Goal: Task Accomplishment & Management: Manage account settings

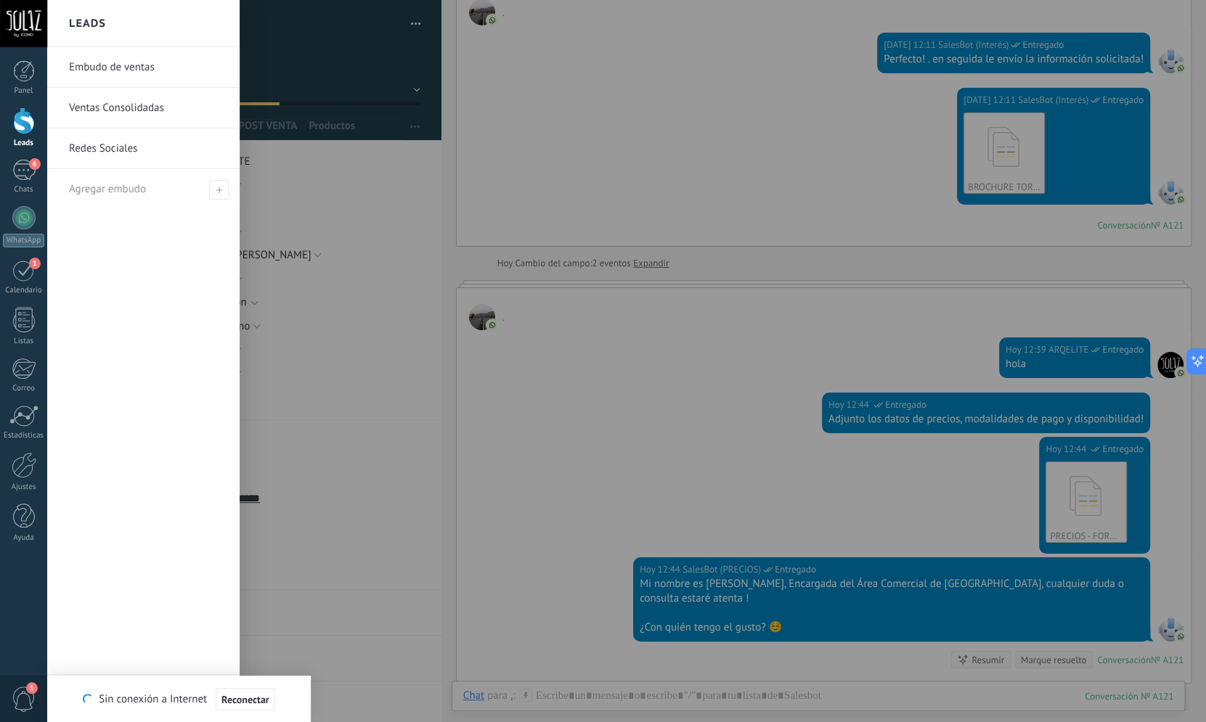
scroll to position [4526, 0]
click at [28, 132] on div at bounding box center [24, 120] width 22 height 27
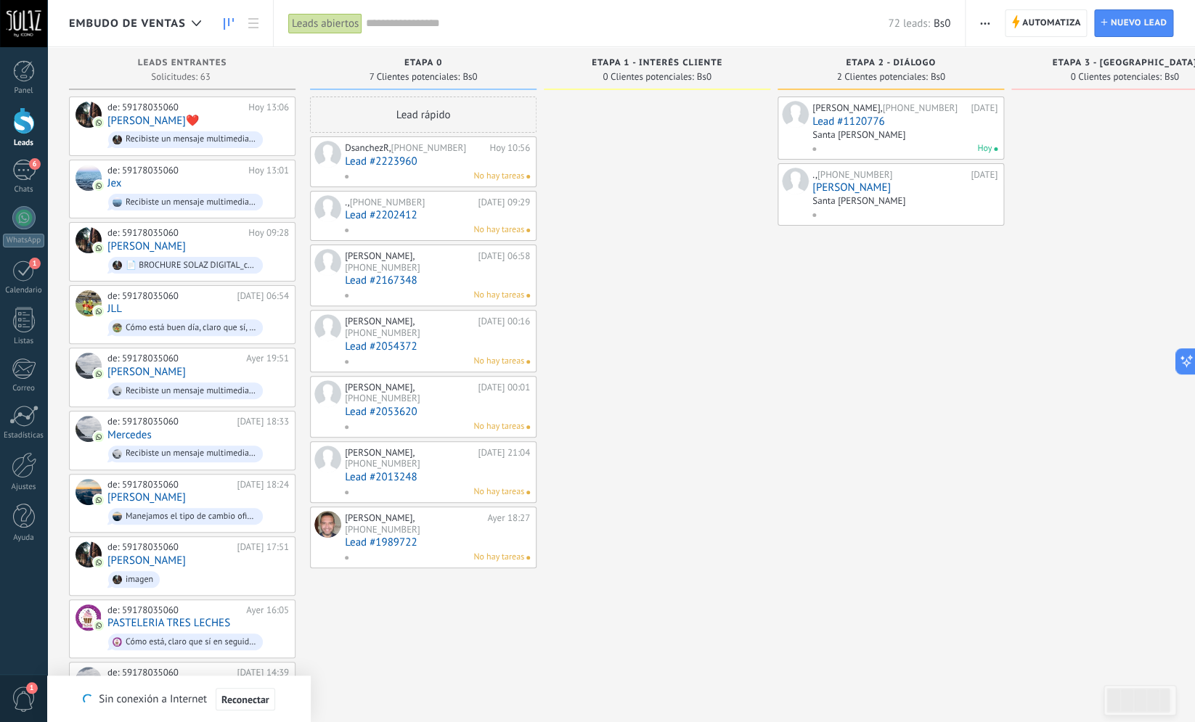
click at [388, 537] on link "Lead #1989722" at bounding box center [437, 543] width 185 height 12
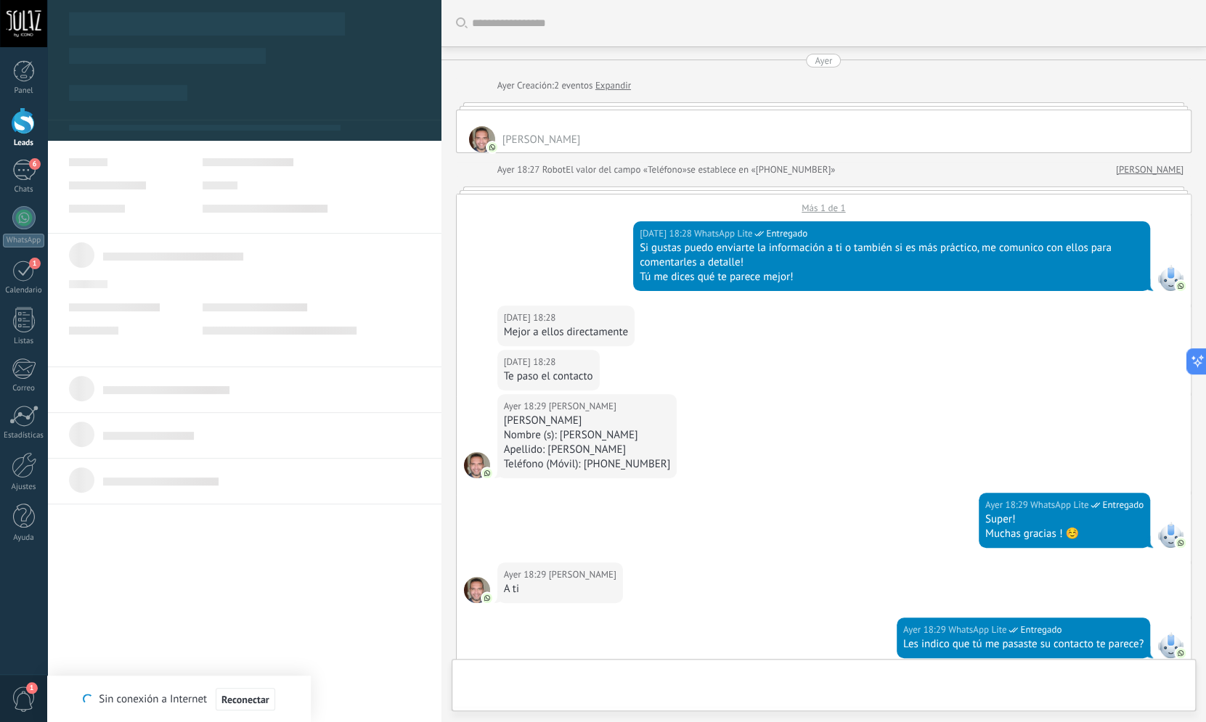
type textarea "***"
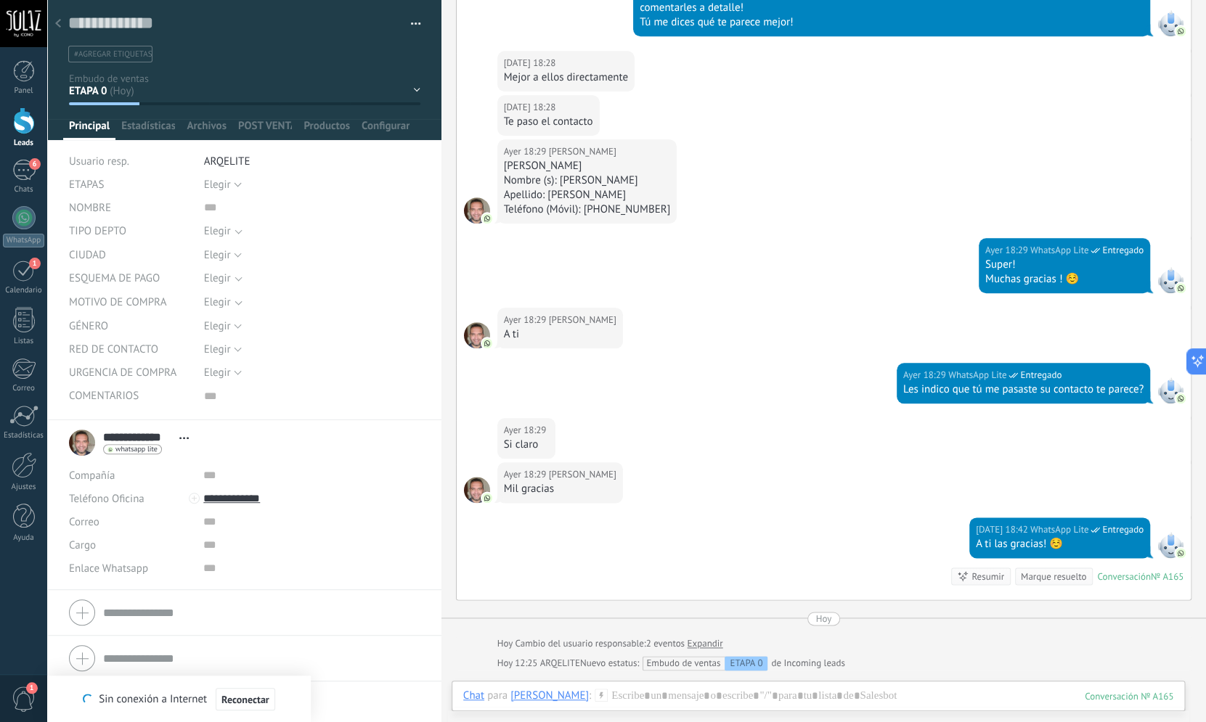
scroll to position [431, 0]
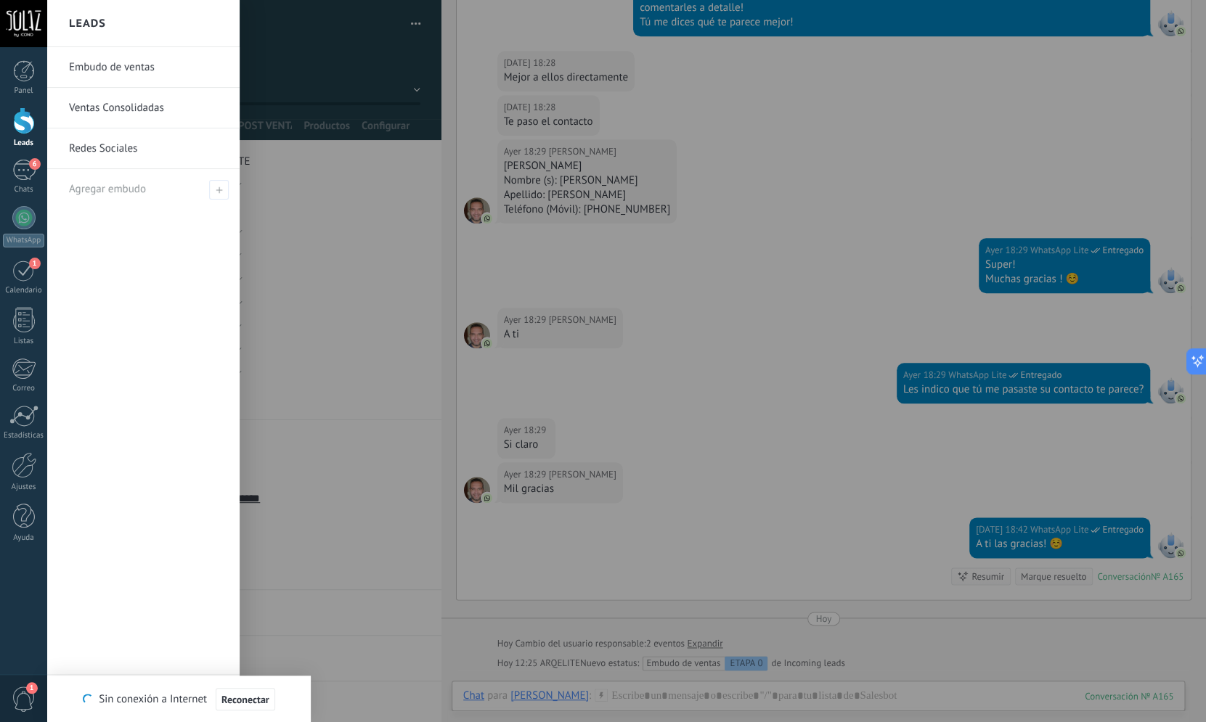
click at [25, 120] on div at bounding box center [24, 120] width 22 height 27
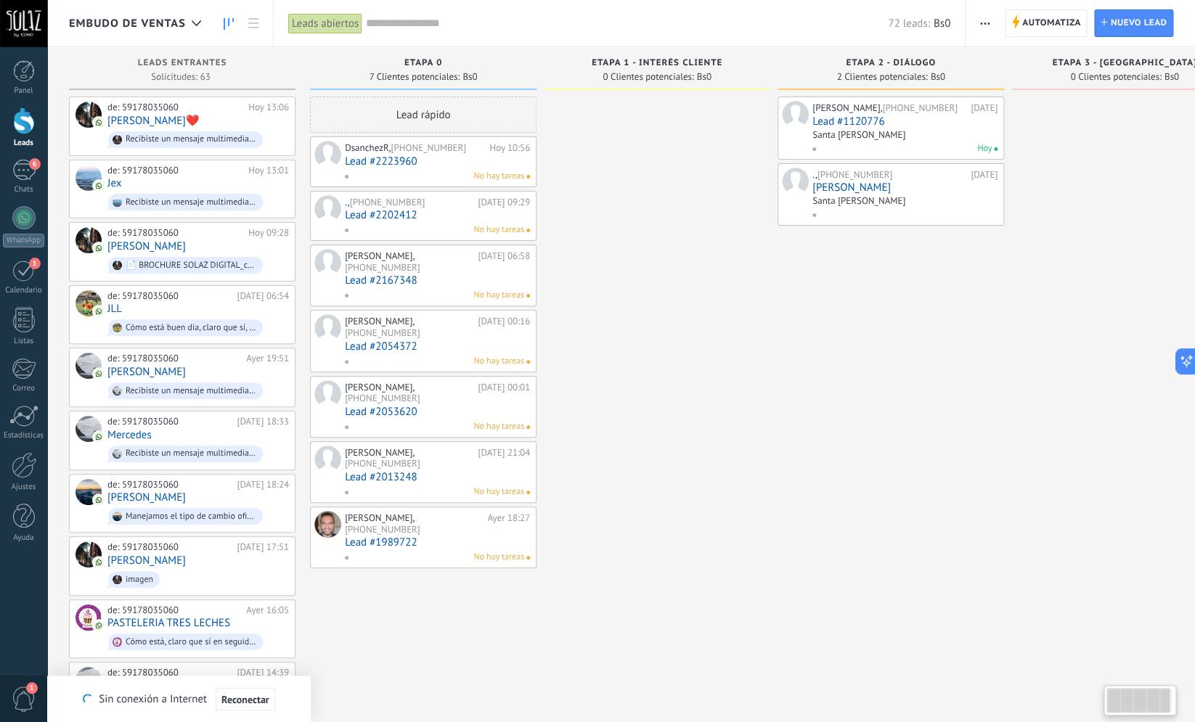
click at [646, 81] on span "0 Clientes potenciales:" at bounding box center [648, 77] width 91 height 9
click at [654, 68] on span "ETAPA 1 - INTERÉS CLIENTE" at bounding box center [657, 63] width 131 height 10
click at [661, 60] on span "ETAPA 1 - INTERÉS CLIENTE" at bounding box center [657, 63] width 131 height 10
click at [675, 73] on span "0 Clientes potenciales:" at bounding box center [648, 77] width 91 height 9
click at [1031, 29] on span "Automatiza" at bounding box center [1051, 23] width 59 height 26
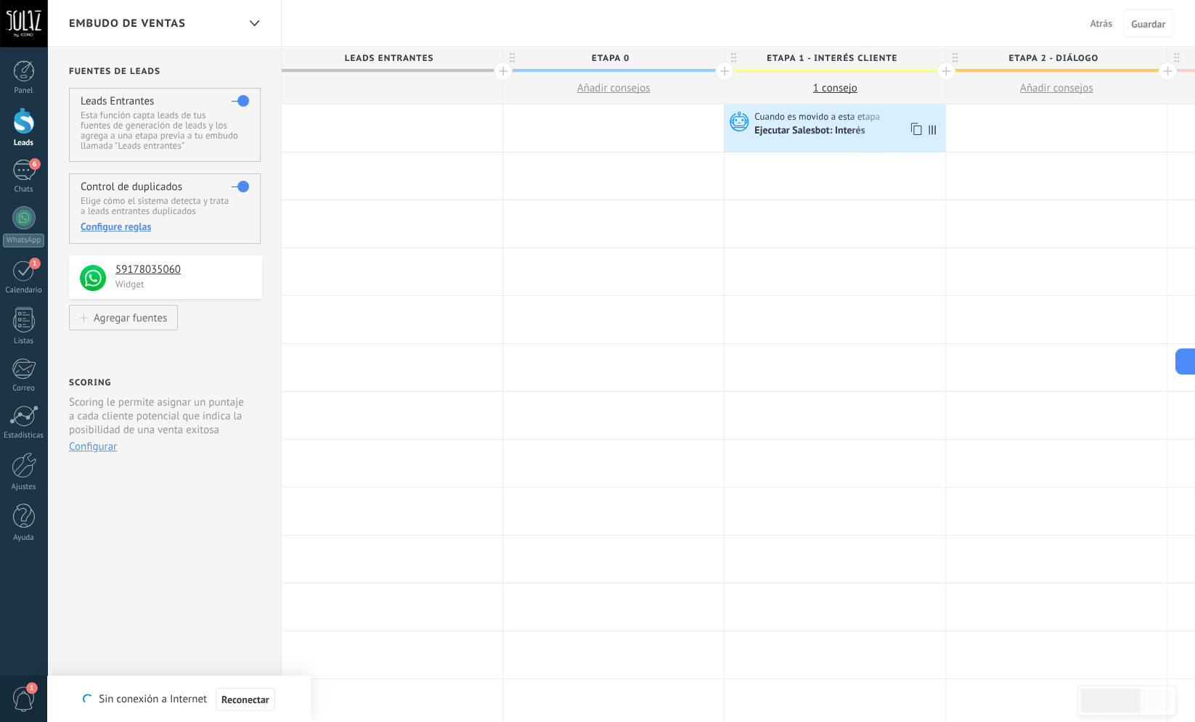
click at [839, 133] on div "Ejecutar Salesbot: Interés" at bounding box center [810, 131] width 113 height 13
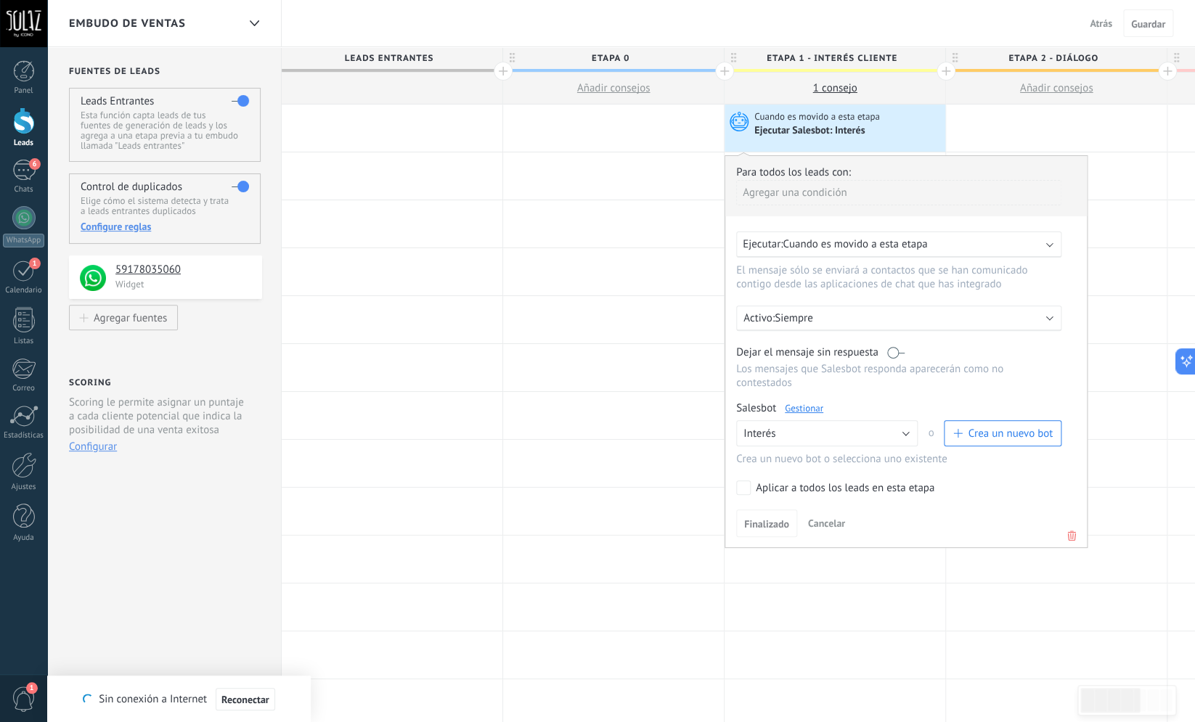
click at [806, 415] on link "Gestionar" at bounding box center [804, 408] width 38 height 12
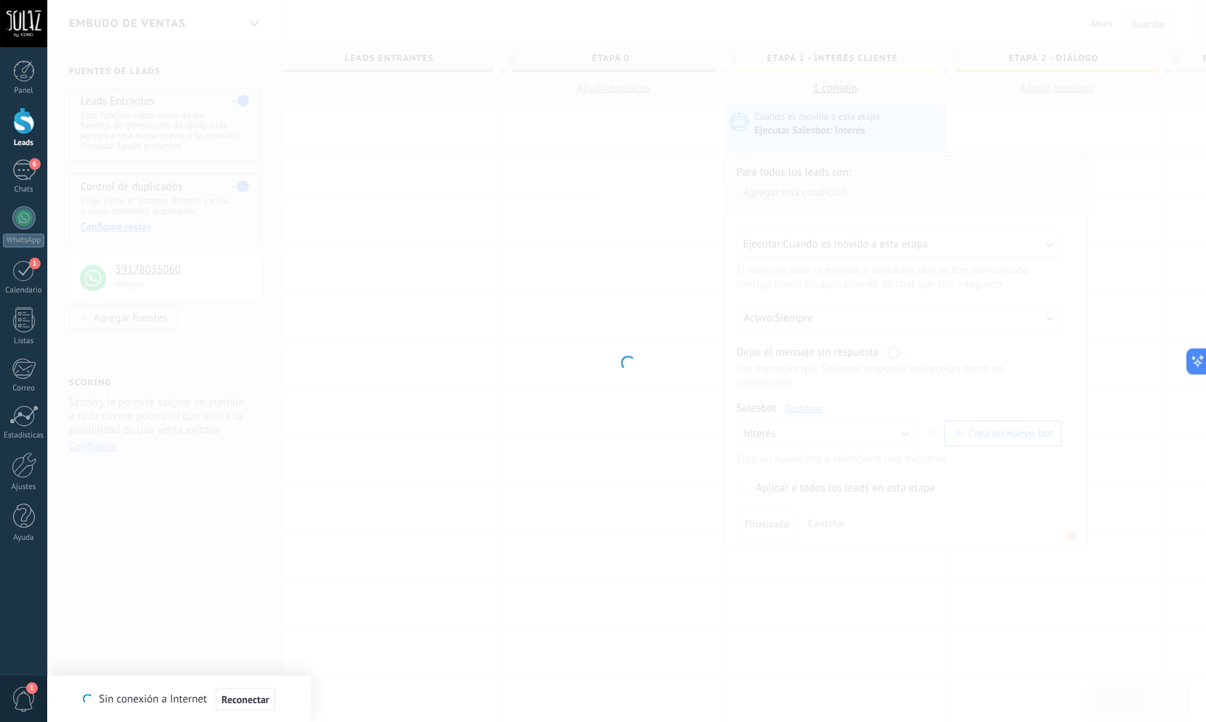
type input "*******"
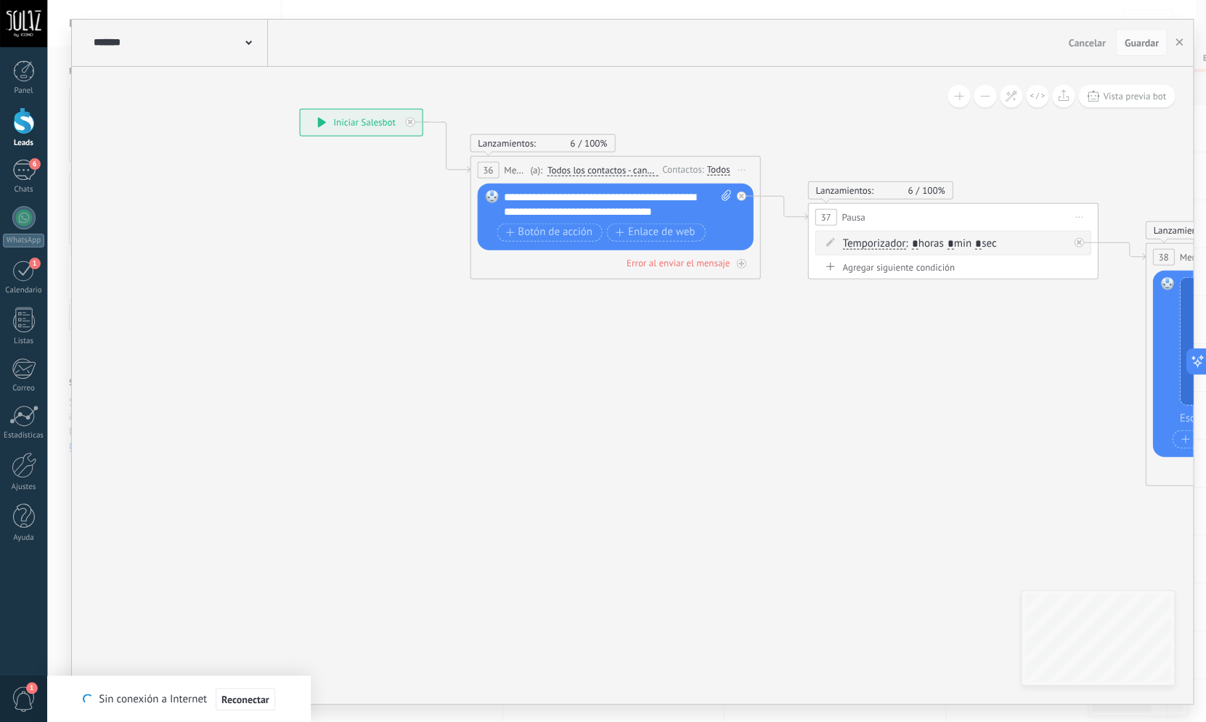
click at [315, 121] on div "**********" at bounding box center [361, 122] width 122 height 26
click at [320, 123] on icon at bounding box center [321, 122] width 8 height 10
click at [325, 123] on icon at bounding box center [321, 122] width 9 height 10
click at [320, 118] on icon at bounding box center [321, 122] width 8 height 10
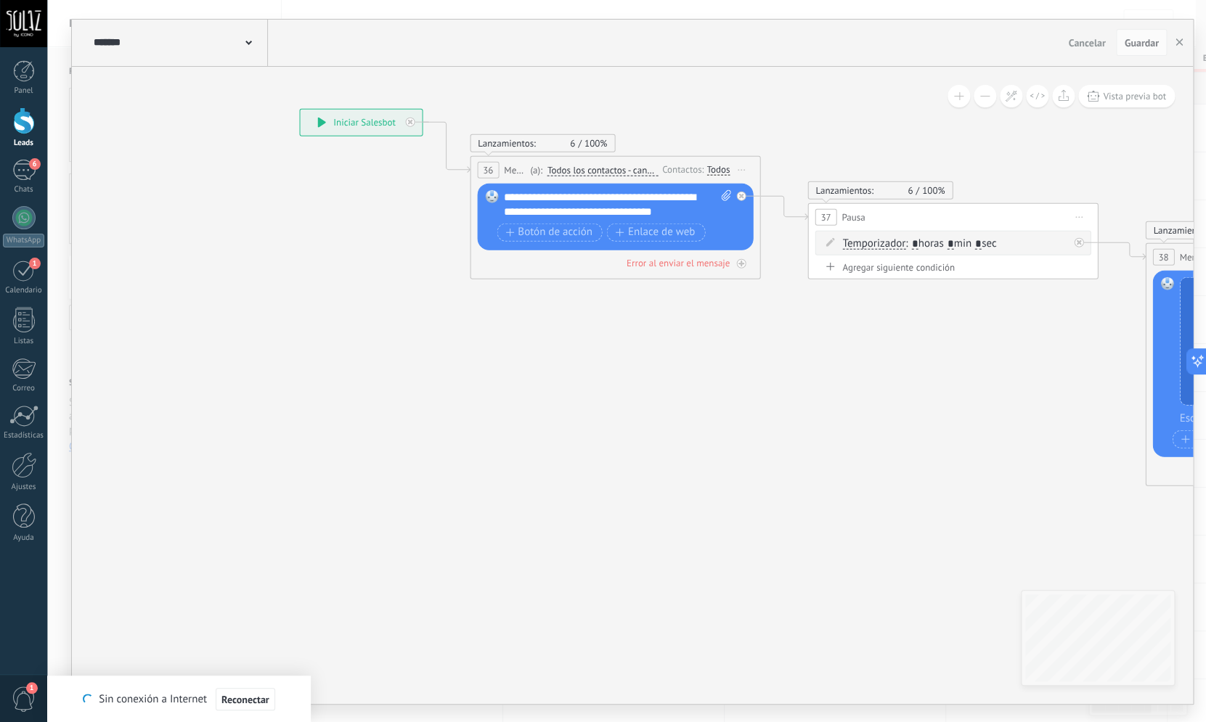
click at [320, 118] on icon at bounding box center [321, 122] width 8 height 10
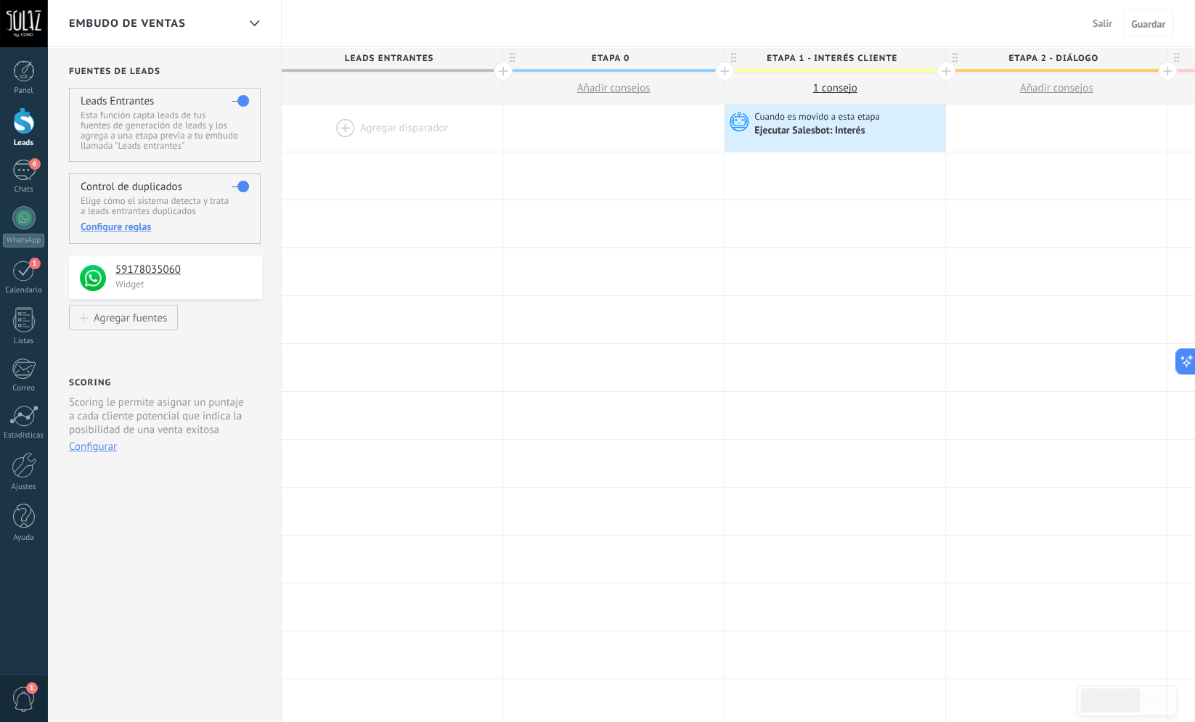
click at [36, 703] on span "1" at bounding box center [24, 699] width 25 height 25
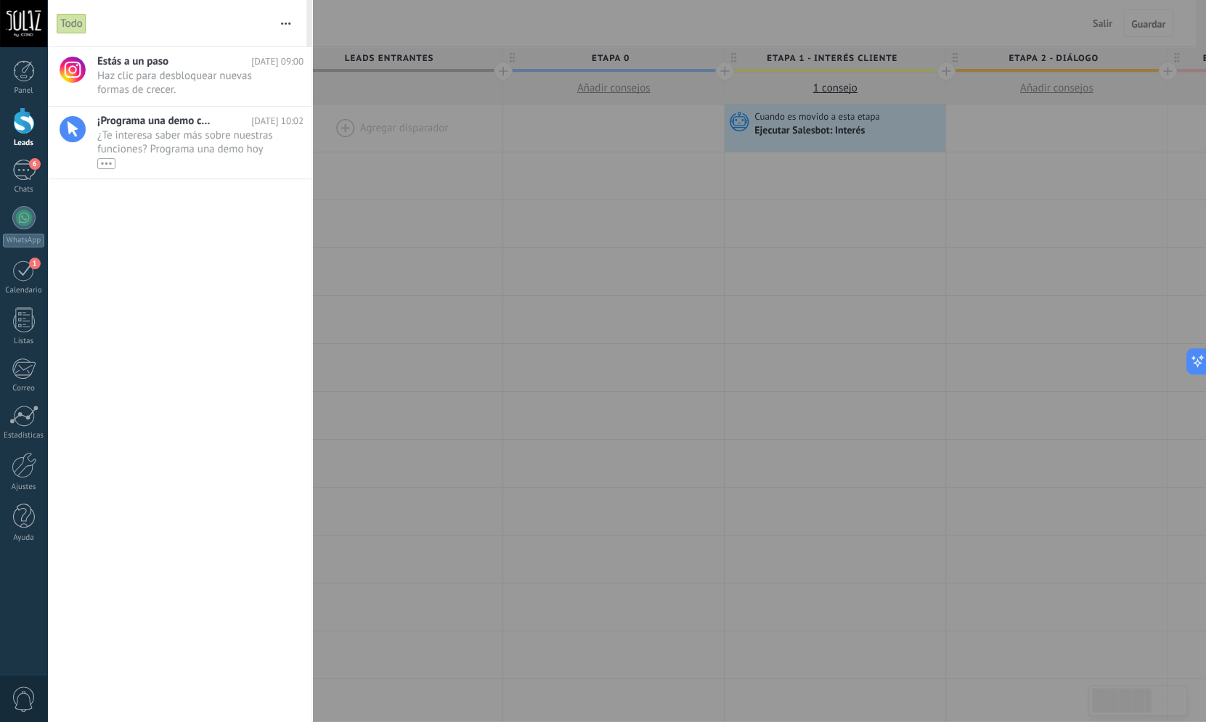
click at [568, 336] on div at bounding box center [603, 361] width 1206 height 722
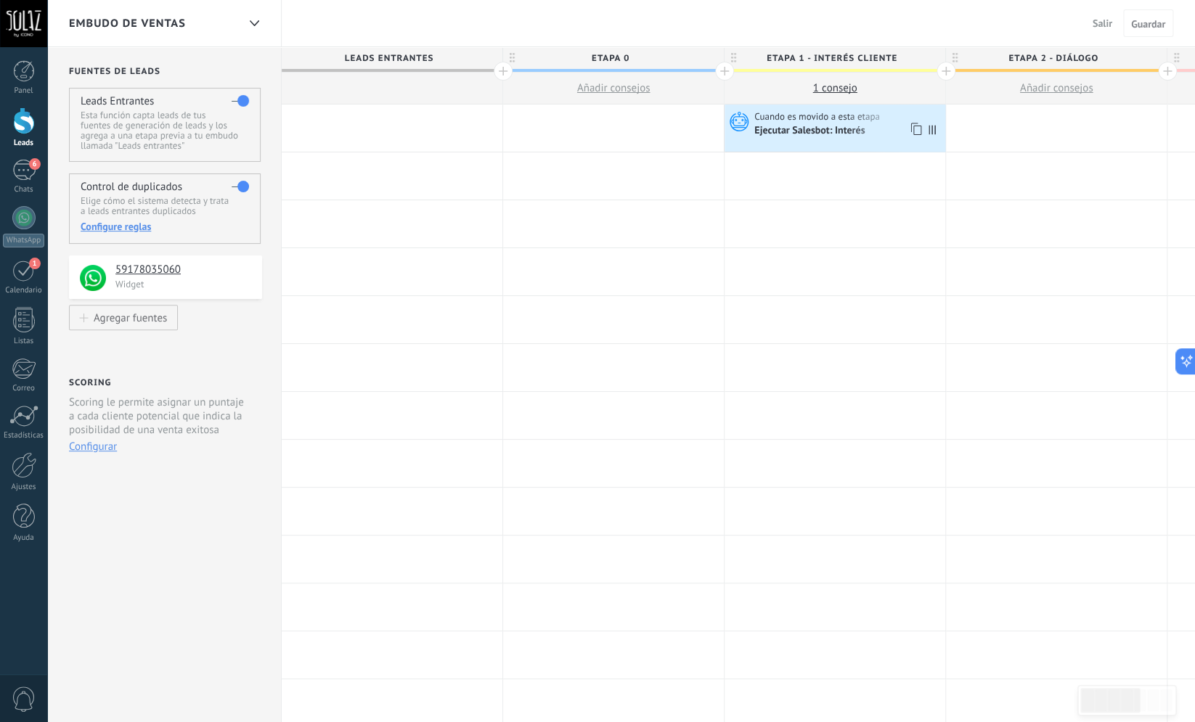
click at [834, 132] on div "Ejecutar Salesbot: Interés" at bounding box center [810, 131] width 113 height 13
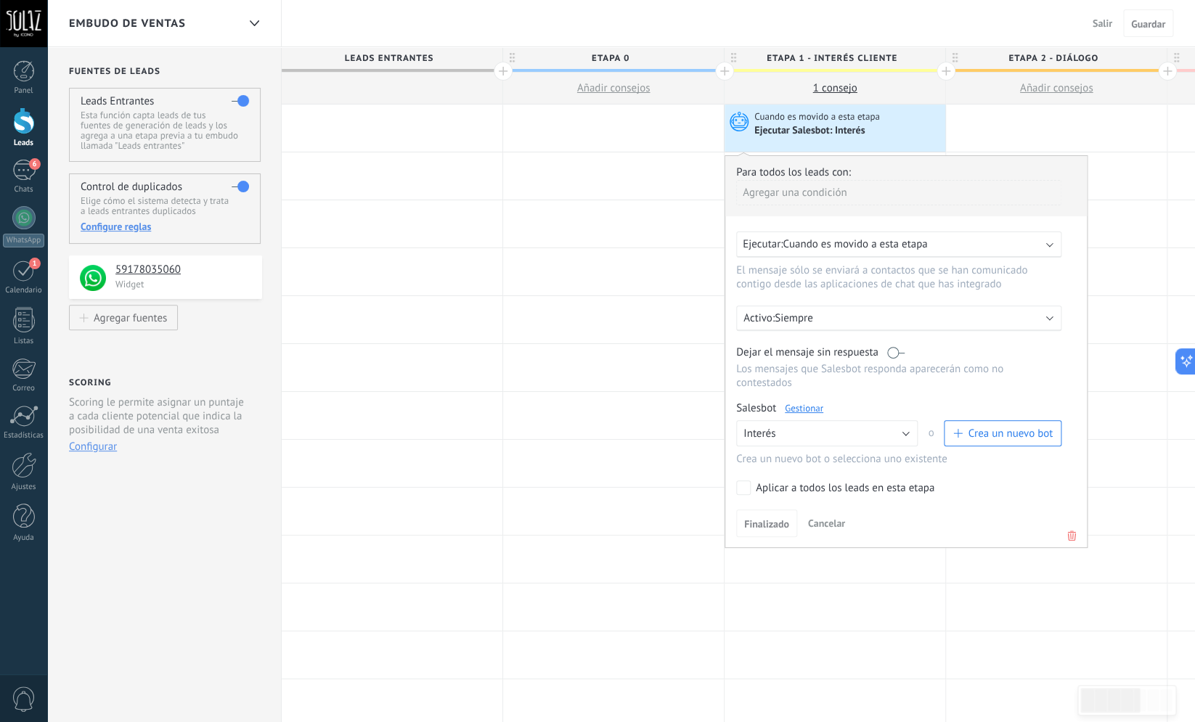
click at [809, 415] on link "Gestionar" at bounding box center [804, 408] width 38 height 12
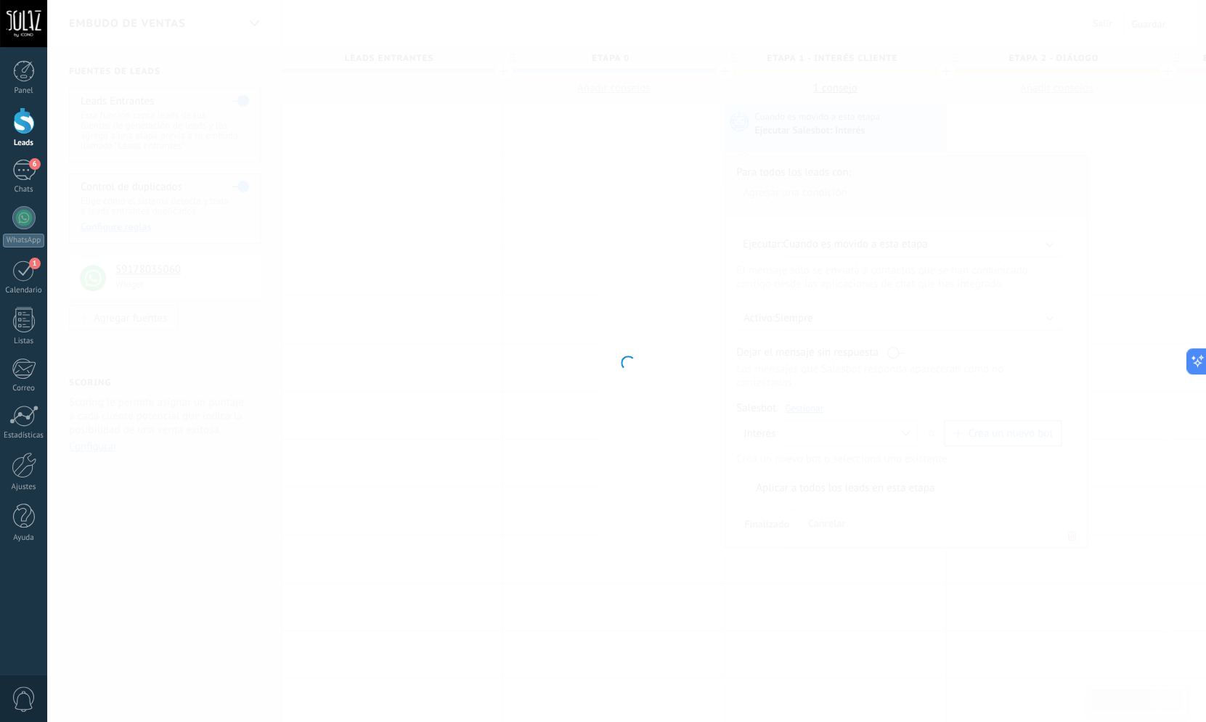
type input "*******"
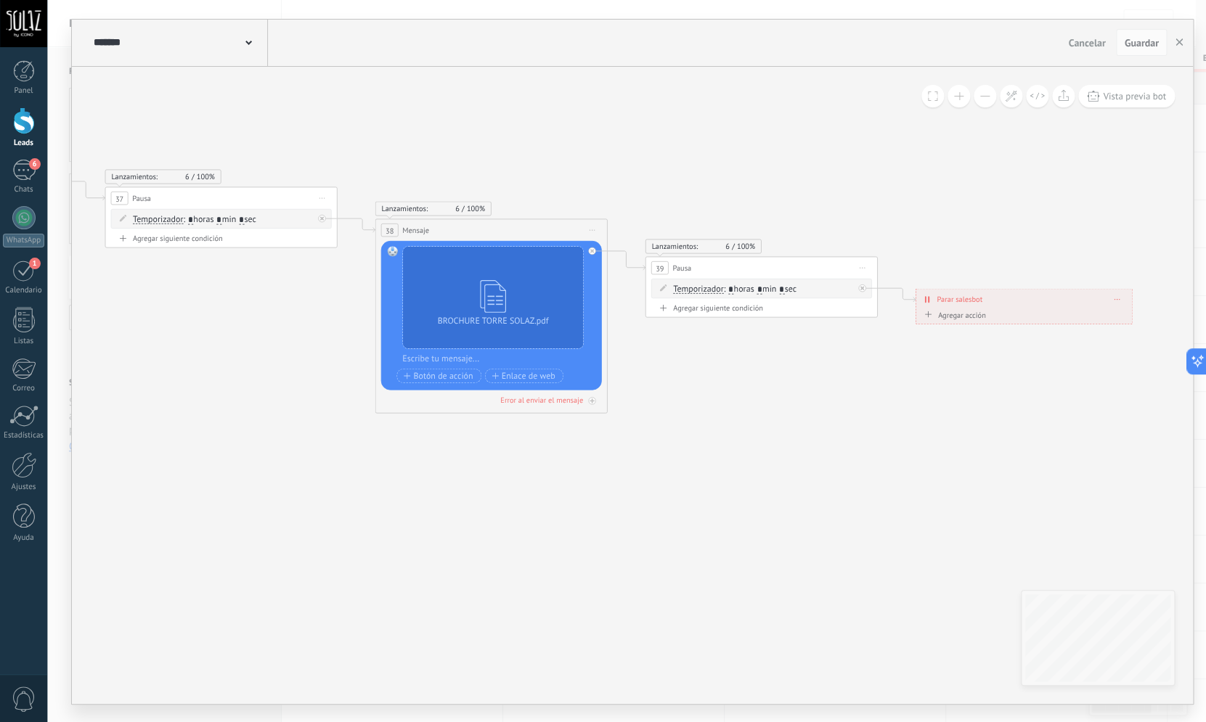
click at [761, 396] on icon at bounding box center [415, 262] width 2015 height 883
click at [973, 317] on div "Agregar acción" at bounding box center [953, 314] width 65 height 9
click at [973, 317] on button "Conversación marcada como cerrada" at bounding box center [987, 314] width 145 height 21
click at [994, 240] on icon at bounding box center [415, 262] width 2015 height 883
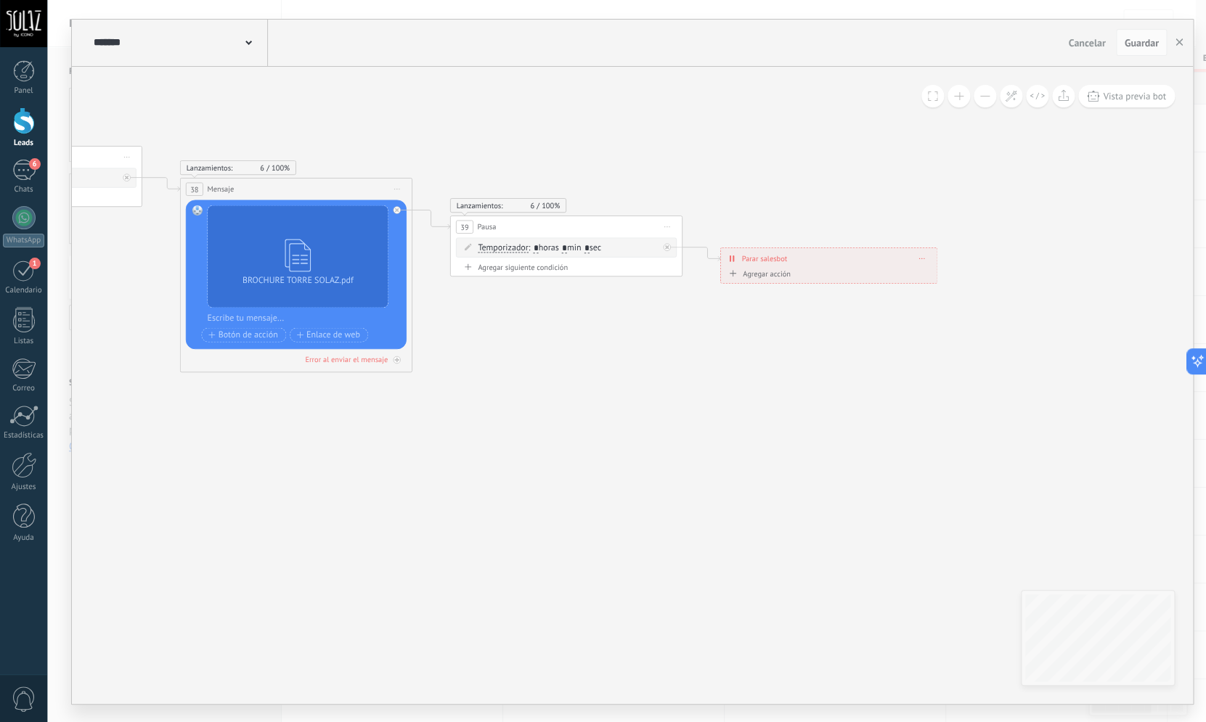
click at [513, 268] on div "Agregar siguiente condición" at bounding box center [566, 267] width 221 height 10
click at [737, 436] on icon at bounding box center [220, 221] width 2015 height 883
click at [800, 468] on icon at bounding box center [220, 221] width 2015 height 883
click at [797, 304] on div "Agrega el siguiente paso" at bounding box center [773, 300] width 102 height 19
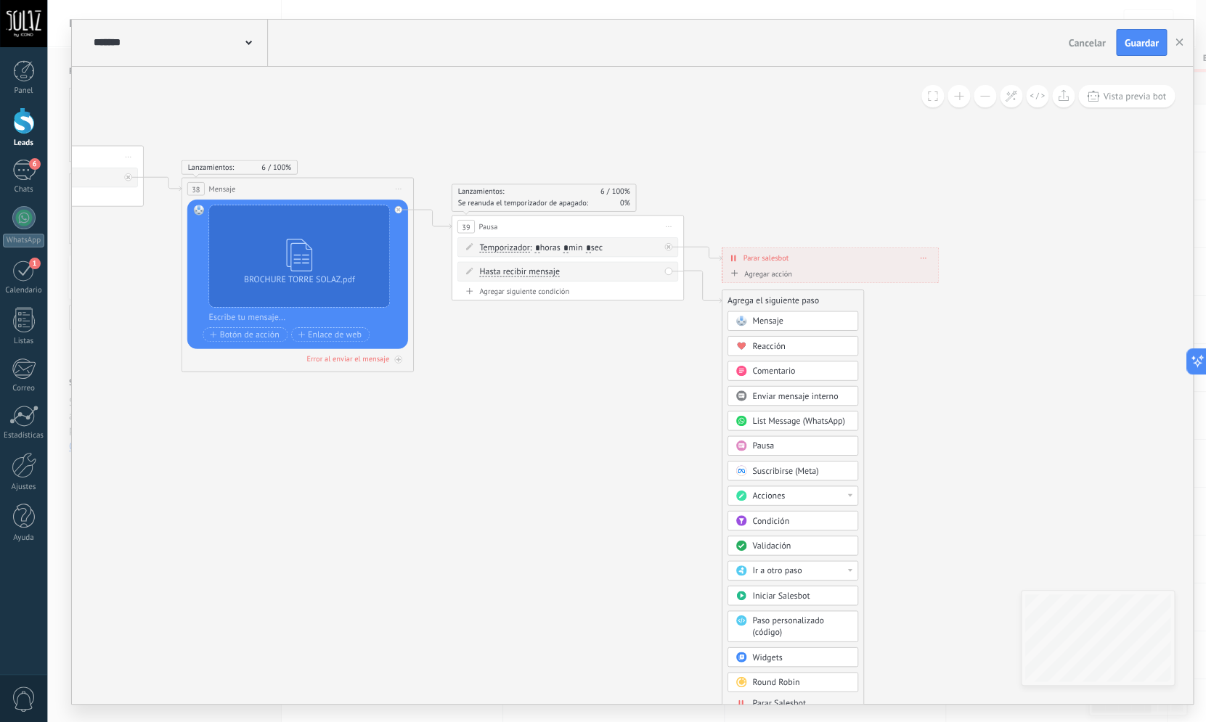
click at [796, 319] on div "Mensaje" at bounding box center [800, 321] width 97 height 12
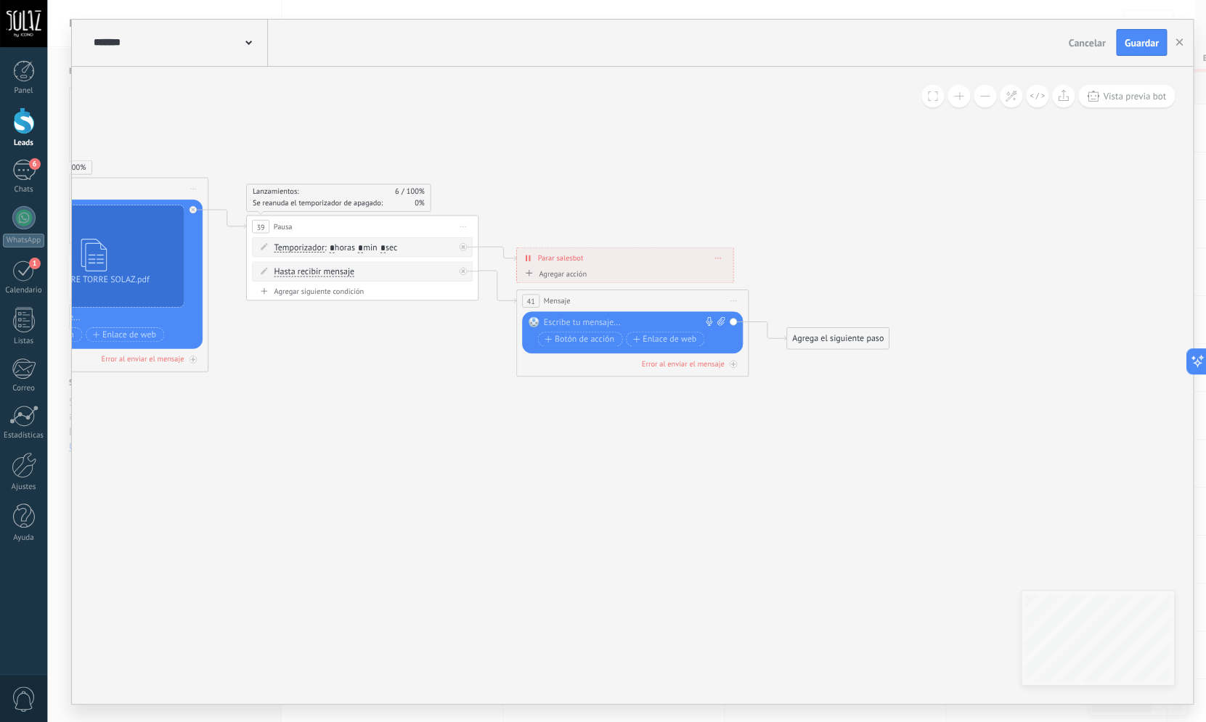
click at [722, 385] on icon at bounding box center [74, 222] width 2131 height 887
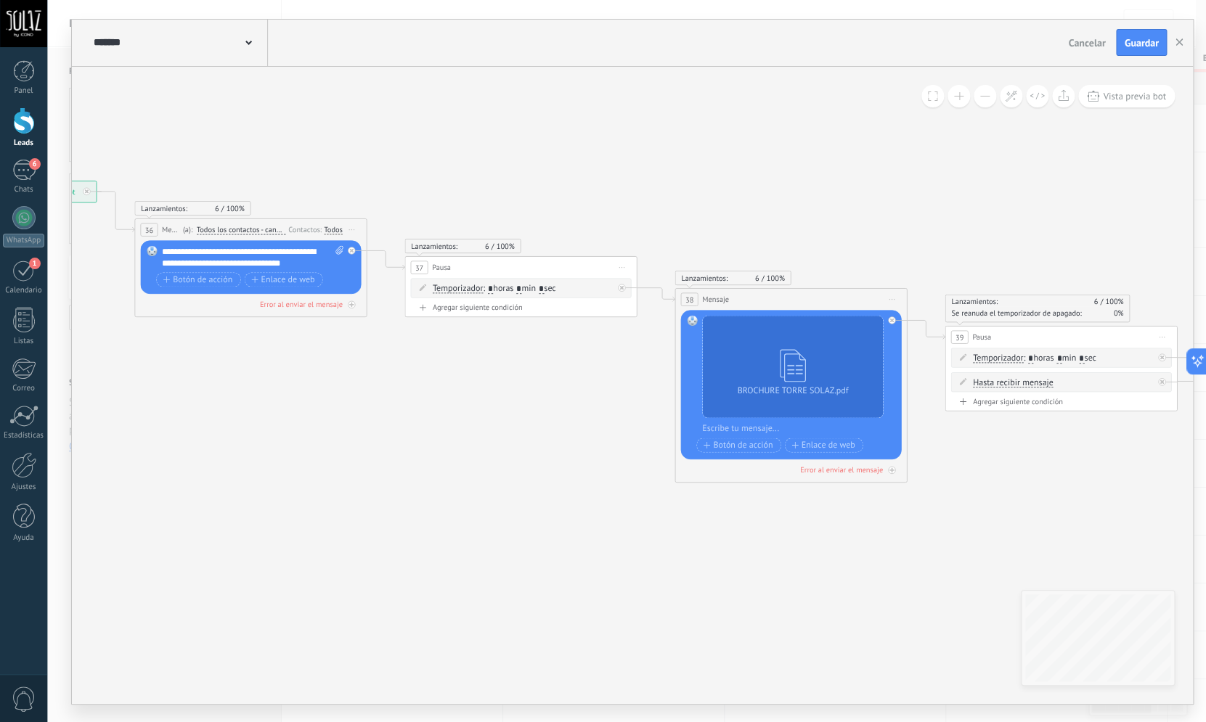
click at [283, 467] on icon at bounding box center [772, 333] width 2131 height 887
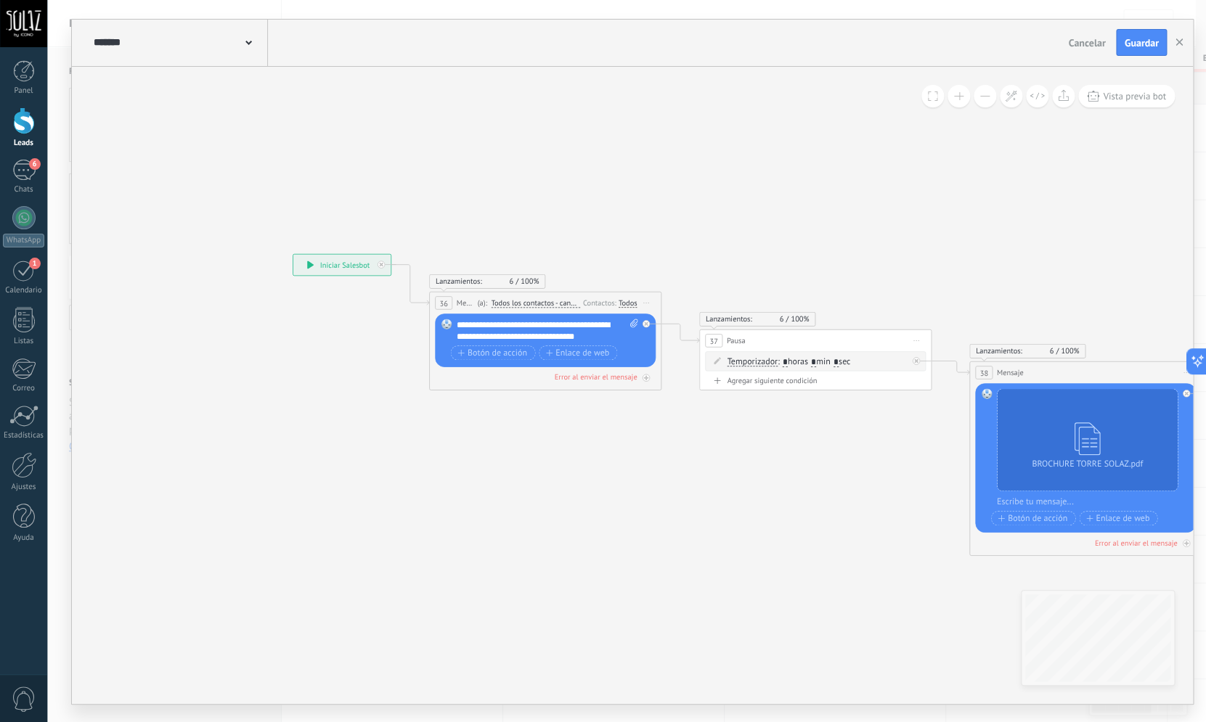
click at [247, 45] on icon at bounding box center [248, 43] width 7 height 4
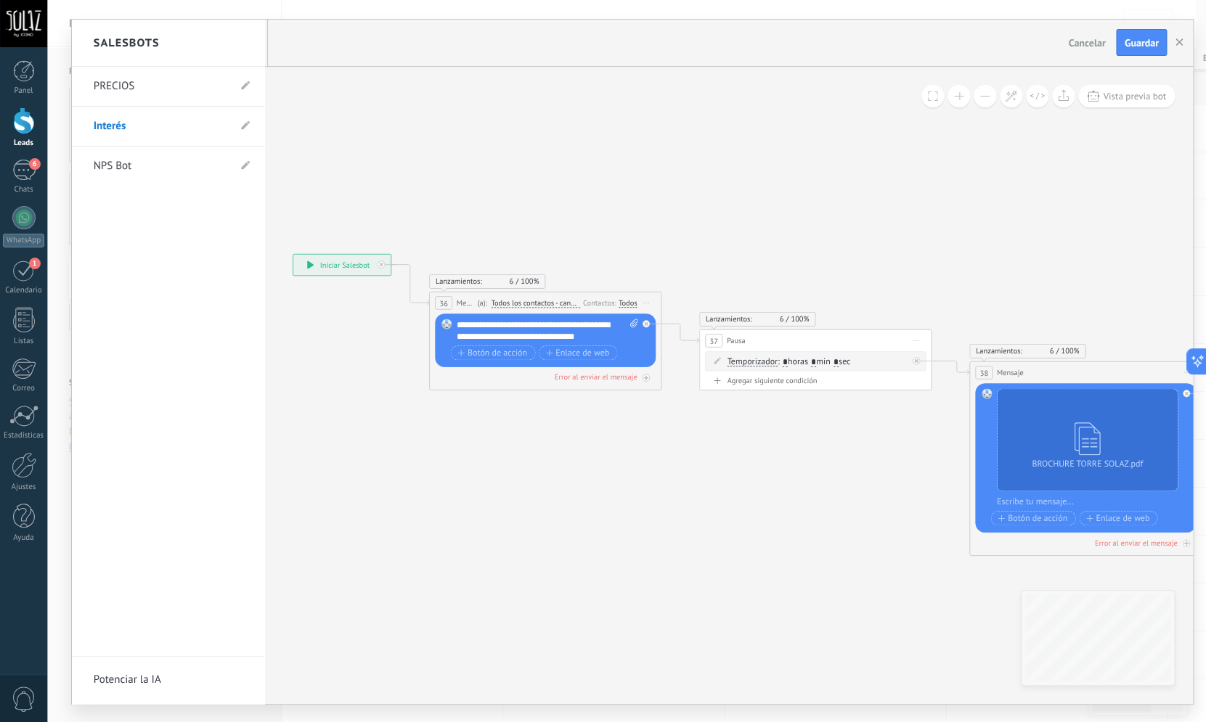
click at [247, 45] on div "Salesbots" at bounding box center [168, 43] width 192 height 47
click at [248, 44] on div "Salesbots" at bounding box center [168, 43] width 192 height 47
click at [375, 123] on div at bounding box center [632, 362] width 1121 height 685
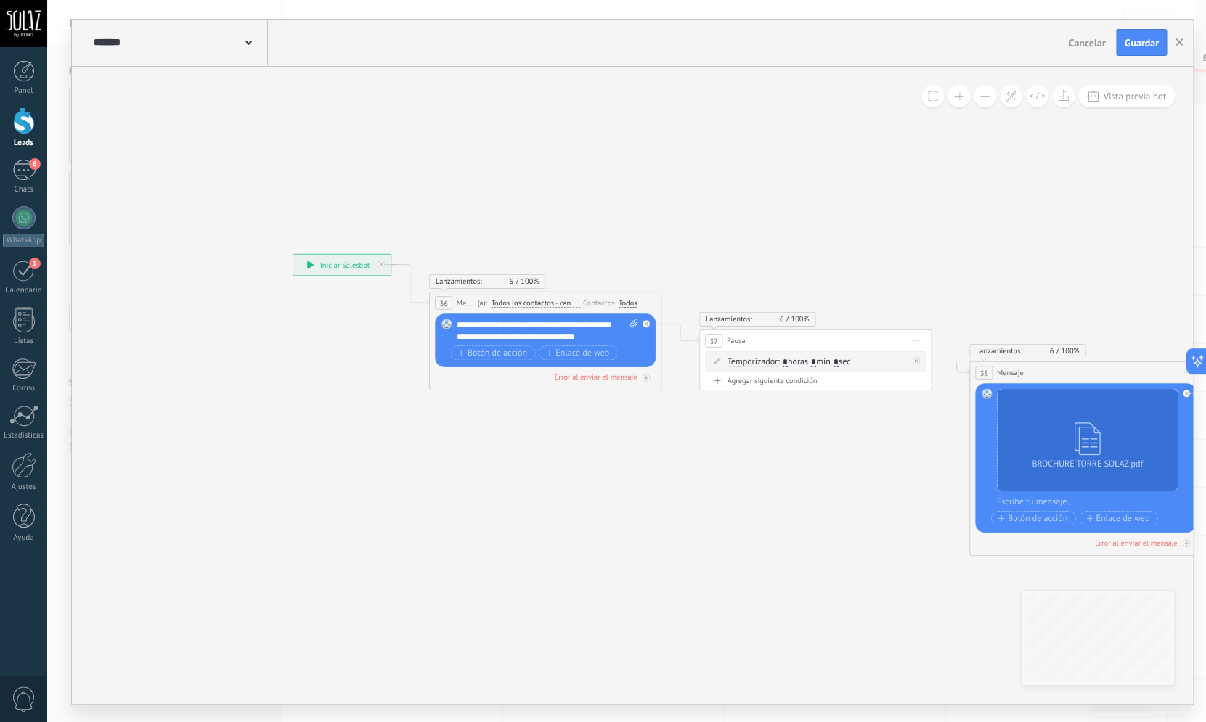
click at [18, 115] on div at bounding box center [24, 120] width 22 height 27
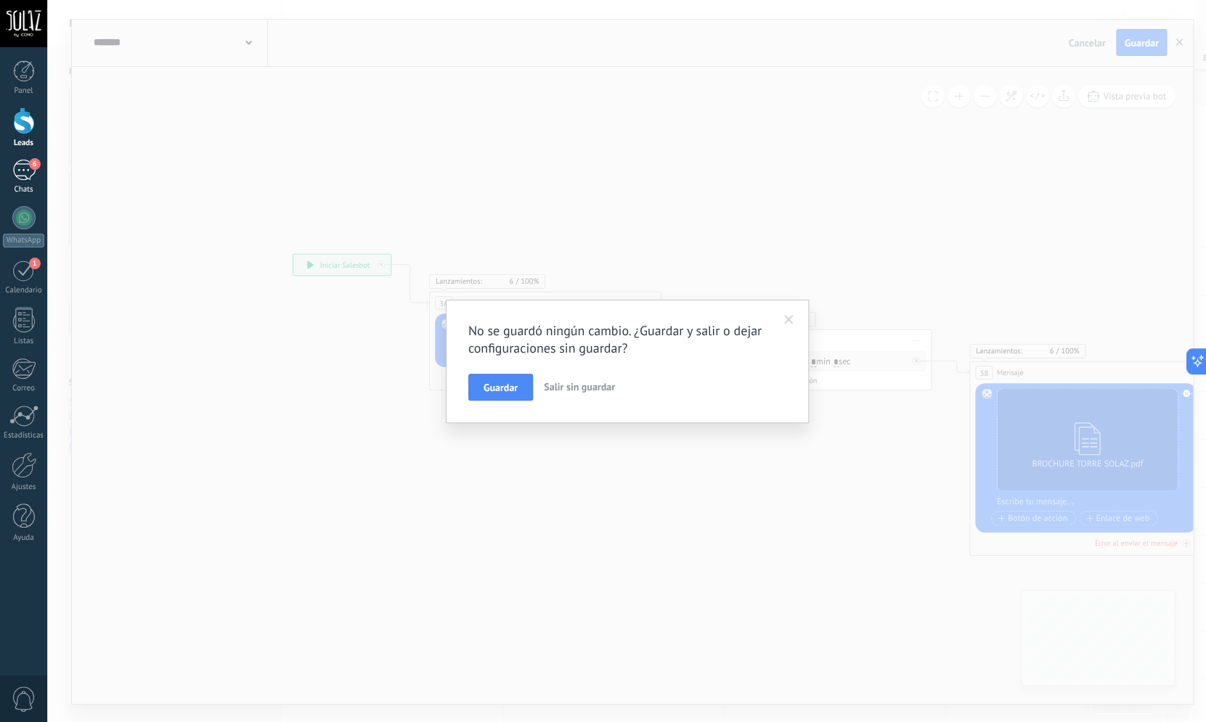
click at [38, 173] on link "6 Chats" at bounding box center [23, 177] width 47 height 35
click at [587, 386] on span "Salir sin guardar" at bounding box center [579, 386] width 71 height 13
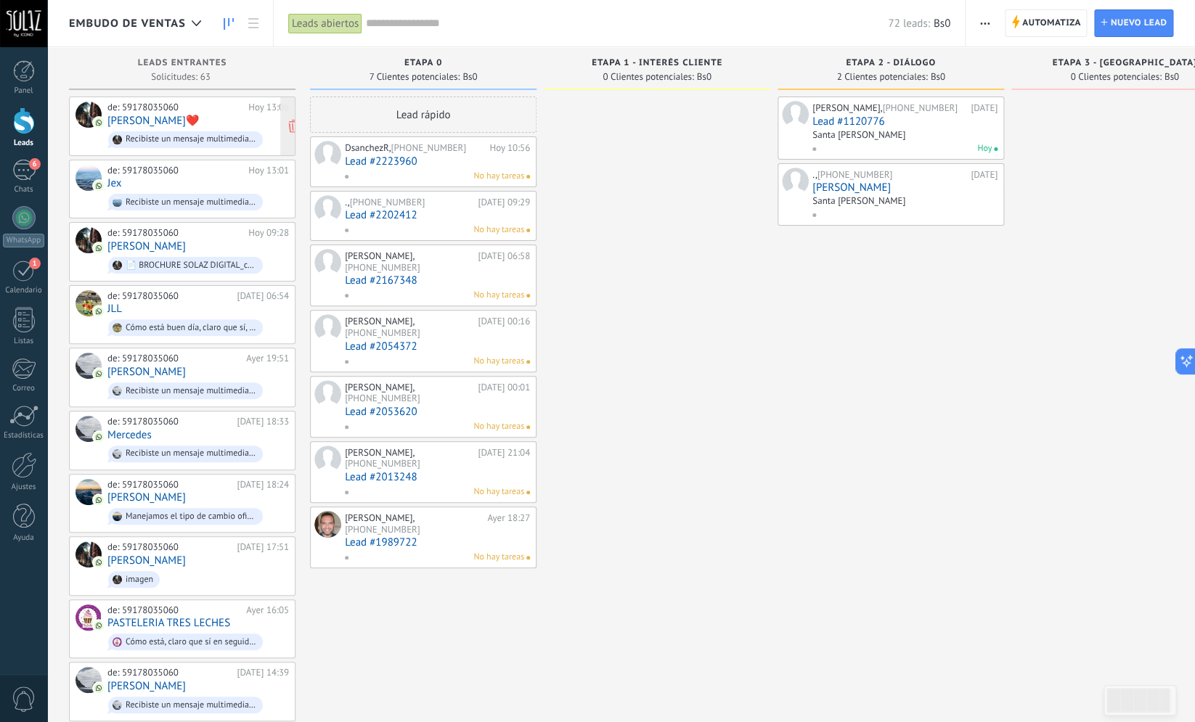
click at [182, 139] on div "Recibiste un mensaje multimedia (id del mensaje: B9011B3830D7AA38E42E29F6BA608F…" at bounding box center [191, 139] width 131 height 10
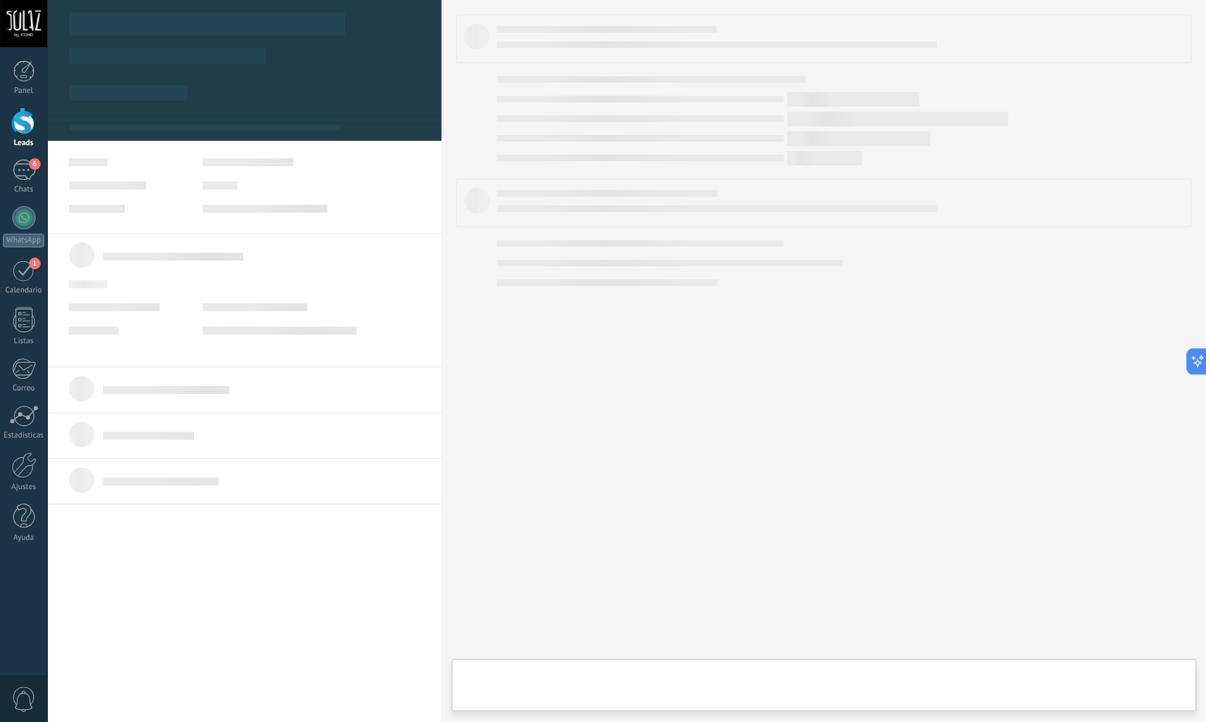
click at [142, 139] on body ".abccls-1,.abccls-2{fill-rule:evenodd}.abccls-2{fill:#fff} .abfcls-1{fill:none}…" at bounding box center [603, 361] width 1206 height 722
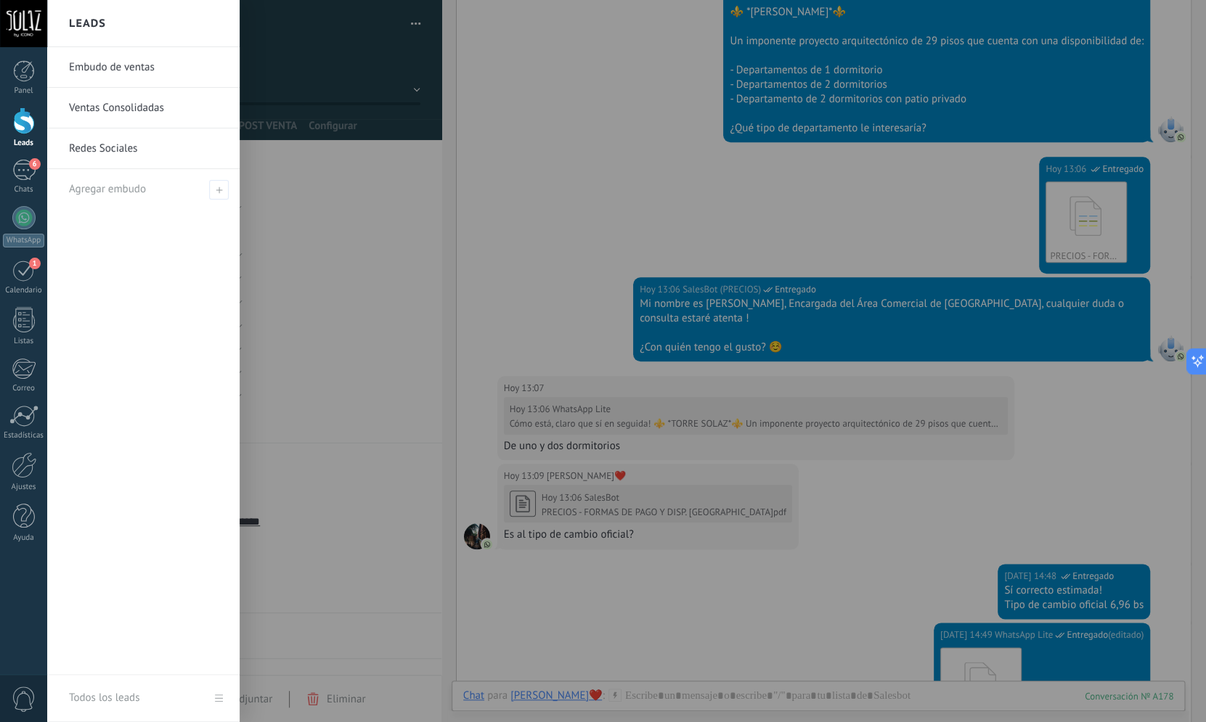
scroll to position [363, 0]
click at [20, 126] on div at bounding box center [24, 120] width 22 height 27
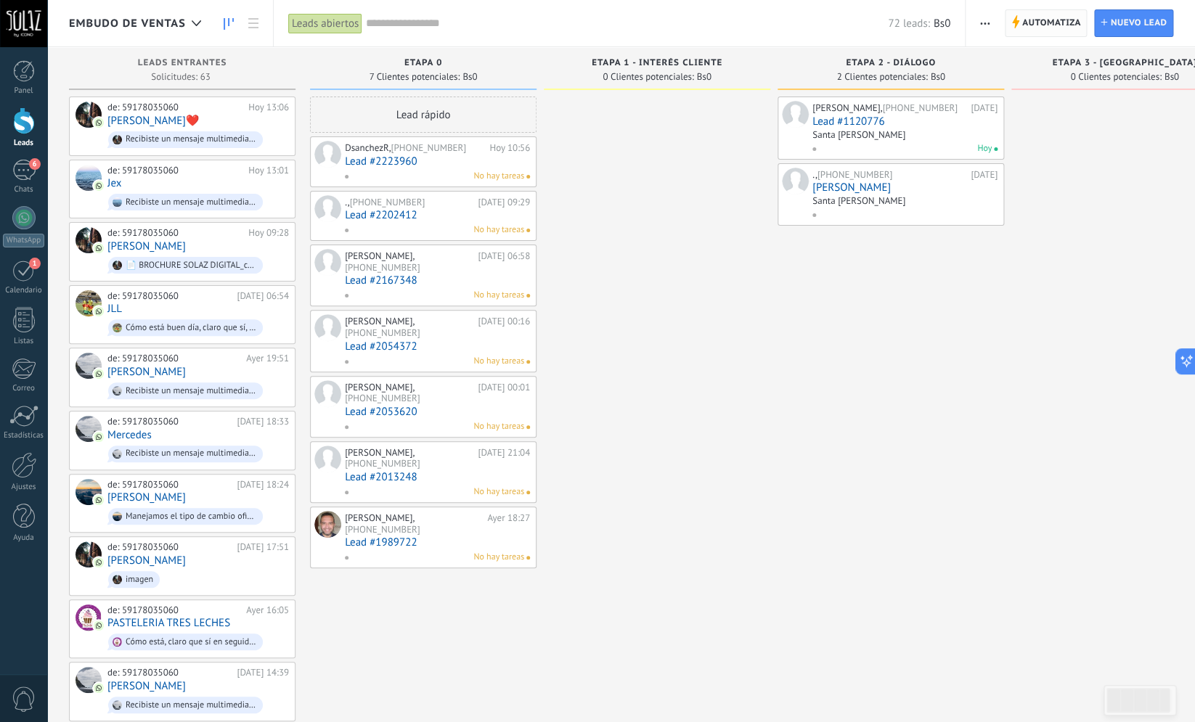
click at [1034, 20] on span "Automatiza" at bounding box center [1051, 23] width 59 height 26
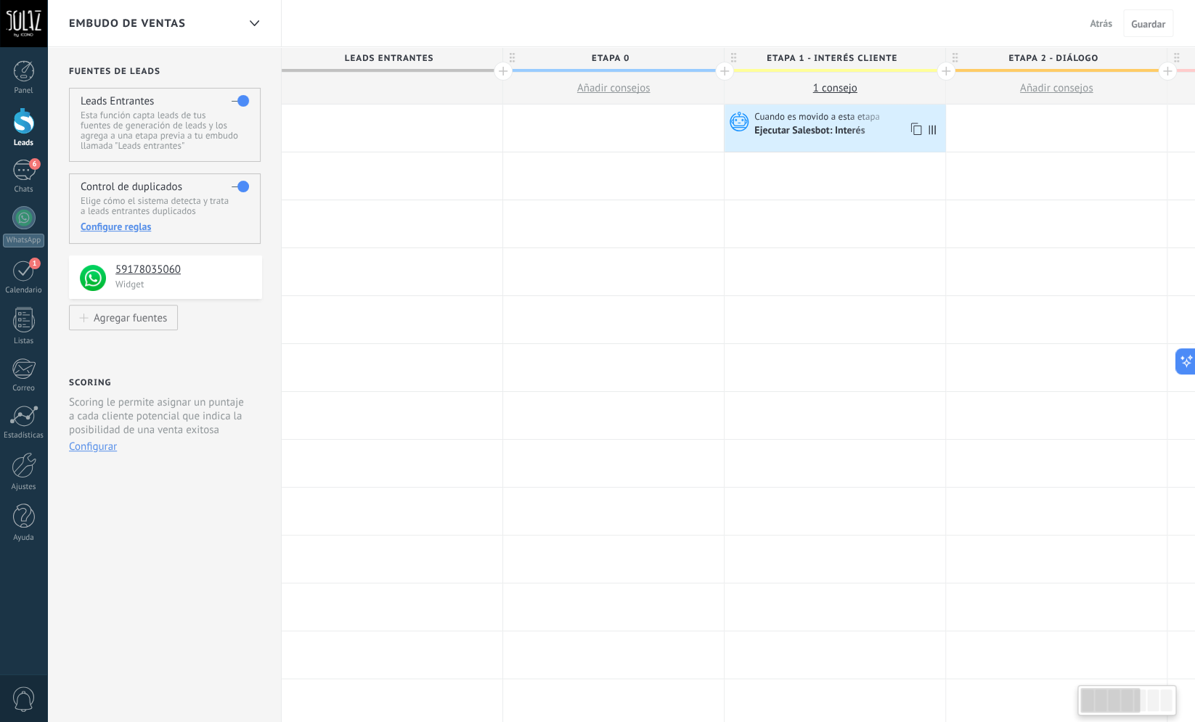
click at [830, 127] on div "Ejecutar Salesbot: Interés" at bounding box center [810, 131] width 113 height 13
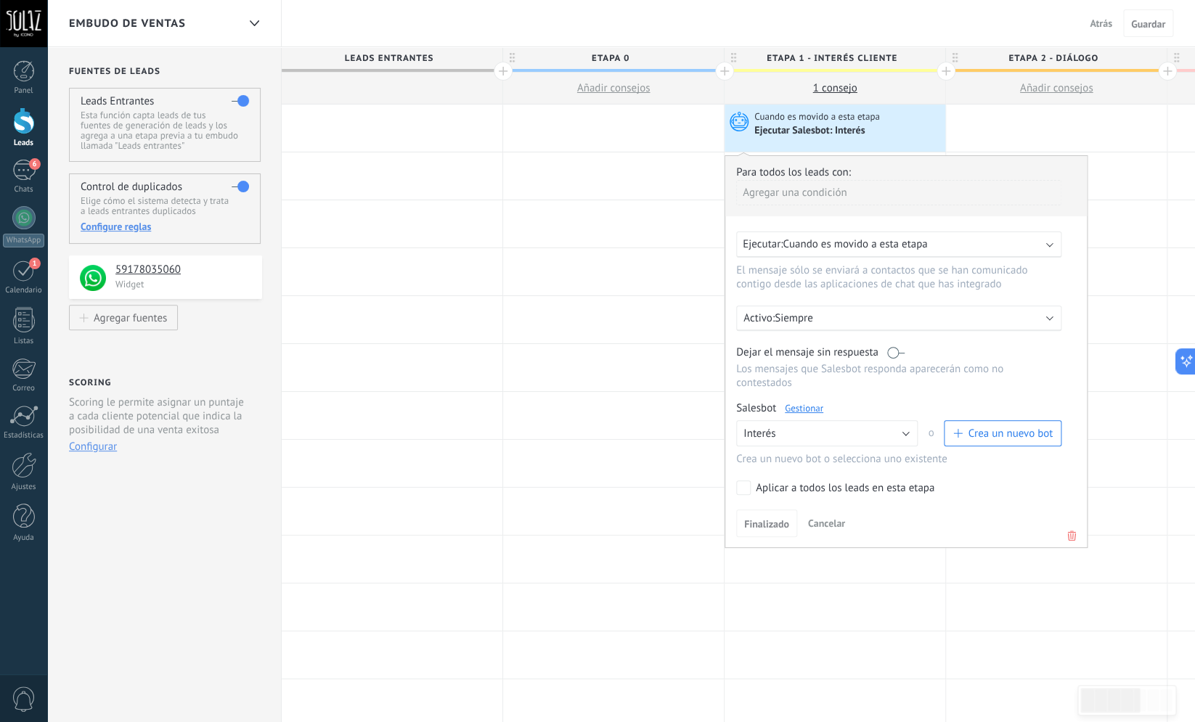
click at [809, 411] on link "Gestionar" at bounding box center [804, 408] width 38 height 12
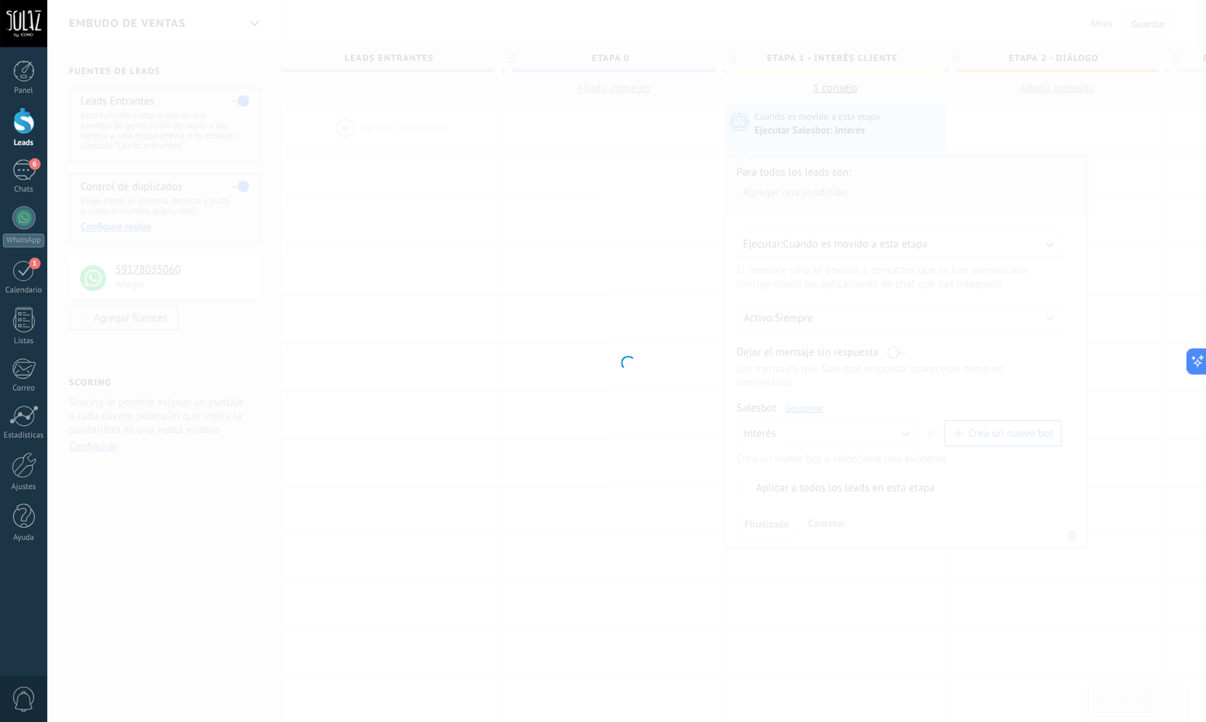
type input "*******"
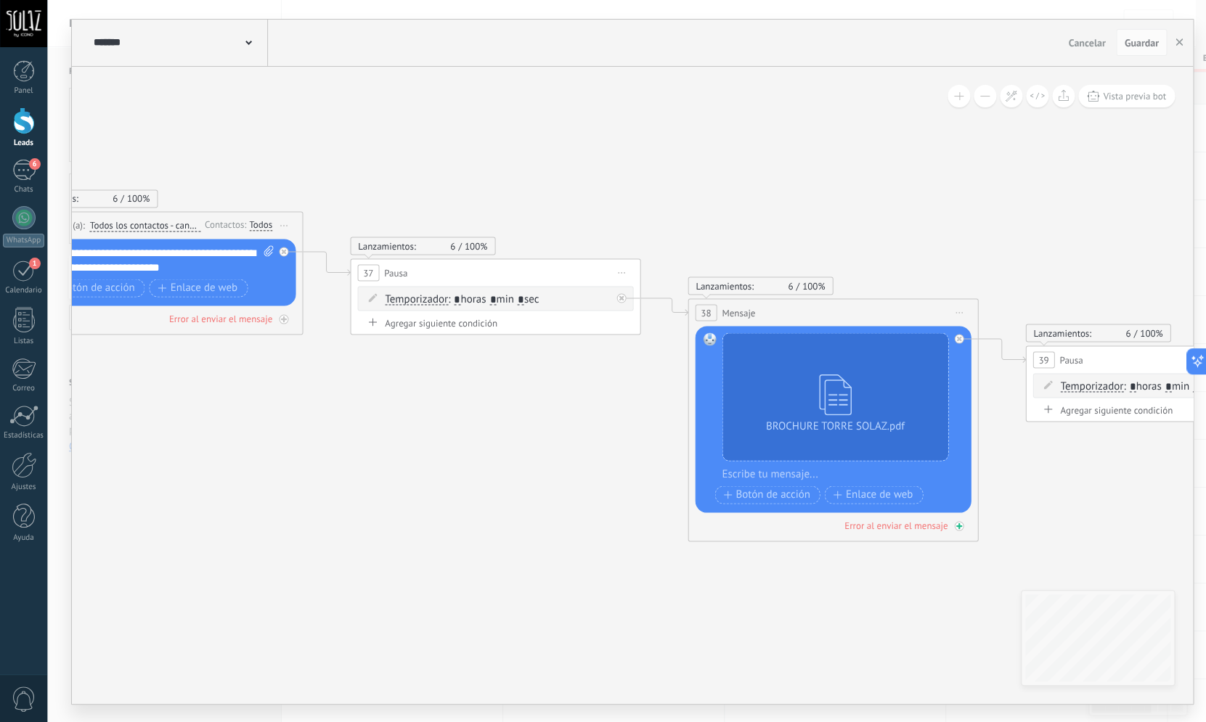
click at [891, 523] on div "Error al enviar el mensaje" at bounding box center [895, 525] width 103 height 12
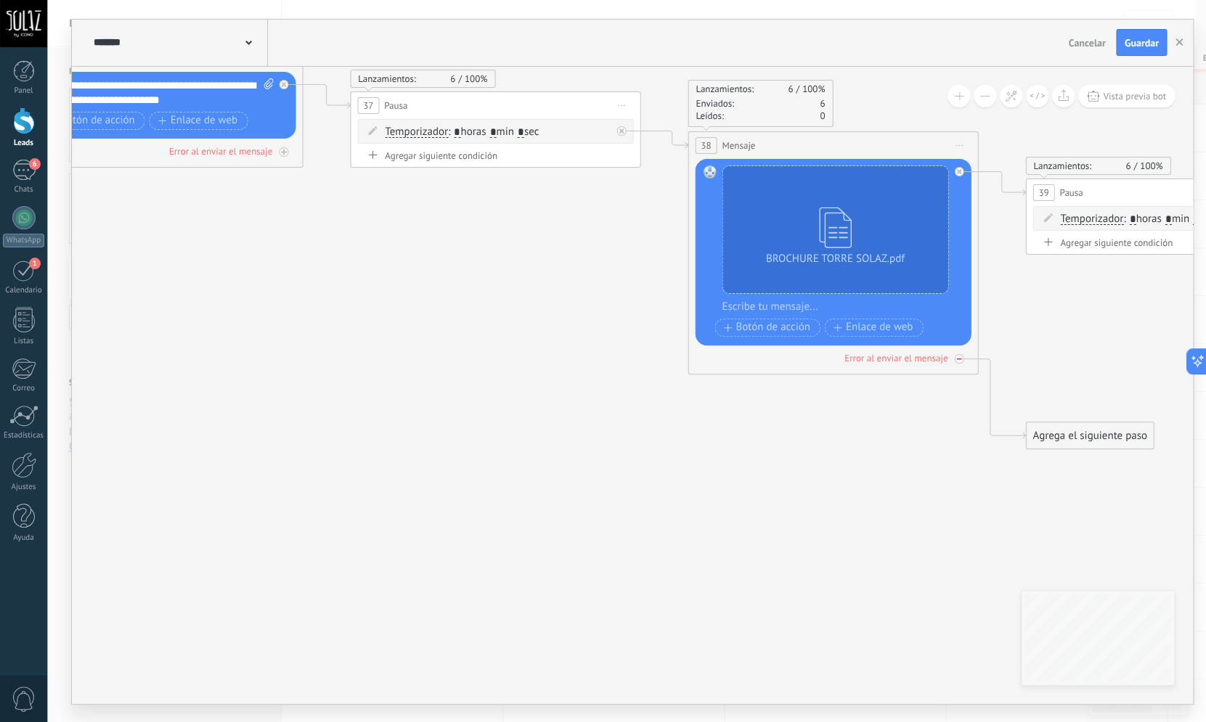
click at [847, 362] on div "Error al enviar el mensaje" at bounding box center [895, 358] width 103 height 12
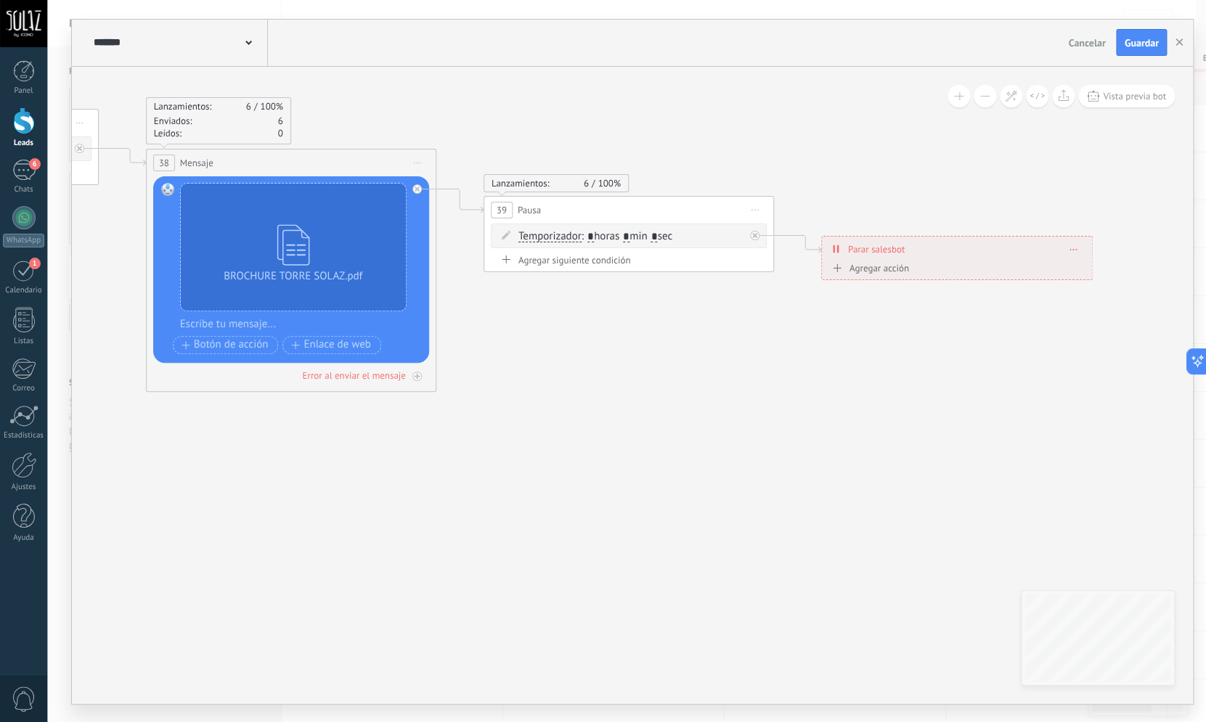
click at [619, 335] on icon at bounding box center [196, 240] width 2519 height 1179
click at [279, 134] on span "0" at bounding box center [280, 133] width 5 height 12
click at [279, 134] on span "100%" at bounding box center [271, 136] width 23 height 12
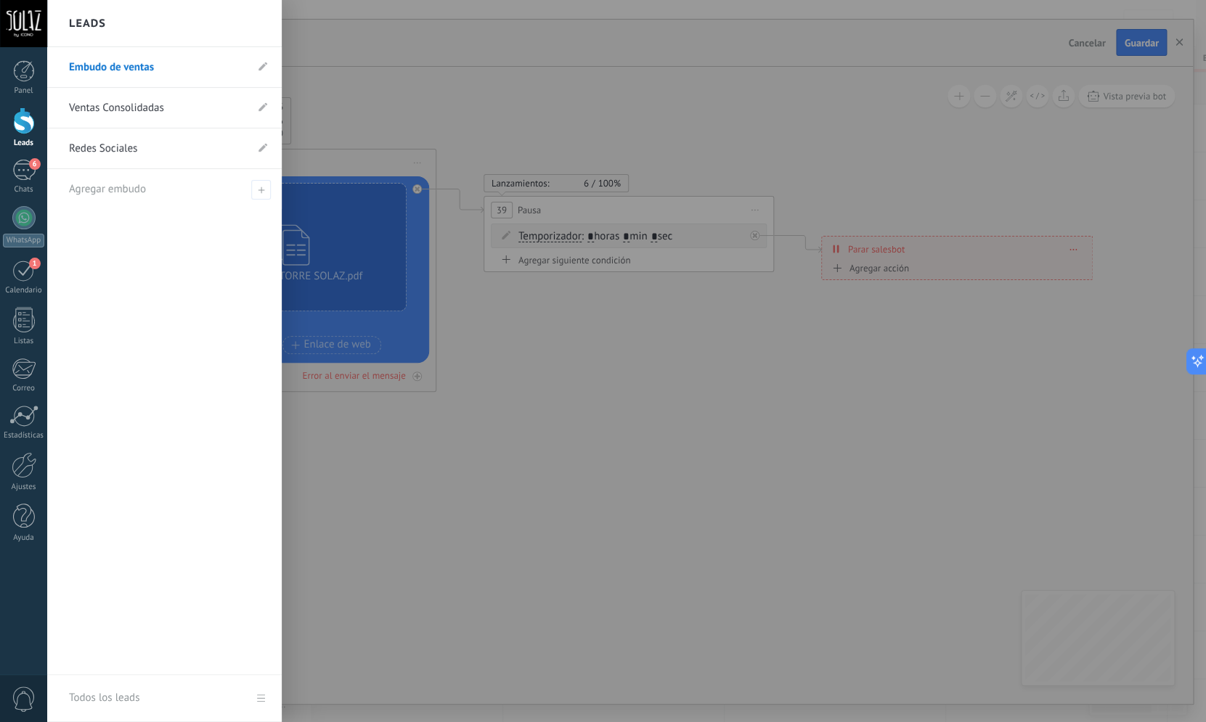
click at [23, 117] on div at bounding box center [24, 120] width 22 height 27
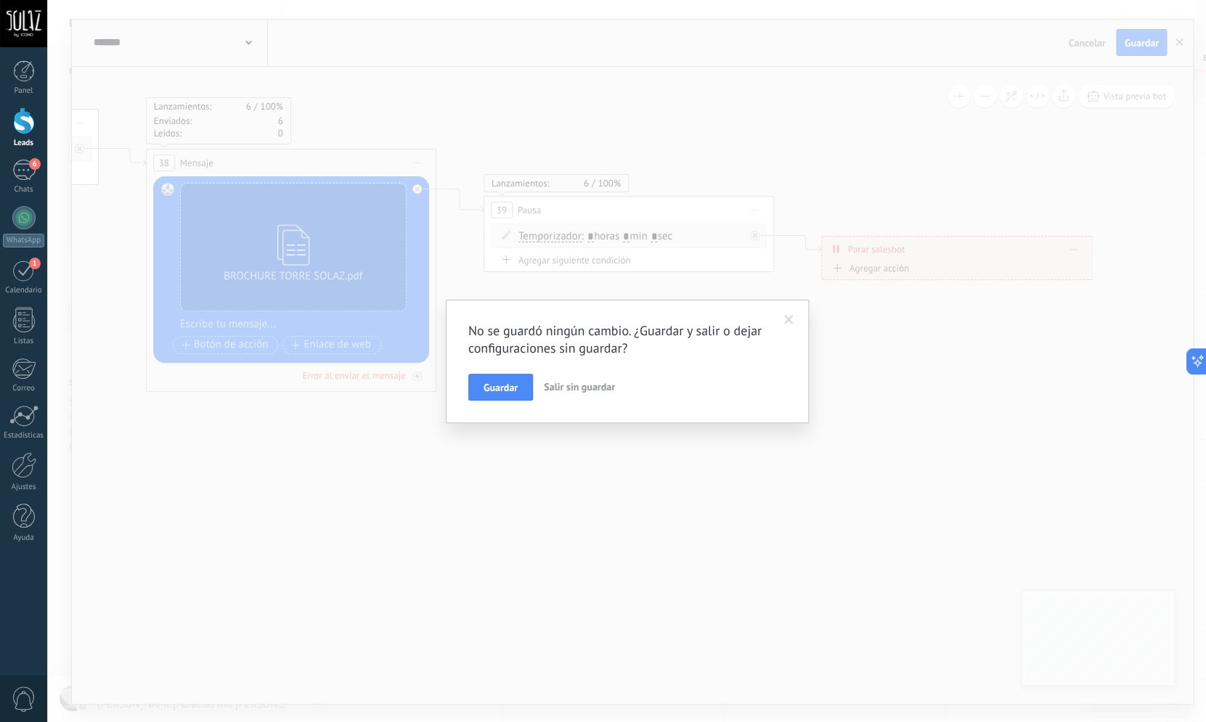
click at [592, 386] on span "Salir sin guardar" at bounding box center [579, 386] width 71 height 13
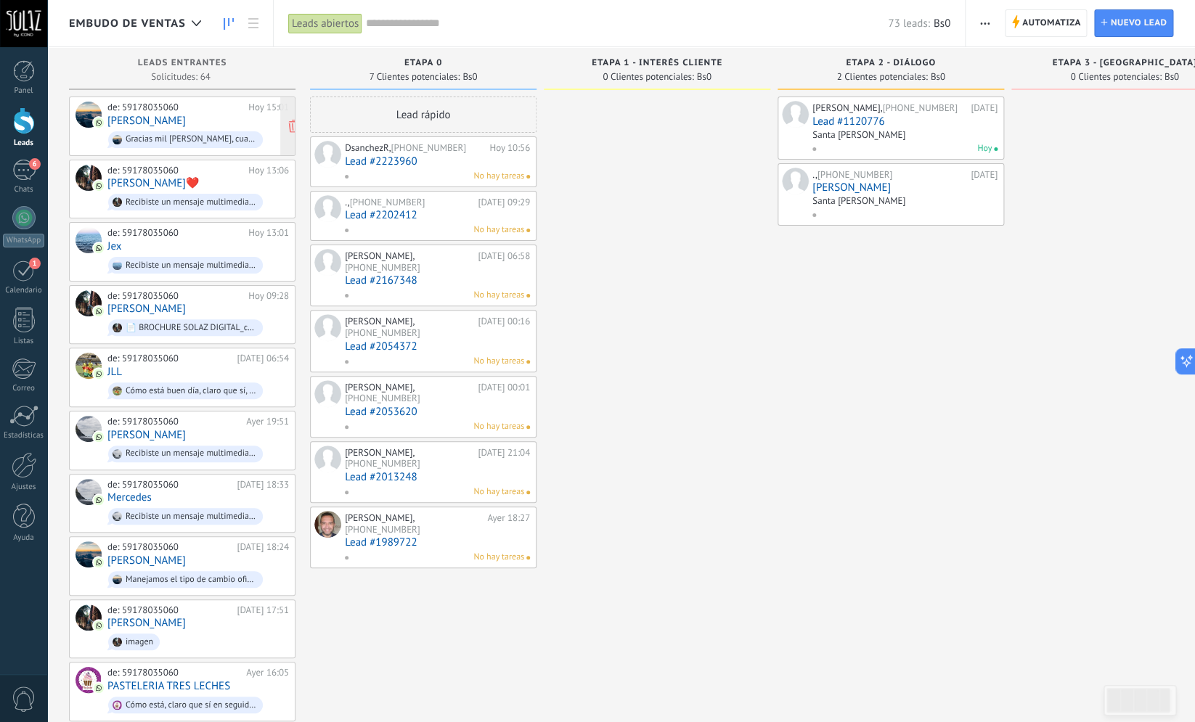
click at [179, 113] on div "de: 59178035060" at bounding box center [175, 108] width 136 height 12
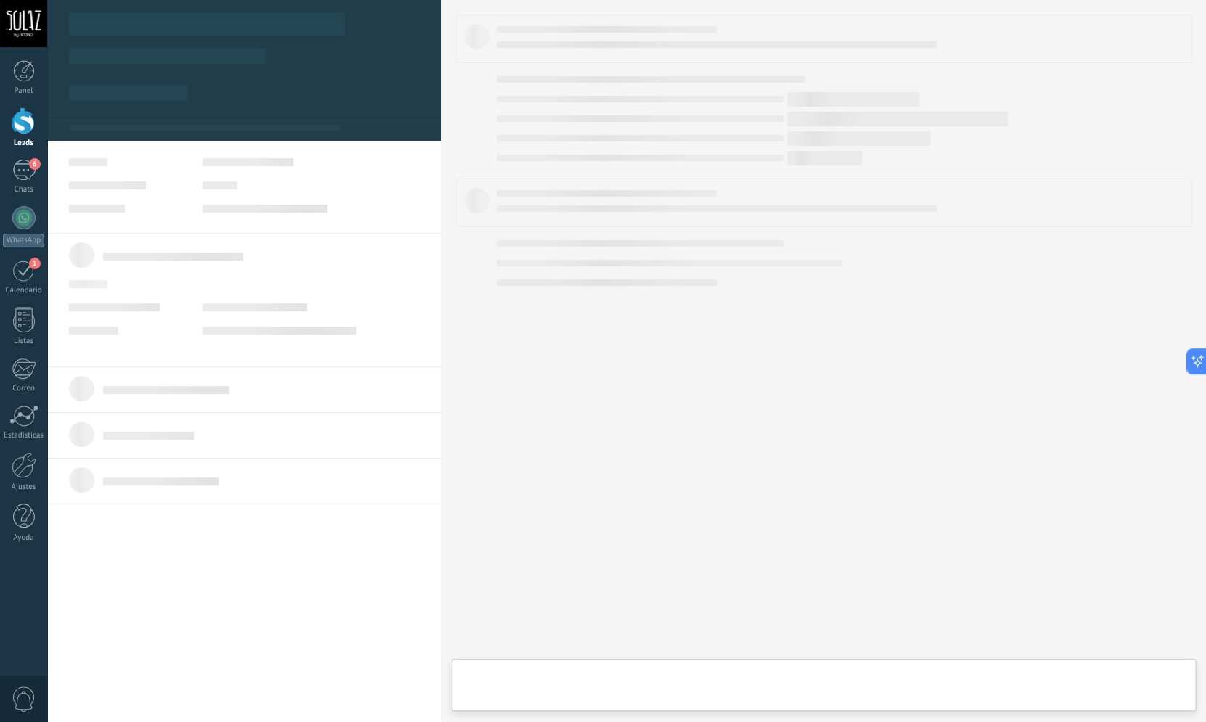
type textarea "***"
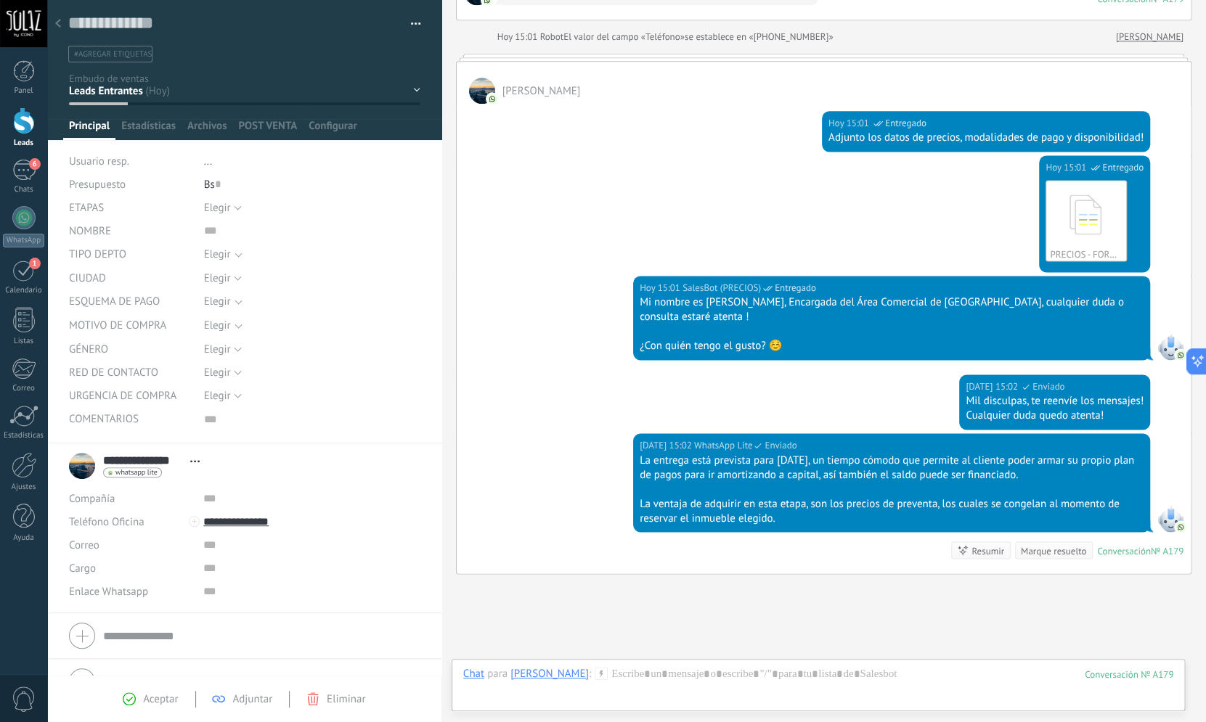
scroll to position [858, 0]
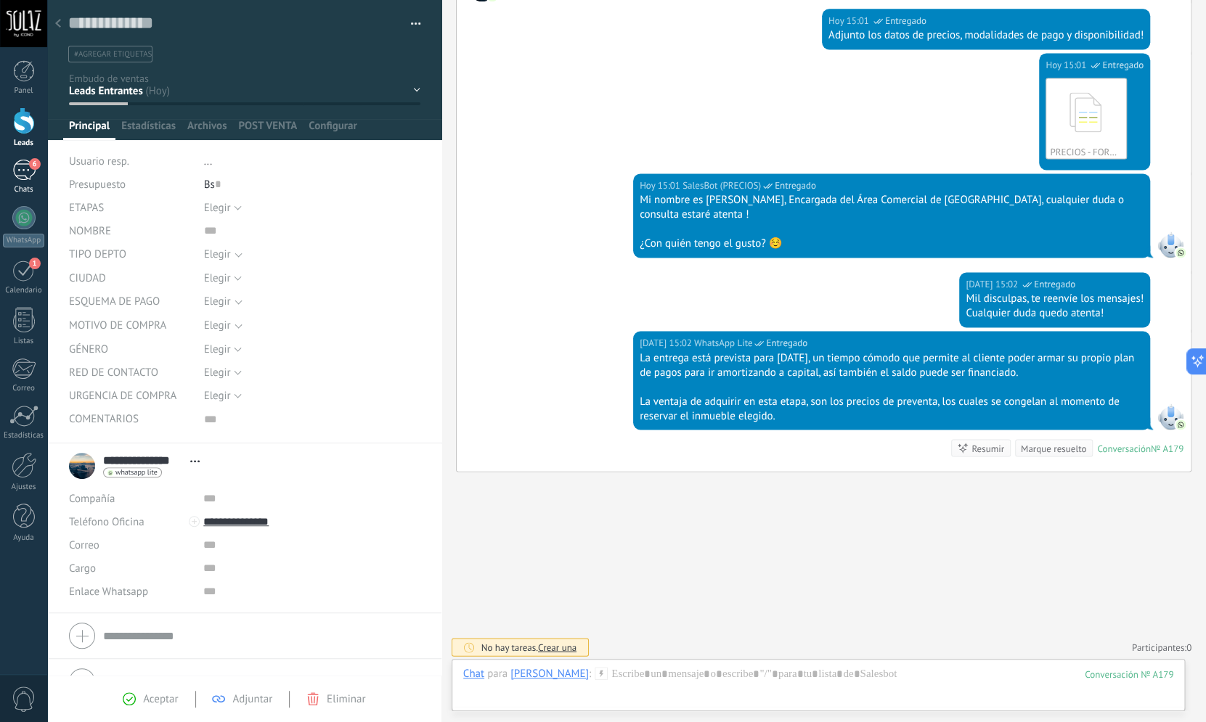
click at [17, 166] on div "6" at bounding box center [23, 170] width 23 height 21
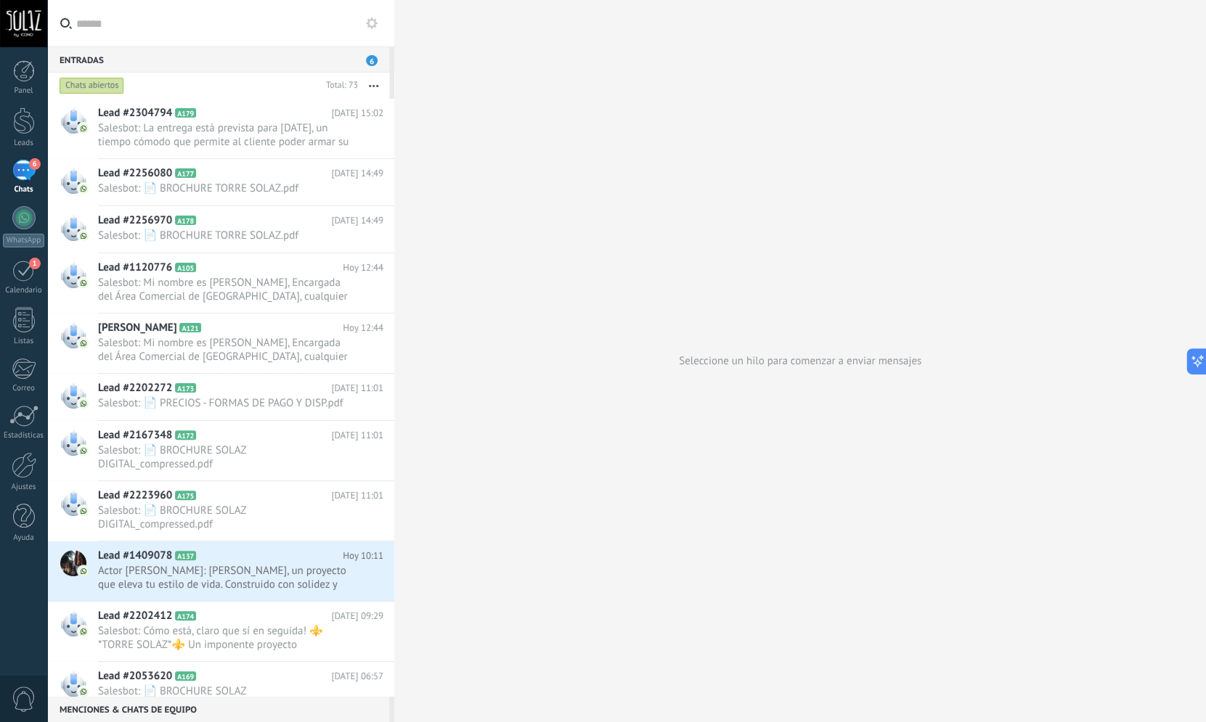
click at [18, 167] on div "6" at bounding box center [23, 170] width 23 height 21
click at [588, 131] on div "Seleccione un hilo para comenzar a enviar mensajes" at bounding box center [800, 361] width 812 height 722
click at [28, 137] on div "Leads" at bounding box center [23, 127] width 47 height 41
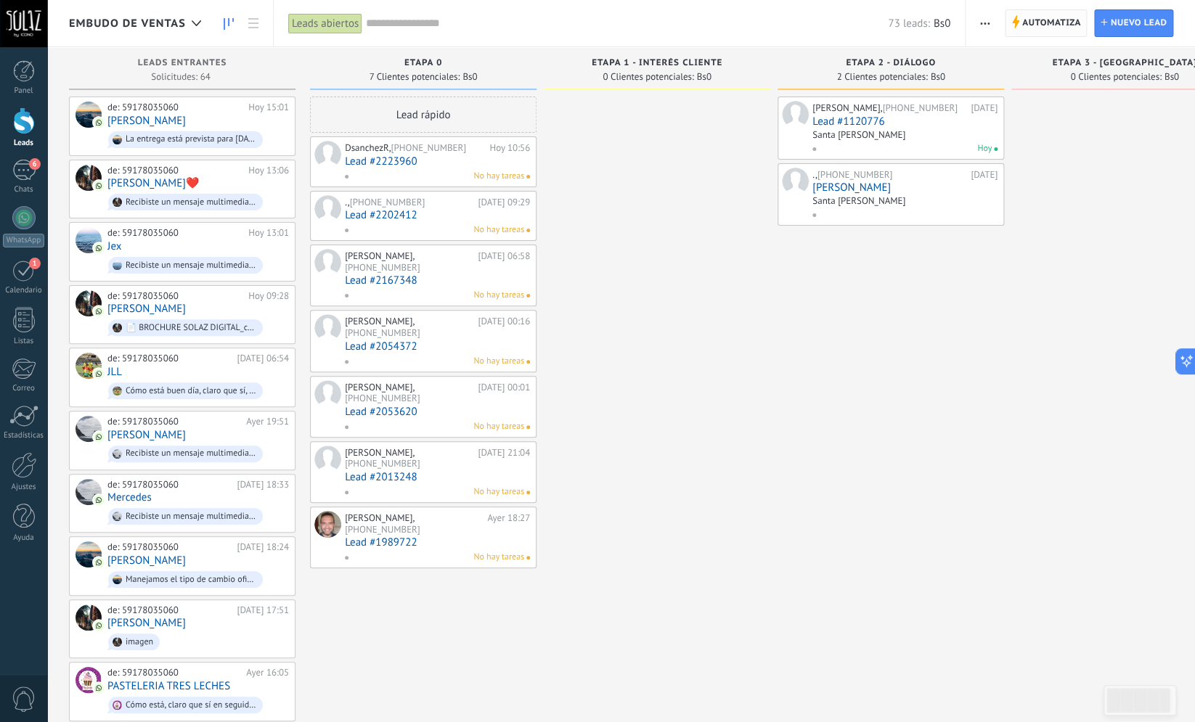
click at [1069, 24] on span "Automatiza" at bounding box center [1051, 23] width 59 height 26
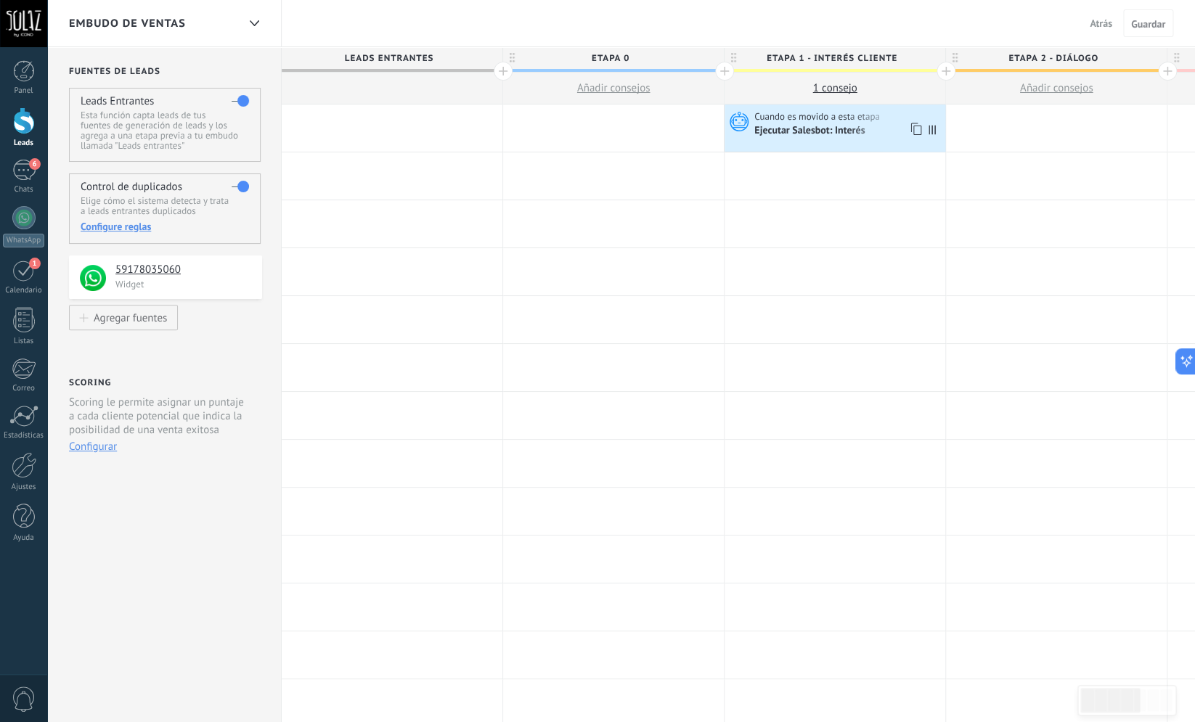
click at [812, 133] on div "Ejecutar Salesbot: Interés" at bounding box center [810, 131] width 113 height 13
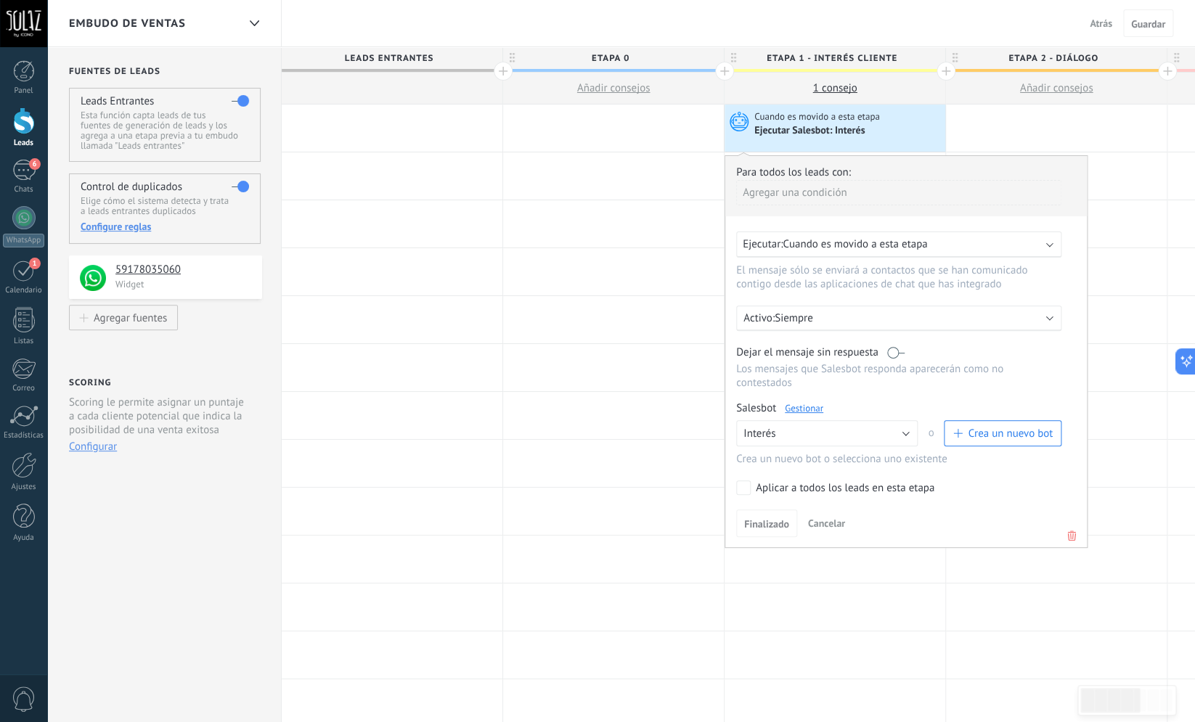
click at [1048, 324] on div "Activo: Siempre" at bounding box center [899, 318] width 311 height 14
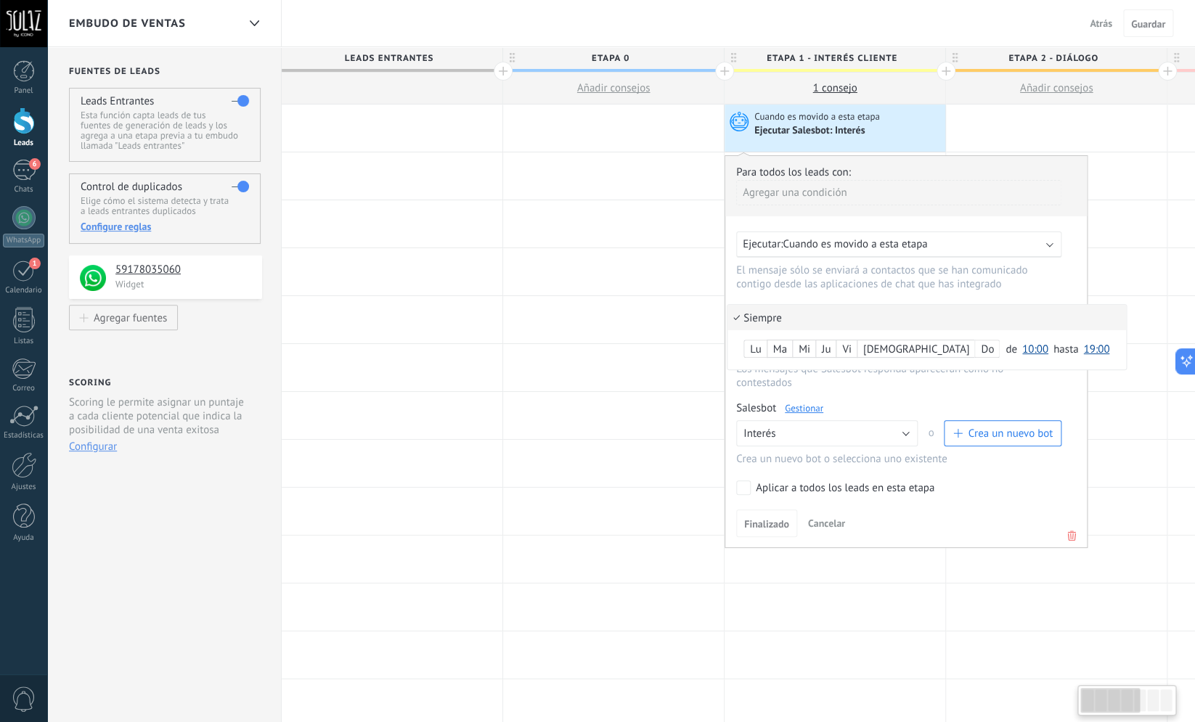
click at [1048, 322] on li "Siempre" at bounding box center [927, 317] width 399 height 25
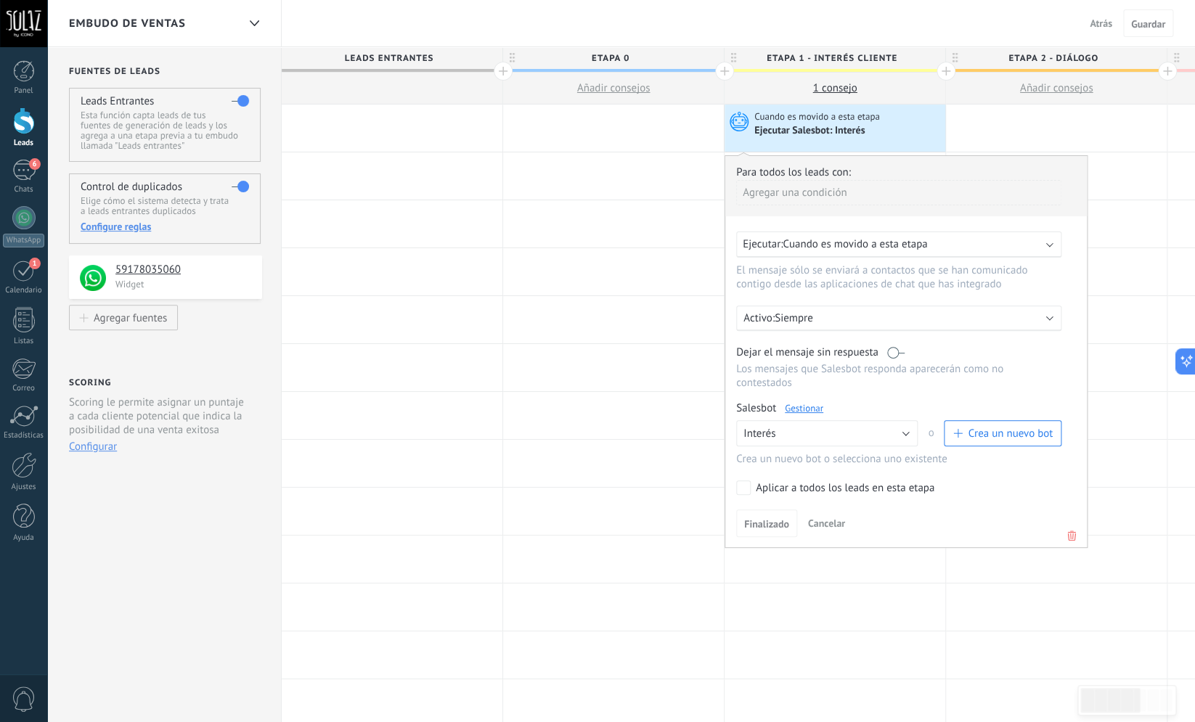
click at [797, 320] on p "Siempre" at bounding box center [902, 318] width 254 height 14
click at [1046, 279] on div at bounding box center [906, 351] width 362 height 391
click at [815, 415] on link "Gestionar" at bounding box center [804, 408] width 38 height 12
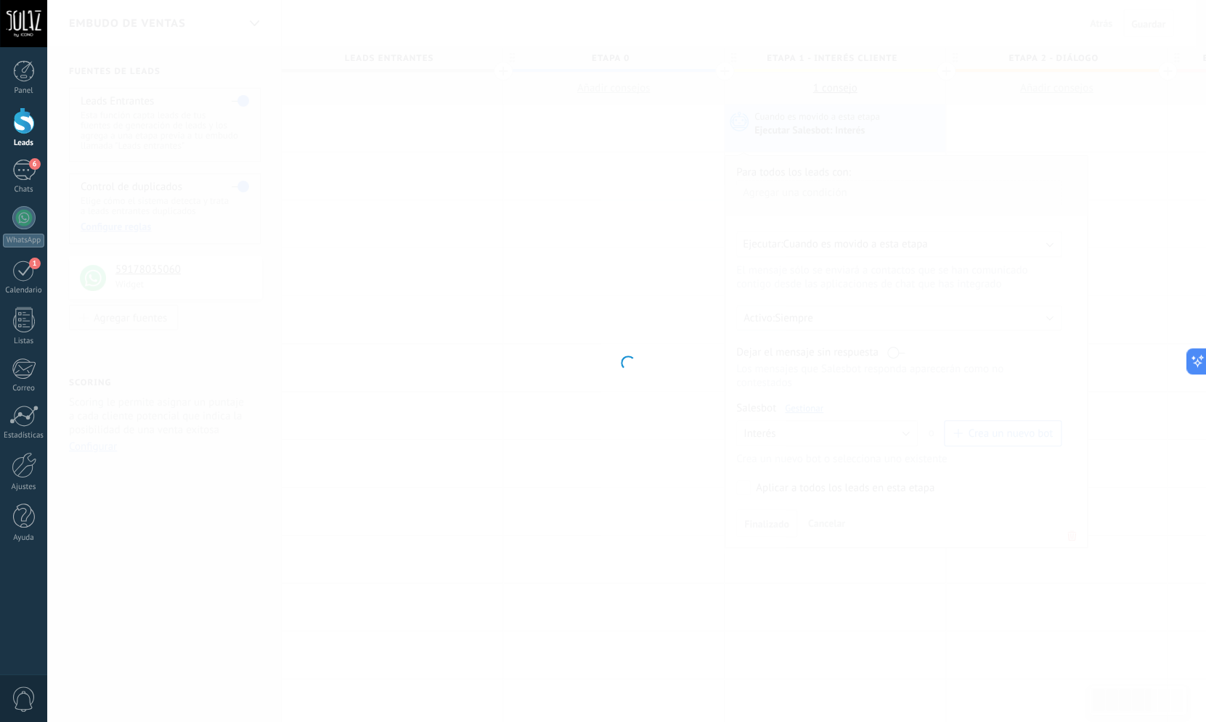
type input "*******"
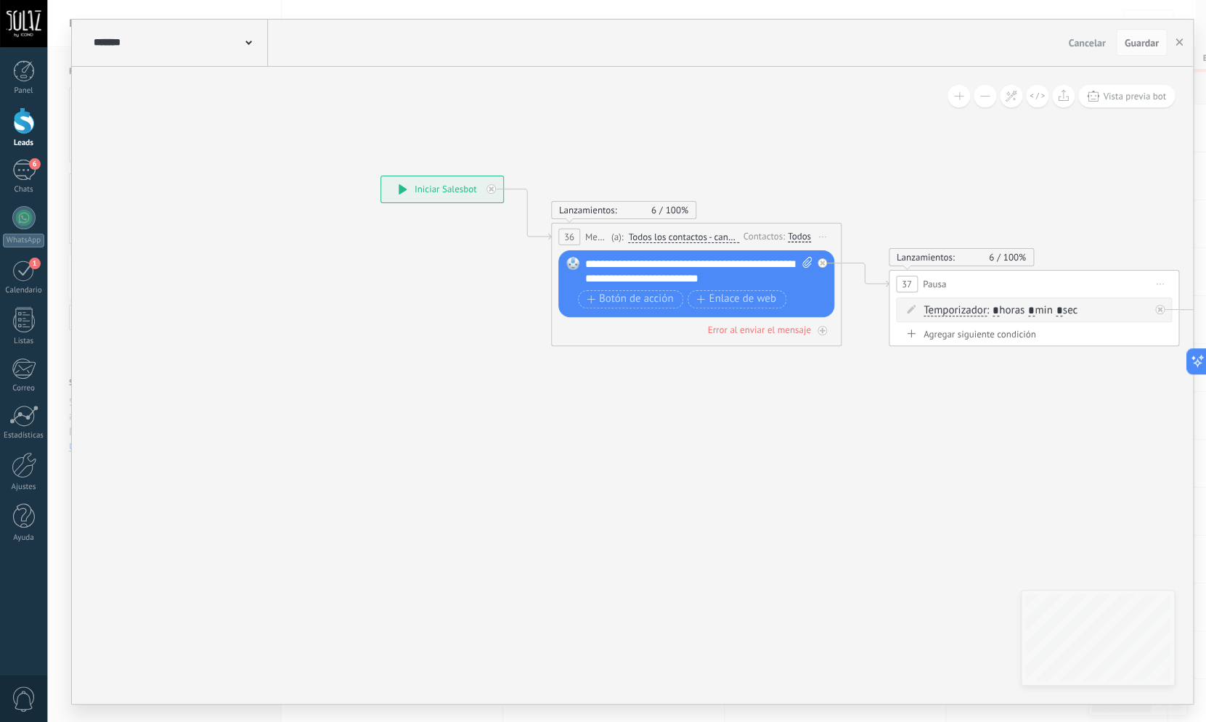
click at [831, 237] on span "Iniciar vista previa aquí Cambiar nombre Duplicar [GEOGRAPHIC_DATA]" at bounding box center [822, 237] width 23 height 21
click at [881, 337] on div "Borrar" at bounding box center [889, 331] width 144 height 25
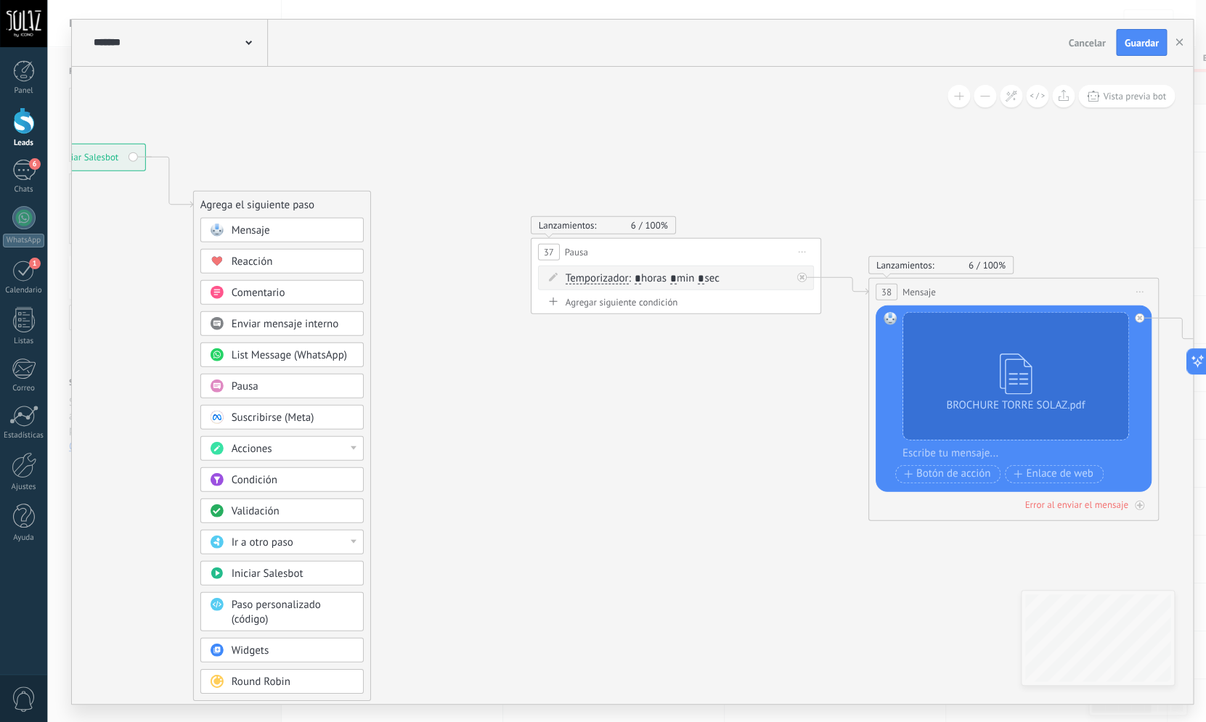
click at [807, 251] on span "Iniciar vista previa aquí Cambiar nombre Duplicar [GEOGRAPHIC_DATA]" at bounding box center [802, 251] width 23 height 21
click at [842, 349] on div "Borrar" at bounding box center [869, 346] width 144 height 25
click at [1141, 293] on span "Iniciar vista previa aquí Cambiar nombre Duplicar [GEOGRAPHIC_DATA]" at bounding box center [1139, 291] width 23 height 21
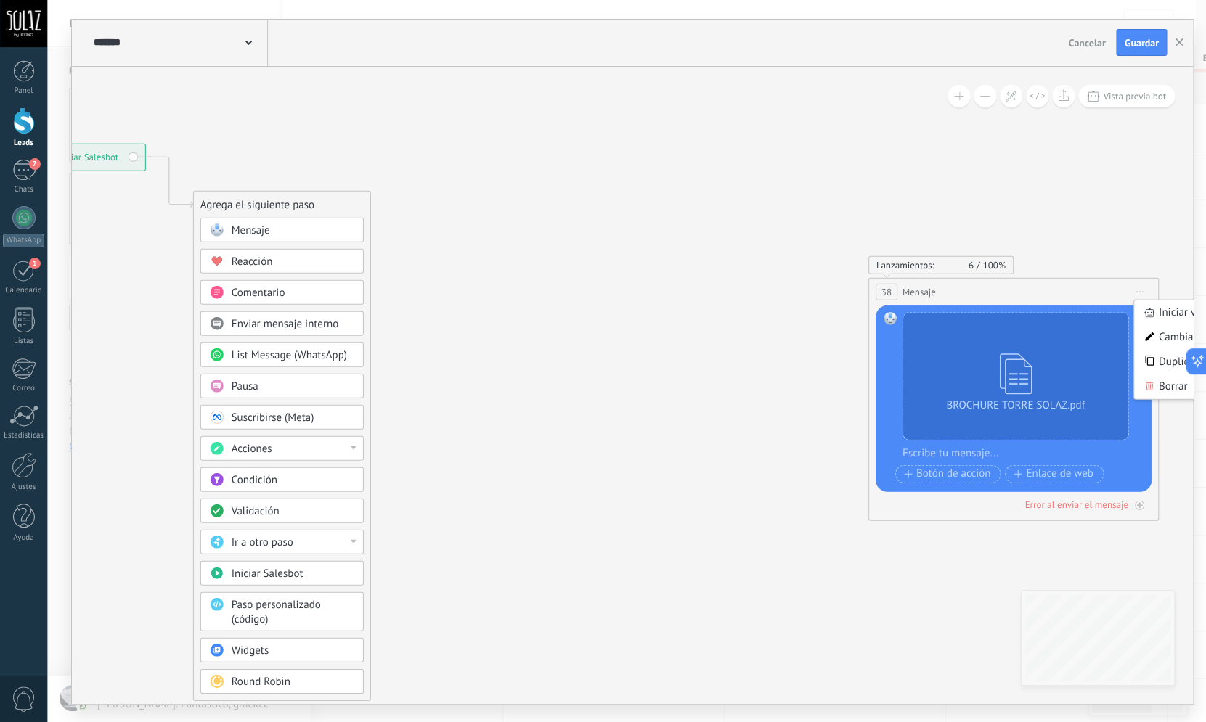
click at [1160, 395] on div "Borrar" at bounding box center [1206, 386] width 144 height 25
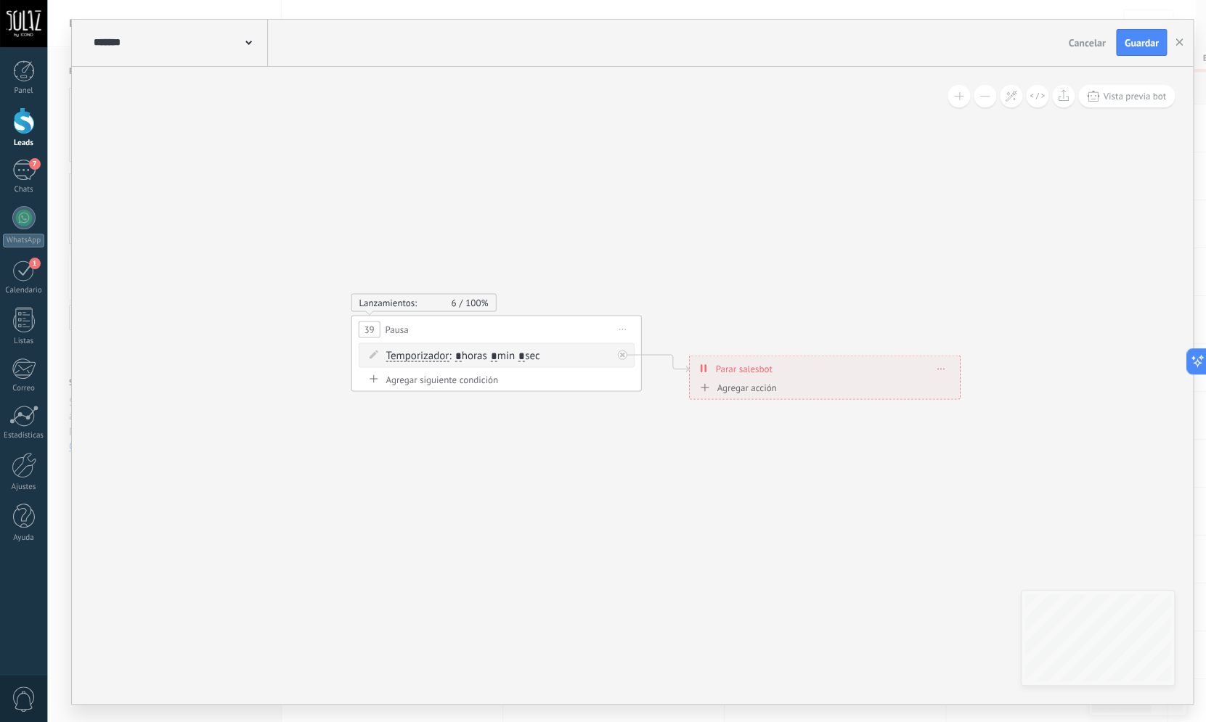
click at [627, 325] on span "Iniciar vista previa aquí Cambiar nombre Duplicar [GEOGRAPHIC_DATA]" at bounding box center [622, 329] width 23 height 21
click at [687, 423] on div "Borrar" at bounding box center [688, 424] width 144 height 25
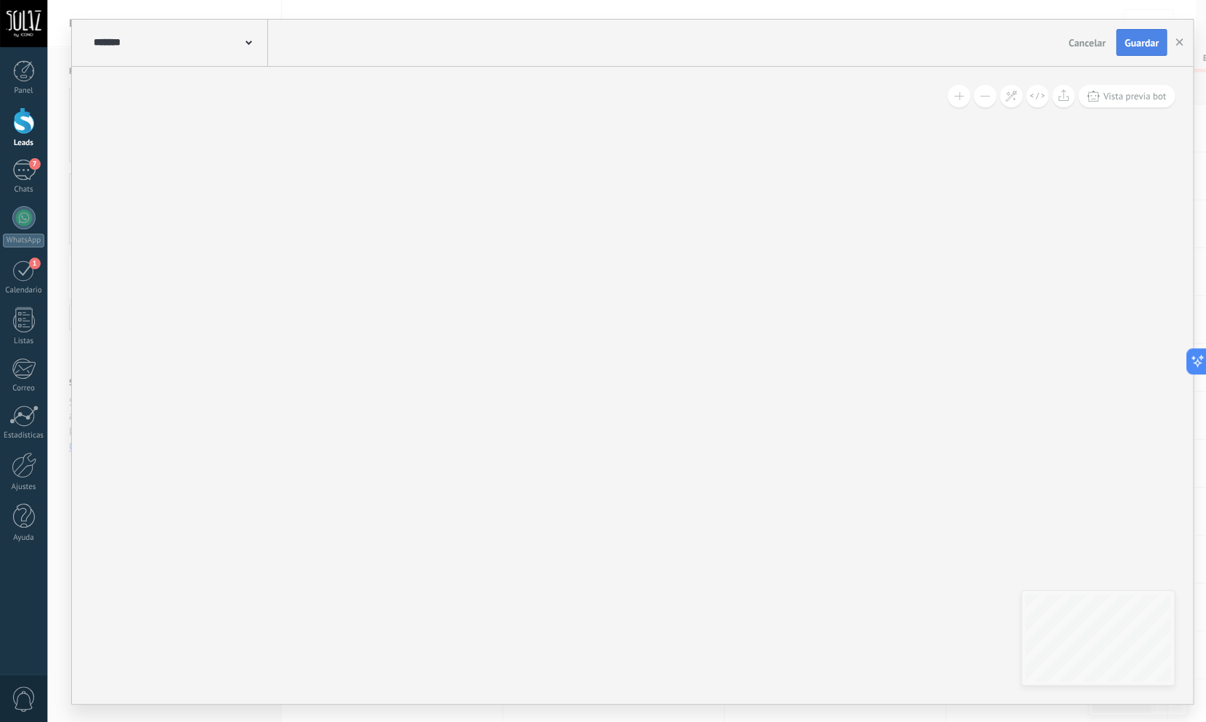
click at [1134, 47] on span "Guardar" at bounding box center [1141, 43] width 34 height 10
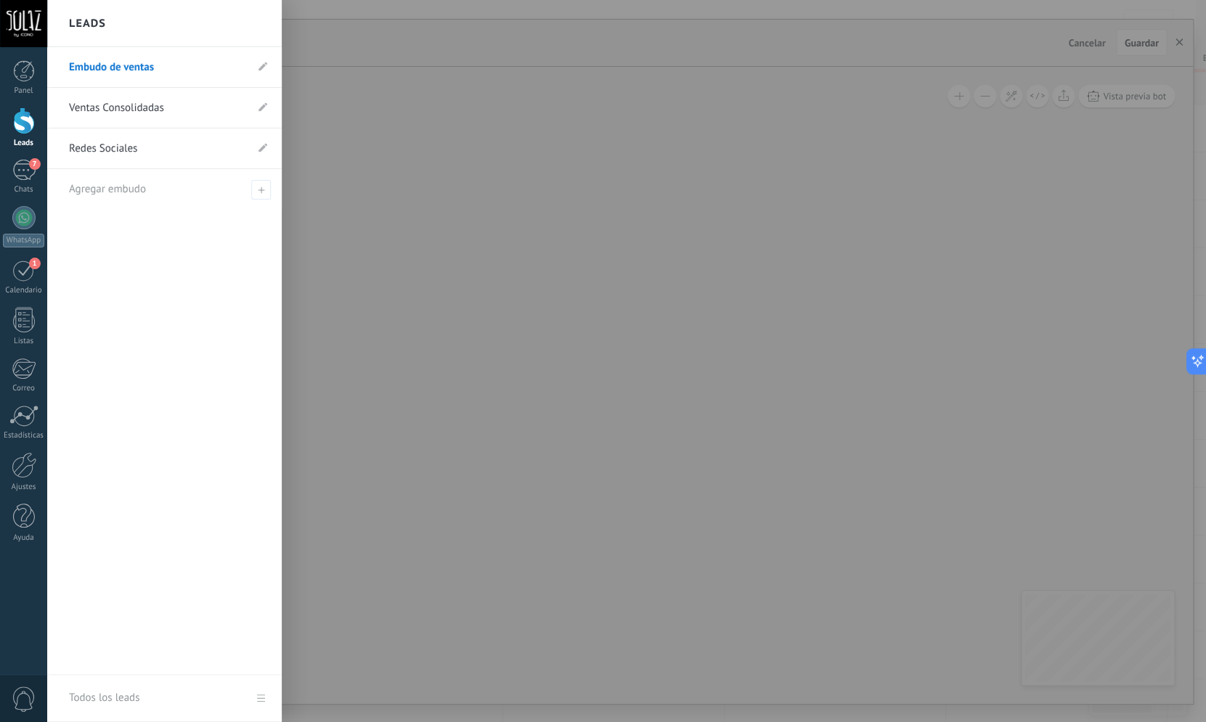
click at [23, 123] on div at bounding box center [24, 120] width 22 height 27
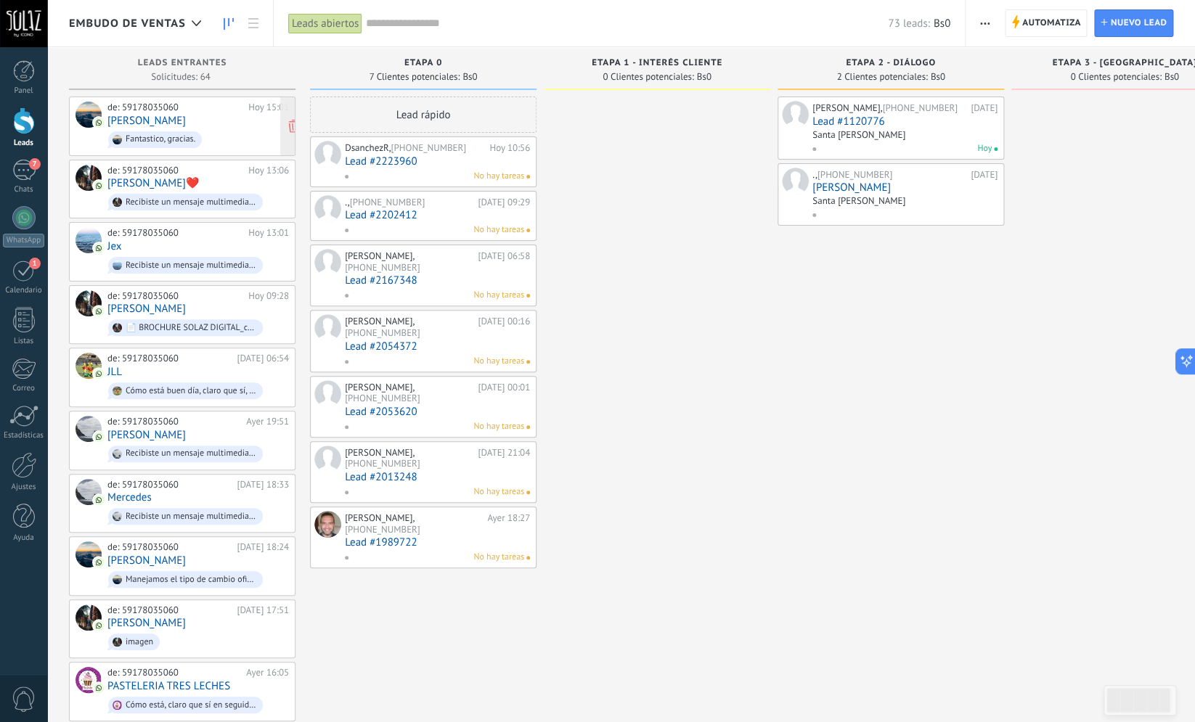
click at [208, 118] on div "de: 59178035060 Hoy 15:01 Sergio Peñaloza Fantastico, gracias." at bounding box center [198, 126] width 182 height 49
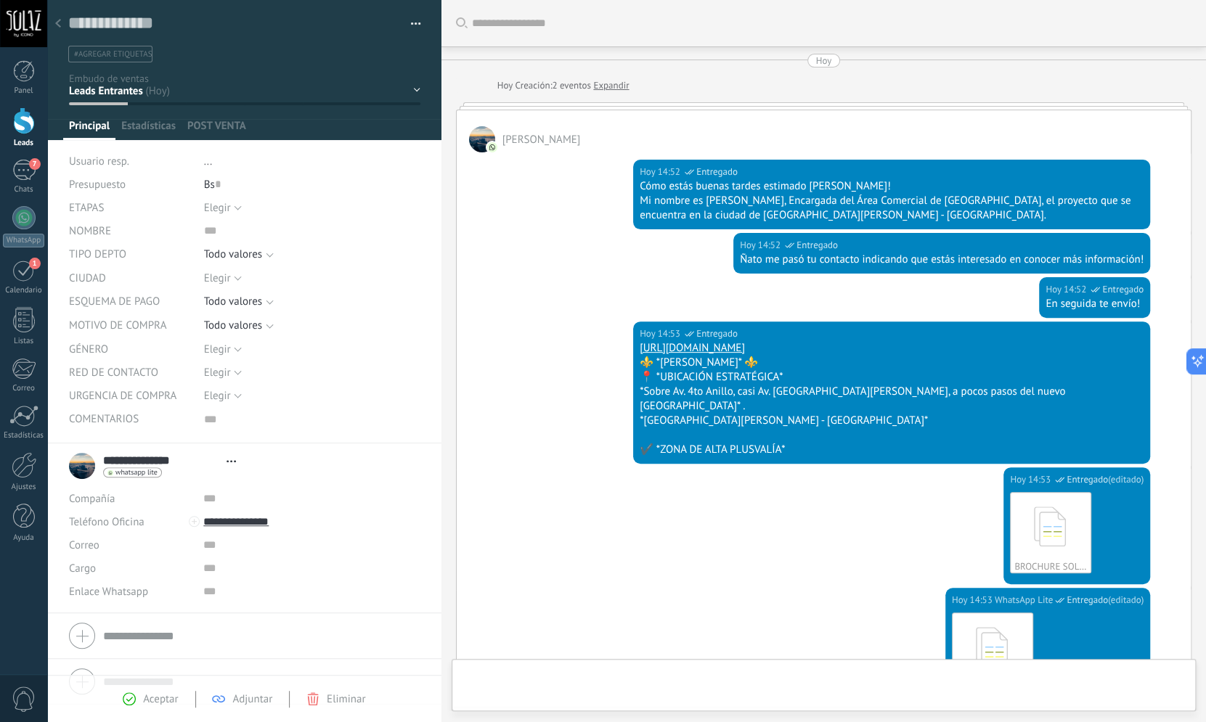
type textarea "***"
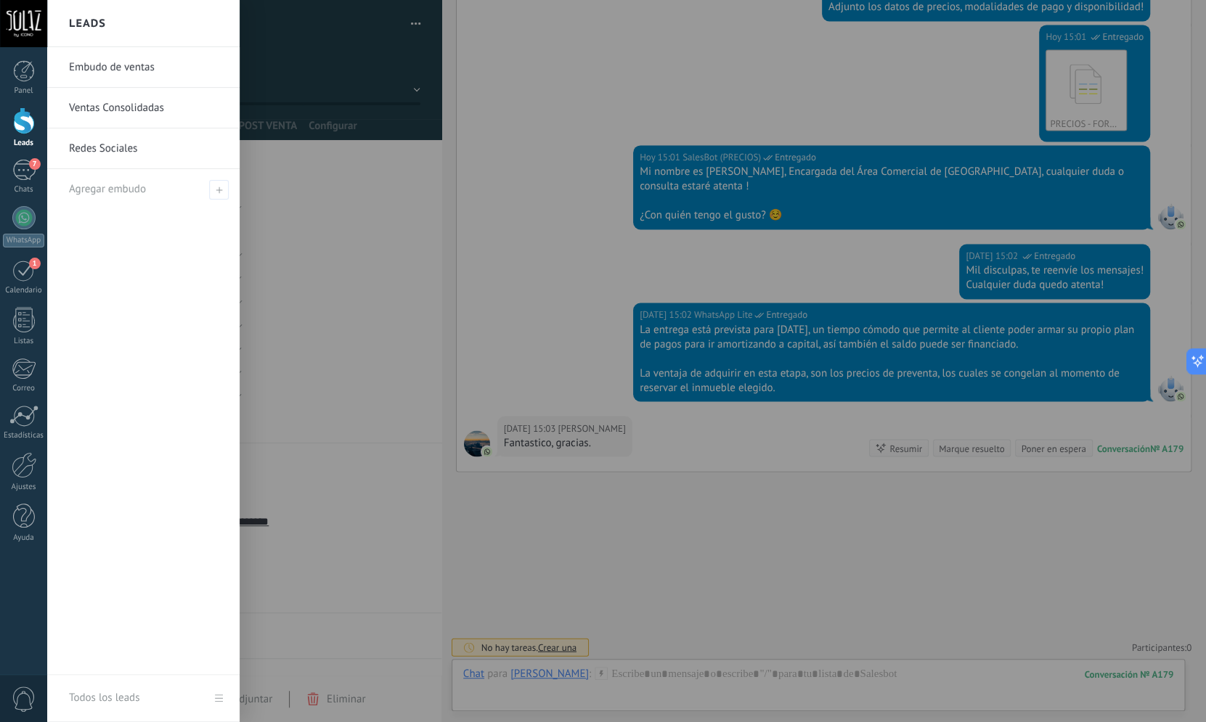
scroll to position [886, 0]
click at [12, 129] on link "Leads" at bounding box center [23, 127] width 47 height 41
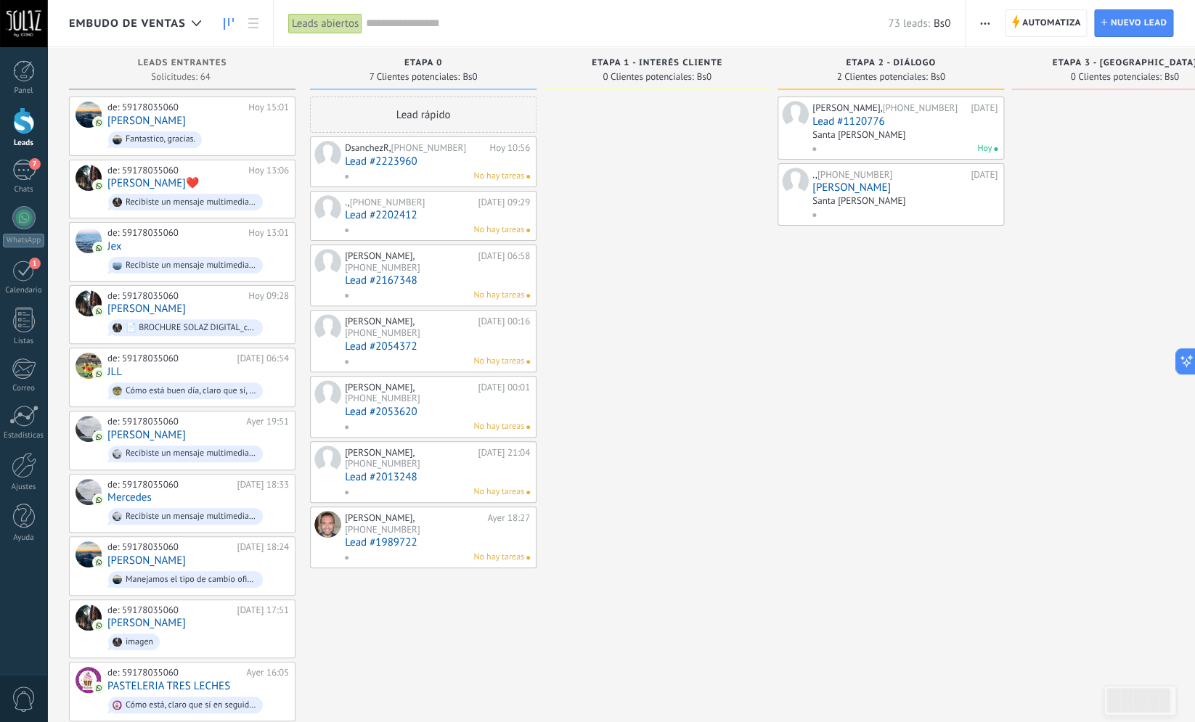
click at [636, 67] on span "ETAPA 1 - INTERÉS CLIENTE" at bounding box center [657, 63] width 131 height 10
click at [653, 60] on span "ETAPA 1 - INTERÉS CLIENTE" at bounding box center [657, 63] width 131 height 10
click at [703, 77] on span "Bs0" at bounding box center [704, 77] width 15 height 9
click at [1058, 23] on span "Automatiza" at bounding box center [1051, 23] width 59 height 26
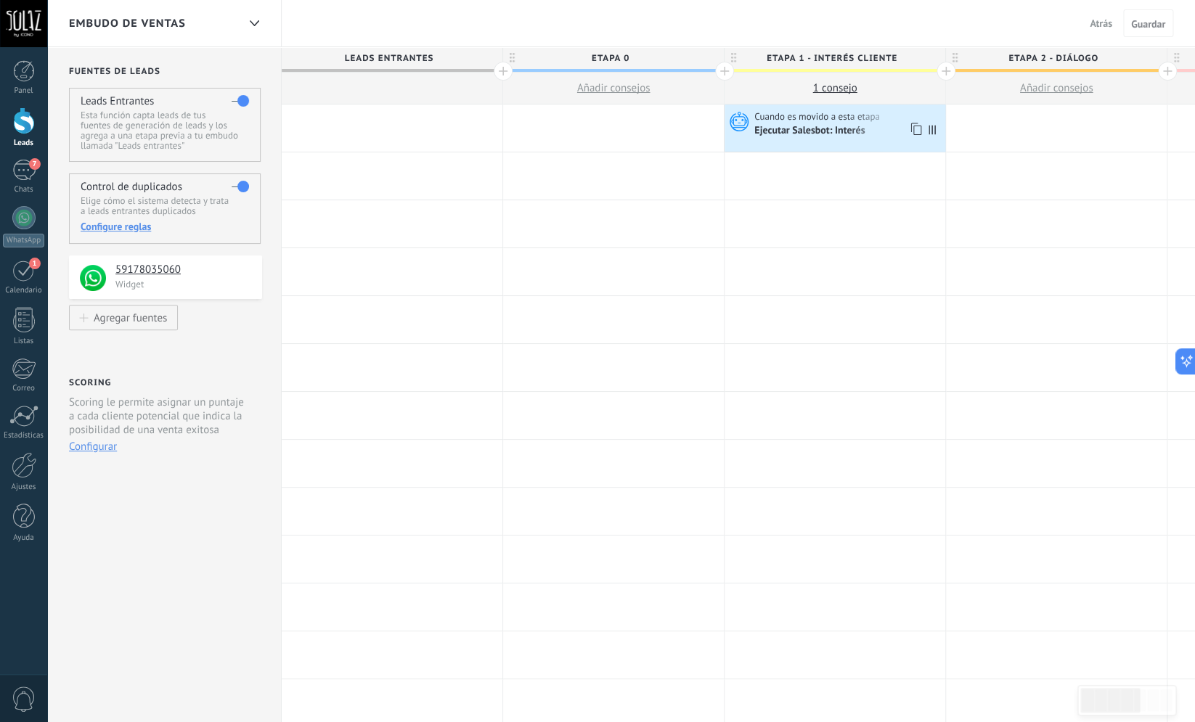
click at [832, 134] on div "Ejecutar Salesbot: Interés" at bounding box center [810, 131] width 113 height 13
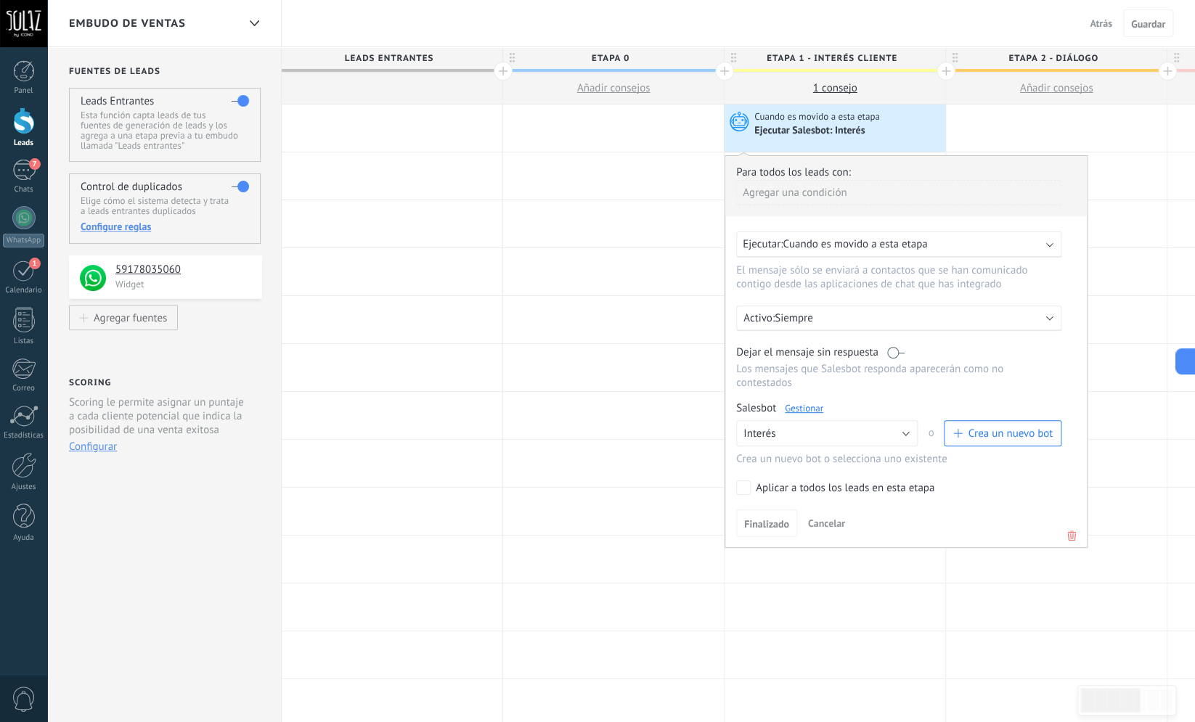
click at [805, 415] on link "Gestionar" at bounding box center [804, 408] width 38 height 12
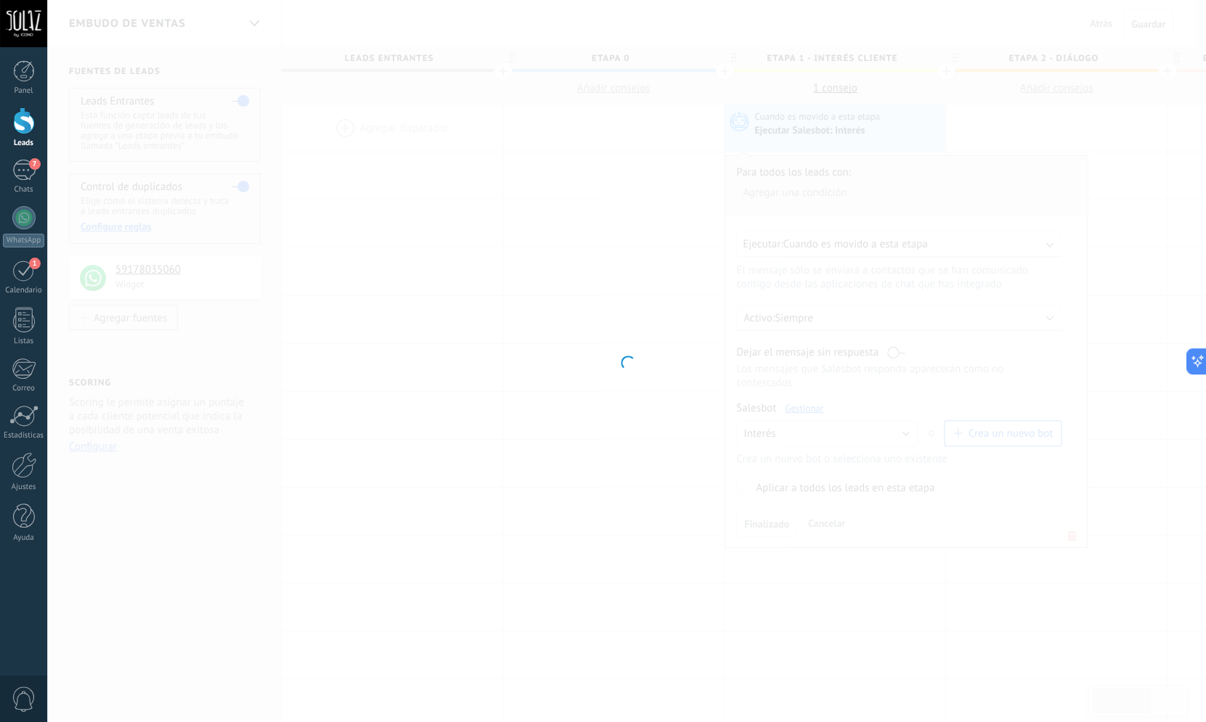
type input "*******"
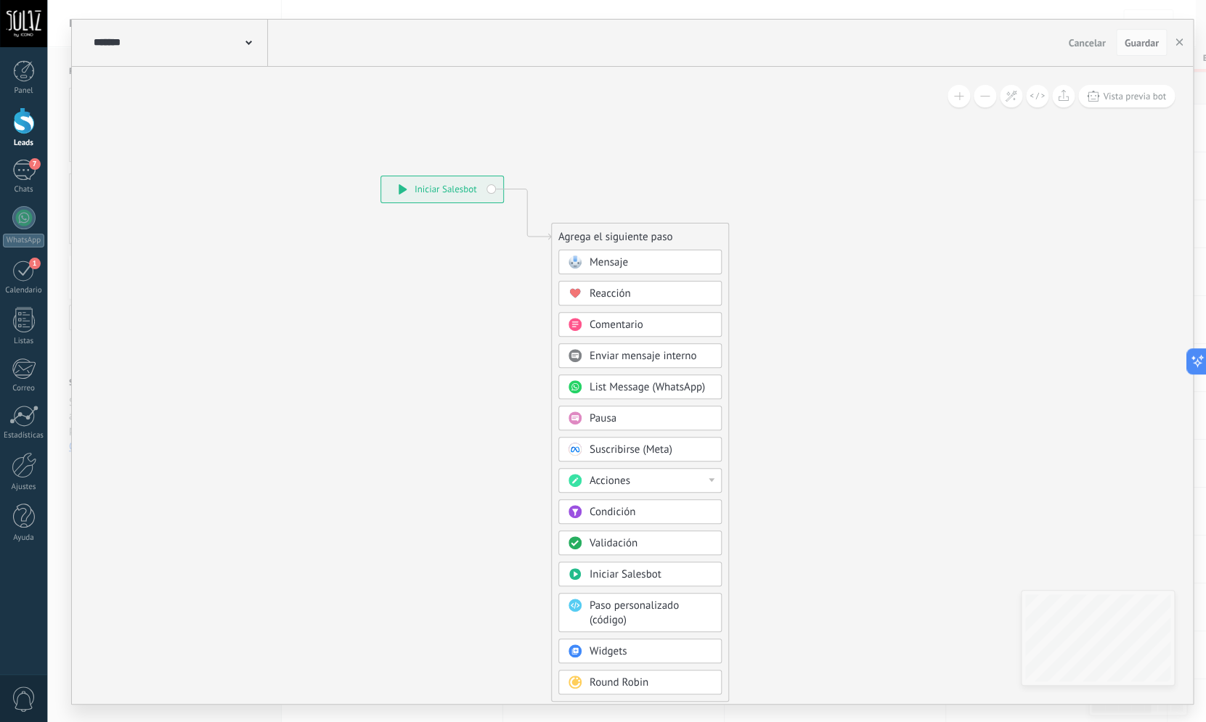
click at [630, 259] on div "Mensaje" at bounding box center [651, 263] width 122 height 15
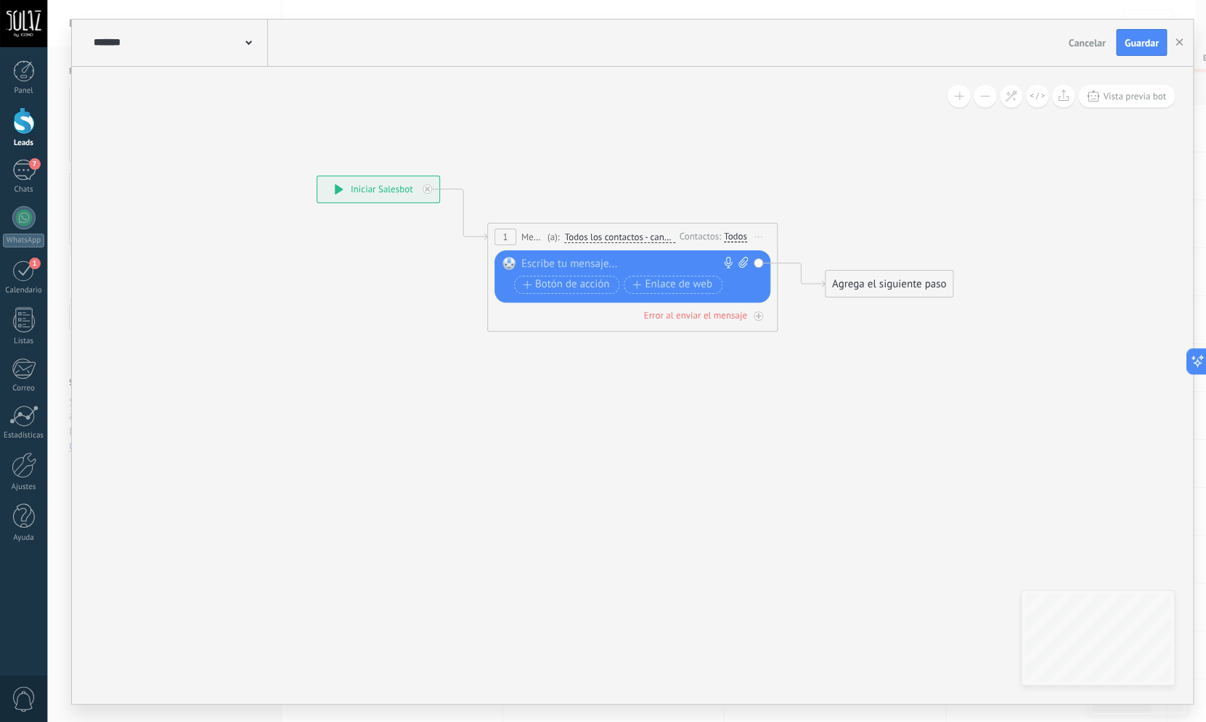
click at [555, 259] on div at bounding box center [629, 264] width 216 height 15
click at [746, 260] on icon at bounding box center [742, 262] width 9 height 11
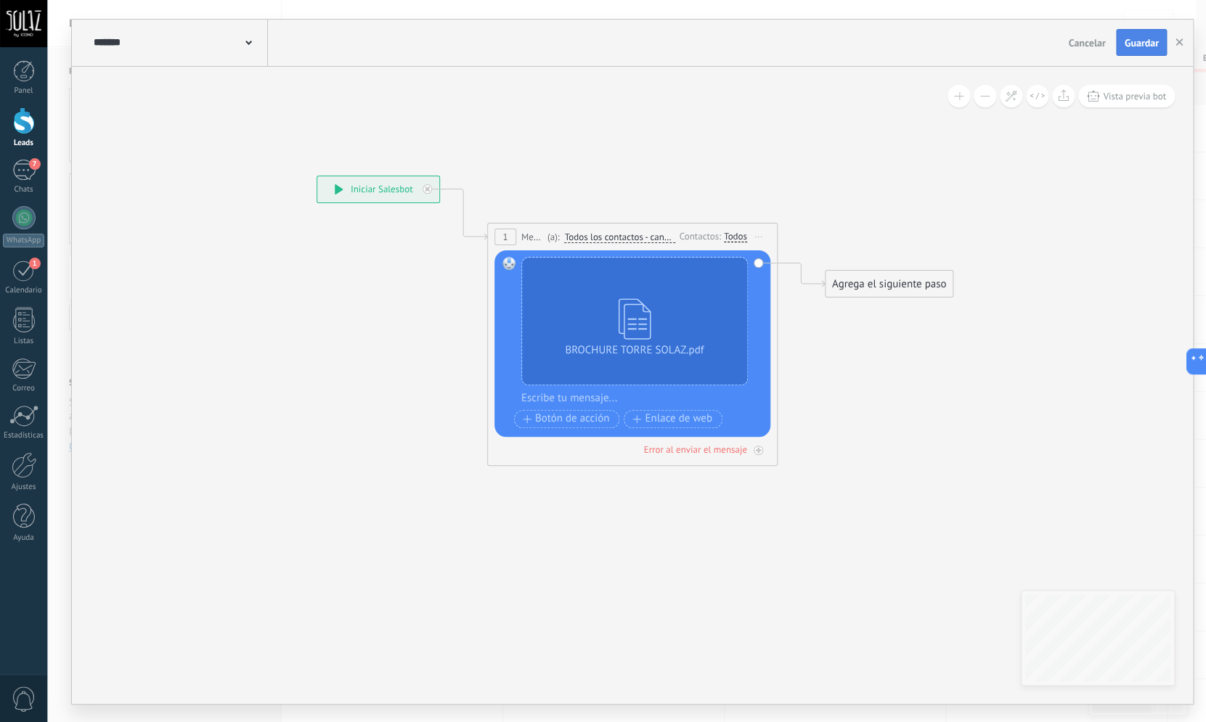
click at [1146, 42] on span "Guardar" at bounding box center [1141, 43] width 34 height 10
click at [634, 498] on icon at bounding box center [610, 244] width 1313 height 863
click at [341, 189] on icon at bounding box center [339, 189] width 8 height 10
click at [17, 160] on div "Panel Leads 6 Chats WhatsApp Clientes 1" at bounding box center [23, 308] width 47 height 497
click at [18, 167] on div "6" at bounding box center [23, 170] width 23 height 21
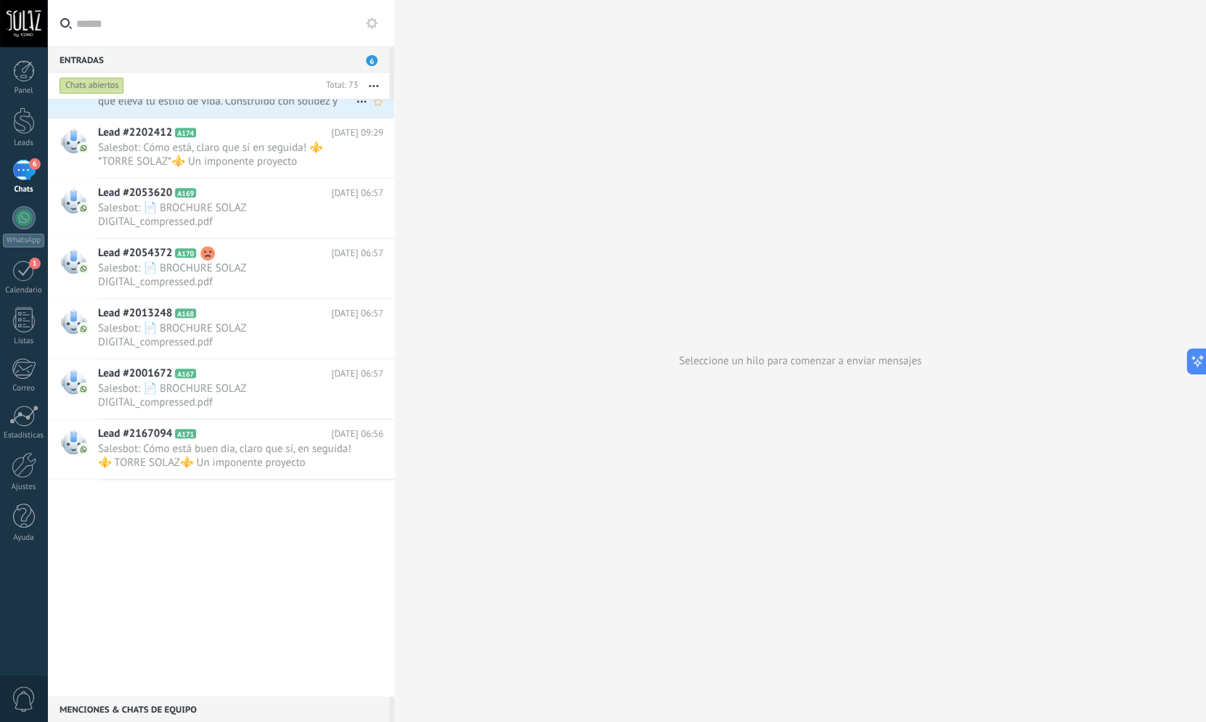
scroll to position [553, 0]
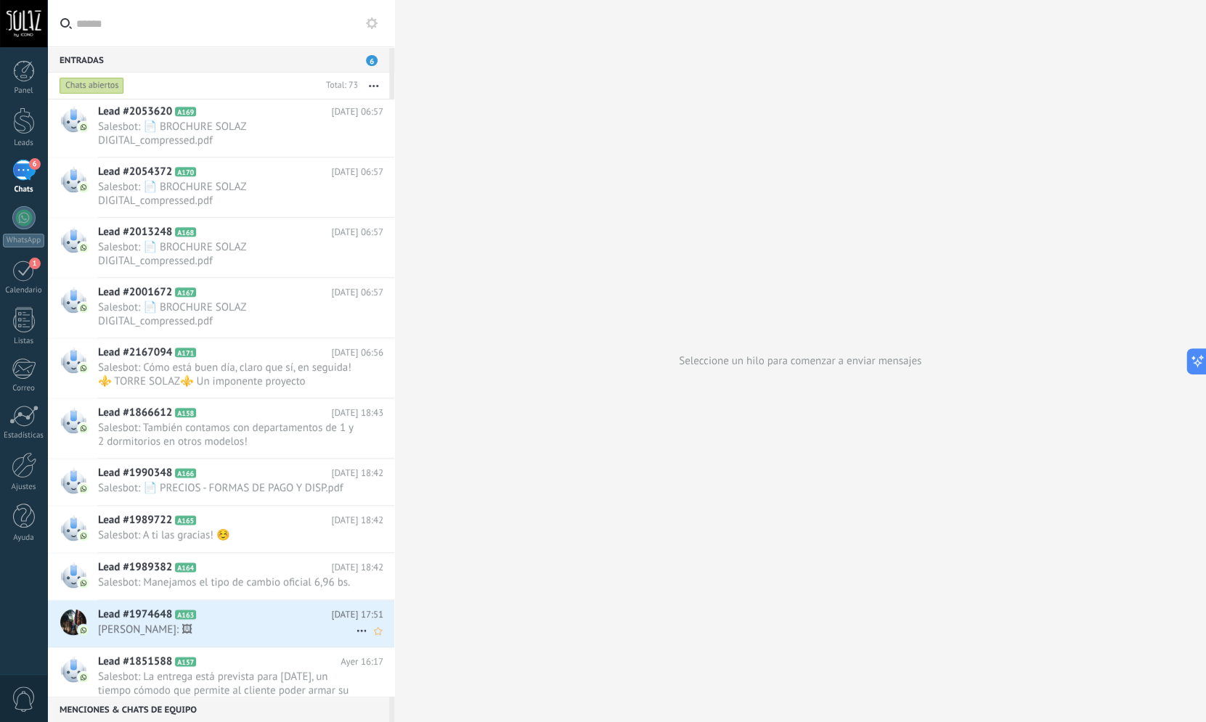
click at [214, 637] on span "[PERSON_NAME]: 🖼" at bounding box center [227, 630] width 258 height 14
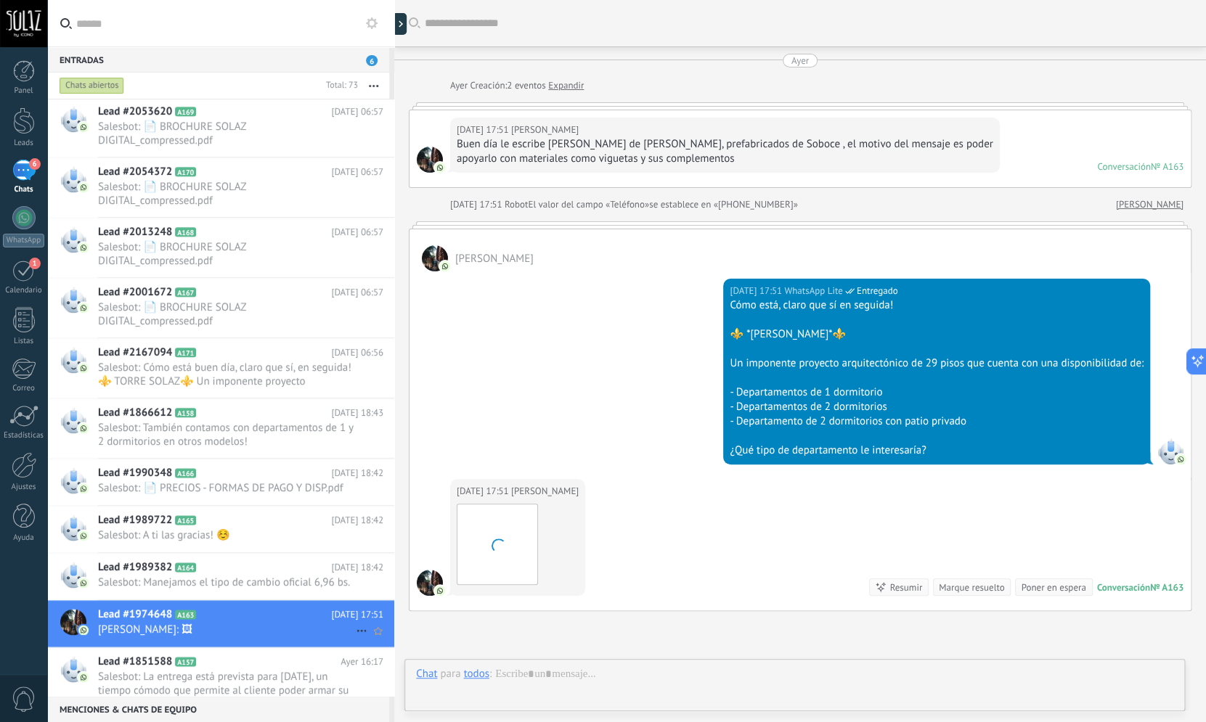
scroll to position [143, 0]
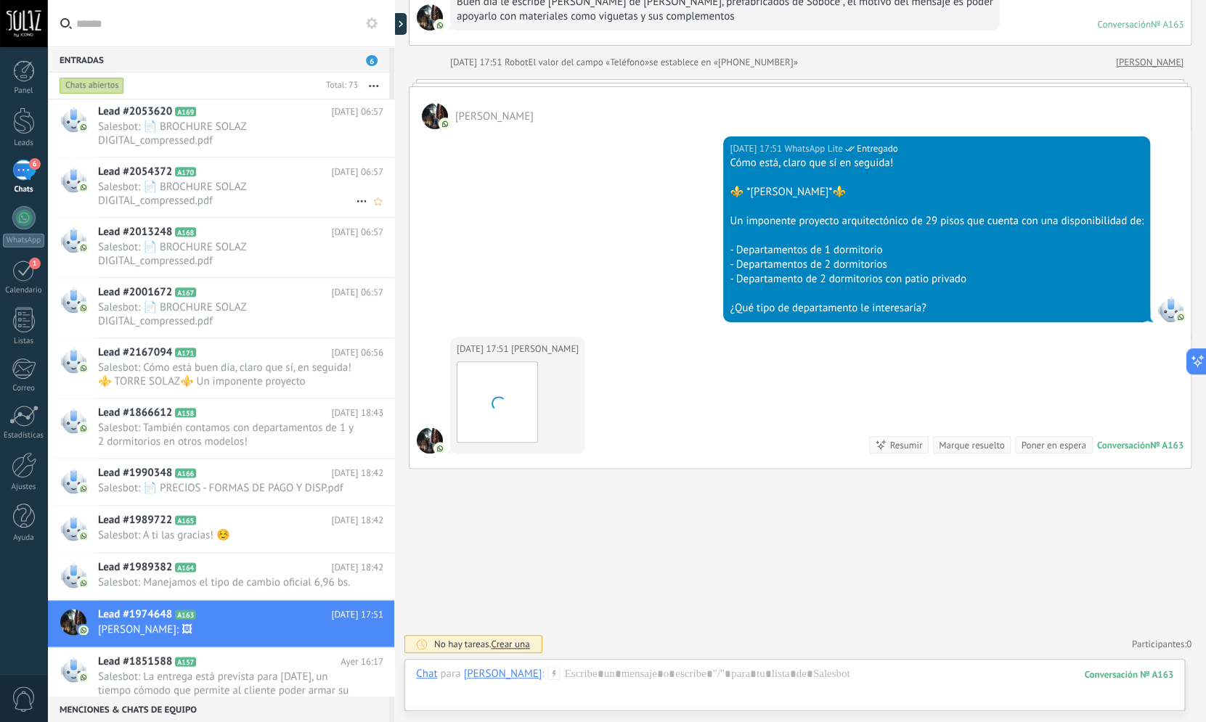
click at [266, 190] on span "Salesbot: 📄 BROCHURE SOLAZ DIGITAL_compressed.pdf" at bounding box center [227, 194] width 258 height 28
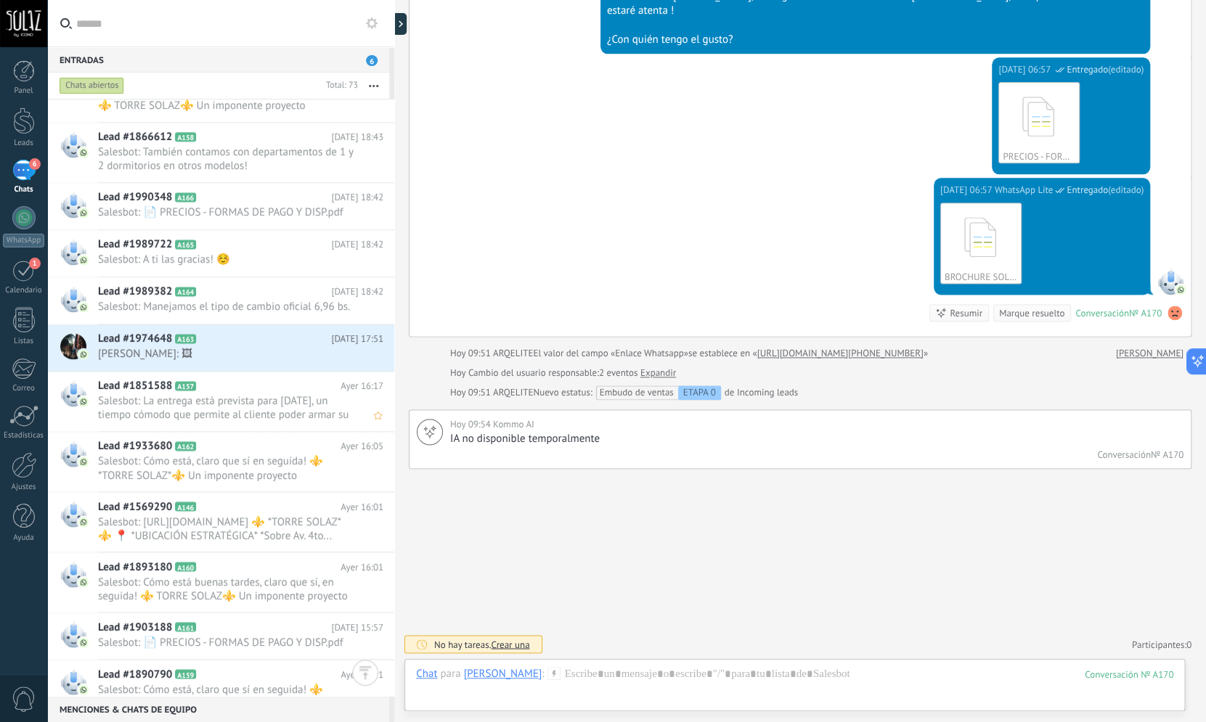
scroll to position [407, 0]
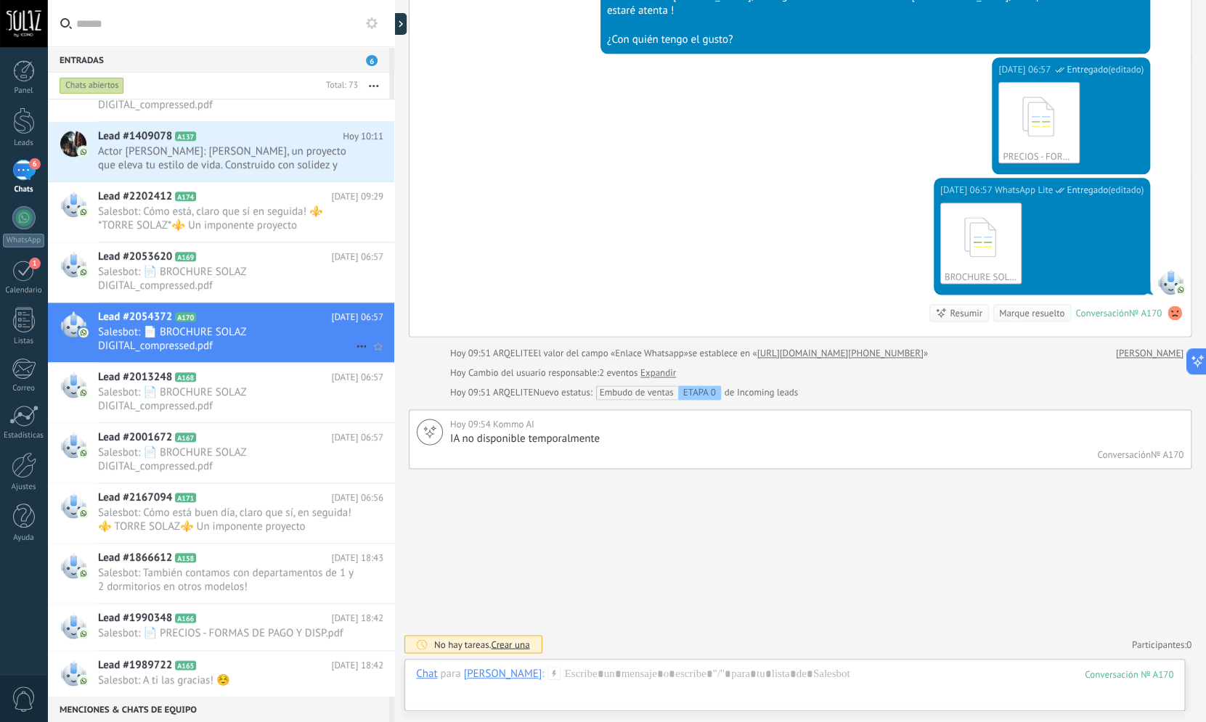
click at [253, 326] on span "Salesbot: 📄 BROCHURE SOLAZ DIGITAL_compressed.pdf" at bounding box center [227, 339] width 258 height 28
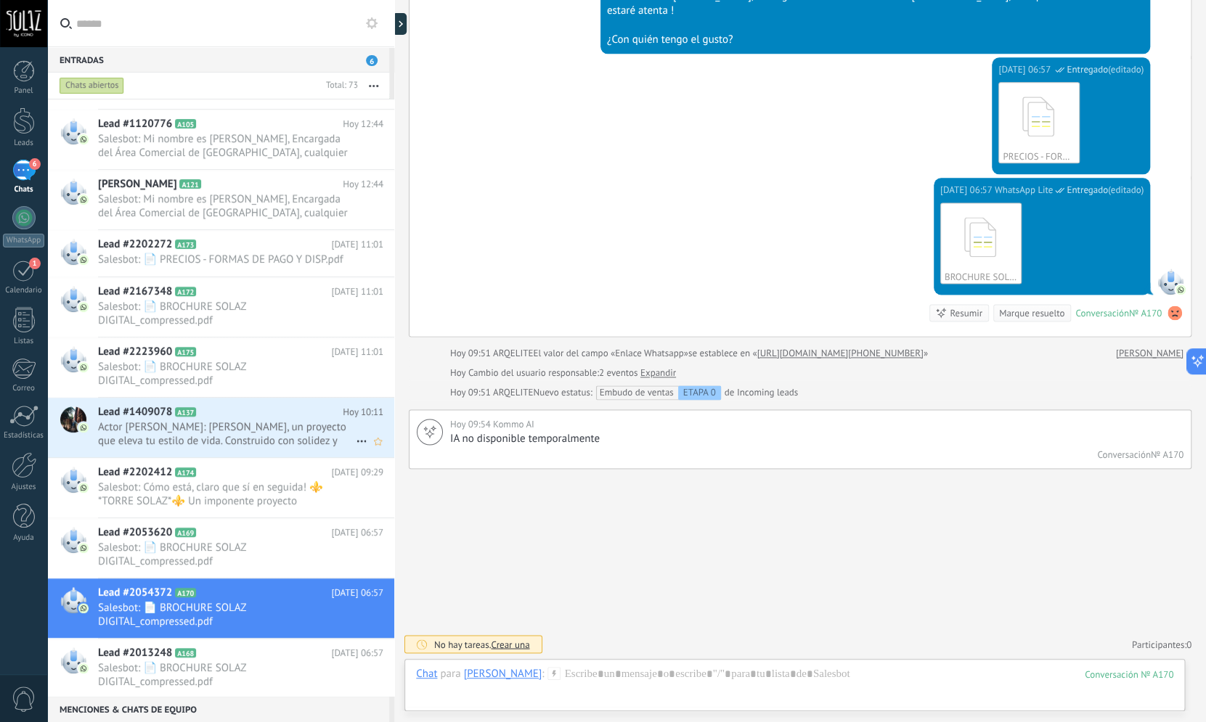
click at [240, 400] on div "Lead #1409078 A137 Hoy 10:11 Actor Fernando Gomez: Torre Solaz, un proyecto que…" at bounding box center [246, 428] width 296 height 60
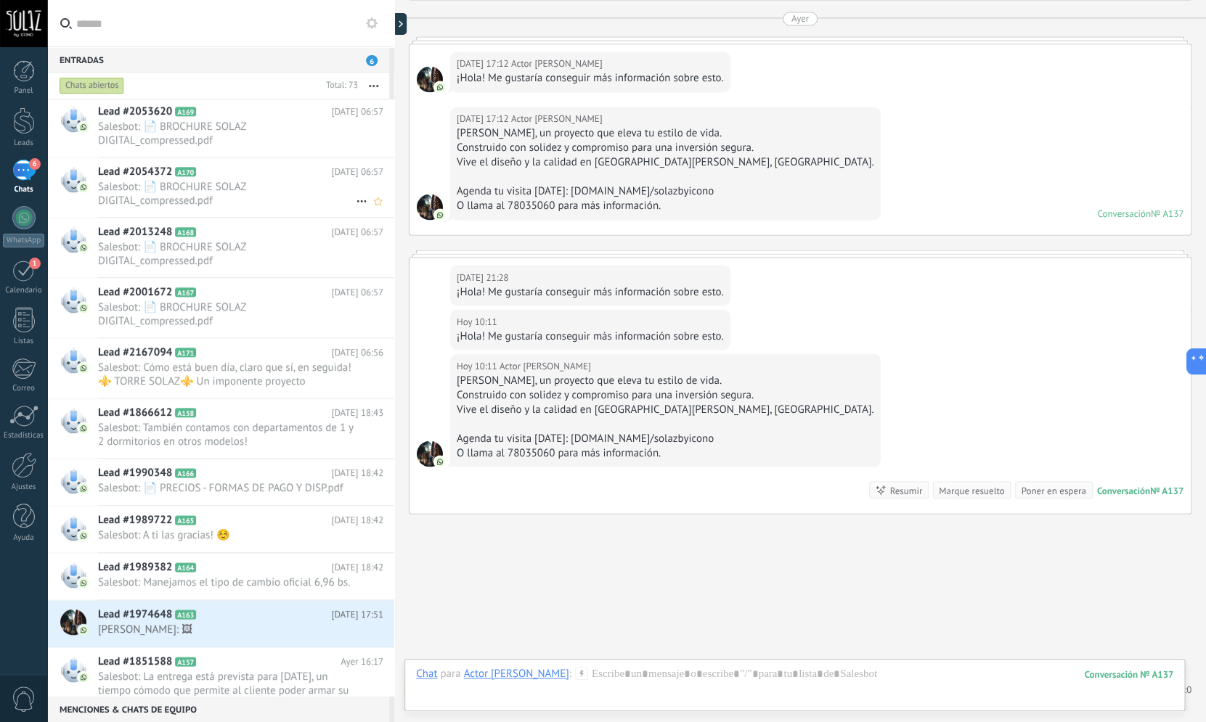
scroll to position [1075, 0]
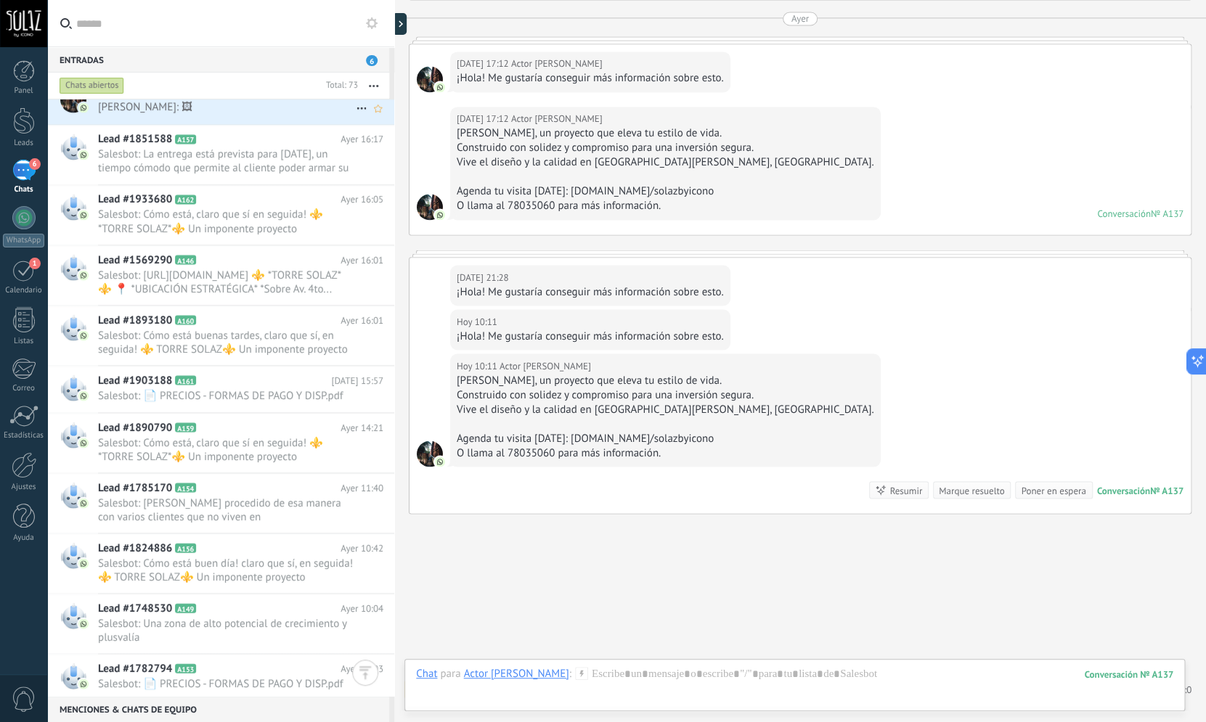
click at [263, 123] on div "Lead #1974648 A163 Ayer 17:51 Oscar Rocabado: 🖼" at bounding box center [246, 101] width 296 height 46
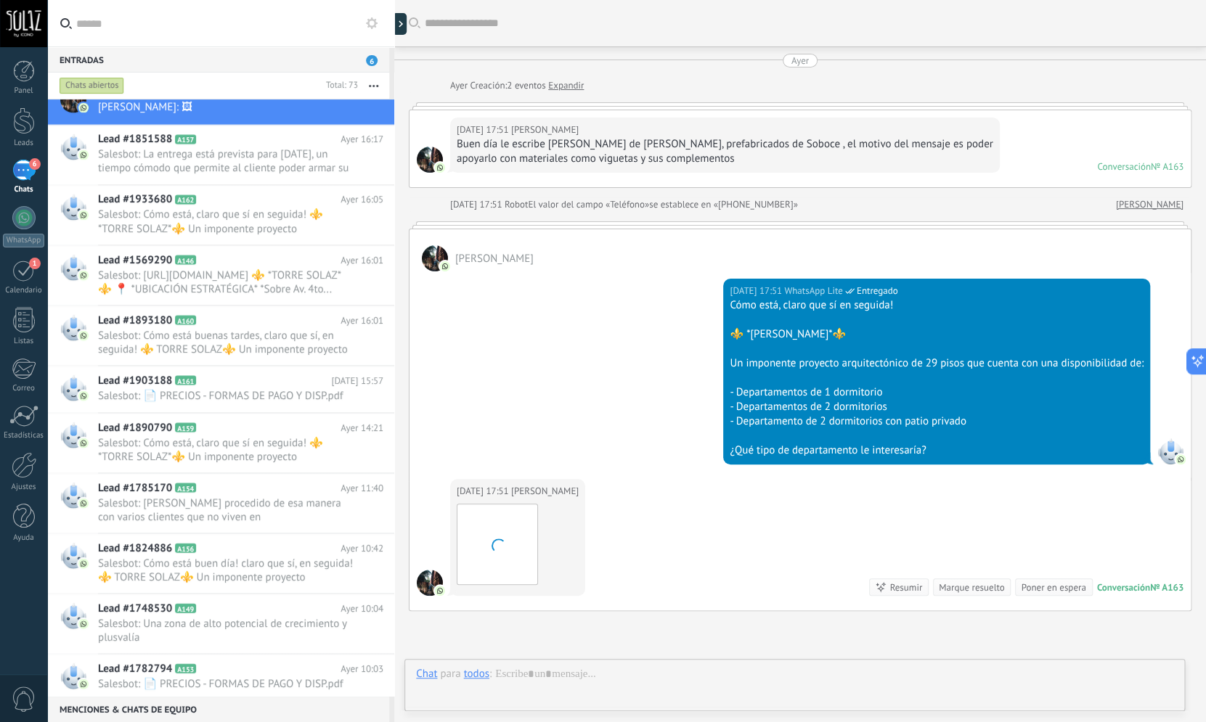
scroll to position [143, 0]
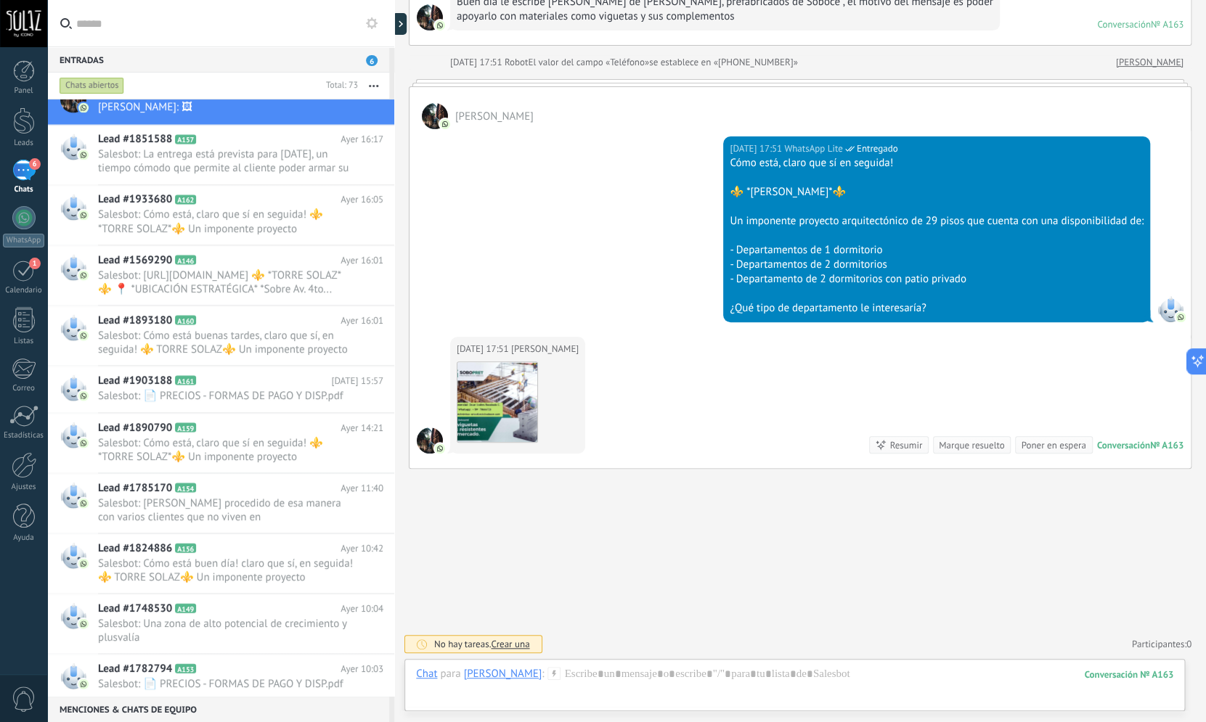
click at [743, 576] on div "Buscar Carga más Ayer Ayer Creación: 2 eventos Expandir Ayer 17:51 Oscar Rocaba…" at bounding box center [800, 290] width 812 height 865
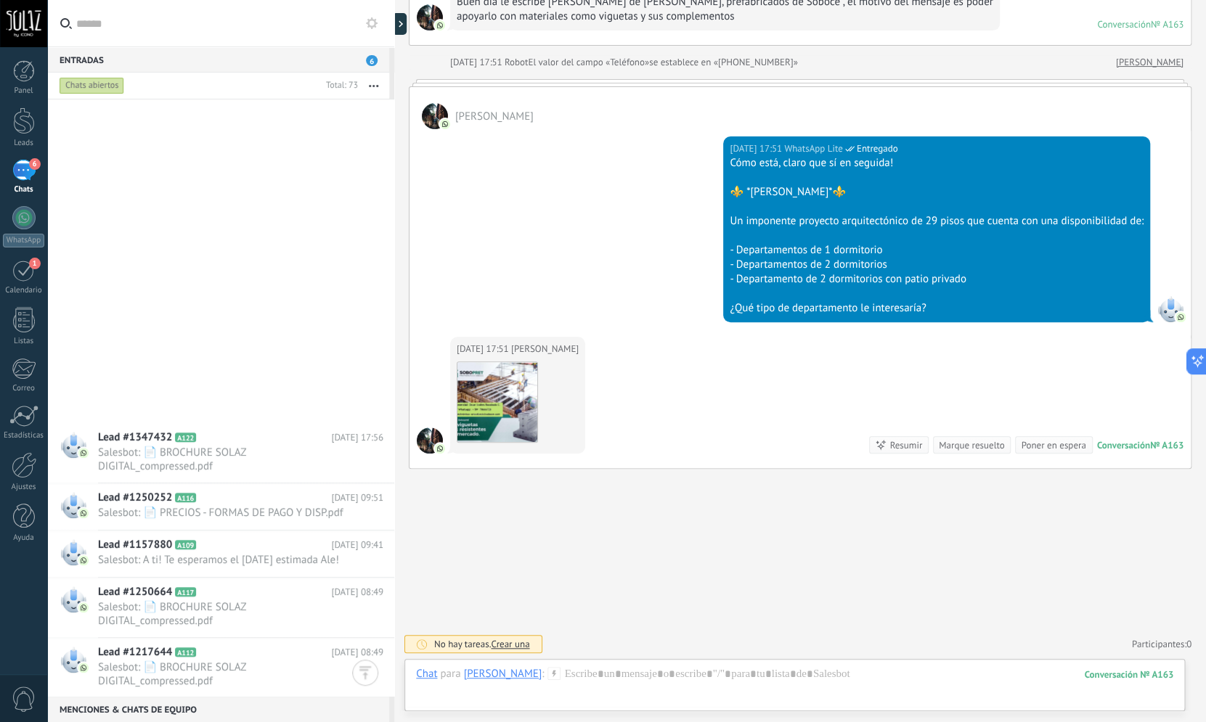
scroll to position [3219, 0]
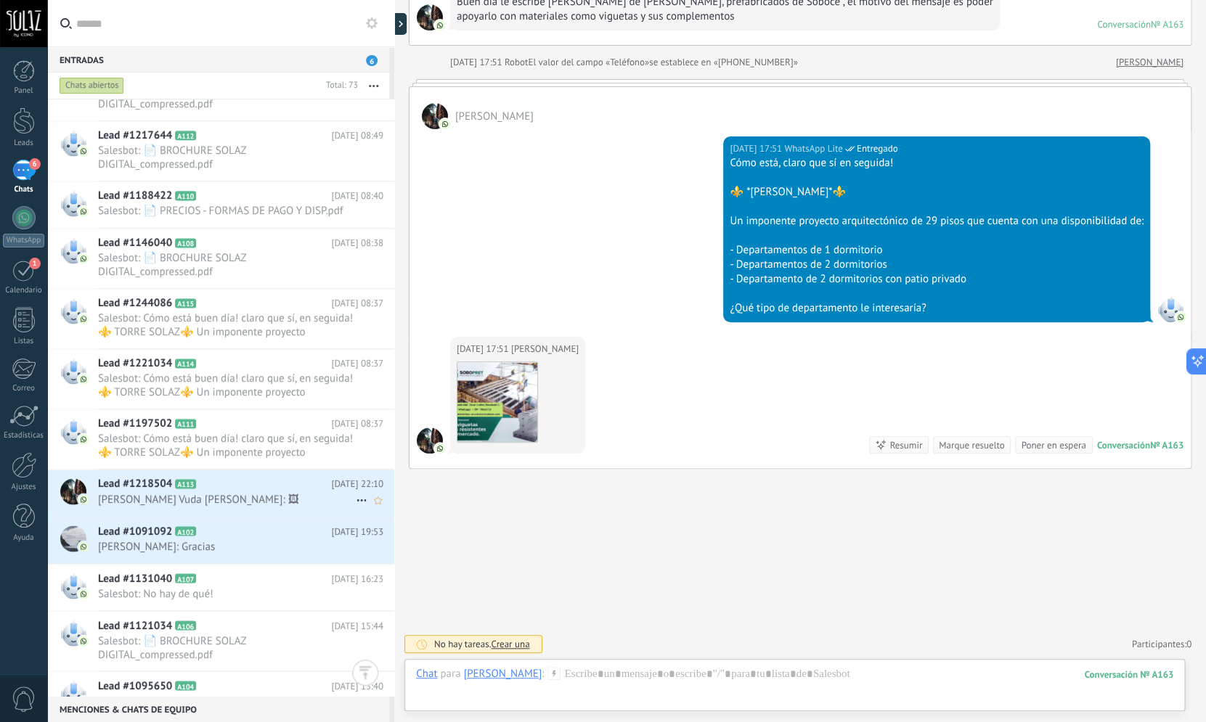
click at [173, 505] on div "Lead #1218504 A113 21/08/2025 22:10 Noemi Sosa Vuda De Lopez: 🖼" at bounding box center [246, 493] width 296 height 46
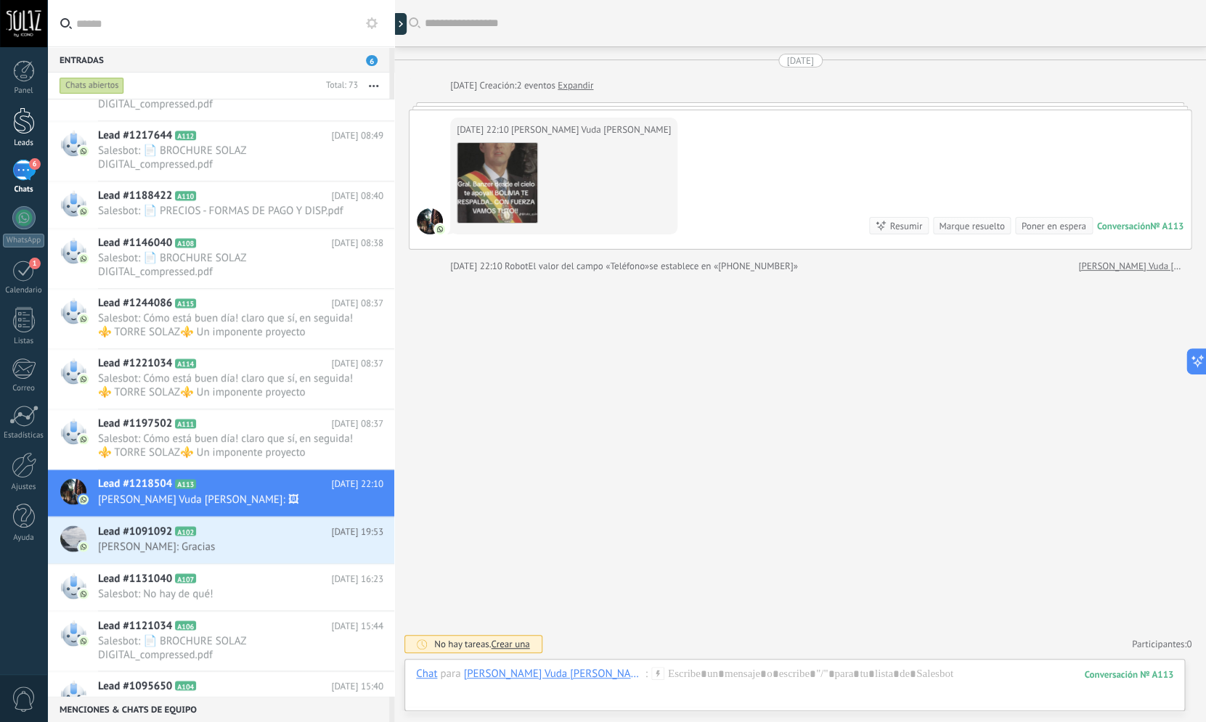
click at [34, 122] on div at bounding box center [24, 120] width 22 height 27
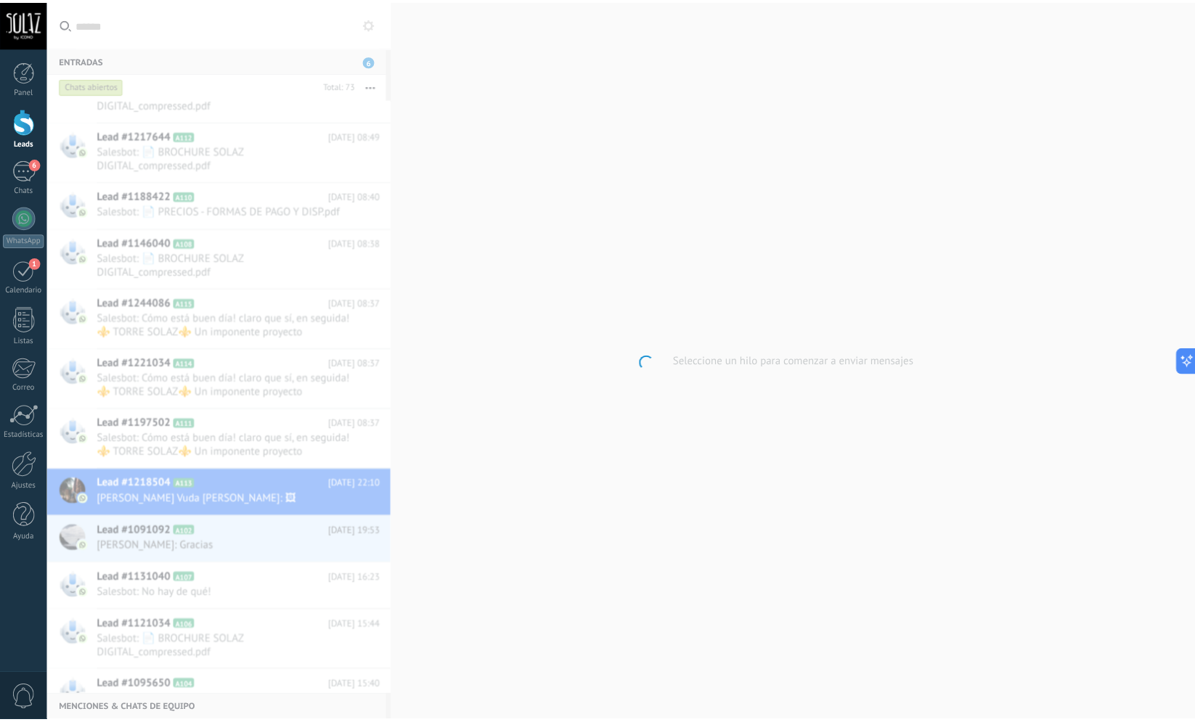
scroll to position [3219, 0]
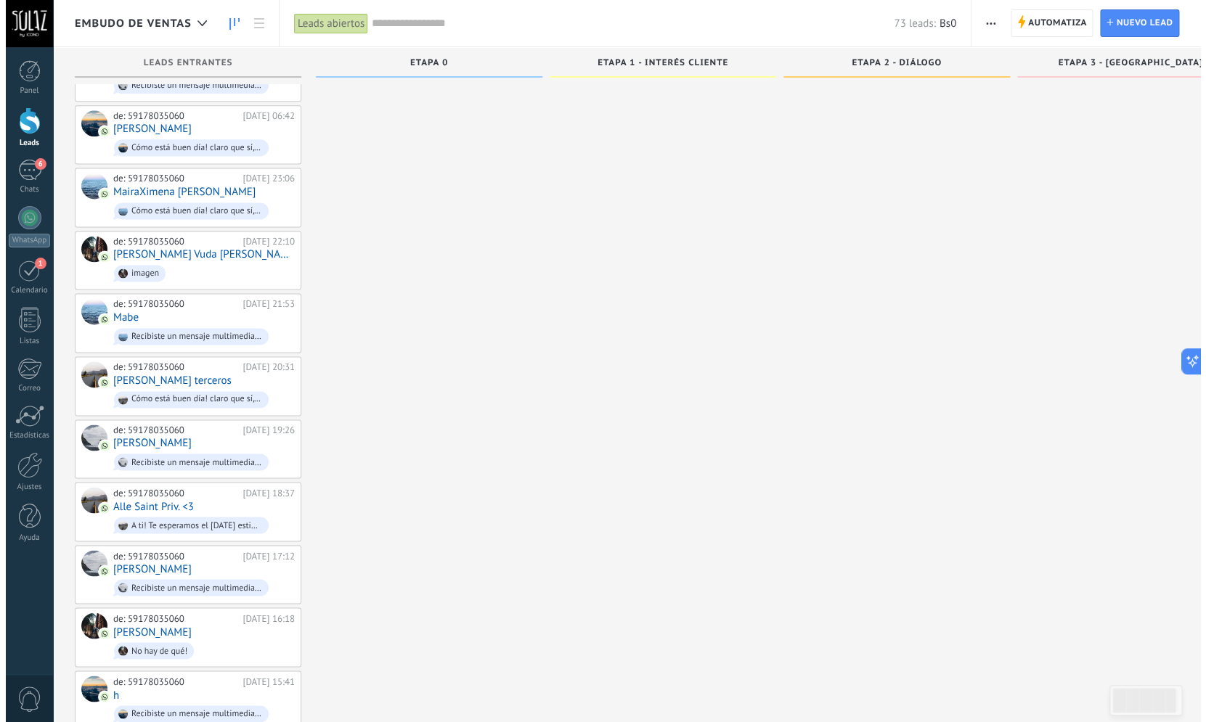
scroll to position [3384, 0]
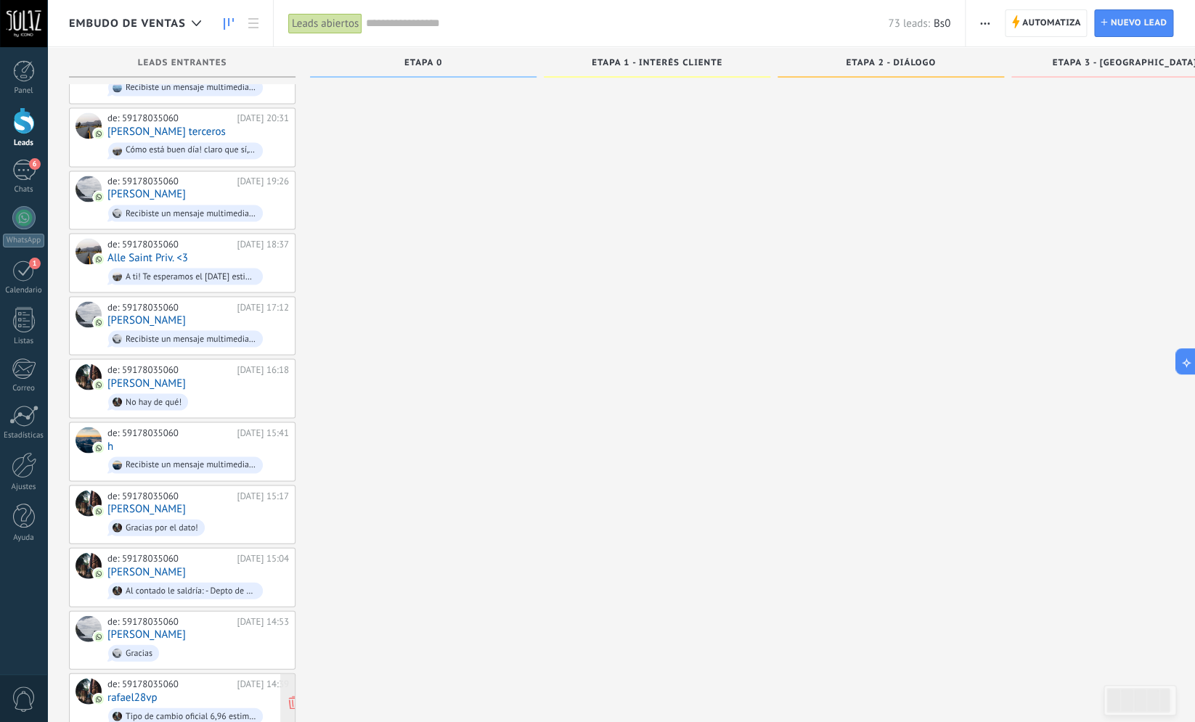
click at [172, 678] on div "de: 59178035060" at bounding box center [169, 684] width 124 height 12
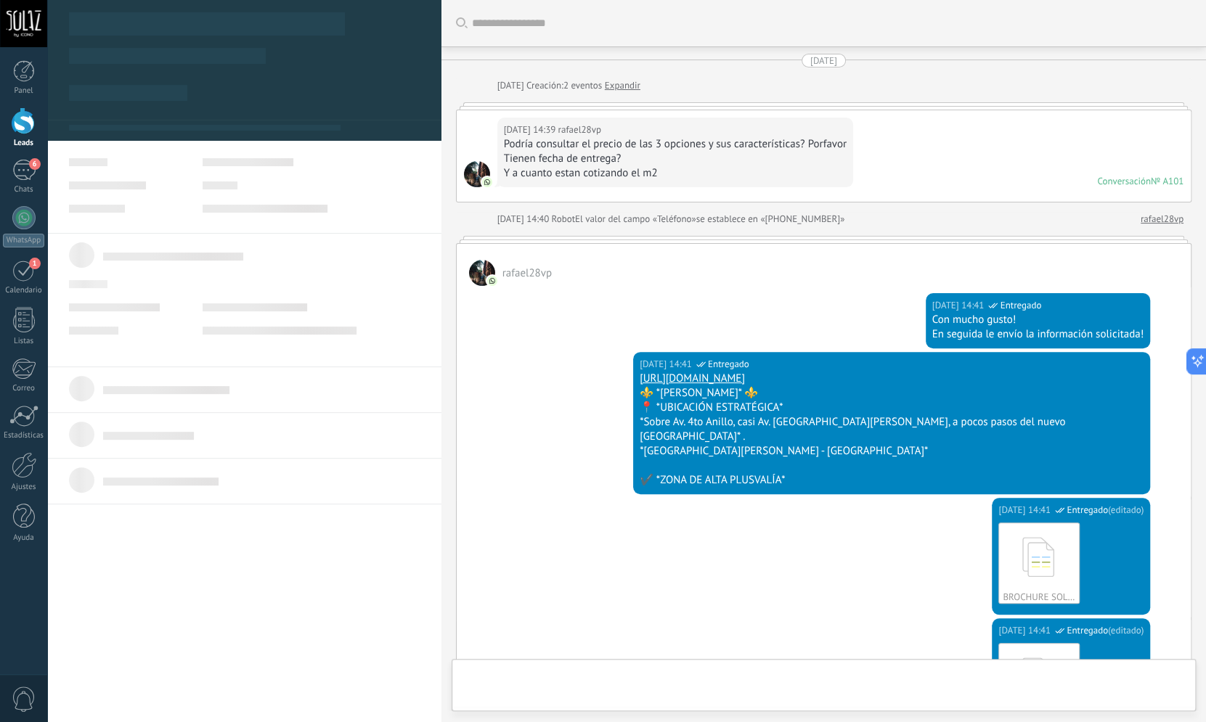
scroll to position [15, 0]
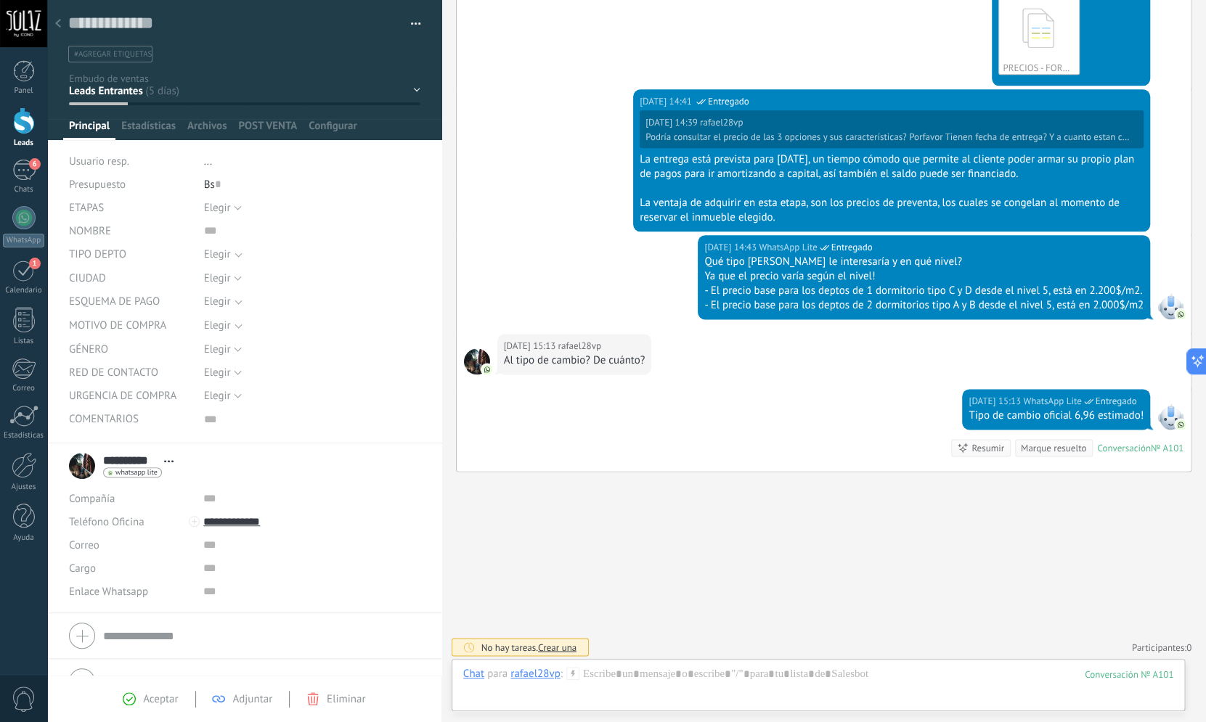
click at [164, 697] on span "Aceptar" at bounding box center [160, 700] width 35 height 14
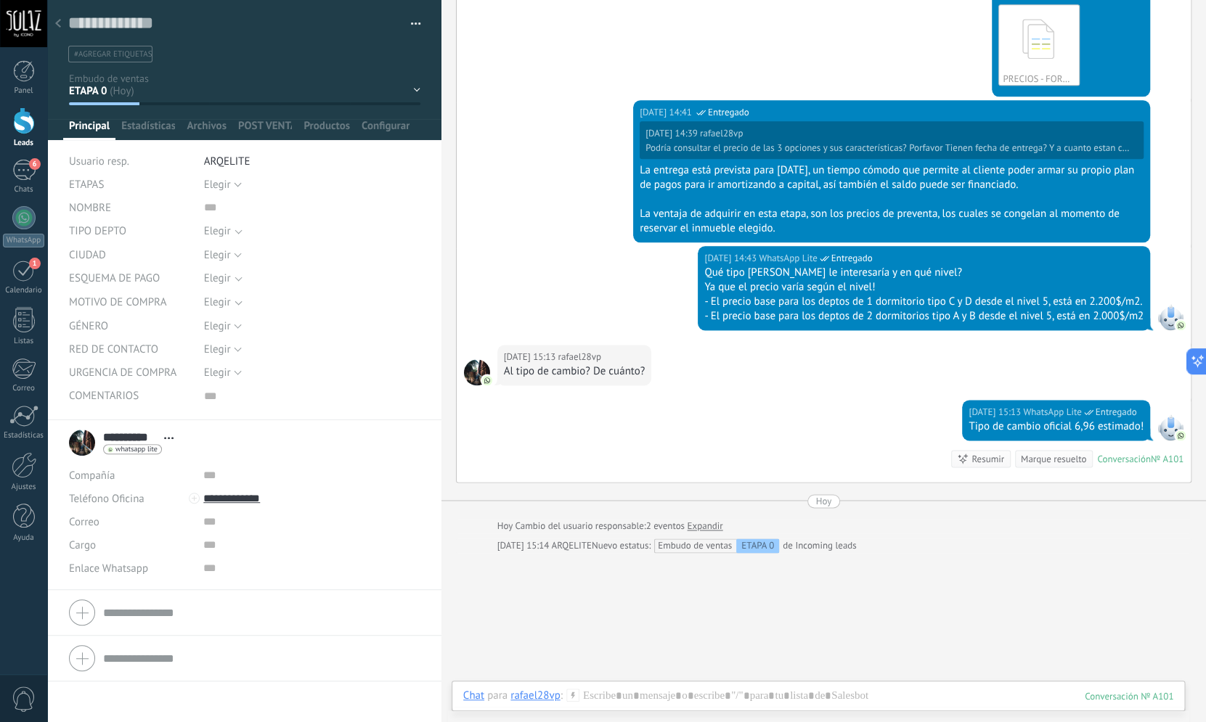
scroll to position [721, 0]
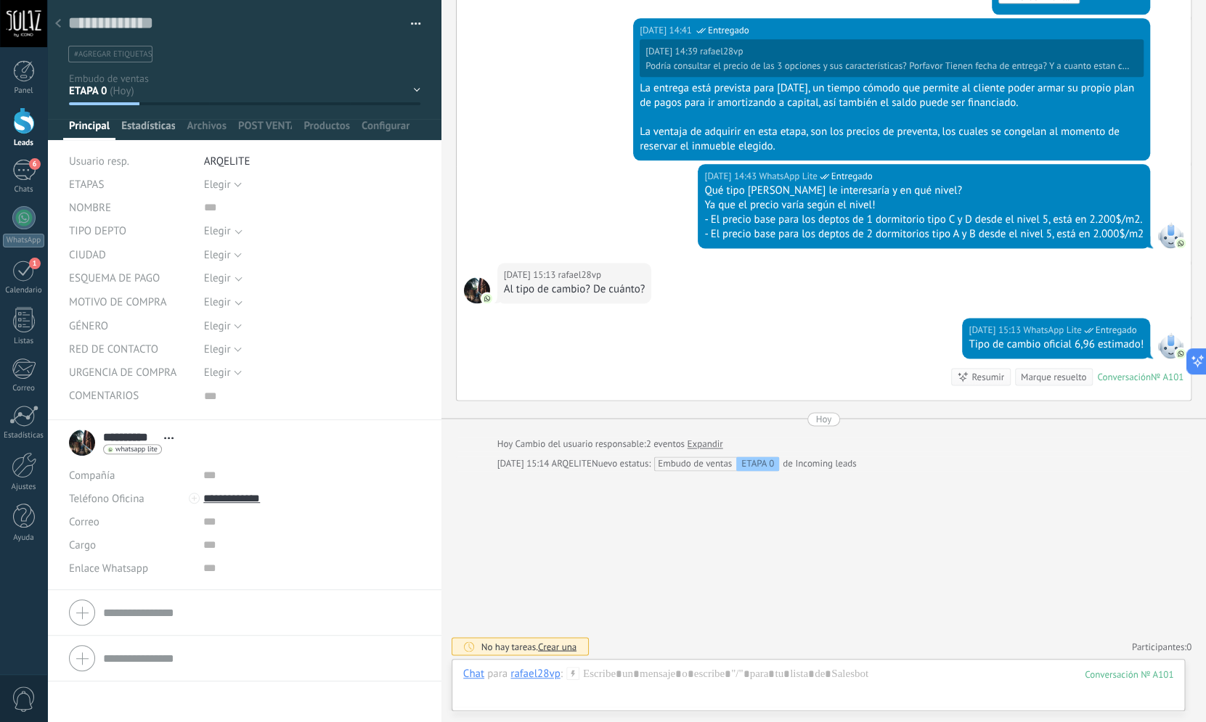
click at [156, 124] on span "Estadísticas" at bounding box center [148, 129] width 54 height 21
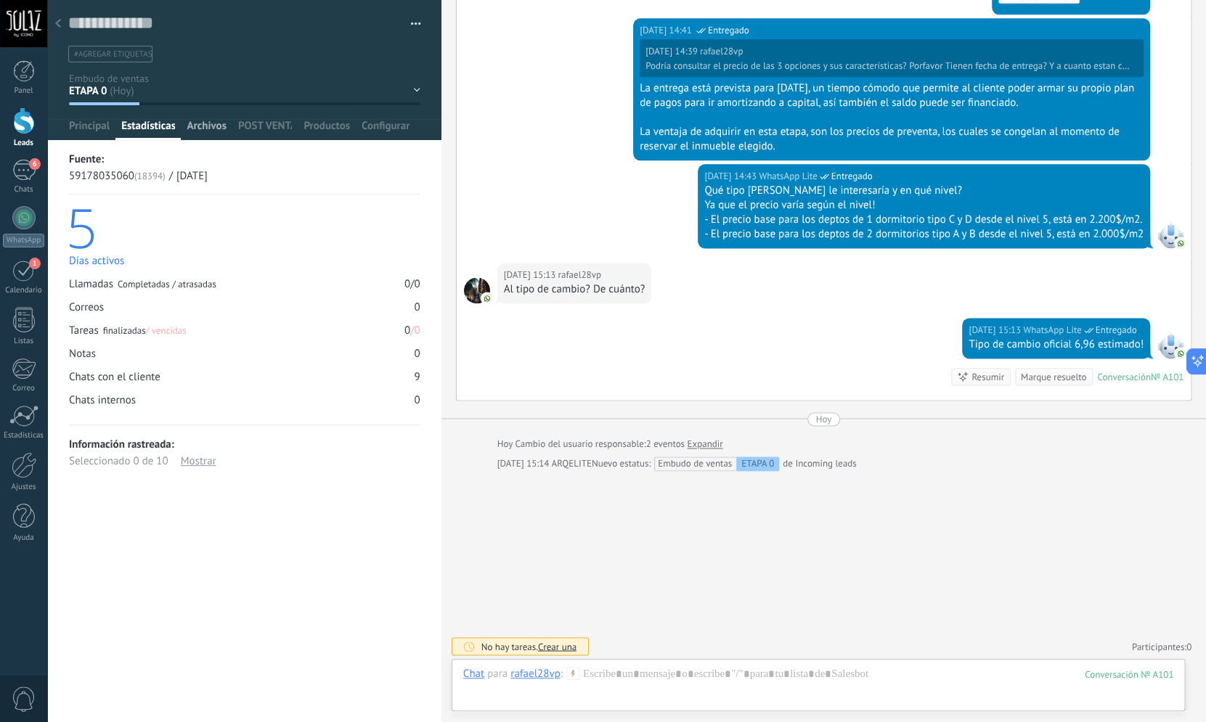
click at [205, 124] on span "Archivos" at bounding box center [206, 129] width 39 height 21
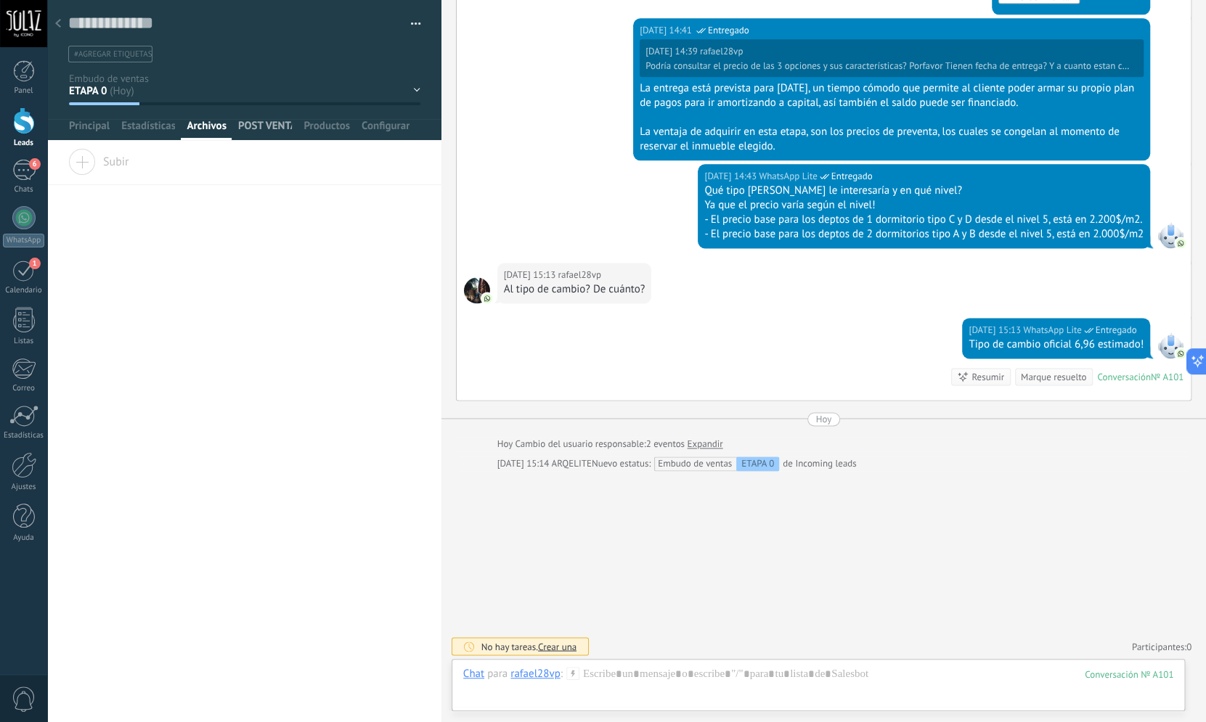
click at [260, 122] on span "POST VENTA" at bounding box center [265, 129] width 54 height 21
click at [343, 126] on span "Productos" at bounding box center [327, 129] width 46 height 21
click at [79, 131] on span "Principal" at bounding box center [89, 129] width 41 height 21
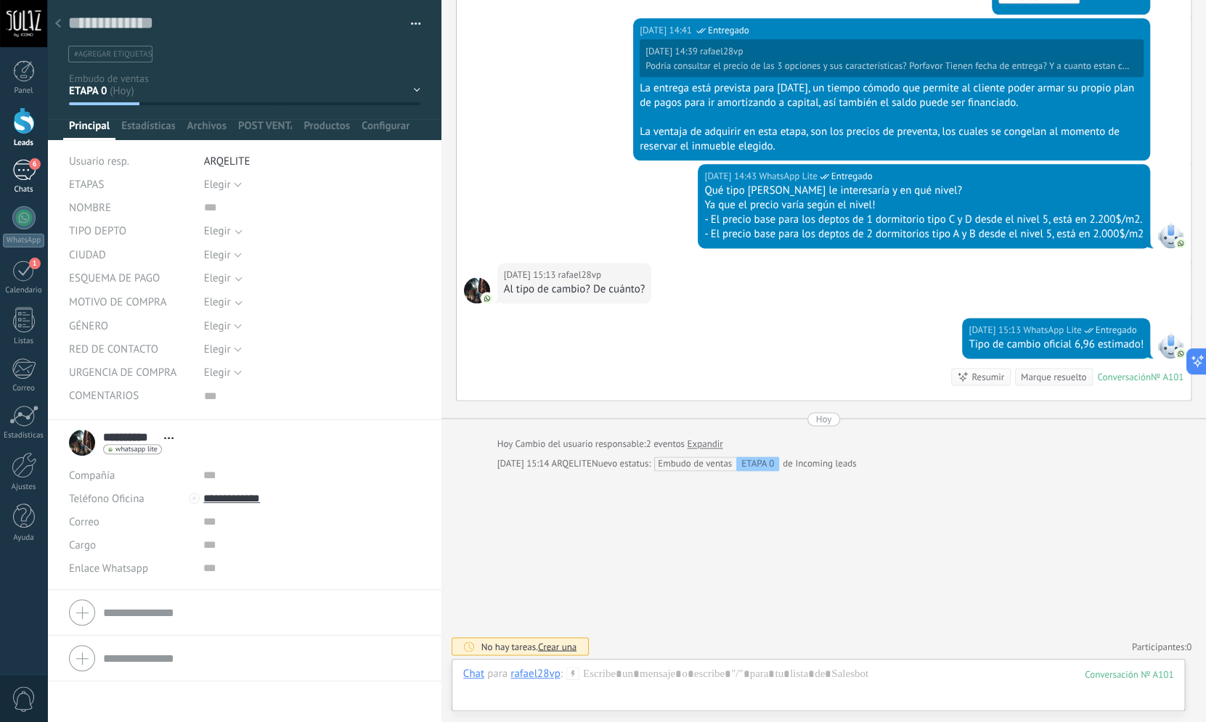
click at [33, 169] on span "6" at bounding box center [35, 164] width 12 height 12
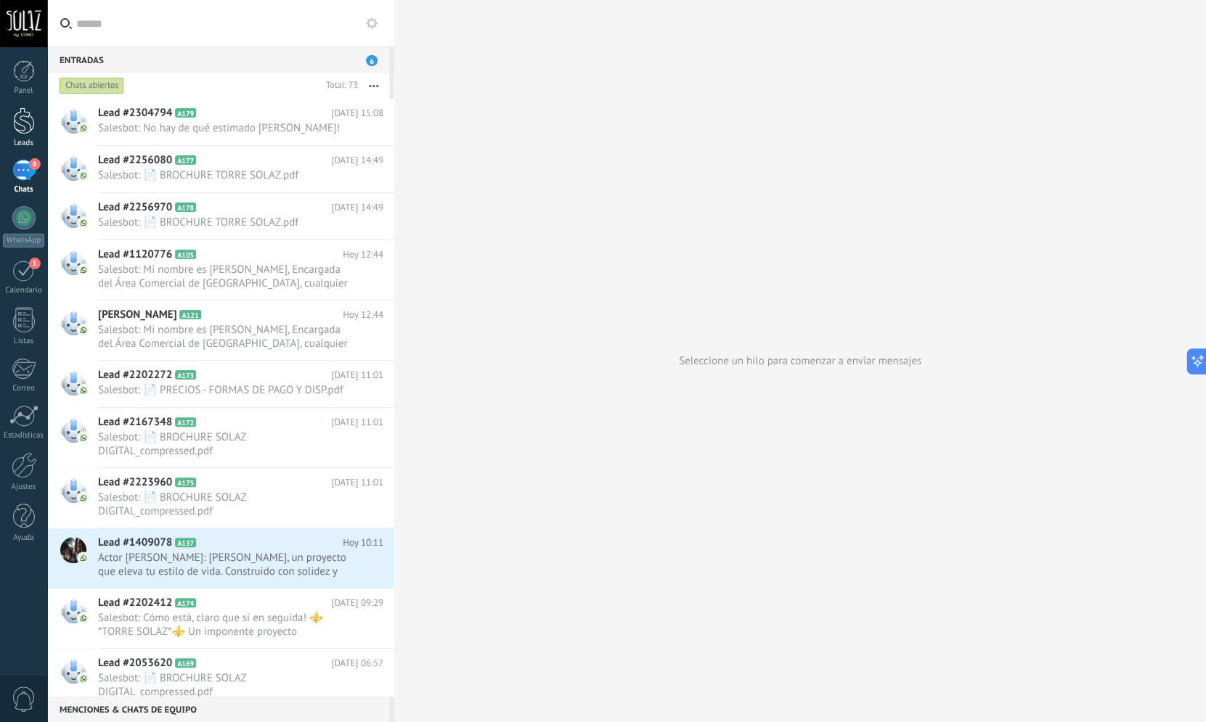
click at [23, 146] on div "Leads" at bounding box center [24, 143] width 42 height 9
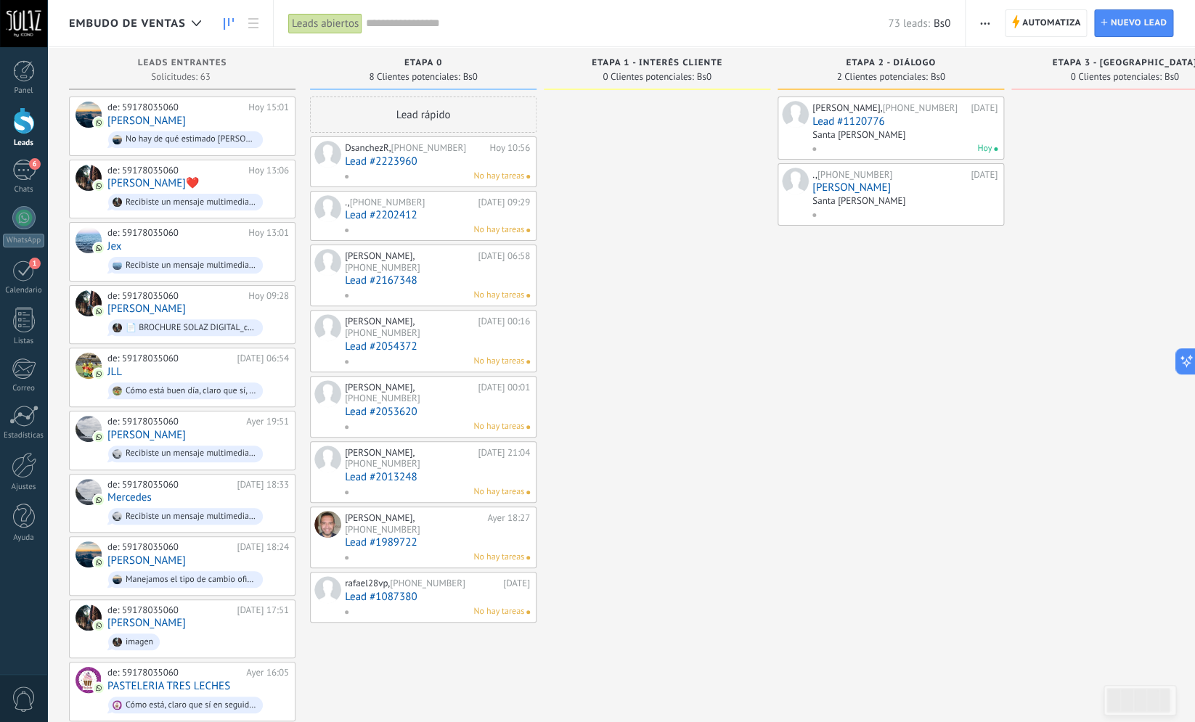
click at [420, 65] on span "ETAPA 0" at bounding box center [423, 63] width 38 height 10
click at [673, 69] on div "ETAPA 1 - INTERÉS CLIENTE" at bounding box center [657, 64] width 212 height 12
click at [670, 60] on span "ETAPA 1 - INTERÉS CLIENTE" at bounding box center [657, 63] width 131 height 10
click at [670, 66] on span "ETAPA 1 - INTERÉS CLIENTE" at bounding box center [657, 63] width 131 height 10
click at [669, 66] on span "ETAPA 1 - INTERÉS CLIENTE" at bounding box center [657, 63] width 131 height 10
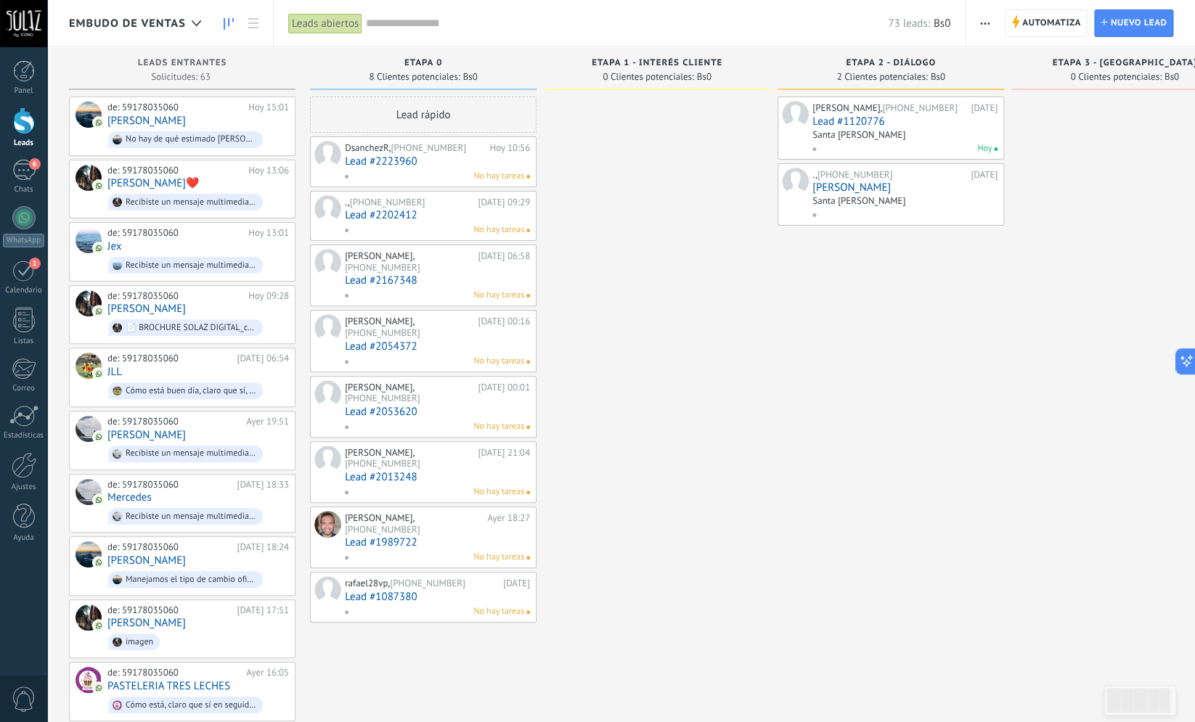
click at [628, 233] on div at bounding box center [657, 724] width 227 height 1254
click at [425, 66] on span "ETAPA 0" at bounding box center [423, 63] width 38 height 10
click at [444, 77] on span "8 Clientes potenciales:" at bounding box center [414, 77] width 91 height 9
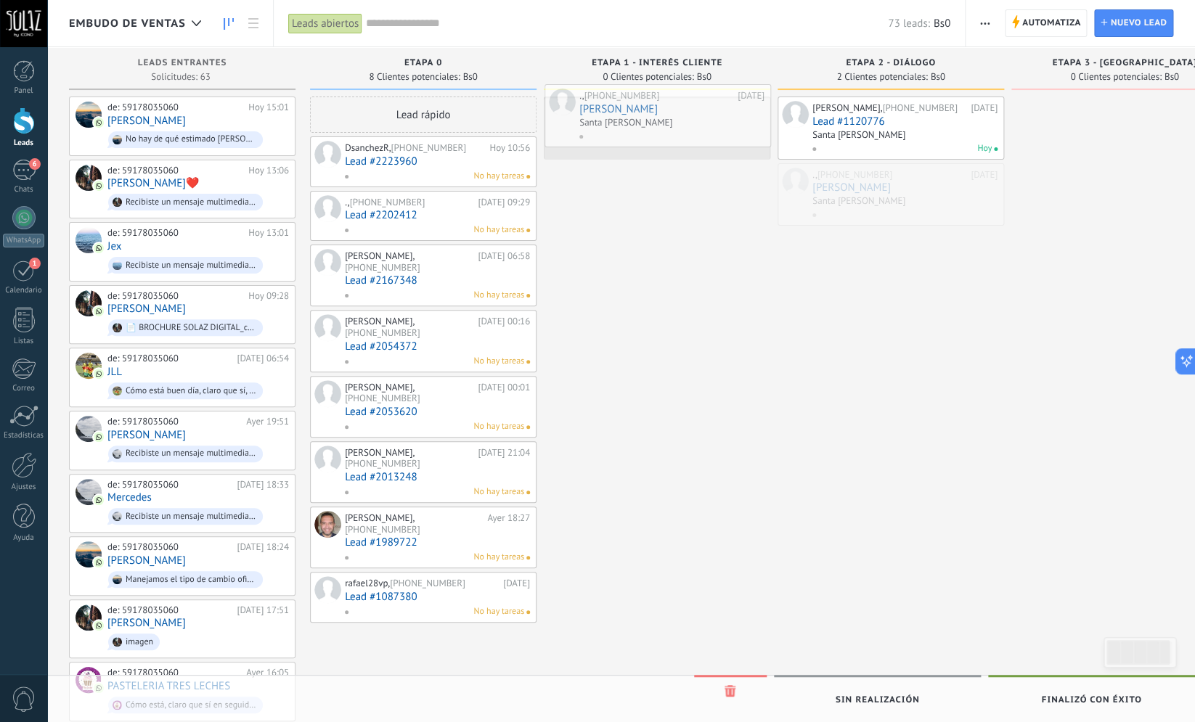
drag, startPoint x: 887, startPoint y: 207, endPoint x: 654, endPoint y: 128, distance: 246.1
click at [654, 128] on div "Embudo de ventas Leads abiertos Aplicar 73 leads: Bs0 Leads abiertos Mis leads …" at bounding box center [621, 693] width 1148 height 1386
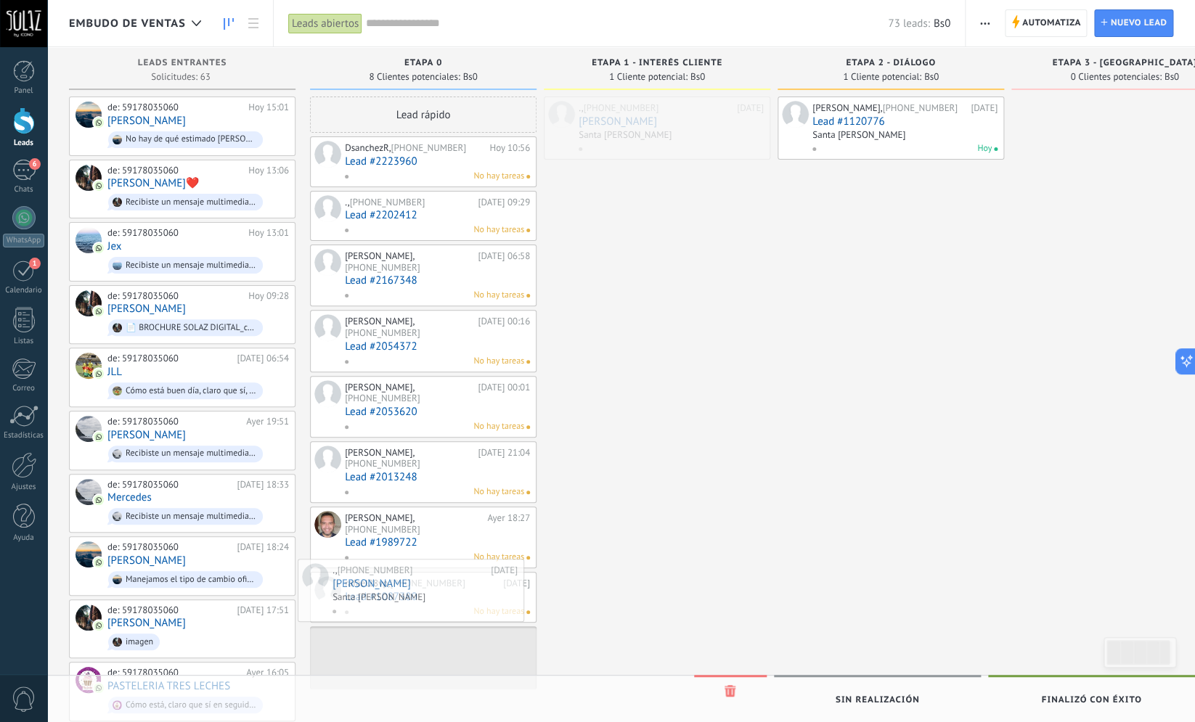
drag, startPoint x: 664, startPoint y: 134, endPoint x: 417, endPoint y: 597, distance: 523.9
click at [417, 597] on div "Embudo de ventas Leads abiertos Aplicar 73 leads: Bs0 Leads abiertos Mis leads …" at bounding box center [621, 693] width 1148 height 1386
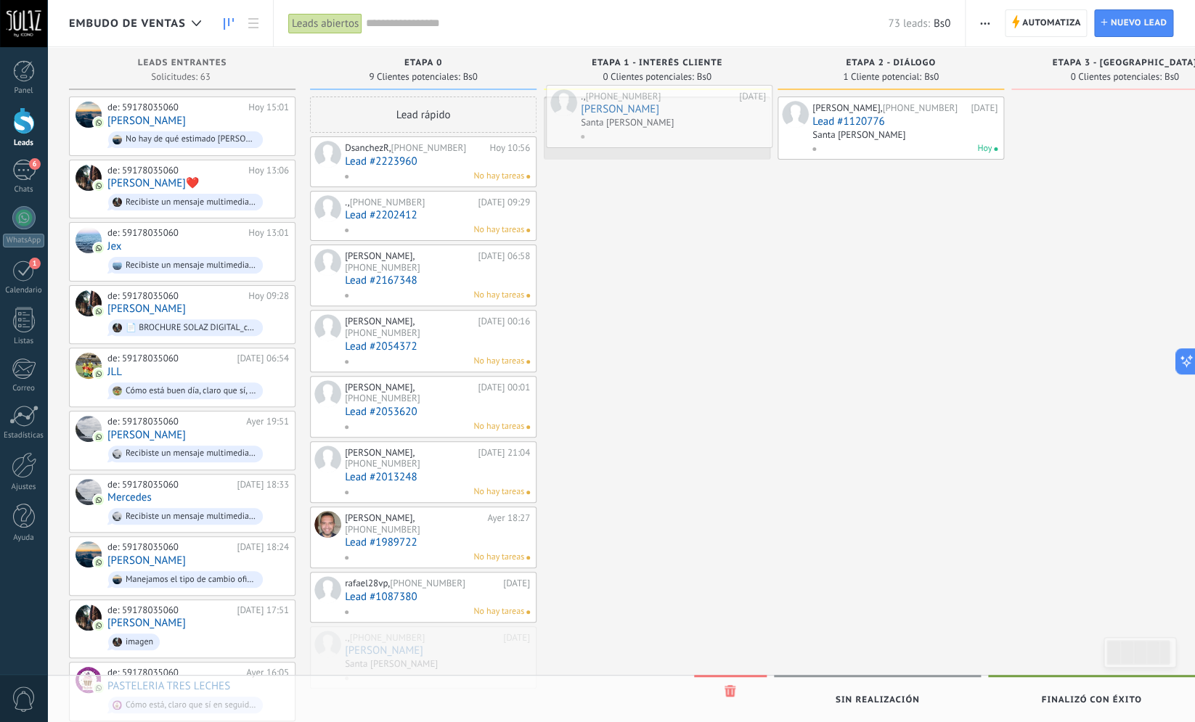
drag, startPoint x: 423, startPoint y: 608, endPoint x: 659, endPoint y: 124, distance: 538.7
click at [659, 124] on div "Embudo de ventas Leads abiertos Aplicar 73 leads: Bs0 Leads abiertos Mis leads …" at bounding box center [621, 693] width 1148 height 1386
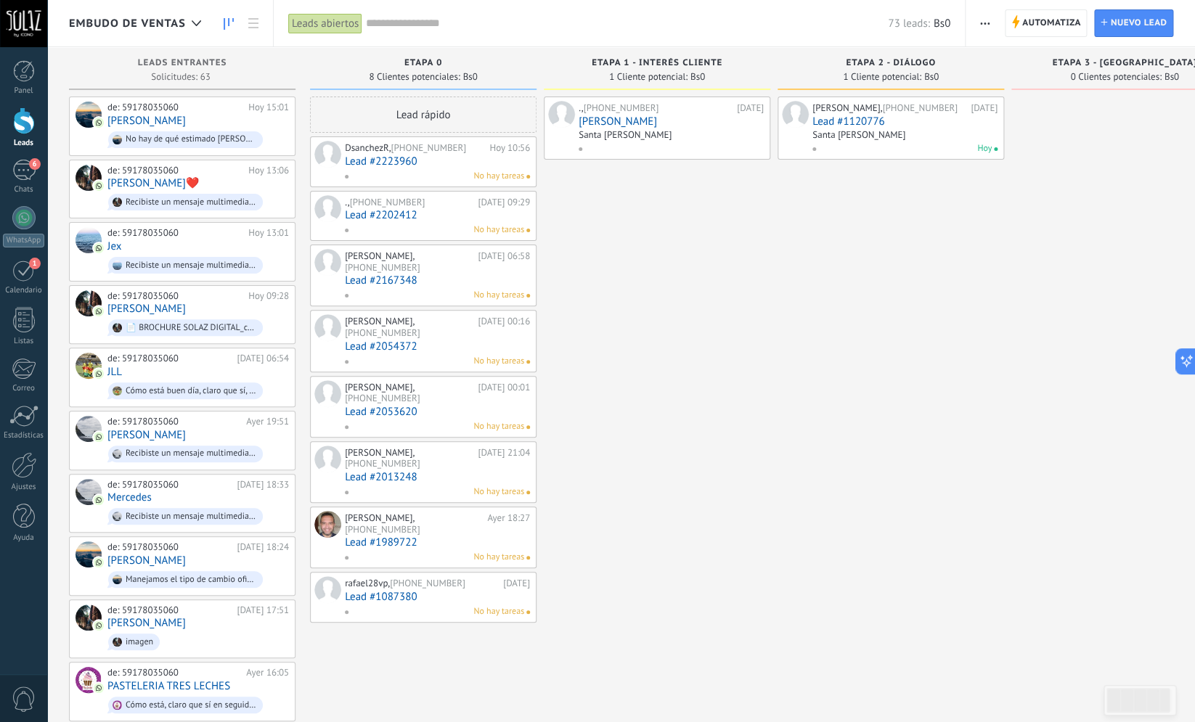
click at [651, 137] on div "Santa [PERSON_NAME]" at bounding box center [671, 136] width 185 height 12
click at [605, 118] on link "[PERSON_NAME]" at bounding box center [671, 121] width 185 height 12
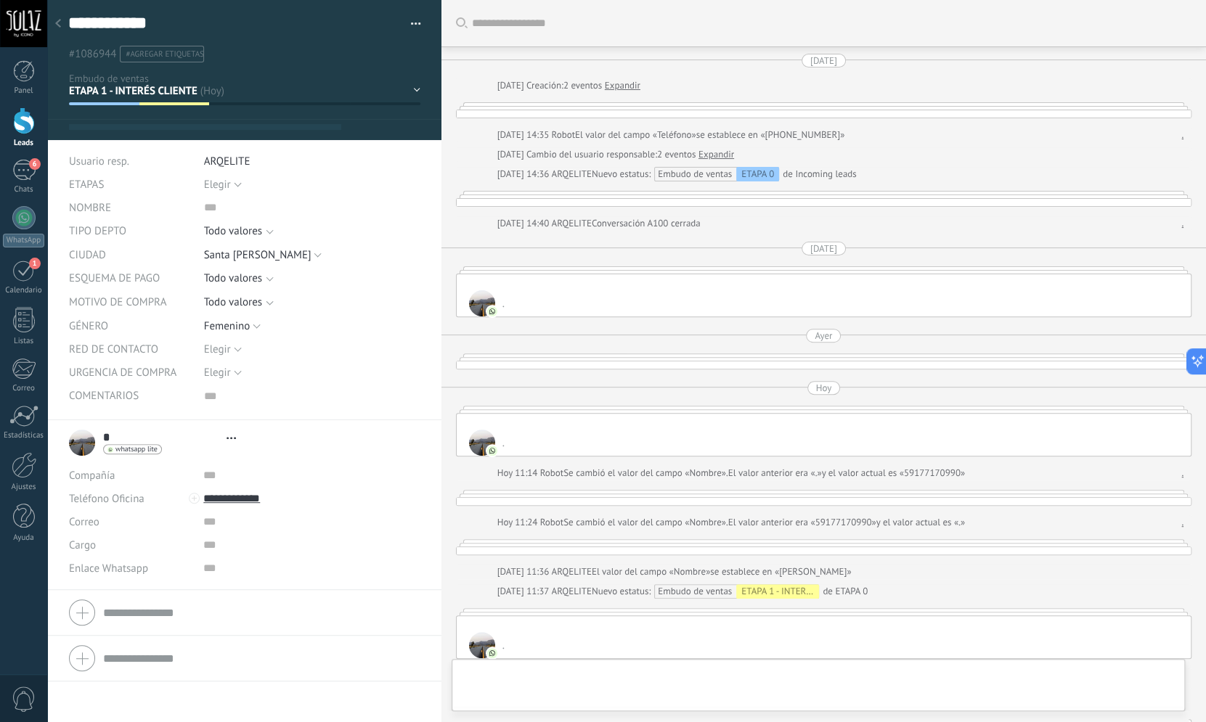
scroll to position [15, 0]
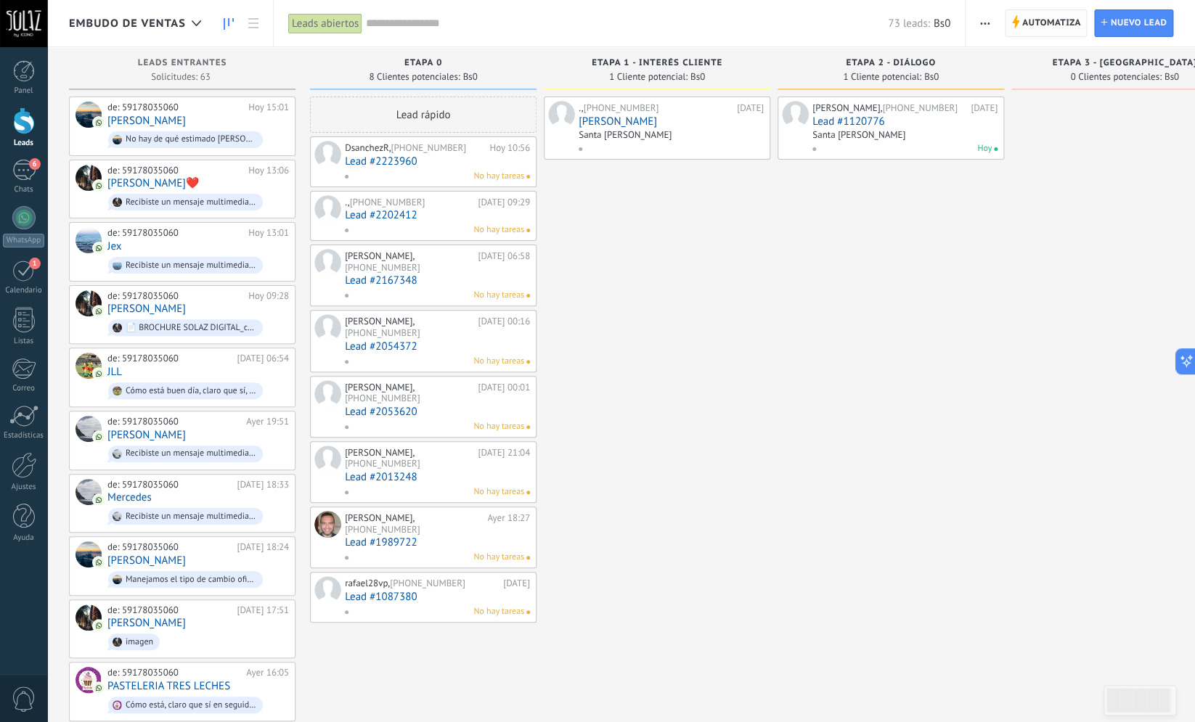
click at [1058, 17] on span "Automatiza" at bounding box center [1051, 23] width 59 height 26
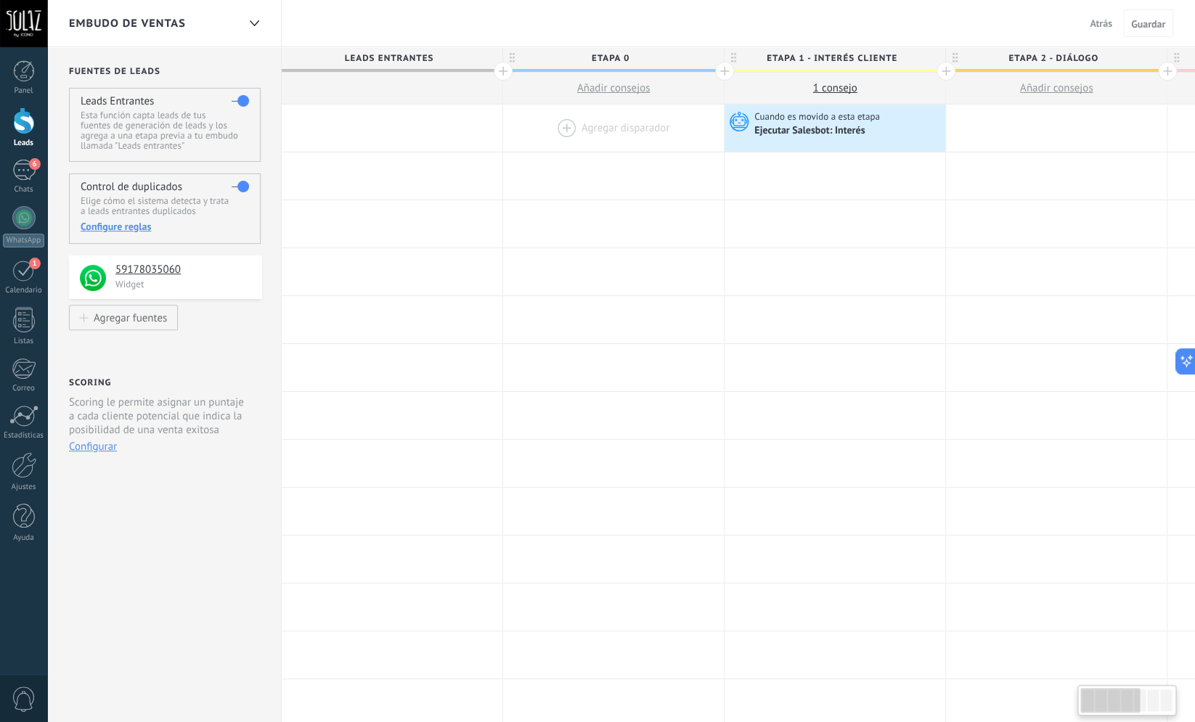
click at [635, 111] on div at bounding box center [613, 128] width 221 height 47
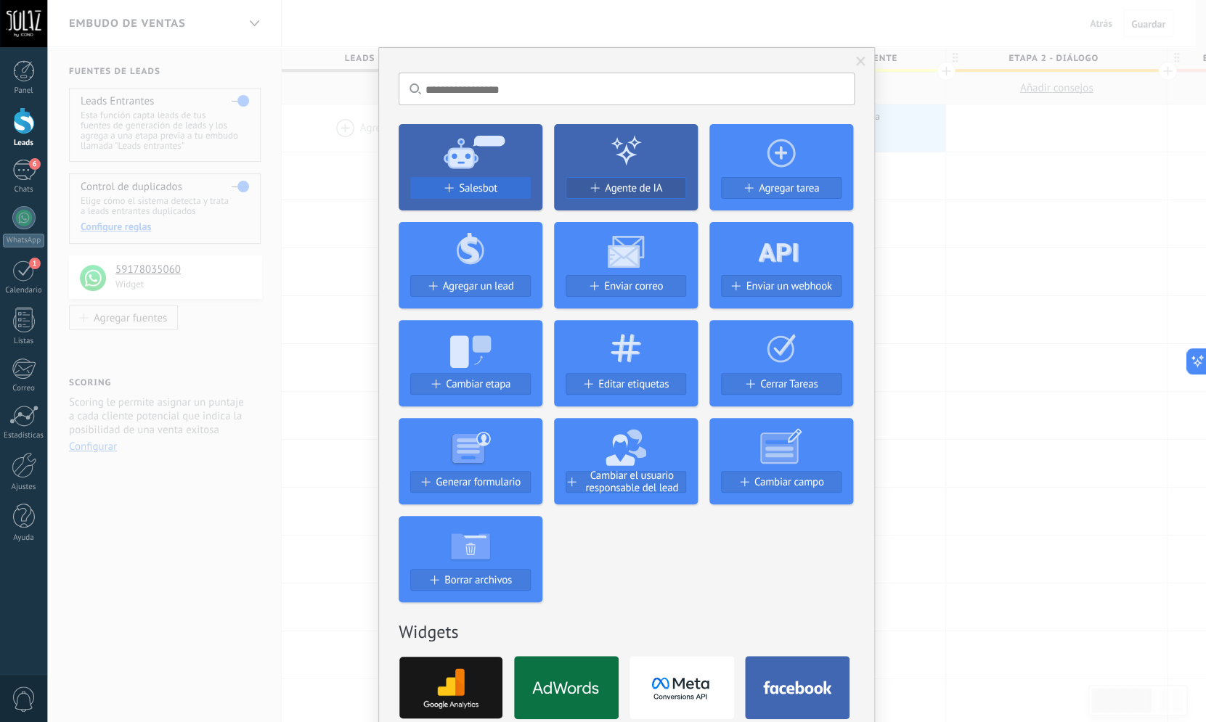
drag, startPoint x: 459, startPoint y: 161, endPoint x: 460, endPoint y: 186, distance: 24.7
click at [459, 178] on div "Salesbot" at bounding box center [471, 167] width 144 height 86
click at [460, 186] on span "Salesbot" at bounding box center [478, 188] width 38 height 12
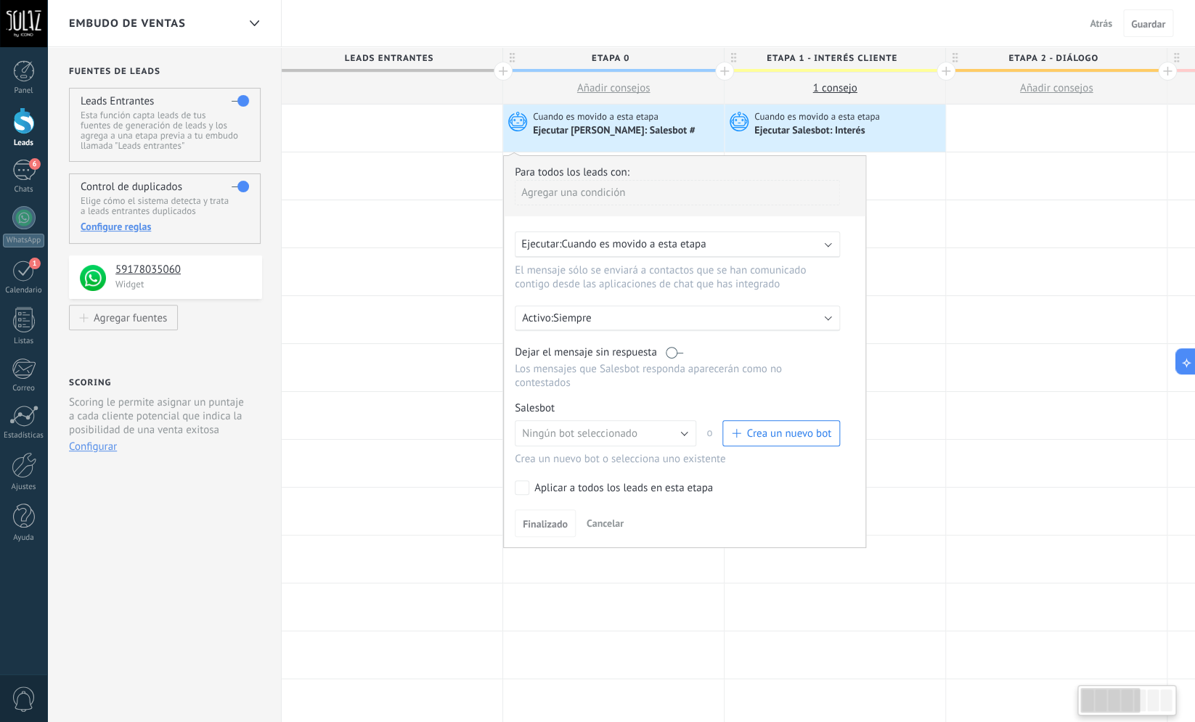
click at [535, 407] on div "Para todos los leads con: Agregar una condición Ejecutar: Cuando es movido a es…" at bounding box center [684, 351] width 363 height 393
click at [535, 414] on div "Salesbot Gestionar" at bounding box center [677, 409] width 325 height 14
click at [545, 415] on div "Salesbot Gestionar" at bounding box center [677, 409] width 325 height 14
click at [608, 529] on span "Cancelar" at bounding box center [605, 523] width 37 height 13
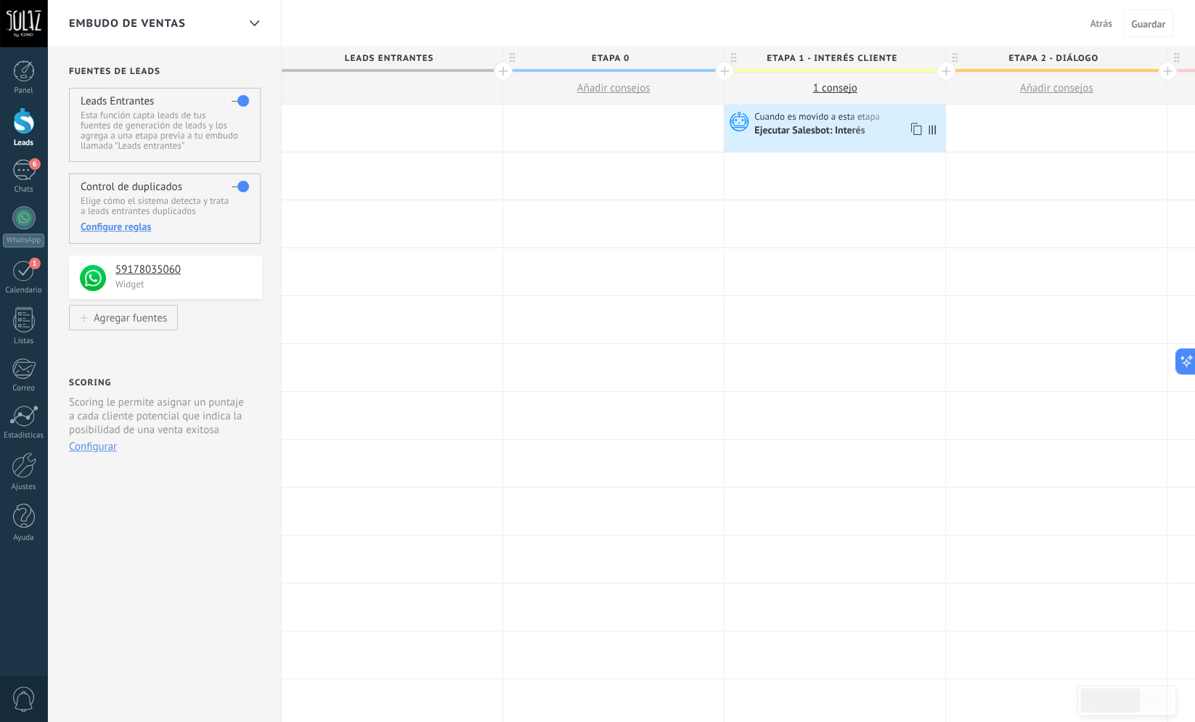
click at [838, 125] on div "Ejecutar Salesbot: Interés" at bounding box center [847, 130] width 187 height 15
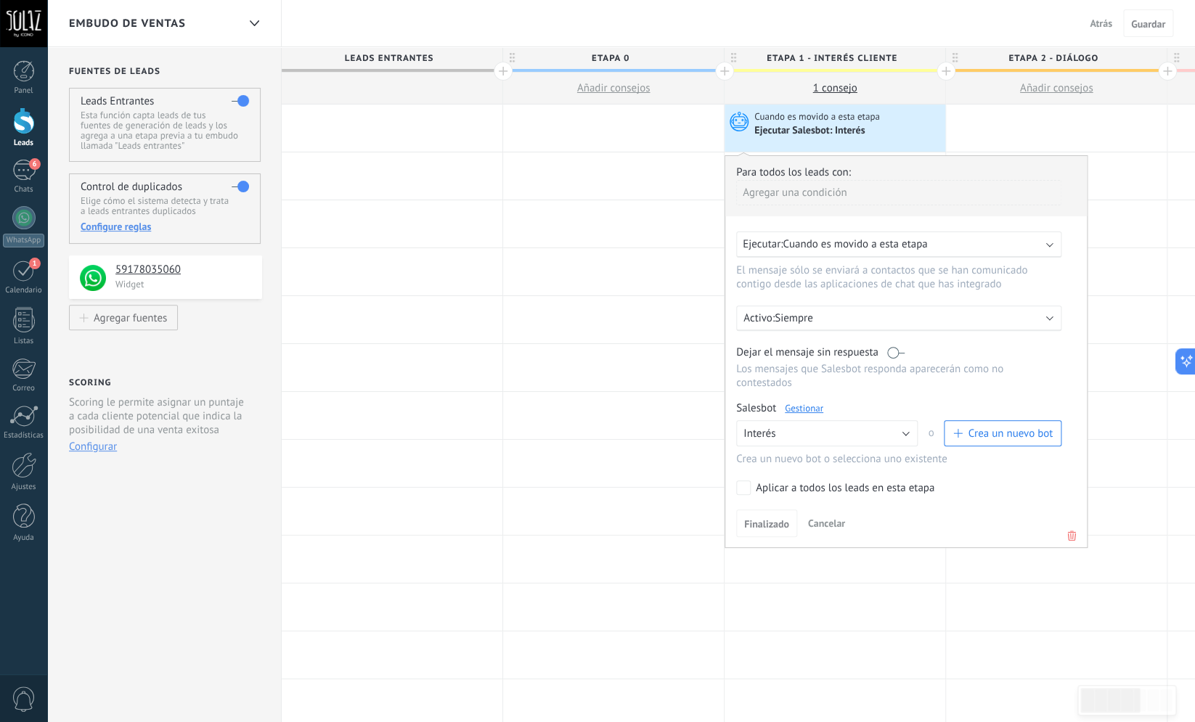
click at [810, 415] on div "Salesbot Gestionar" at bounding box center [898, 409] width 325 height 14
click at [1068, 533] on div "Finalizado Cancelar" at bounding box center [906, 523] width 340 height 27
click at [1074, 545] on icon at bounding box center [1072, 535] width 16 height 17
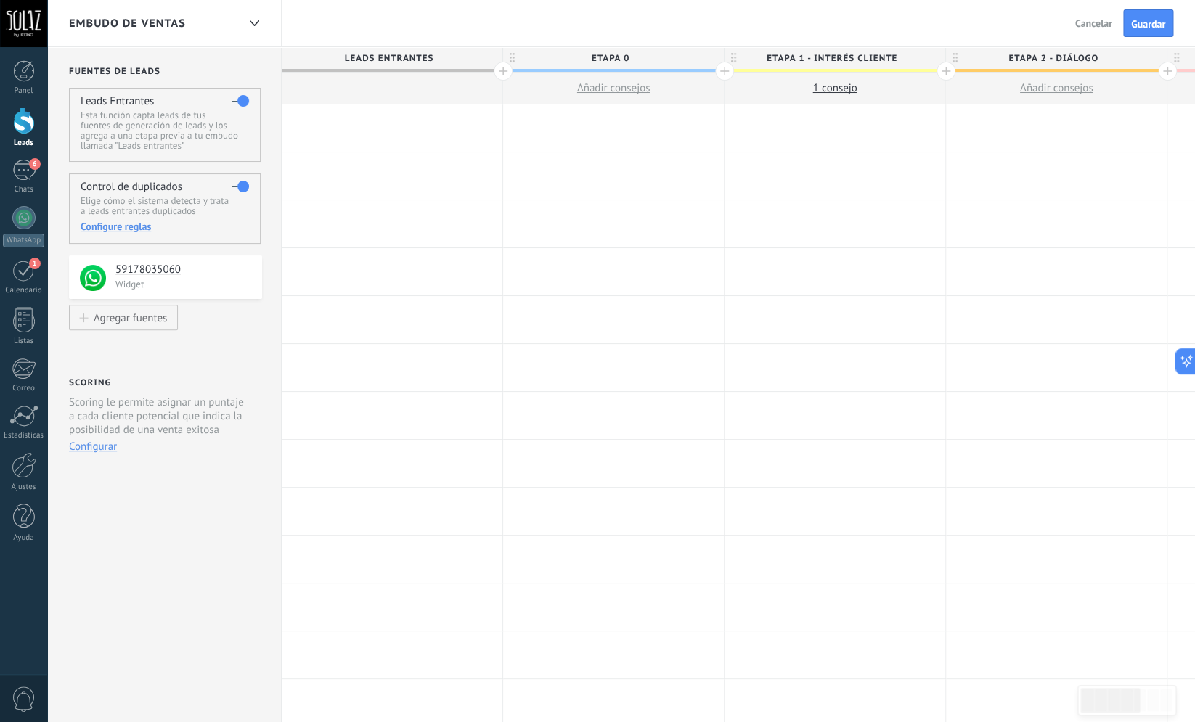
click at [843, 85] on span "1 сonsejo" at bounding box center [834, 88] width 44 height 14
type textarea "**********"
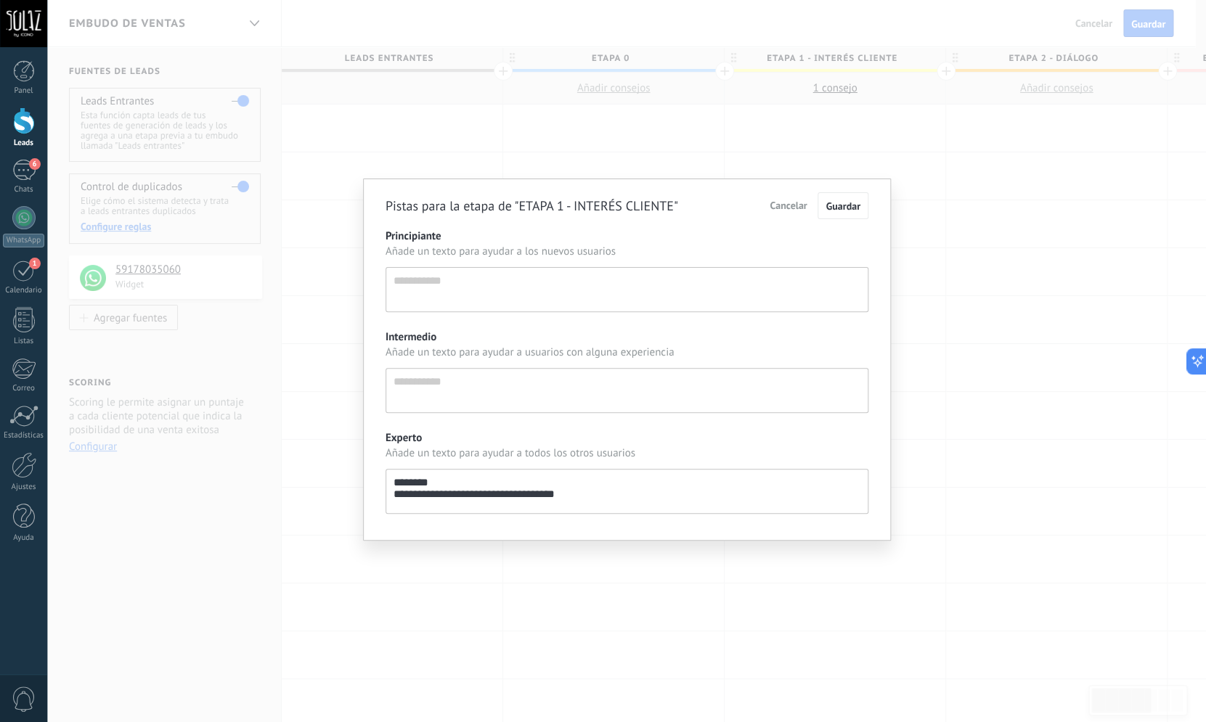
click at [498, 507] on textarea "**********" at bounding box center [627, 491] width 483 height 45
drag, startPoint x: 581, startPoint y: 500, endPoint x: 399, endPoint y: 485, distance: 182.9
click at [410, 490] on textarea "**********" at bounding box center [627, 491] width 483 height 45
type textarea "***"
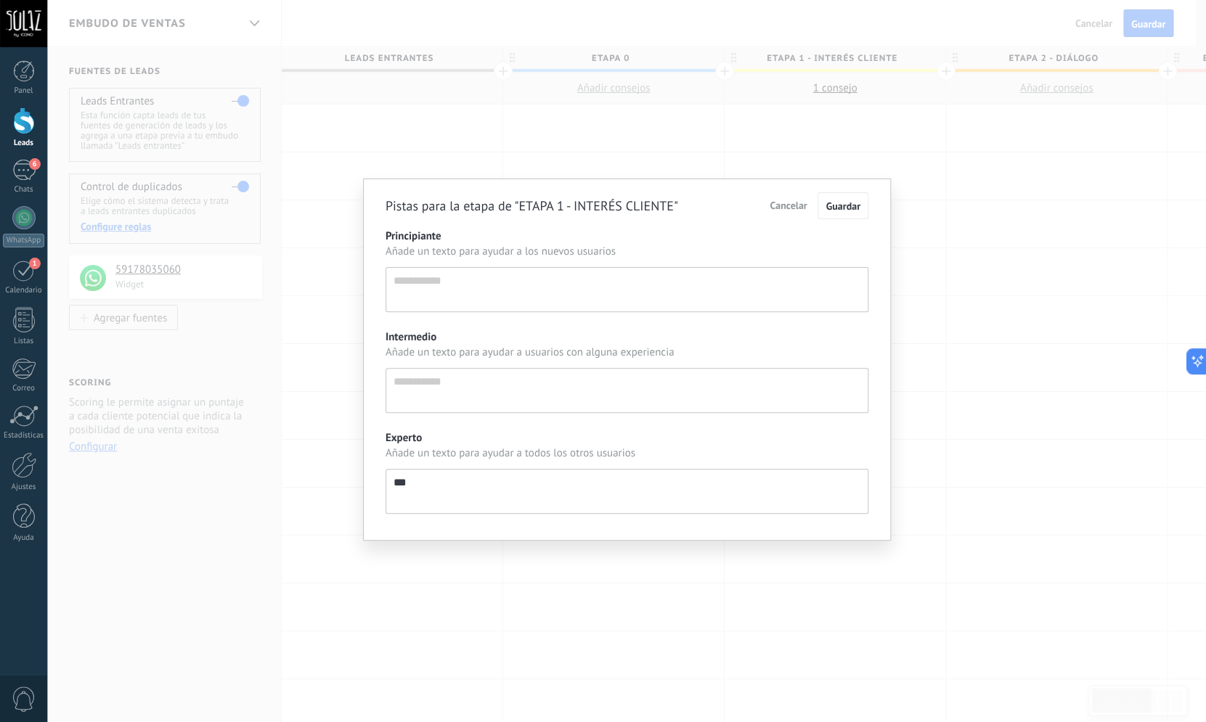
type textarea "**"
type textarea "*"
type textarea "**********"
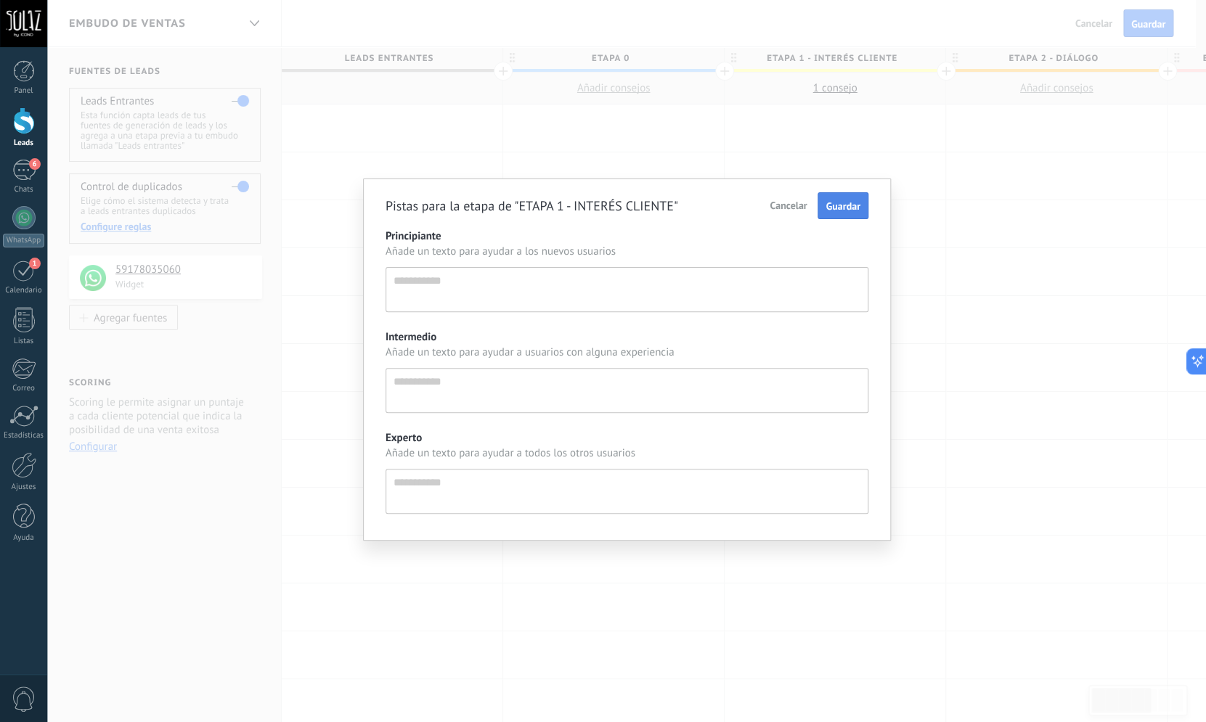
click at [834, 204] on span "Guardar" at bounding box center [843, 206] width 34 height 13
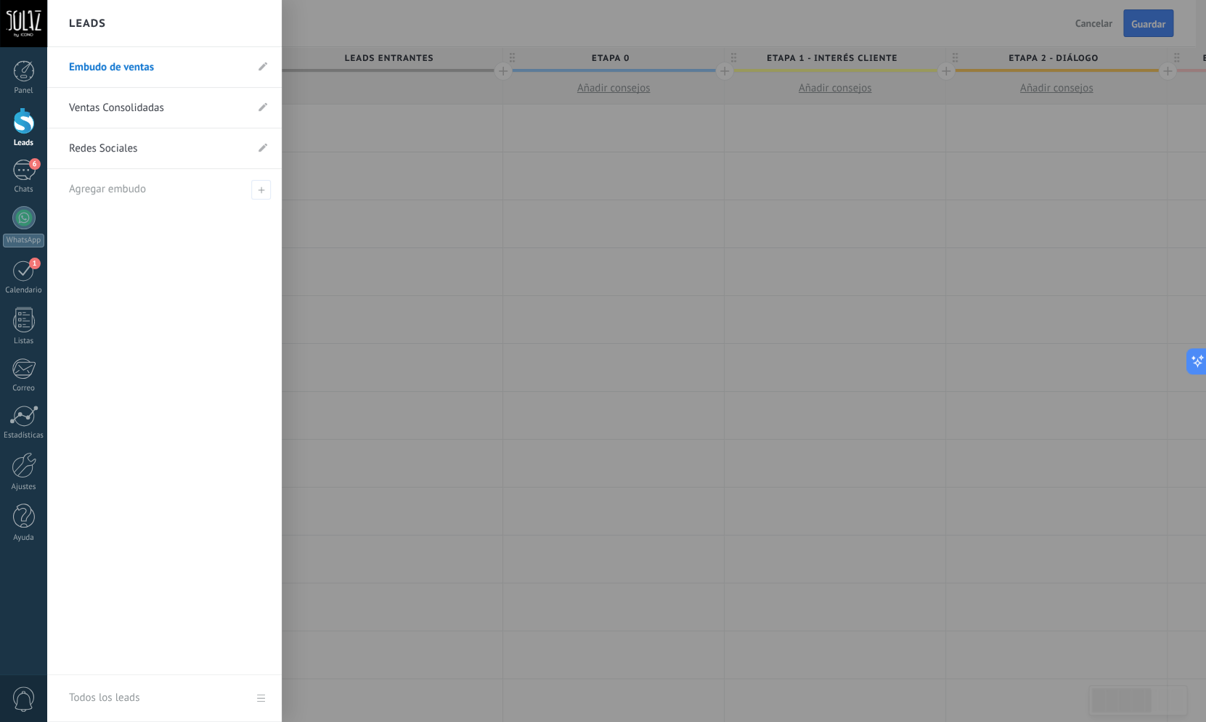
click at [19, 133] on div at bounding box center [24, 120] width 22 height 27
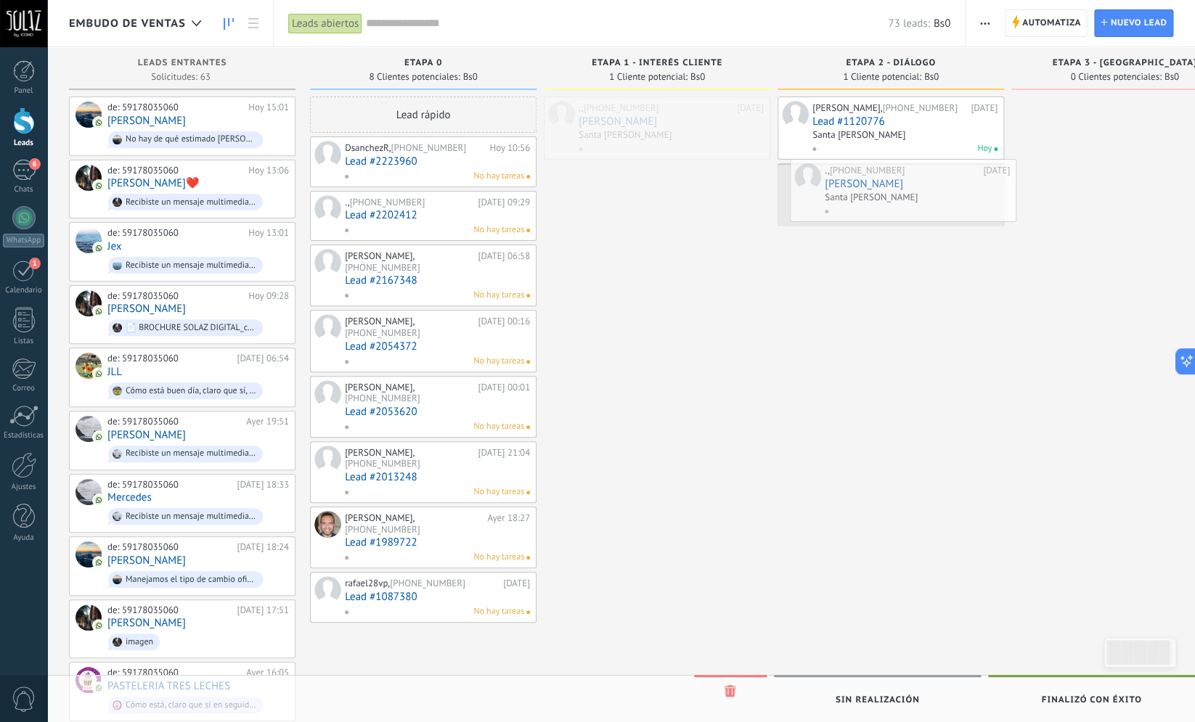
drag, startPoint x: 631, startPoint y: 151, endPoint x: 877, endPoint y: 213, distance: 253.9
click at [877, 213] on div "Embudo de ventas Leads abiertos Aplicar 73 leads: Bs0 Leads abiertos Mis leads …" at bounding box center [621, 693] width 1148 height 1386
drag, startPoint x: 904, startPoint y: 202, endPoint x: 672, endPoint y: 118, distance: 246.2
click at [672, 118] on div "Embudo de ventas Leads abiertos Aplicar 73 leads: Bs0 Leads abiertos Mis leads …" at bounding box center [621, 693] width 1148 height 1386
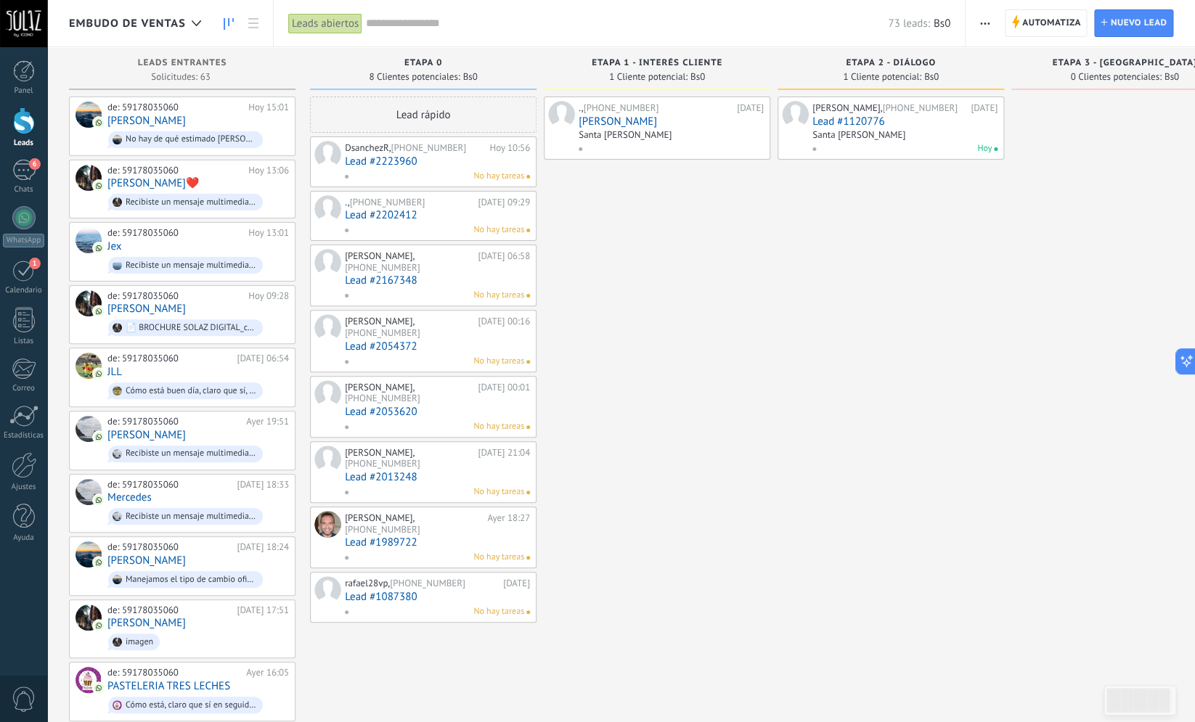
click at [687, 132] on div "Santa [PERSON_NAME]" at bounding box center [671, 136] width 185 height 12
click at [680, 62] on span "ETAPA 1 - INTERÉS CLIENTE" at bounding box center [657, 63] width 131 height 10
click at [680, 74] on span "1 Cliente potencial:" at bounding box center [648, 77] width 78 height 9
click at [1024, 33] on span "Automatiza" at bounding box center [1051, 23] width 59 height 26
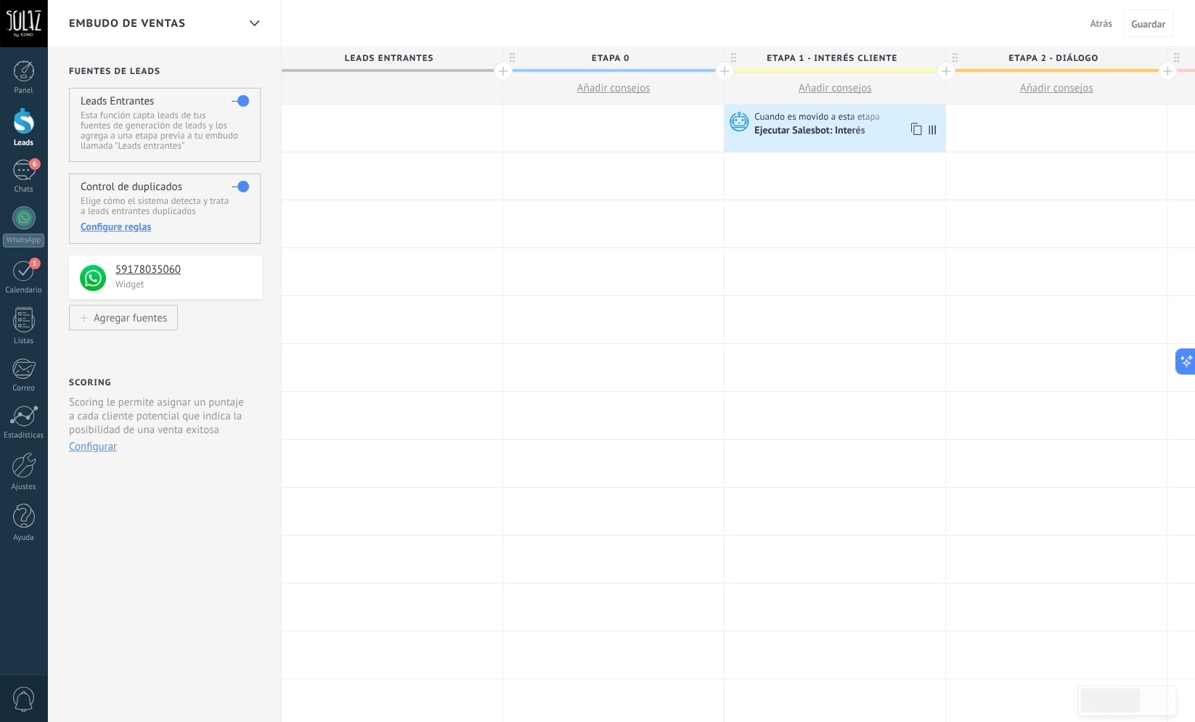
click at [843, 138] on div "Ejecutar Salesbot: Interés" at bounding box center [810, 131] width 113 height 13
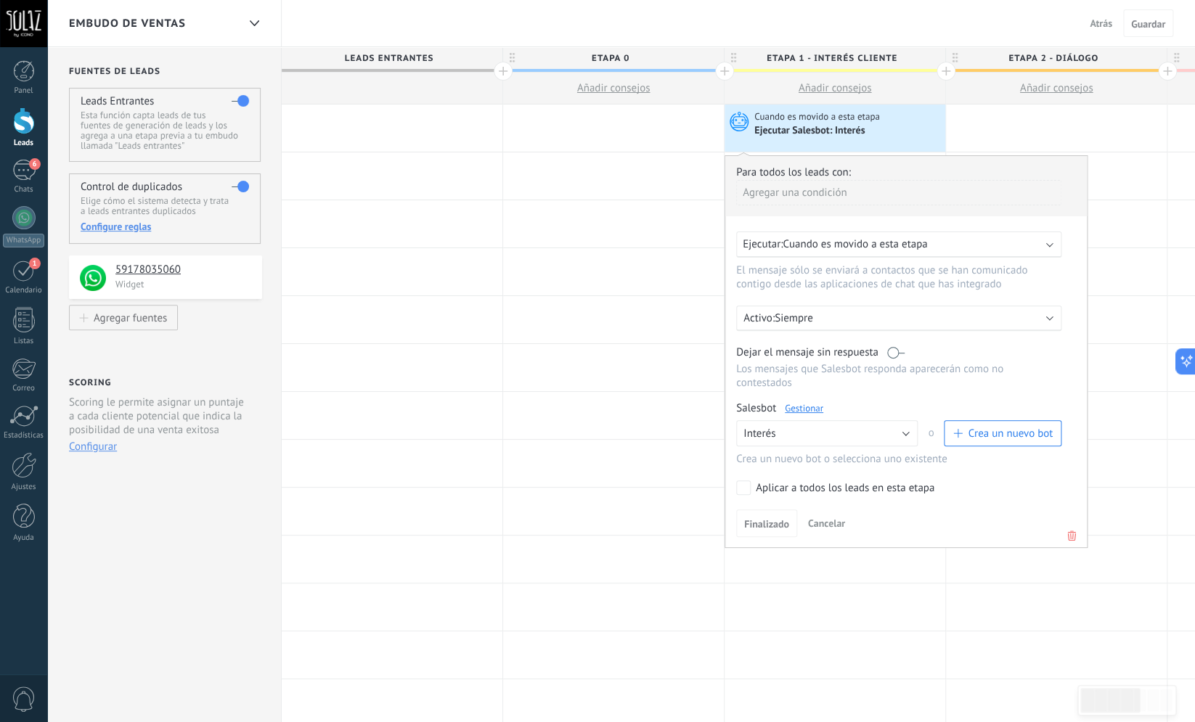
click at [807, 415] on link "Gestionar" at bounding box center [804, 408] width 38 height 12
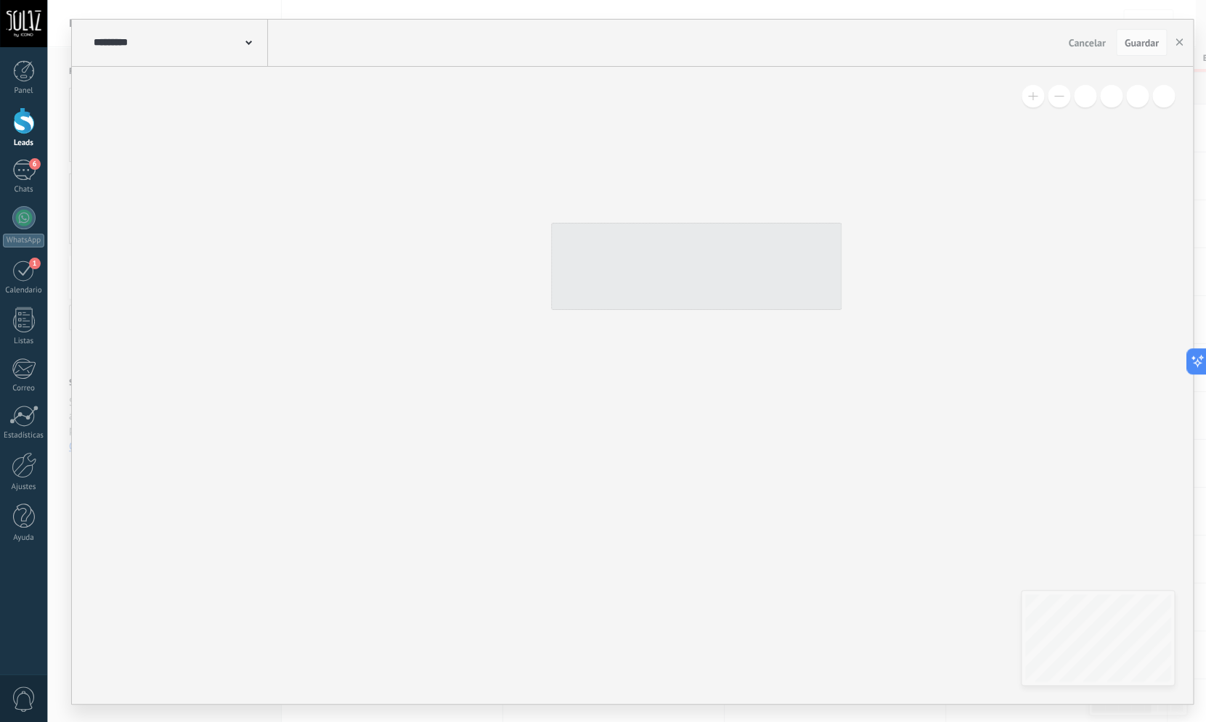
type input "*******"
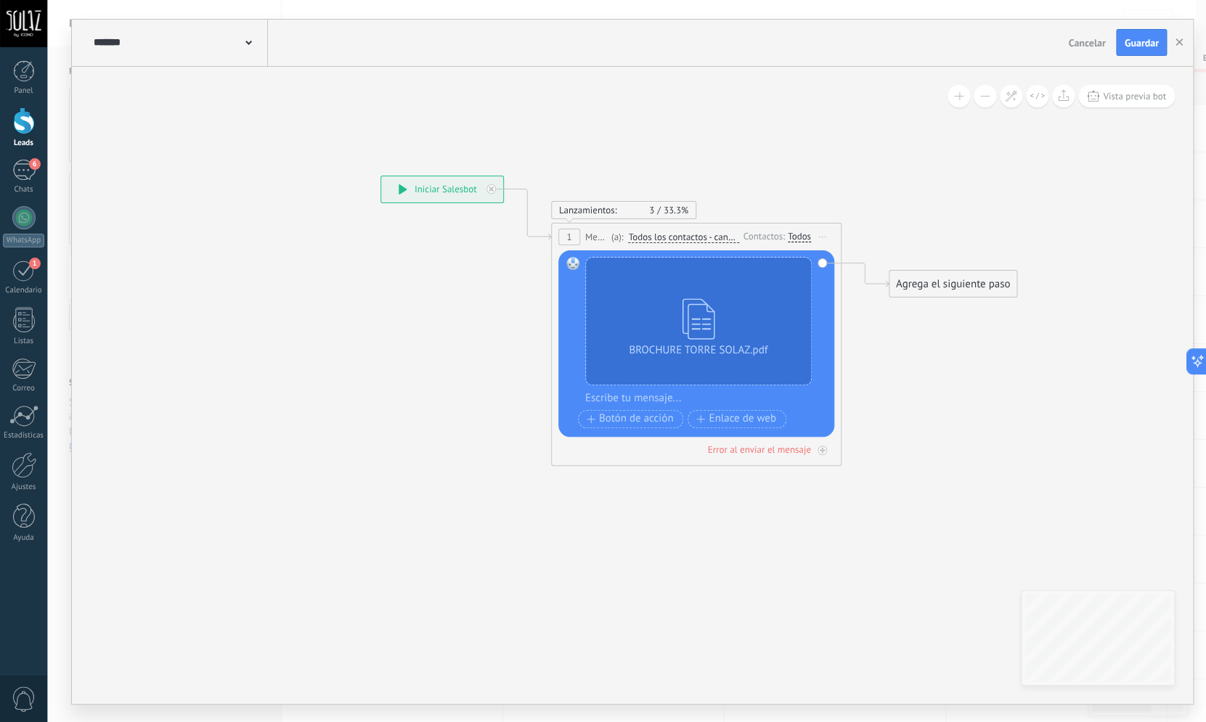
click at [820, 236] on icon at bounding box center [822, 236] width 7 height 1
click at [881, 335] on div "Borrar" at bounding box center [889, 331] width 144 height 25
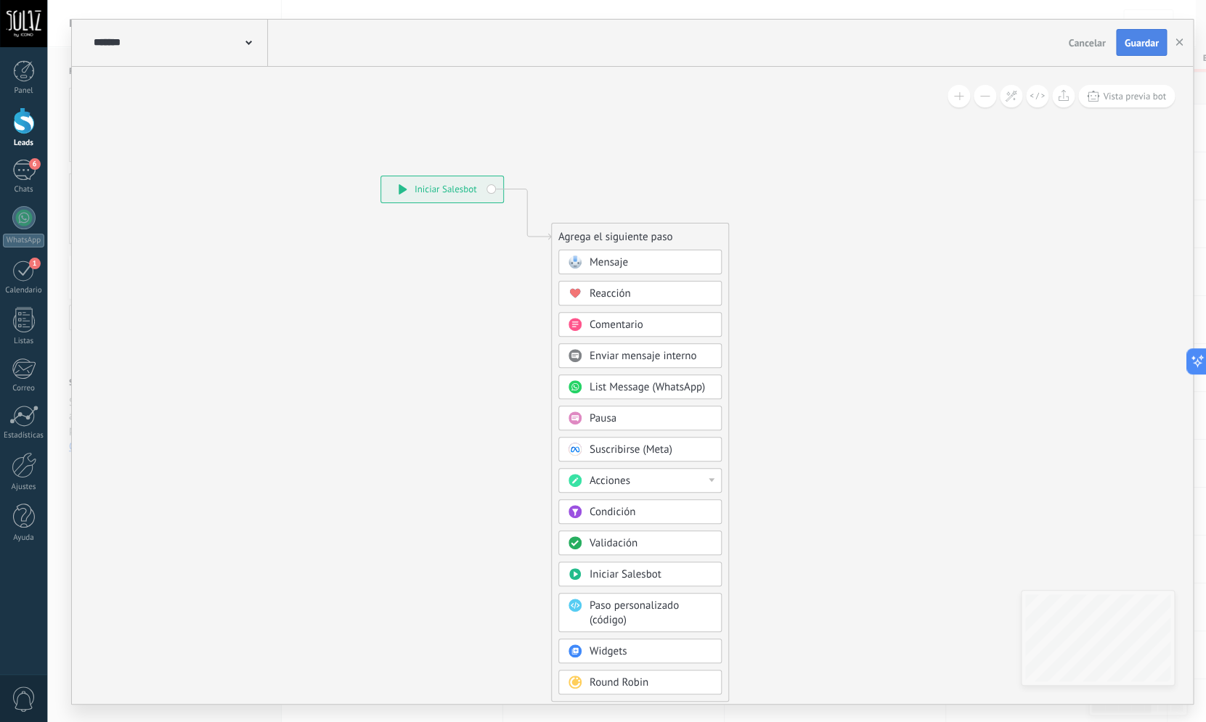
click at [1154, 44] on span "Guardar" at bounding box center [1141, 43] width 34 height 10
click at [1184, 44] on button "button" at bounding box center [1179, 43] width 22 height 28
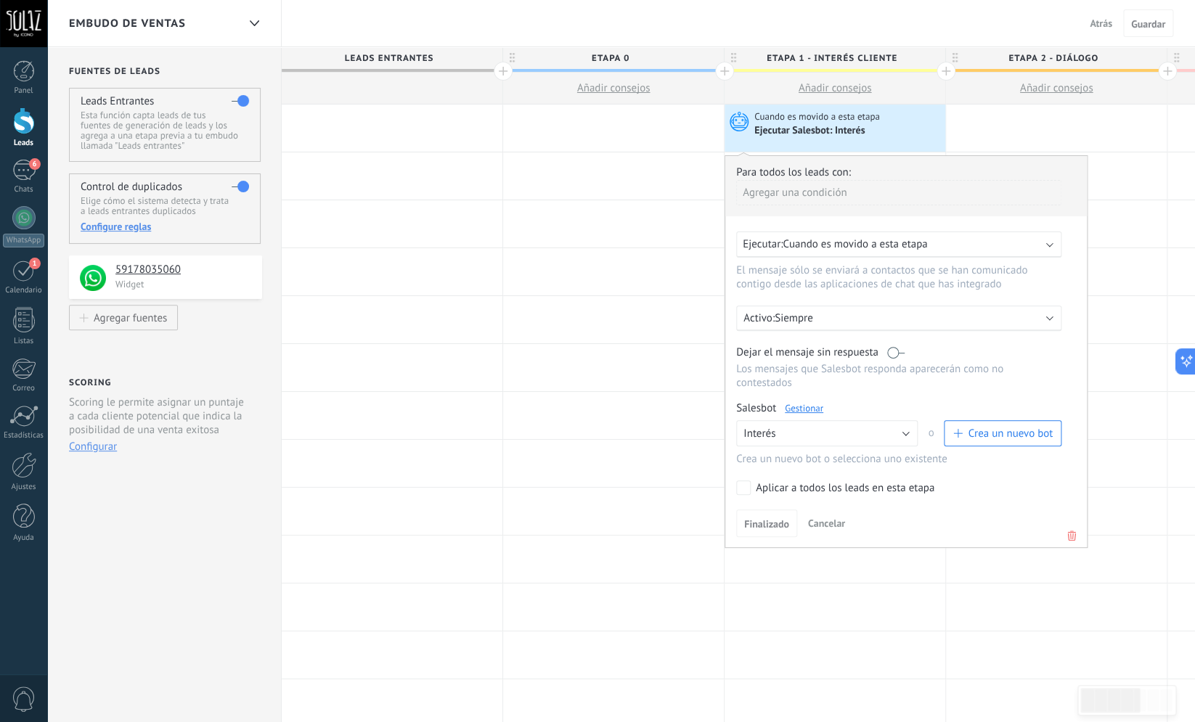
click at [1067, 545] on icon at bounding box center [1072, 535] width 16 height 17
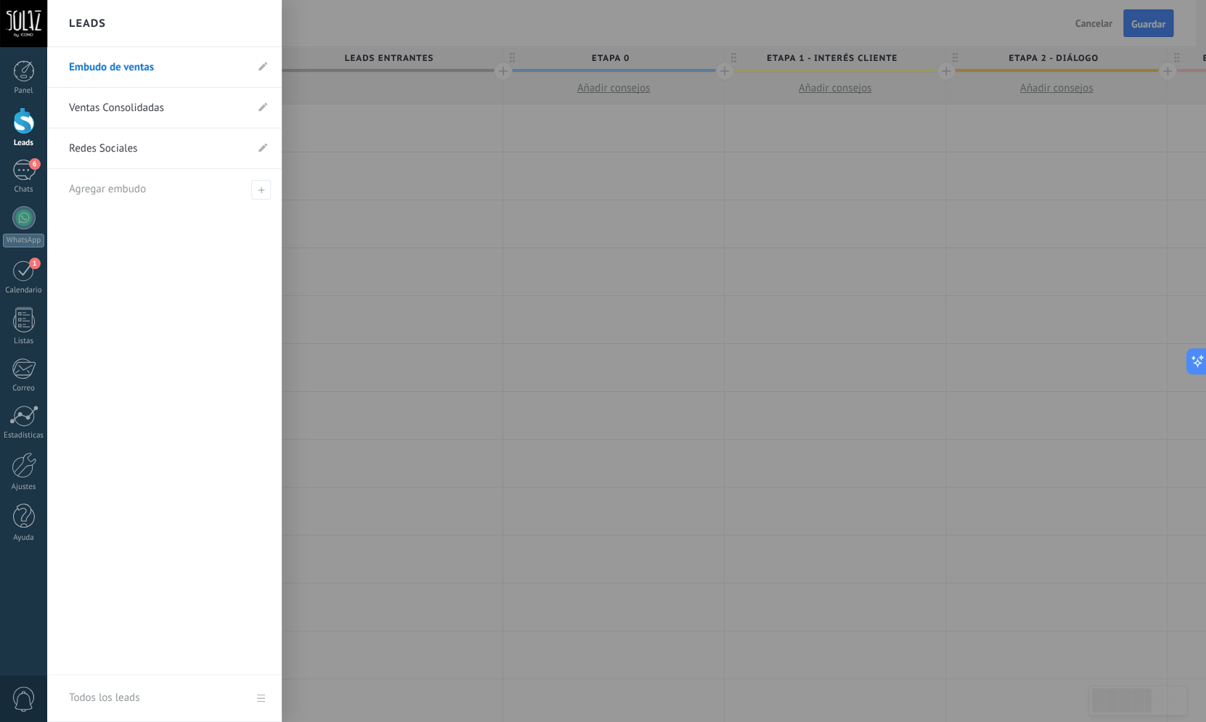
click at [26, 133] on div at bounding box center [24, 120] width 22 height 27
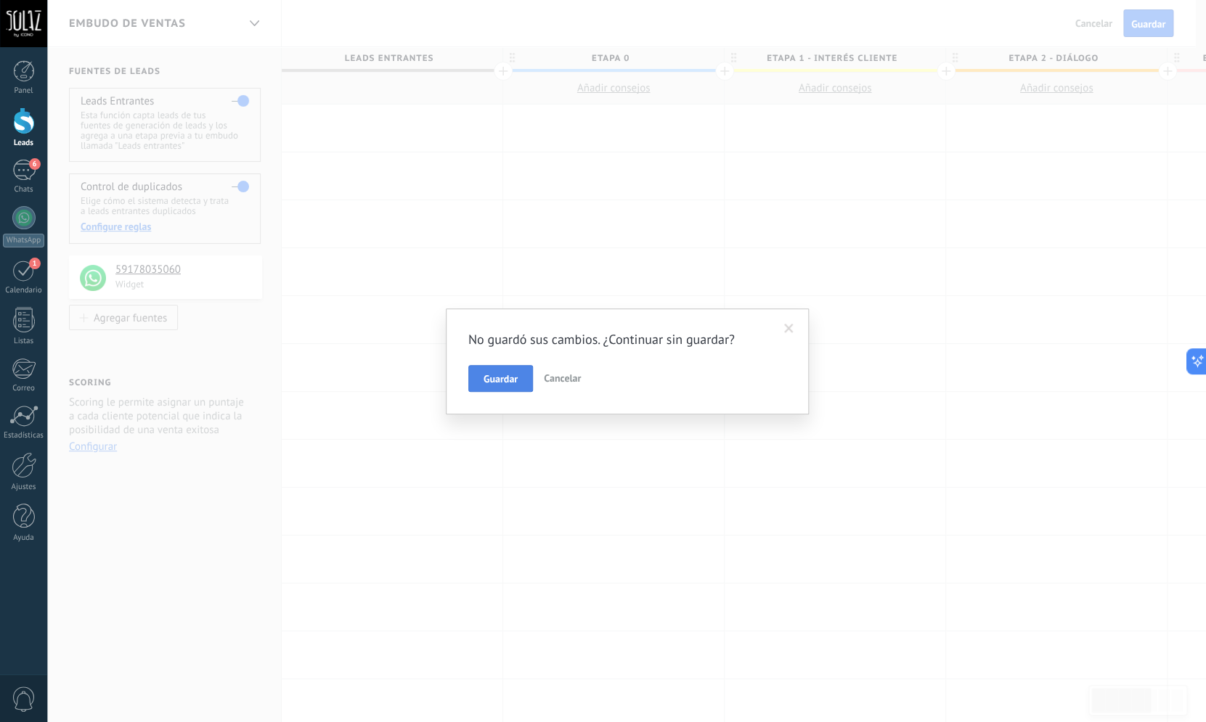
click at [492, 380] on span "Guardar" at bounding box center [501, 379] width 34 height 10
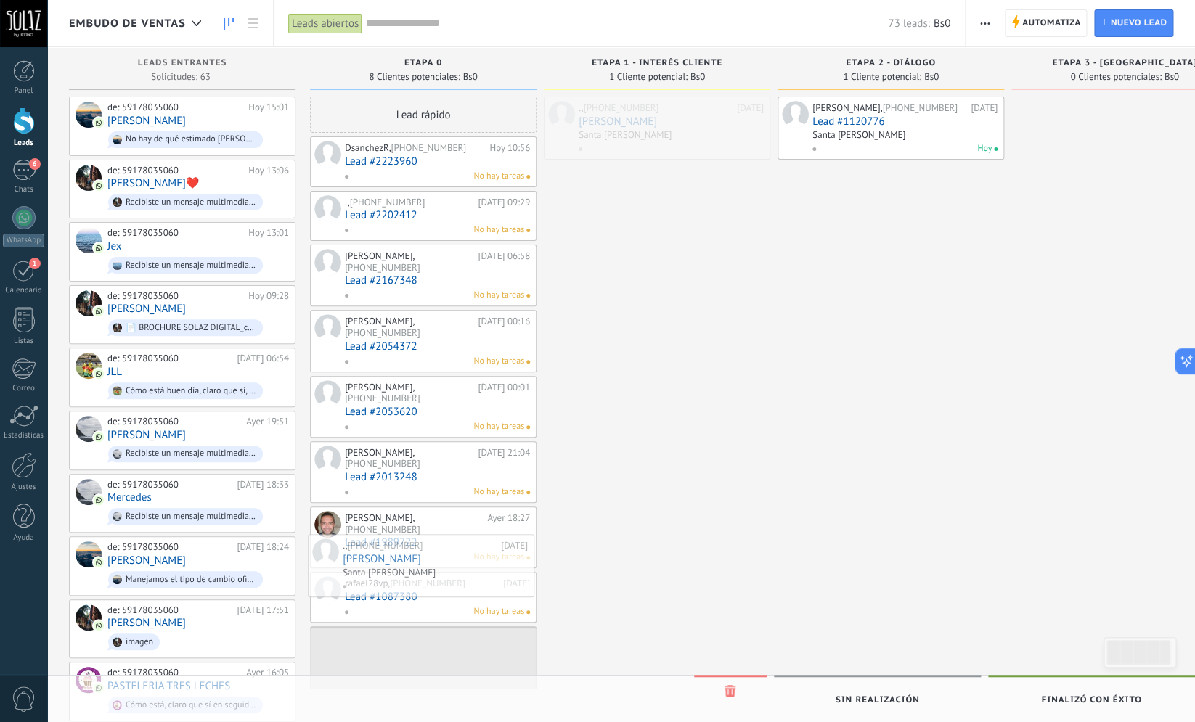
drag, startPoint x: 654, startPoint y: 135, endPoint x: 417, endPoint y: 574, distance: 498.7
click at [417, 574] on div "Embudo de ventas Leads abiertos Aplicar 73 leads: Bs0 Leads abiertos Mis leads …" at bounding box center [621, 693] width 1148 height 1386
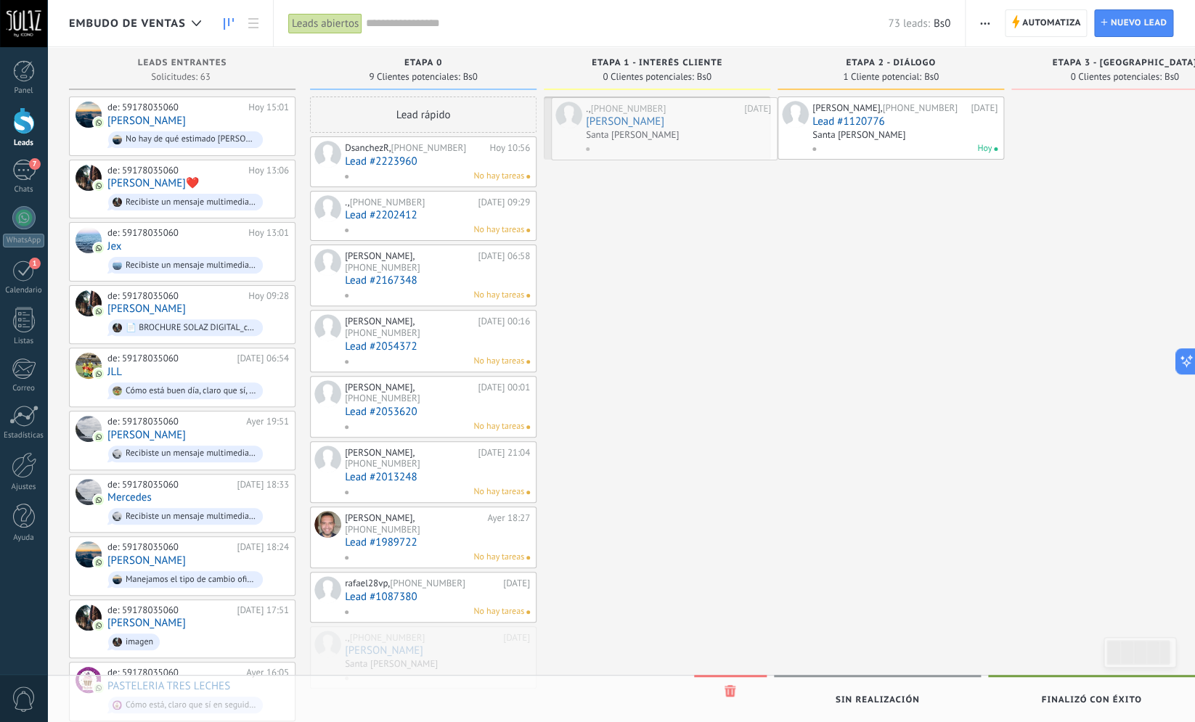
drag, startPoint x: 408, startPoint y: 608, endPoint x: 649, endPoint y: 136, distance: 530.6
click at [649, 136] on div "Embudo de ventas Leads abiertos Aplicar 73 leads: Bs0 Leads abiertos Mis leads …" at bounding box center [621, 693] width 1148 height 1386
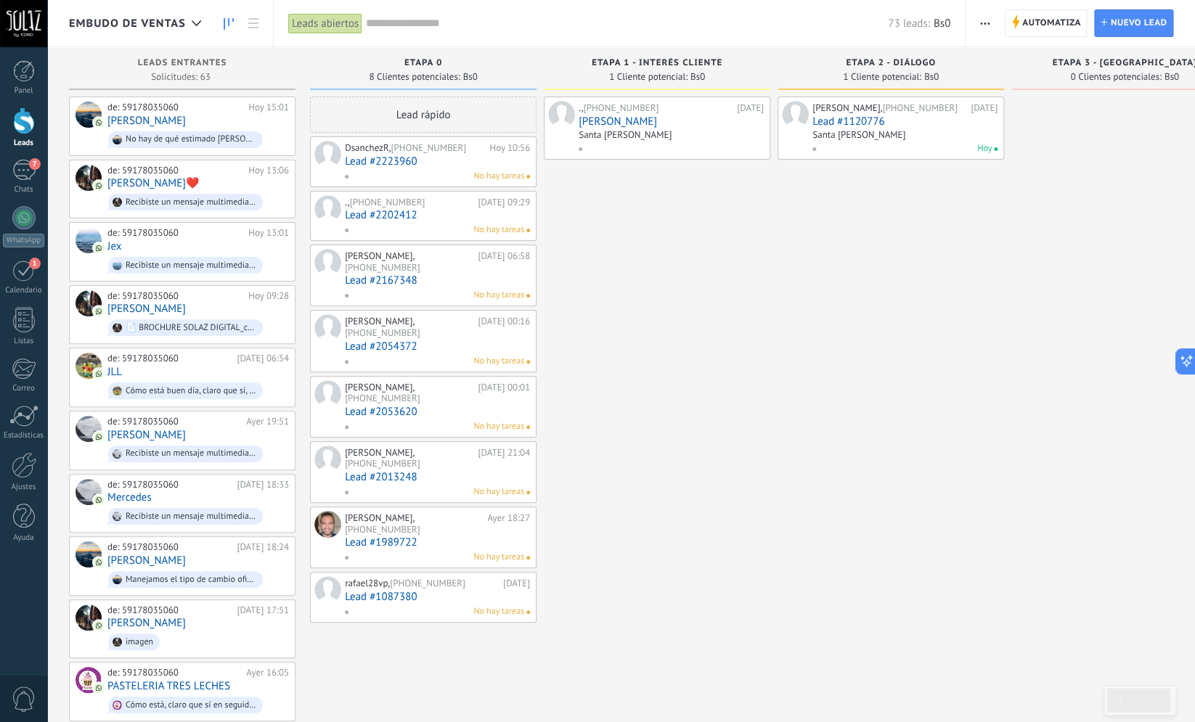
click at [748, 330] on div "., +591 77170990 21/08/2025 Pame Torrico Santa Cruz" at bounding box center [657, 724] width 227 height 1254
click at [897, 150] on div "Hoy" at bounding box center [902, 148] width 180 height 13
click at [908, 81] on span "1 Cliente potencial:" at bounding box center [882, 77] width 78 height 9
click at [913, 62] on span "ETAPA 2 - DIÁLOGO" at bounding box center [891, 63] width 90 height 10
click at [668, 61] on span "ETAPA 1 - INTERÉS CLIENTE" at bounding box center [657, 63] width 131 height 10
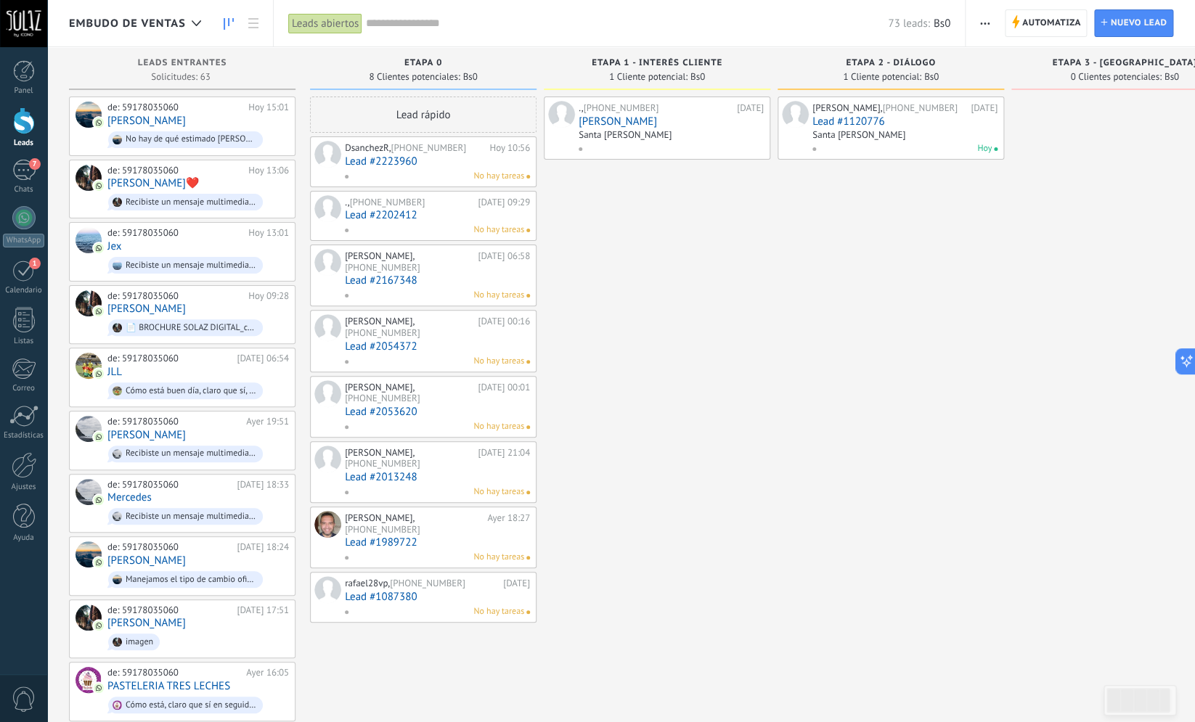
click at [659, 134] on div "Santa [PERSON_NAME]" at bounding box center [671, 136] width 185 height 12
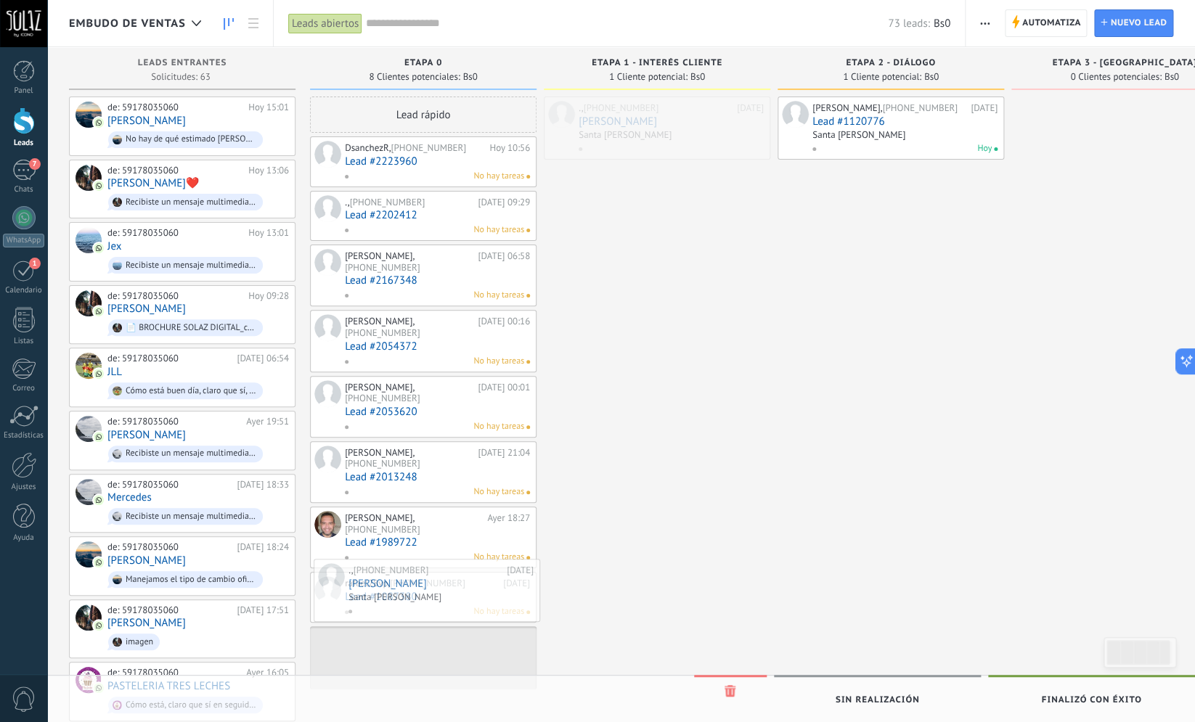
drag, startPoint x: 684, startPoint y: 142, endPoint x: 454, endPoint y: 605, distance: 516.6
click at [454, 605] on div "Embudo de ventas Leads abiertos Aplicar 73 leads: Bs0 Leads abiertos Mis leads …" at bounding box center [621, 693] width 1148 height 1386
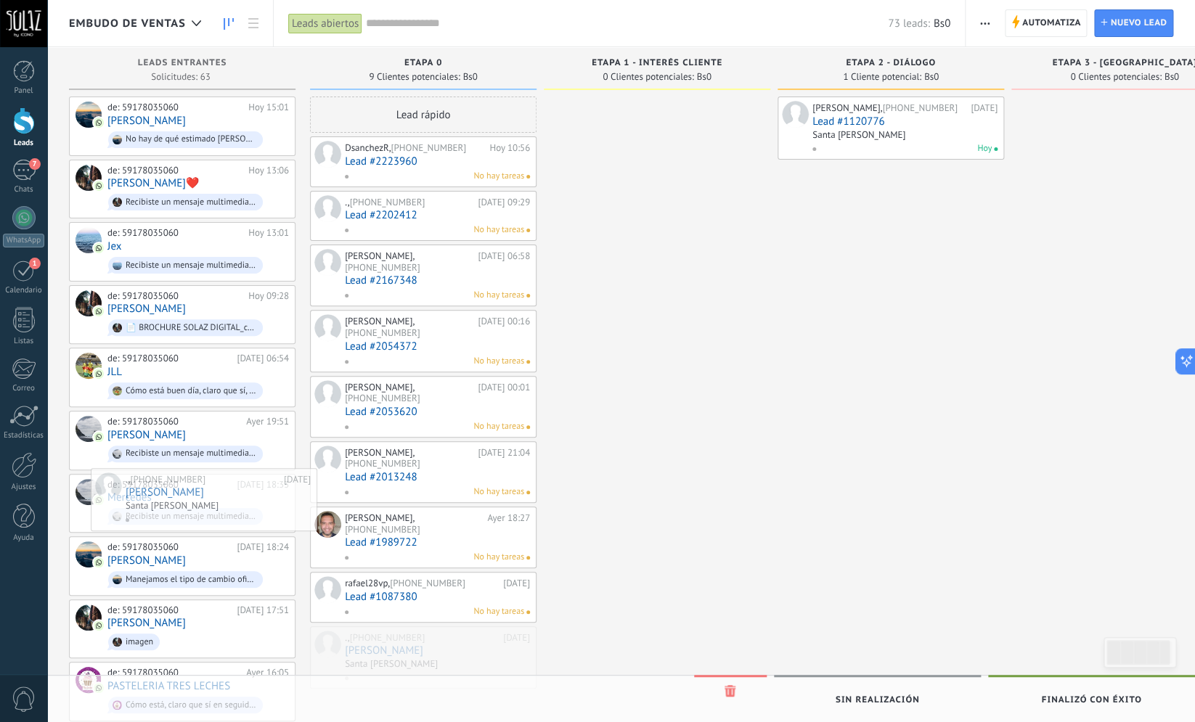
drag, startPoint x: 447, startPoint y: 603, endPoint x: 228, endPoint y: 502, distance: 241.4
click at [228, 502] on div "Embudo de ventas Leads abiertos Aplicar 73 leads: Bs0 Leads abiertos Mis leads …" at bounding box center [621, 693] width 1148 height 1386
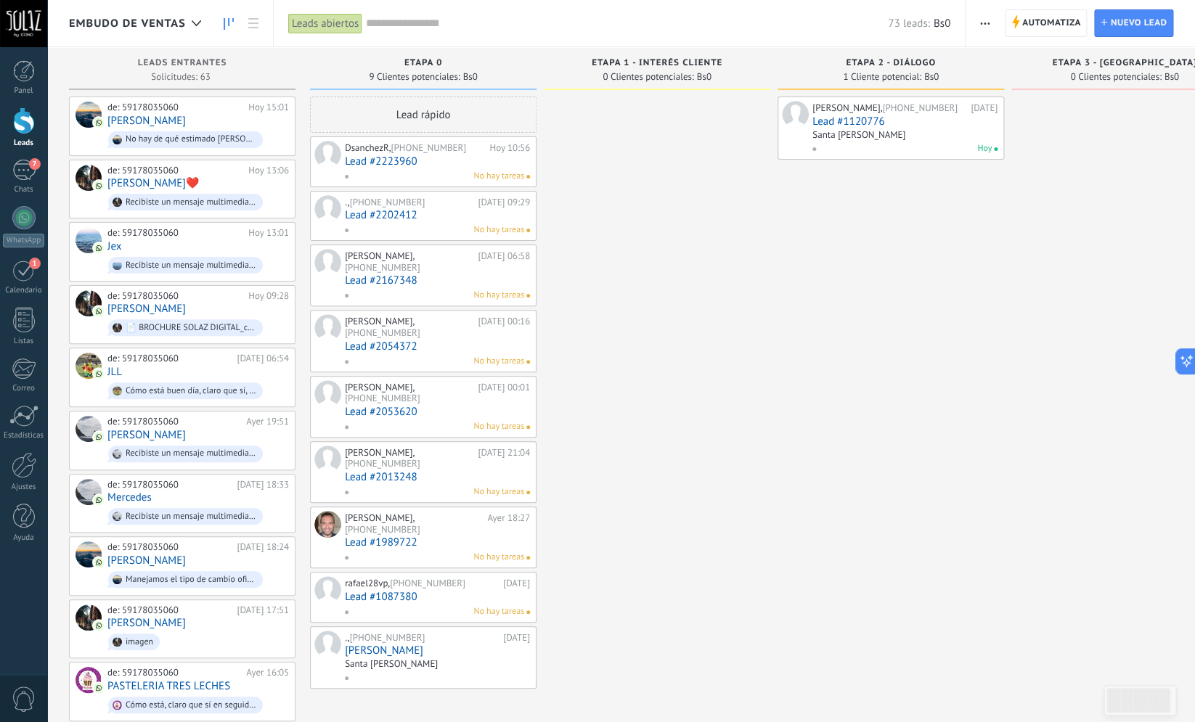
click at [428, 631] on div "., +591 77170990 21/08/2025 Pame Torrico Santa Cruz" at bounding box center [437, 658] width 185 height 54
click at [781, 419] on div "Leonardo, +591 78155785 21/08/2025 Lead #1120776 Santa Cruz Hoy" at bounding box center [891, 724] width 227 height 1254
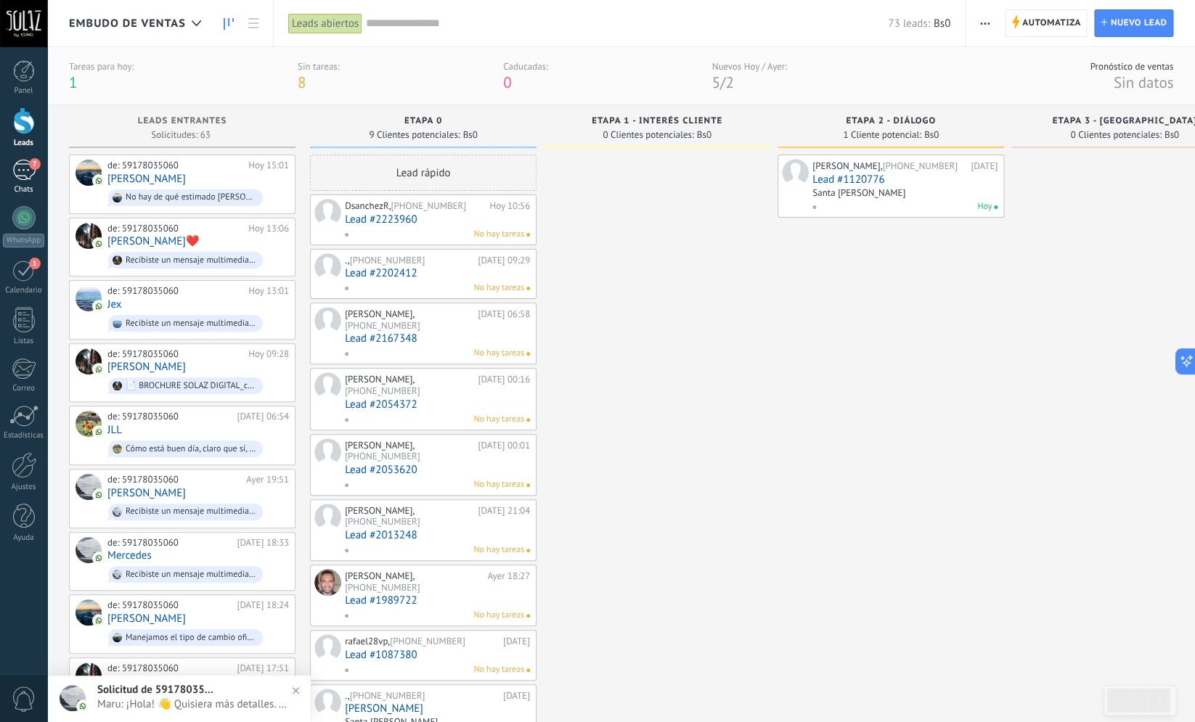
click at [28, 167] on div "7" at bounding box center [23, 170] width 23 height 21
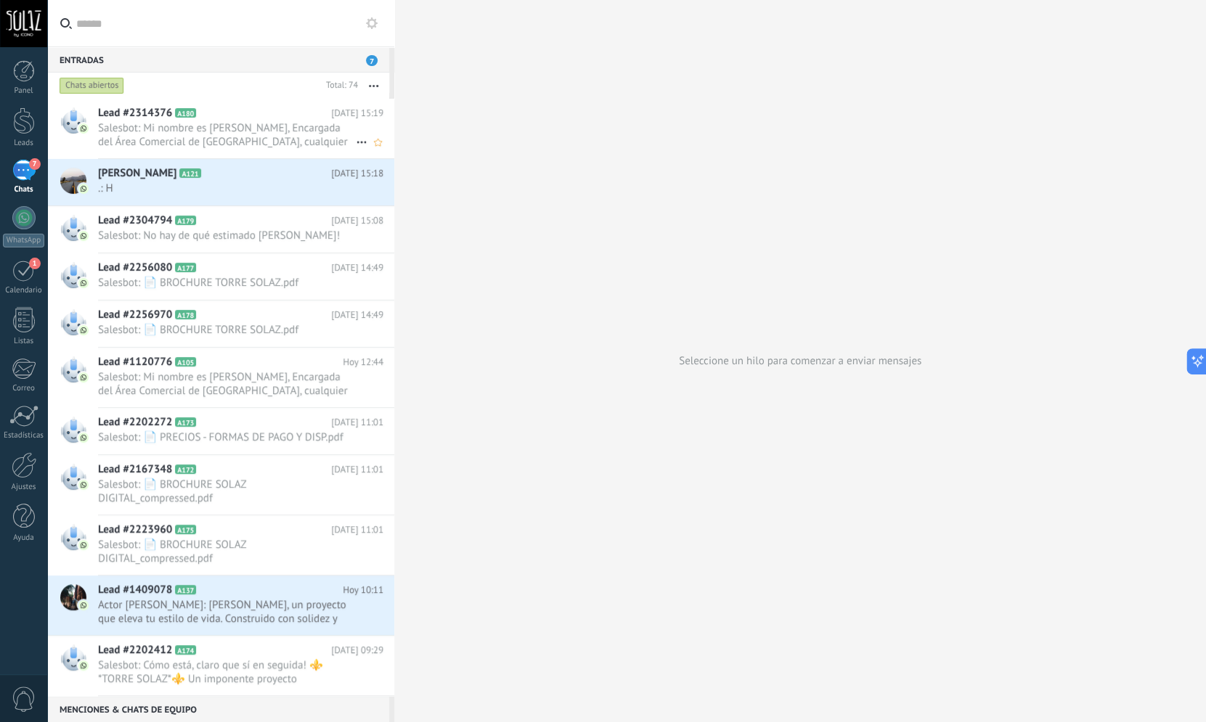
click at [242, 131] on span "Salesbot: Mi nombre es [PERSON_NAME], Encargada del Área Comercial de [GEOGRAPH…" at bounding box center [227, 135] width 258 height 28
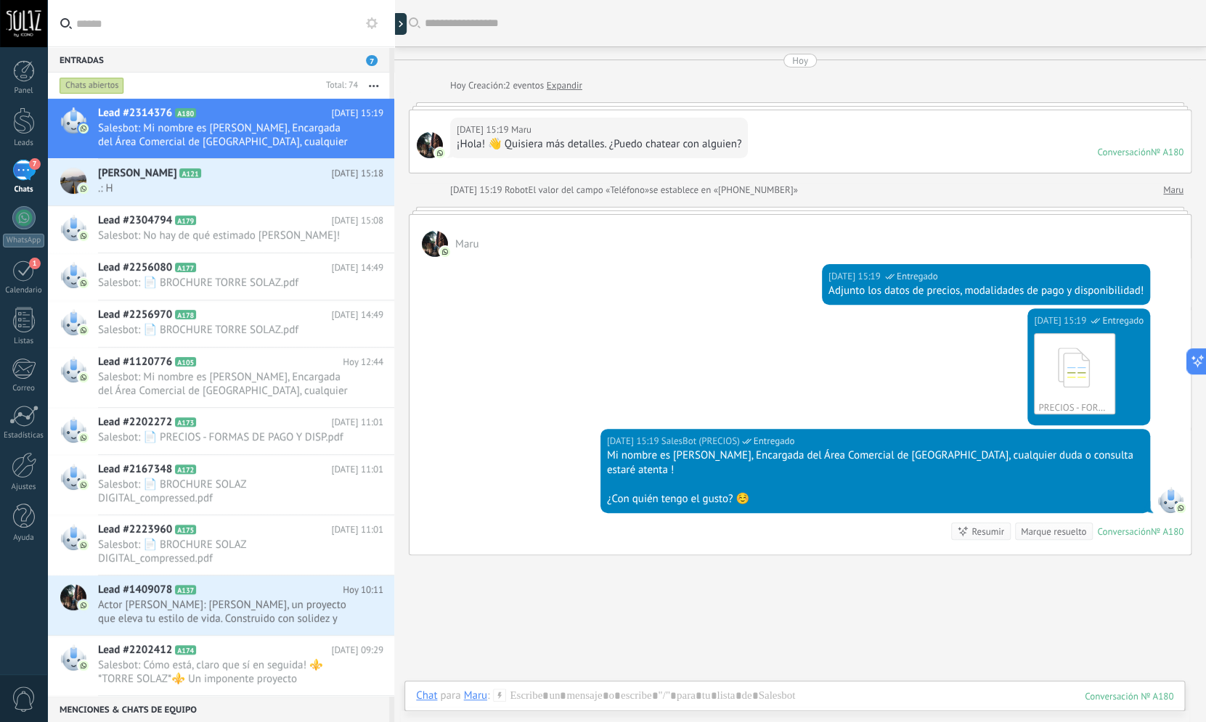
click at [28, 176] on div "7" at bounding box center [23, 170] width 23 height 21
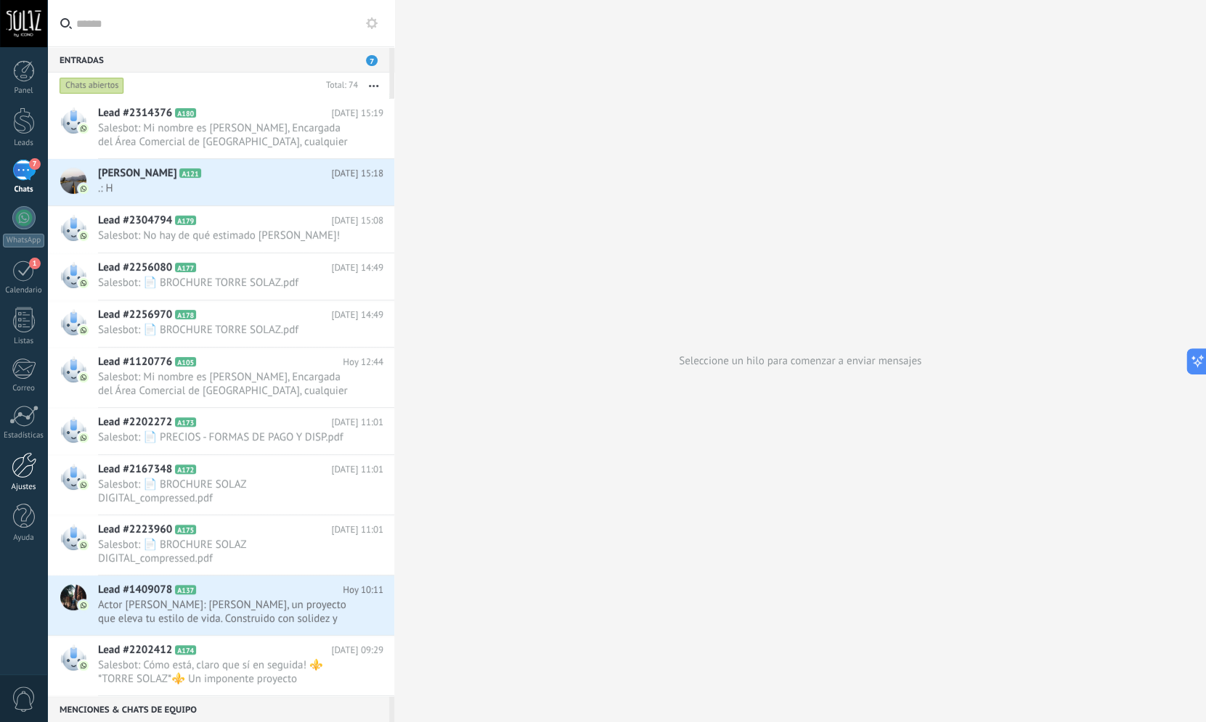
click at [27, 477] on div at bounding box center [24, 465] width 25 height 26
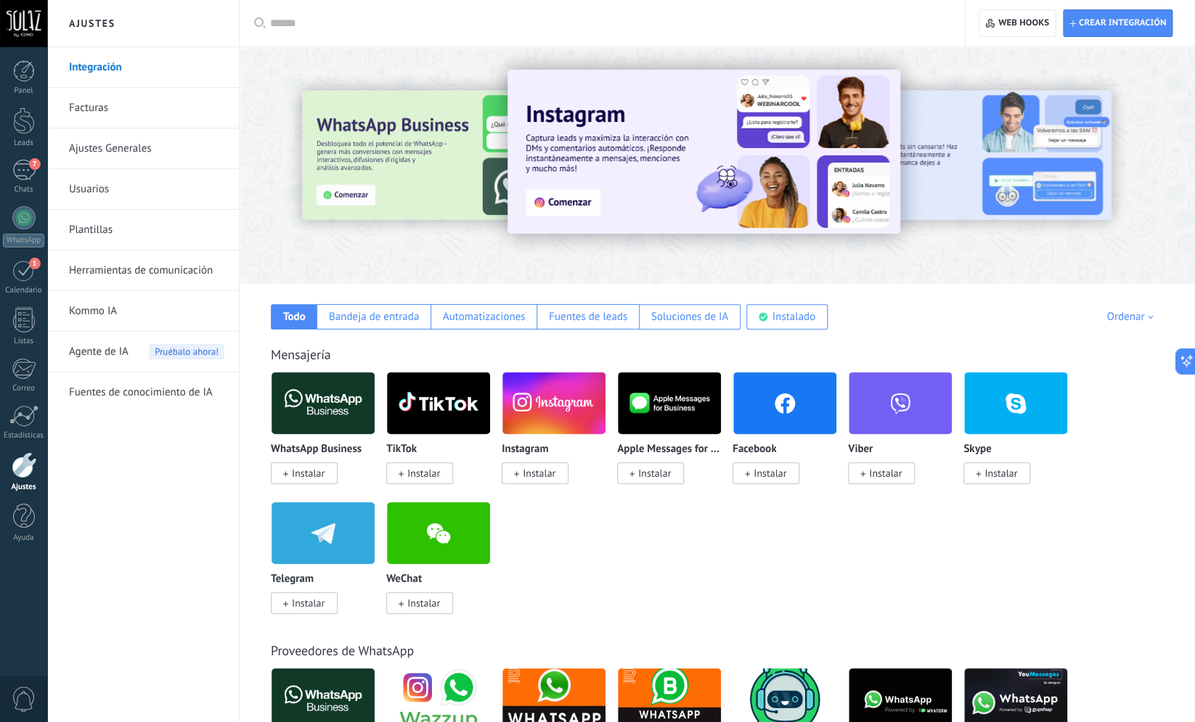
click at [145, 279] on link "Herramientas de comunicación" at bounding box center [146, 270] width 155 height 41
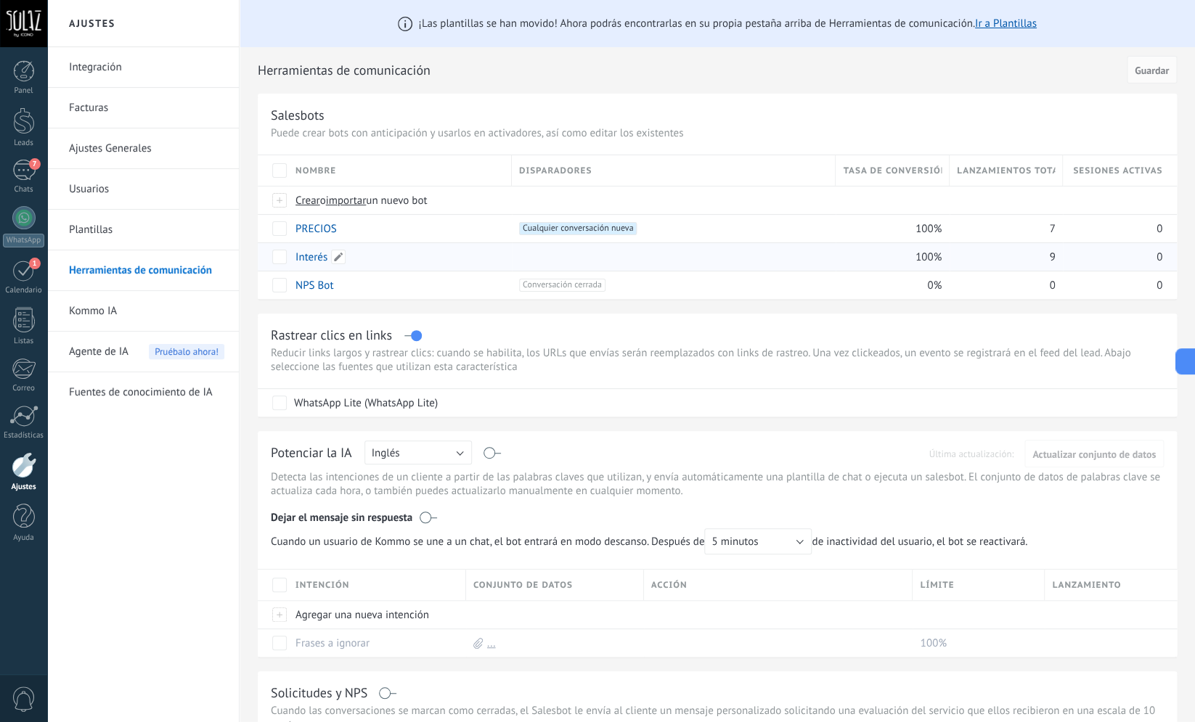
click at [310, 258] on link "Interés" at bounding box center [312, 257] width 32 height 14
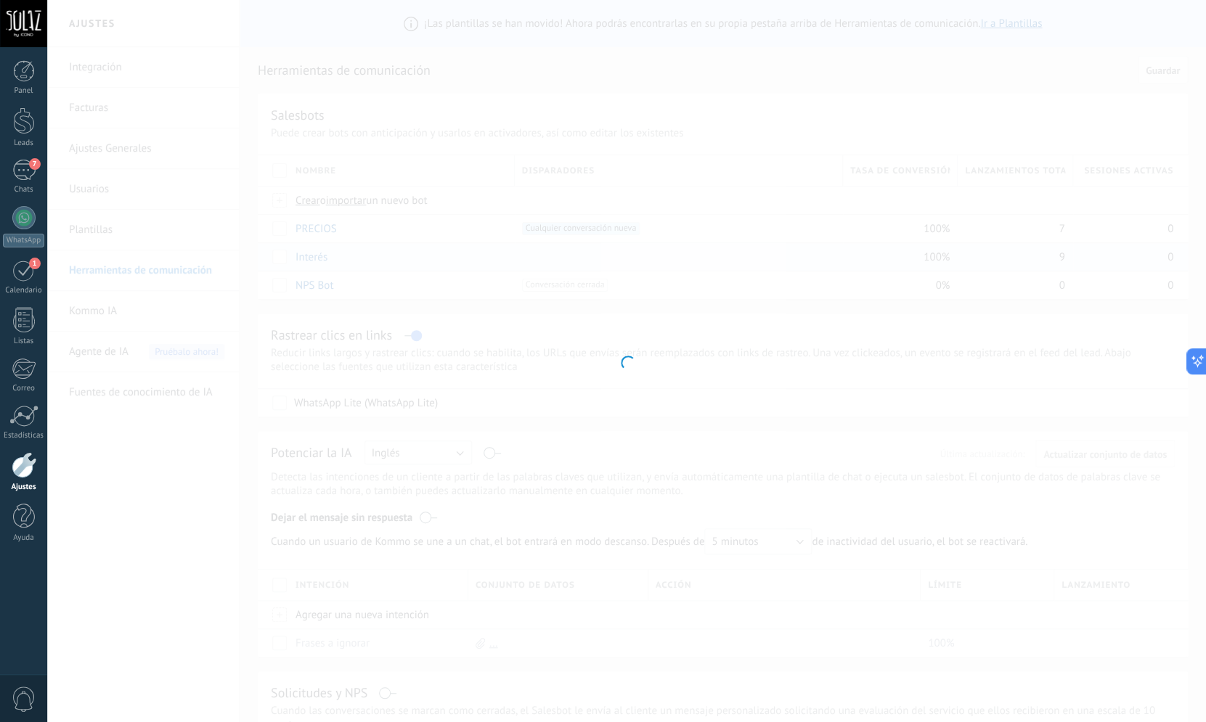
type input "*******"
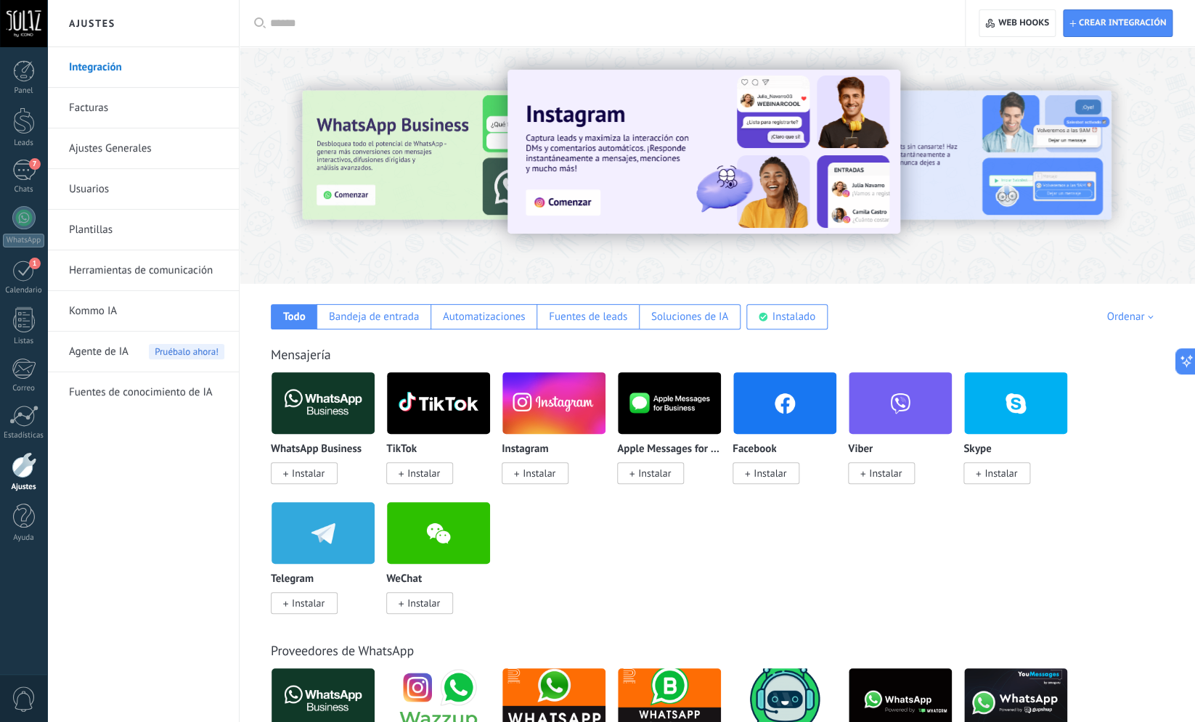
click at [152, 262] on link "Herramientas de comunicación" at bounding box center [146, 270] width 155 height 41
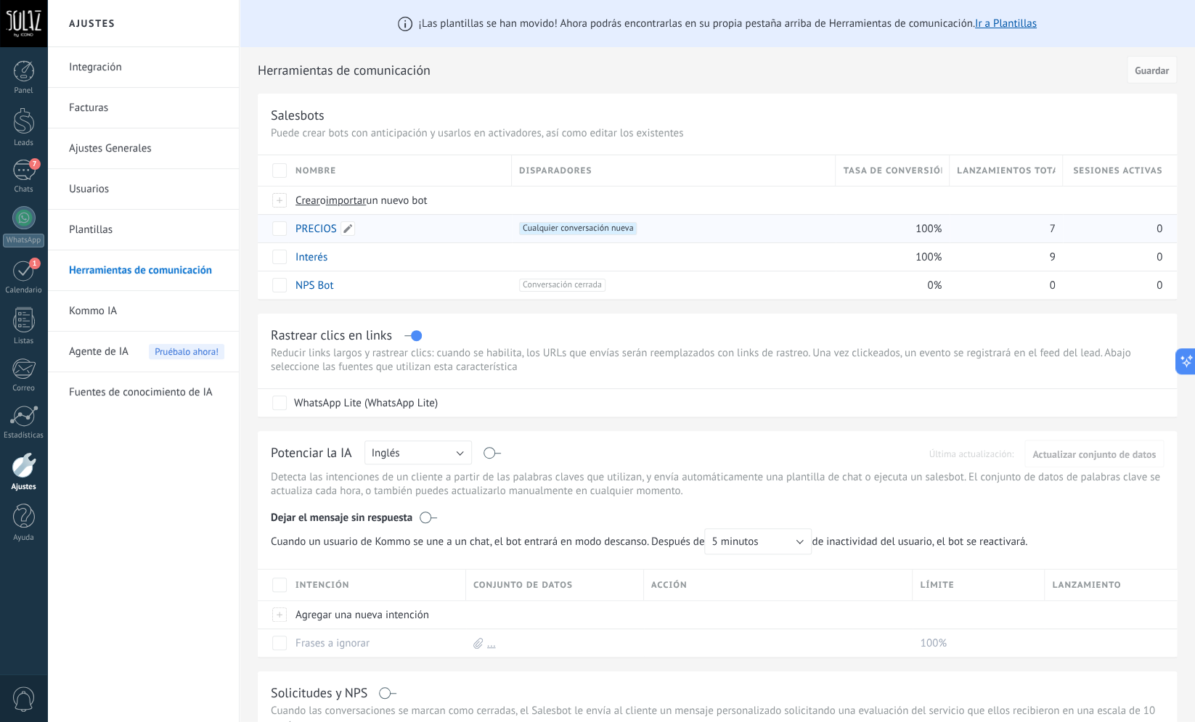
click at [304, 235] on link "PRECIOS" at bounding box center [316, 229] width 41 height 14
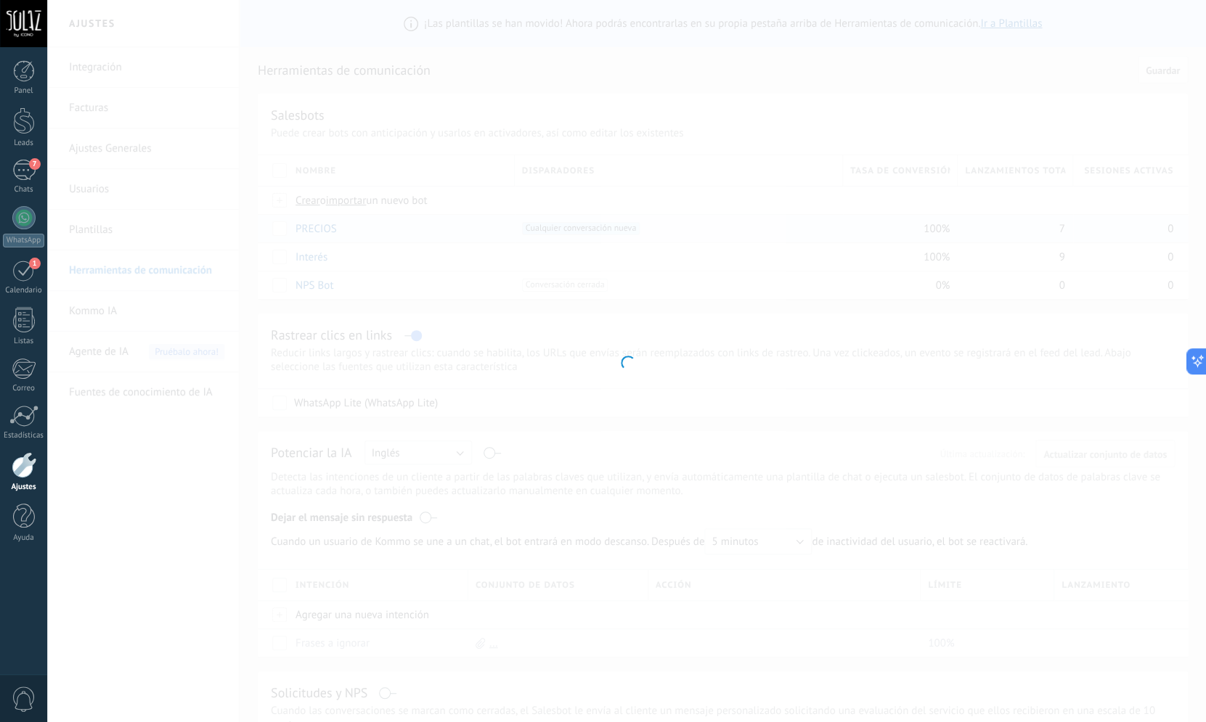
type input "*******"
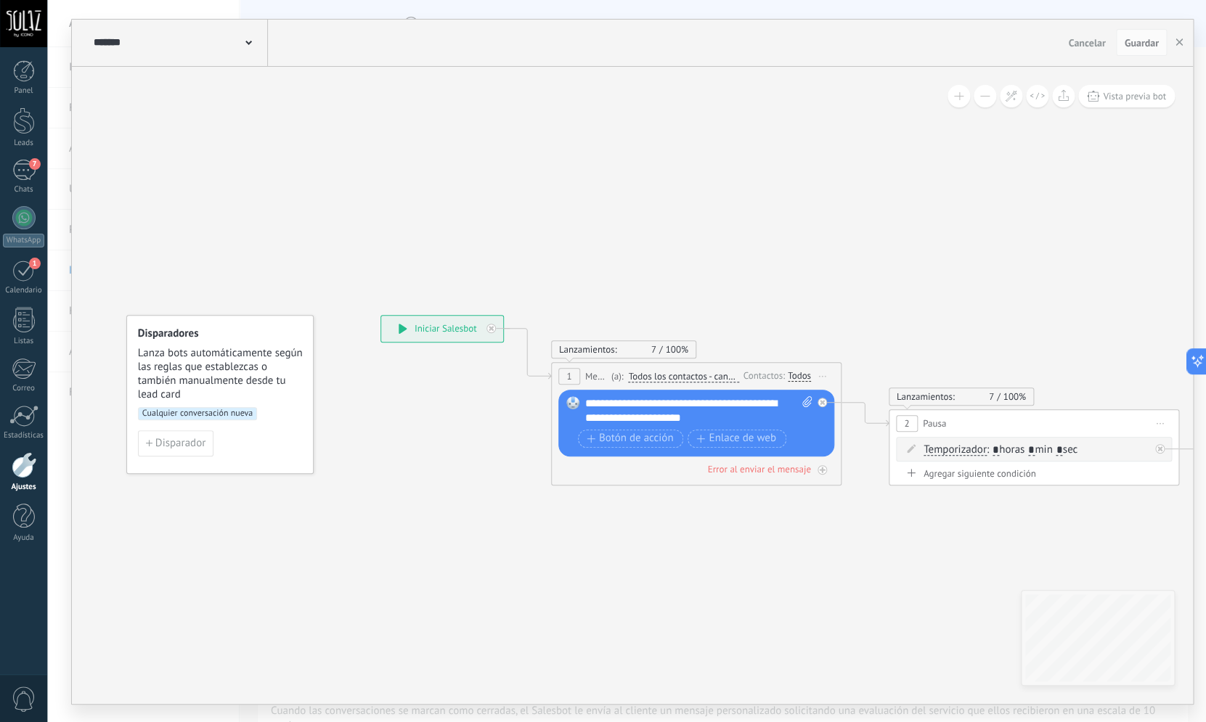
click at [706, 417] on div "**********" at bounding box center [698, 410] width 227 height 29
drag, startPoint x: 709, startPoint y: 418, endPoint x: 584, endPoint y: 404, distance: 125.6
click at [585, 404] on div "**********" at bounding box center [698, 410] width 227 height 29
copy div "**********"
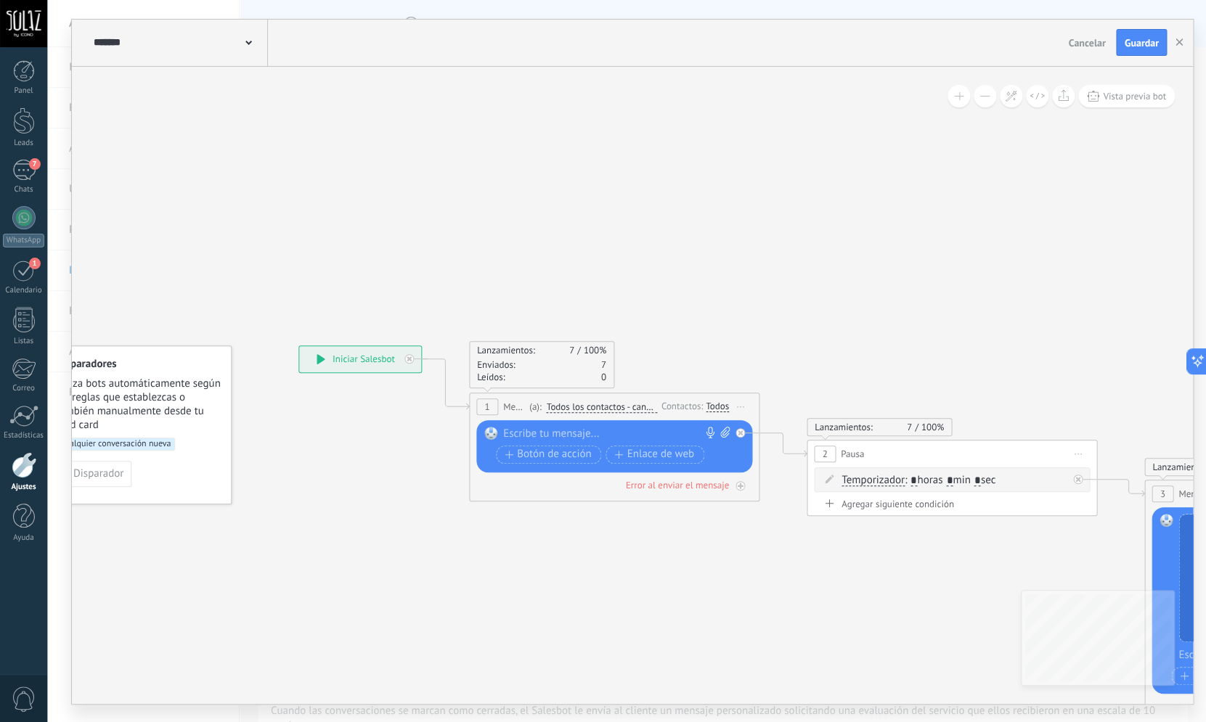
click at [749, 408] on span "Iniciar vista previa aquí Cambiar nombre Duplicar [GEOGRAPHIC_DATA]" at bounding box center [740, 406] width 23 height 21
click at [778, 504] on div "Borrar" at bounding box center [807, 501] width 144 height 25
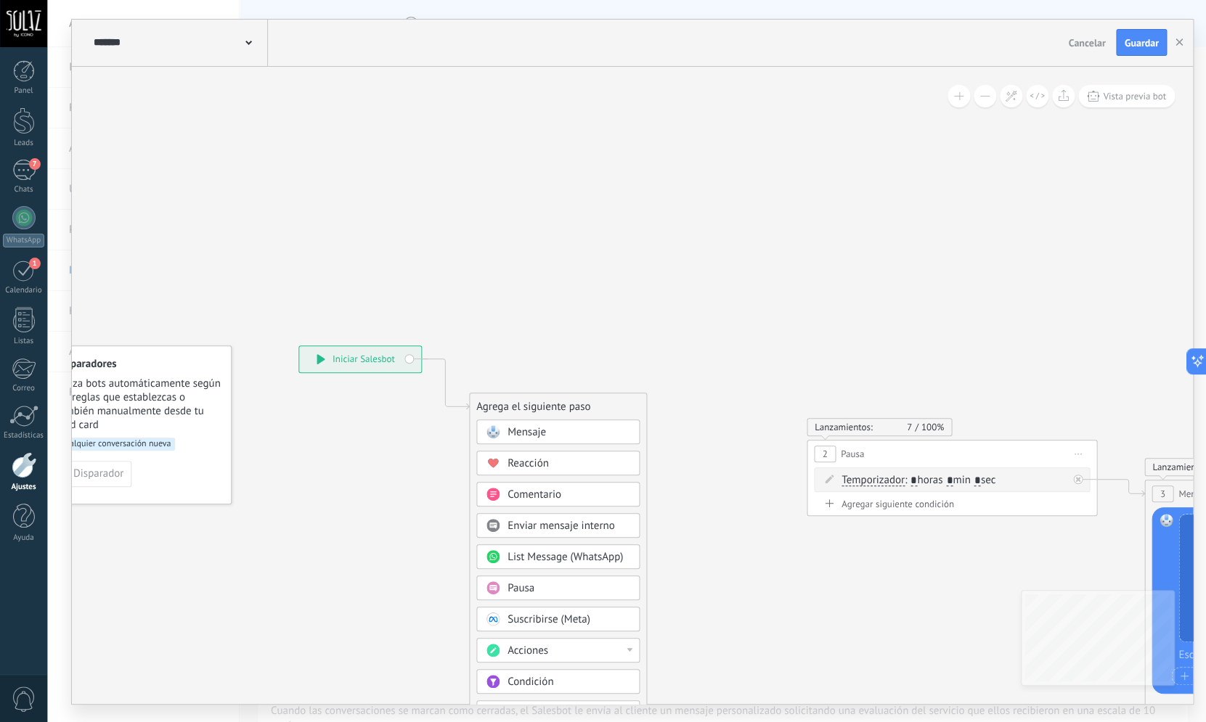
click at [1072, 458] on span "Iniciar vista previa aquí Cambiar nombre Duplicar [GEOGRAPHIC_DATA]" at bounding box center [1078, 454] width 23 height 21
click at [1107, 550] on div "Borrar" at bounding box center [1144, 549] width 144 height 25
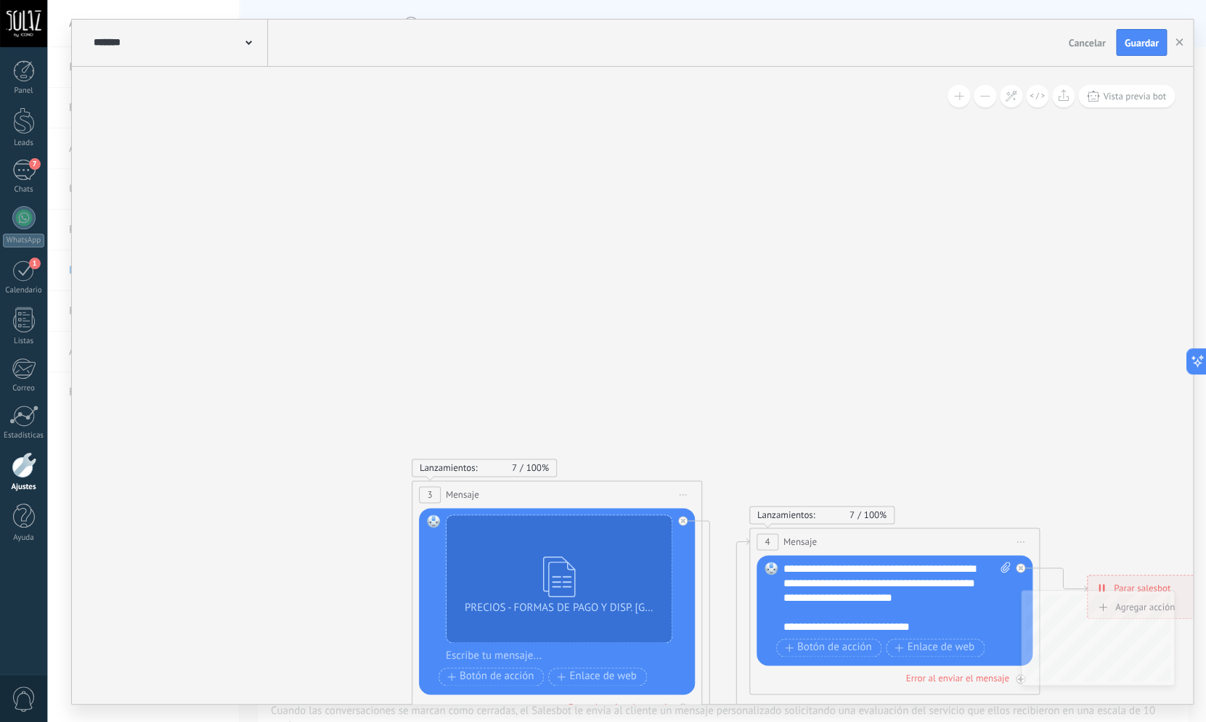
click at [688, 495] on span "Iniciar vista previa aquí Cambiar nombre Duplicar [GEOGRAPHIC_DATA]" at bounding box center [683, 494] width 23 height 21
click at [736, 593] on div "Borrar" at bounding box center [749, 589] width 144 height 25
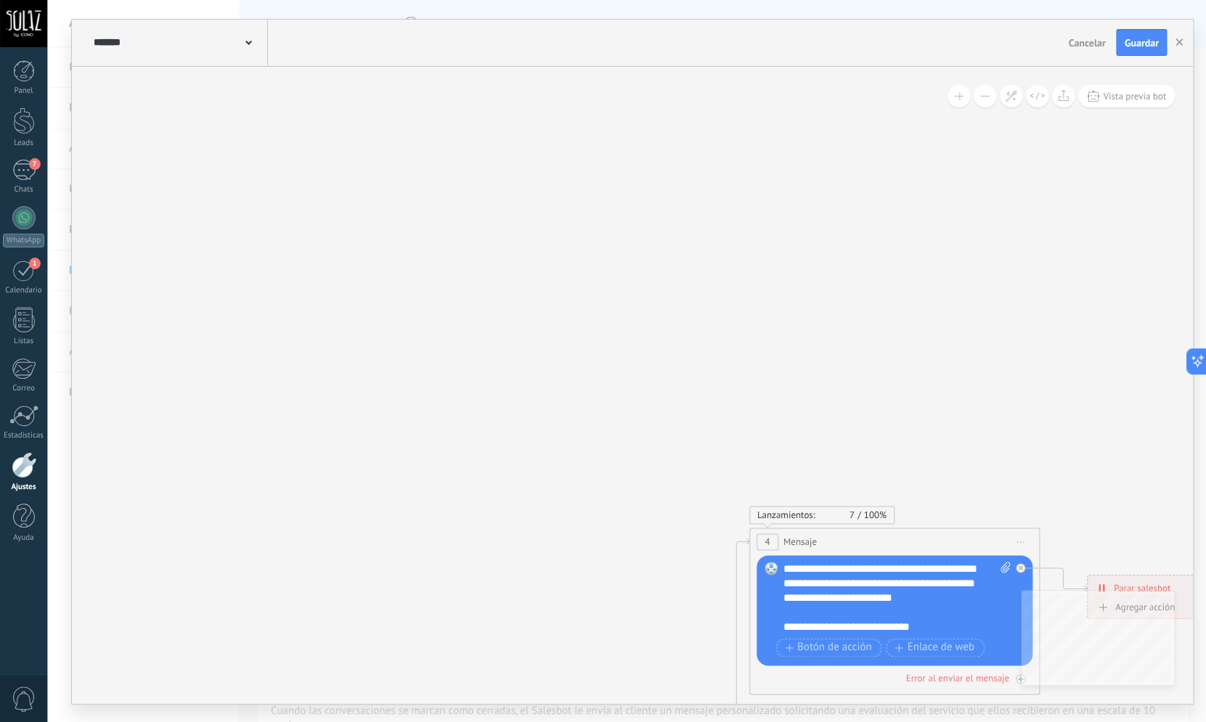
click at [1024, 543] on span "Iniciar vista previa aquí Cambiar nombre Duplicar [GEOGRAPHIC_DATA]" at bounding box center [1020, 541] width 23 height 21
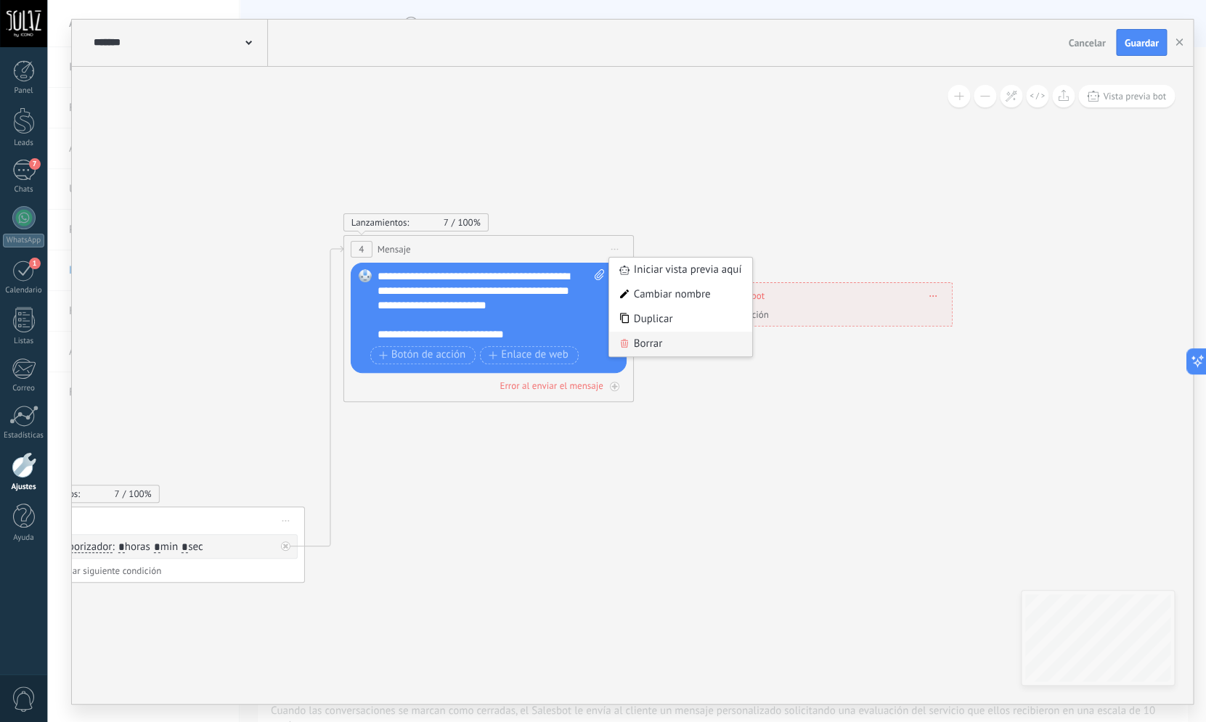
click at [661, 351] on div "Borrar" at bounding box center [681, 344] width 144 height 25
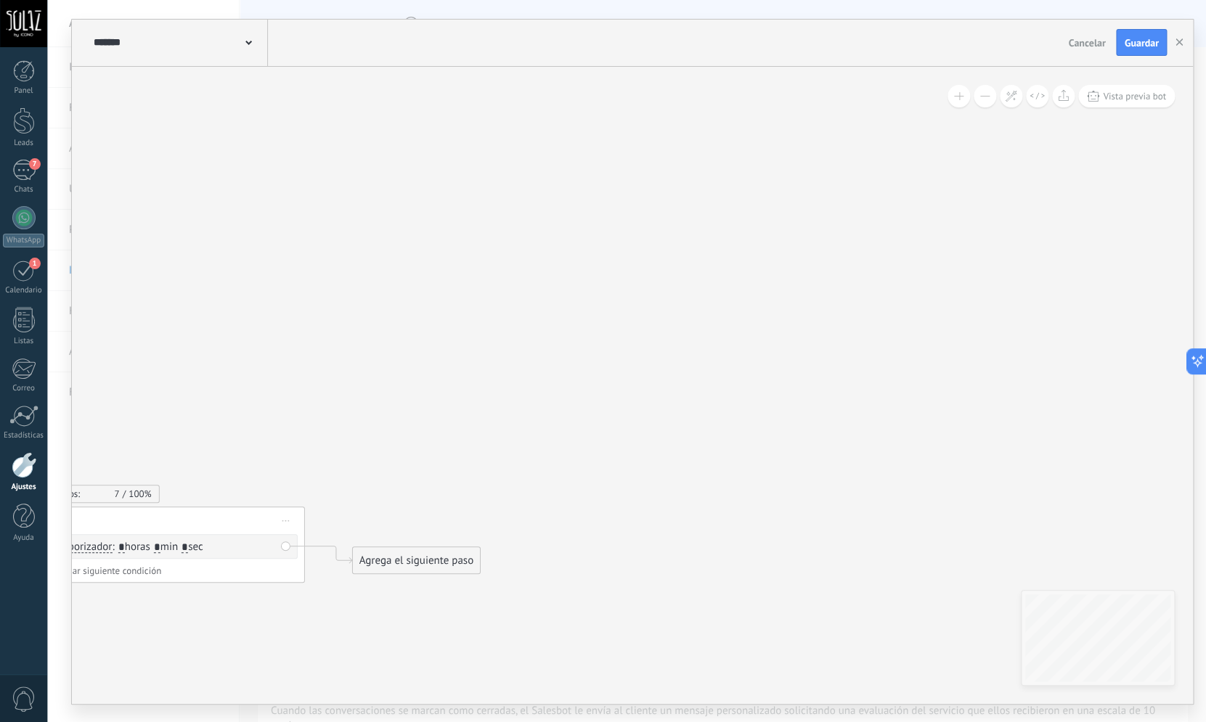
click at [291, 521] on span "Iniciar vista previa aquí Cambiar nombre Duplicar [GEOGRAPHIC_DATA]" at bounding box center [285, 520] width 23 height 21
click at [342, 616] on div "Borrar" at bounding box center [352, 615] width 144 height 25
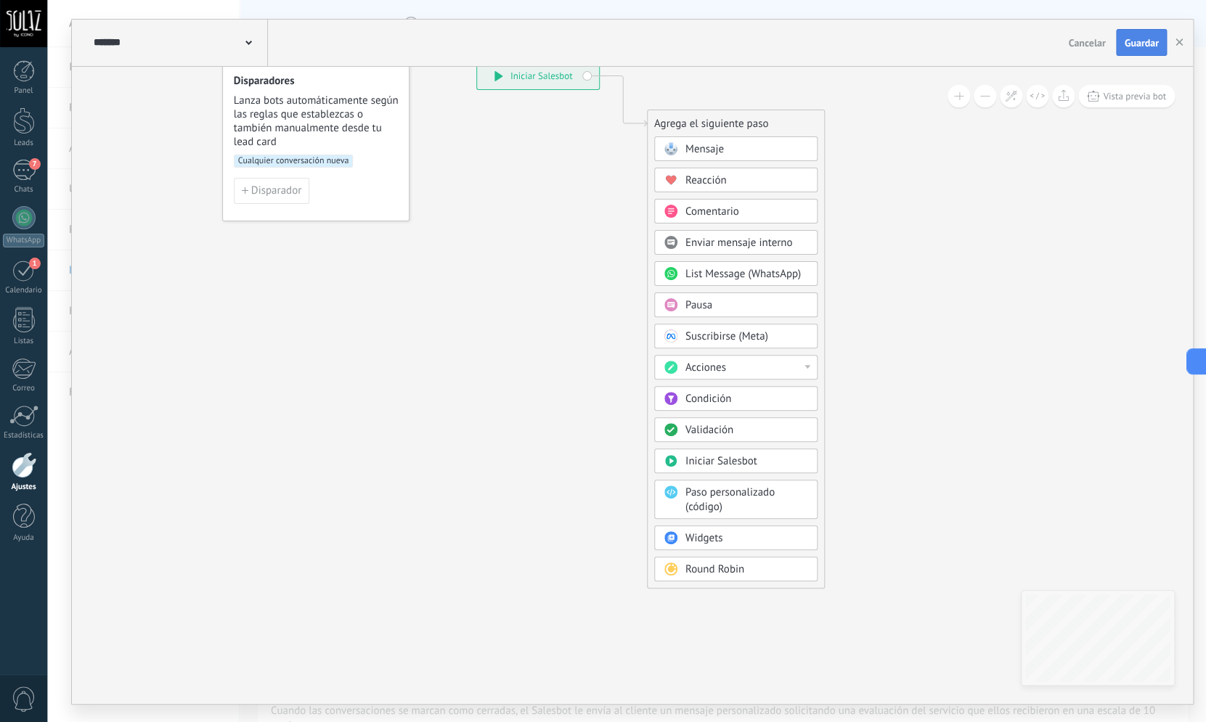
click at [1138, 40] on span "Guardar" at bounding box center [1141, 43] width 34 height 10
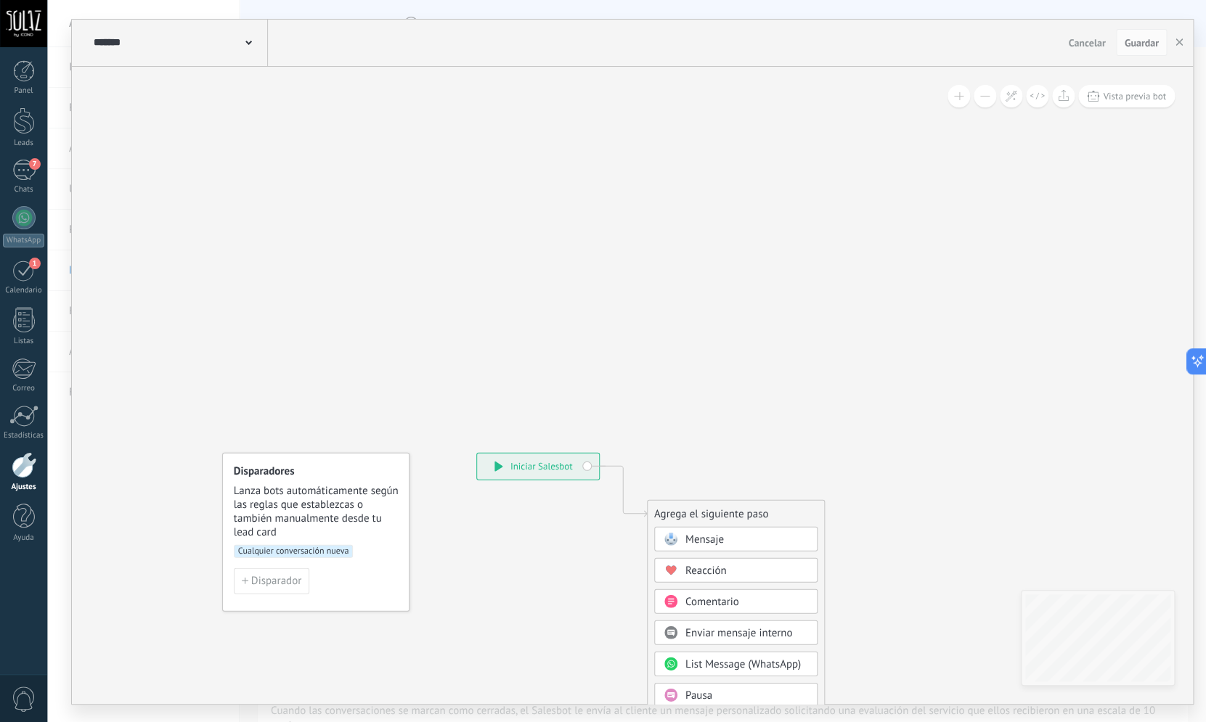
click at [23, 468] on div at bounding box center [24, 465] width 25 height 26
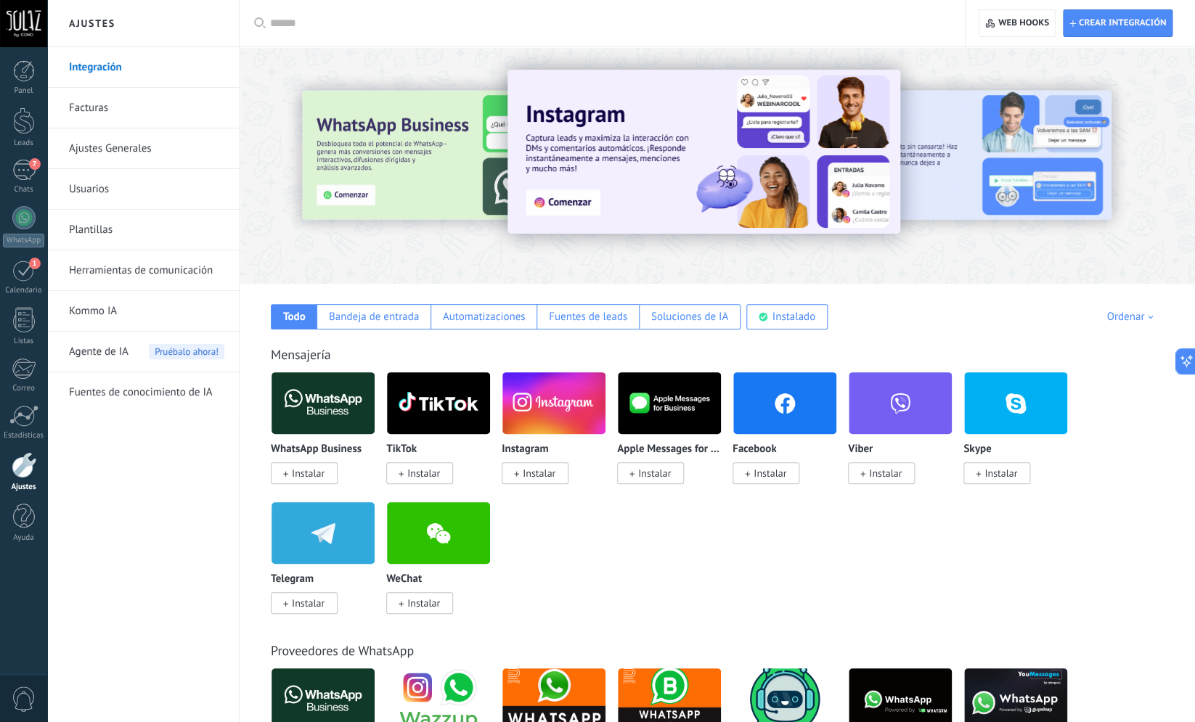
click at [184, 269] on link "Herramientas de comunicación" at bounding box center [146, 270] width 155 height 41
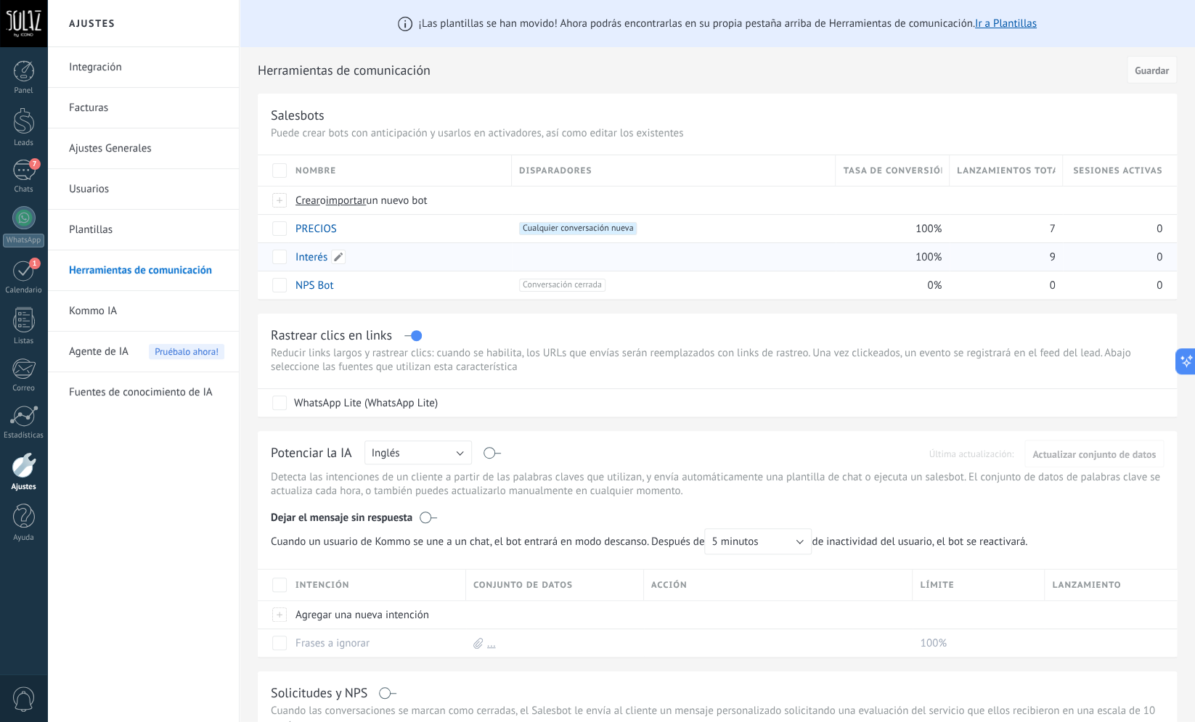
click at [322, 264] on link "Interés" at bounding box center [312, 257] width 32 height 14
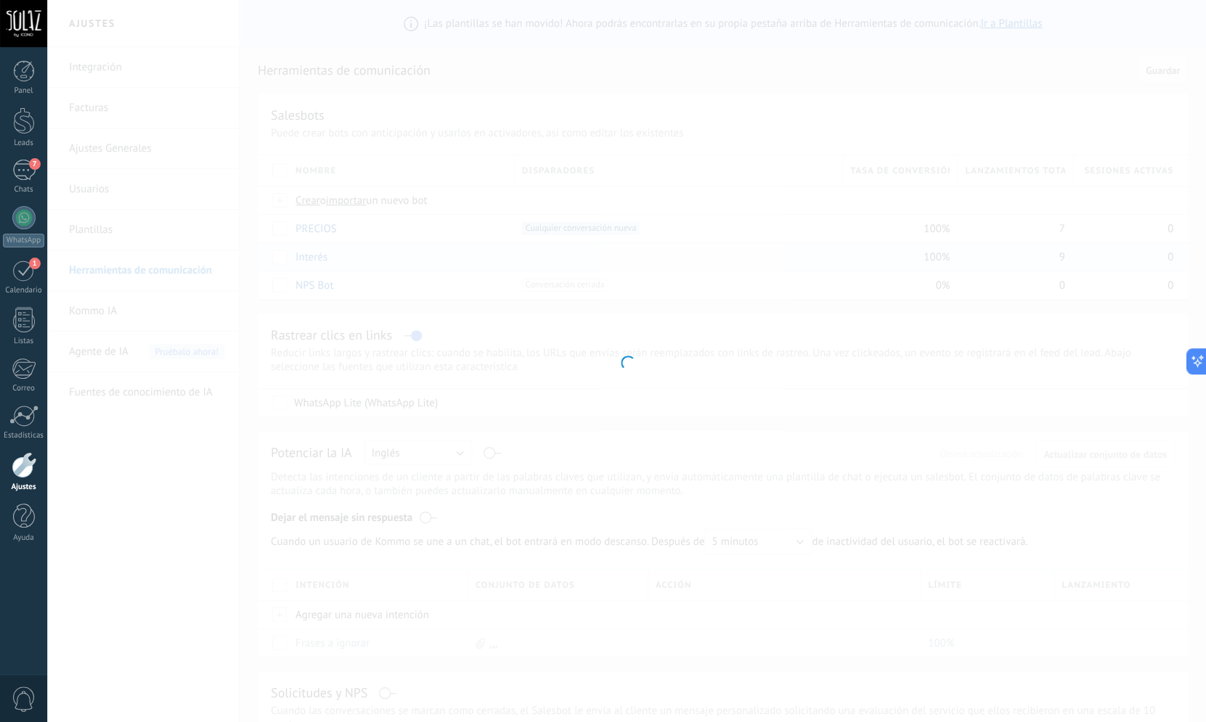
type input "*******"
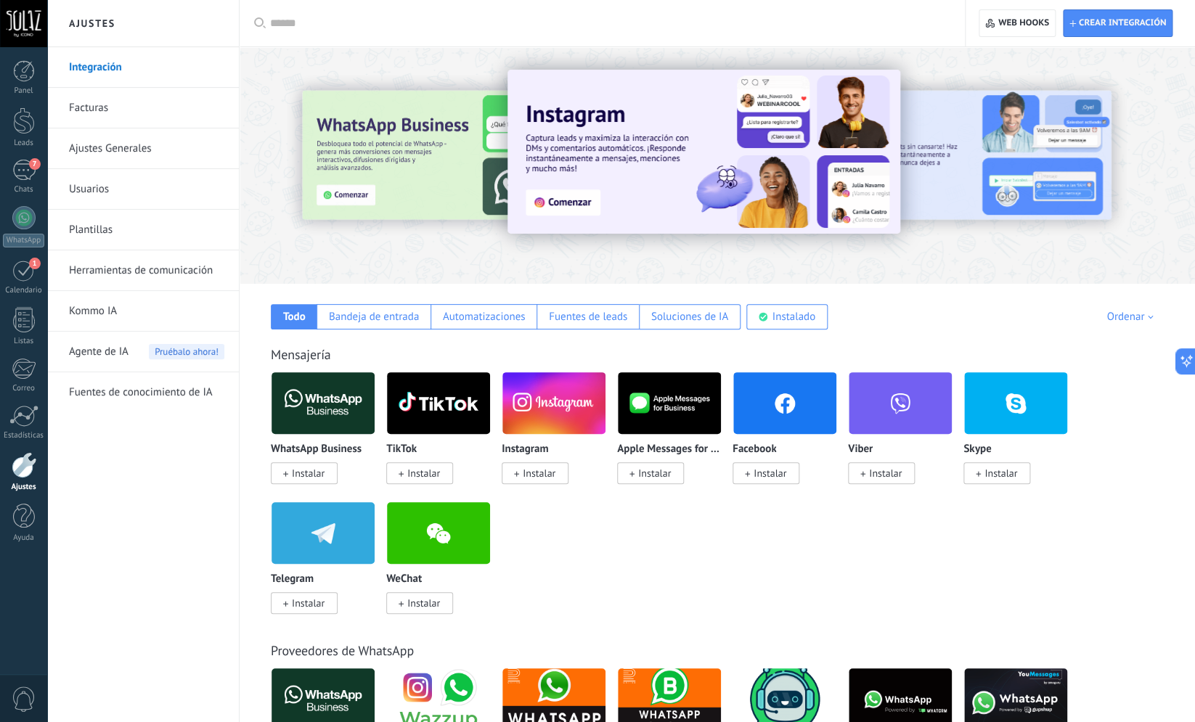
click at [132, 262] on link "Herramientas de comunicación" at bounding box center [146, 270] width 155 height 41
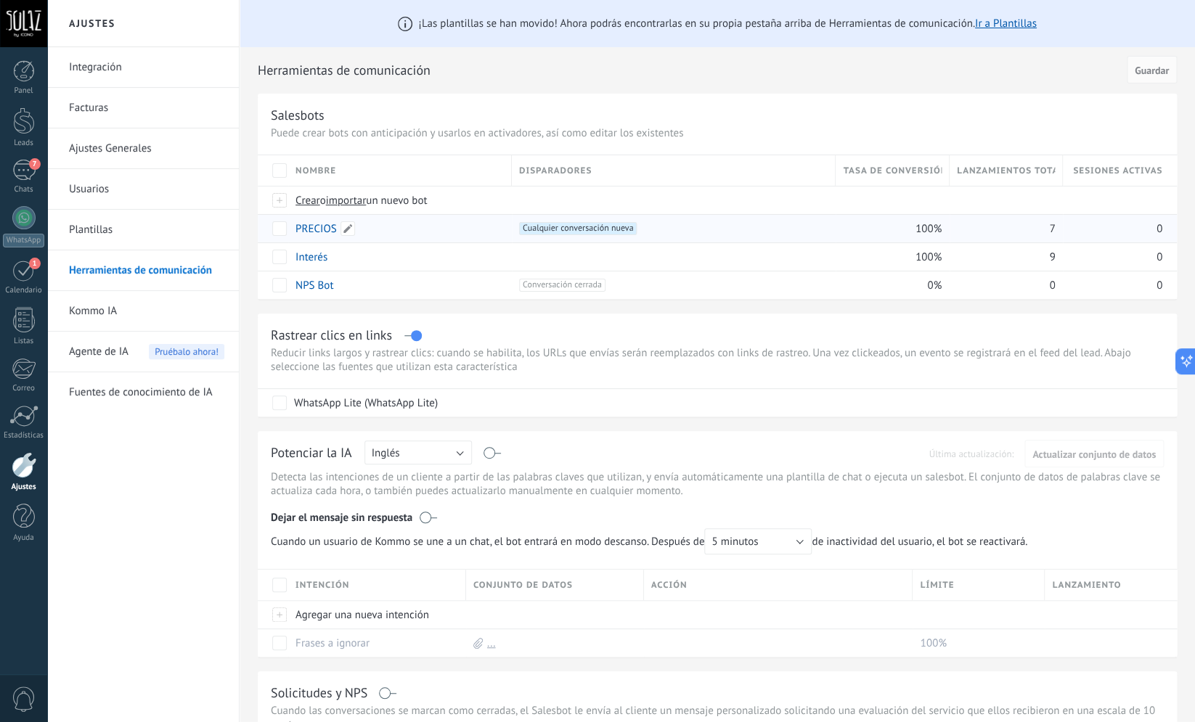
click at [314, 234] on link "PRECIOS" at bounding box center [316, 229] width 41 height 14
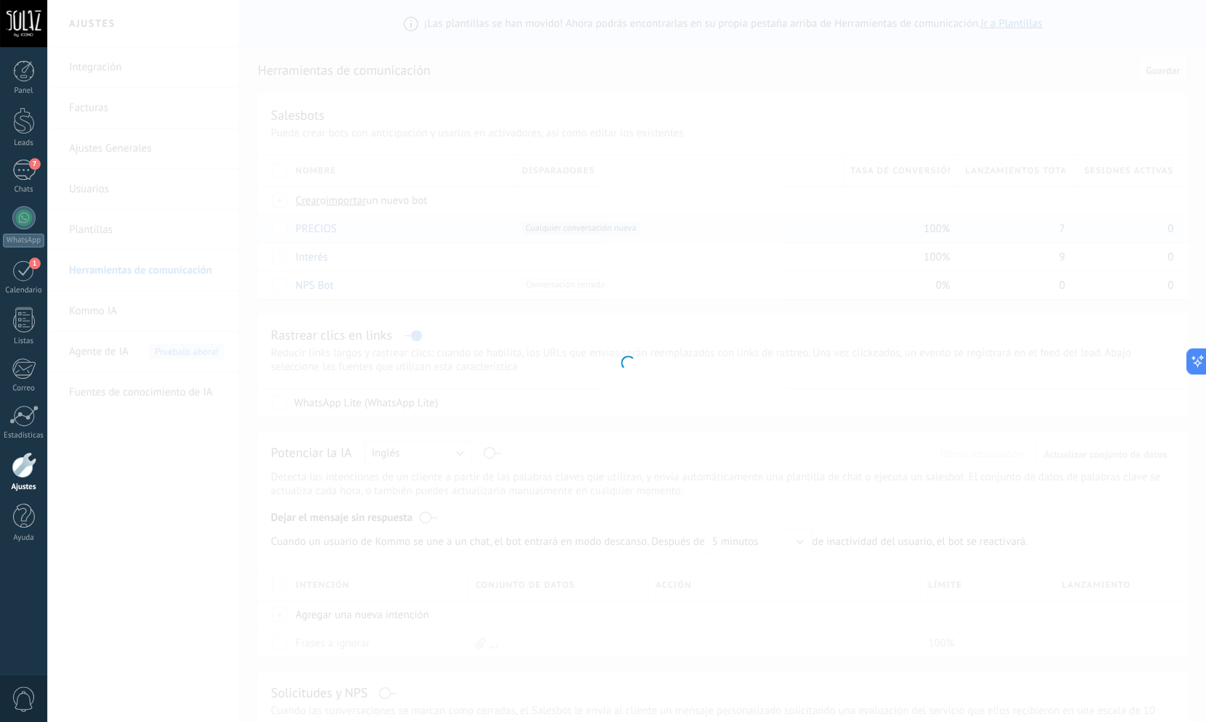
type input "*******"
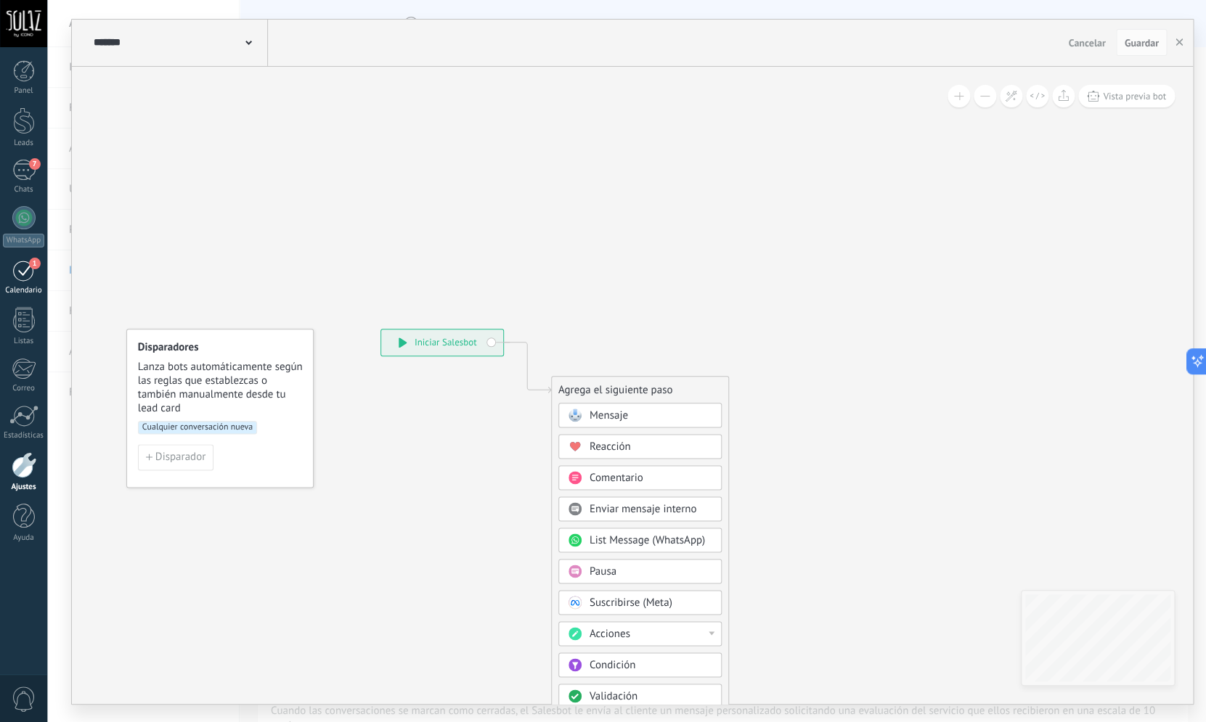
click at [15, 285] on div "1 Calendario" at bounding box center [23, 277] width 47 height 36
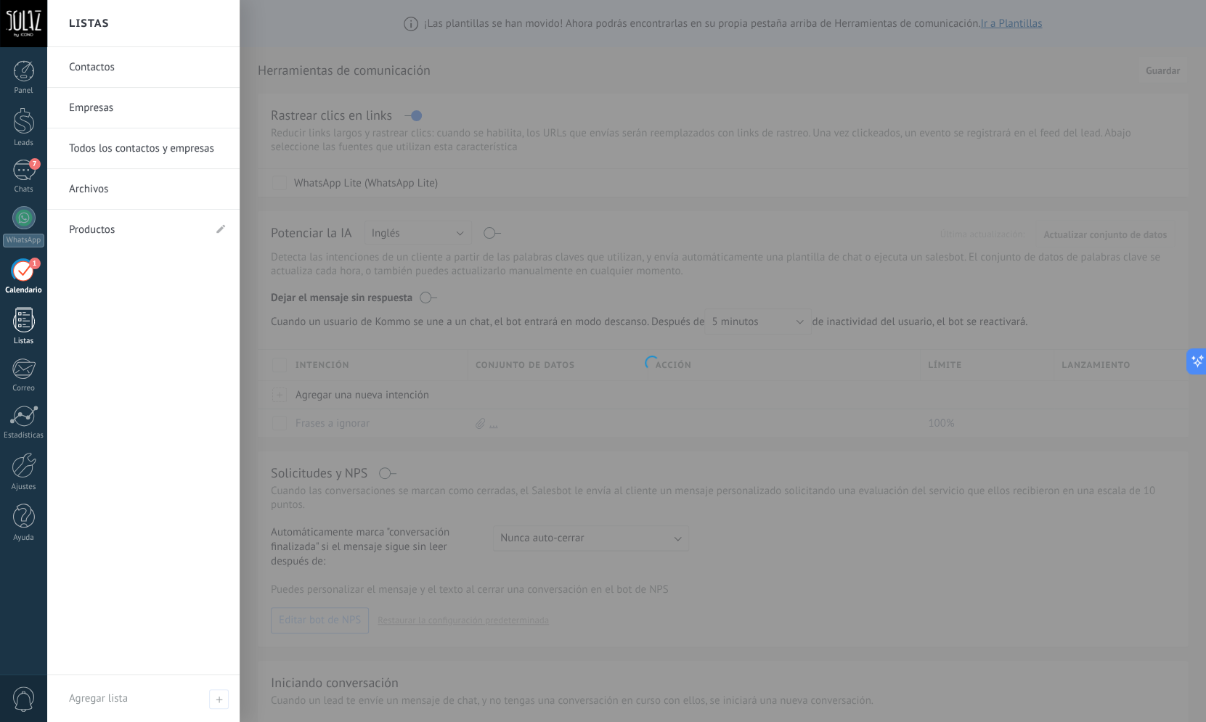
click at [30, 317] on div at bounding box center [24, 319] width 22 height 25
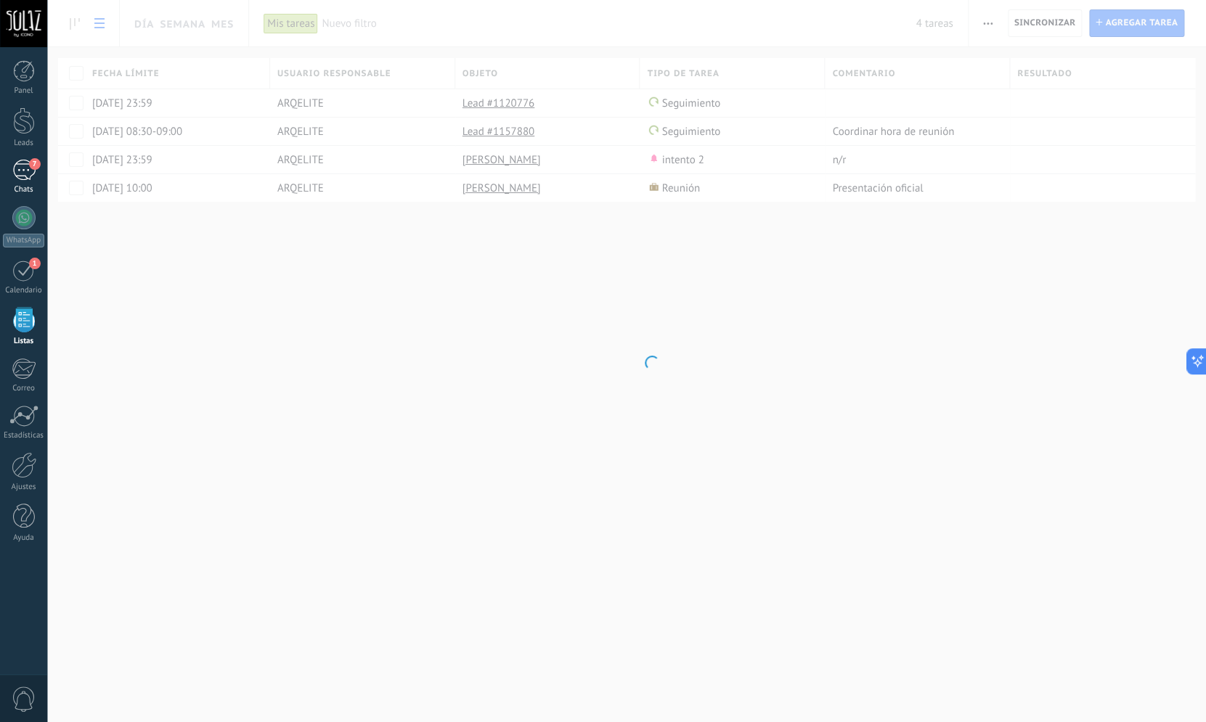
click at [19, 176] on div "7" at bounding box center [23, 170] width 23 height 21
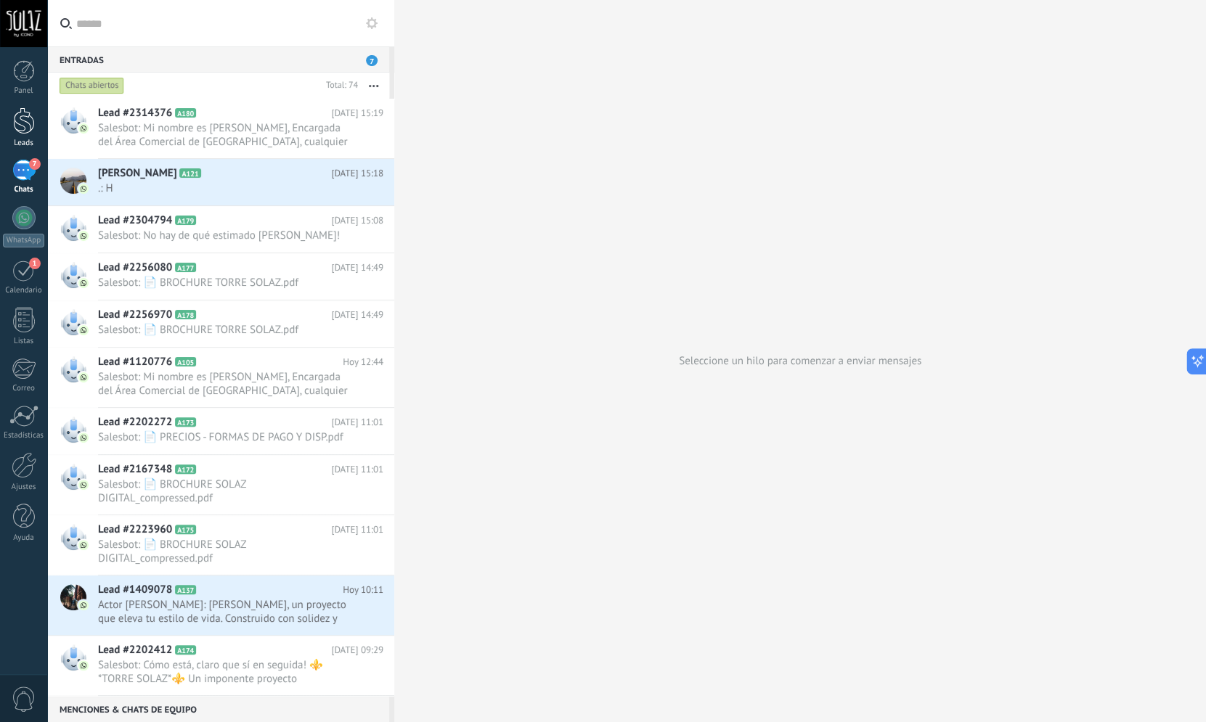
click at [23, 129] on div at bounding box center [24, 120] width 22 height 27
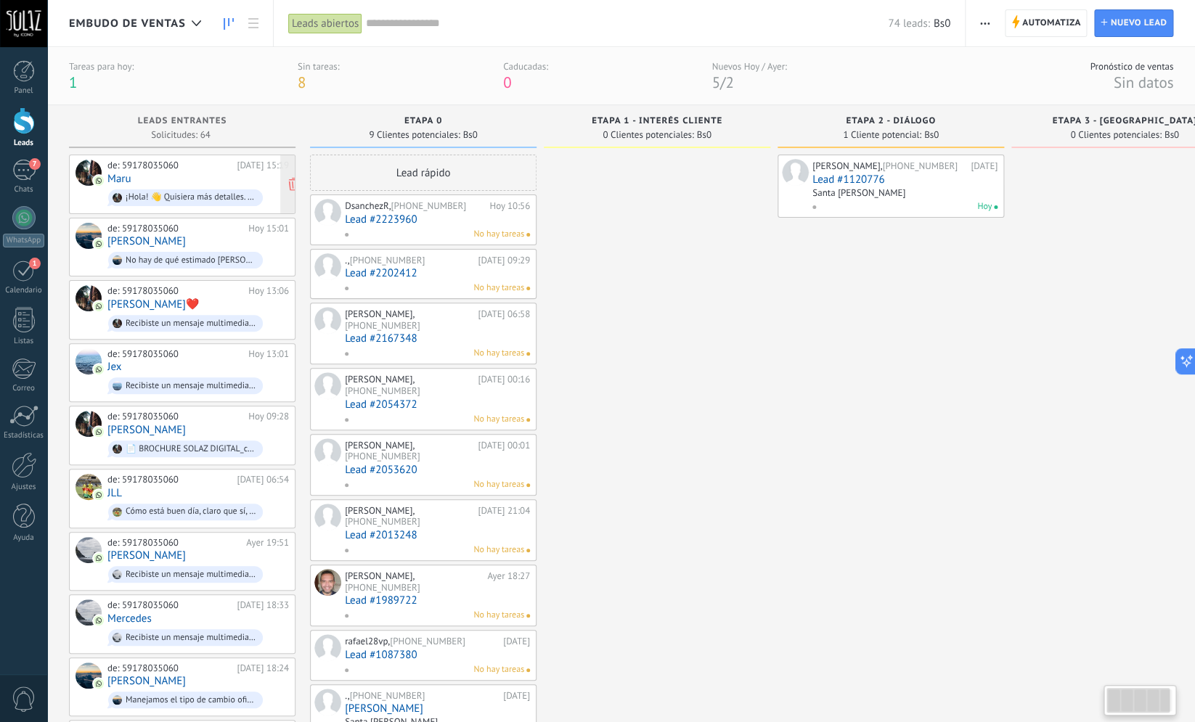
click at [185, 185] on div "de: 59178035060 [DATE] 15:19 Maru ¡Hola! 👋 Quisiera más detalles. ¿Puedo chatea…" at bounding box center [198, 184] width 182 height 49
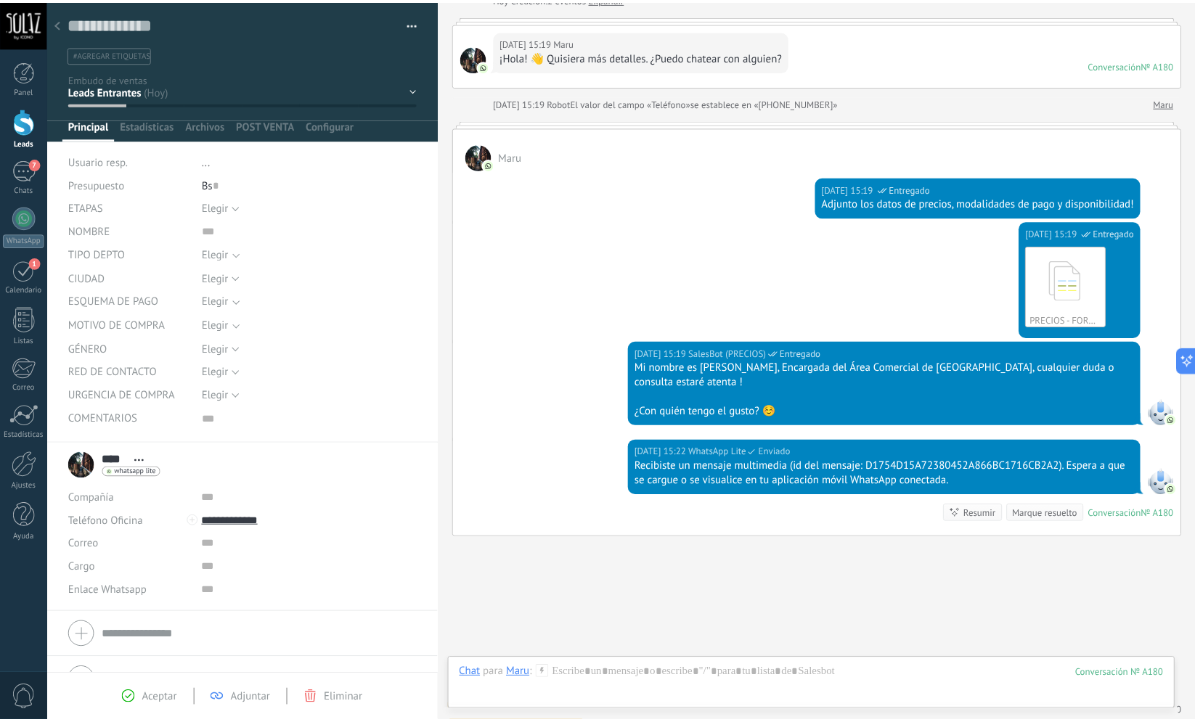
scroll to position [157, 0]
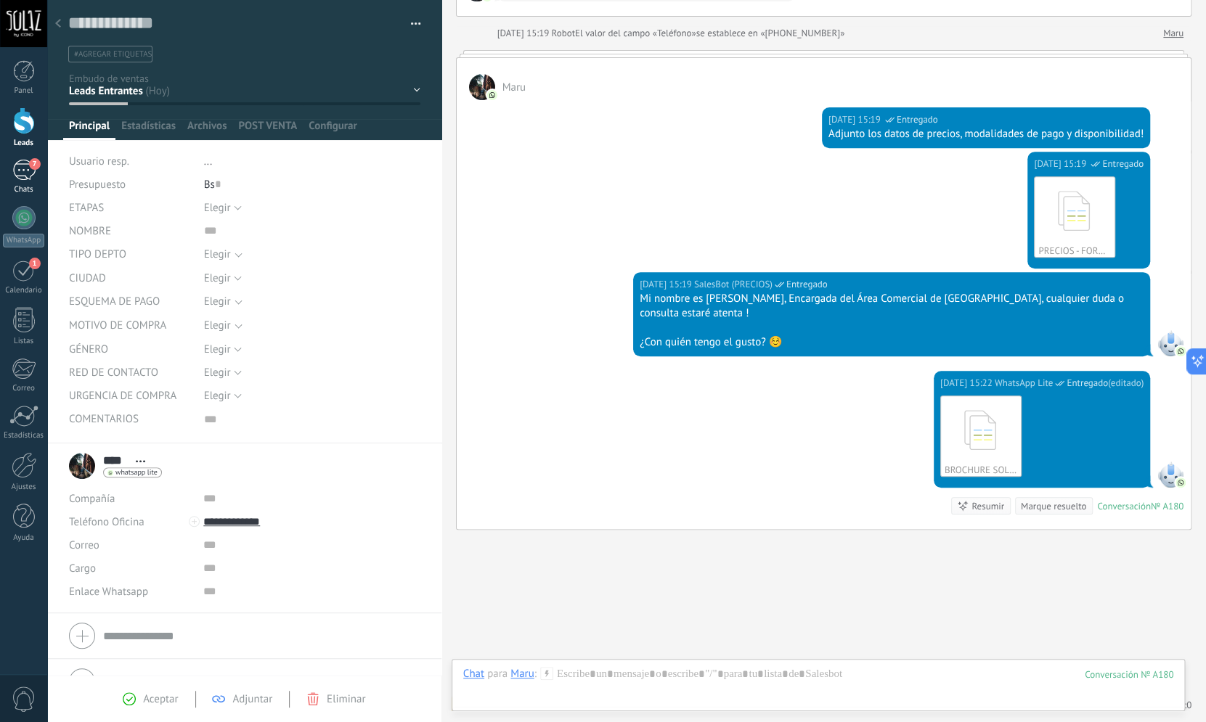
click at [19, 174] on div "7" at bounding box center [23, 170] width 23 height 21
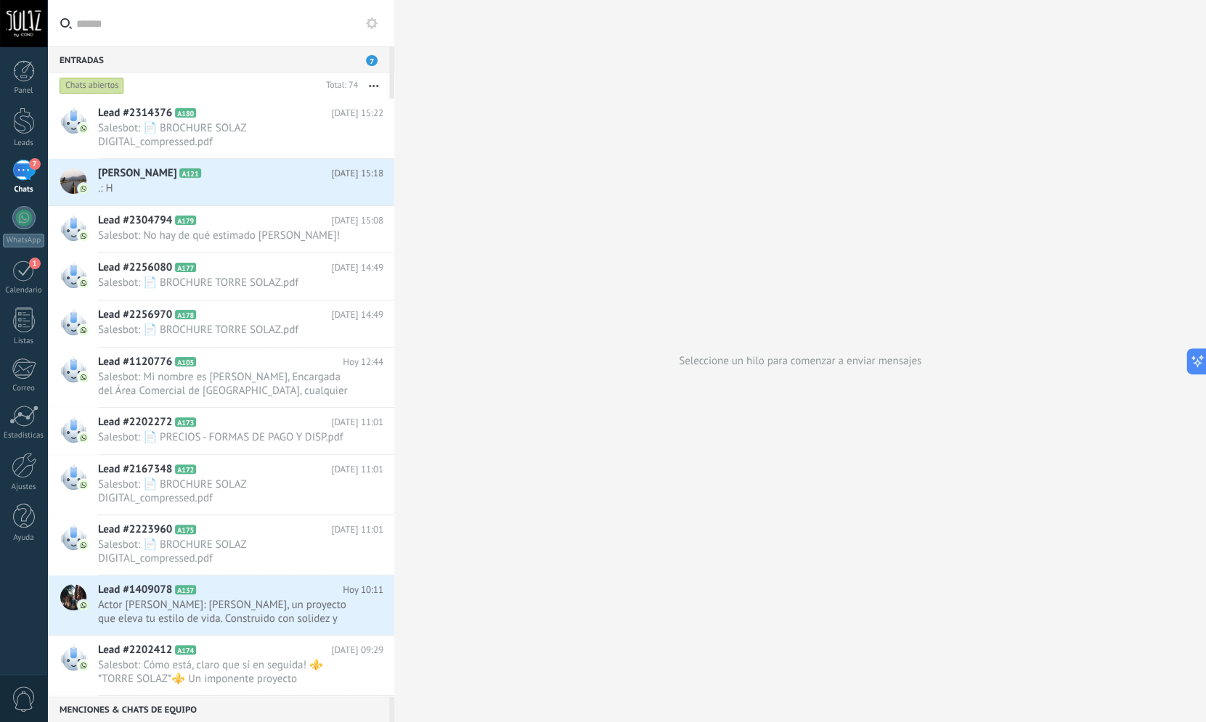
click at [28, 149] on div "Panel Leads 7 Chats WhatsApp Clientes 1" at bounding box center [23, 308] width 47 height 497
click at [28, 140] on div "Leads" at bounding box center [24, 143] width 42 height 9
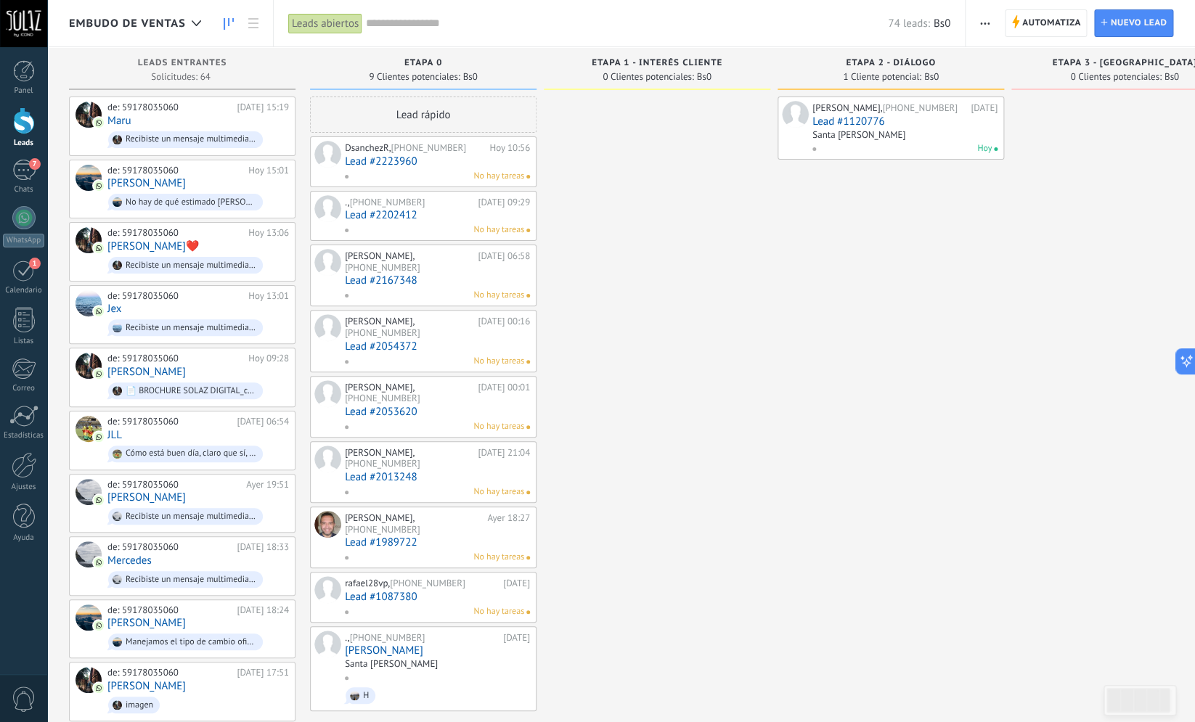
click at [728, 331] on div at bounding box center [657, 724] width 227 height 1254
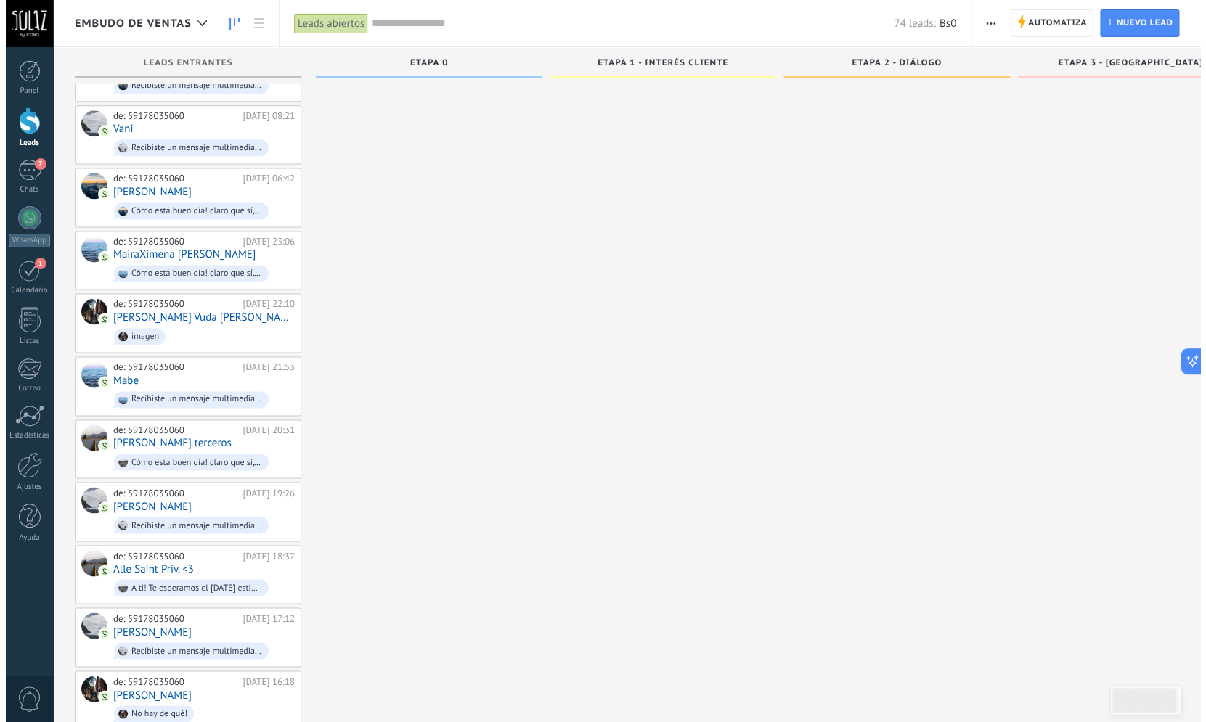
scroll to position [3384, 0]
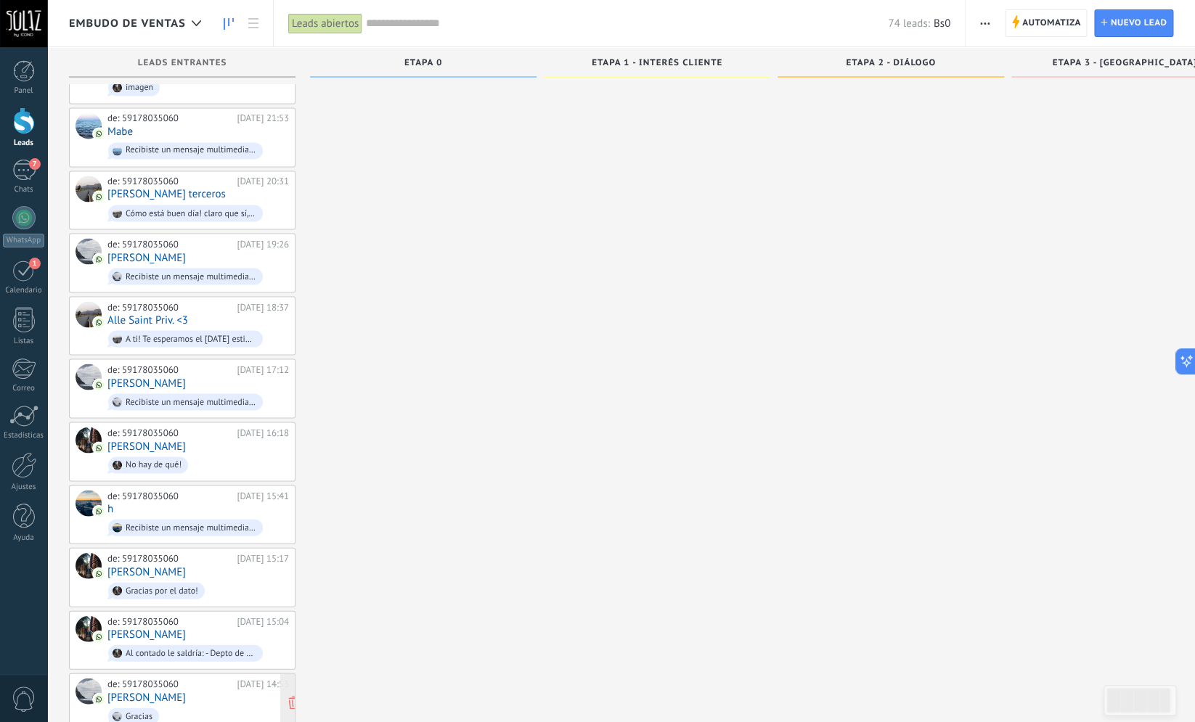
click at [224, 705] on span "Gracias" at bounding box center [198, 716] width 182 height 23
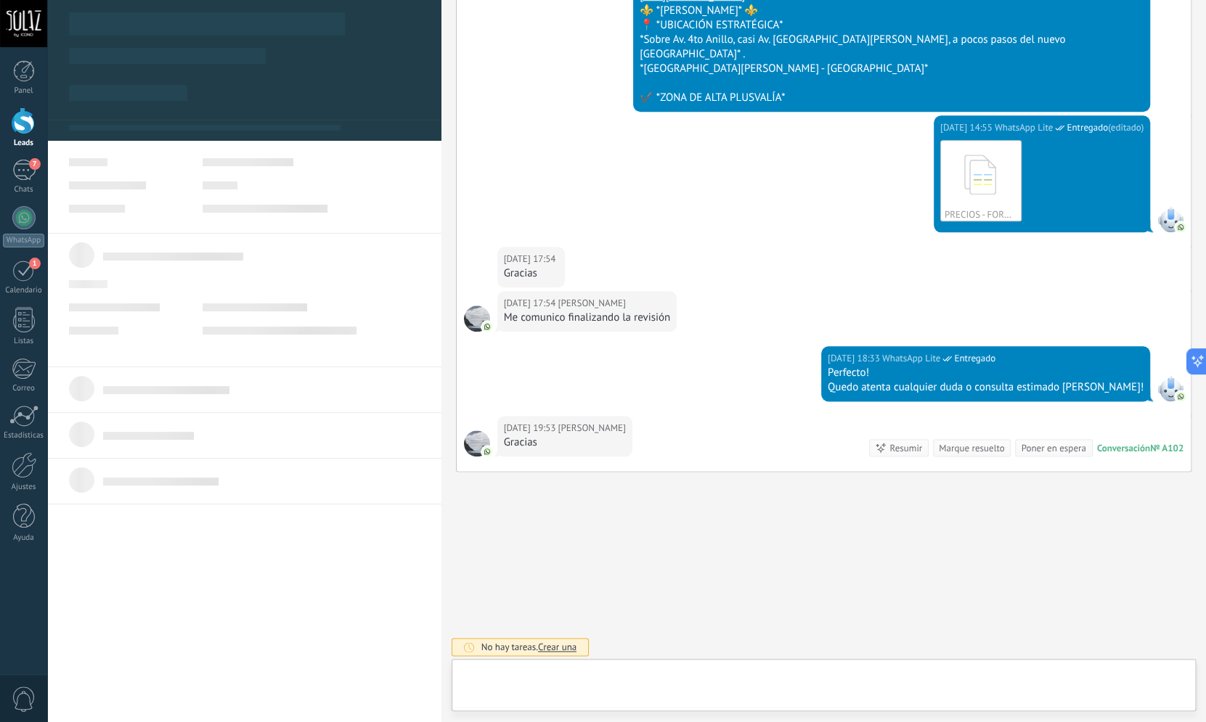
scroll to position [15, 0]
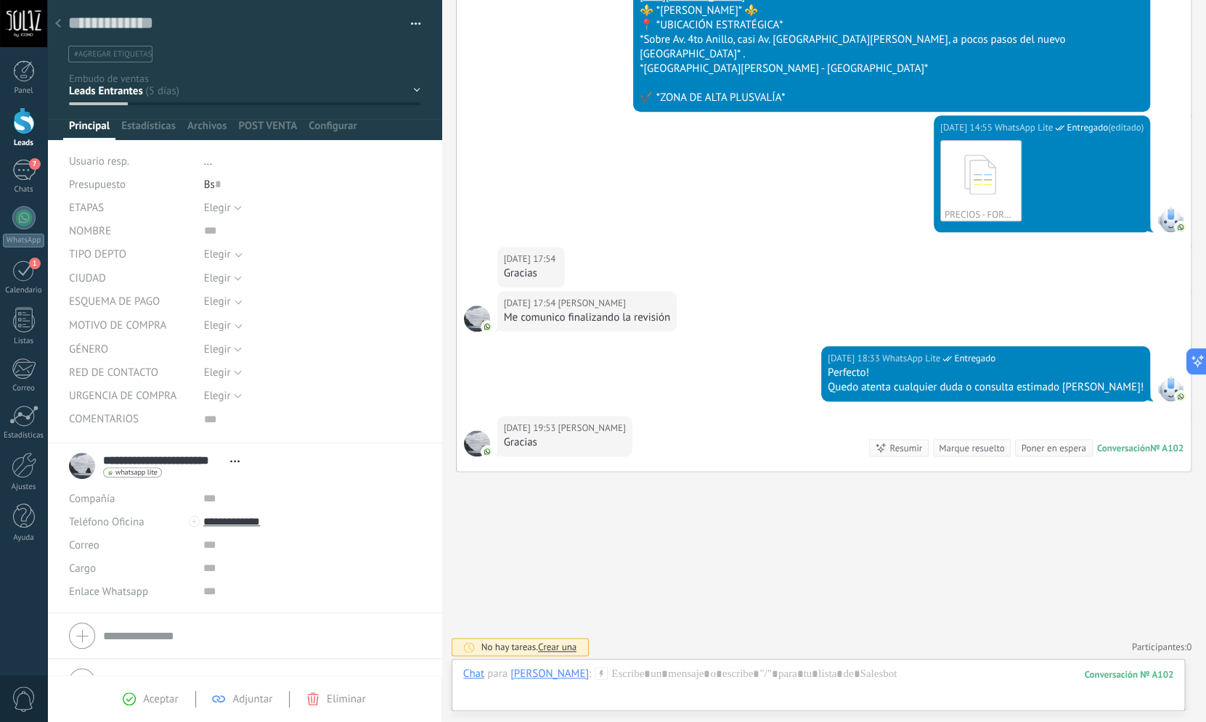
click at [163, 703] on span "Aceptar" at bounding box center [160, 700] width 35 height 14
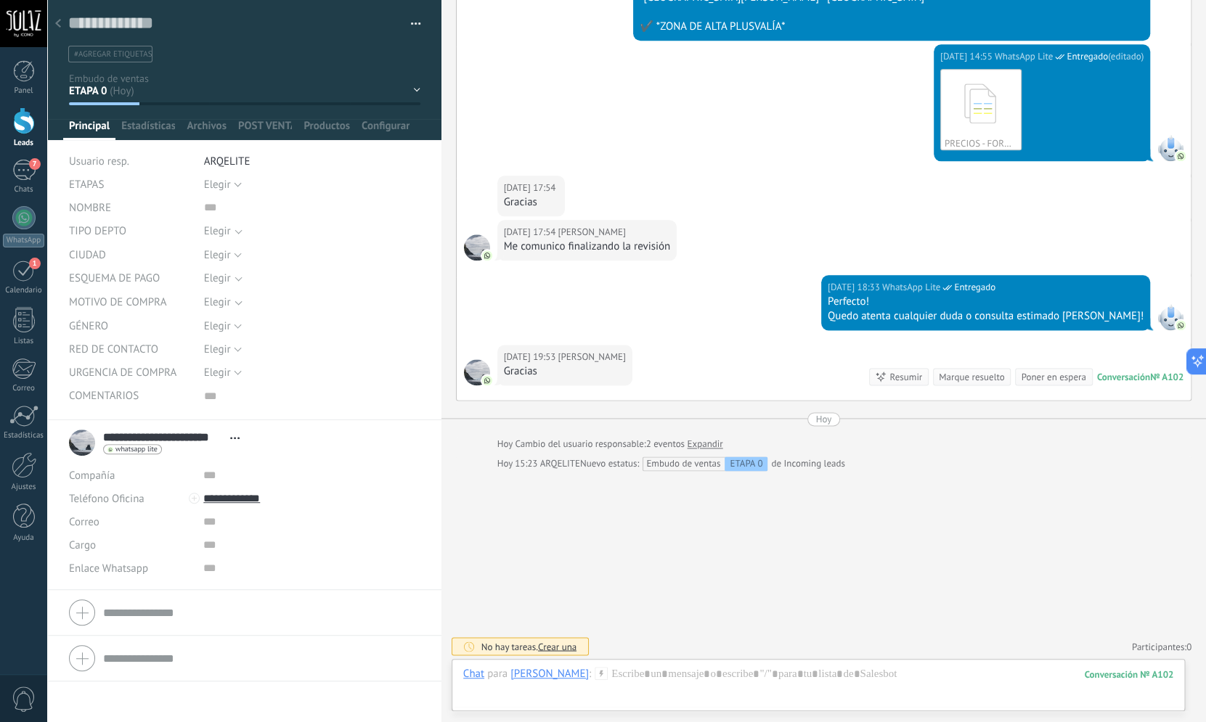
scroll to position [619, 0]
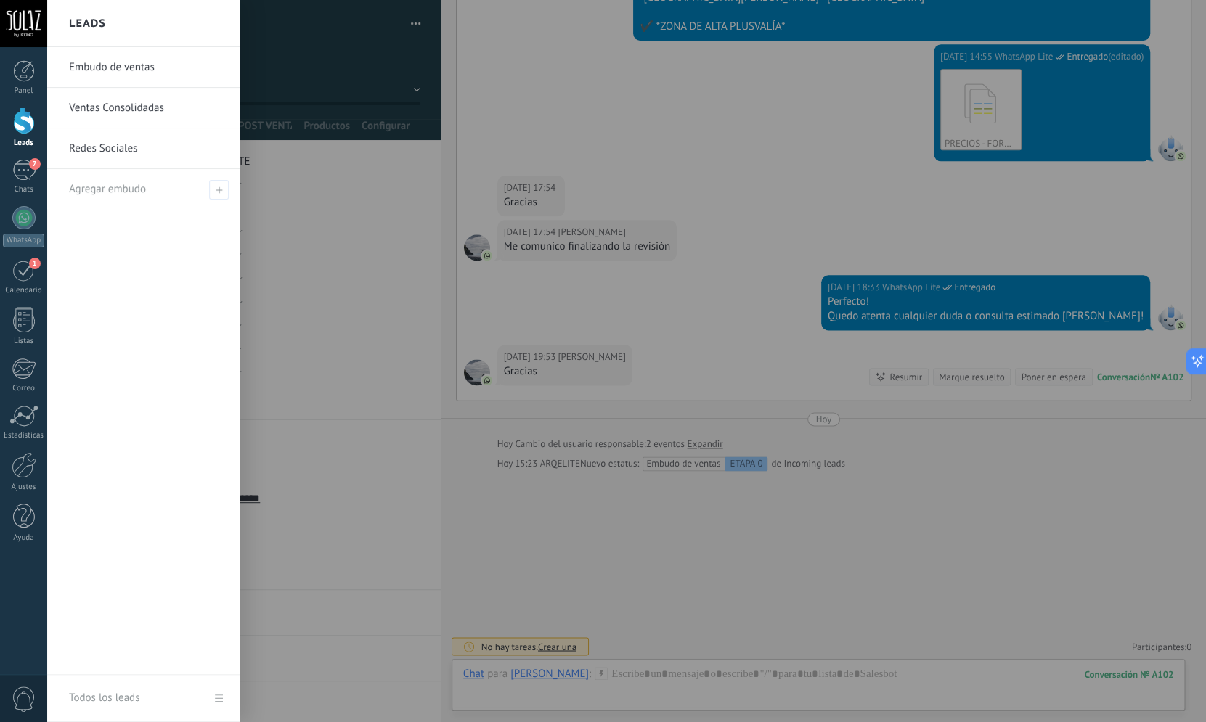
click at [29, 109] on div at bounding box center [24, 120] width 22 height 27
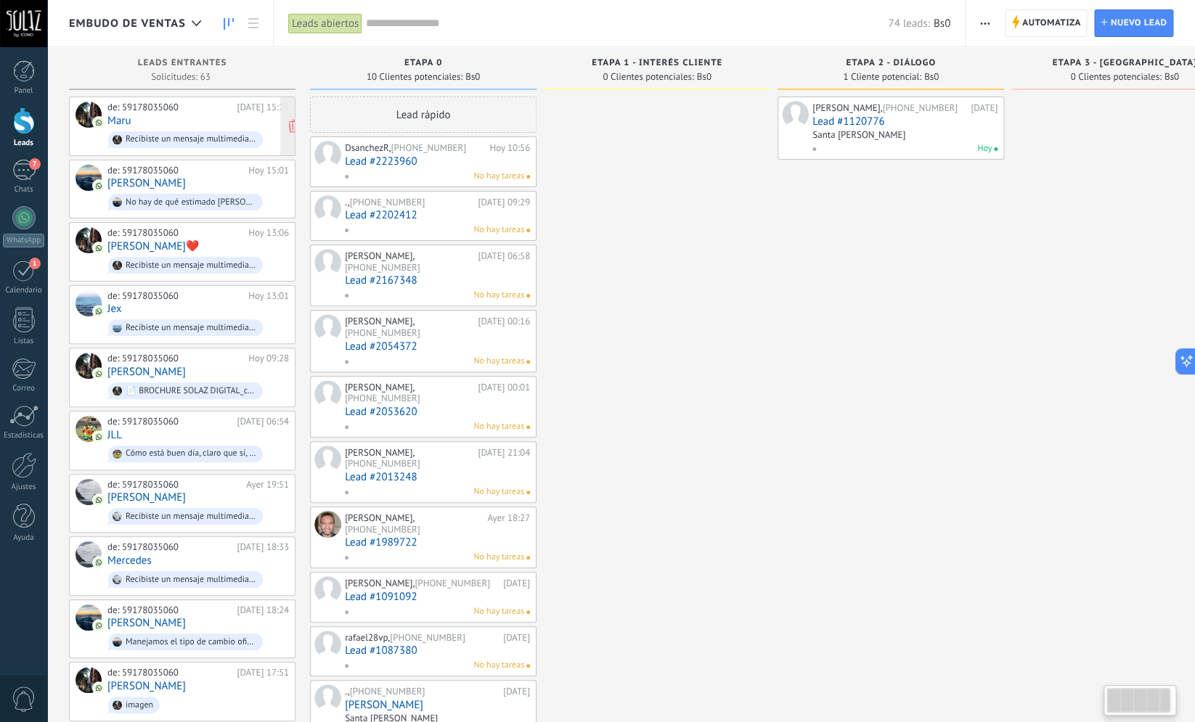
click at [148, 123] on div "de: 59178035060 [DATE] 15:19 Maru Recibiste un mensaje multimedia (id del mensa…" at bounding box center [198, 126] width 182 height 49
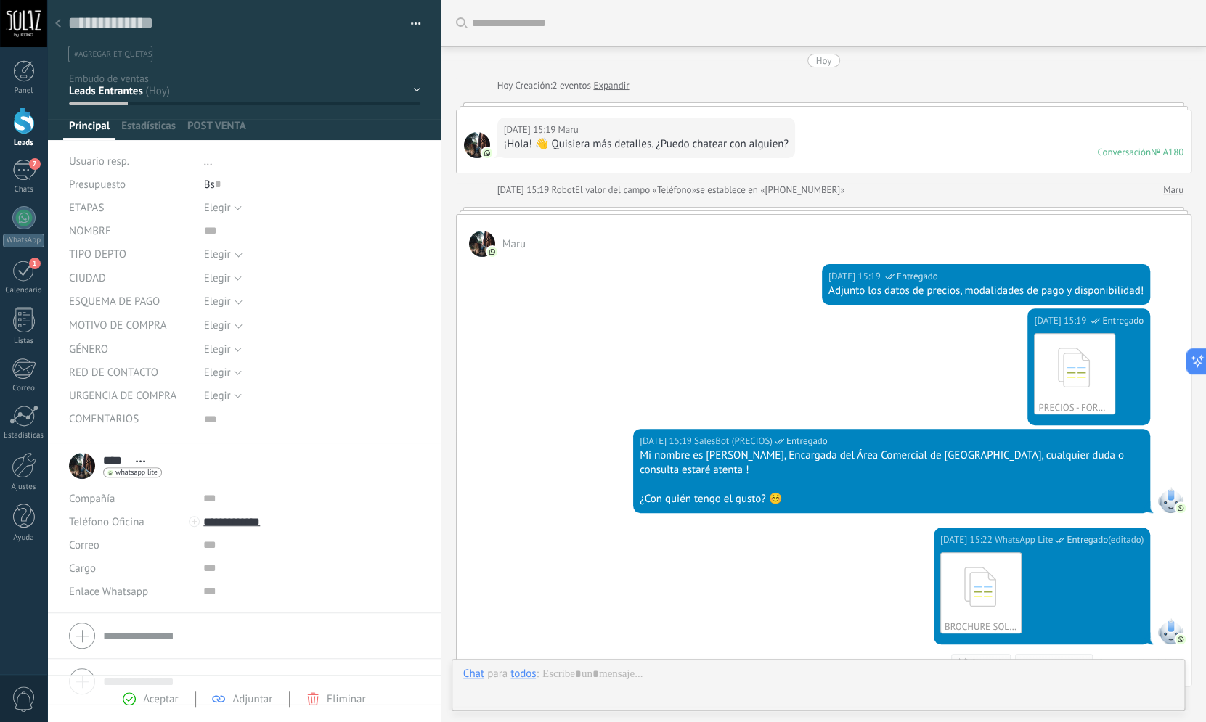
scroll to position [219, 0]
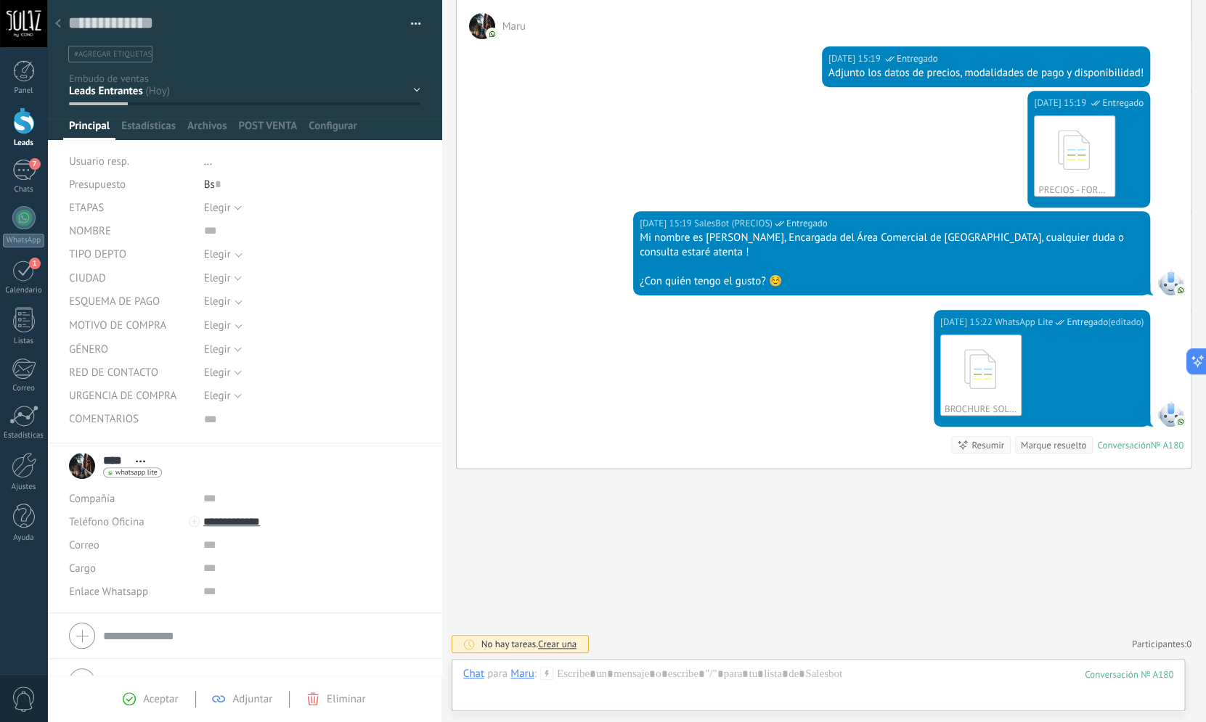
click at [138, 708] on div "Aceptar Adjuntar Eliminar" at bounding box center [244, 698] width 394 height 47
click at [134, 698] on icon at bounding box center [129, 699] width 13 height 13
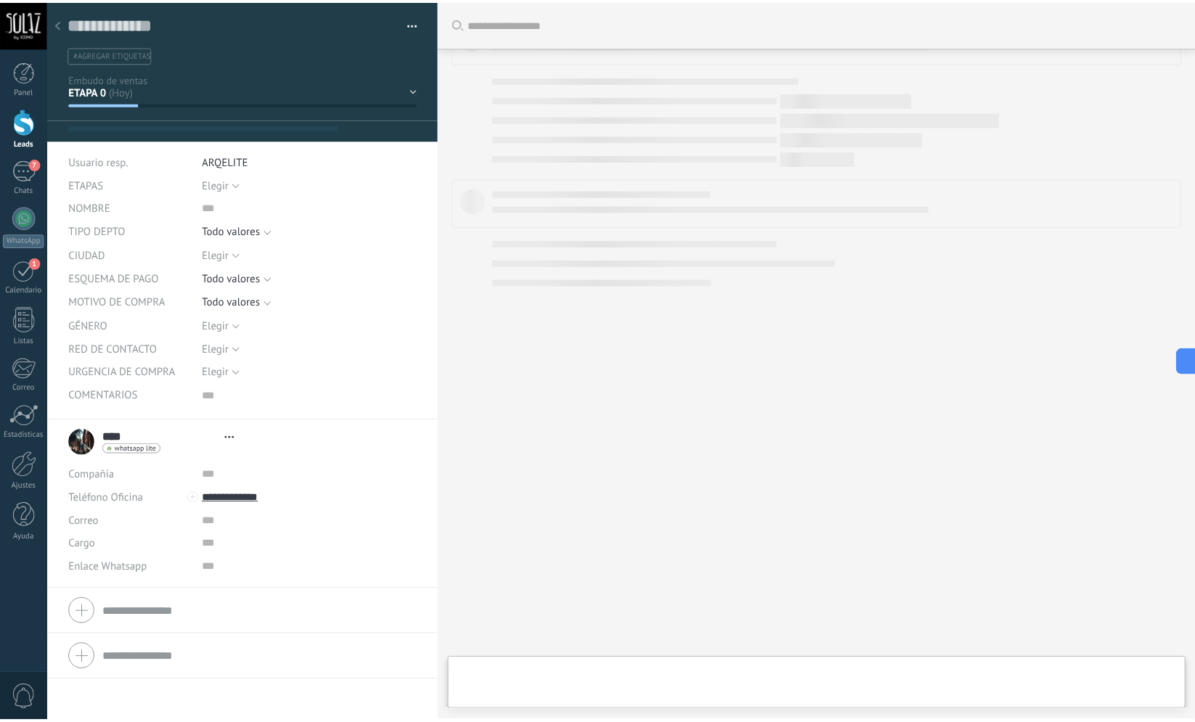
scroll to position [15, 0]
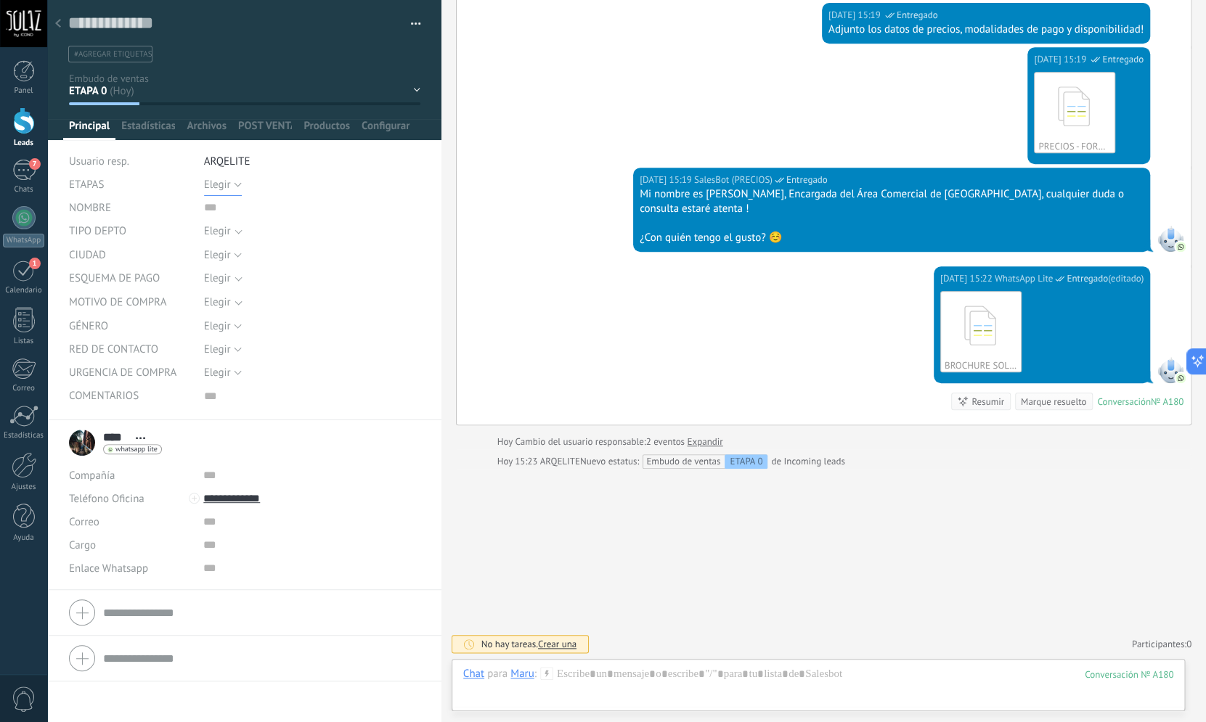
click at [226, 182] on span "Elegir" at bounding box center [217, 185] width 27 height 14
click at [224, 209] on span "0" at bounding box center [298, 210] width 220 height 14
click at [158, 699] on span "Cancelar" at bounding box center [148, 700] width 37 height 10
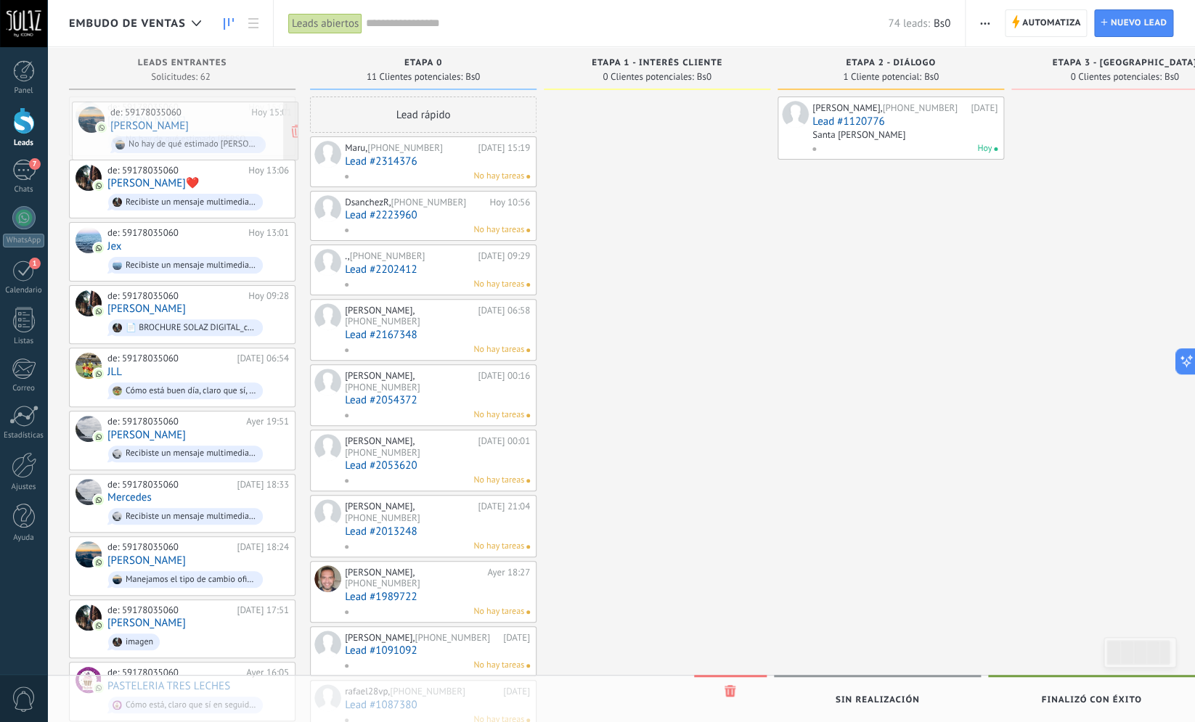
click at [93, 126] on div "Embudo de ventas Leads abiertos Aplicar 74 leads: Bs0 Leads abiertos Mis leads …" at bounding box center [621, 693] width 1148 height 1386
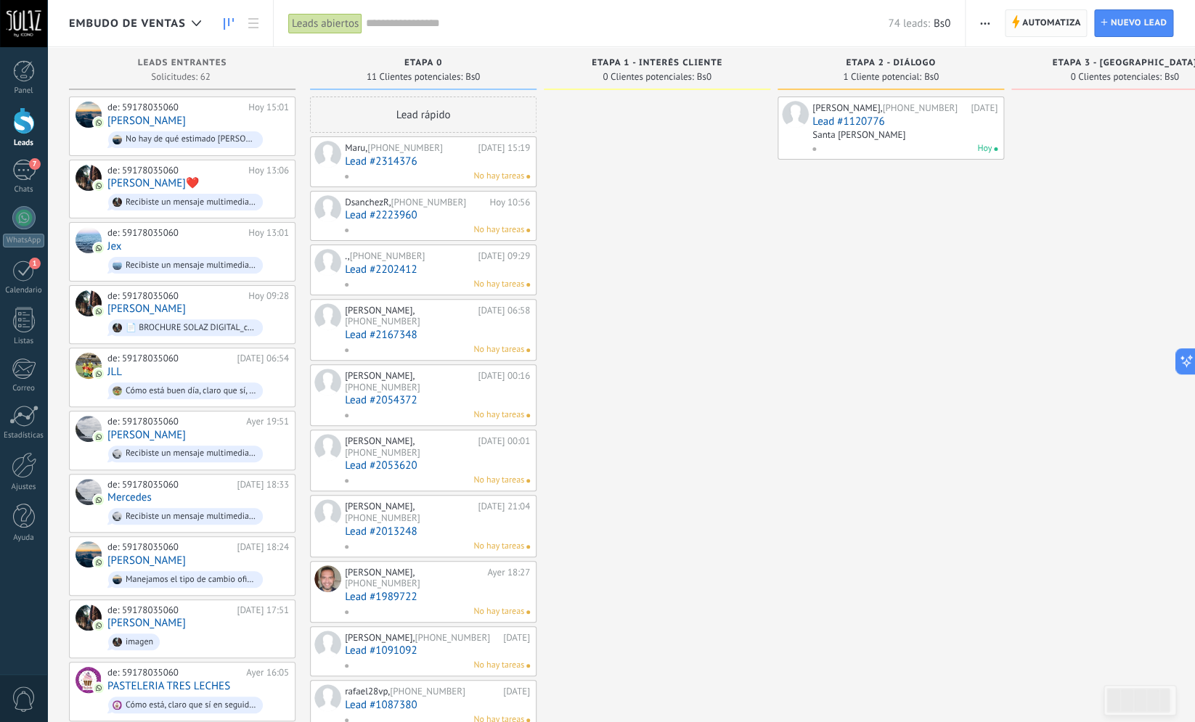
click at [1040, 22] on span "Automatiza" at bounding box center [1051, 23] width 59 height 26
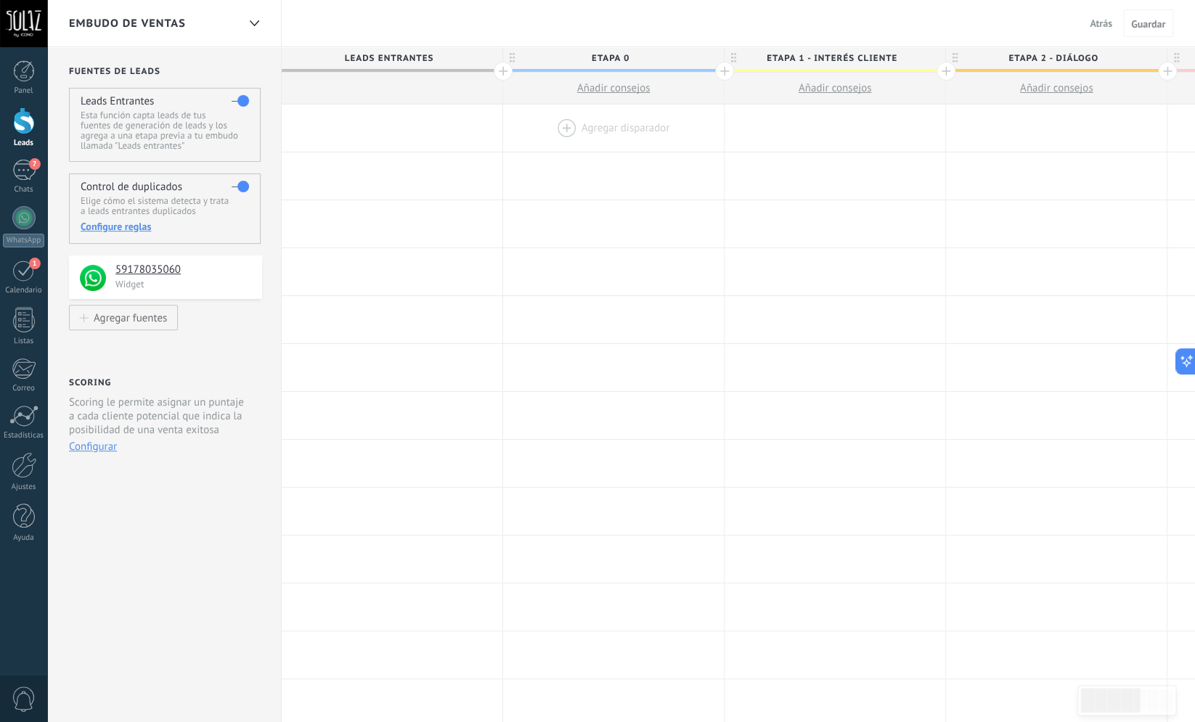
click at [586, 113] on div at bounding box center [613, 128] width 221 height 47
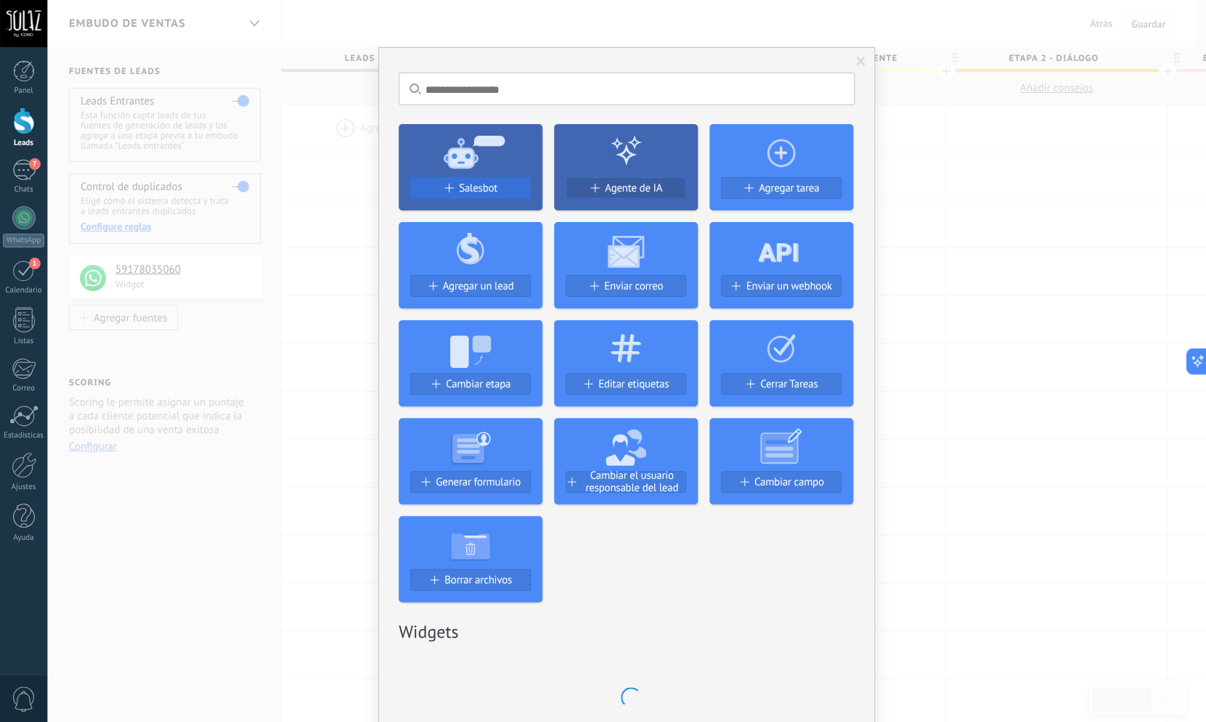
click at [484, 179] on button "Salesbot" at bounding box center [470, 188] width 121 height 22
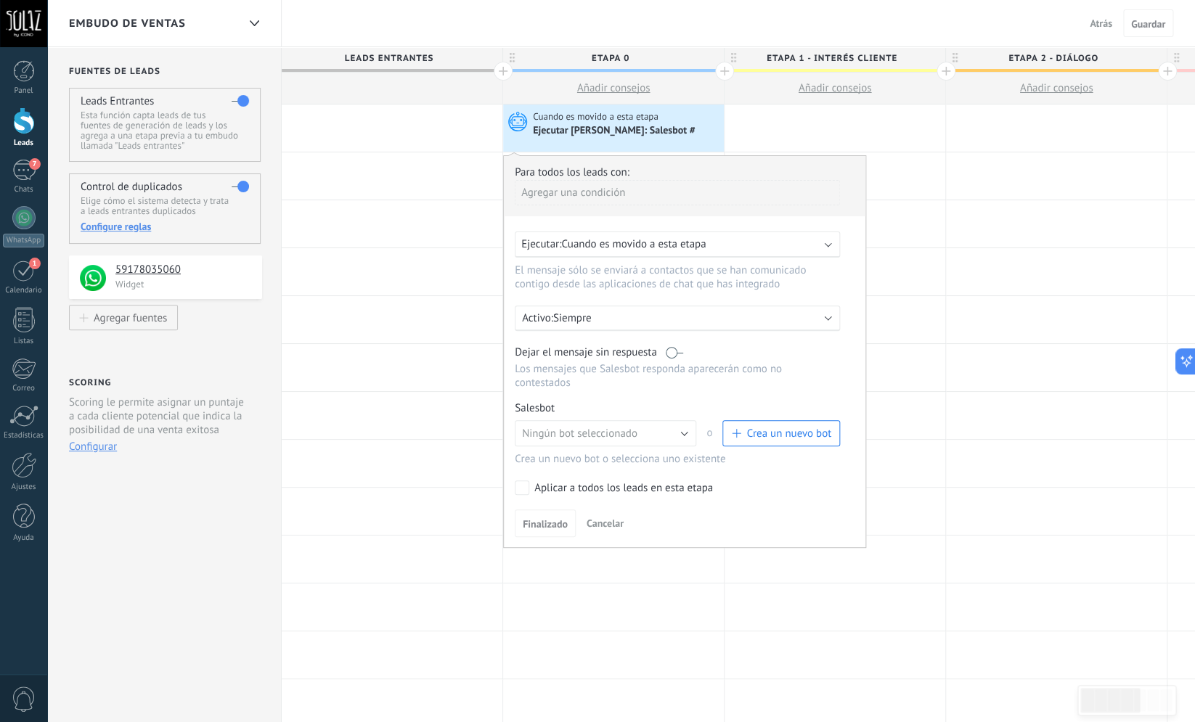
click at [542, 415] on div "Salesbot Gestionar" at bounding box center [677, 409] width 325 height 14
click at [530, 495] on label "Aplicar a todos los leads en esta etapa" at bounding box center [675, 488] width 320 height 15
click at [542, 529] on span "Finalizado" at bounding box center [545, 524] width 45 height 10
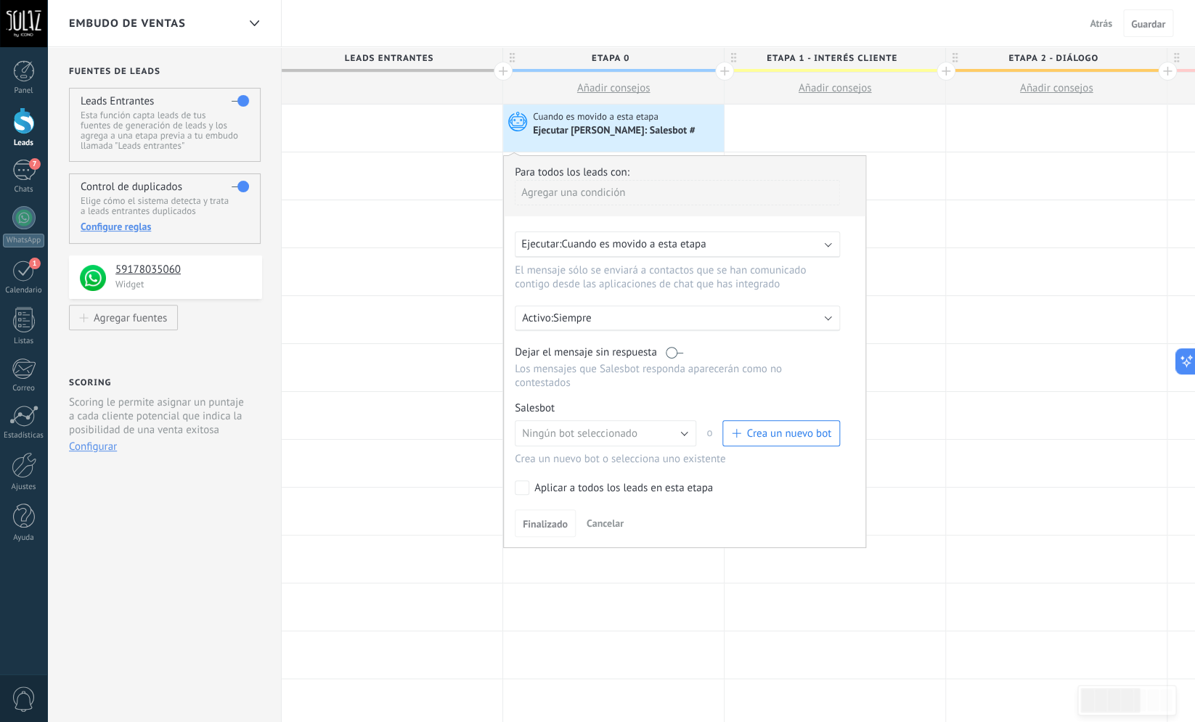
click at [597, 530] on span "Cancelar" at bounding box center [605, 523] width 37 height 13
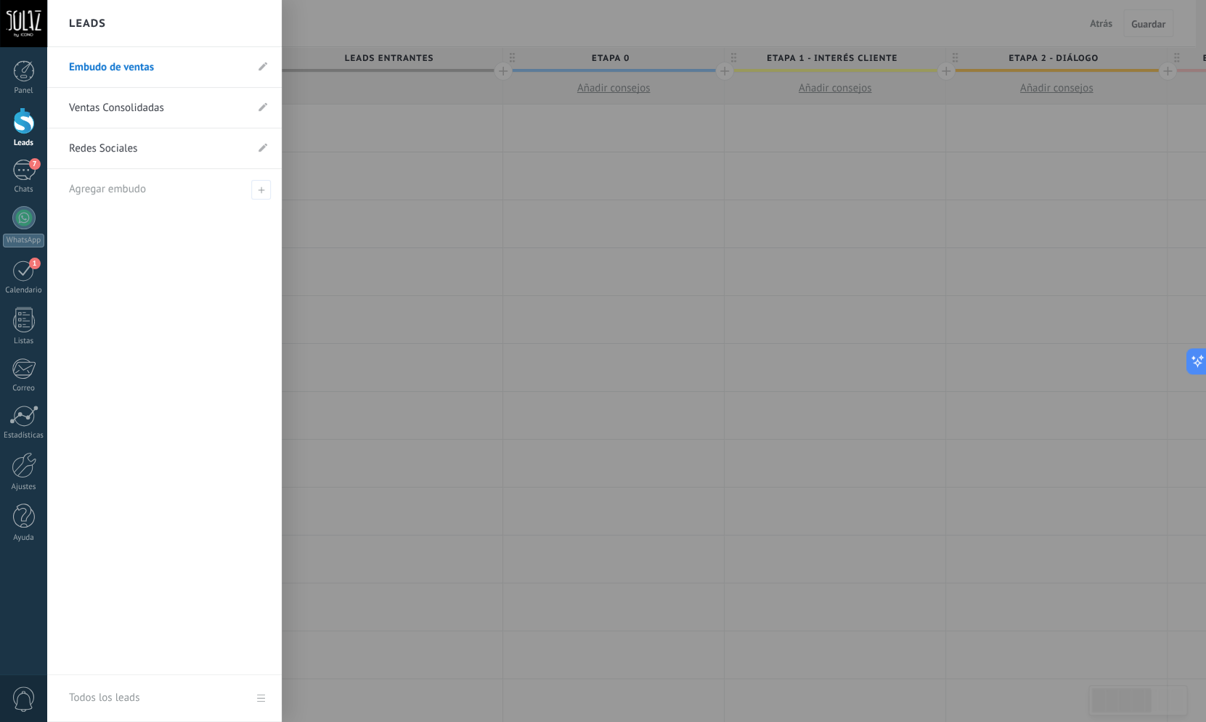
click at [20, 132] on div at bounding box center [24, 120] width 22 height 27
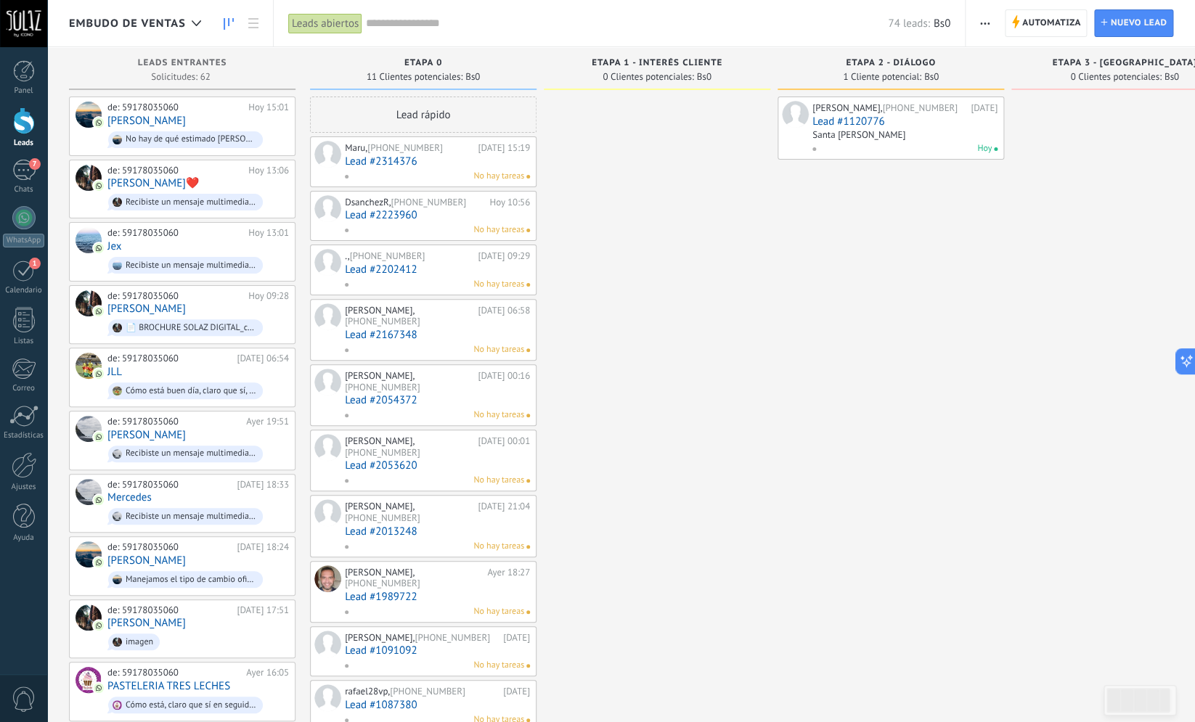
click at [703, 111] on div at bounding box center [657, 724] width 227 height 1254
click at [1067, 20] on span "Automatiza" at bounding box center [1051, 23] width 59 height 26
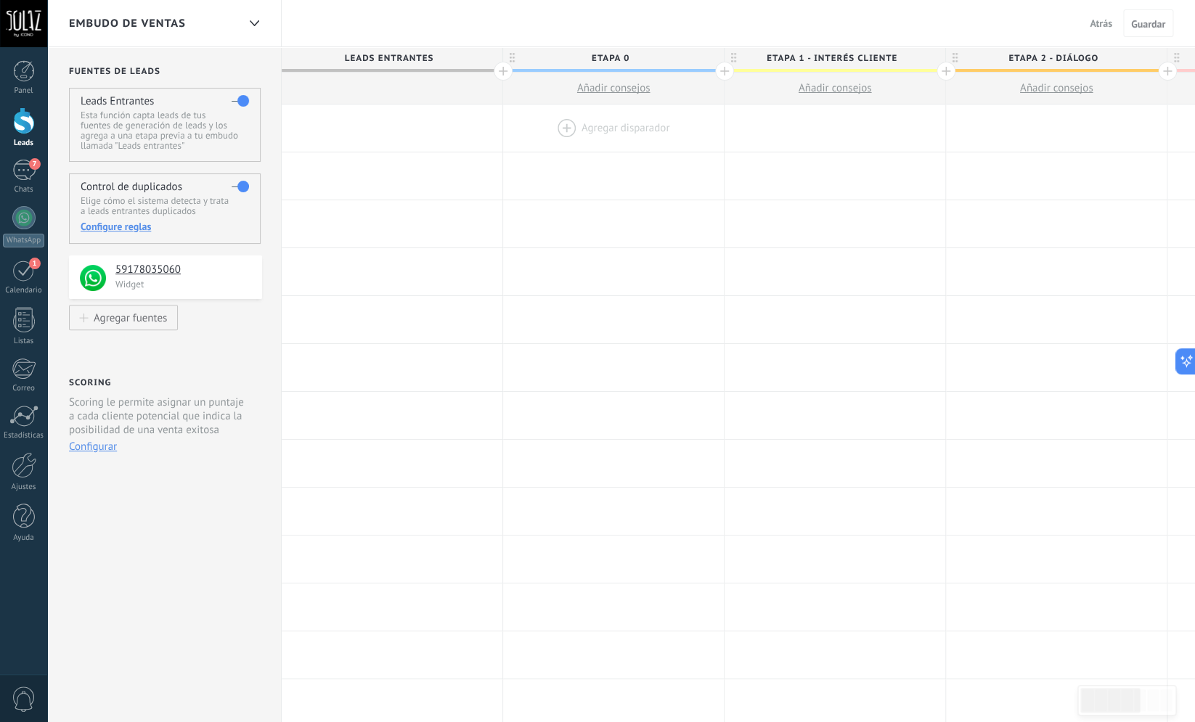
click at [554, 125] on div at bounding box center [613, 128] width 221 height 47
click at [562, 126] on div at bounding box center [613, 128] width 221 height 47
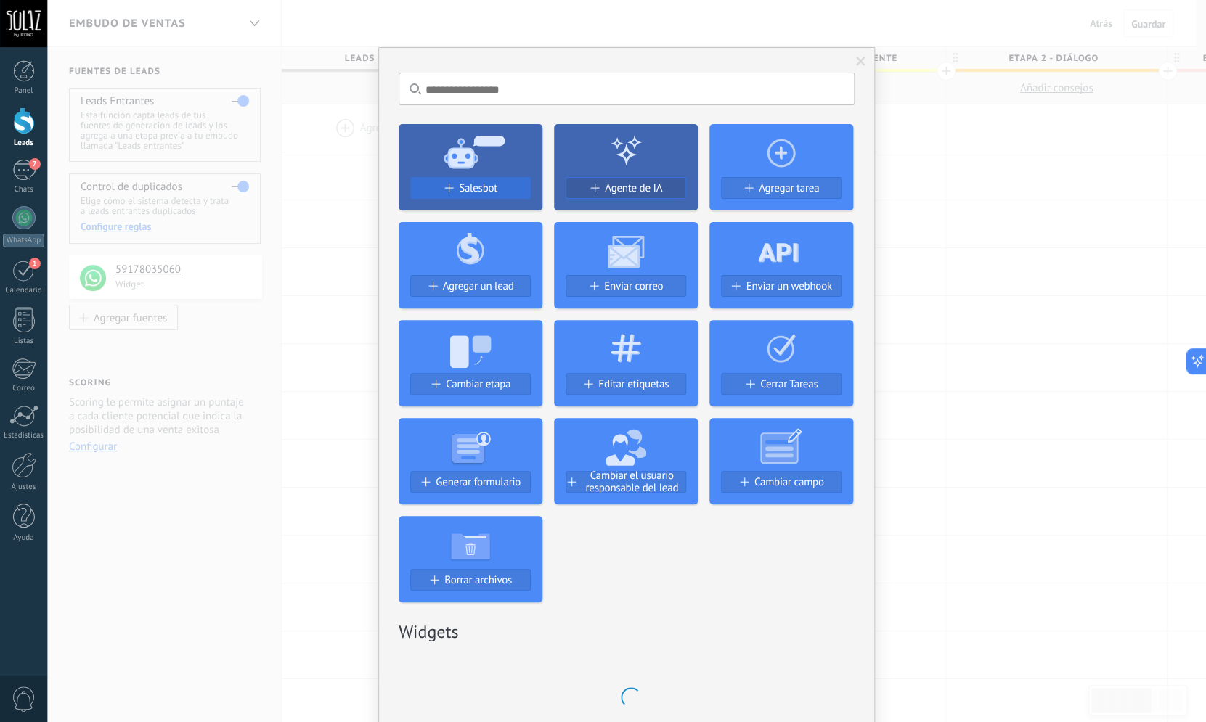
click at [450, 189] on div "Salesbot" at bounding box center [470, 188] width 119 height 12
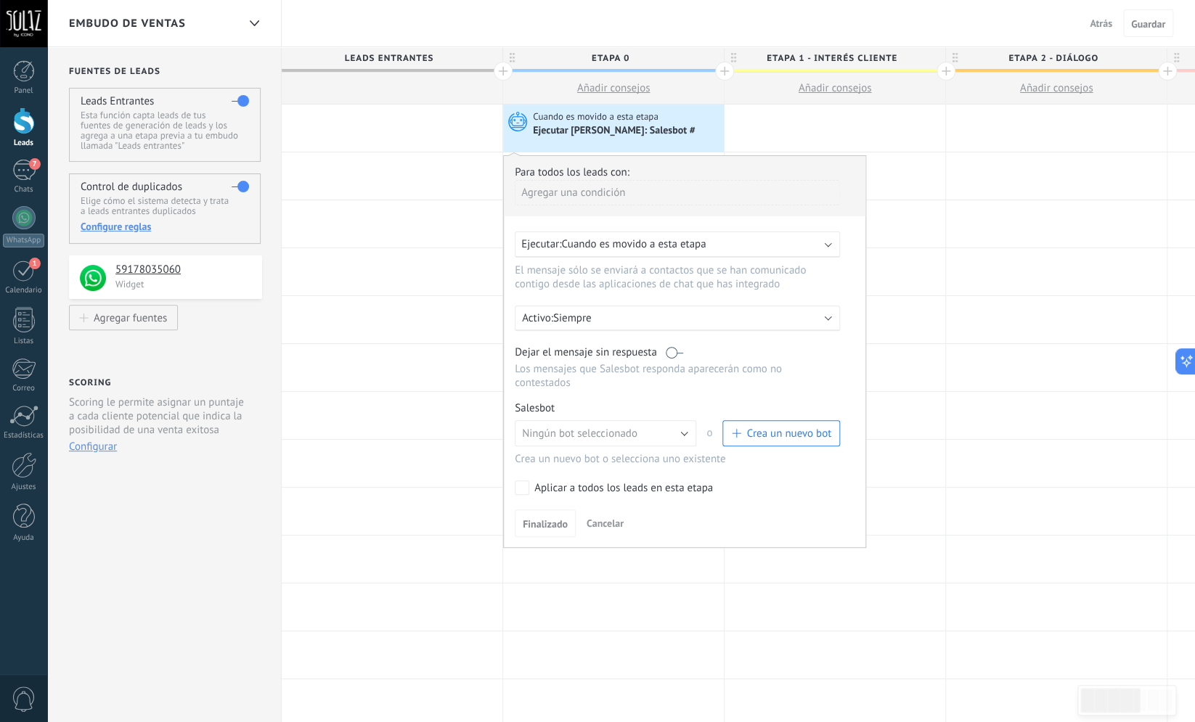
click at [828, 247] on b at bounding box center [828, 243] width 7 height 7
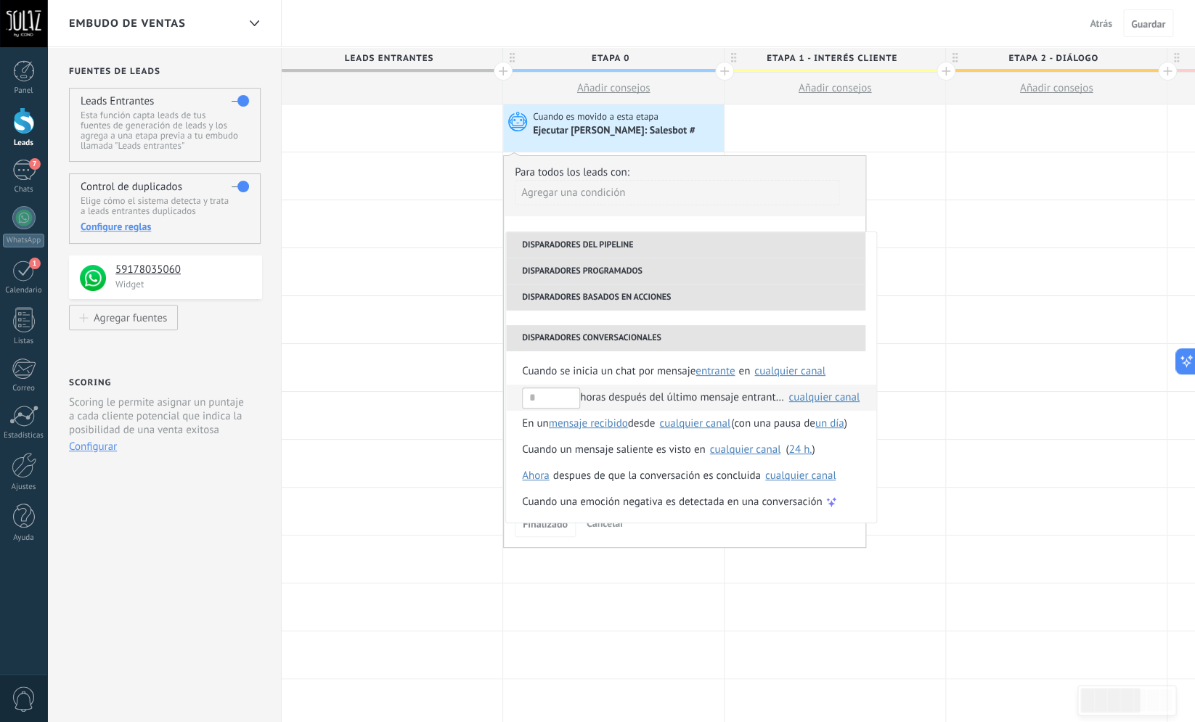
scroll to position [139, 0]
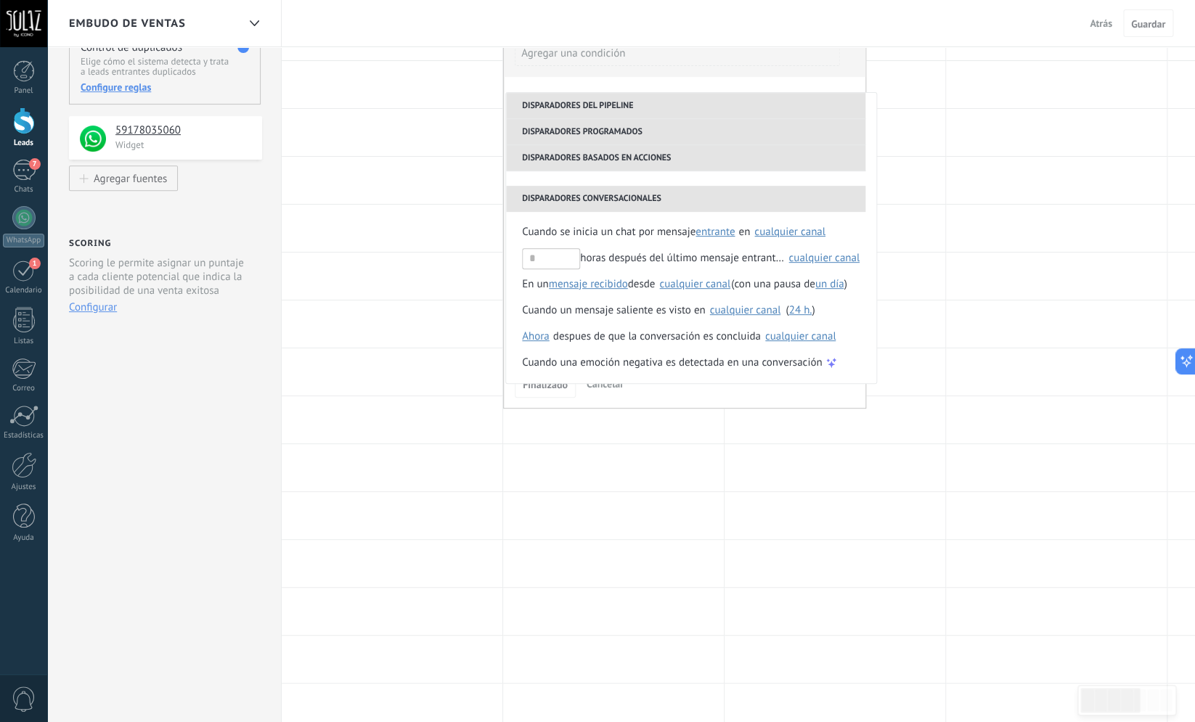
click at [600, 391] on span "Cancelar" at bounding box center [605, 384] width 37 height 13
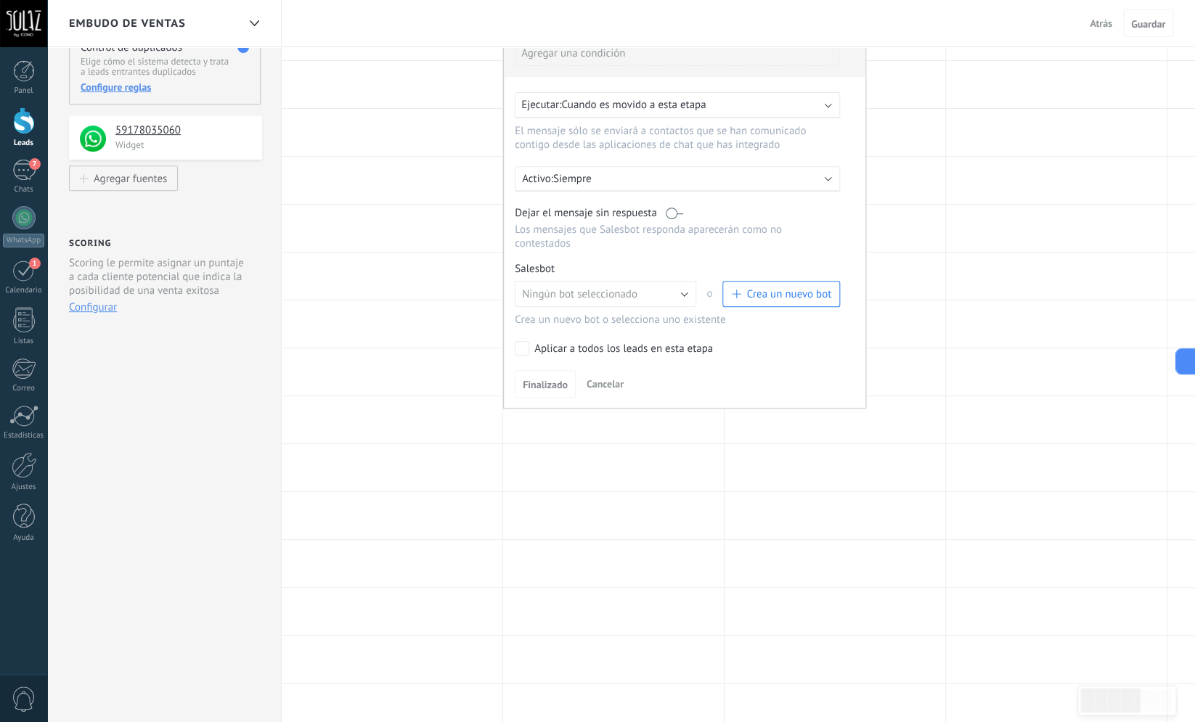
click at [591, 391] on span "Cancelar" at bounding box center [605, 384] width 37 height 13
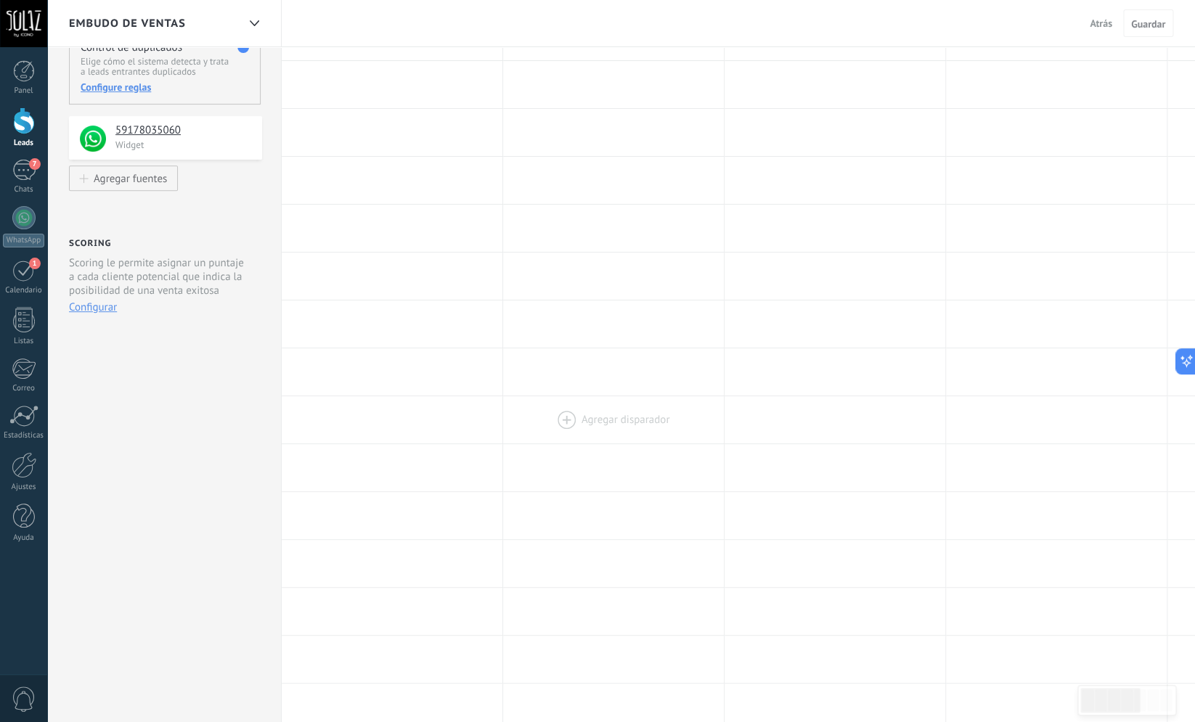
scroll to position [0, 0]
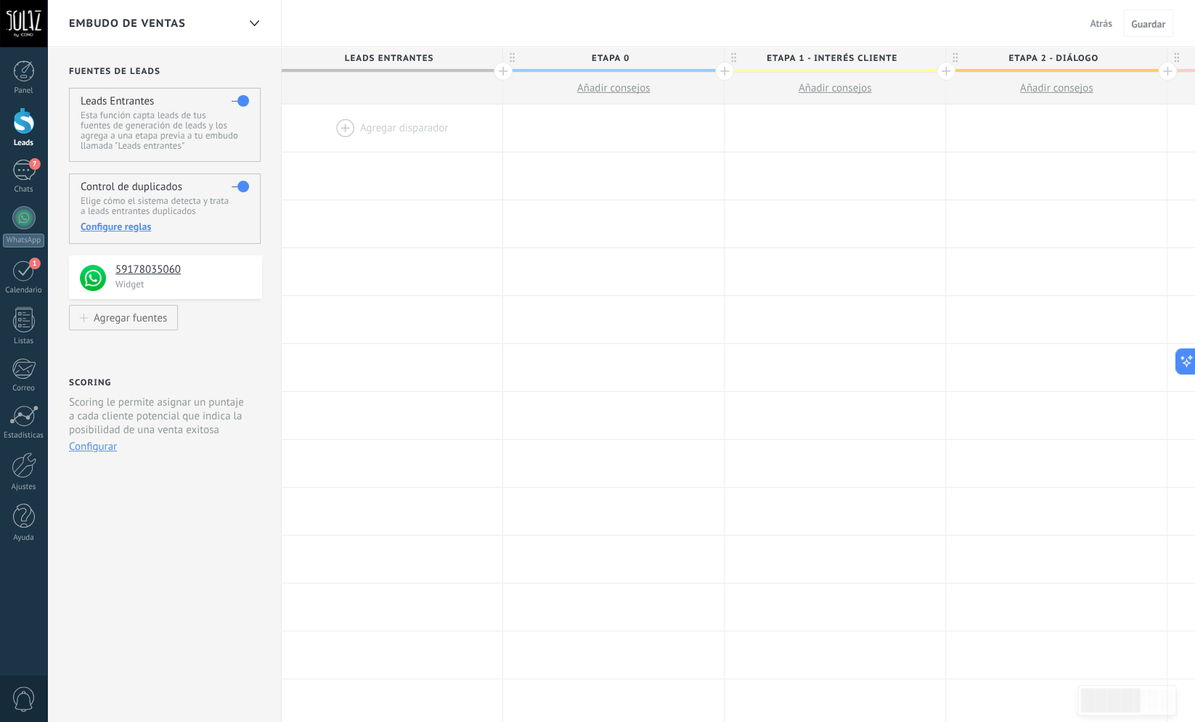
click at [594, 124] on div at bounding box center [613, 128] width 221 height 47
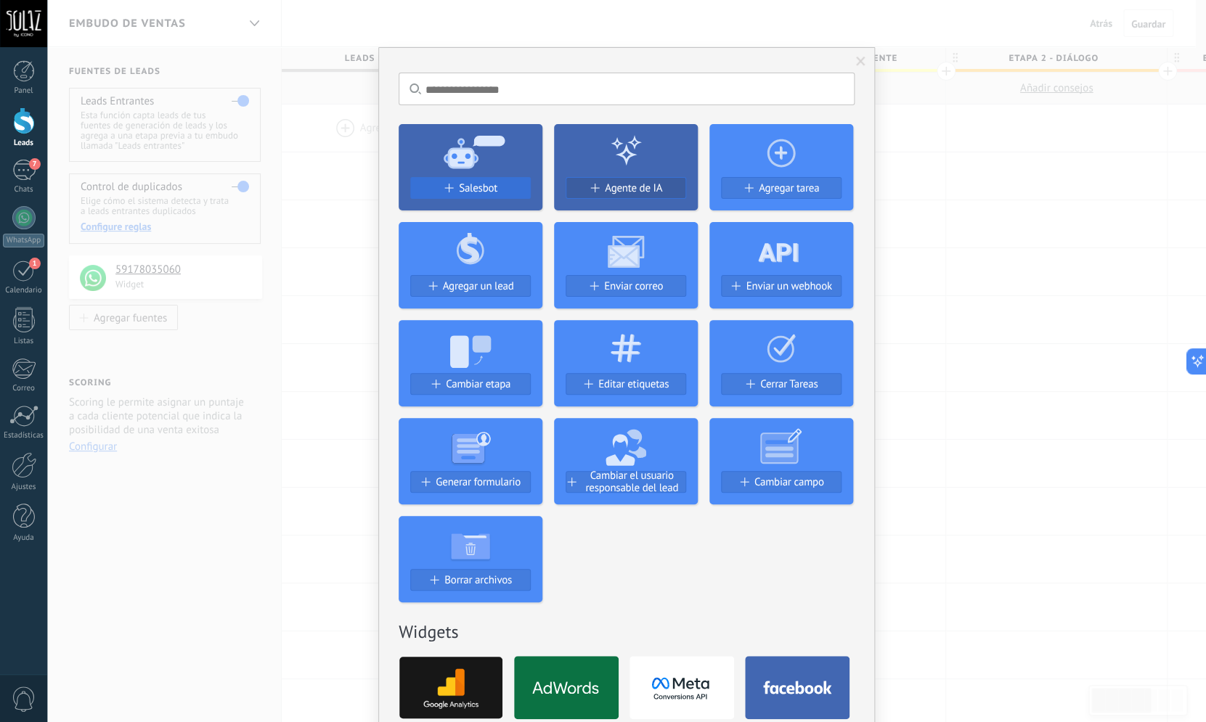
click at [480, 191] on span "Salesbot" at bounding box center [478, 188] width 38 height 12
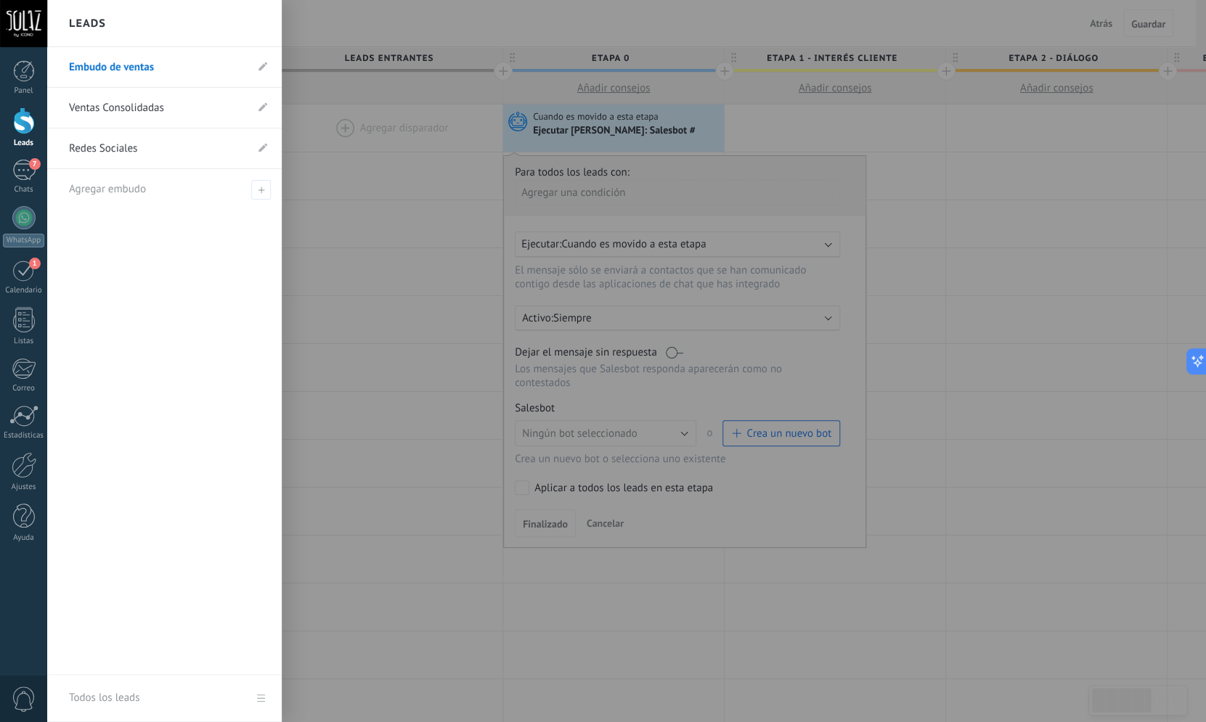
click at [21, 118] on div at bounding box center [24, 120] width 22 height 27
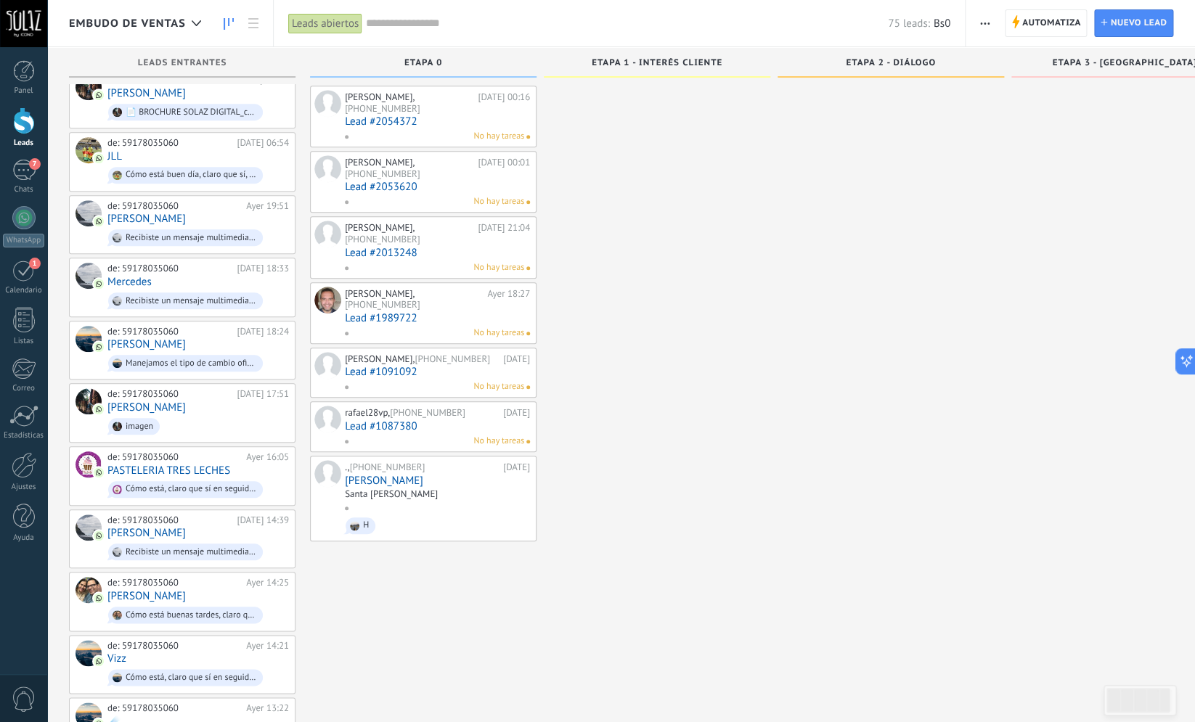
scroll to position [290, 0]
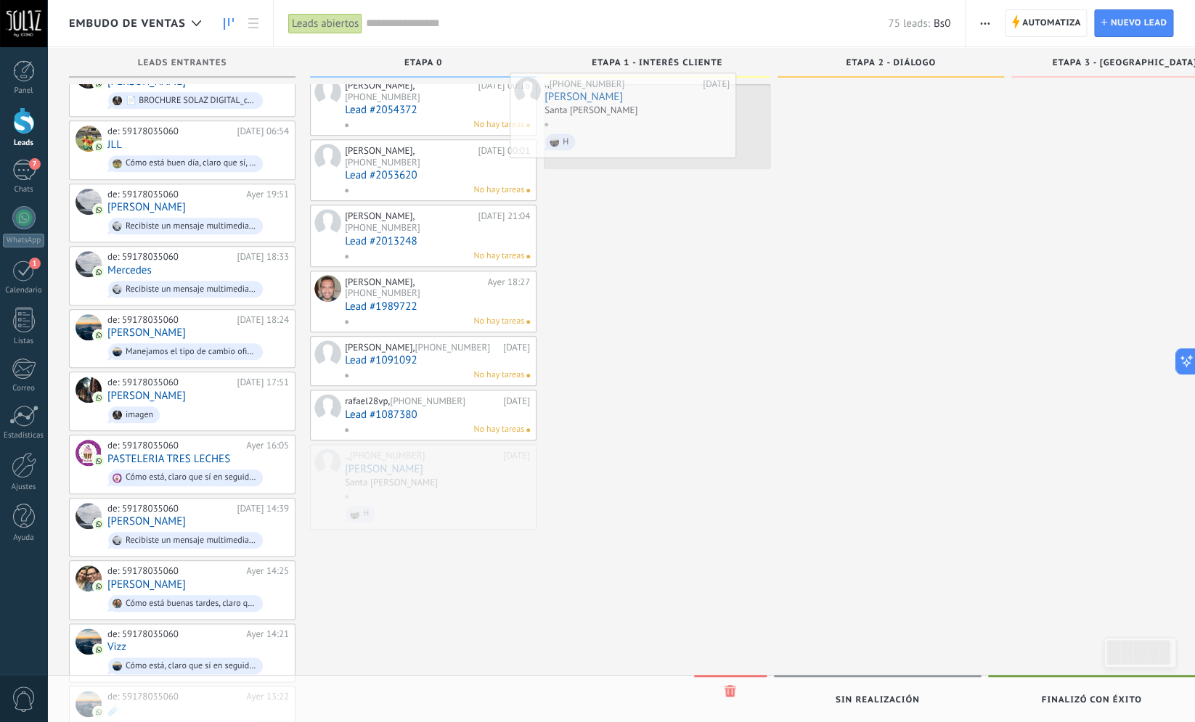
drag, startPoint x: 453, startPoint y: 439, endPoint x: 653, endPoint y: 113, distance: 382.9
click at [653, 113] on div "Embudo de ventas Leads abiertos Aplicar 75 leads: Bs0 Leads abiertos Mis leads …" at bounding box center [621, 403] width 1148 height 1386
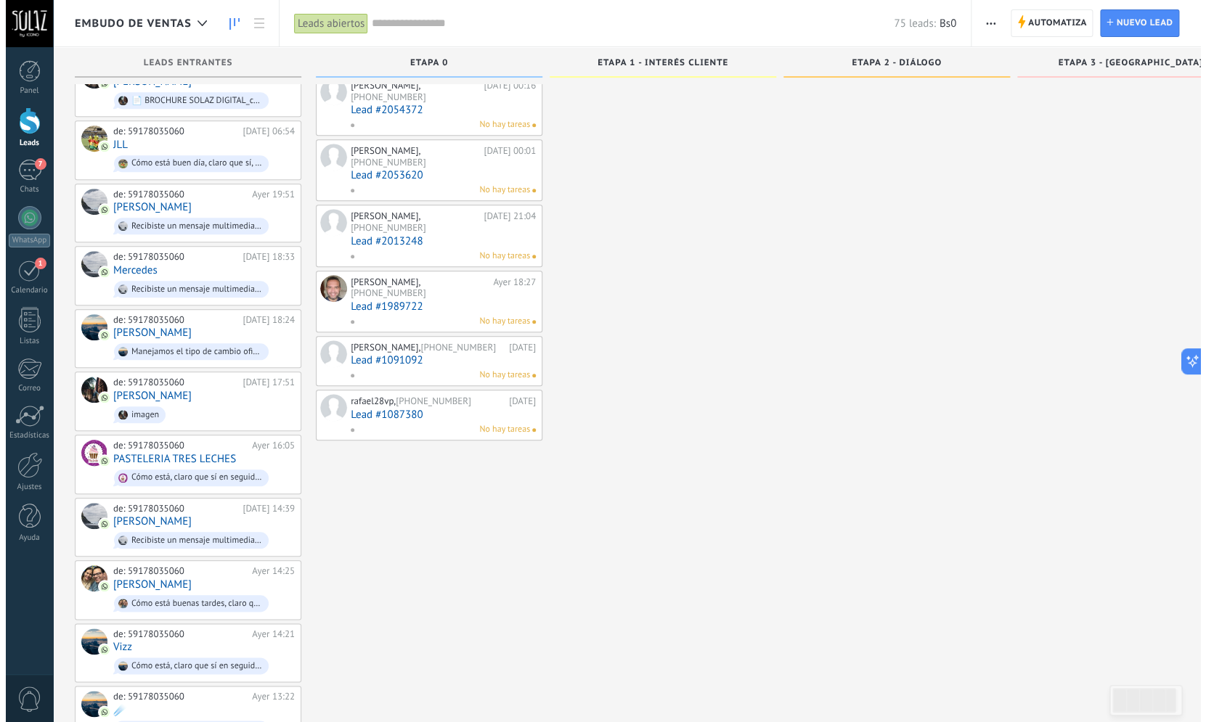
scroll to position [0, 0]
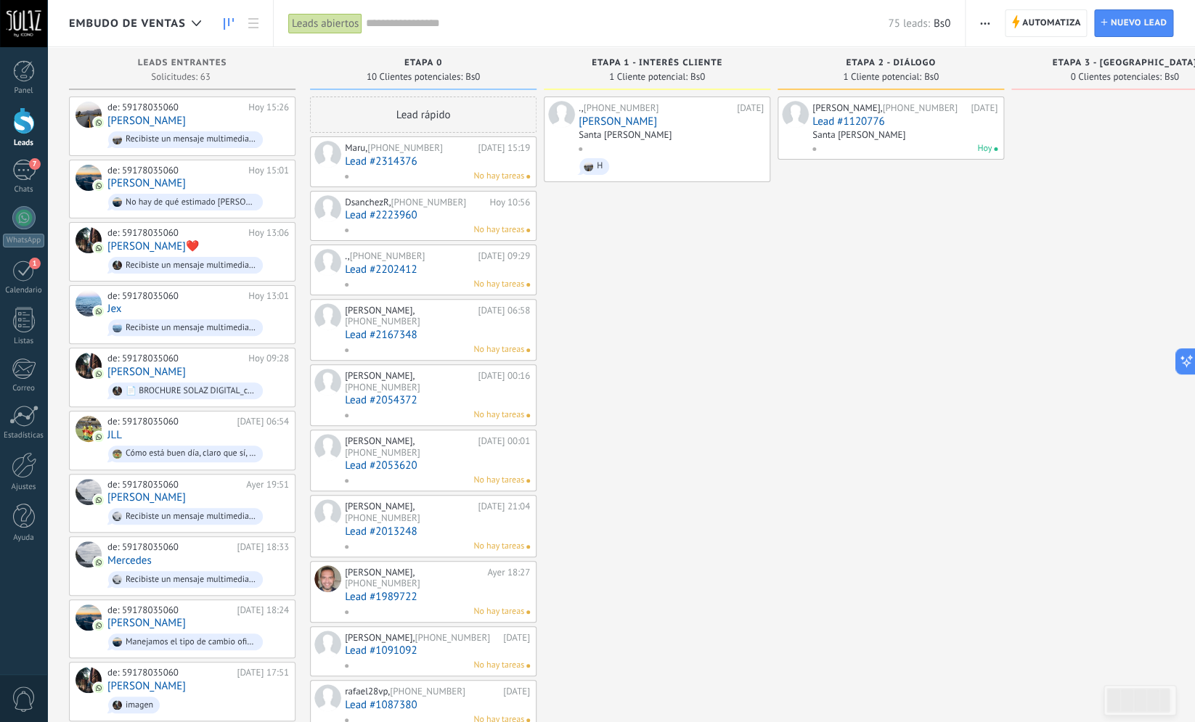
click at [606, 244] on div "., +591 77170990 [DATE] [PERSON_NAME] [GEOGRAPHIC_DATA][PERSON_NAME]" at bounding box center [657, 724] width 227 height 1254
click at [407, 163] on link "Lead #2314376" at bounding box center [437, 161] width 185 height 12
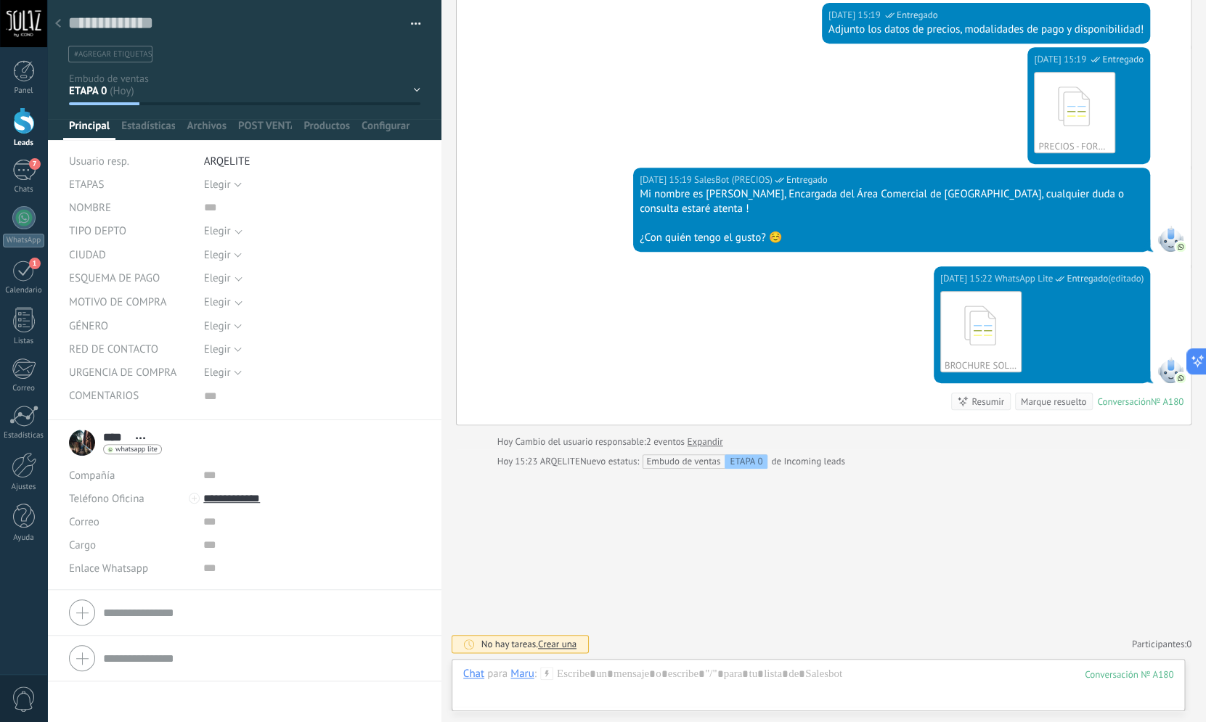
scroll to position [273, 0]
click at [74, 126] on span "Principal" at bounding box center [89, 129] width 41 height 21
click at [231, 181] on button "Elegir" at bounding box center [223, 184] width 38 height 23
click at [231, 181] on span "Elegir" at bounding box center [298, 185] width 220 height 14
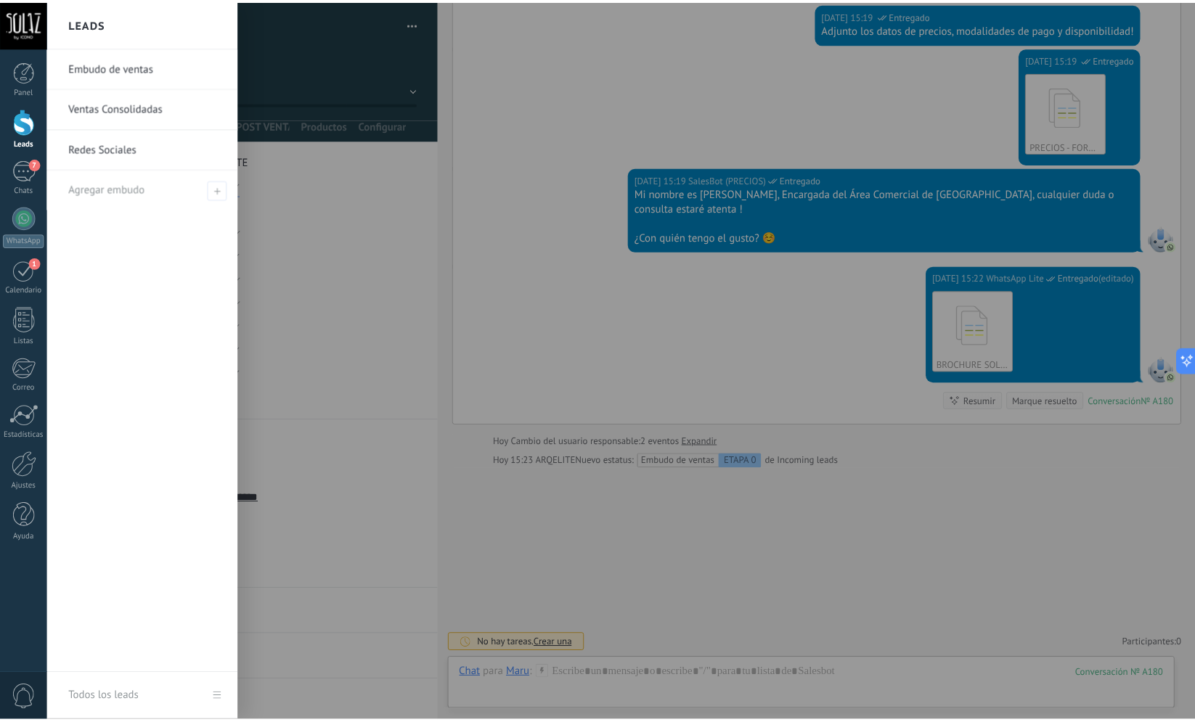
scroll to position [273, 0]
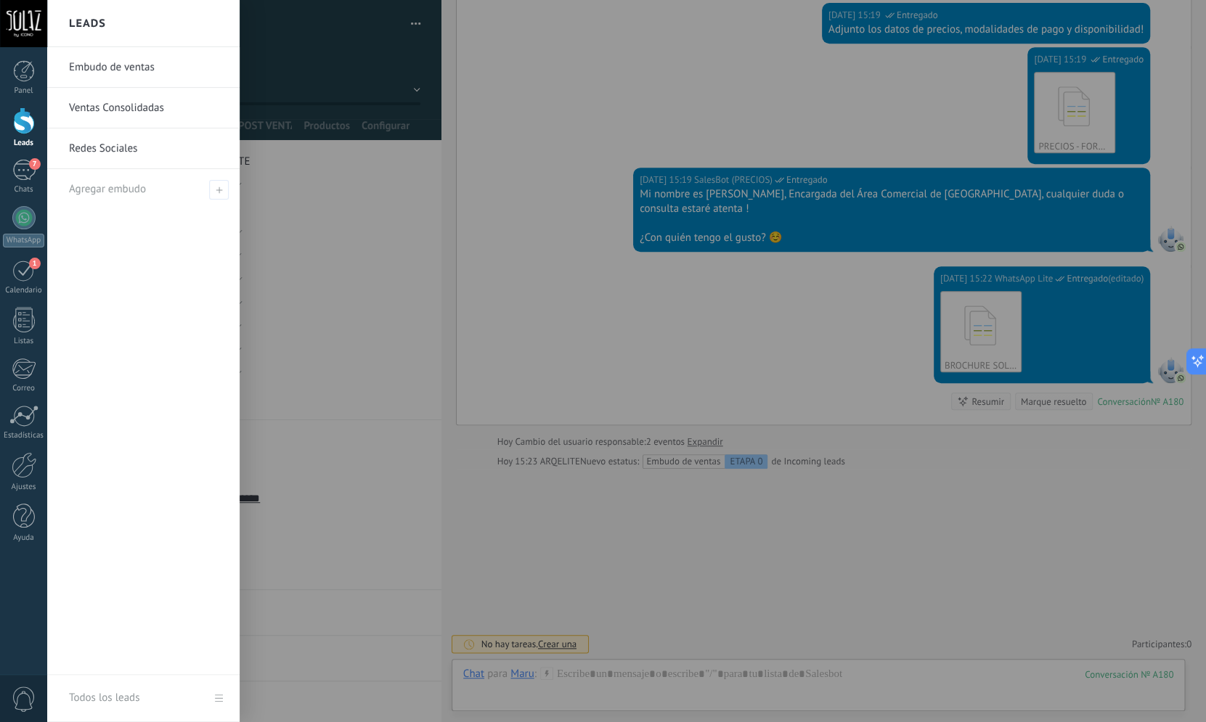
click at [31, 128] on div at bounding box center [24, 120] width 22 height 27
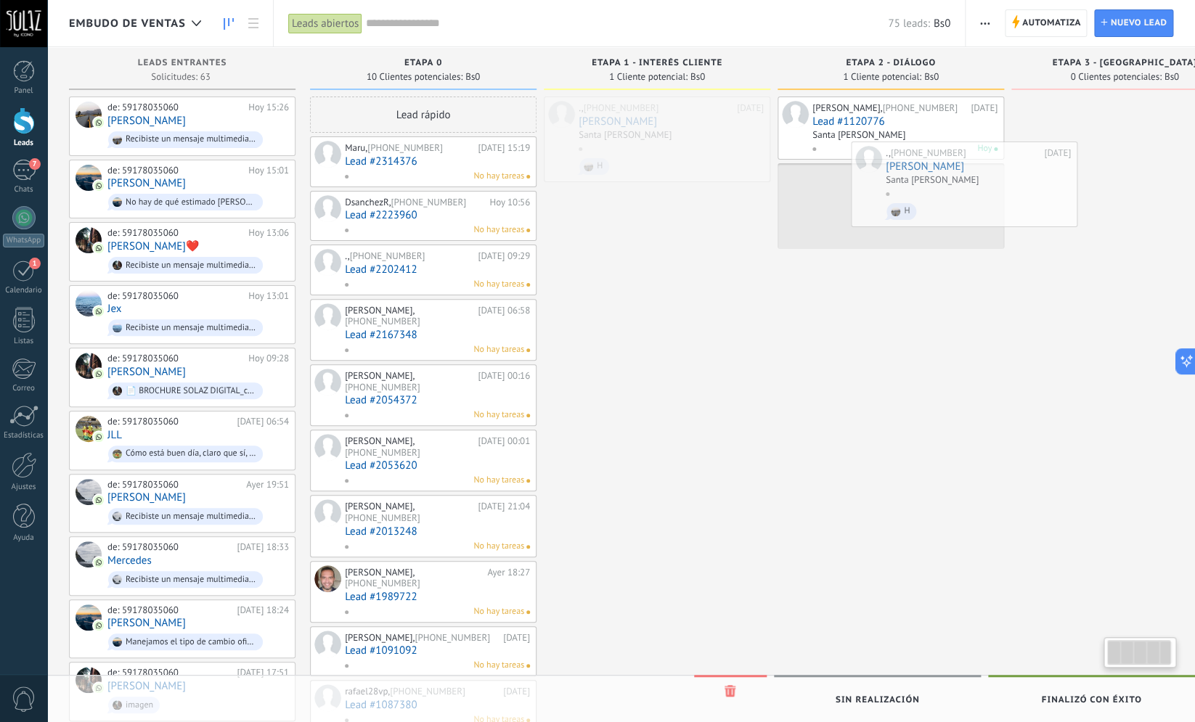
scroll to position [0, 7]
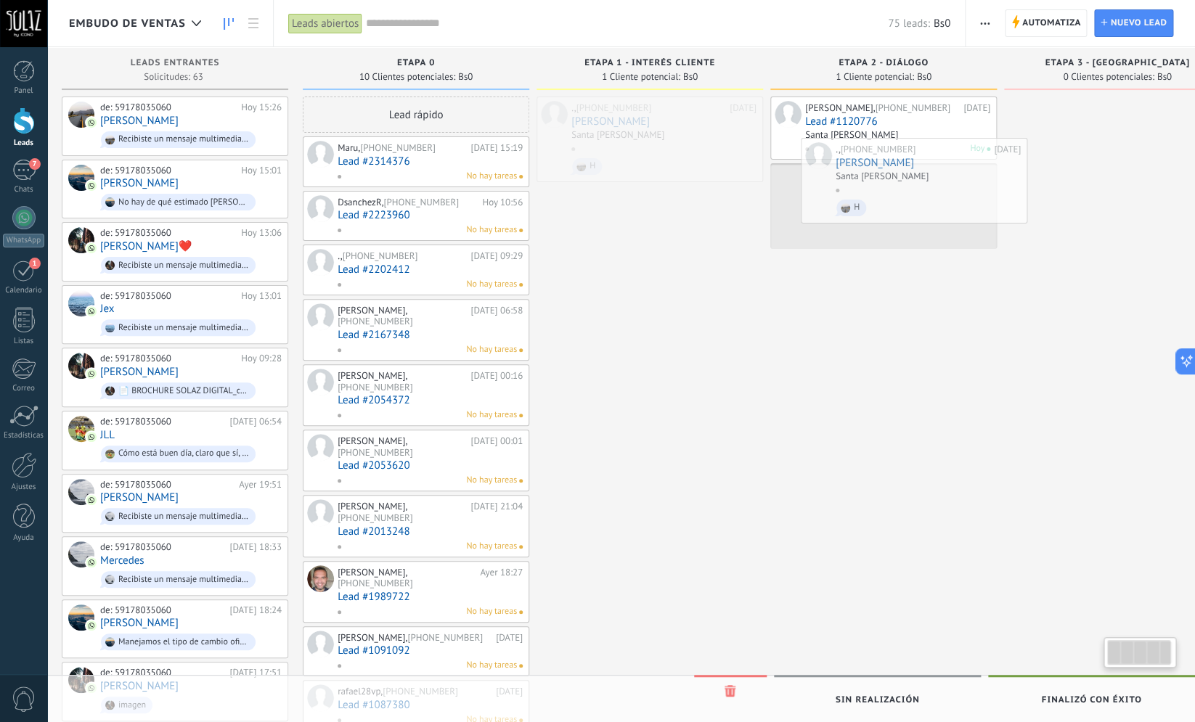
drag, startPoint x: 659, startPoint y: 161, endPoint x: 915, endPoint y: 203, distance: 259.6
click at [915, 203] on div "Embudo de ventas Leads abiertos Aplicar 75 leads: Bs0 Leads abiertos Mis leads …" at bounding box center [621, 693] width 1148 height 1386
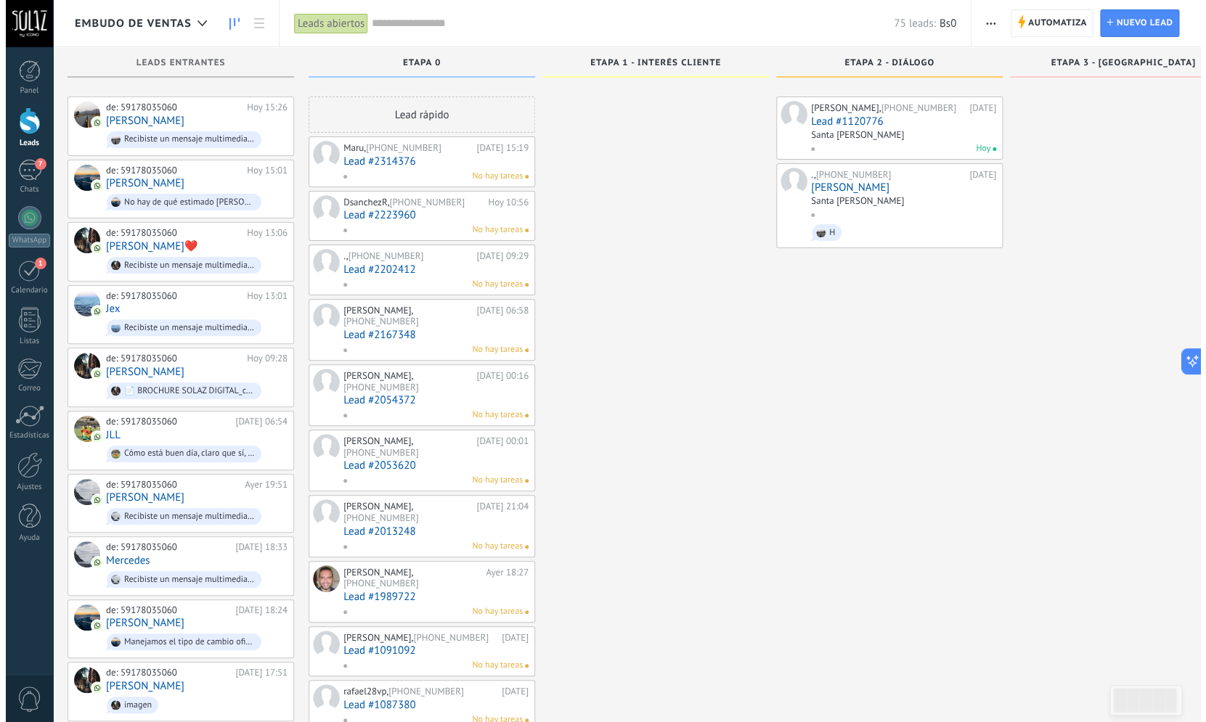
scroll to position [244, 0]
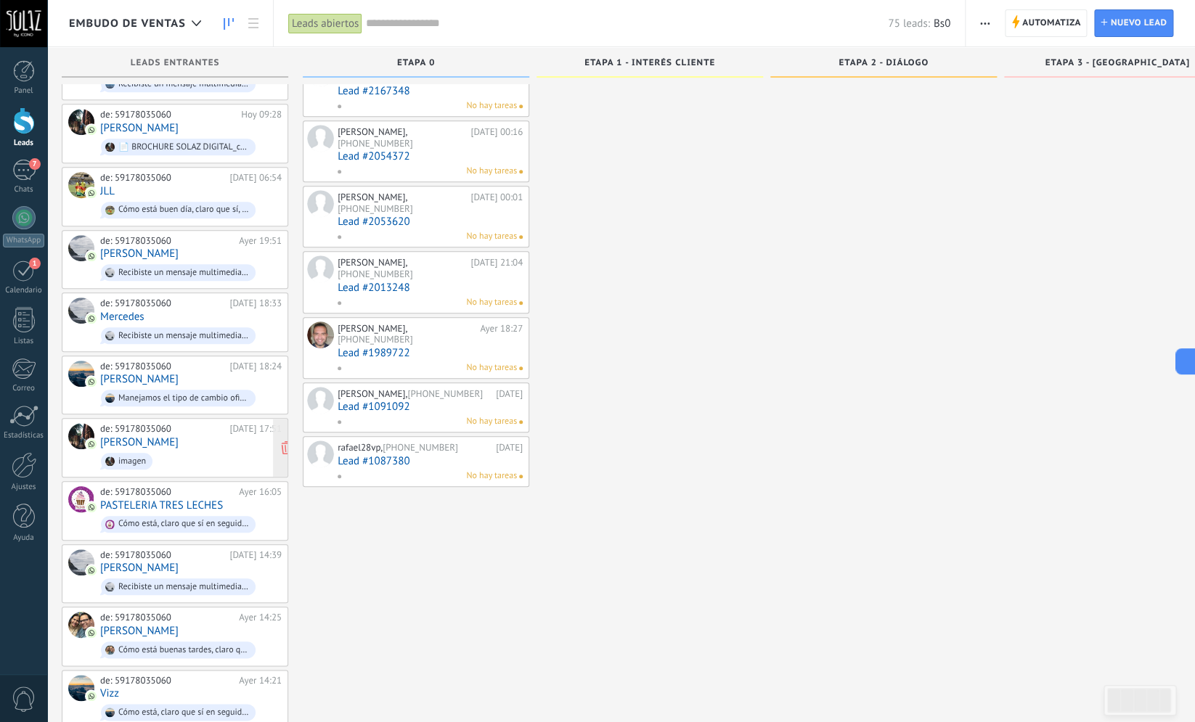
click at [186, 439] on div "de: 59178035060 [DATE] 17:51 [PERSON_NAME] imagen" at bounding box center [191, 447] width 182 height 49
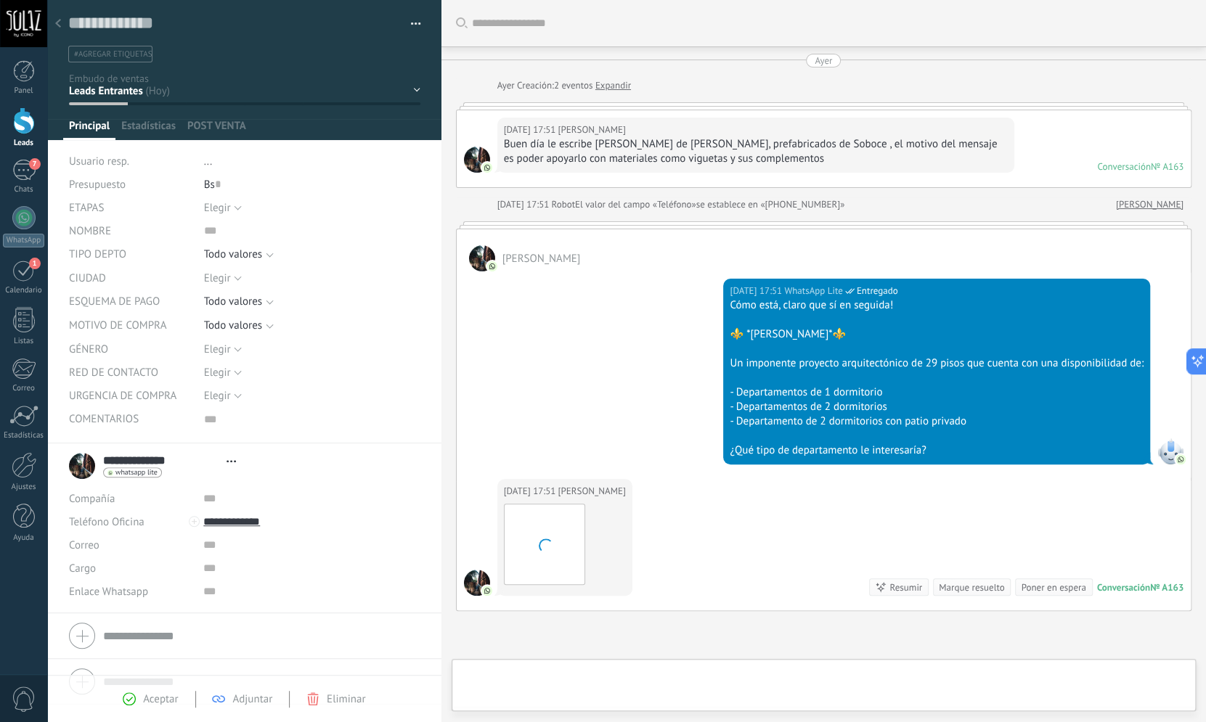
scroll to position [143, 0]
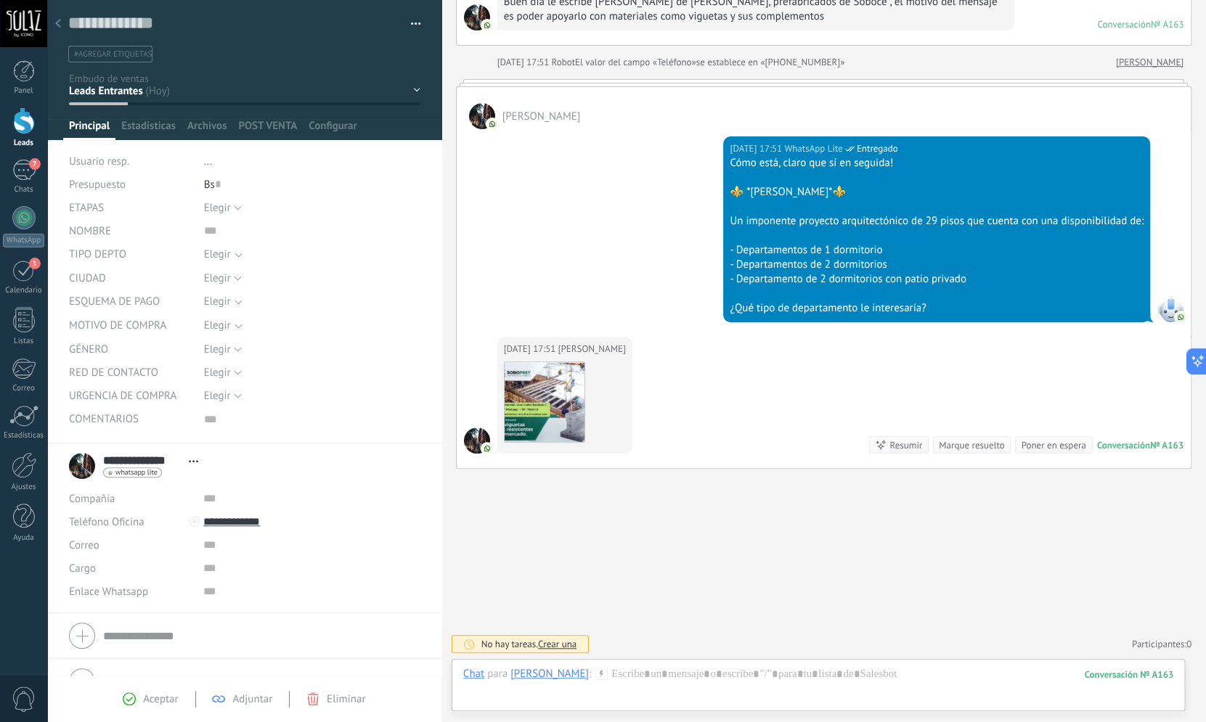
scroll to position [0, 7]
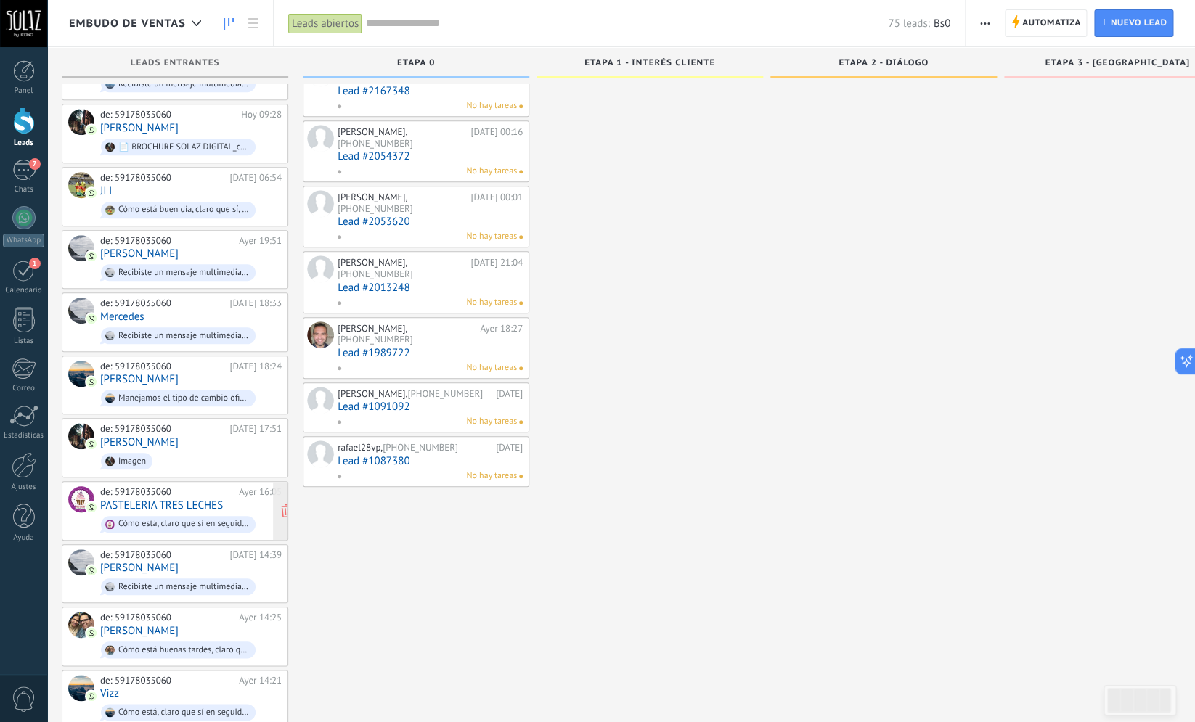
click at [184, 502] on link "PASTELERIA TRES LECHES" at bounding box center [161, 506] width 123 height 12
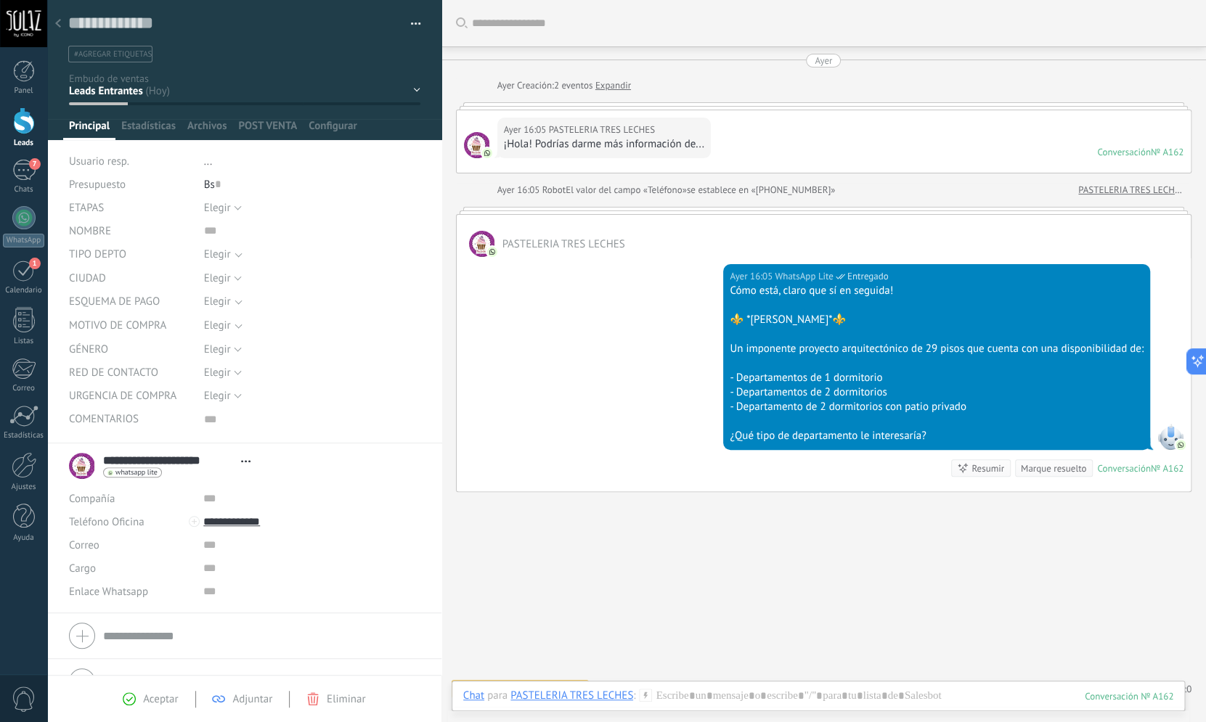
scroll to position [24, 0]
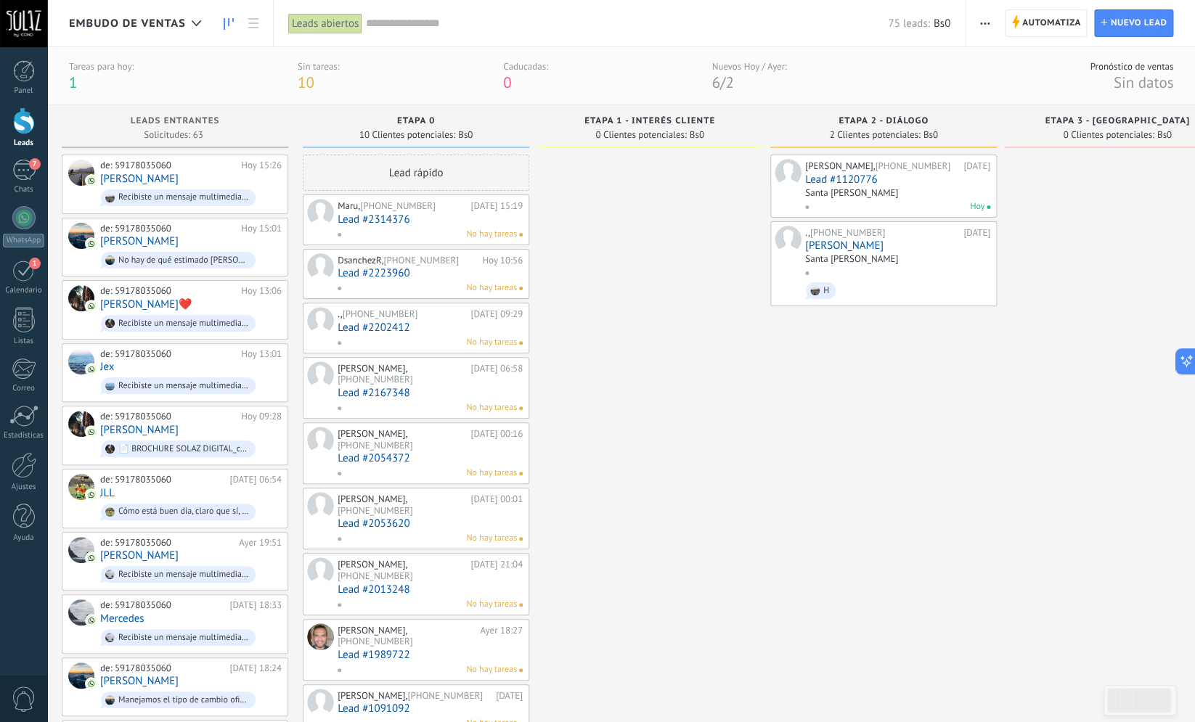
click at [76, 81] on span "1" at bounding box center [73, 83] width 8 height 20
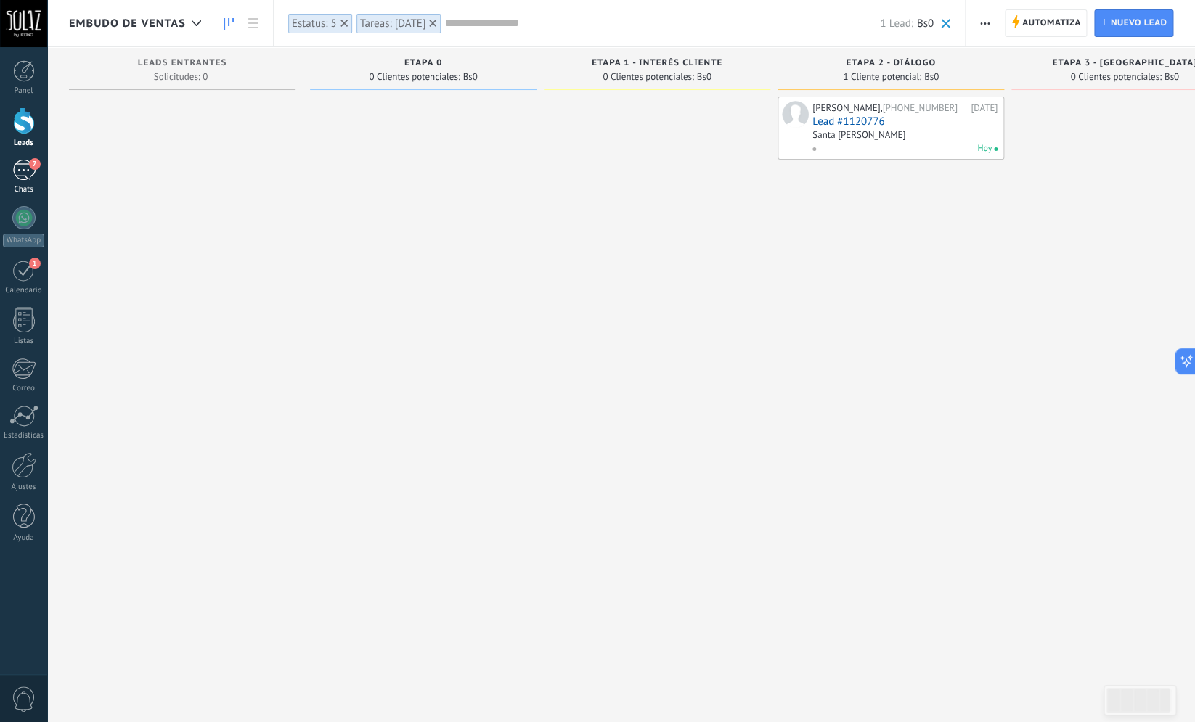
click at [32, 176] on div "7" at bounding box center [23, 170] width 23 height 21
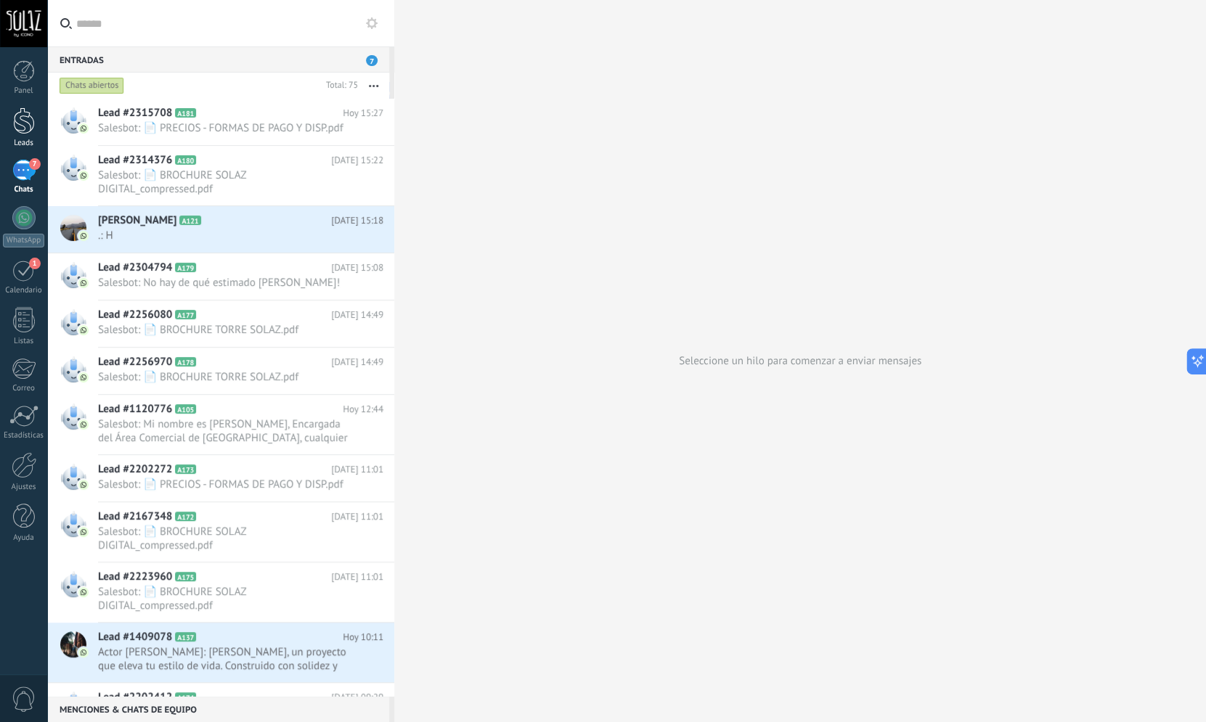
click at [28, 137] on div "Leads" at bounding box center [23, 127] width 47 height 41
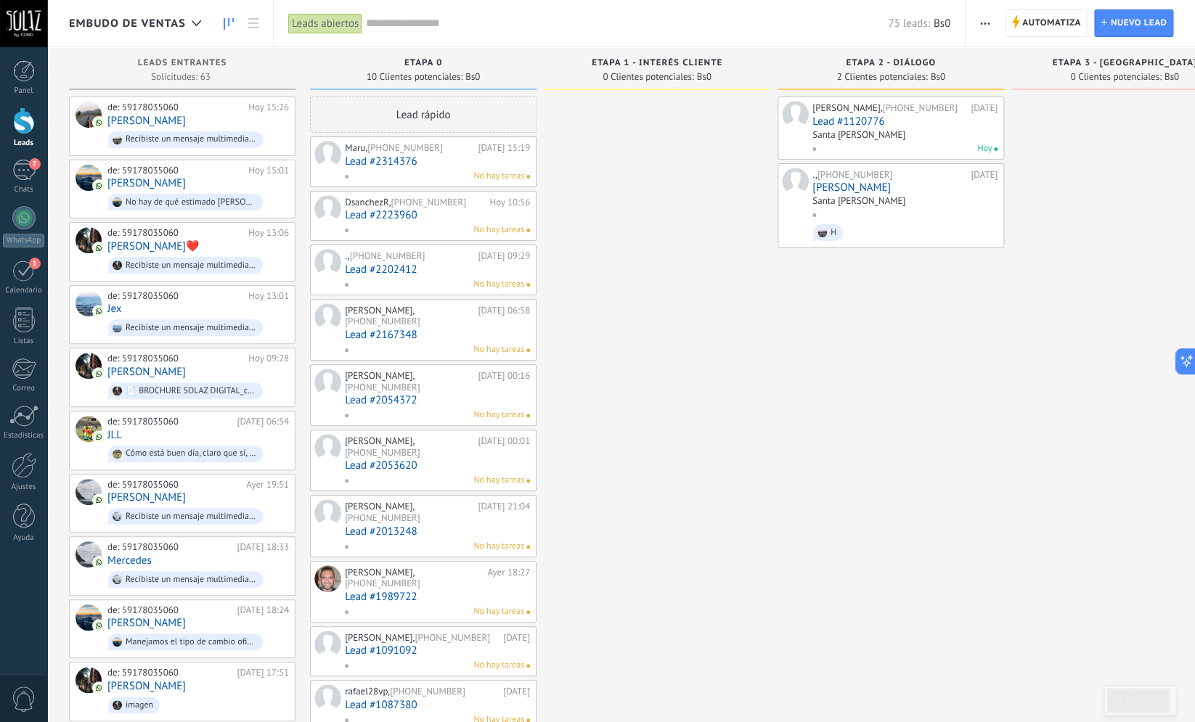
click at [978, 20] on button "button" at bounding box center [984, 23] width 21 height 28
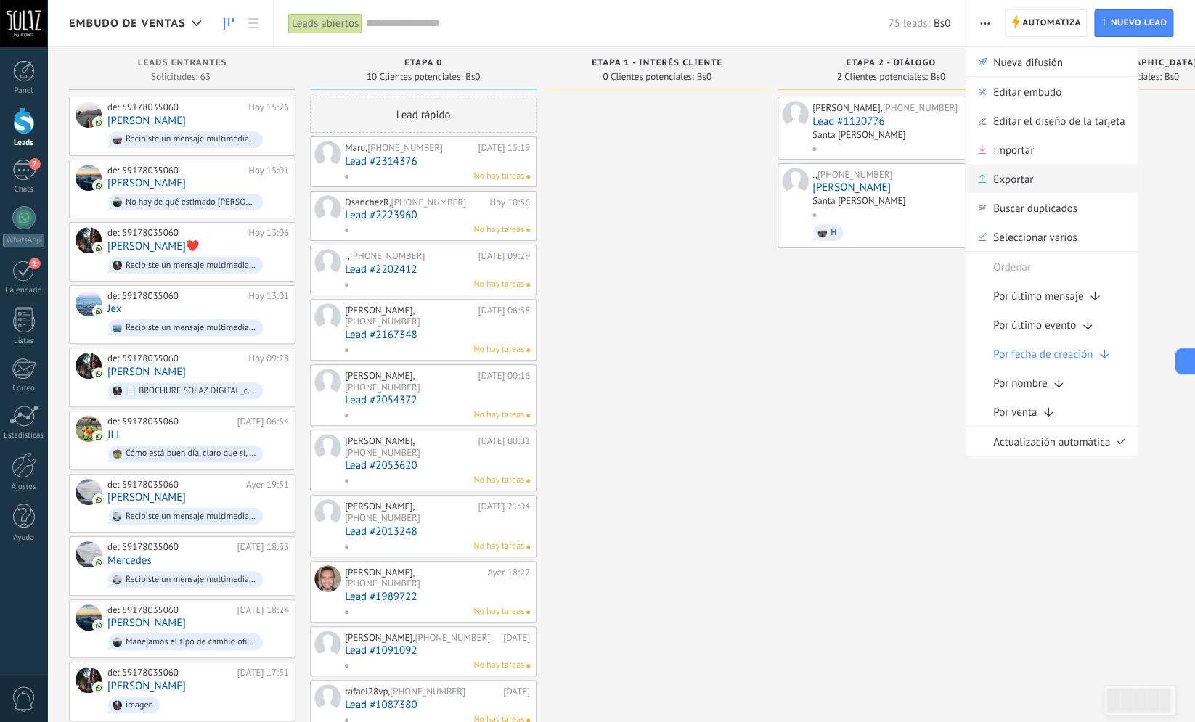
click at [994, 184] on span "Exportar" at bounding box center [1013, 178] width 40 height 29
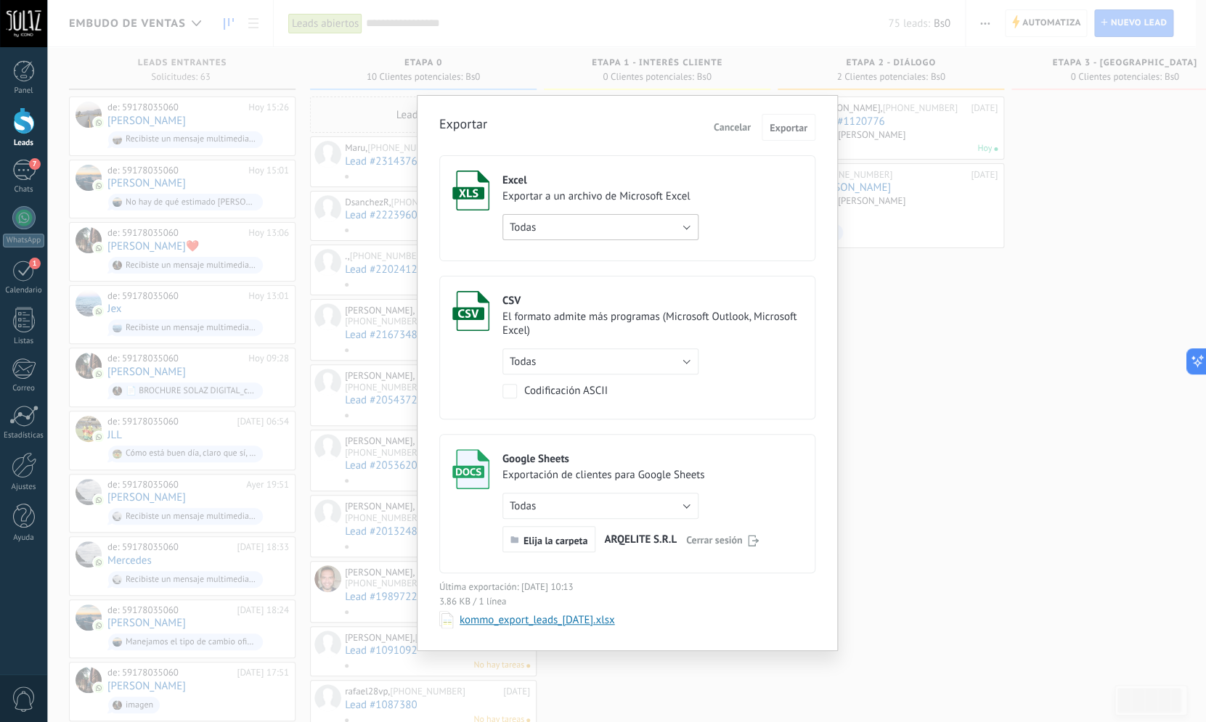
click at [542, 225] on button "Todas" at bounding box center [600, 227] width 196 height 26
click at [571, 249] on span "de filtro activo" at bounding box center [594, 252] width 200 height 14
click at [789, 124] on span "Exportar" at bounding box center [789, 128] width 38 height 10
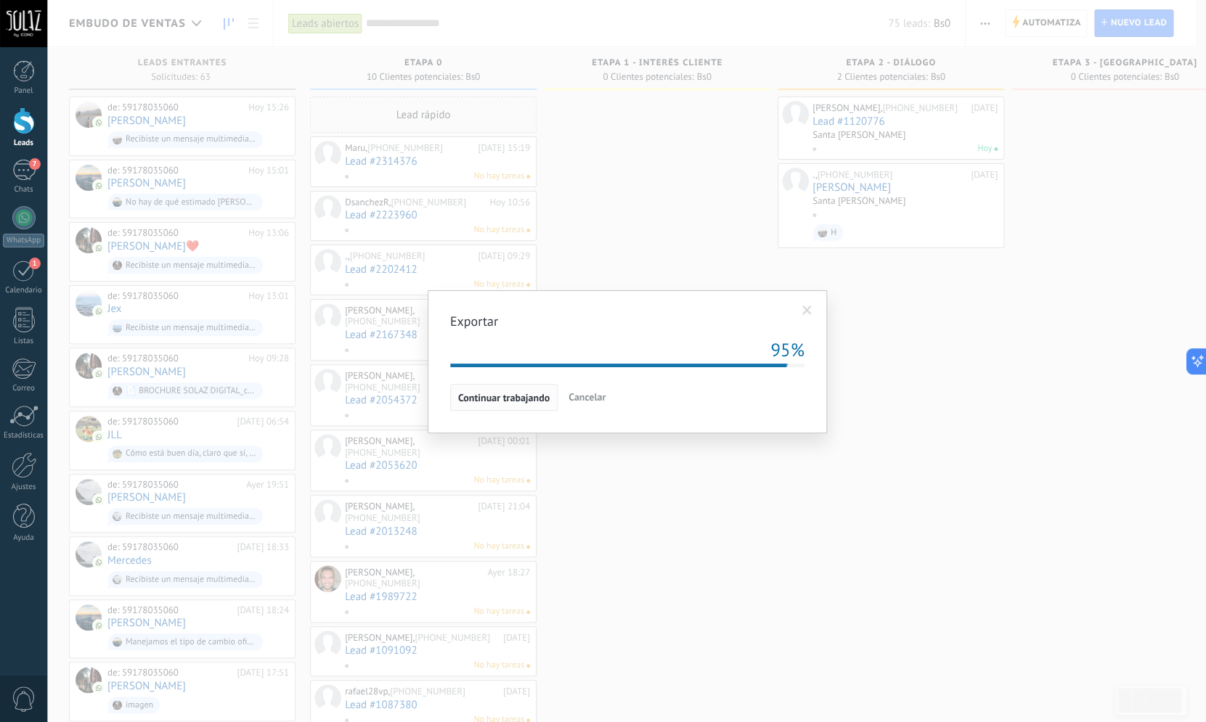
click at [530, 400] on span "Continuar trabajando" at bounding box center [503, 398] width 91 height 10
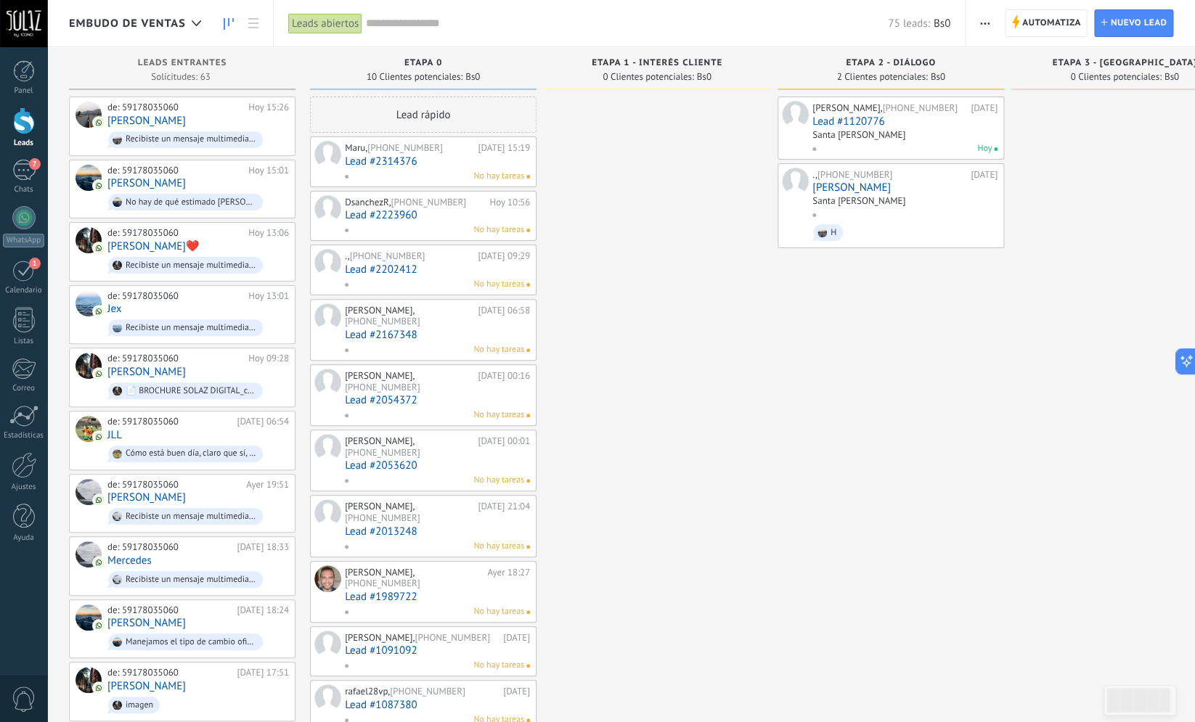
drag, startPoint x: 754, startPoint y: 351, endPoint x: 753, endPoint y: 338, distance: 13.1
click at [753, 350] on div at bounding box center [657, 724] width 227 height 1254
click at [657, 74] on span "0 Clientes potenciales:" at bounding box center [647, 77] width 91 height 9
click at [1063, 30] on span "Automatiza" at bounding box center [1051, 23] width 59 height 26
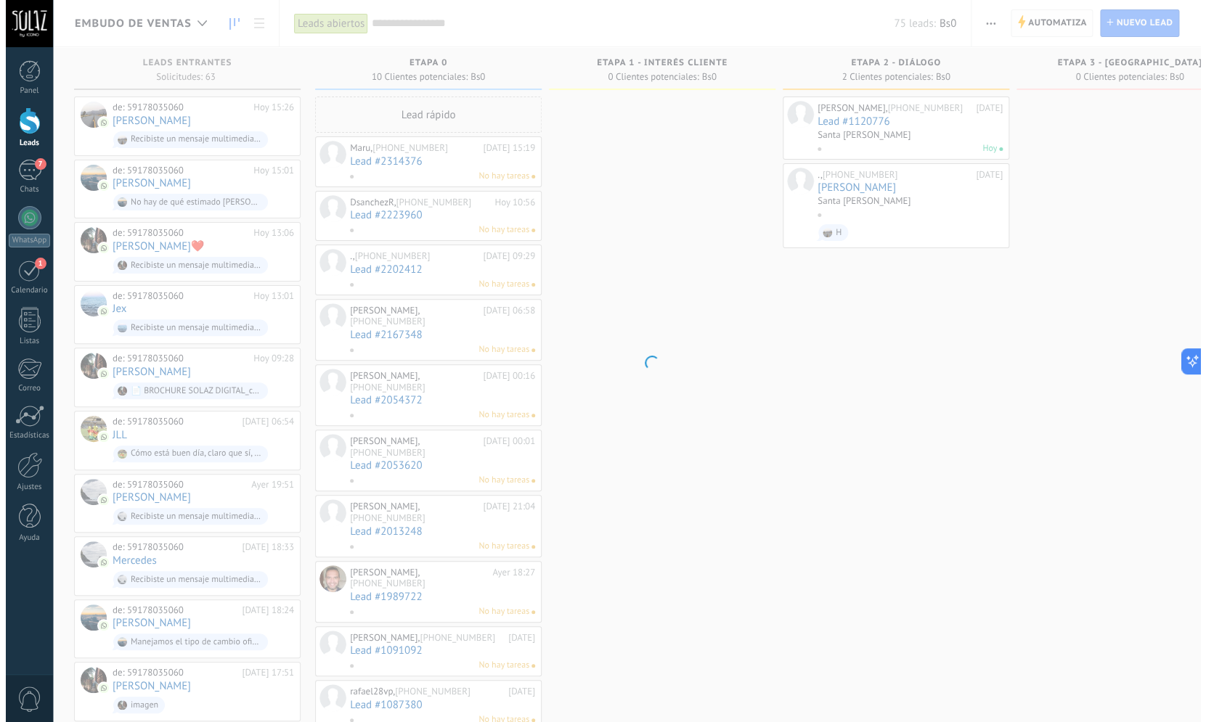
scroll to position [0, 1]
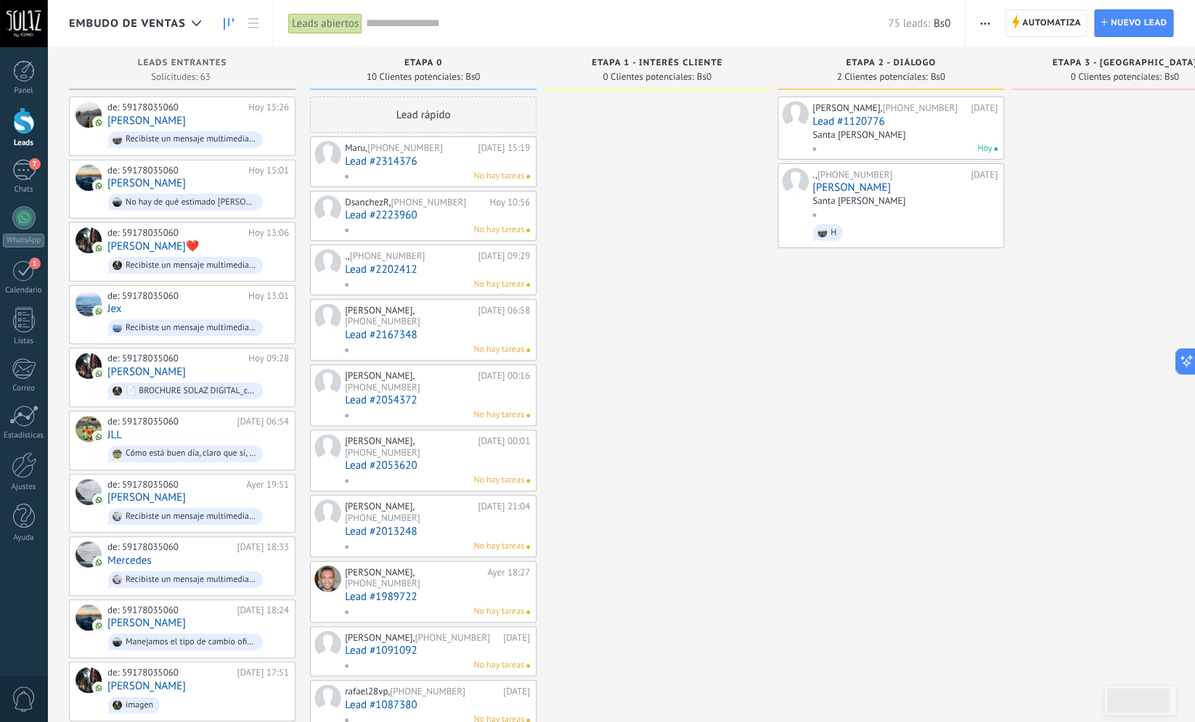
click at [1054, 29] on span "Automatiza" at bounding box center [1051, 23] width 59 height 26
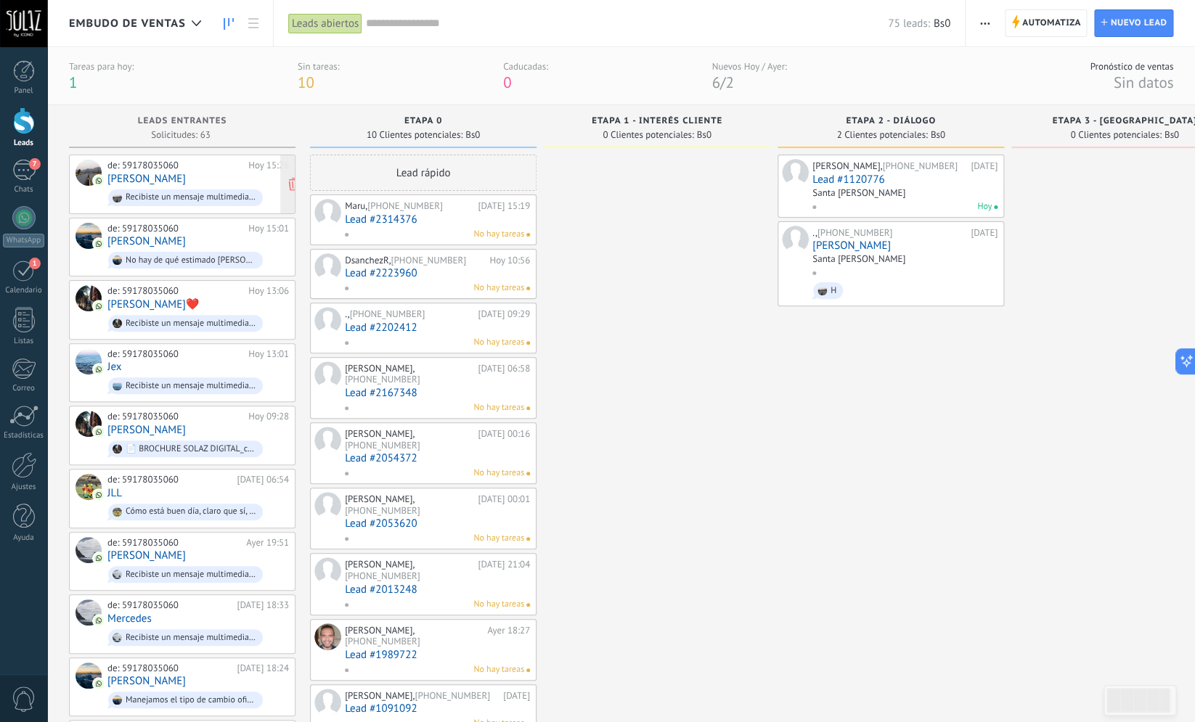
click at [207, 174] on div "de: 59178035060 [DATE] 15:26 [PERSON_NAME] un mensaje multimedia (id del mensaj…" at bounding box center [198, 184] width 182 height 49
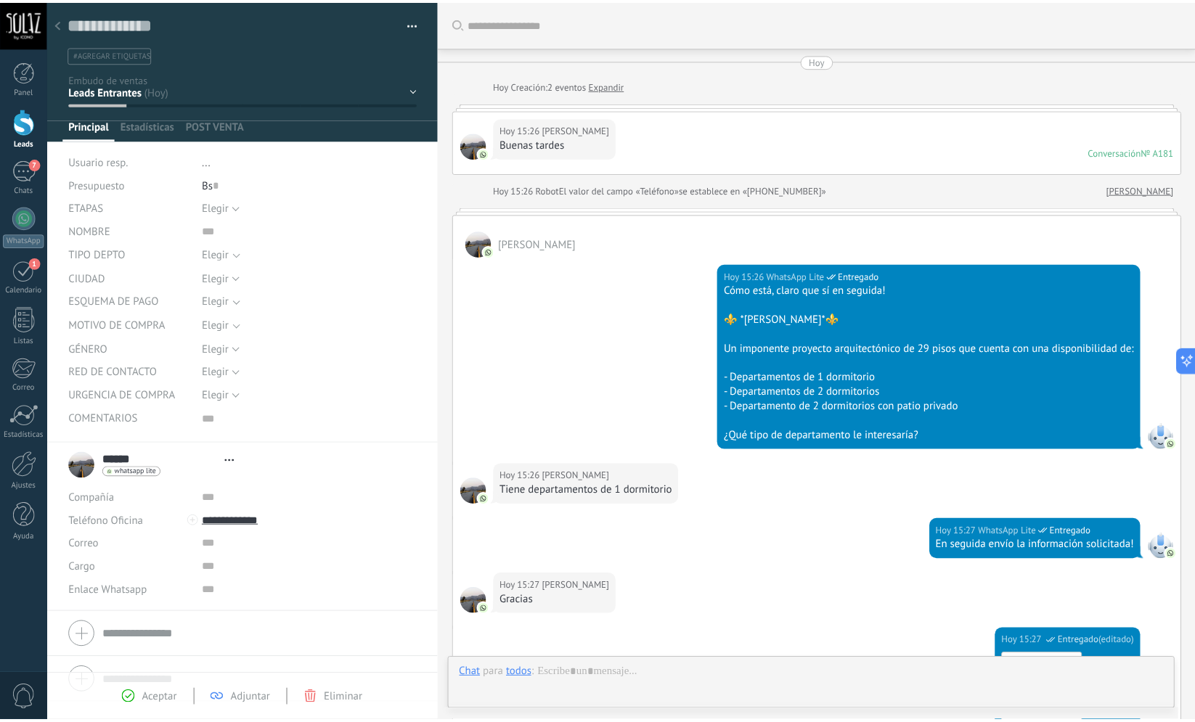
scroll to position [529, 0]
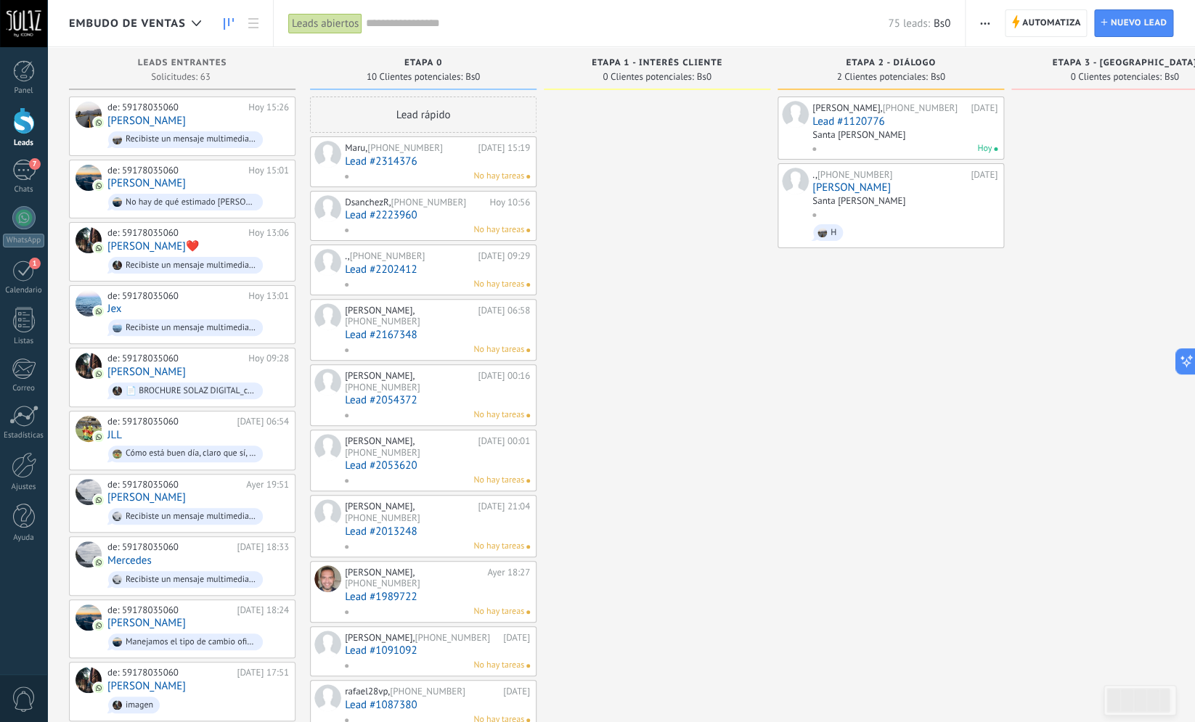
click at [444, 65] on div "ETAPA 0" at bounding box center [423, 64] width 212 height 12
click at [410, 62] on span "ETAPA 0" at bounding box center [423, 63] width 38 height 10
click at [427, 73] on span "10 Clientes potenciales:" at bounding box center [415, 77] width 96 height 9
click at [427, 68] on span "ETAPA 0" at bounding box center [423, 63] width 38 height 10
click at [1048, 27] on span "Automatiza" at bounding box center [1051, 23] width 59 height 26
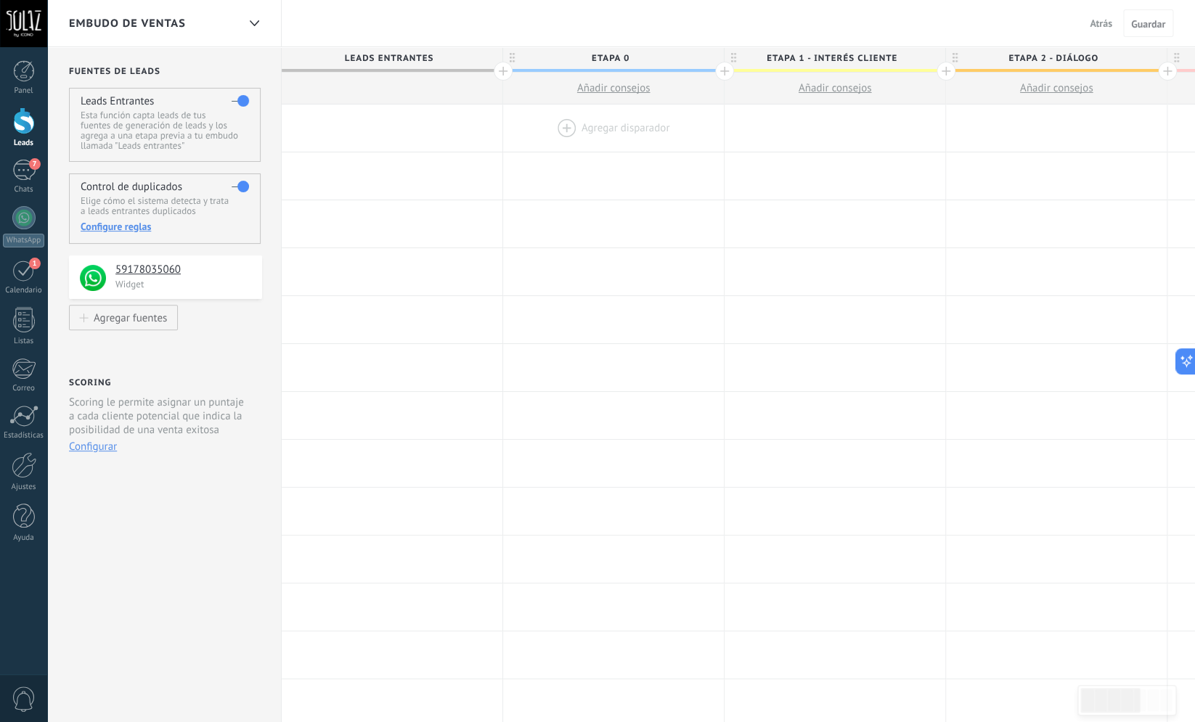
click at [562, 118] on div at bounding box center [613, 128] width 221 height 47
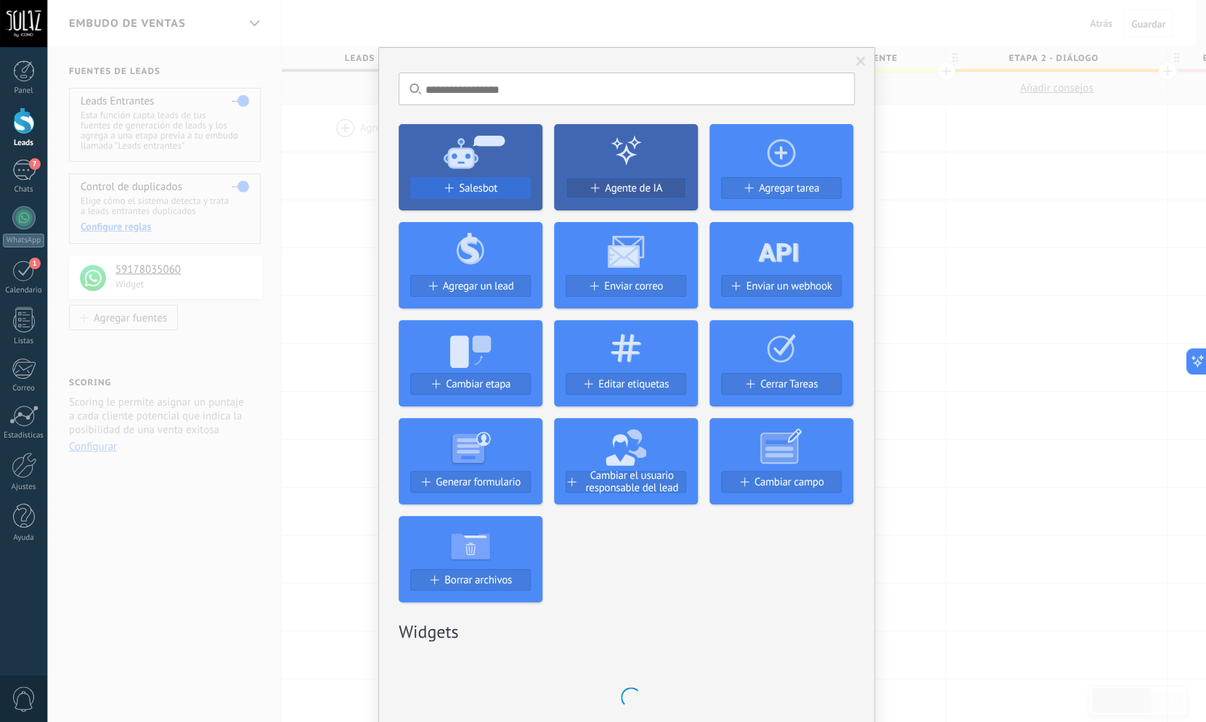
click at [460, 179] on button "Salesbot" at bounding box center [470, 188] width 121 height 22
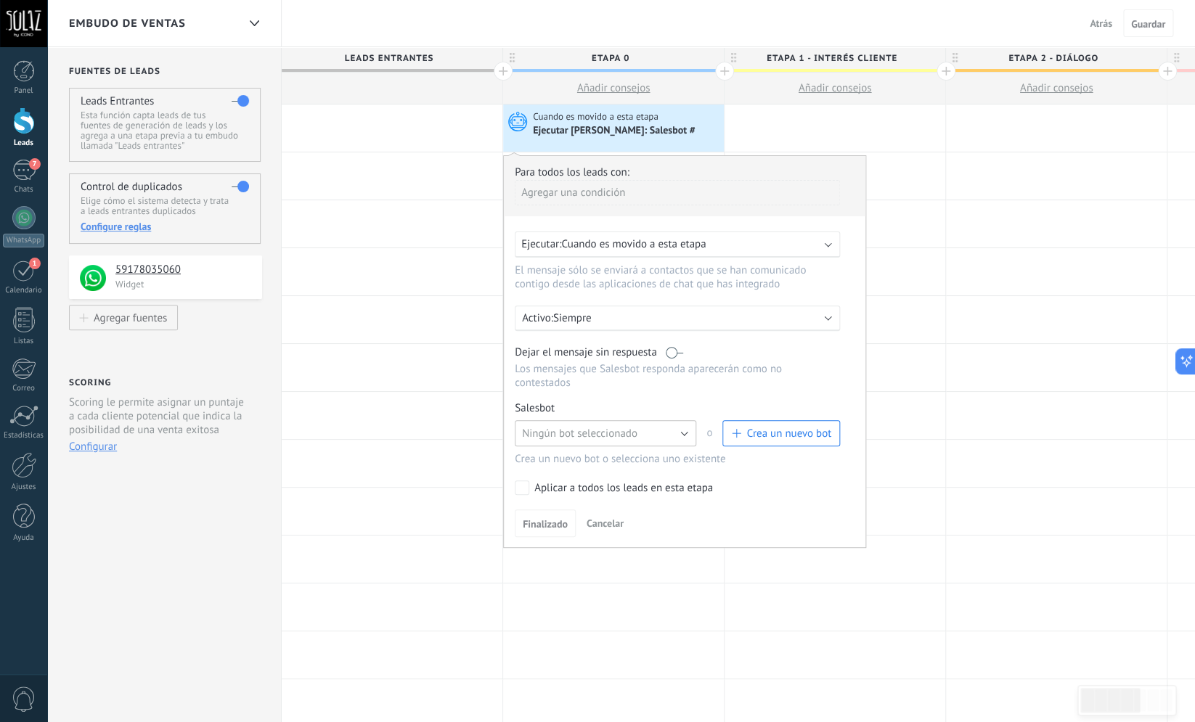
click at [683, 439] on button "Ningún bot seleccionado" at bounding box center [606, 433] width 182 height 26
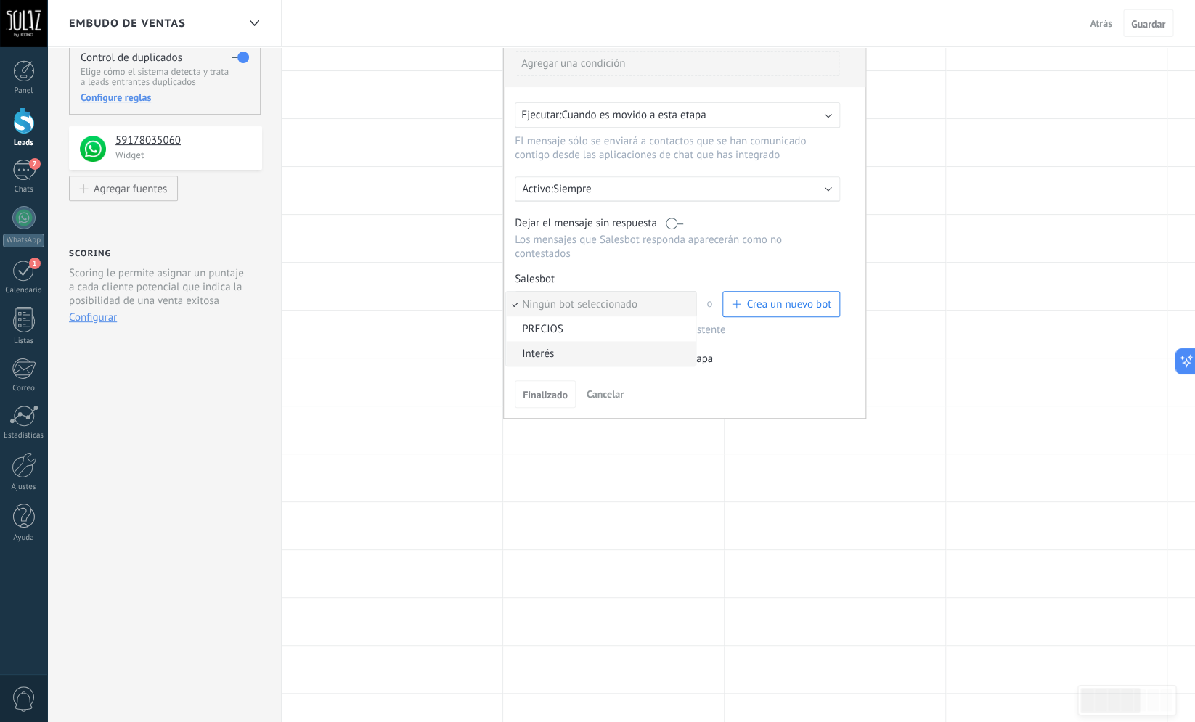
scroll to position [139, 0]
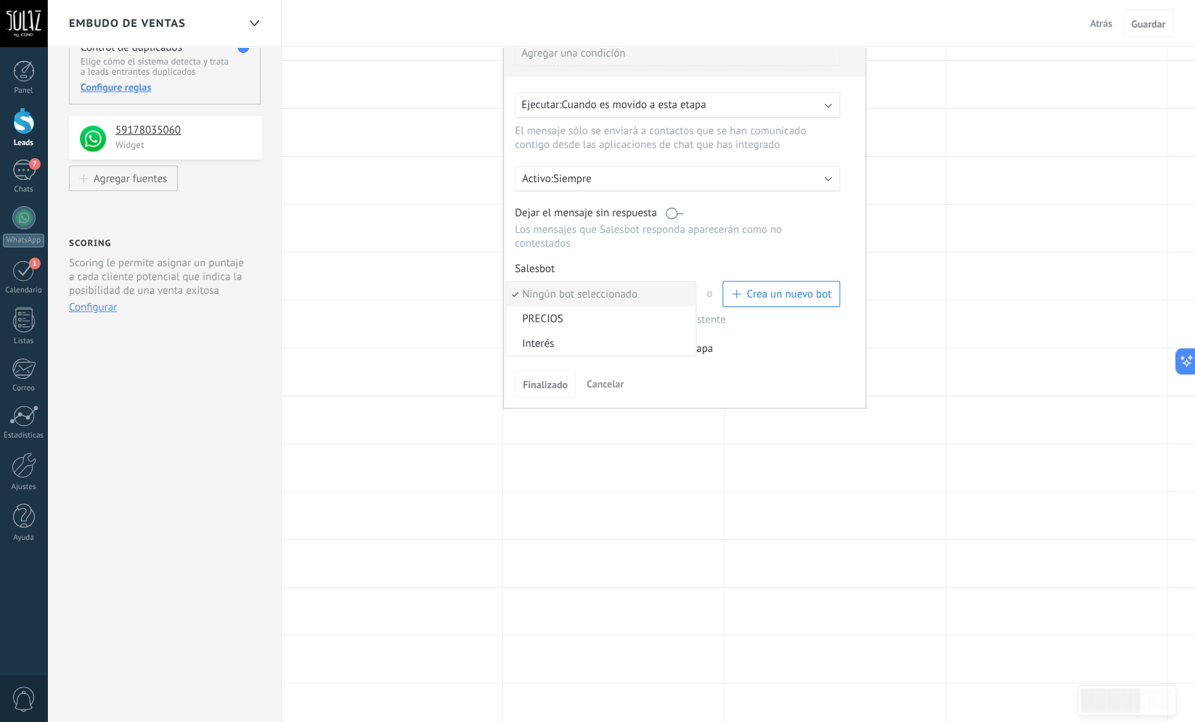
click at [628, 296] on span "Ningún bot seleccionado" at bounding box center [598, 295] width 185 height 14
click at [685, 298] on button "Ningún bot seleccionado" at bounding box center [606, 294] width 182 height 26
click at [685, 298] on span "Ningún bot seleccionado" at bounding box center [598, 295] width 185 height 14
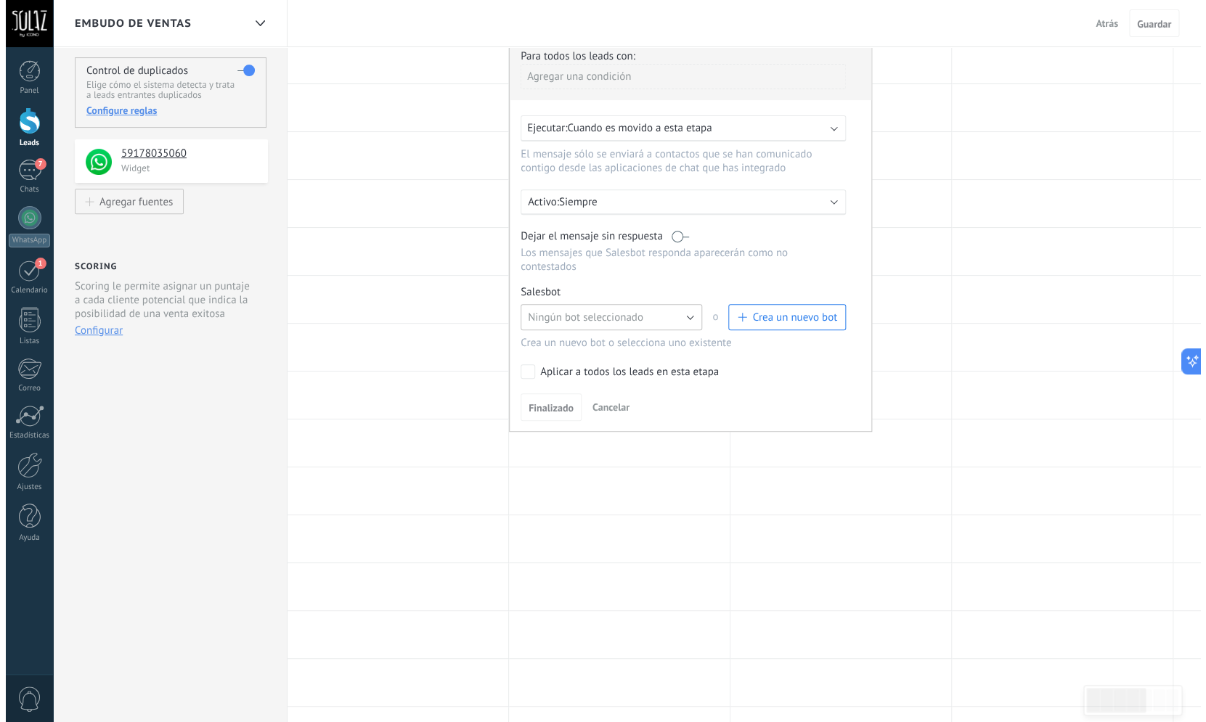
scroll to position [0, 0]
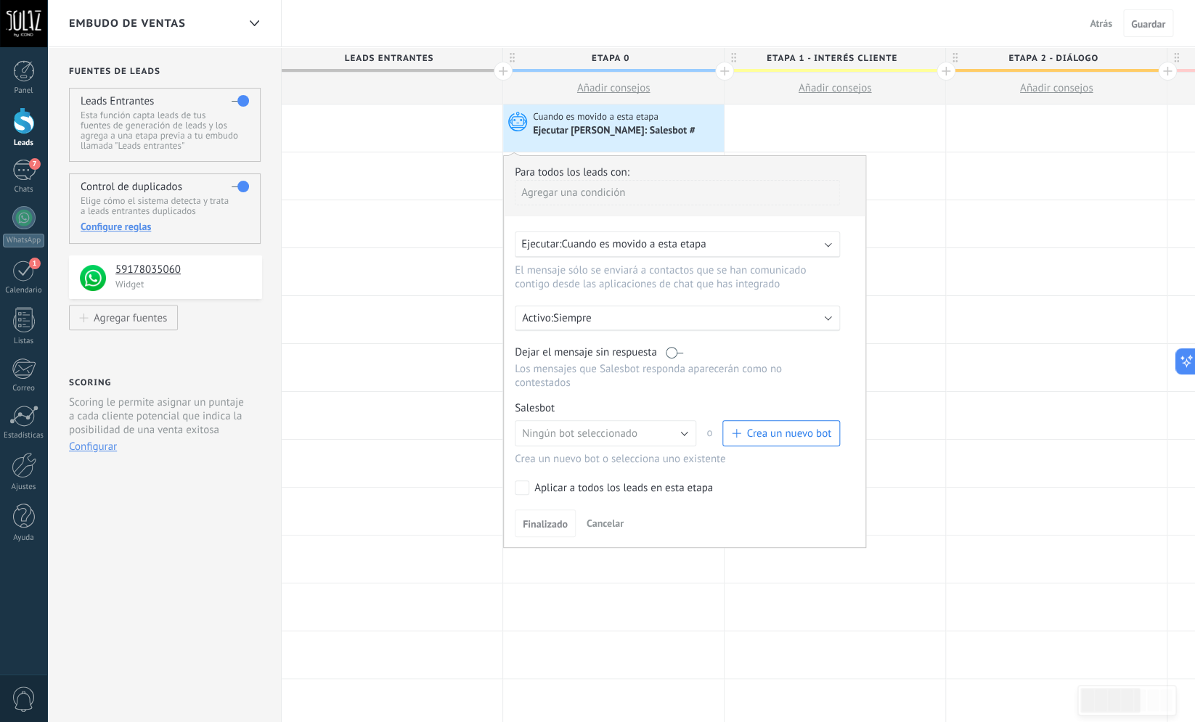
click at [744, 441] on span "Crea un nuevo bot" at bounding box center [781, 434] width 100 height 14
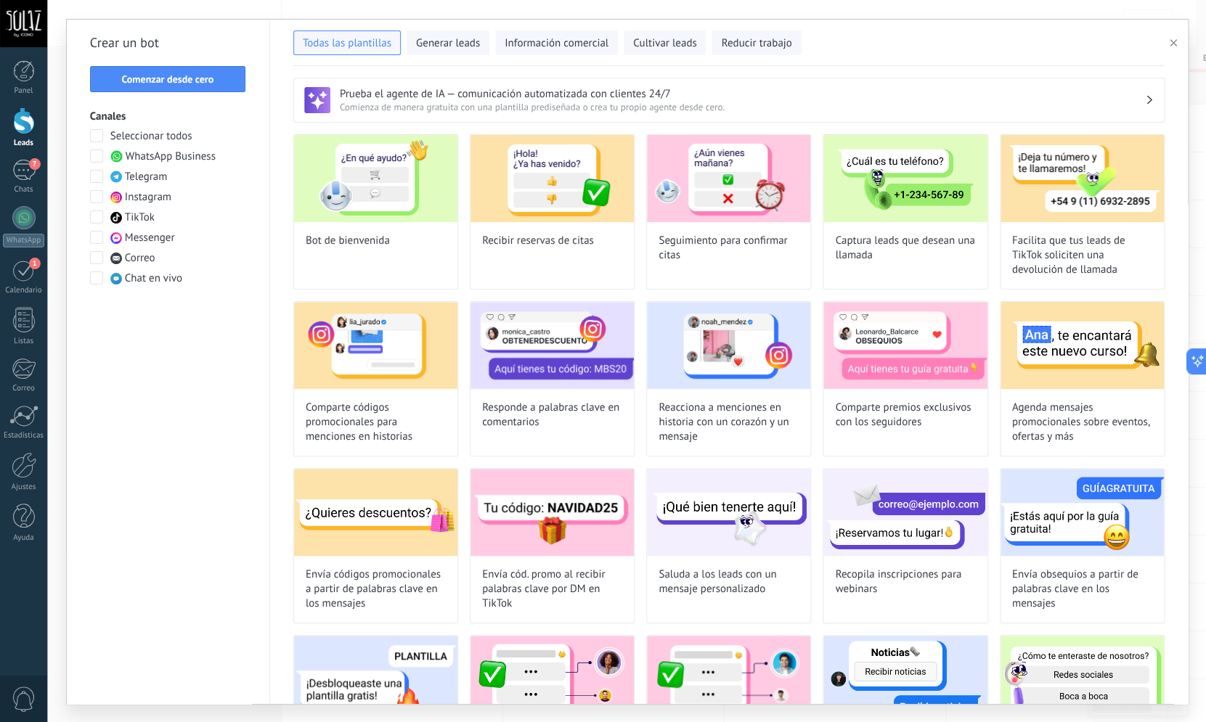
click at [98, 156] on span at bounding box center [96, 156] width 13 height 13
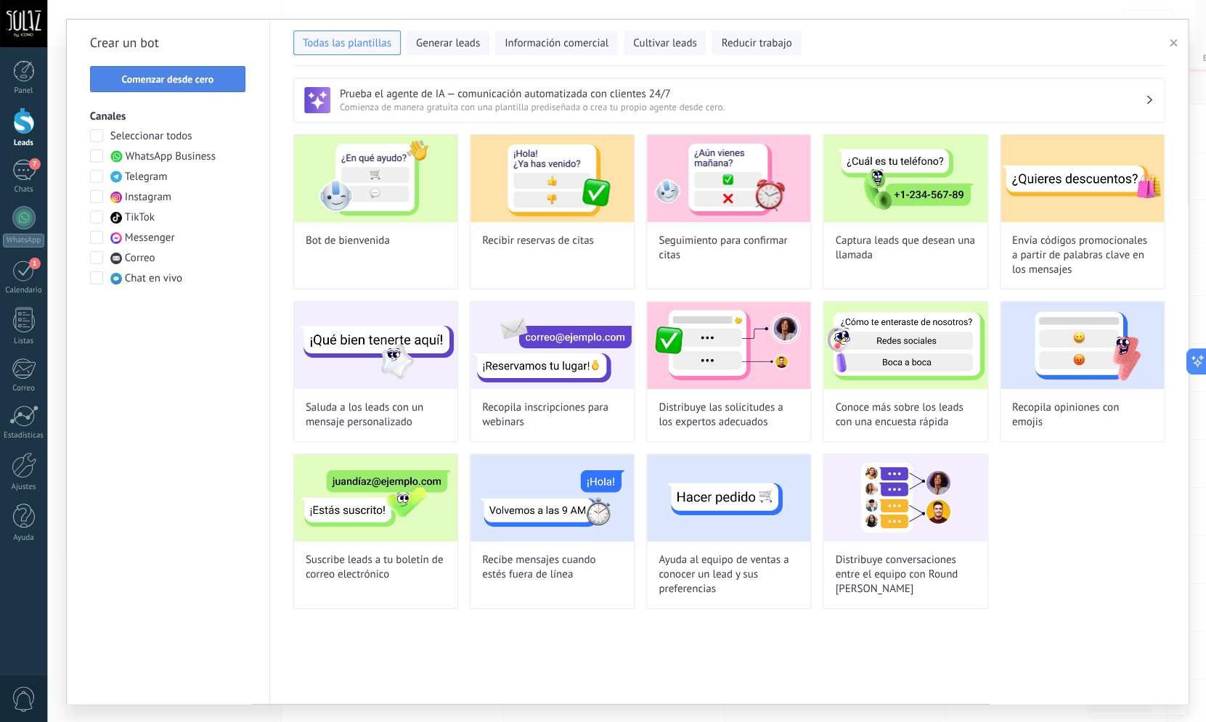
click at [183, 76] on span "Comenzar desde cero" at bounding box center [167, 79] width 92 height 10
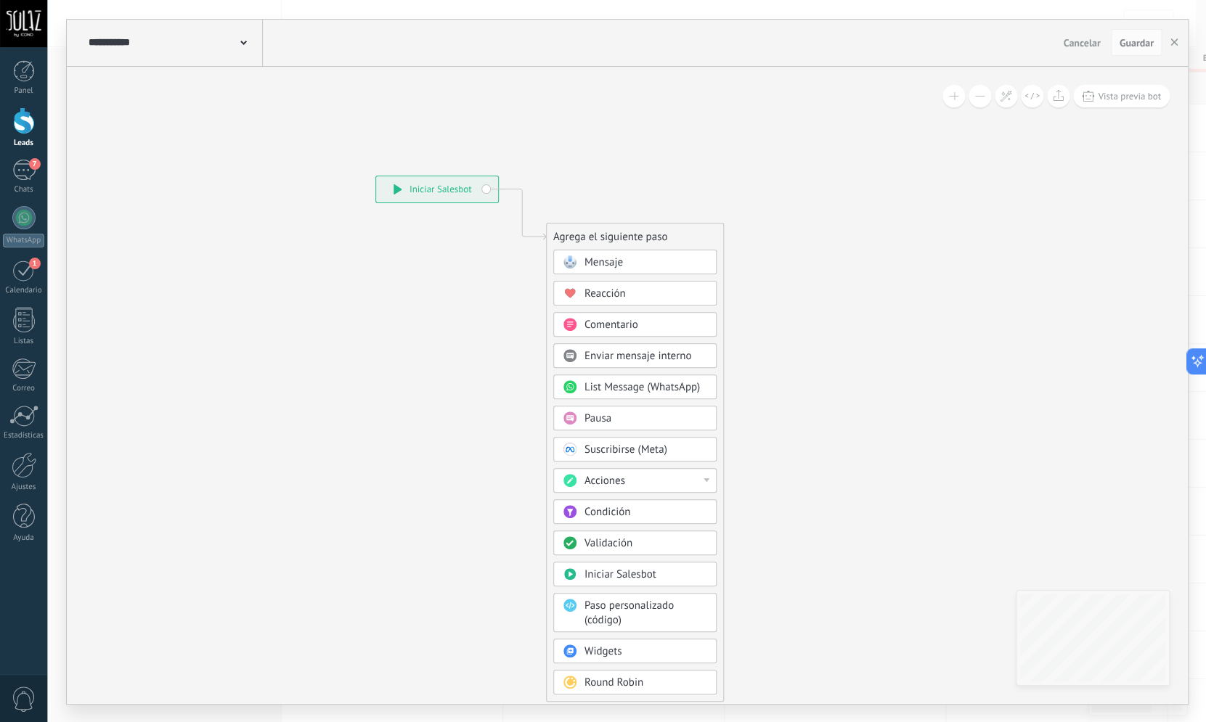
click at [574, 259] on rect at bounding box center [569, 262] width 13 height 13
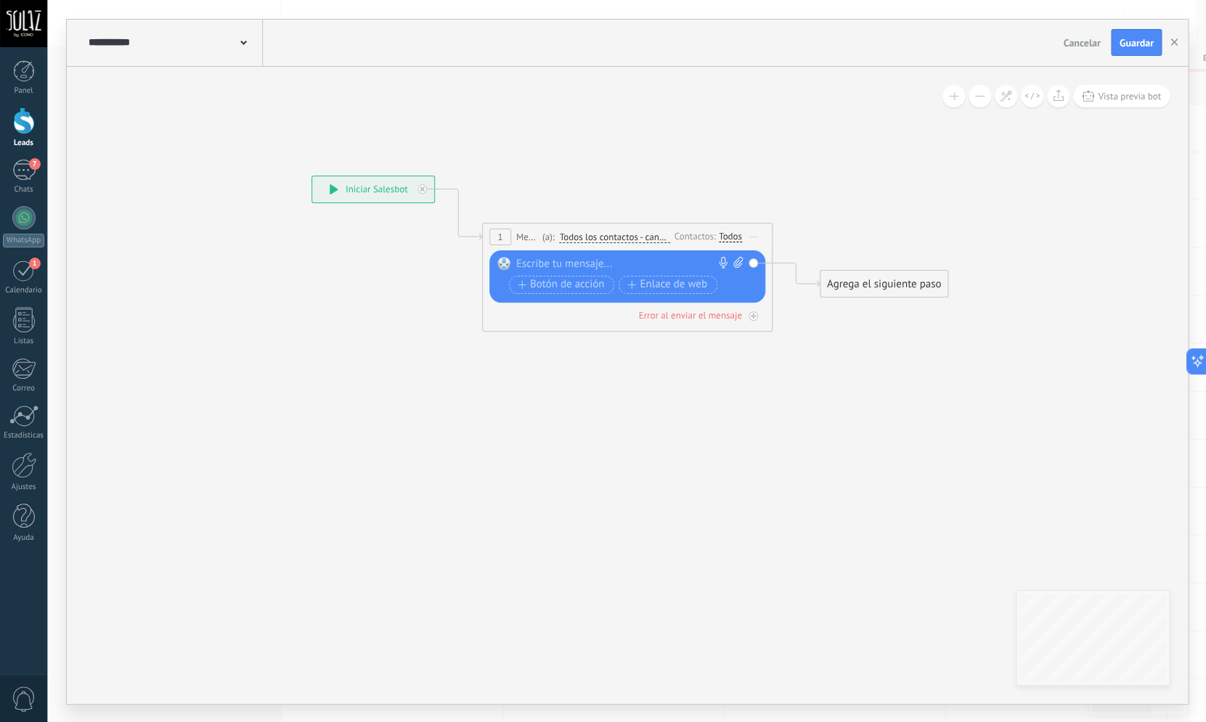
click at [737, 264] on icon at bounding box center [737, 262] width 9 height 11
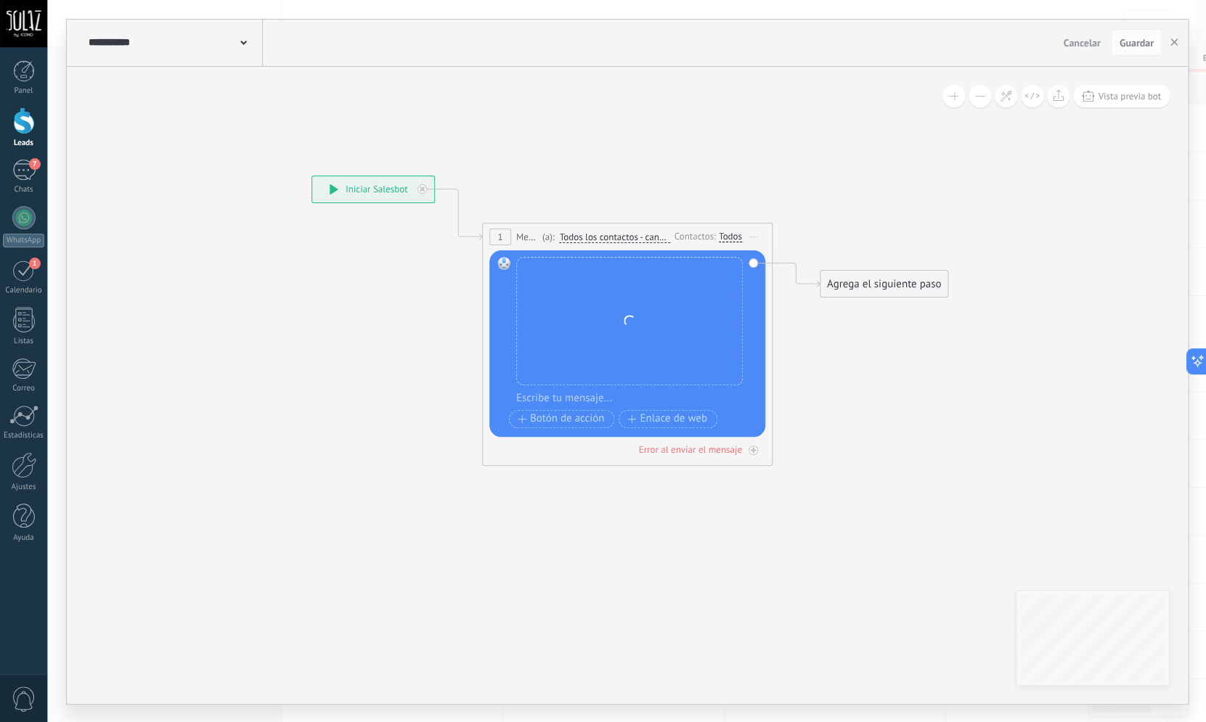
click at [728, 237] on div "Todos" at bounding box center [730, 237] width 23 height 12
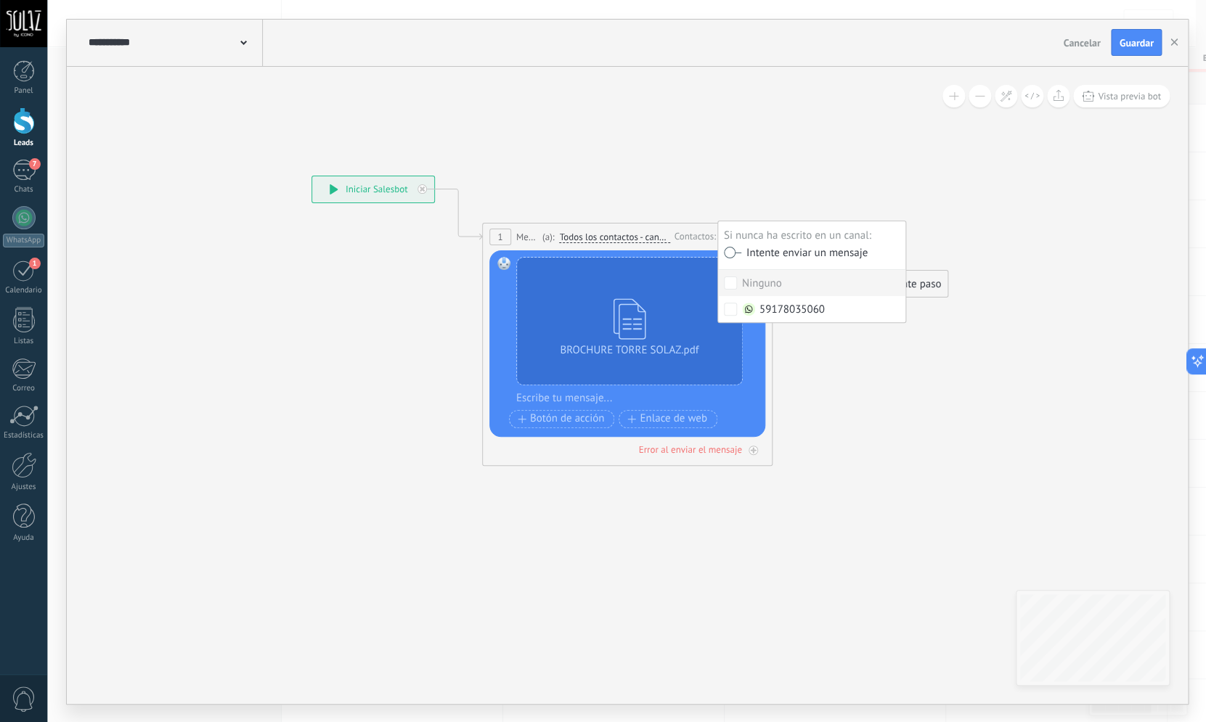
click at [728, 237] on div "Si nunca ha escrito en un canal:" at bounding box center [812, 236] width 176 height 12
click at [714, 207] on icon at bounding box center [604, 244] width 1313 height 863
click at [243, 39] on span at bounding box center [243, 42] width 7 height 14
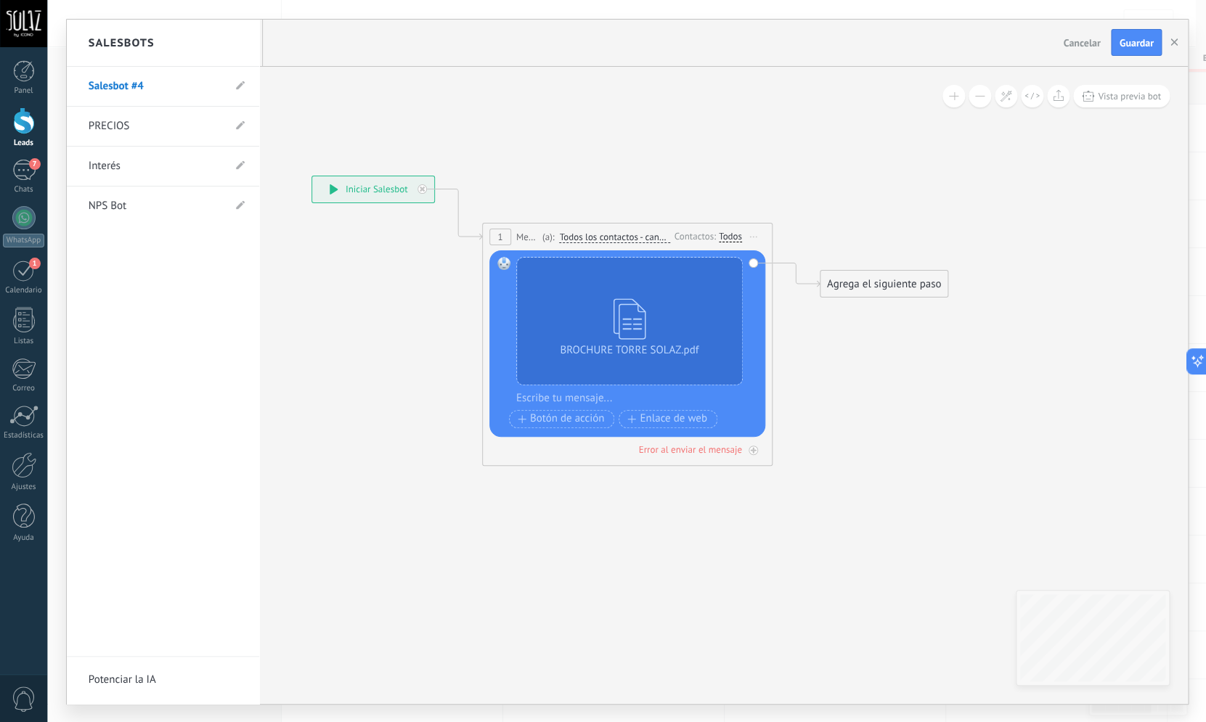
click at [308, 37] on div at bounding box center [627, 362] width 1121 height 685
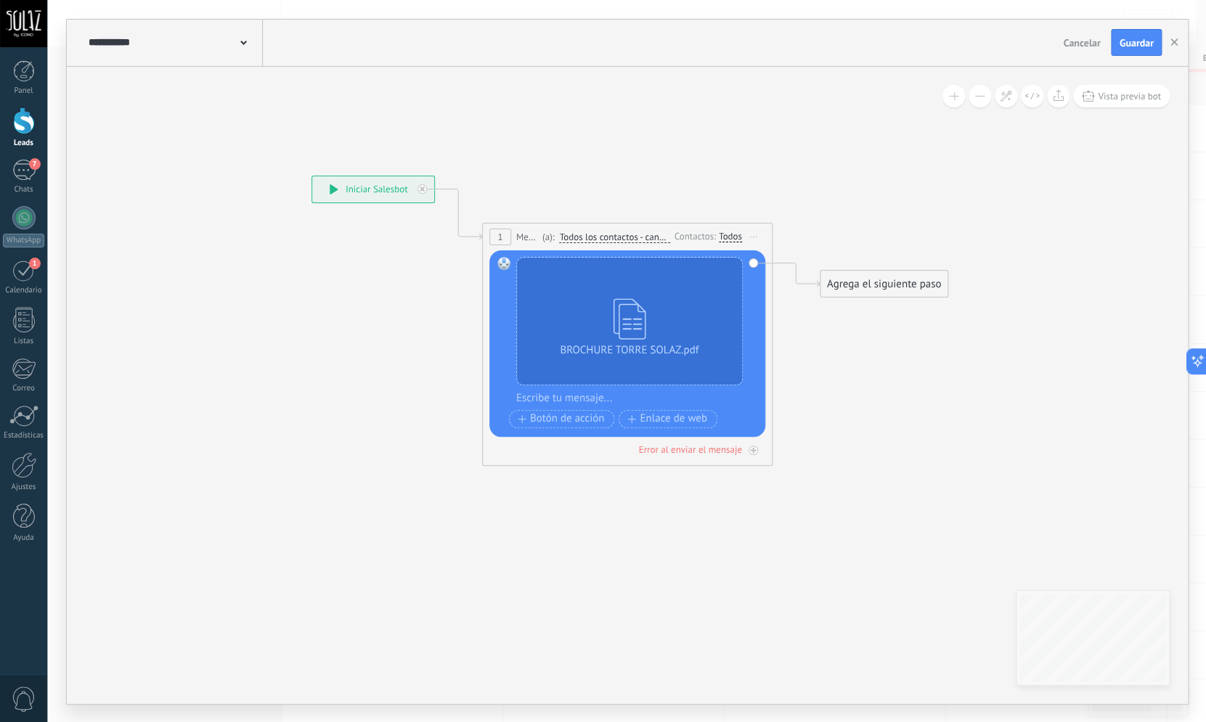
click at [242, 42] on use at bounding box center [243, 42] width 7 height 4
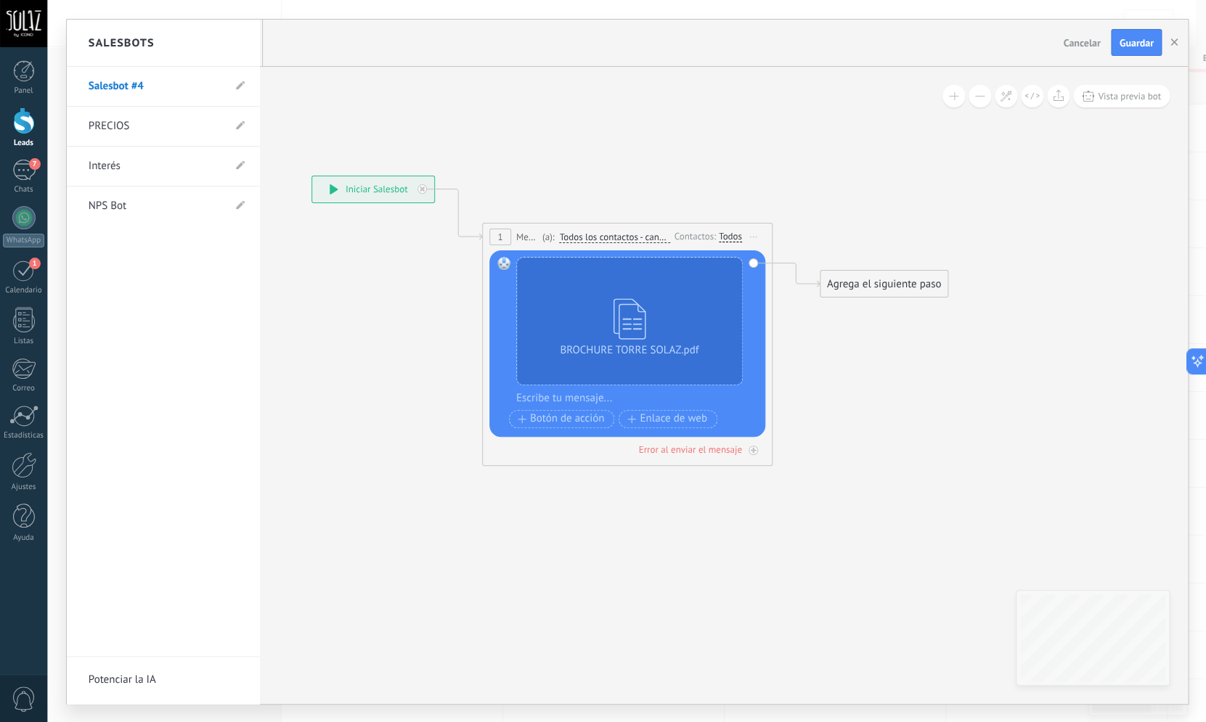
click at [242, 42] on div "Salesbots" at bounding box center [163, 43] width 192 height 47
click at [325, 50] on div at bounding box center [627, 362] width 1121 height 685
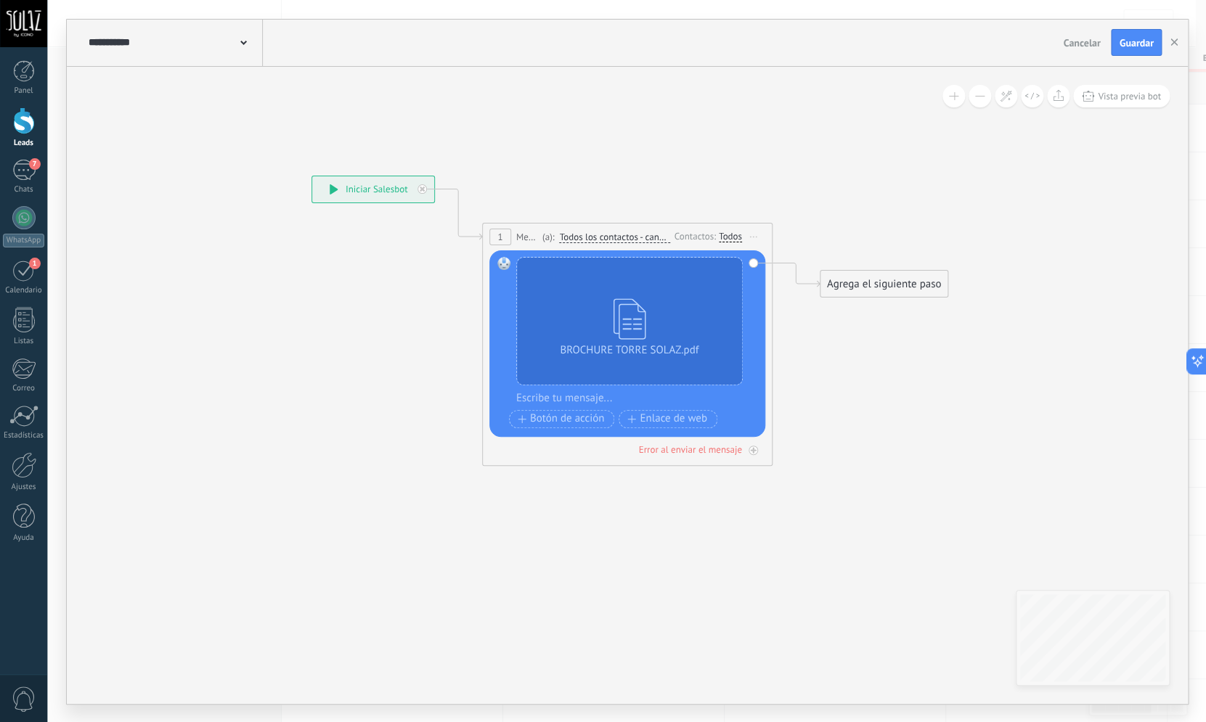
click at [752, 237] on span "Iniciar vista previa aquí Cambiar nombre Duplicar [GEOGRAPHIC_DATA]" at bounding box center [753, 237] width 23 height 21
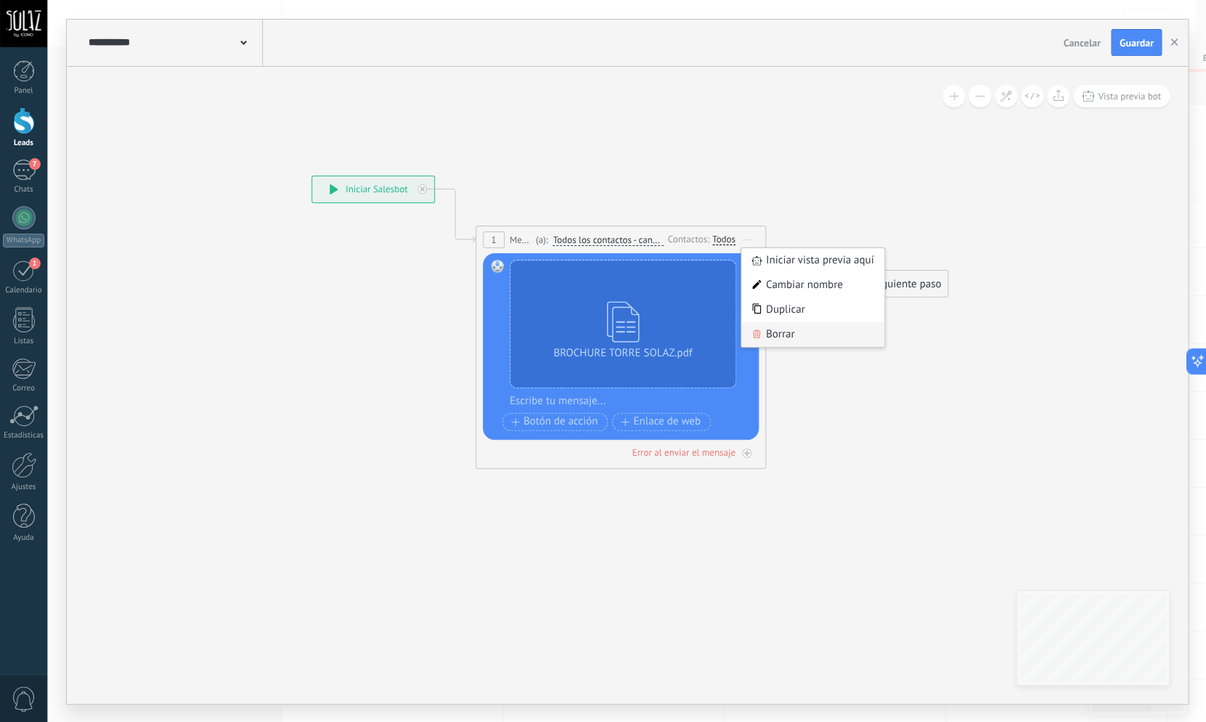
click at [783, 333] on div "Borrar" at bounding box center [813, 334] width 144 height 25
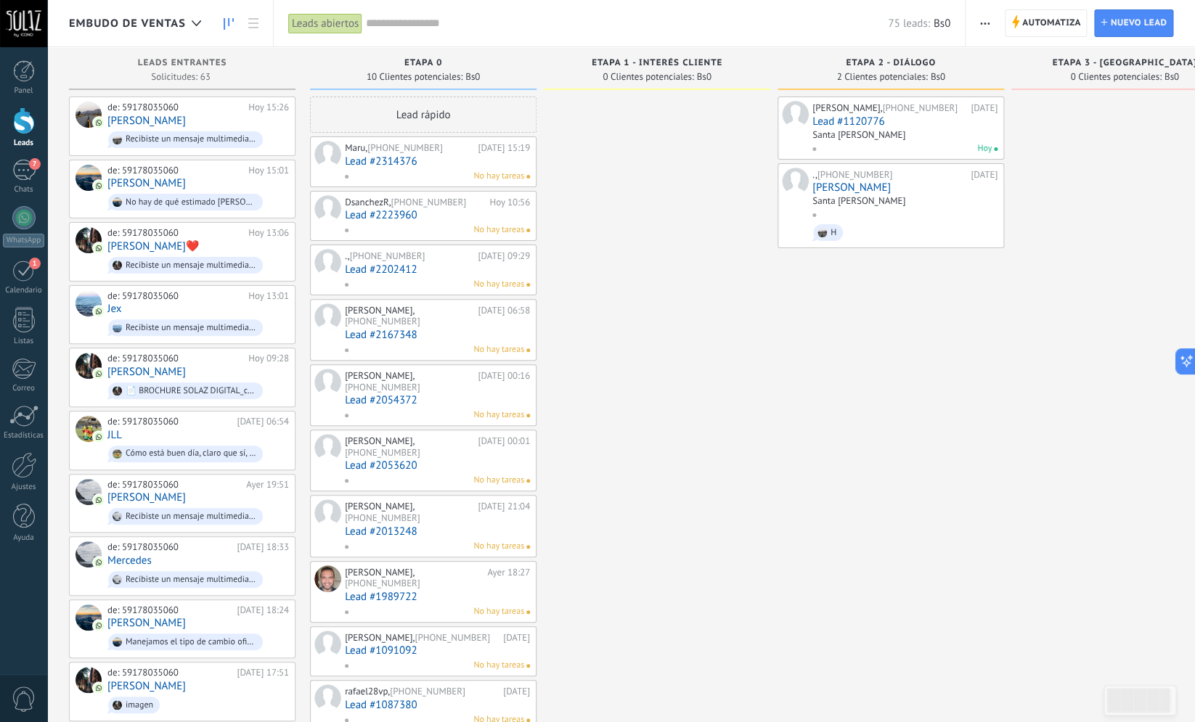
click at [434, 164] on link "Lead #2314376" at bounding box center [437, 161] width 185 height 12
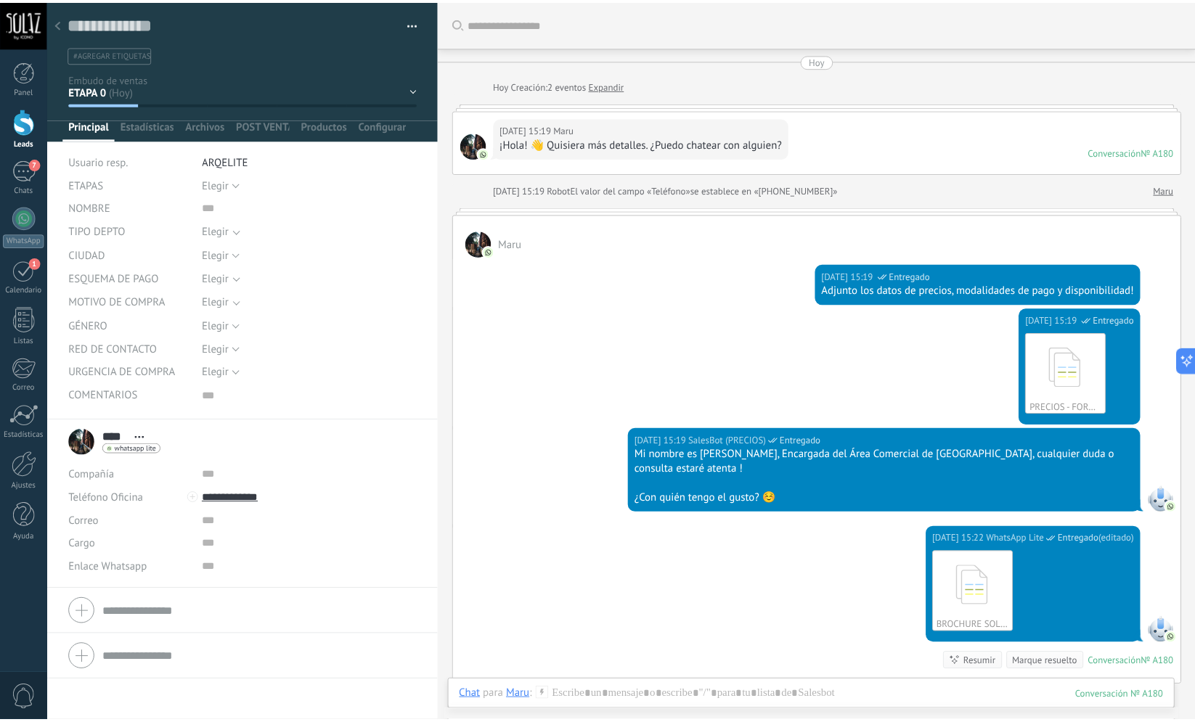
scroll to position [273, 0]
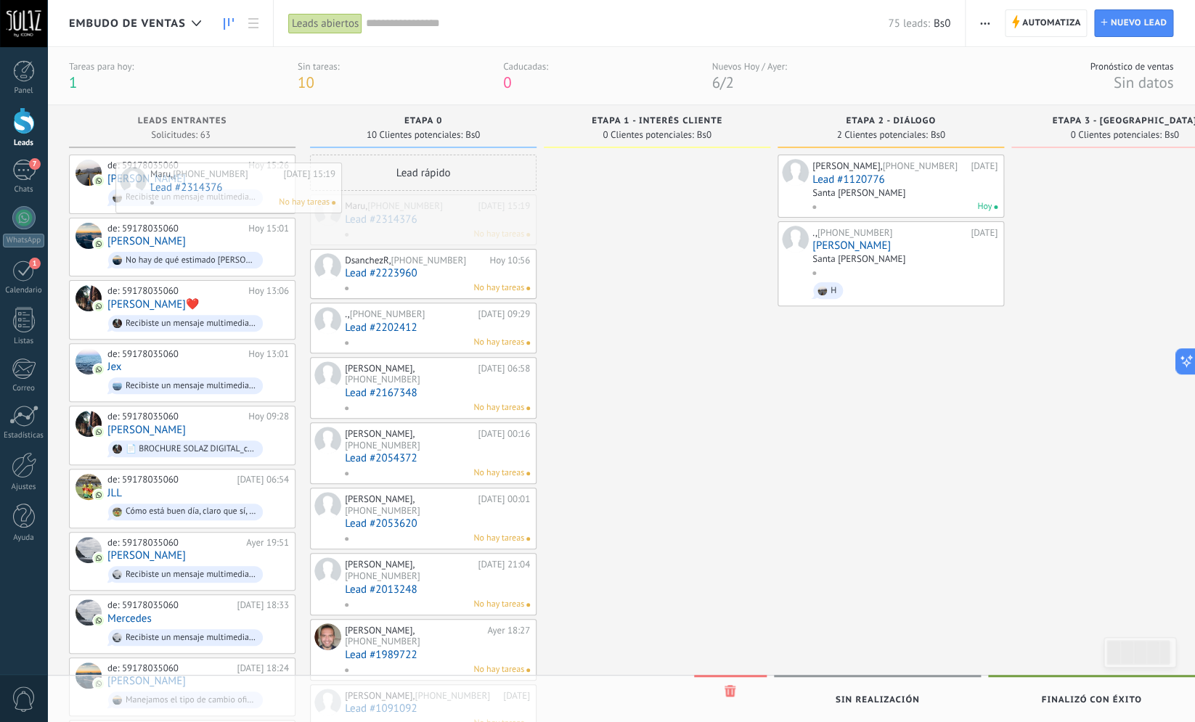
drag, startPoint x: 423, startPoint y: 216, endPoint x: 229, endPoint y: 184, distance: 197.2
click at [229, 184] on div "Embudo de ventas Leads abiertos Aplicar 75 leads: Bs0 Leads abiertos Mis leads …" at bounding box center [621, 716] width 1148 height 1433
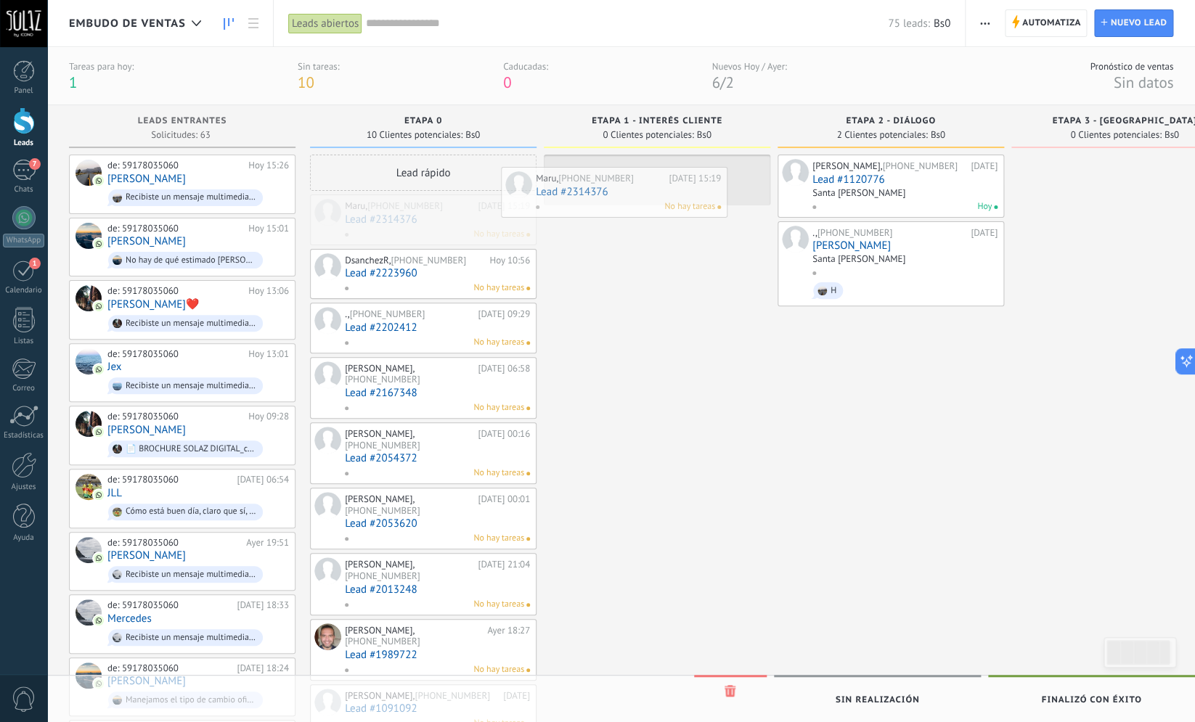
drag, startPoint x: 417, startPoint y: 218, endPoint x: 613, endPoint y: 187, distance: 197.7
click at [613, 187] on div "Embudo de ventas Leads abiertos Aplicar 75 leads: Bs0 Leads abiertos Mis leads …" at bounding box center [621, 716] width 1148 height 1433
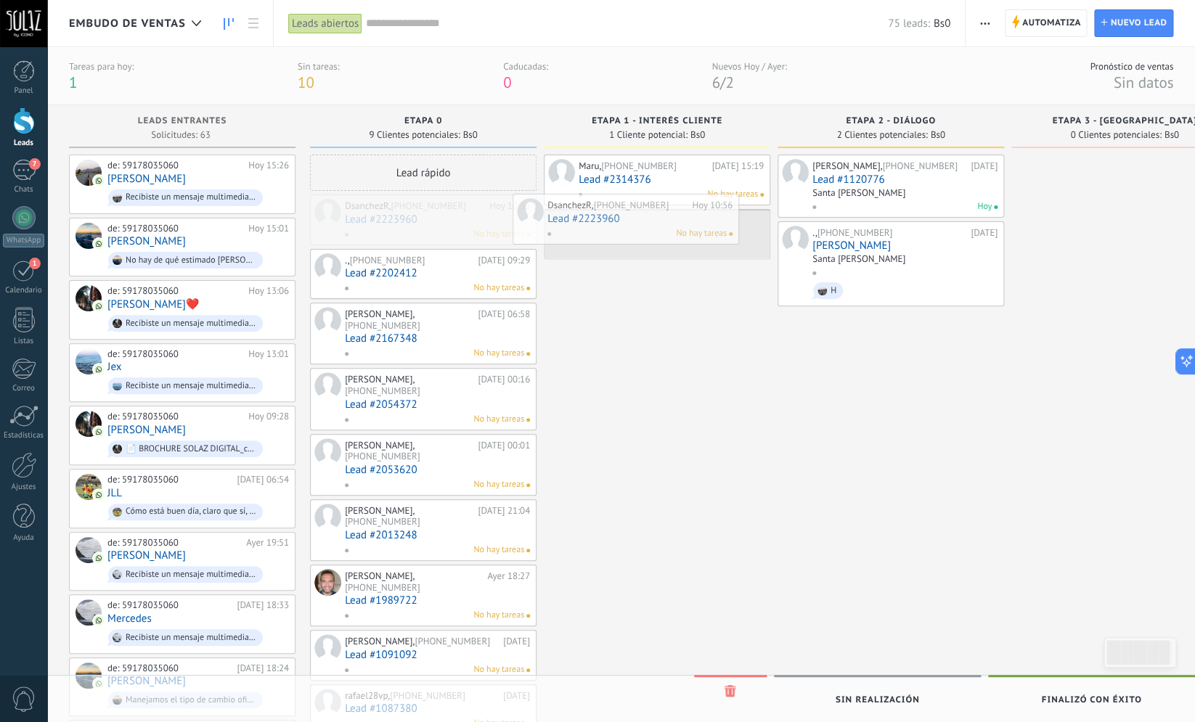
drag, startPoint x: 412, startPoint y: 230, endPoint x: 614, endPoint y: 230, distance: 201.9
click at [614, 230] on div "Embudo de ventas Leads abiertos Aplicar 75 leads: Bs0 Leads abiertos Mis leads …" at bounding box center [621, 716] width 1148 height 1433
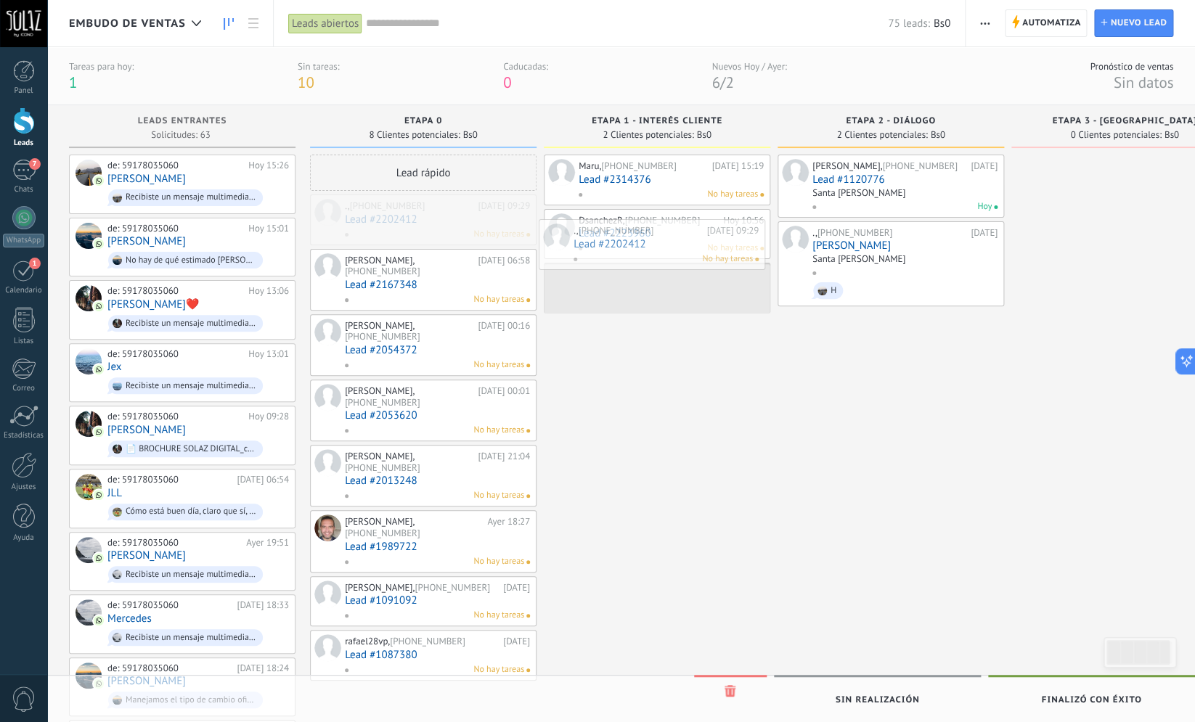
drag, startPoint x: 399, startPoint y: 227, endPoint x: 628, endPoint y: 252, distance: 230.0
click at [628, 252] on div "Embudo de ventas Leads abiertos Aplicar 75 leads: Bs0 Leads abiertos Mis leads …" at bounding box center [621, 716] width 1148 height 1433
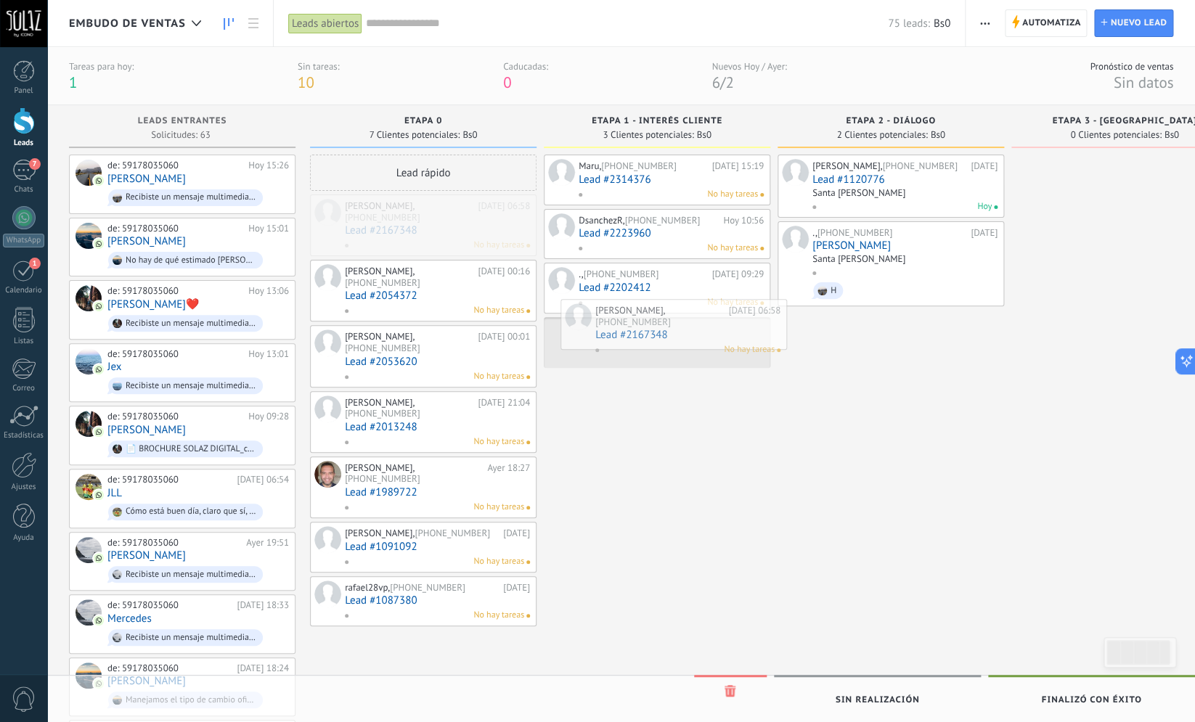
drag, startPoint x: 428, startPoint y: 211, endPoint x: 679, endPoint y: 316, distance: 271.4
click at [679, 316] on div "Embudo de ventas Leads abiertos Aplicar 75 leads: Bs0 Leads abiertos Mis leads …" at bounding box center [621, 716] width 1148 height 1433
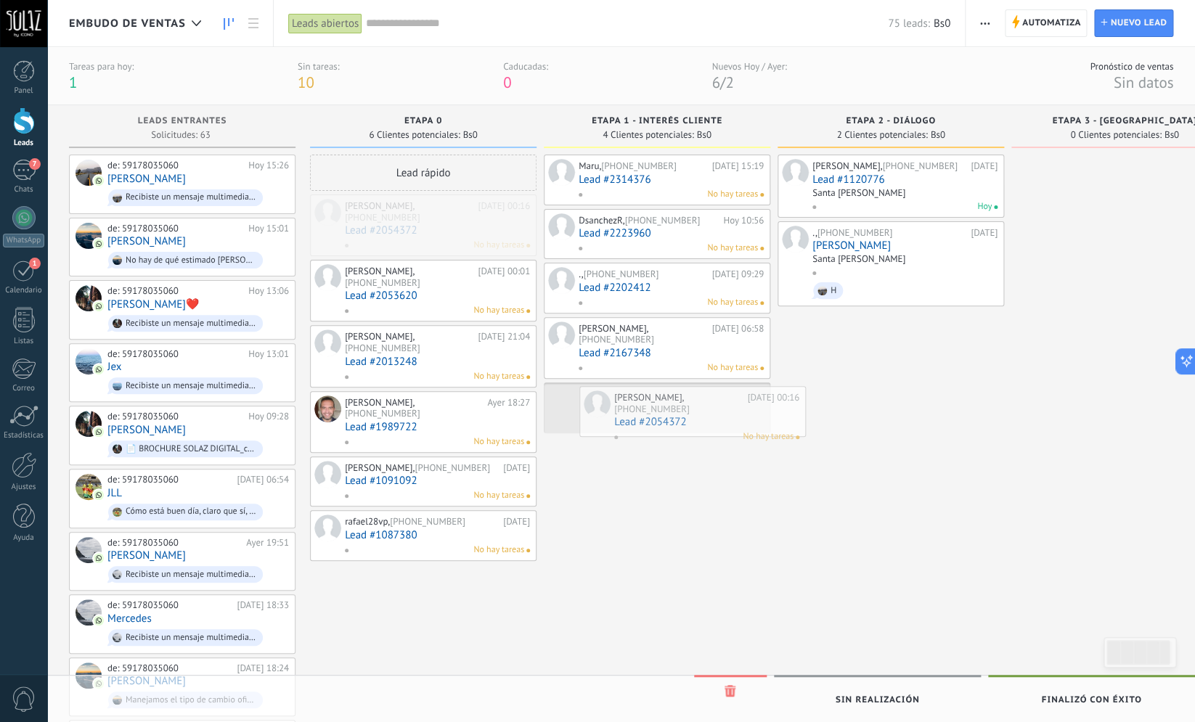
drag, startPoint x: 415, startPoint y: 219, endPoint x: 685, endPoint y: 410, distance: 330.6
click at [685, 410] on div "Embudo de ventas Leads abiertos Aplicar 75 leads: Bs0 Leads abiertos Mis leads …" at bounding box center [621, 716] width 1148 height 1433
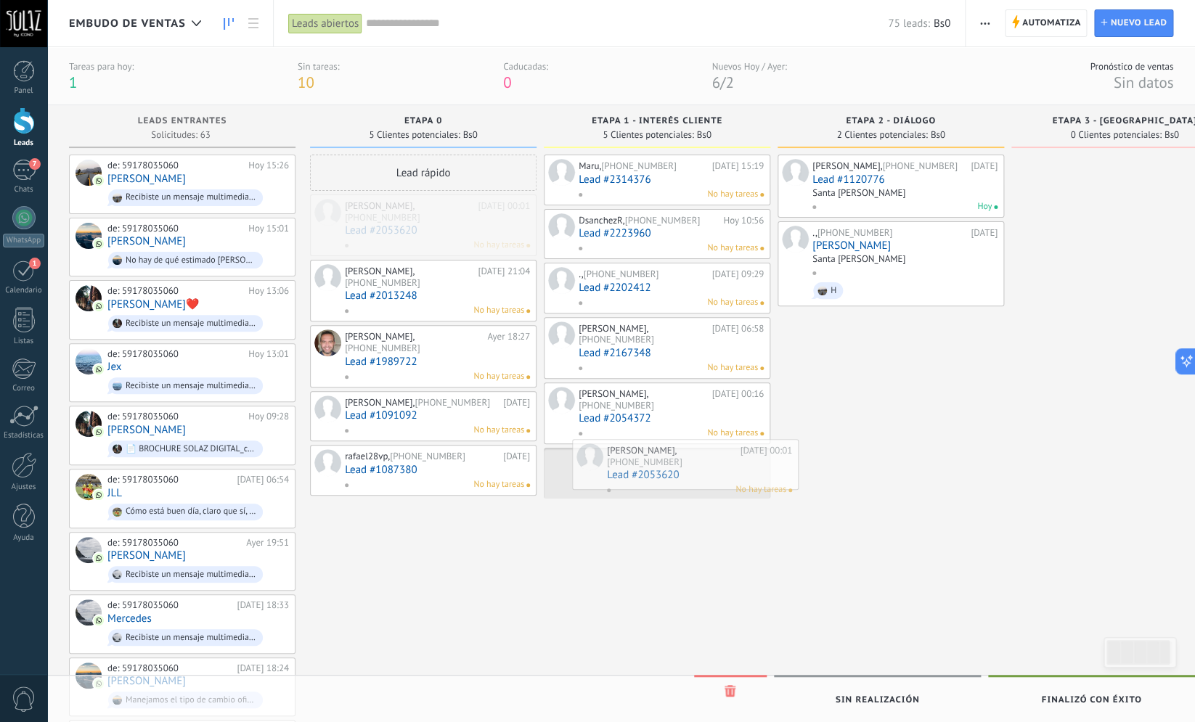
drag, startPoint x: 411, startPoint y: 227, endPoint x: 673, endPoint y: 472, distance: 358.6
click at [673, 472] on div "Embudo de ventas Leads abiertos Aplicar 75 leads: Bs0 Leads abiertos Mis leads …" at bounding box center [621, 716] width 1148 height 1433
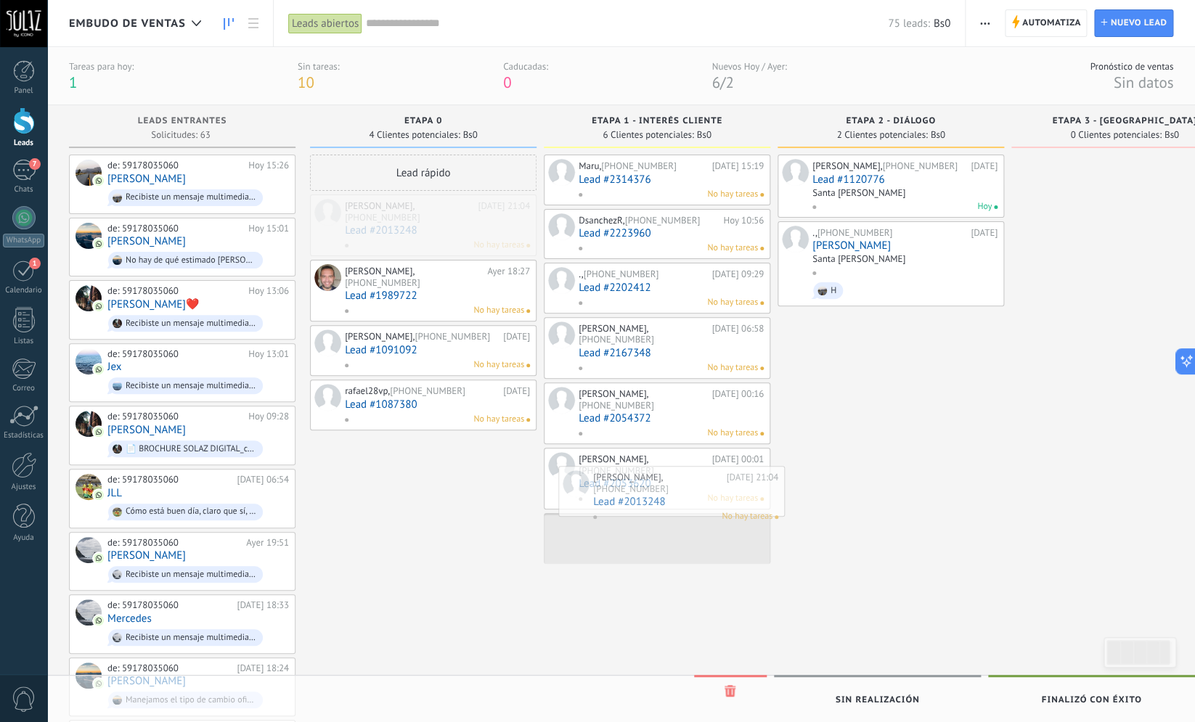
drag, startPoint x: 412, startPoint y: 232, endPoint x: 655, endPoint y: 498, distance: 359.8
click at [655, 498] on div "Embudo de ventas Leads abiertos Aplicar 75 leads: Bs0 Leads abiertos Mis leads …" at bounding box center [621, 716] width 1148 height 1433
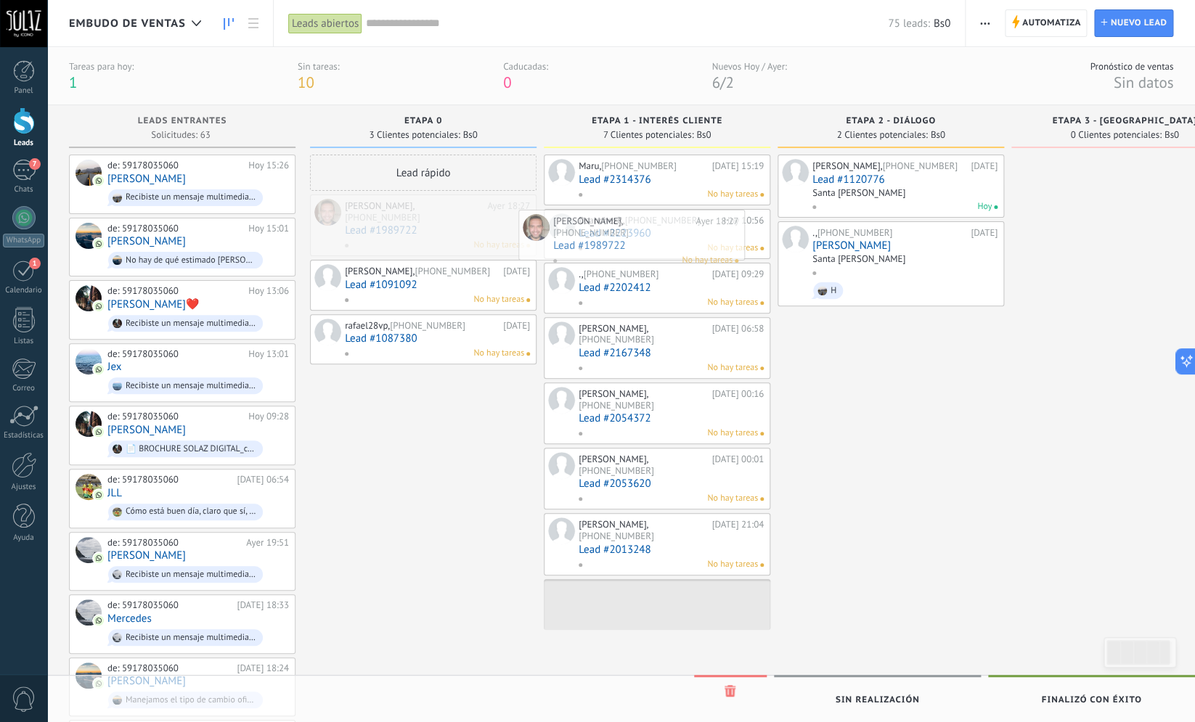
drag, startPoint x: 375, startPoint y: 219, endPoint x: 582, endPoint y: 234, distance: 208.2
click at [582, 234] on div "Embudo de ventas Leads abiertos Aplicar 75 leads: Bs0 Leads abiertos Mis leads …" at bounding box center [621, 716] width 1148 height 1433
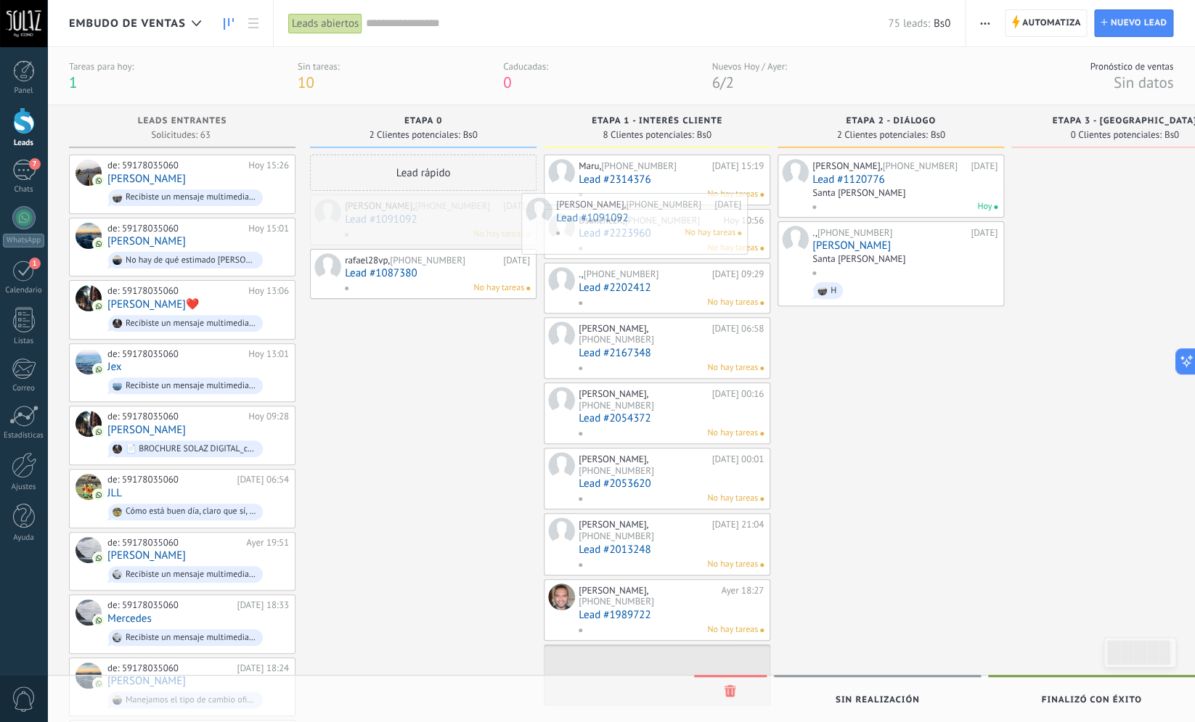
click at [628, 227] on div "Embudo de ventas Leads abiertos Aplicar 75 leads: Bs0 Leads abiertos Mis leads …" at bounding box center [621, 716] width 1148 height 1433
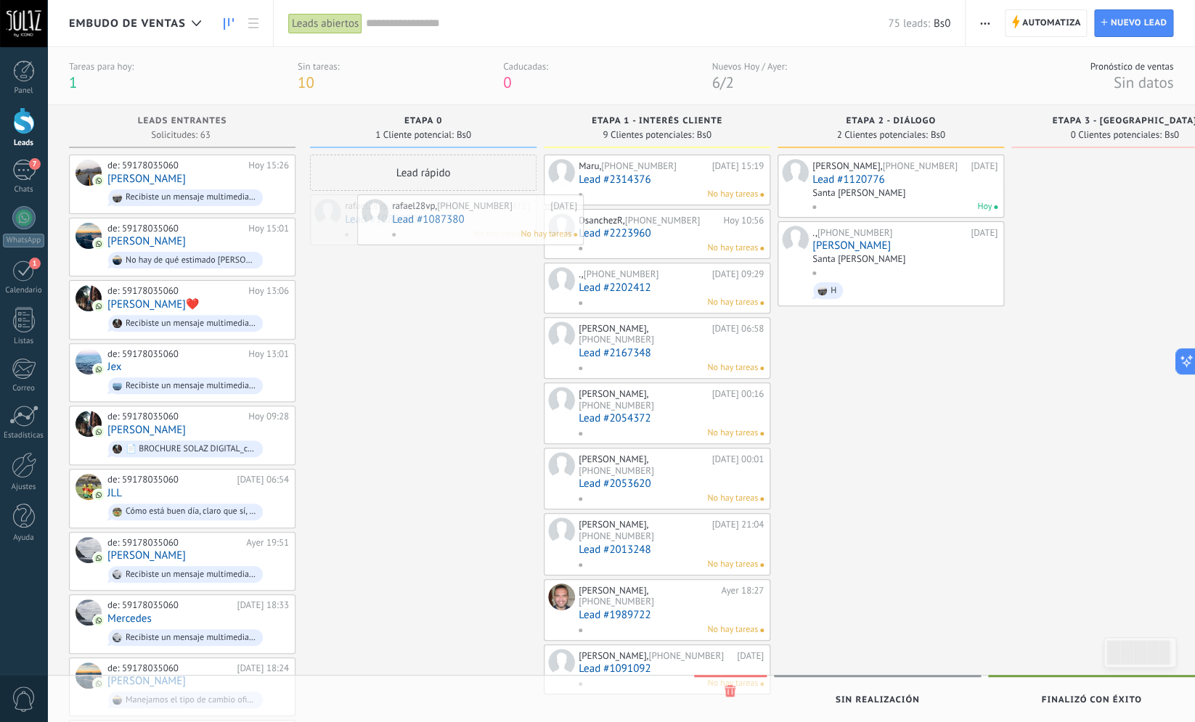
drag, startPoint x: 396, startPoint y: 208, endPoint x: 584, endPoint y: 211, distance: 188.1
click at [584, 211] on div "Embudo de ventas Leads abiertos Aplicar 75 leads: Bs0 Leads abiertos Mis leads …" at bounding box center [621, 716] width 1148 height 1433
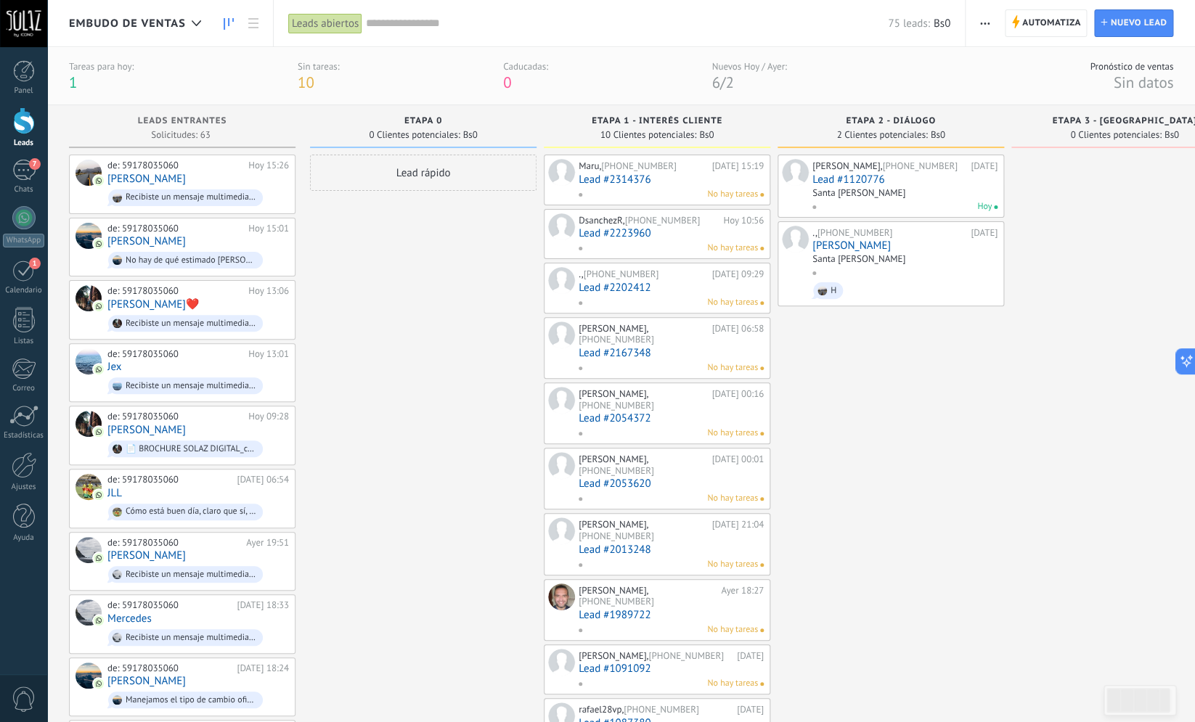
click at [394, 174] on div "Lead rápido" at bounding box center [423, 173] width 227 height 36
click at [413, 176] on div "Lead rápido" at bounding box center [423, 173] width 227 height 36
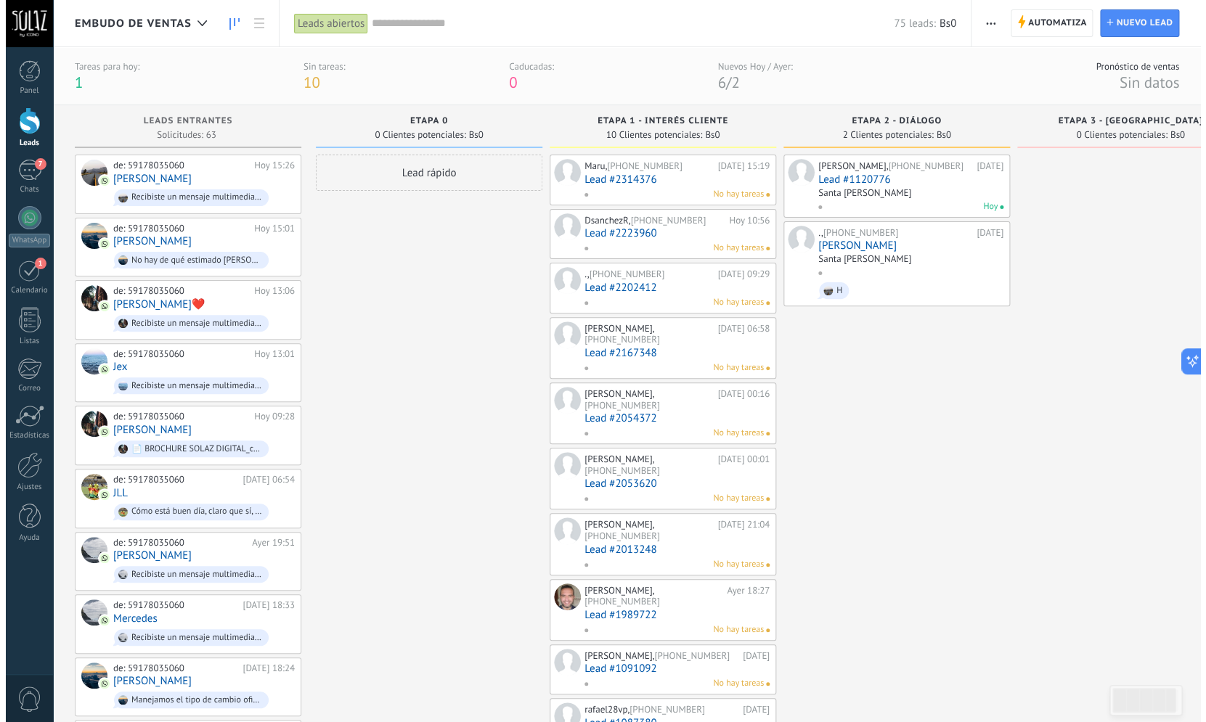
scroll to position [252, 0]
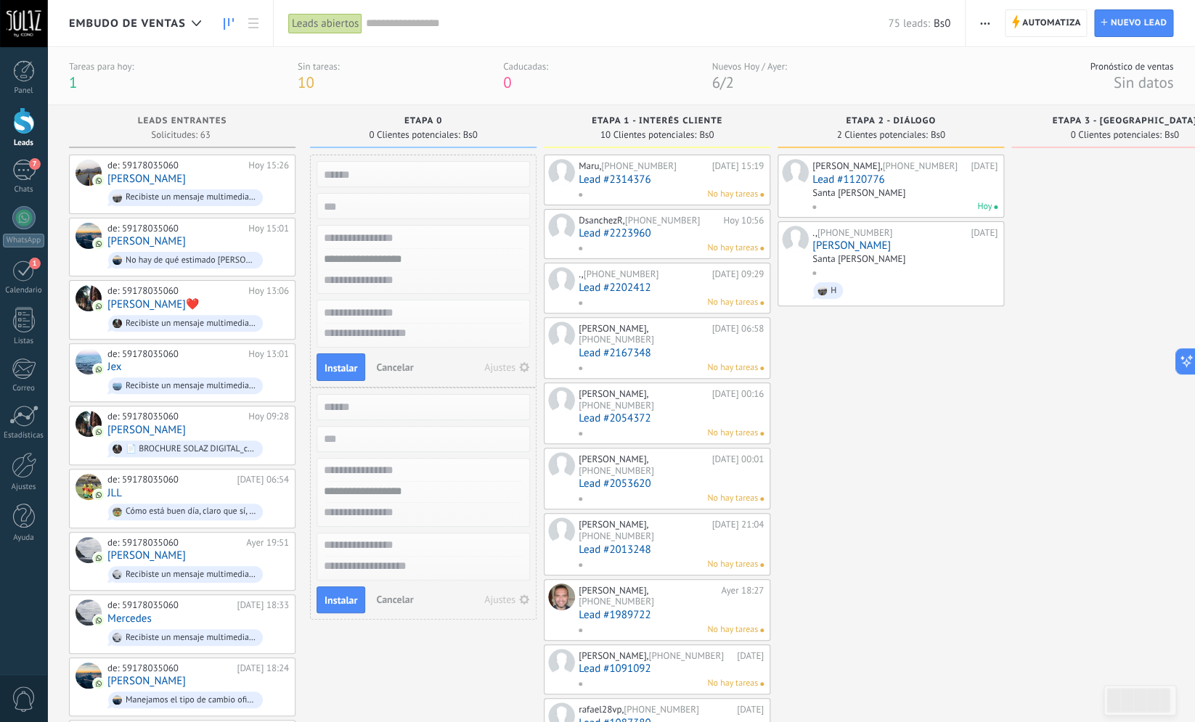
click at [395, 372] on span "Cancelar" at bounding box center [394, 367] width 37 height 13
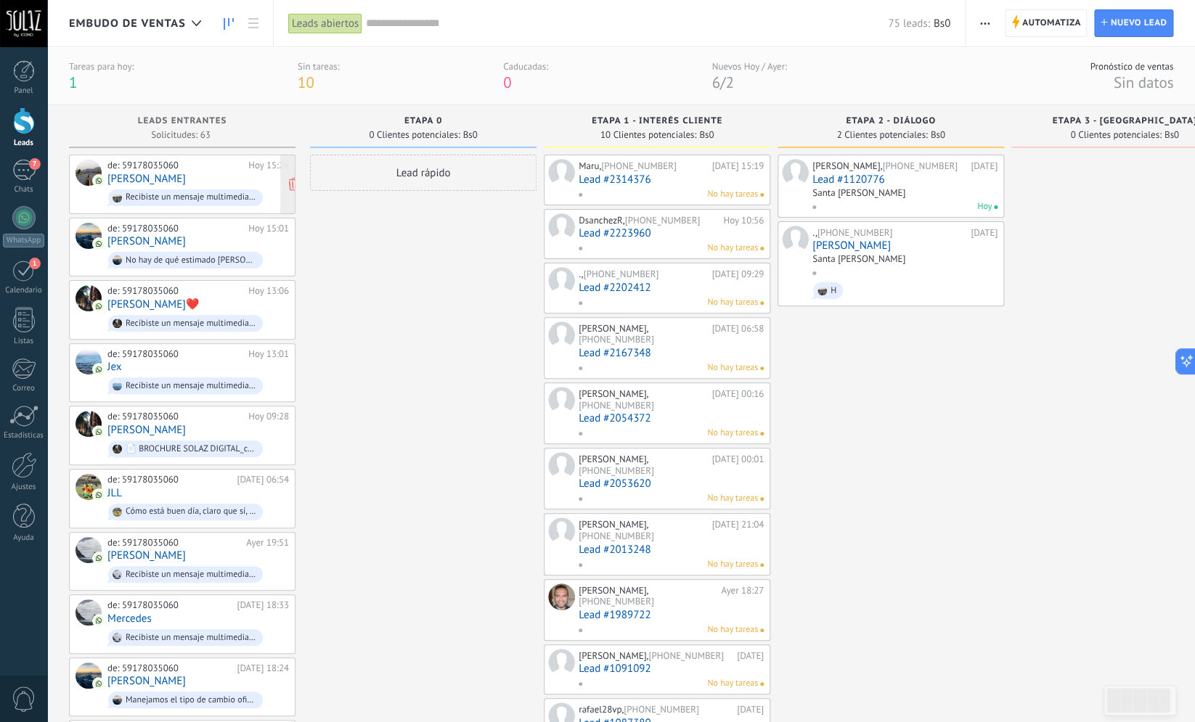
click at [183, 182] on div "de: 59178035060 [DATE] 15:26 [PERSON_NAME] un mensaje multimedia (id del mensaj…" at bounding box center [198, 184] width 182 height 49
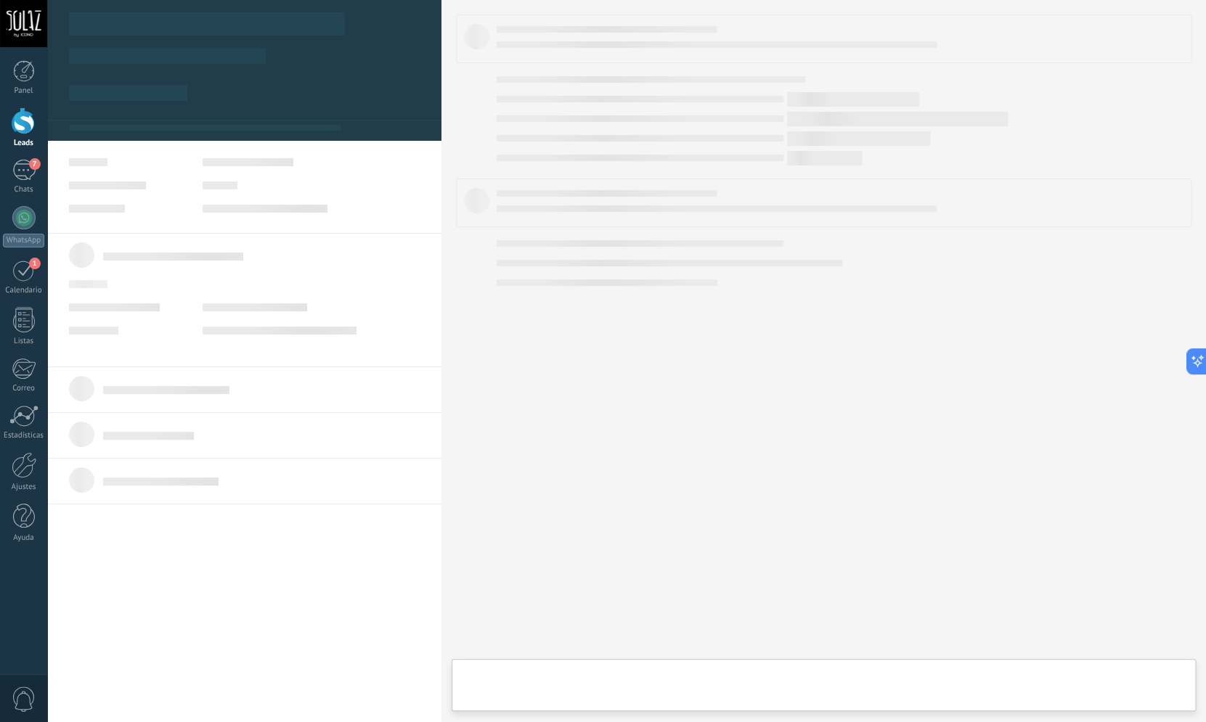
type textarea "***"
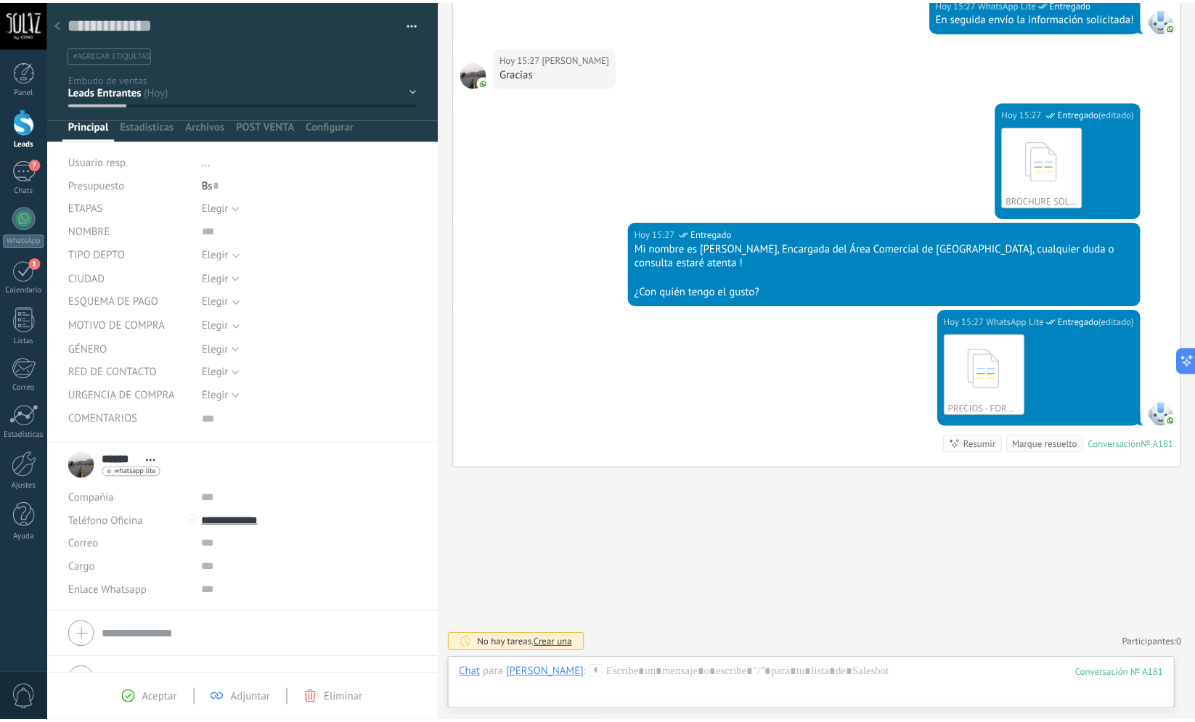
scroll to position [264, 0]
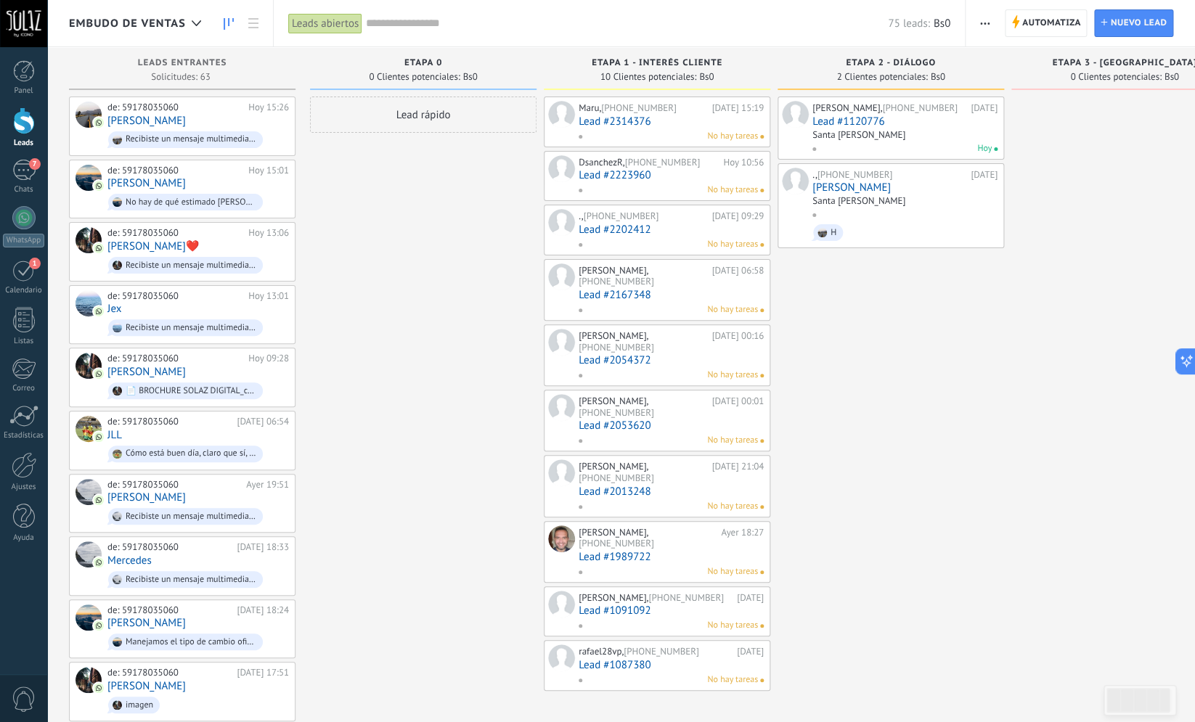
click at [361, 243] on input "text" at bounding box center [422, 237] width 212 height 21
click at [1035, 28] on span "Automatiza" at bounding box center [1051, 23] width 59 height 26
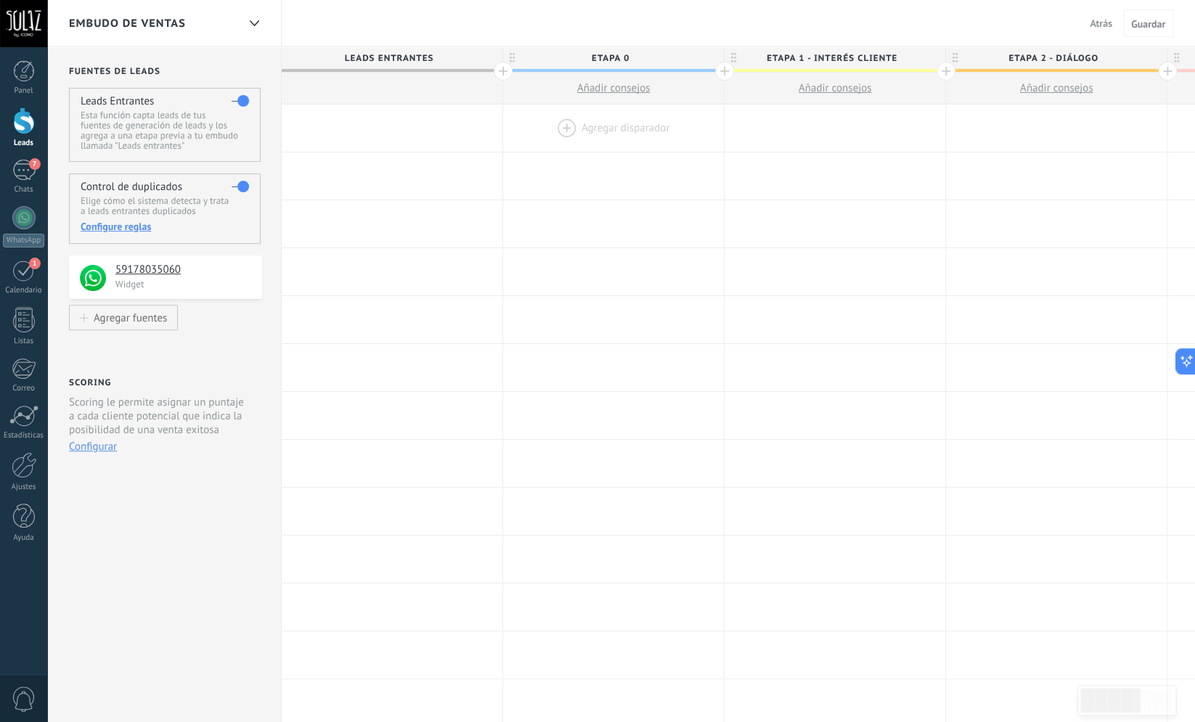
click at [556, 121] on div at bounding box center [613, 128] width 221 height 47
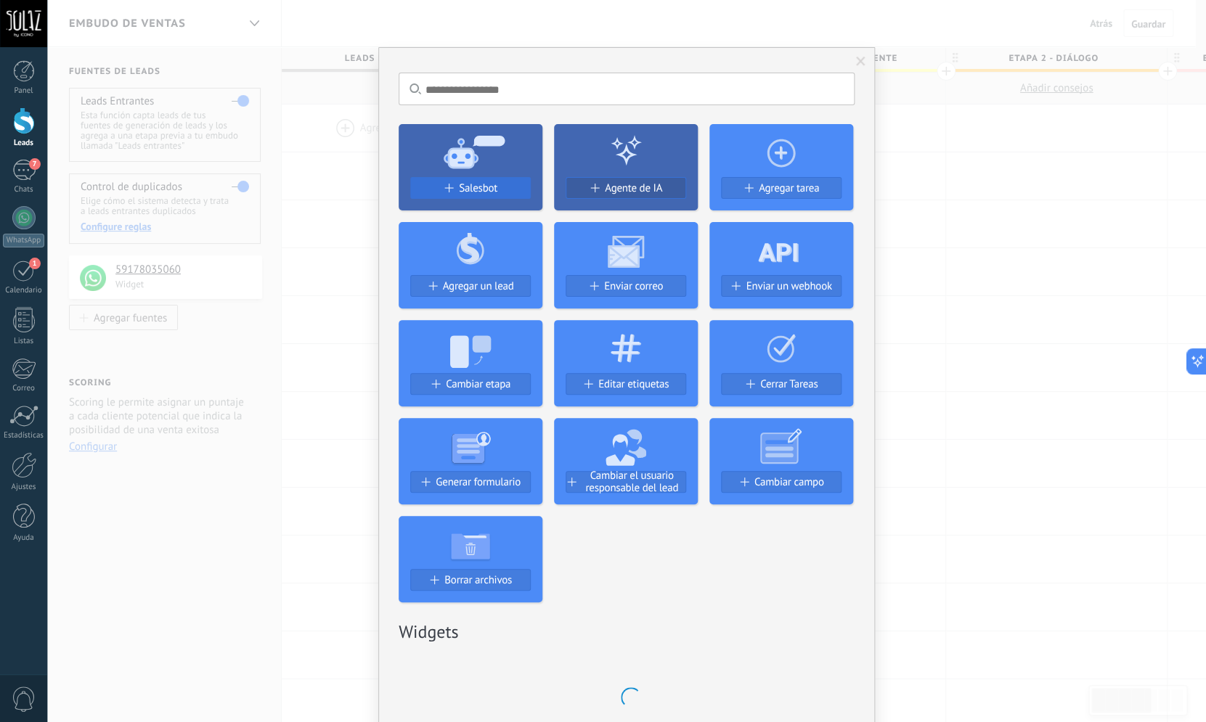
click at [448, 190] on div "Salesbot" at bounding box center [470, 188] width 119 height 12
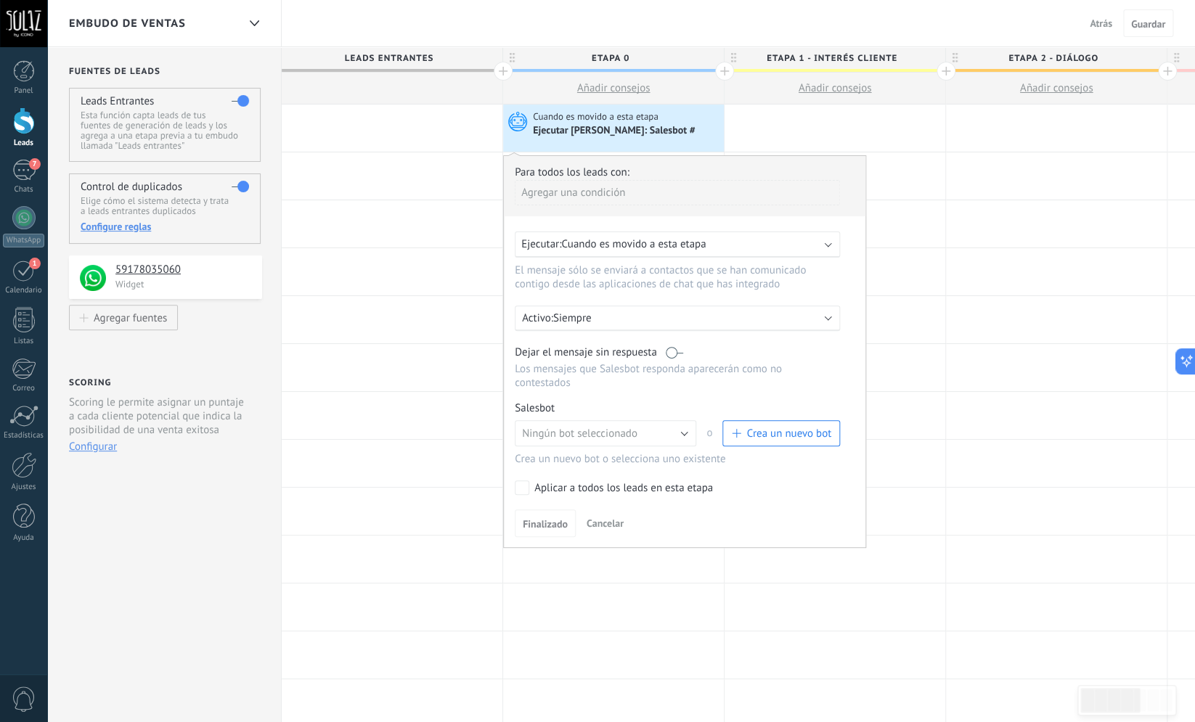
click at [756, 441] on span "Crea un nuevo bot" at bounding box center [788, 434] width 85 height 14
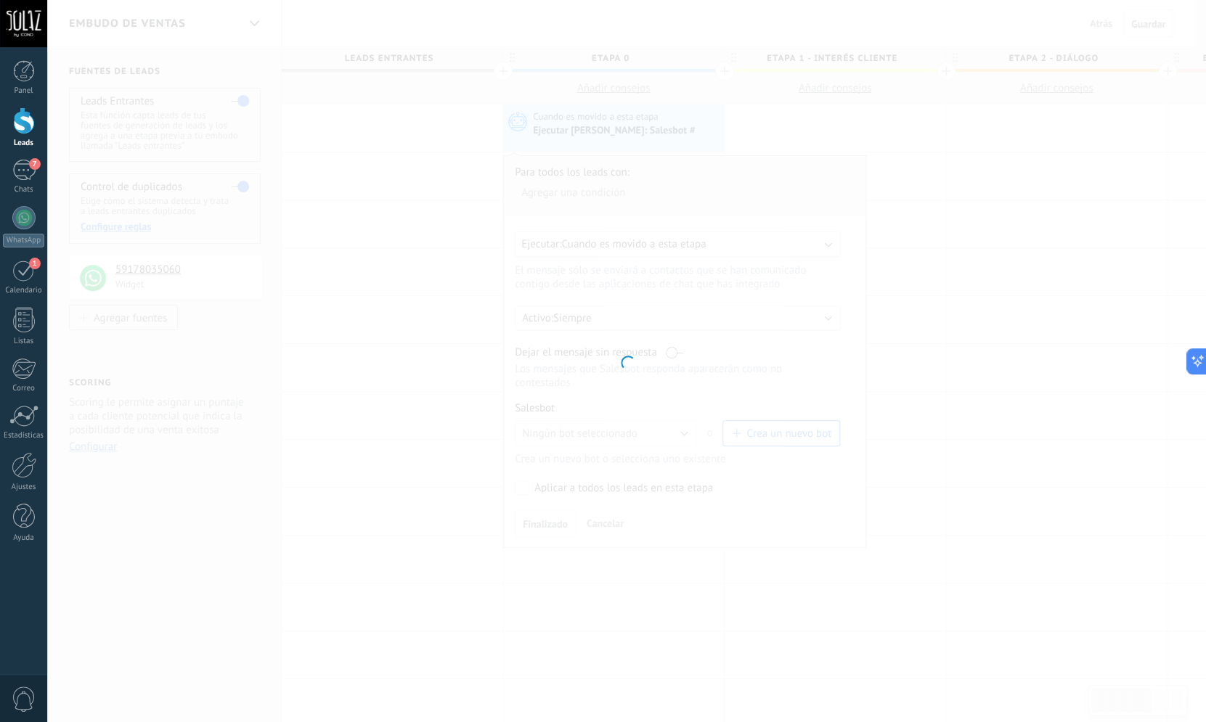
type input "**********"
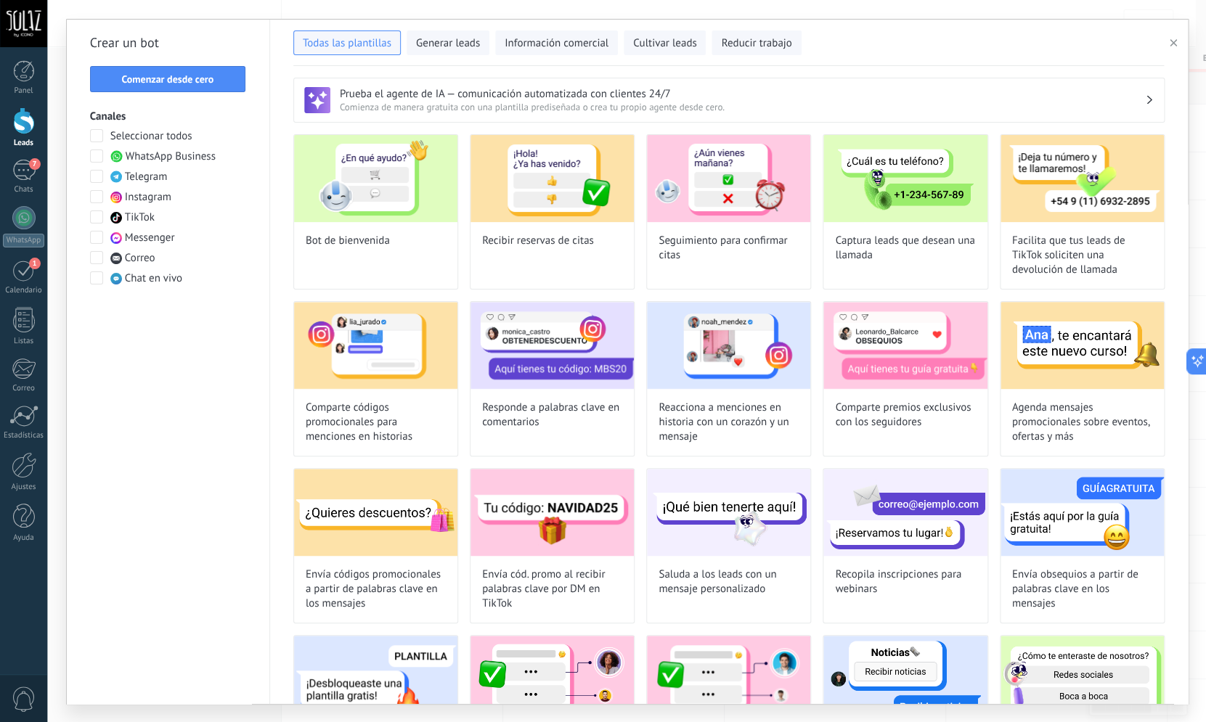
click at [134, 161] on span "WhatsApp Business" at bounding box center [171, 157] width 90 height 15
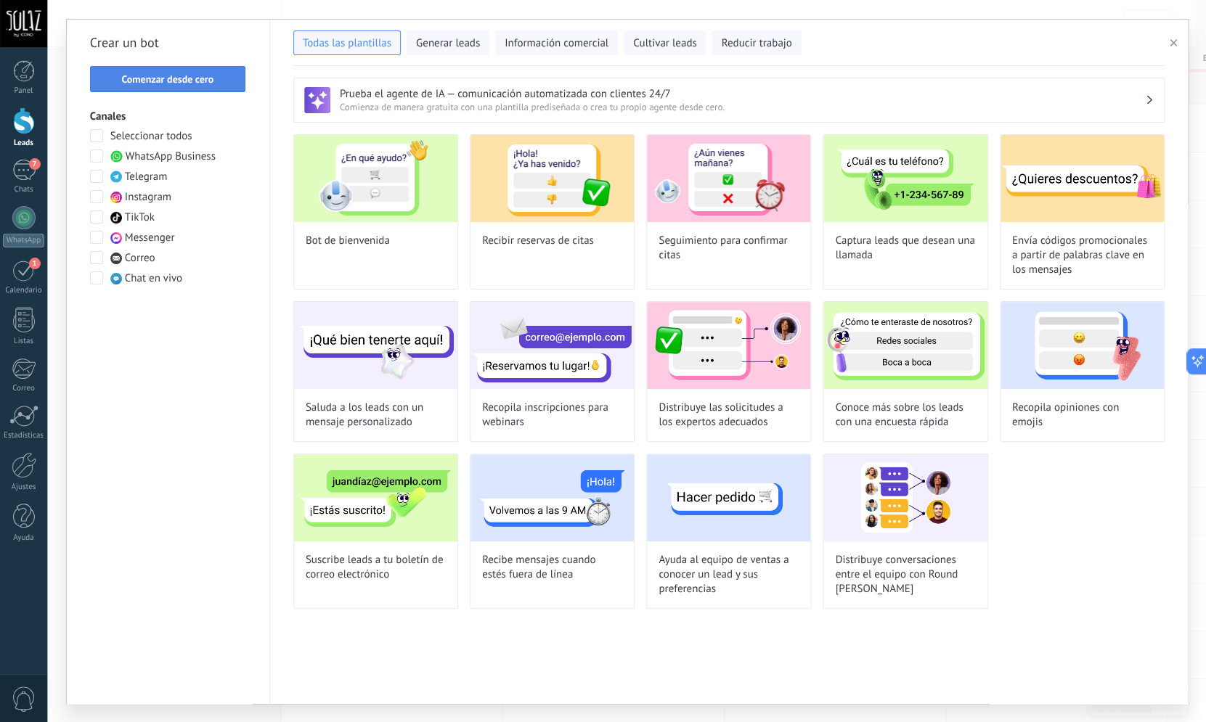
click at [206, 82] on span "Comenzar desde cero" at bounding box center [167, 79] width 92 height 10
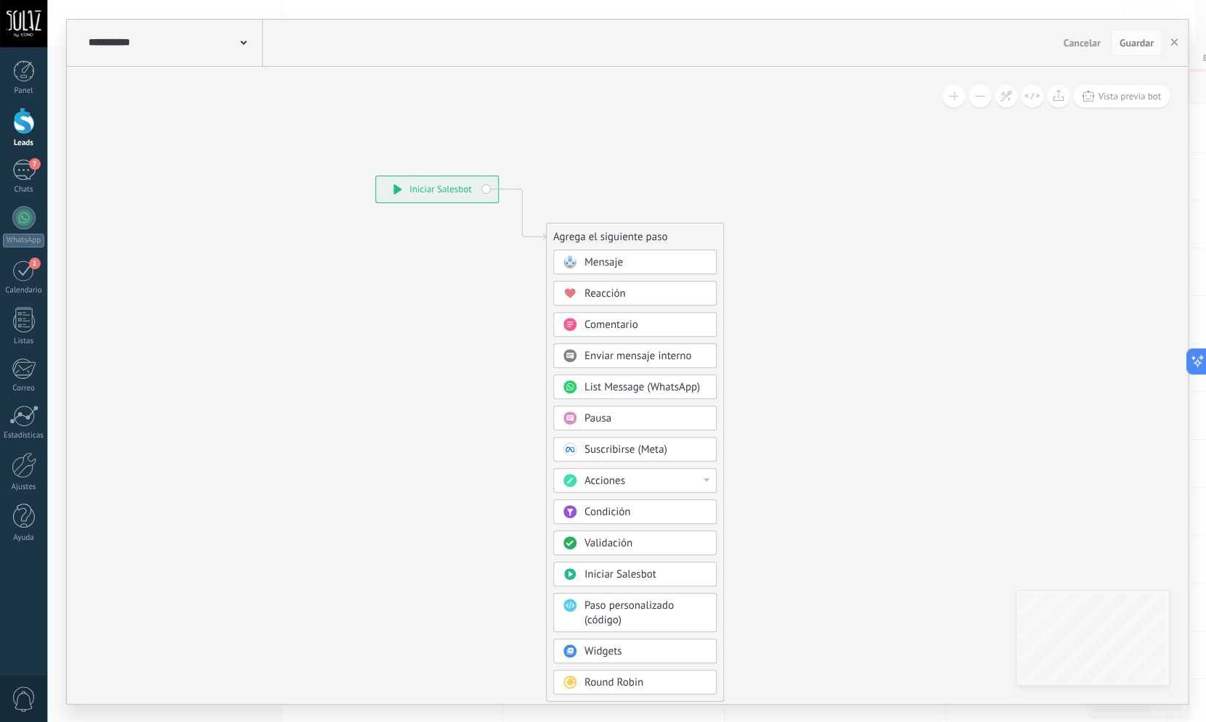
click at [601, 259] on span "Mensaje" at bounding box center [603, 263] width 38 height 14
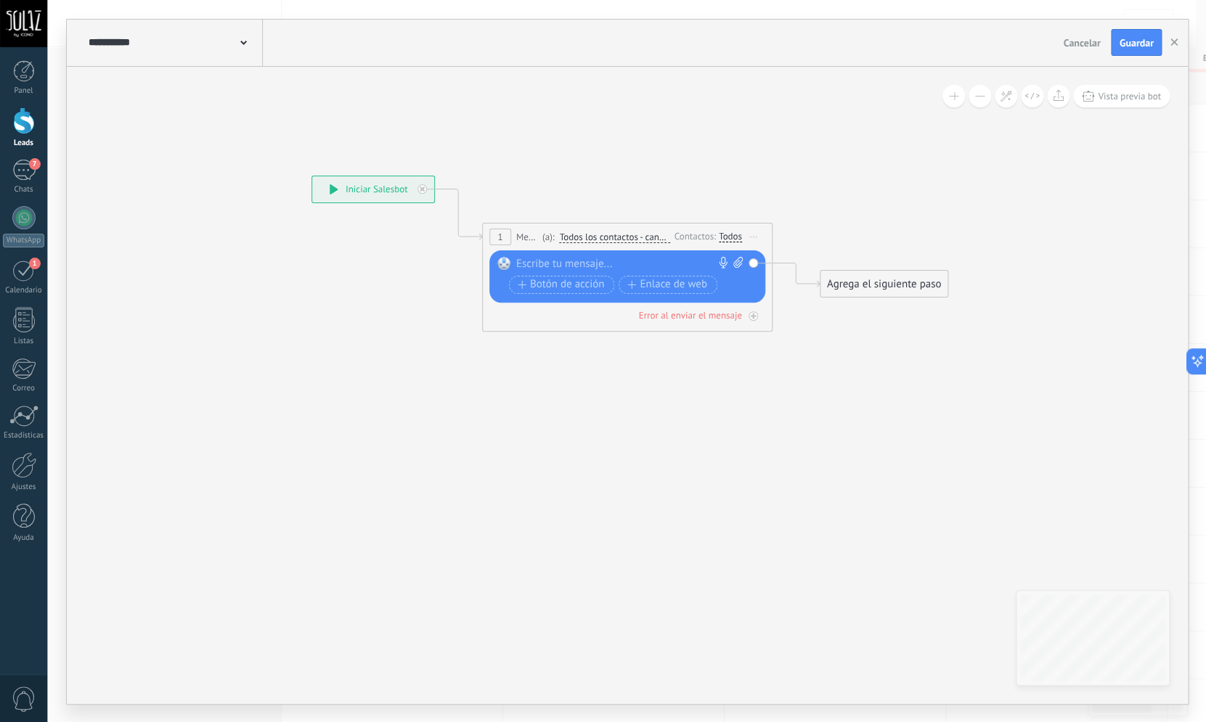
click at [738, 262] on icon at bounding box center [737, 262] width 9 height 11
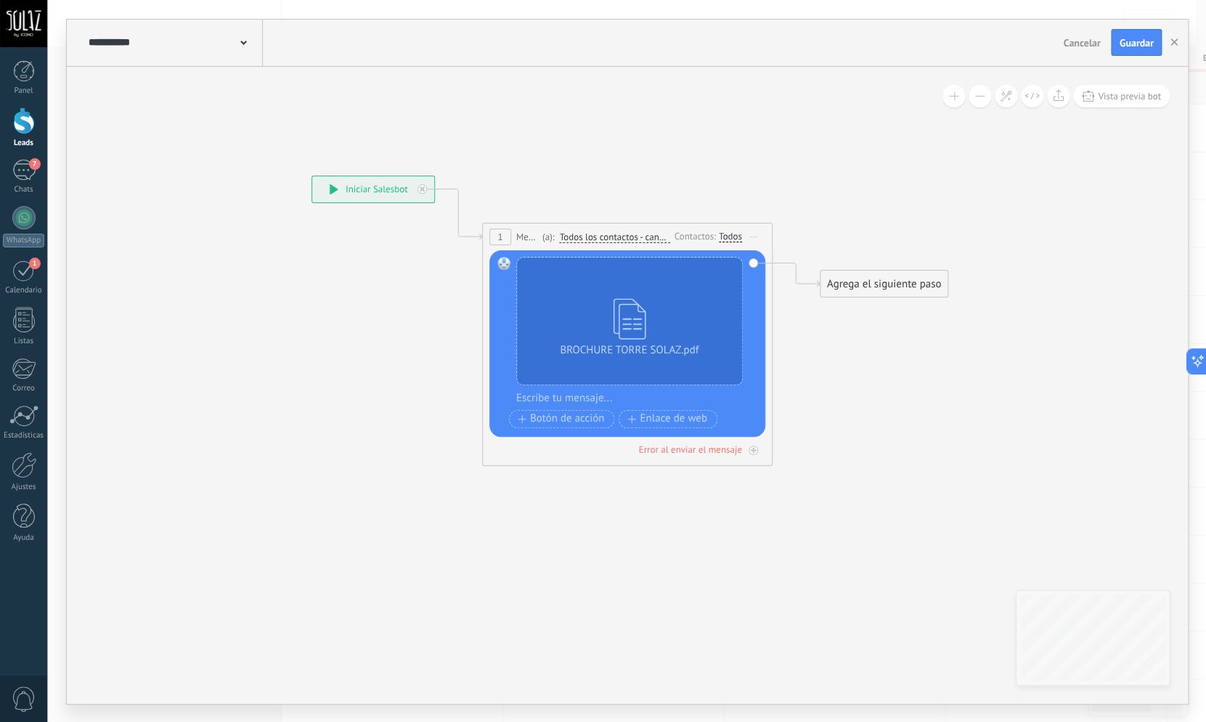
click at [618, 237] on span "Todos los contactos - canales seleccionados" at bounding box center [614, 238] width 111 height 12
click at [618, 237] on button "Todos los contactos - canales seleccionados" at bounding box center [643, 237] width 182 height 26
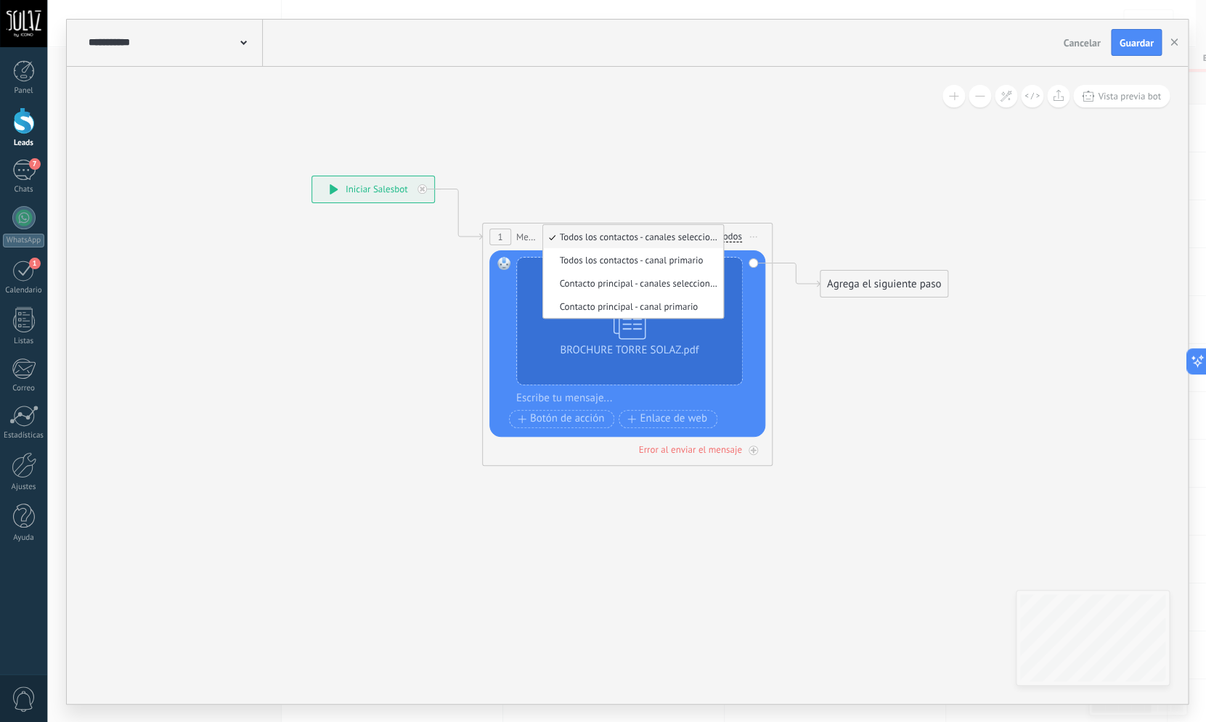
click at [653, 133] on icon at bounding box center [604, 244] width 1313 height 863
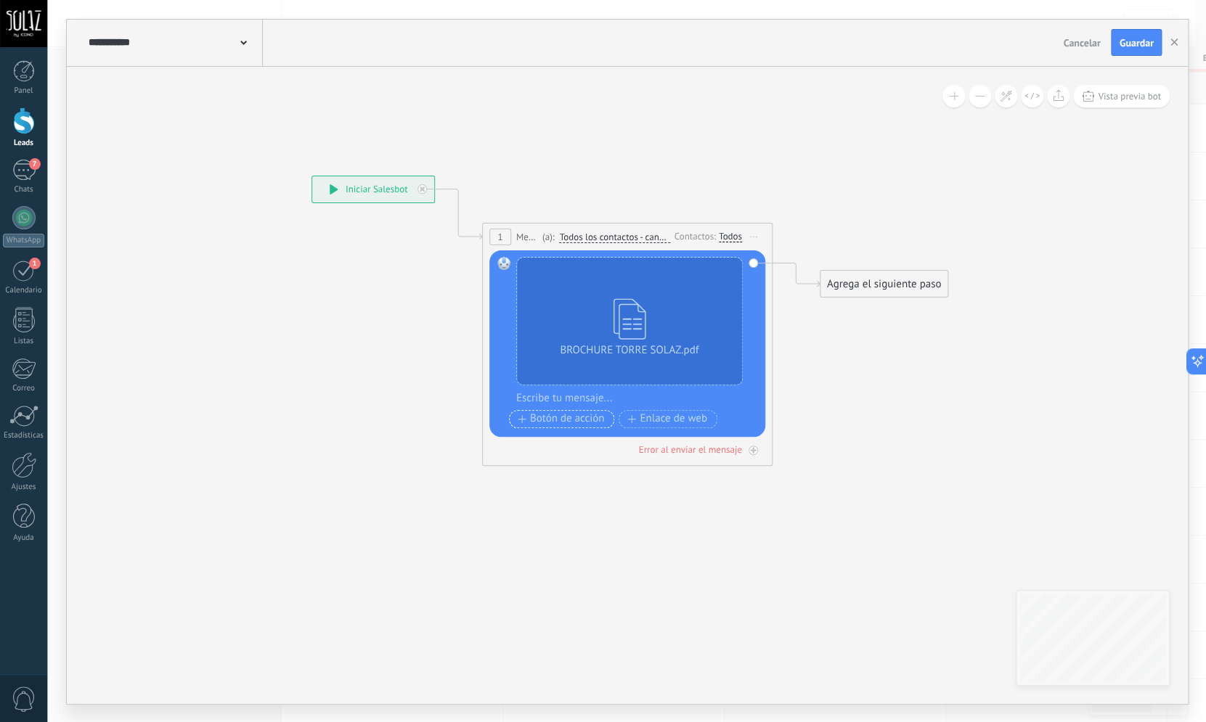
click at [524, 415] on icon "button" at bounding box center [522, 419] width 9 height 8
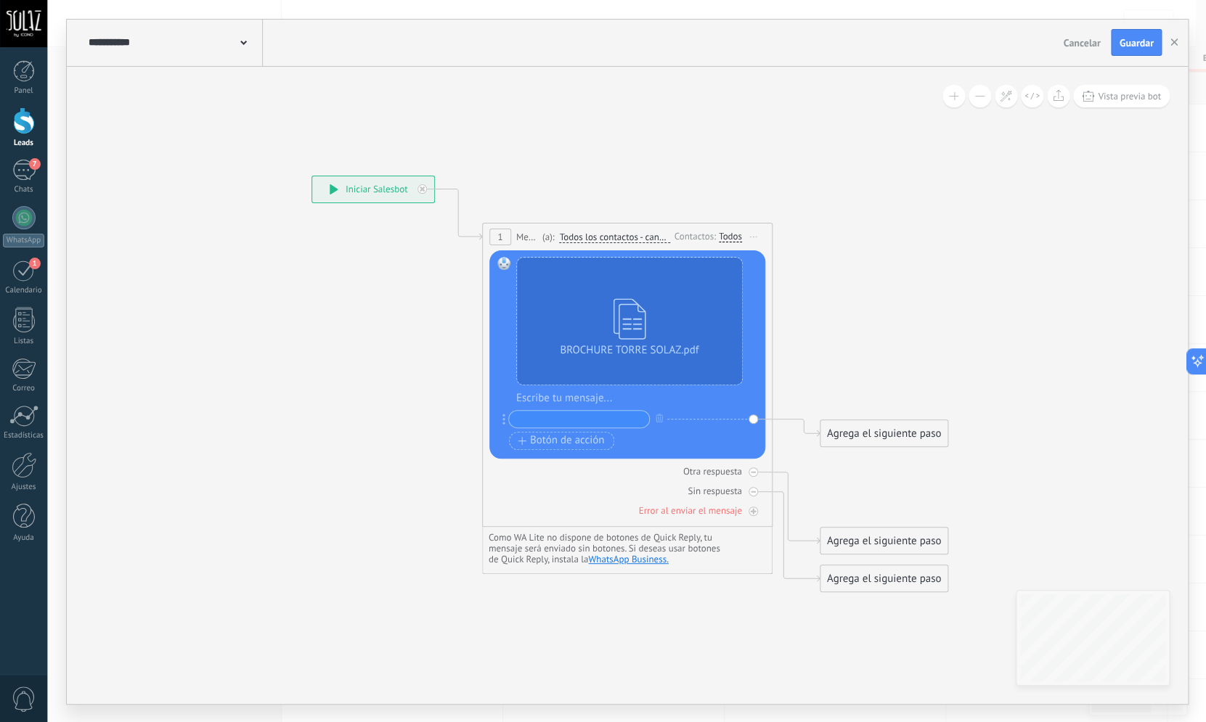
click at [522, 417] on input "text" at bounding box center [579, 419] width 140 height 17
click at [537, 406] on div "BROCHURE TORRE SOLAZ.pdf Reemplazar Quitar Convertir a mensaje de voz Arrastre …" at bounding box center [629, 355] width 227 height 197
click at [537, 401] on div at bounding box center [636, 398] width 241 height 15
click at [855, 278] on icon at bounding box center [604, 385] width 1313 height 1144
click at [849, 433] on div "Agrega el siguiente paso" at bounding box center [883, 434] width 127 height 24
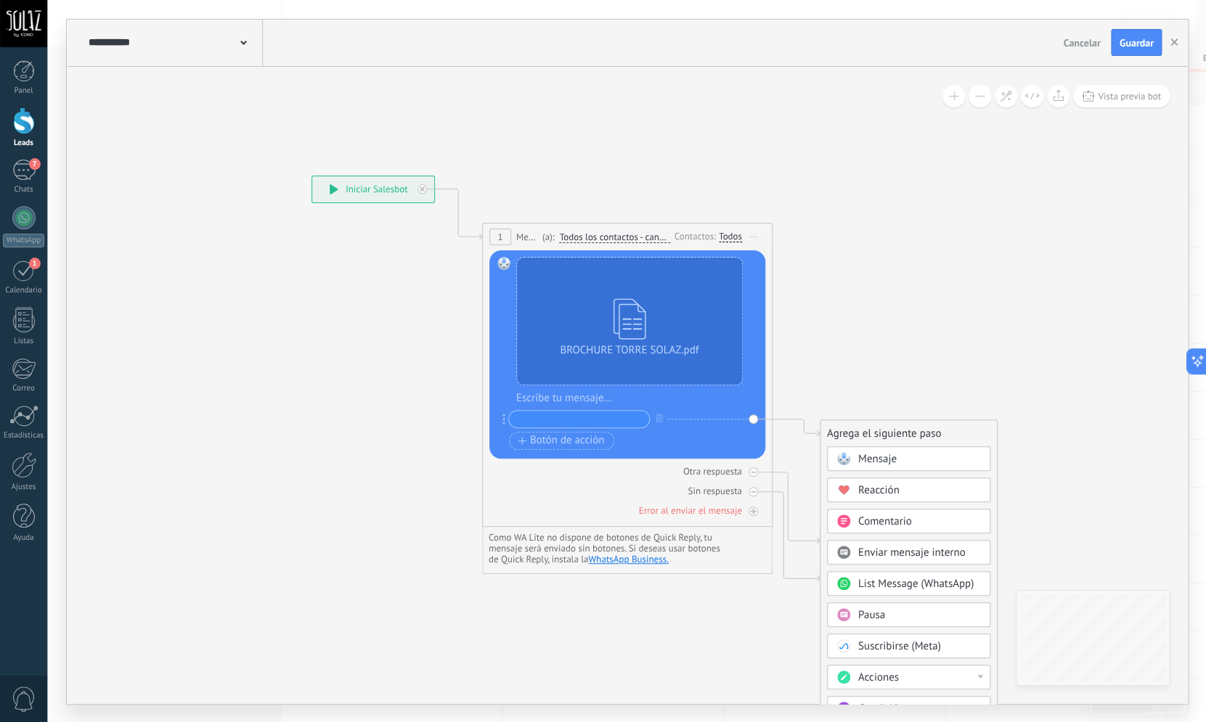
click at [880, 456] on span "Mensaje" at bounding box center [877, 459] width 38 height 14
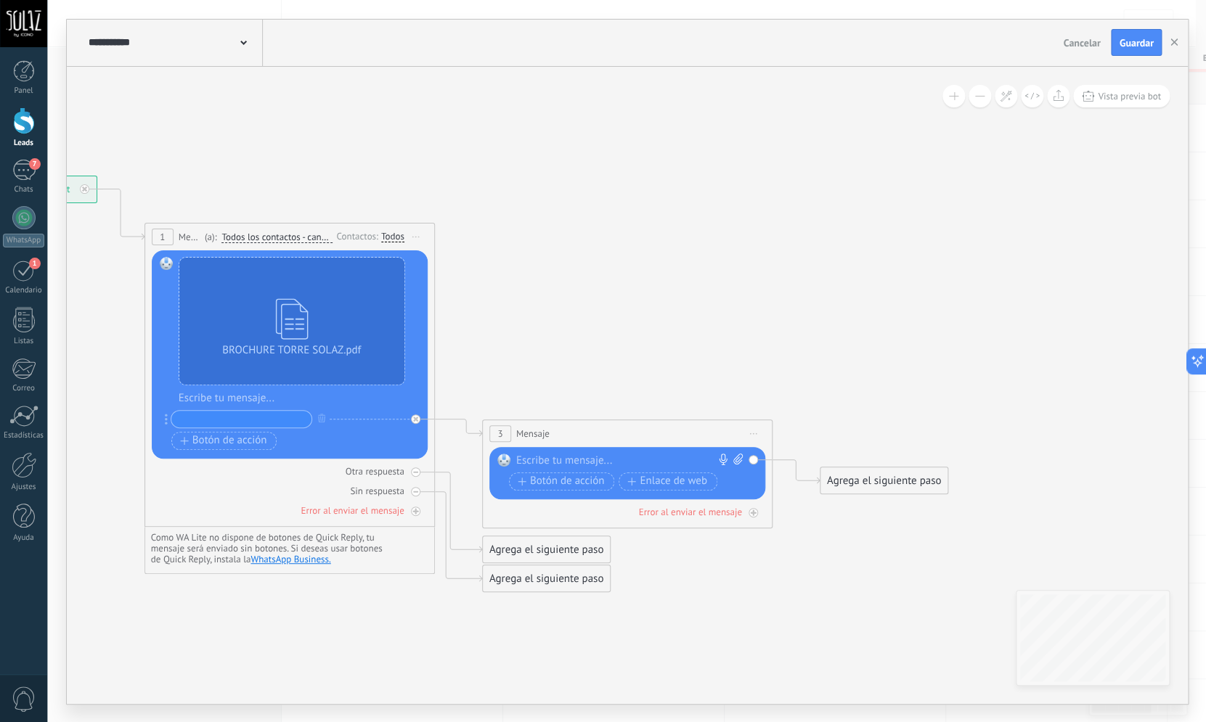
click at [539, 346] on icon at bounding box center [436, 385] width 1651 height 1144
click at [753, 430] on span "Iniciar vista previa aquí Cambiar nombre Duplicar [GEOGRAPHIC_DATA]" at bounding box center [753, 433] width 23 height 21
click at [800, 532] on div "Borrar" at bounding box center [820, 528] width 144 height 25
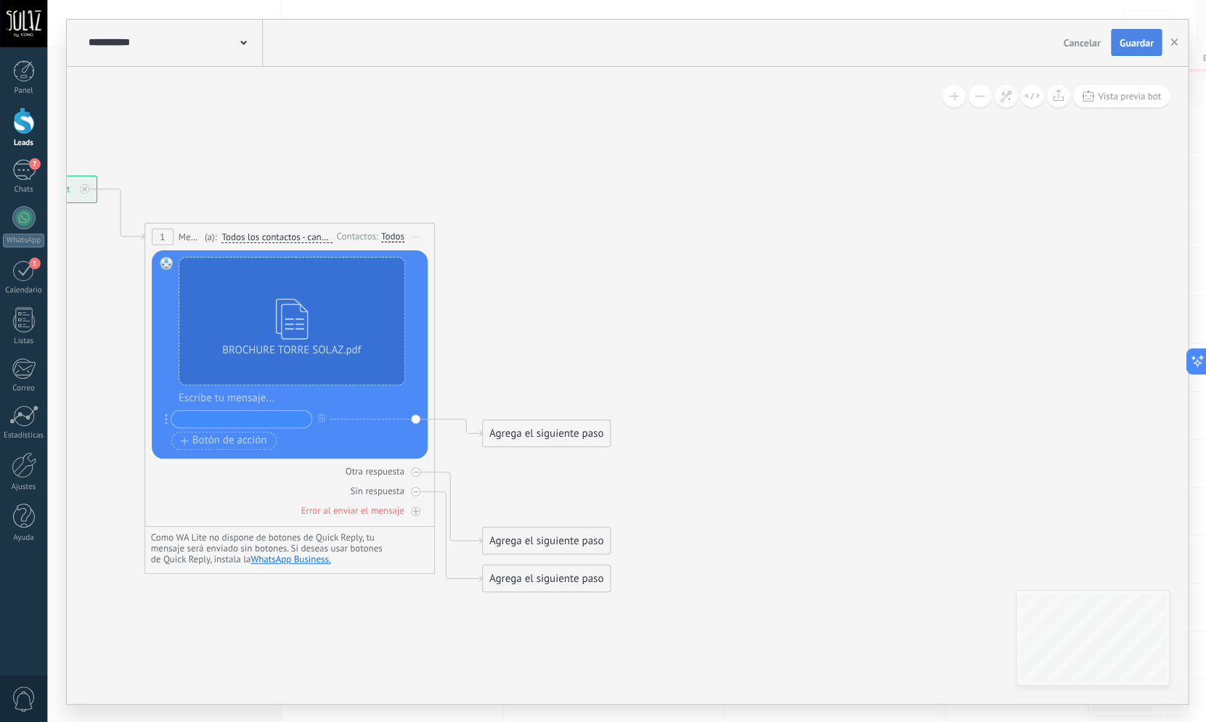
click at [1141, 46] on span "Guardar" at bounding box center [1136, 43] width 34 height 10
click at [1133, 43] on span "Guardar" at bounding box center [1136, 43] width 34 height 10
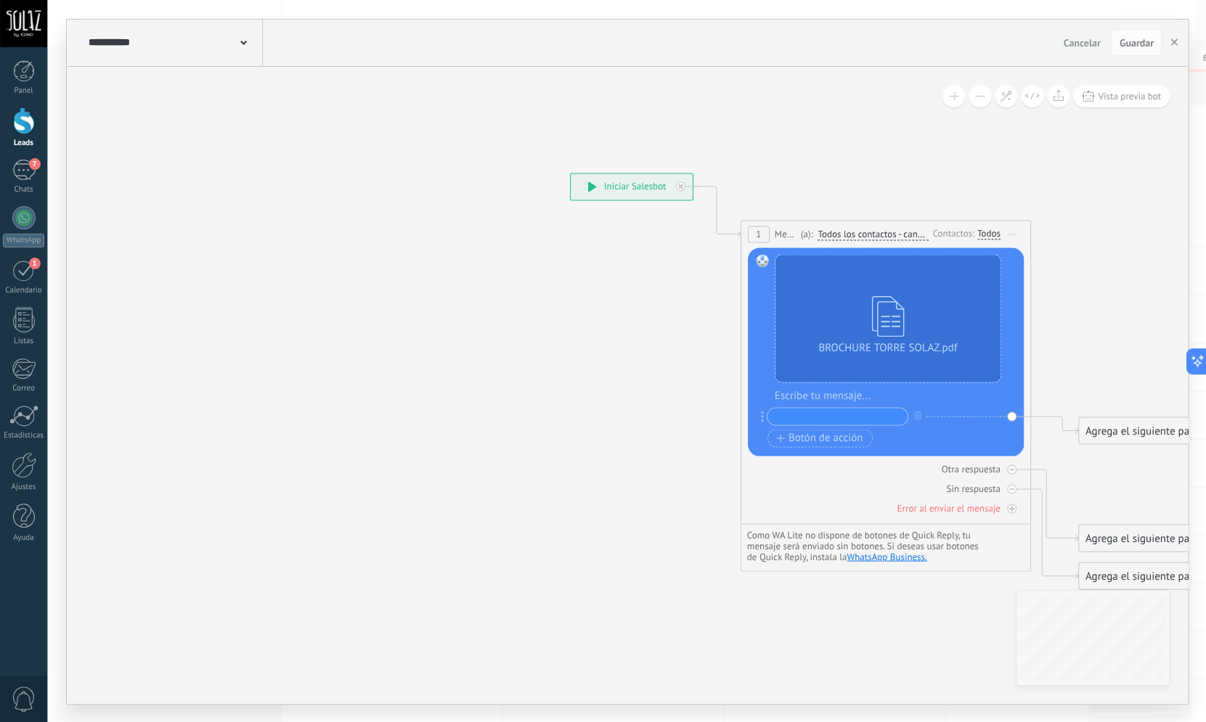
click at [247, 41] on div "**********" at bounding box center [174, 43] width 178 height 46
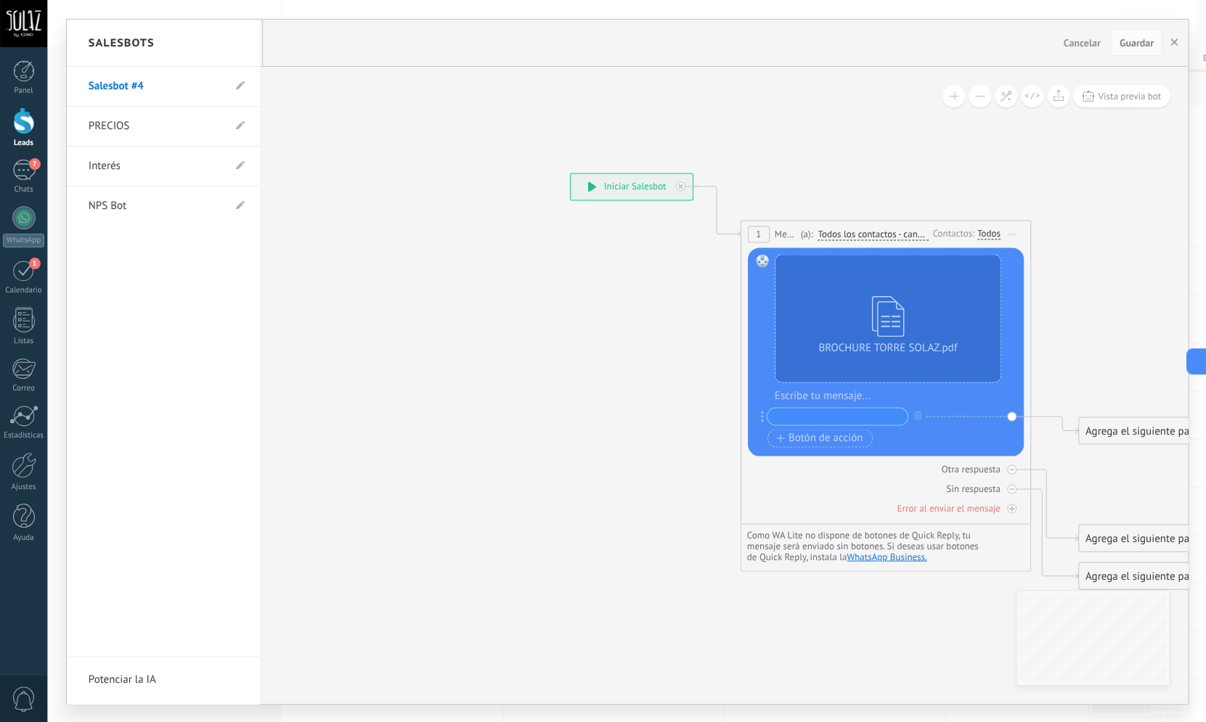
click at [152, 86] on link "Salesbot #4" at bounding box center [156, 86] width 134 height 41
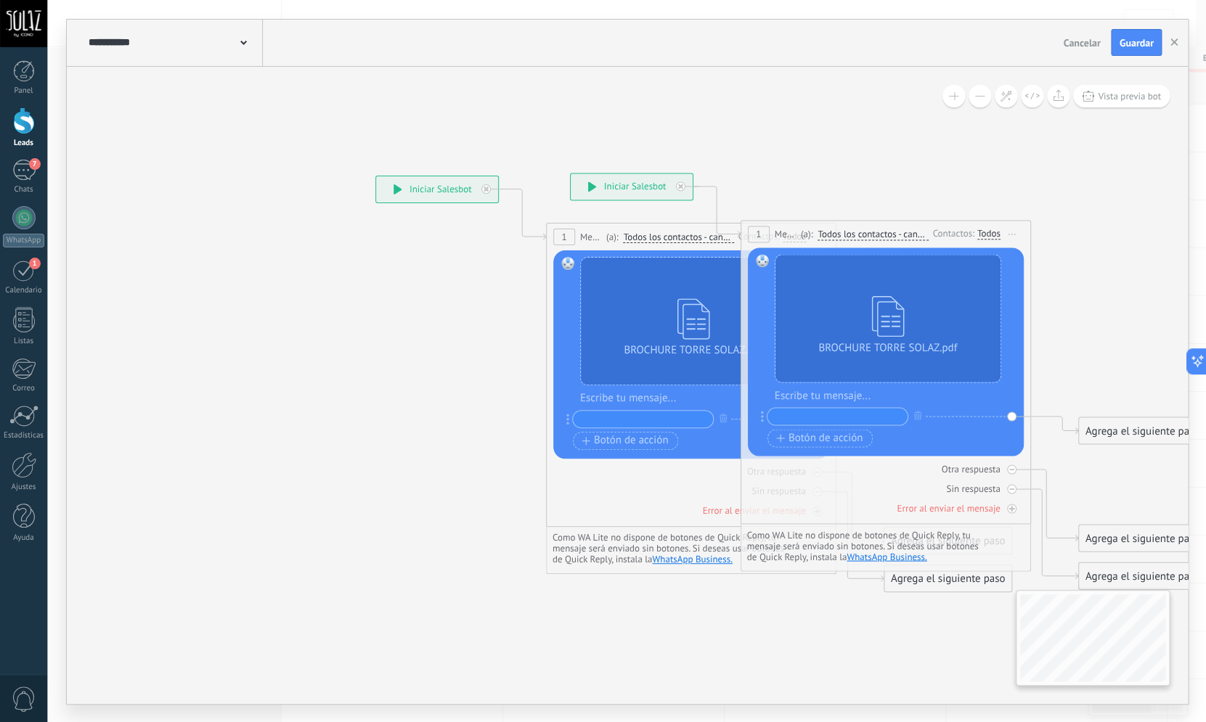
click at [248, 41] on div "**********" at bounding box center [174, 43] width 178 height 46
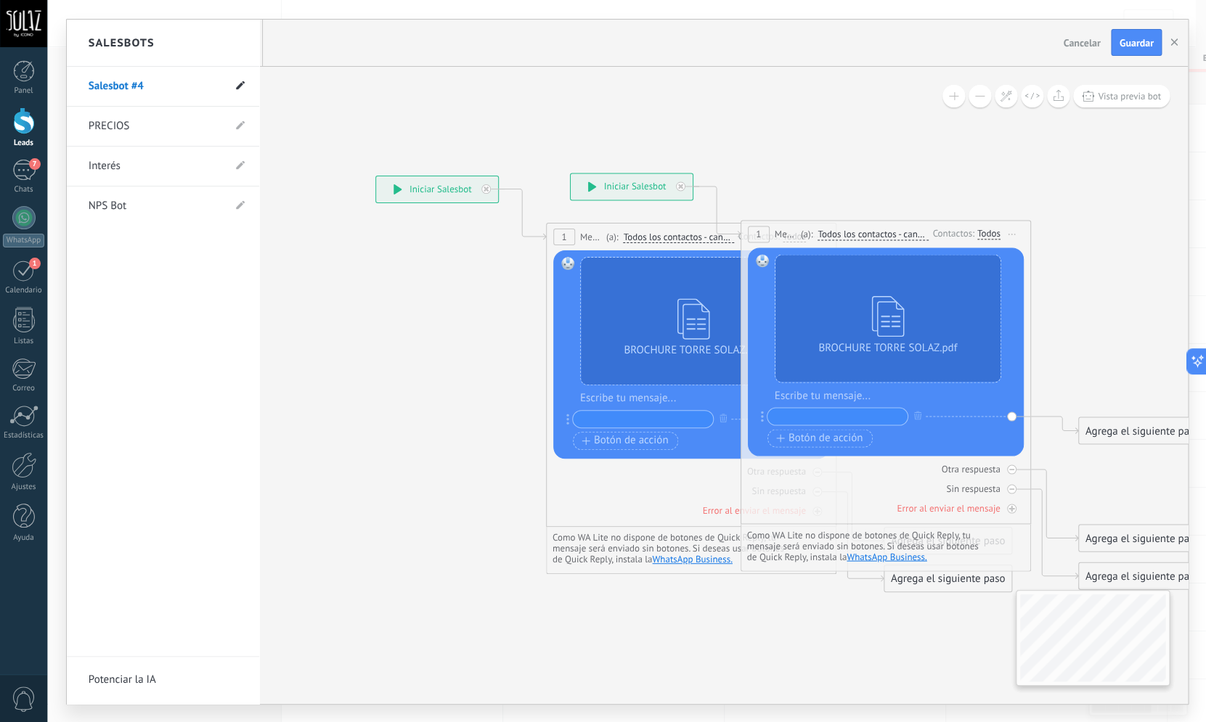
click at [243, 84] on icon at bounding box center [240, 85] width 9 height 9
type input "*"
type input "********"
click at [238, 86] on icon at bounding box center [240, 86] width 16 height 9
type input "********"
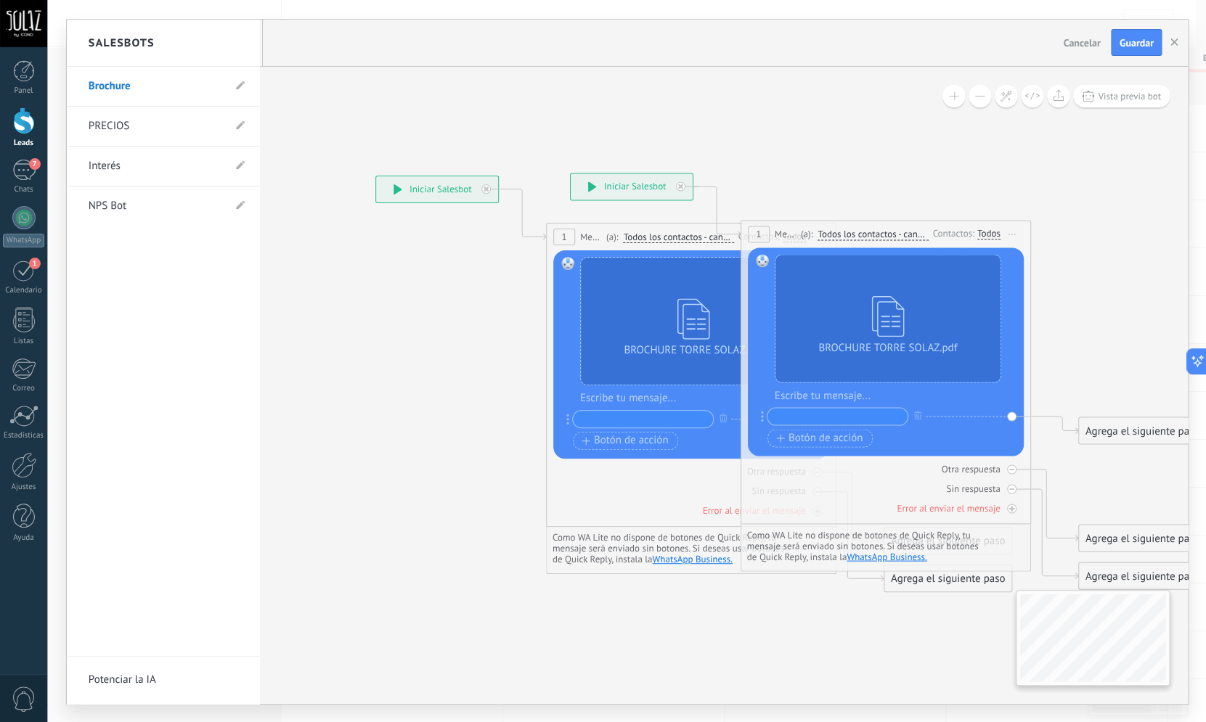
click at [245, 122] on li "PRECIOS" at bounding box center [163, 127] width 192 height 40
click at [243, 127] on icon at bounding box center [240, 125] width 9 height 9
type input "*******"
click at [243, 124] on use at bounding box center [239, 126] width 10 height 8
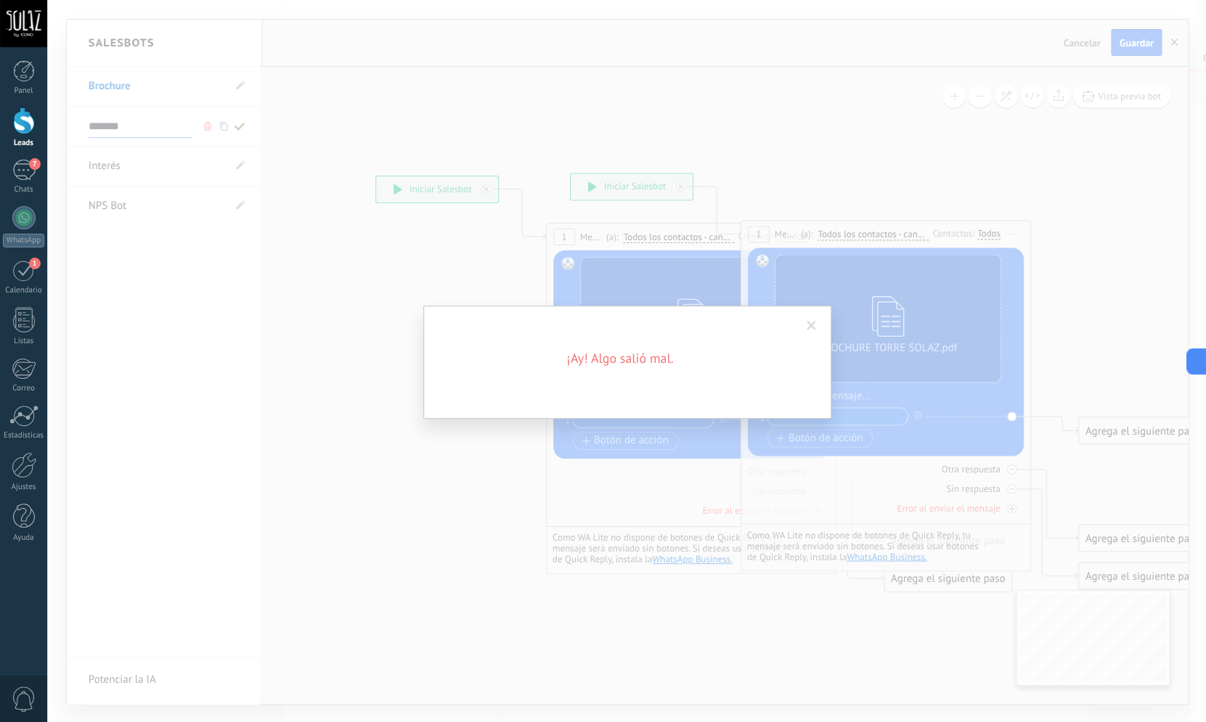
click at [245, 127] on div "¡Ay! Algo salió mal." at bounding box center [626, 361] width 1159 height 722
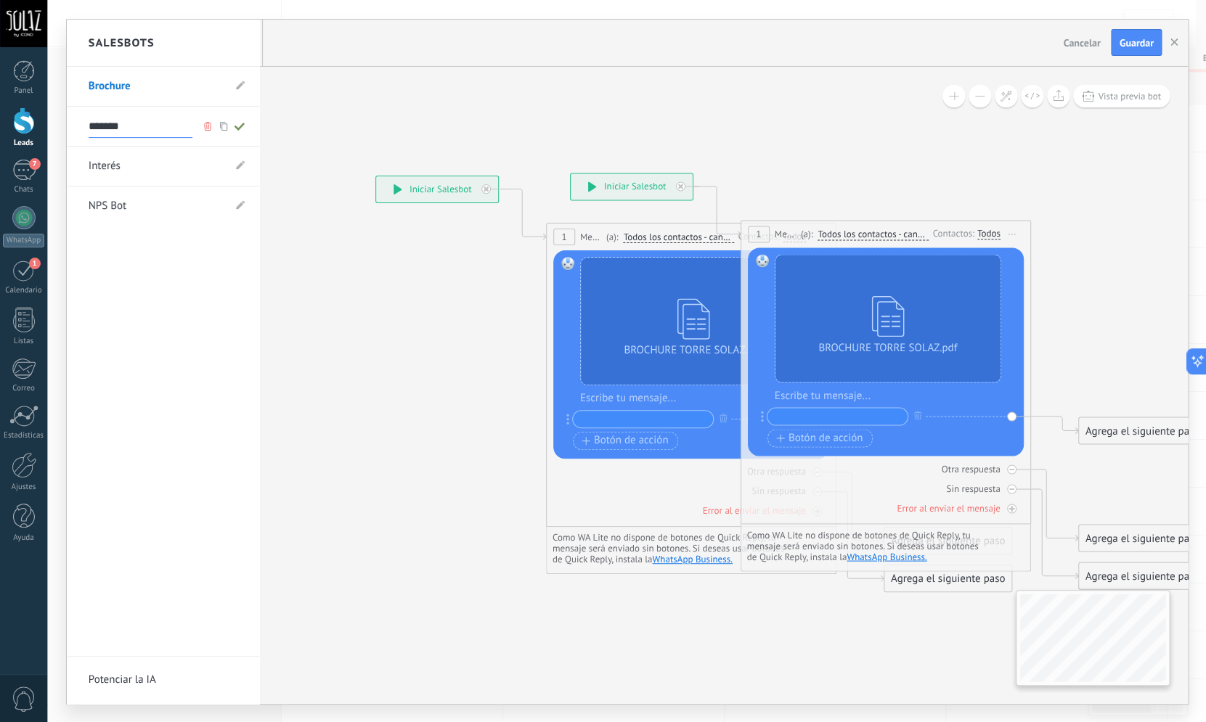
click at [244, 126] on icon at bounding box center [240, 126] width 16 height 9
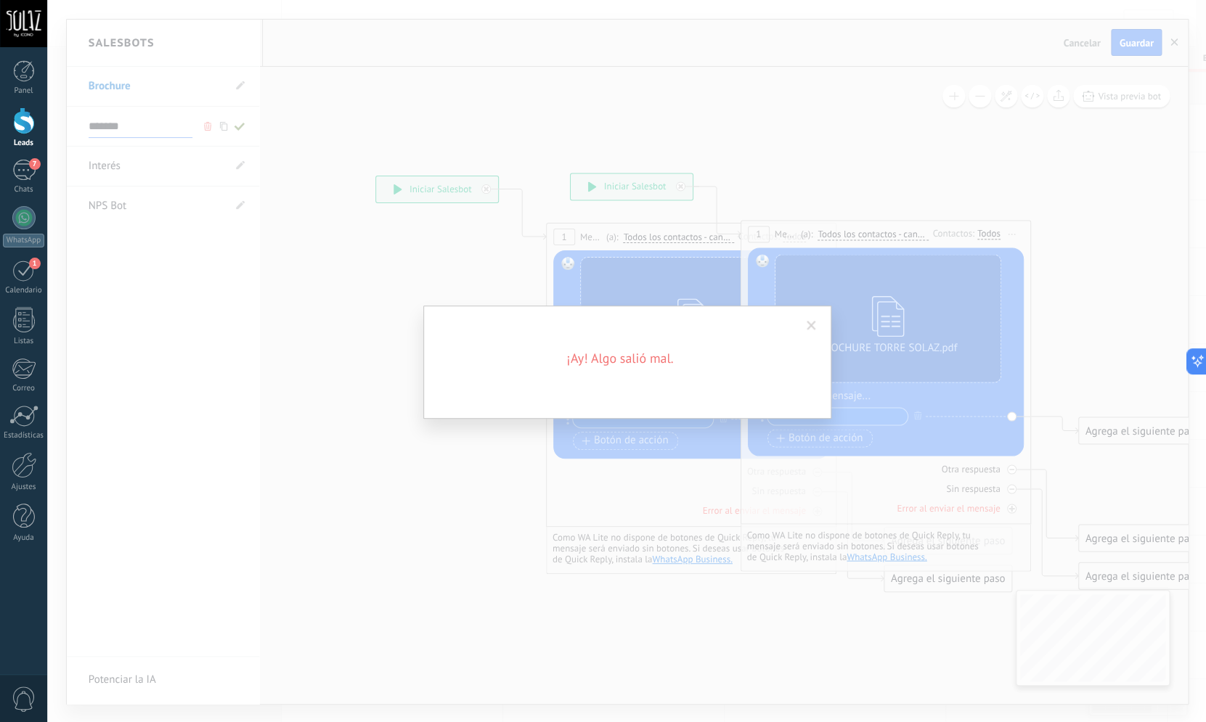
click at [814, 323] on span at bounding box center [811, 326] width 9 height 10
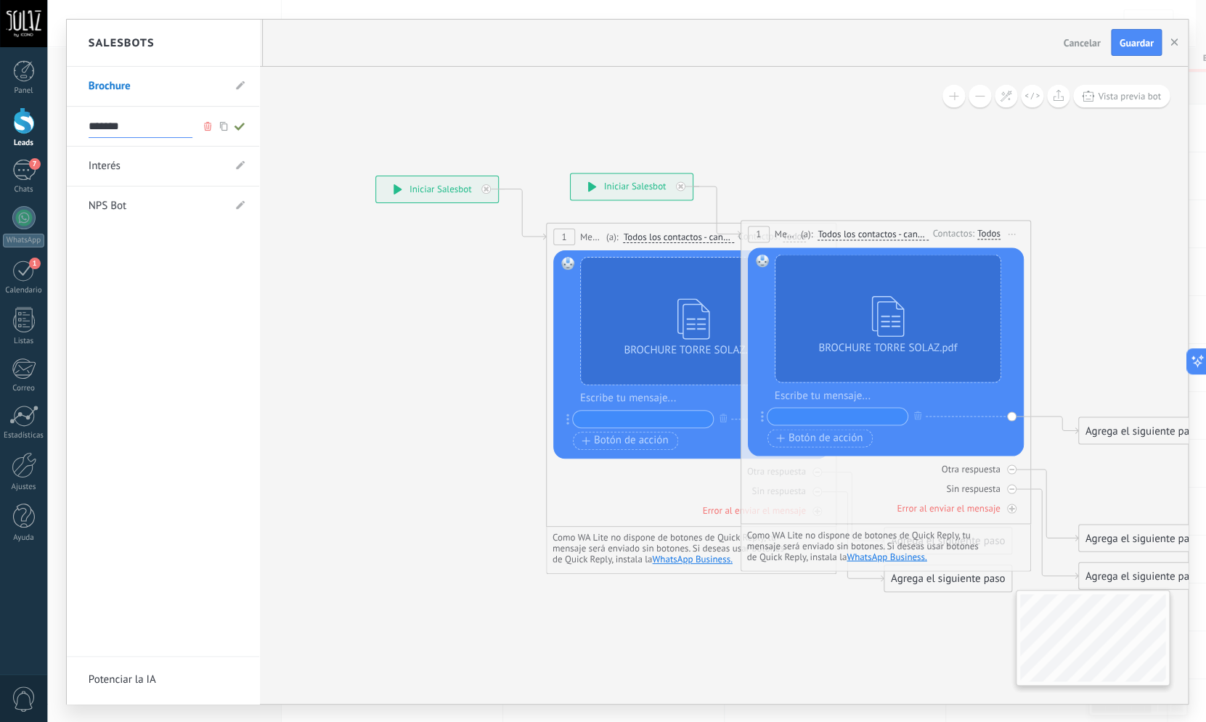
click at [319, 312] on div at bounding box center [627, 362] width 1121 height 685
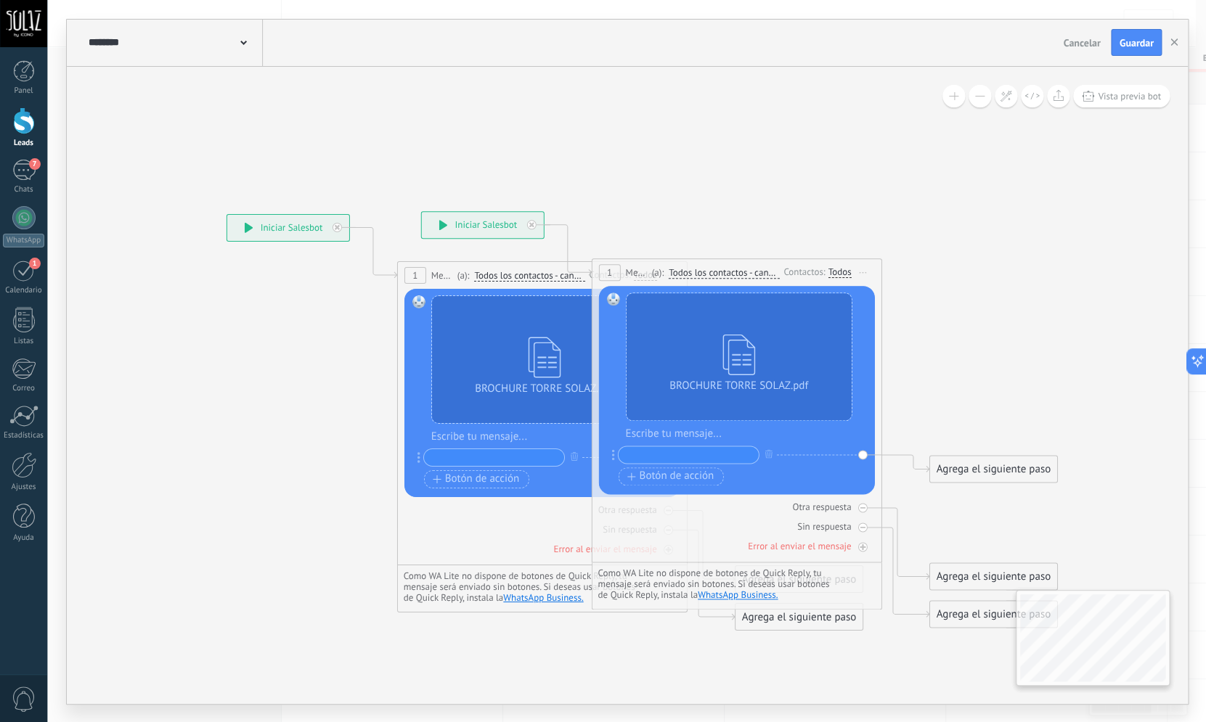
click at [236, 36] on div "******** Brochure" at bounding box center [174, 43] width 178 height 46
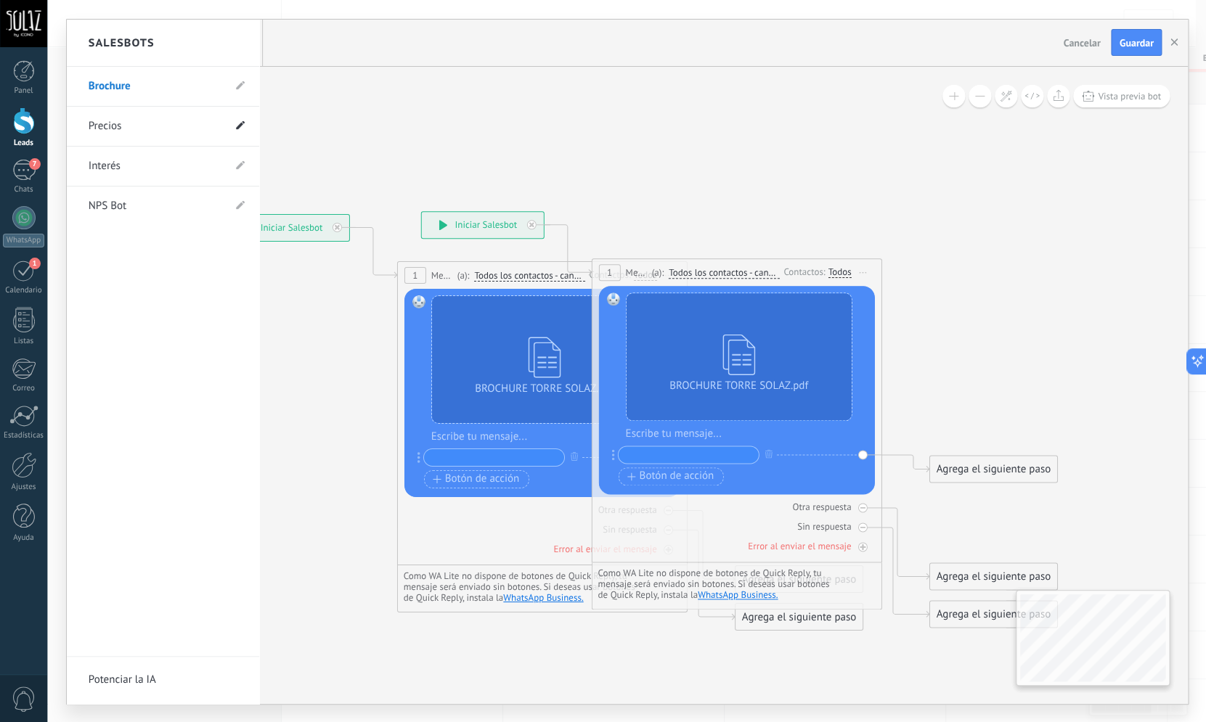
click at [240, 129] on icon at bounding box center [240, 125] width 9 height 9
click at [213, 126] on icon at bounding box center [208, 126] width 16 height 9
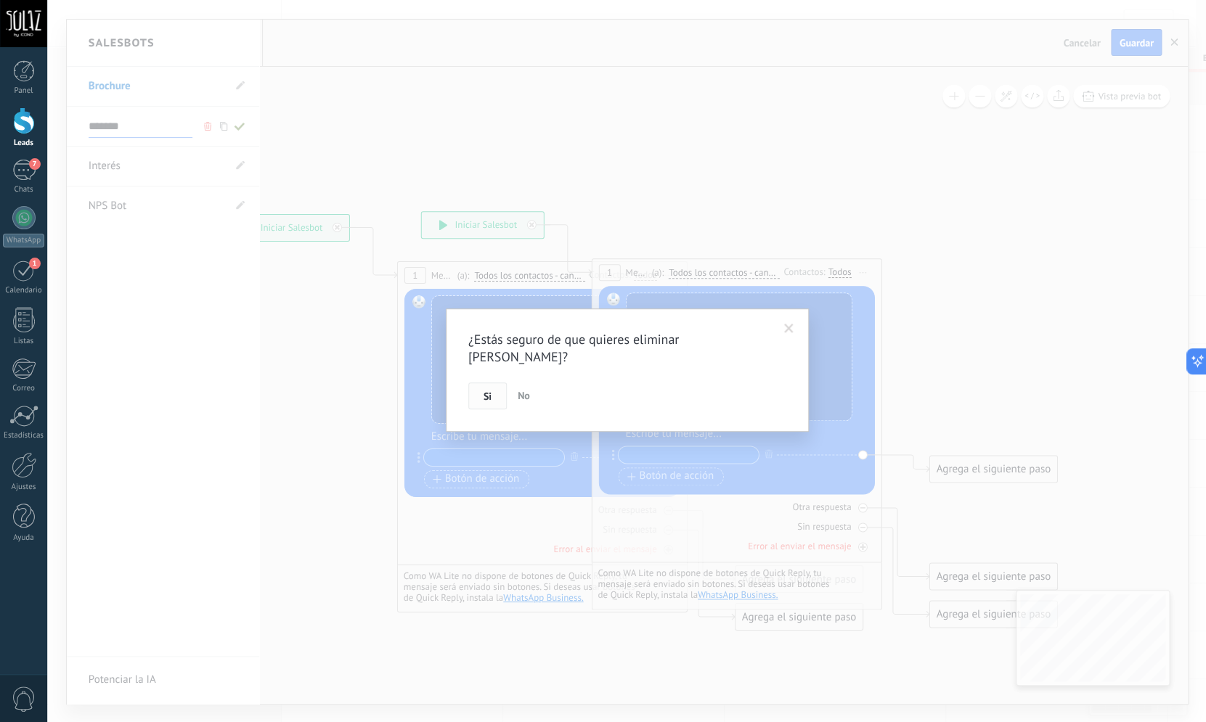
click at [497, 383] on button "Si" at bounding box center [487, 397] width 38 height 28
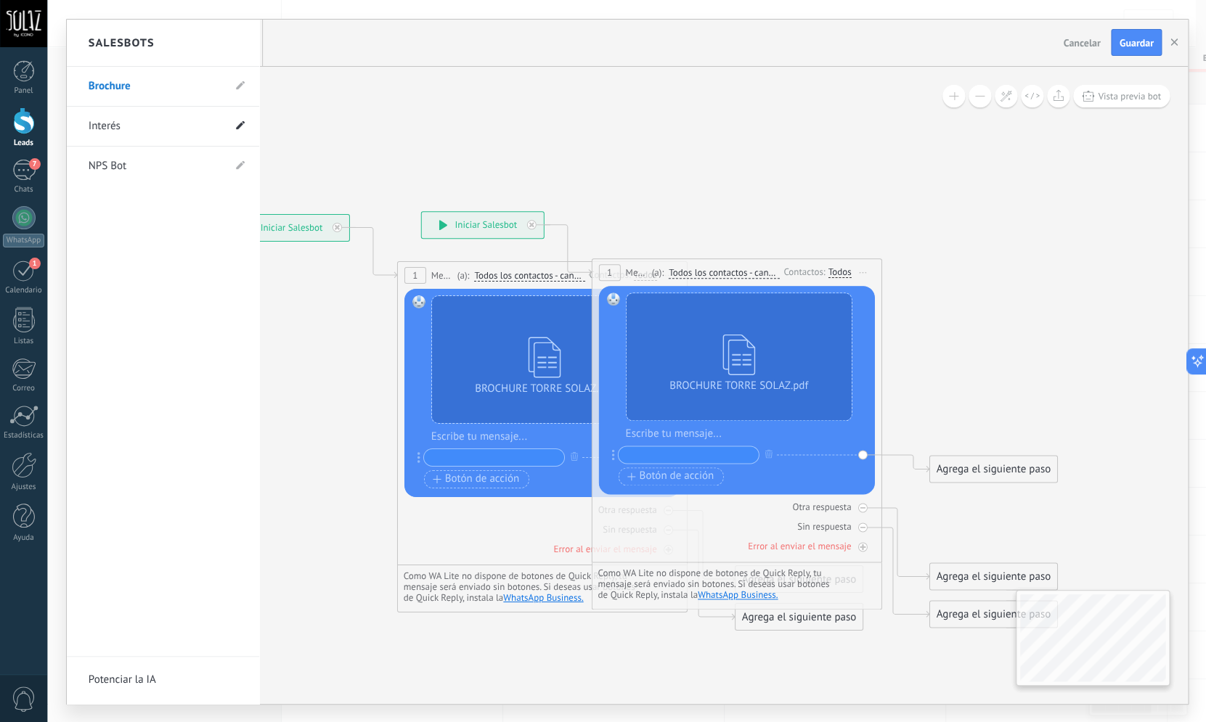
click at [236, 126] on icon at bounding box center [240, 125] width 9 height 9
click at [210, 123] on use at bounding box center [207, 126] width 7 height 9
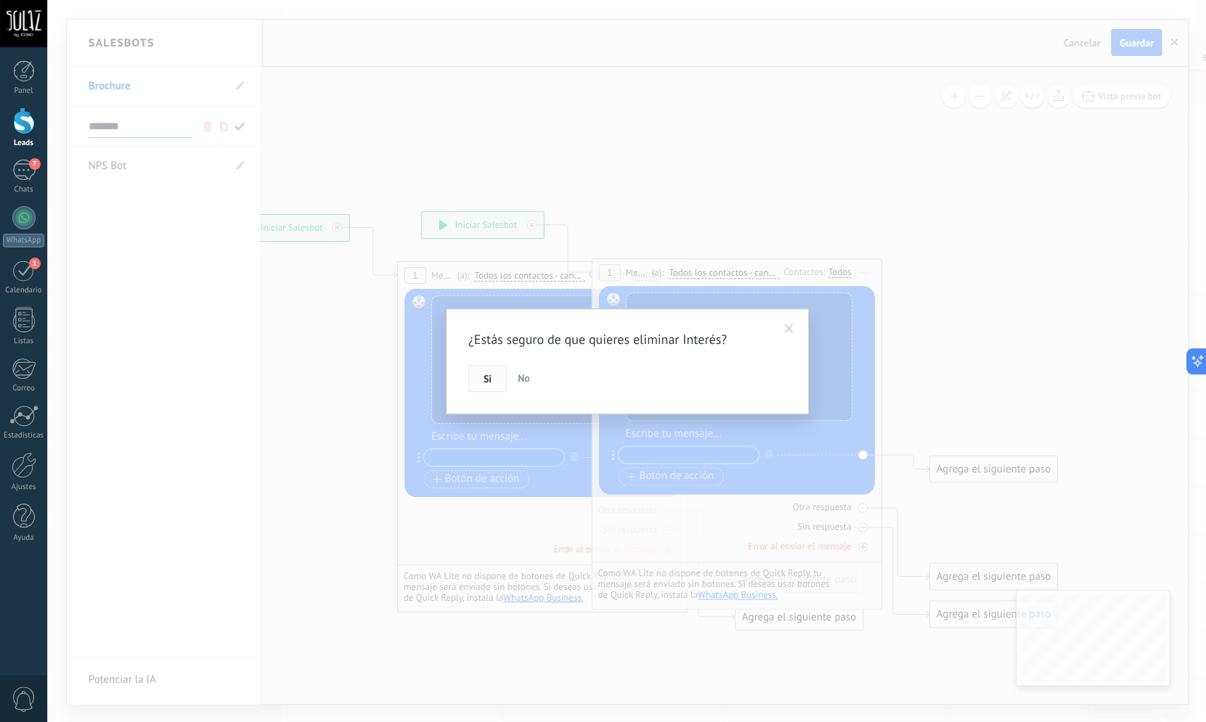
click at [494, 378] on button "Si" at bounding box center [487, 379] width 38 height 28
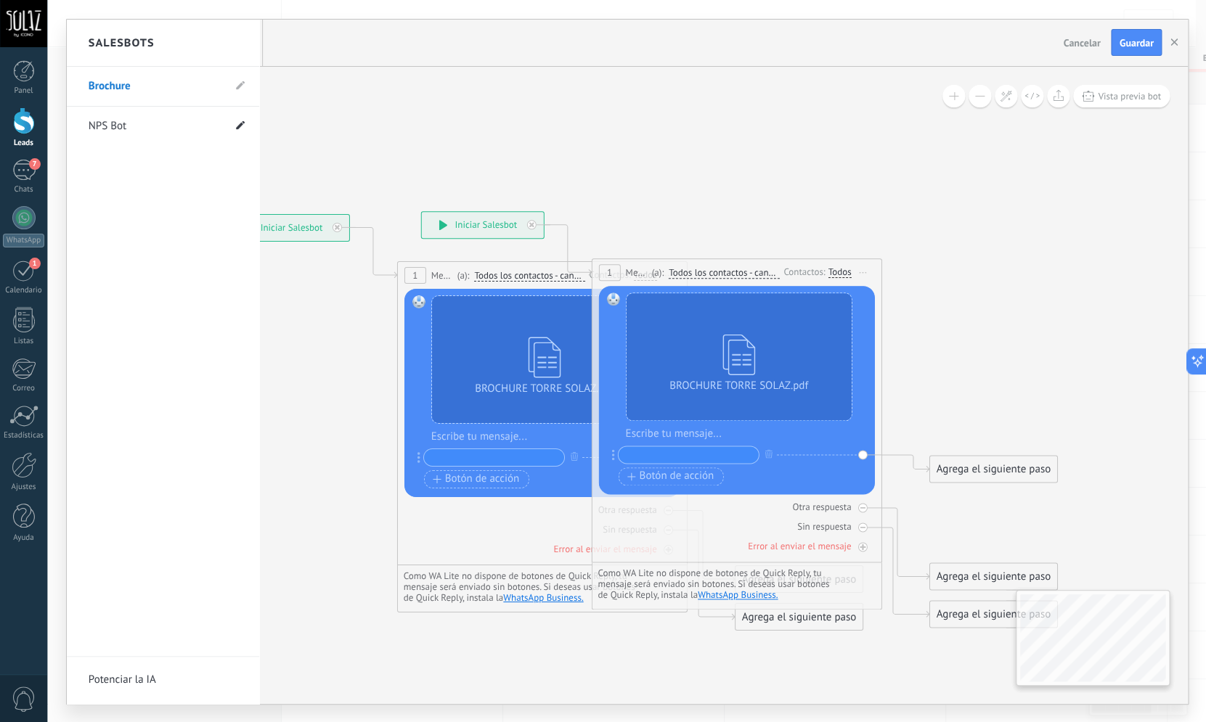
click at [239, 121] on span at bounding box center [240, 127] width 9 height 14
click at [212, 126] on icon at bounding box center [208, 126] width 16 height 9
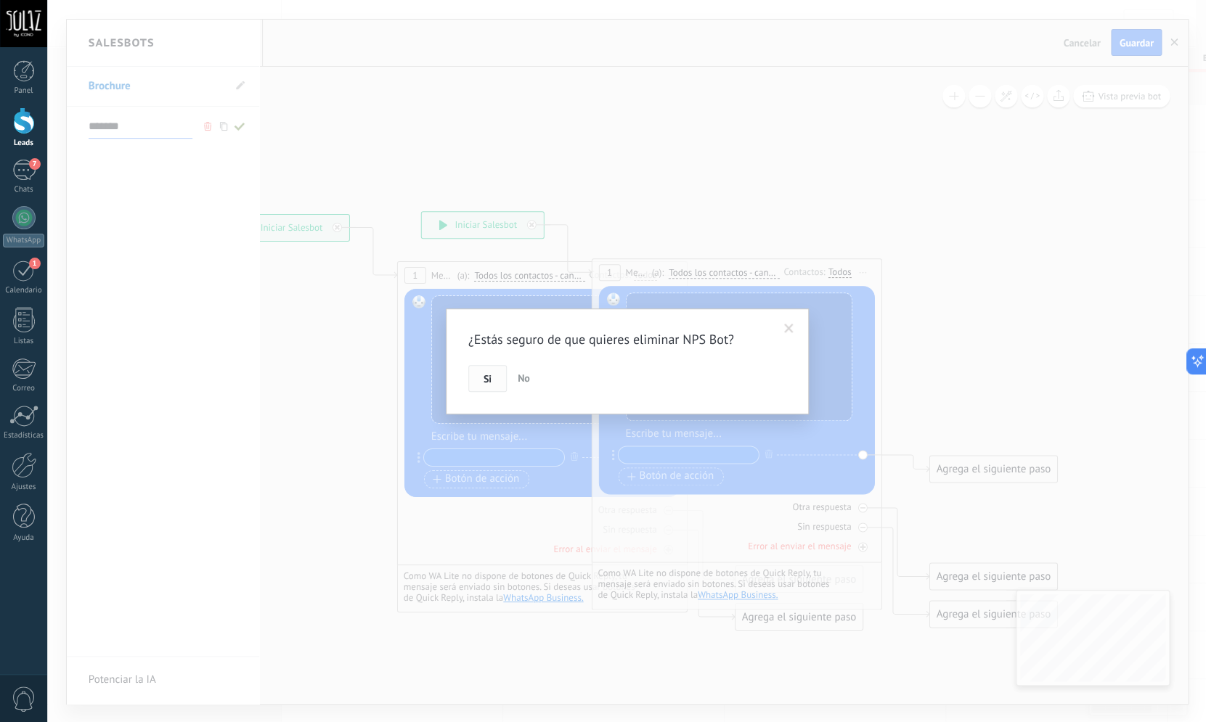
click at [489, 383] on span "Si" at bounding box center [488, 379] width 8 height 10
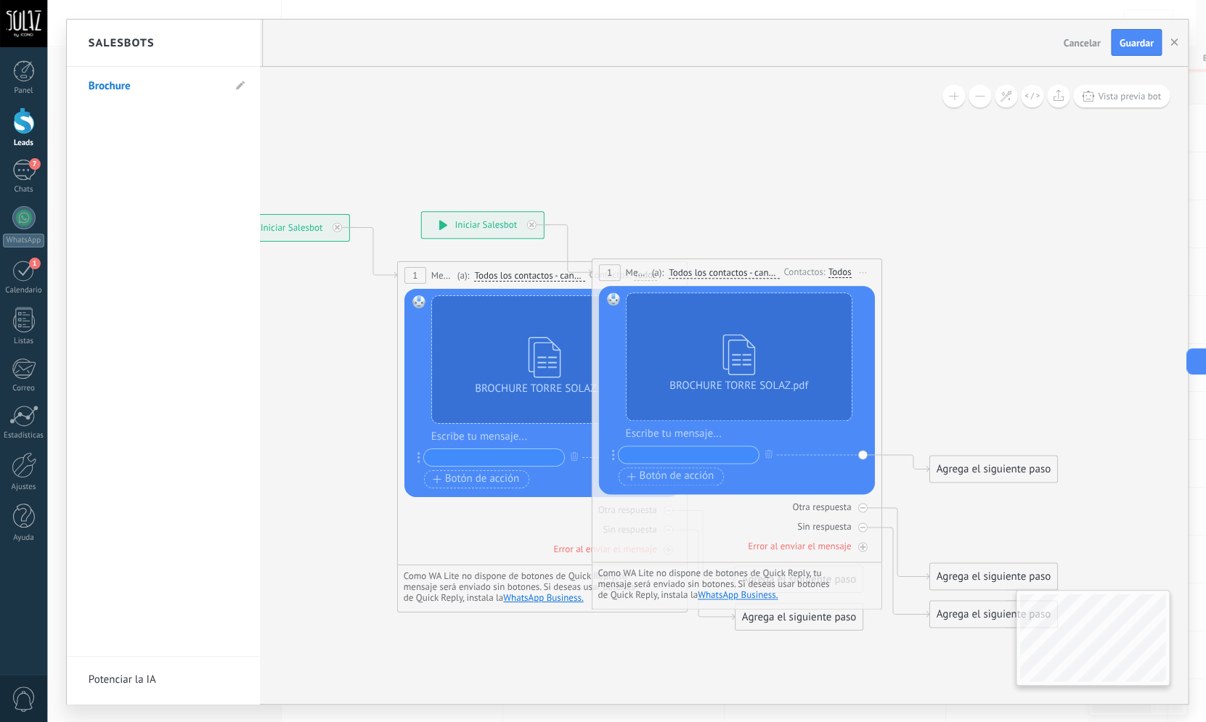
click at [428, 149] on div at bounding box center [627, 362] width 1121 height 685
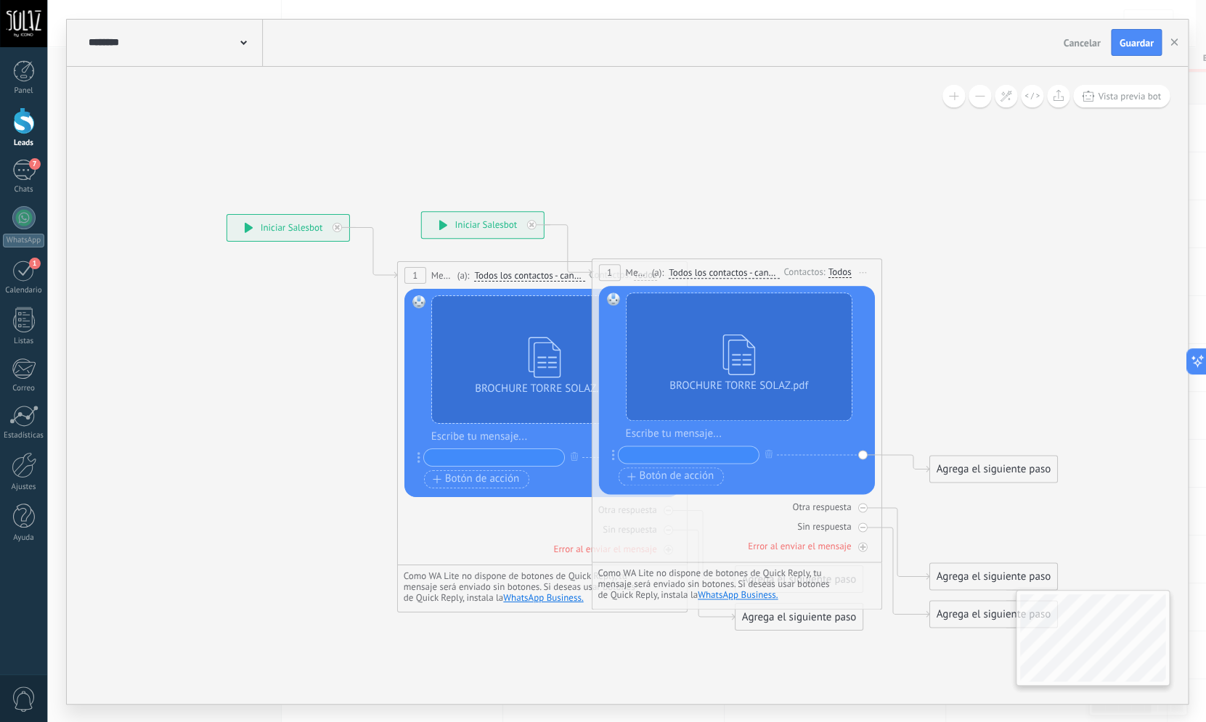
click at [870, 269] on span "Iniciar vista previa aquí Cambiar nombre Duplicar [GEOGRAPHIC_DATA]" at bounding box center [862, 272] width 23 height 21
click at [891, 369] on div "Borrar" at bounding box center [929, 367] width 144 height 25
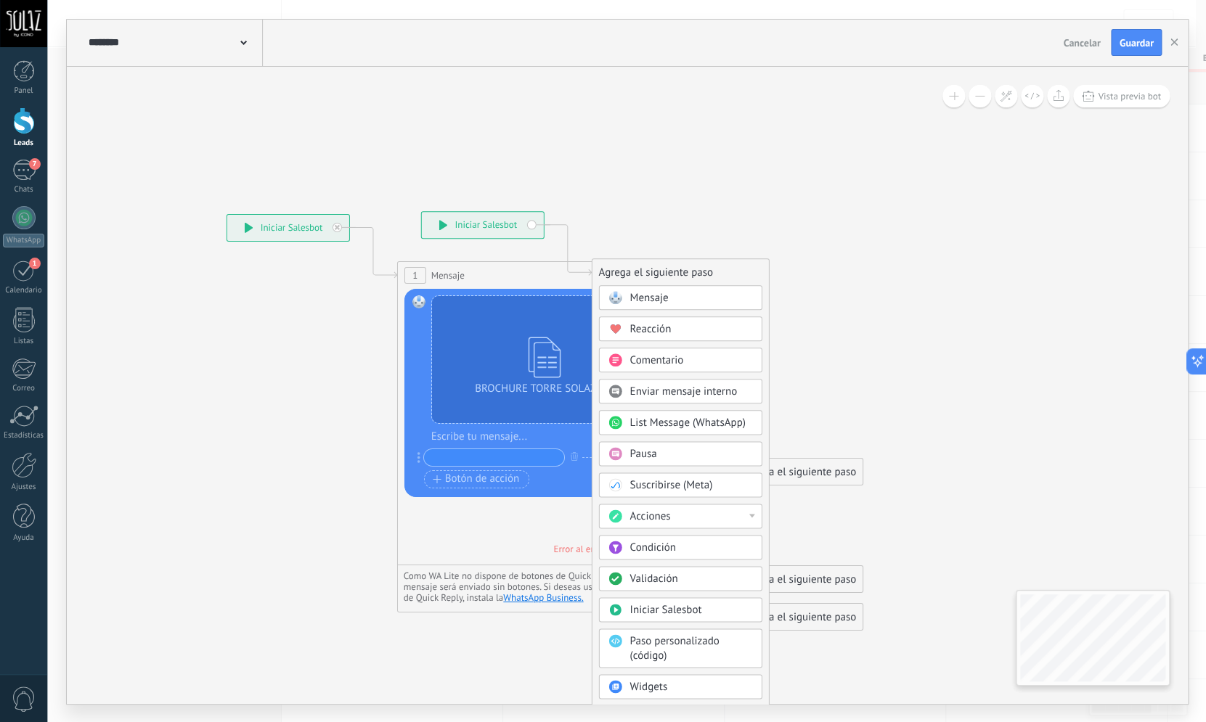
click at [901, 314] on icon at bounding box center [545, 474] width 976 height 1253
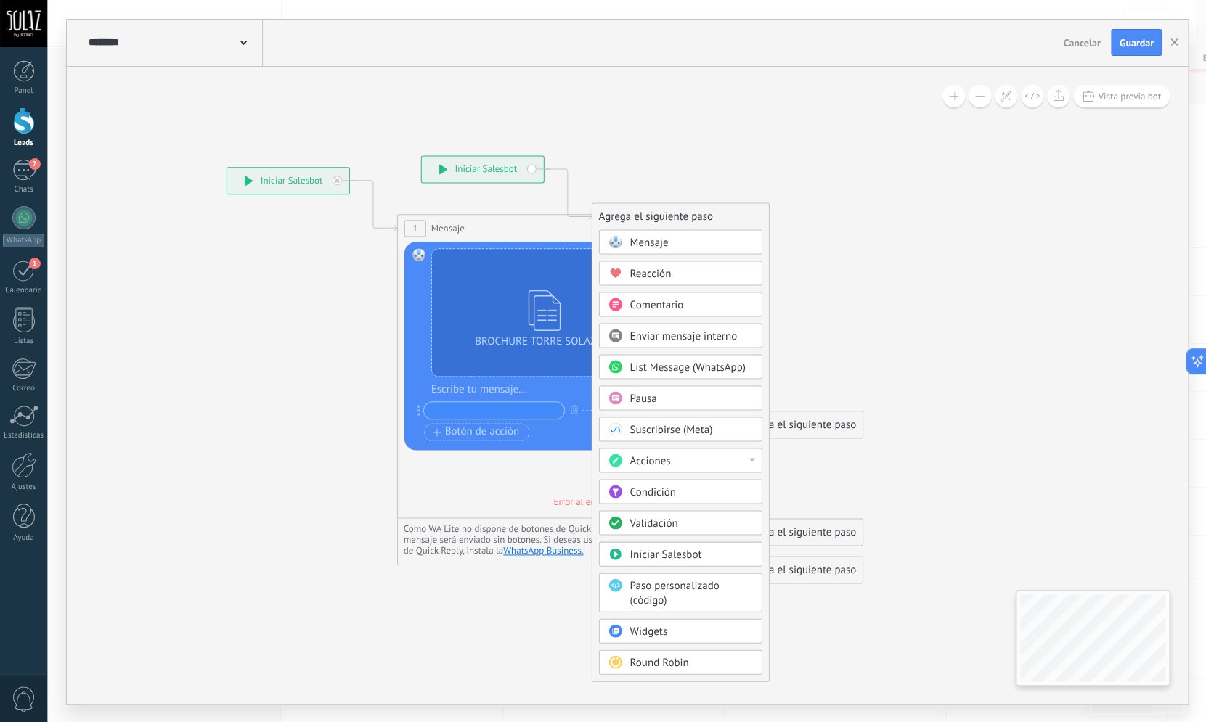
click at [521, 632] on icon at bounding box center [545, 418] width 976 height 1253
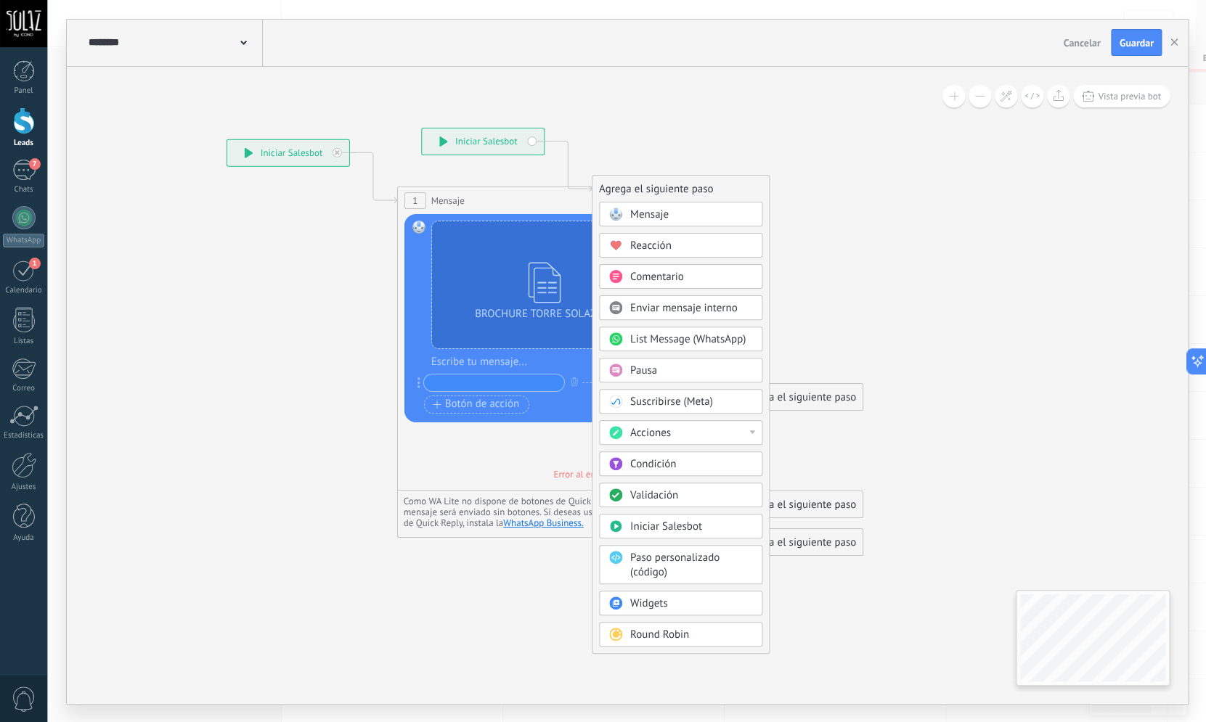
click at [1083, 36] on button "Cancelar" at bounding box center [1081, 43] width 49 height 22
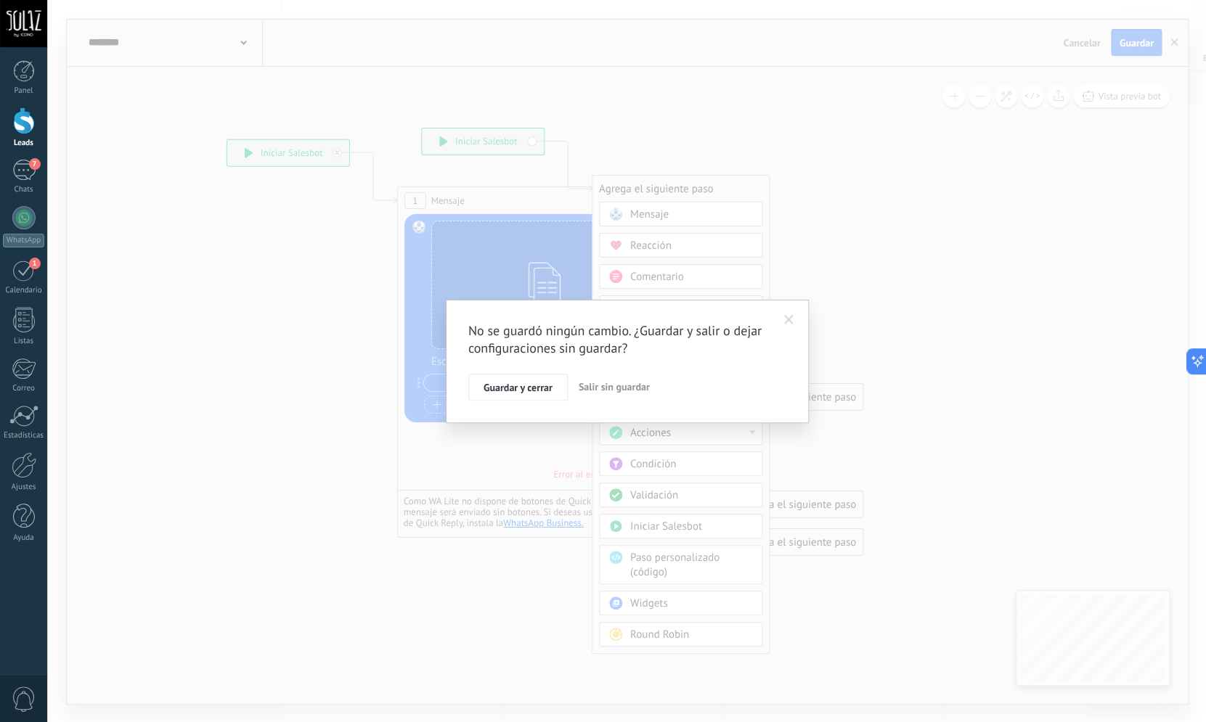
click at [632, 383] on span "Salir sin guardar" at bounding box center [614, 386] width 71 height 13
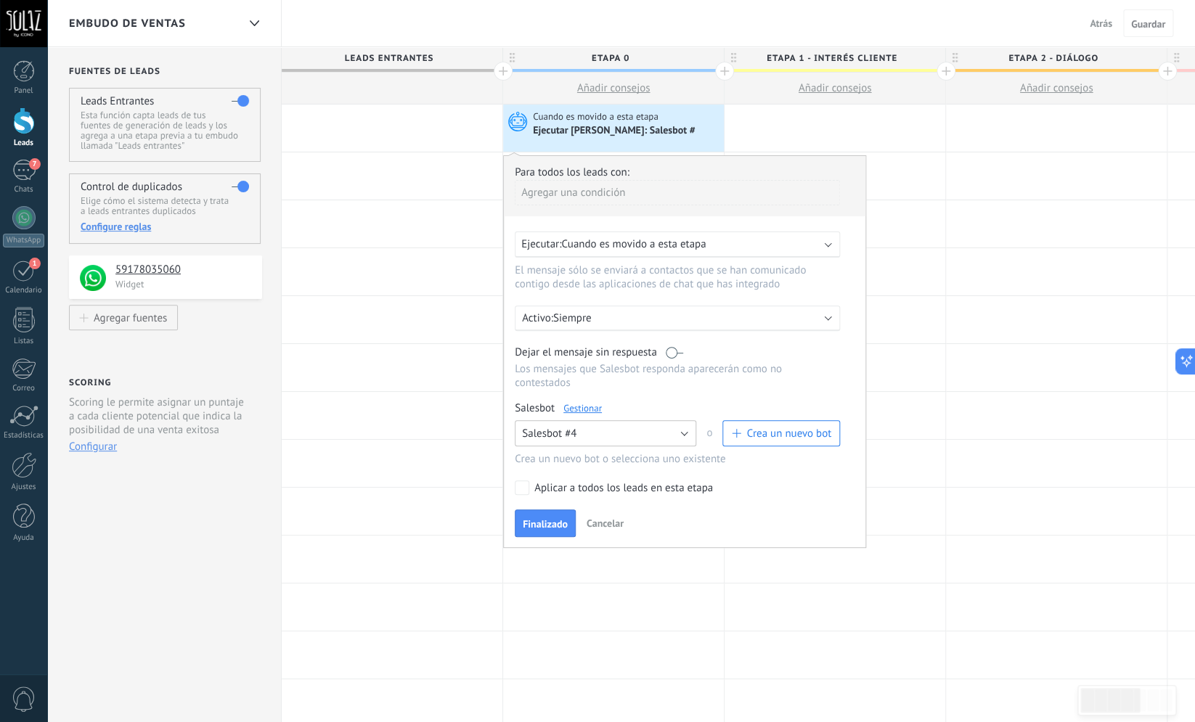
click at [691, 439] on button "Salesbot #4" at bounding box center [606, 433] width 182 height 26
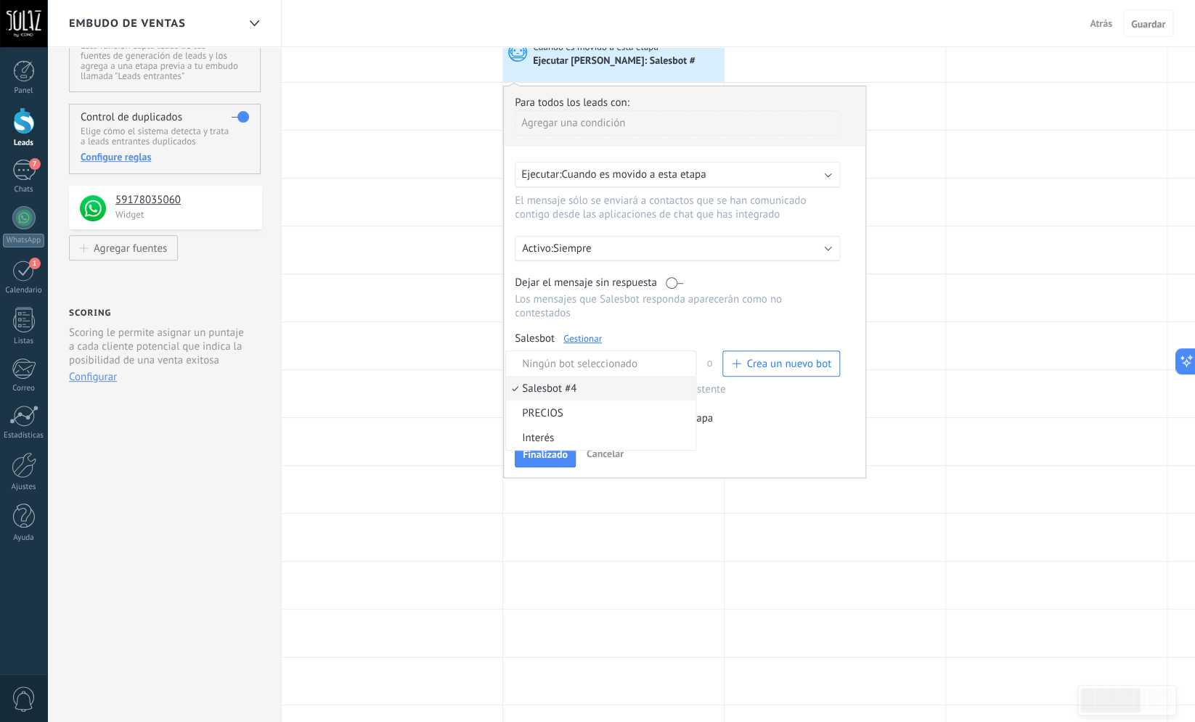
click at [614, 460] on span "Cancelar" at bounding box center [605, 453] width 37 height 13
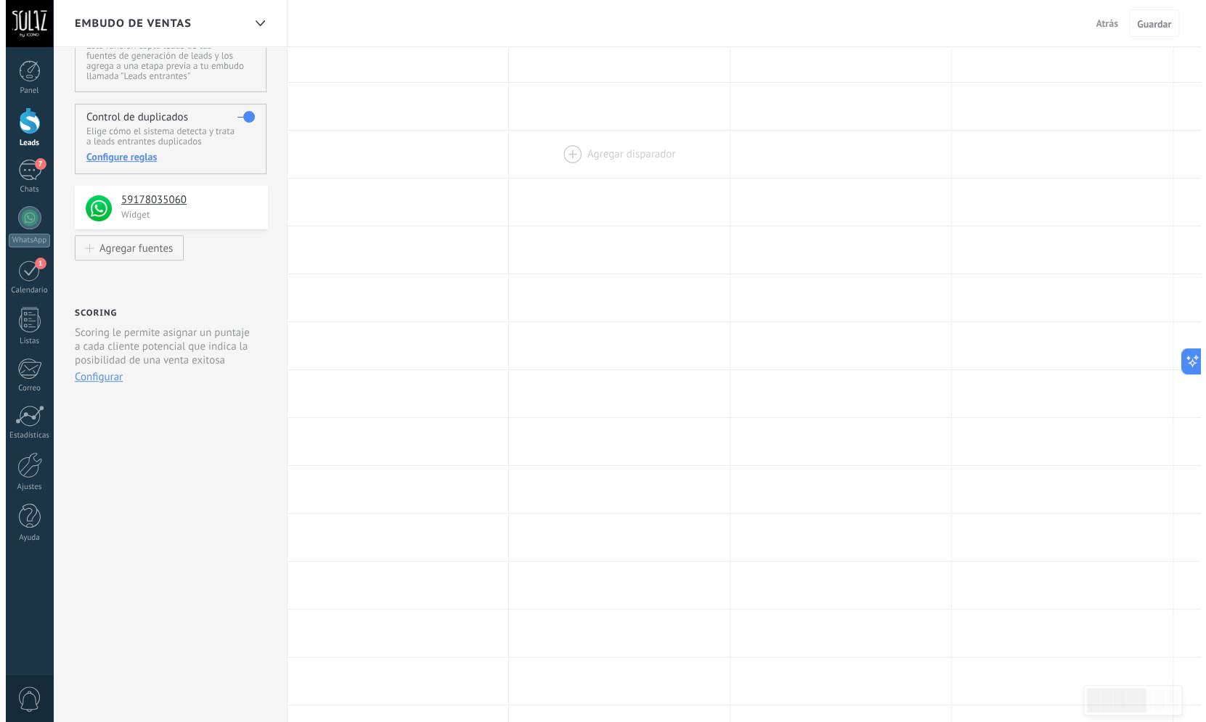
scroll to position [0, 0]
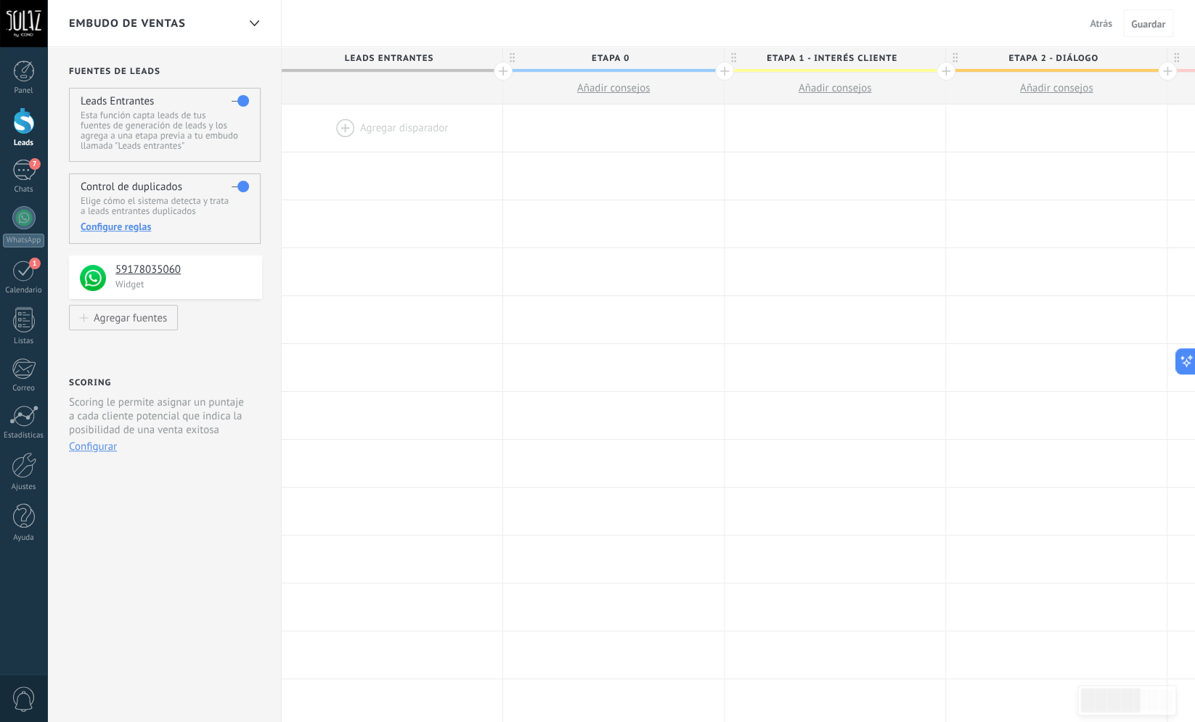
click at [622, 94] on button "Añadir consejos" at bounding box center [613, 88] width 221 height 31
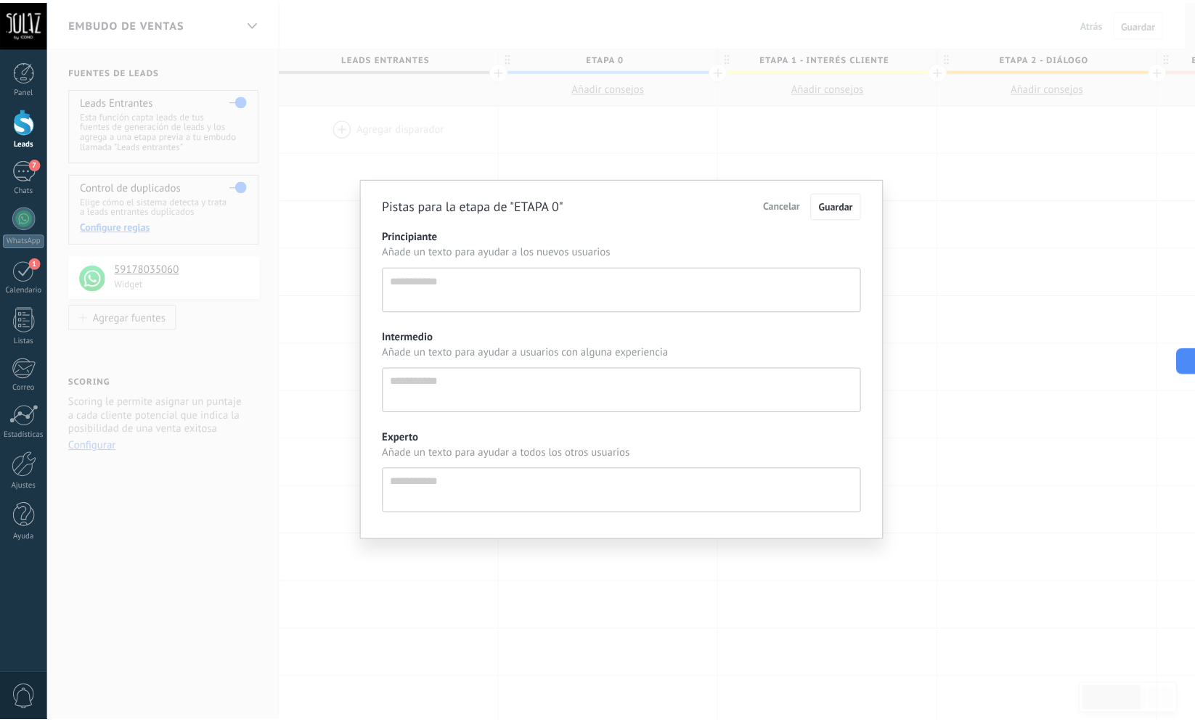
scroll to position [15, 0]
click at [644, 91] on div "Pistas para la etapa de "ETAPA 0" Cancelar Guardar Principiante Añade un texto …" at bounding box center [626, 361] width 1159 height 722
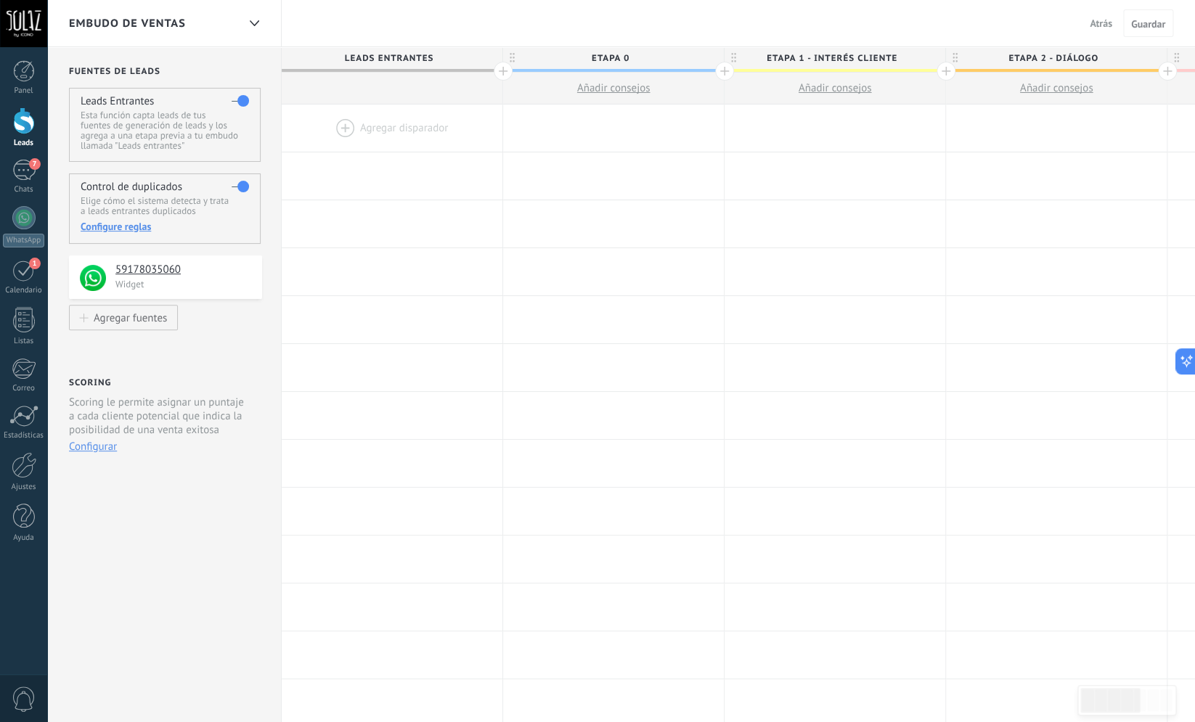
click at [575, 123] on div at bounding box center [613, 128] width 221 height 47
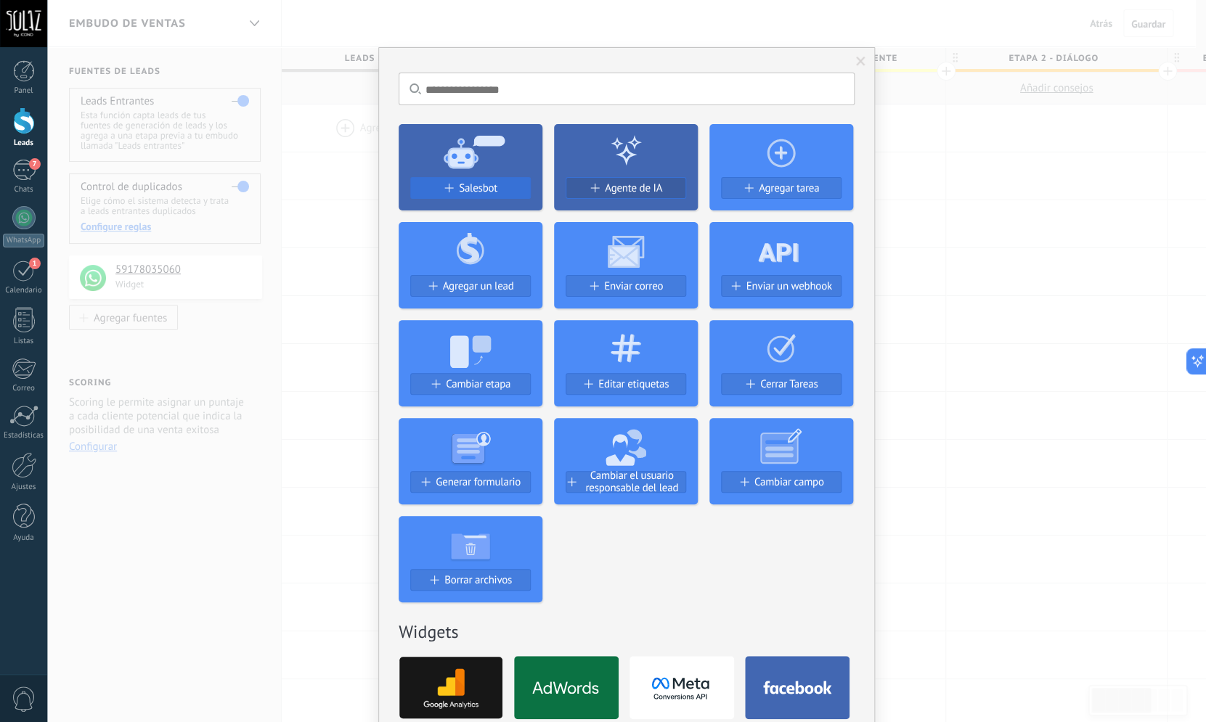
click at [468, 179] on button "Salesbot" at bounding box center [470, 188] width 121 height 22
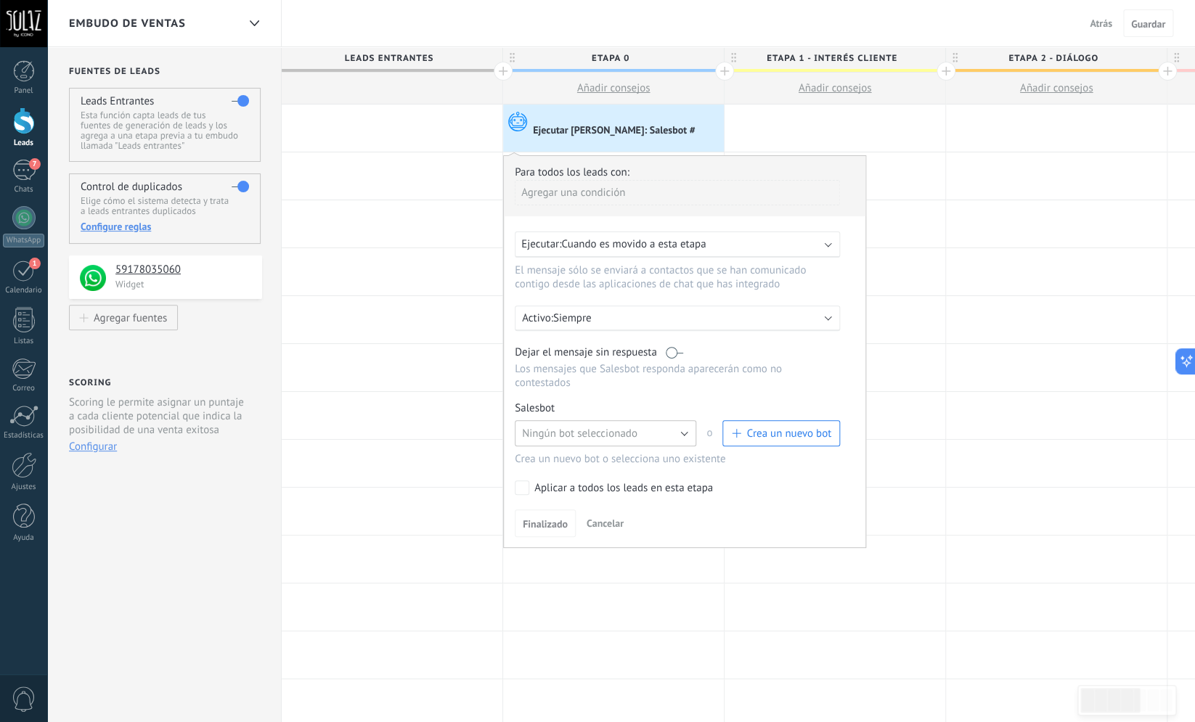
click at [677, 444] on button "Ningún bot seleccionado" at bounding box center [606, 433] width 182 height 26
click at [565, 465] on span "Brochure" at bounding box center [598, 459] width 185 height 14
click at [556, 529] on span "Finalizado" at bounding box center [545, 524] width 45 height 10
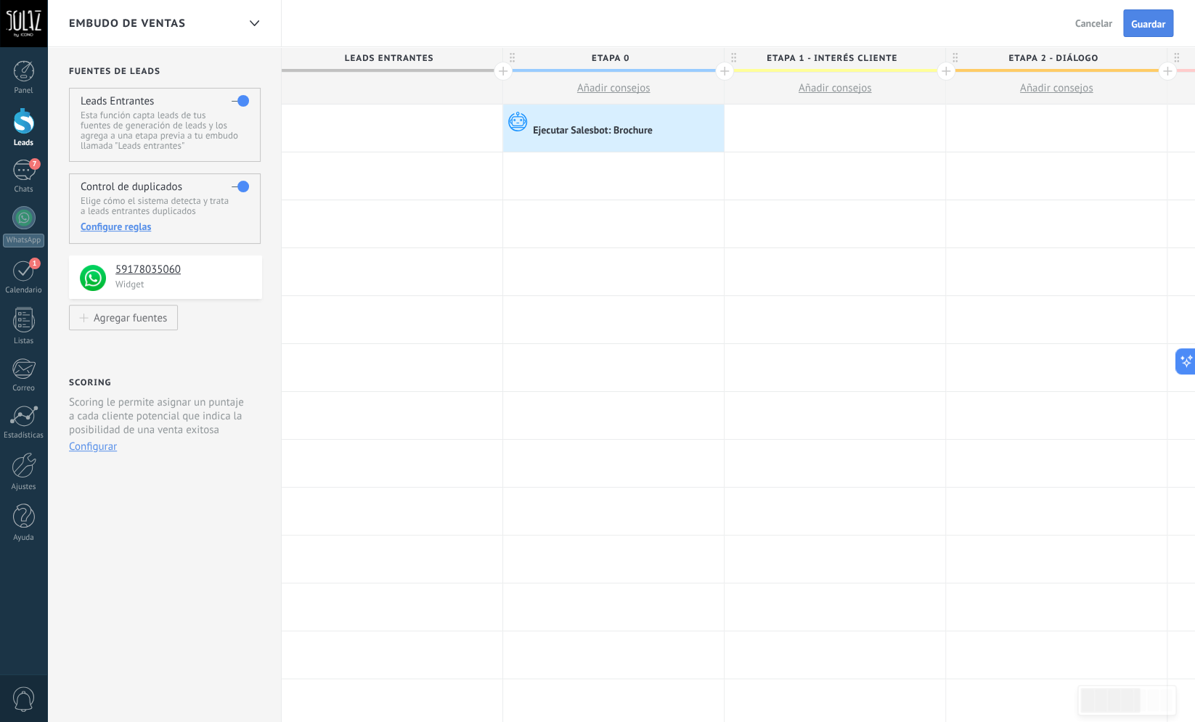
click at [1167, 26] on button "Guardar" at bounding box center [1148, 23] width 50 height 28
click at [580, 133] on div "Ejecutar Salesbot: Brochure" at bounding box center [594, 131] width 122 height 13
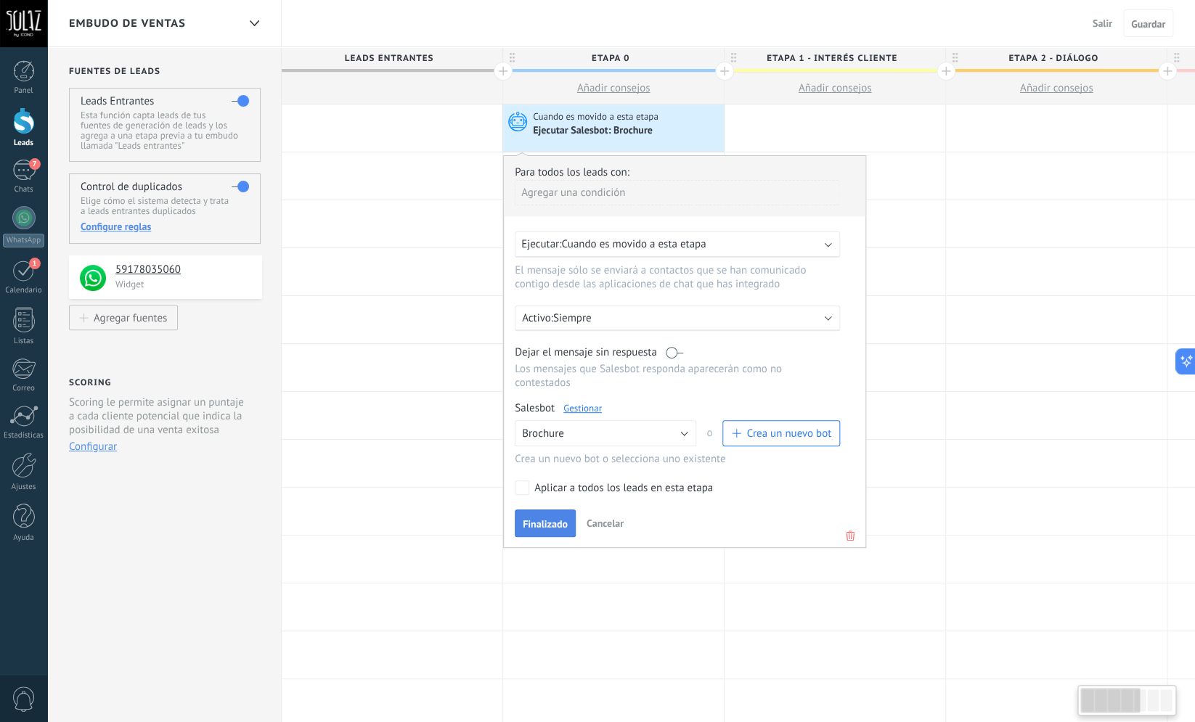
click at [558, 529] on span "Finalizado" at bounding box center [545, 524] width 45 height 10
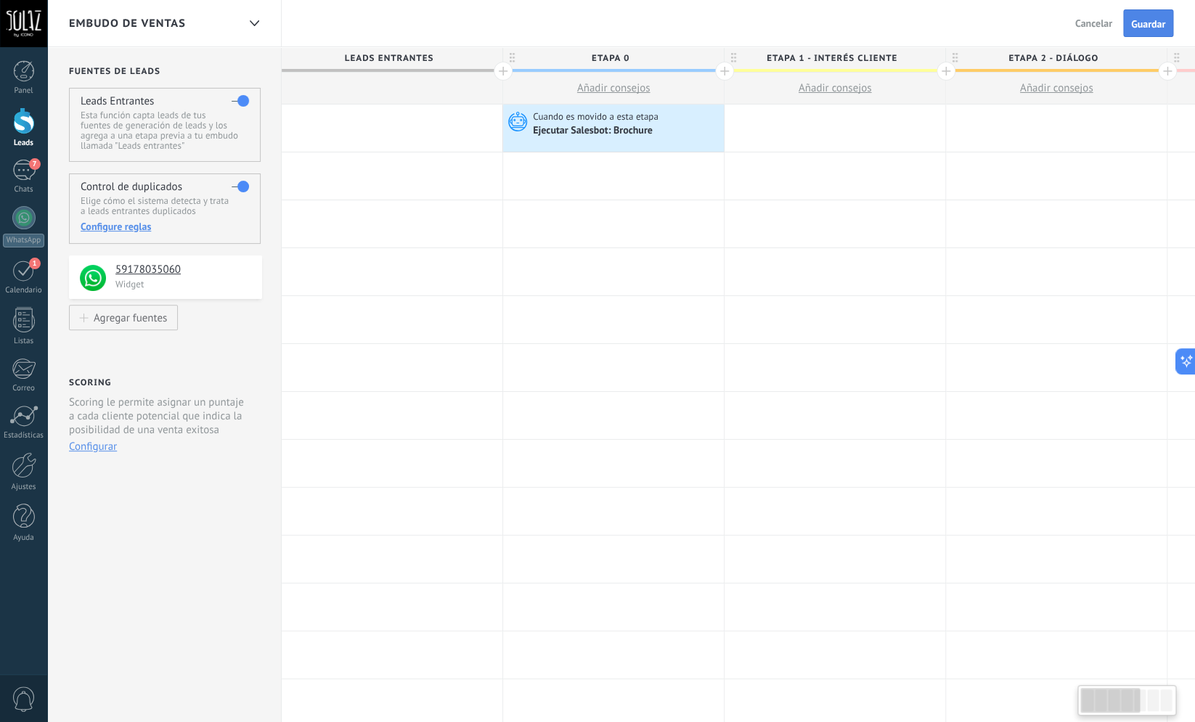
click at [1133, 25] on span "Guardar" at bounding box center [1148, 24] width 34 height 10
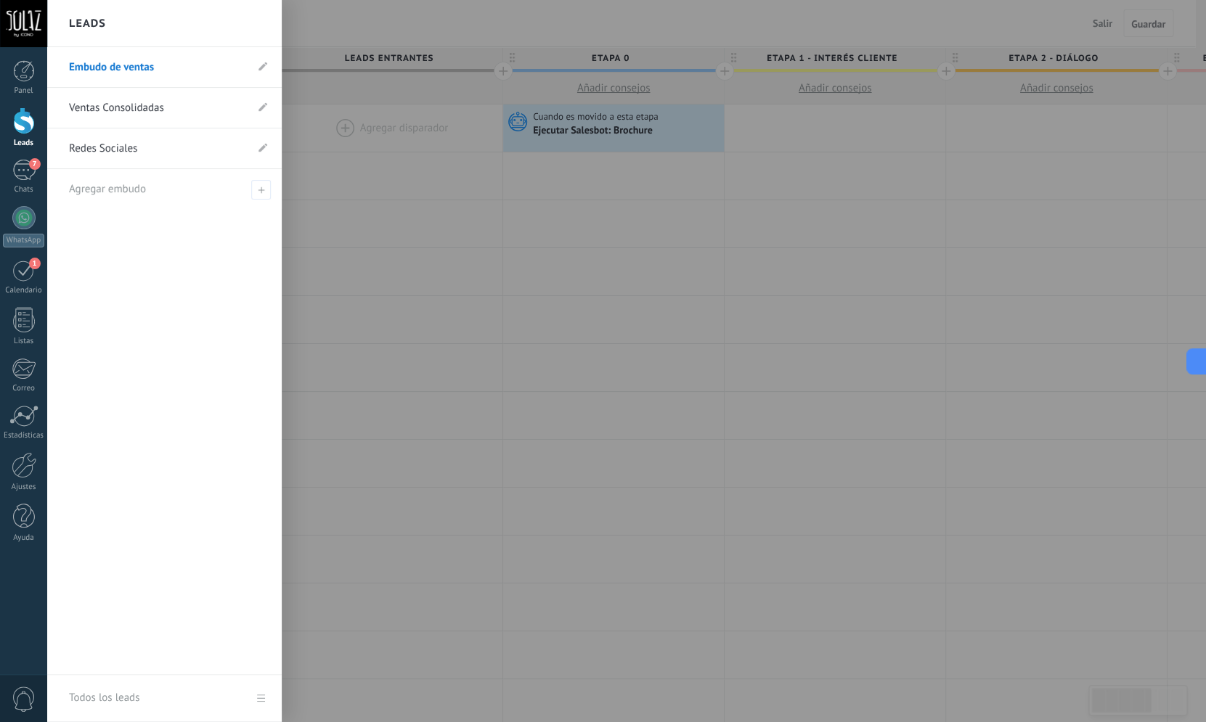
click at [28, 123] on div at bounding box center [24, 120] width 22 height 27
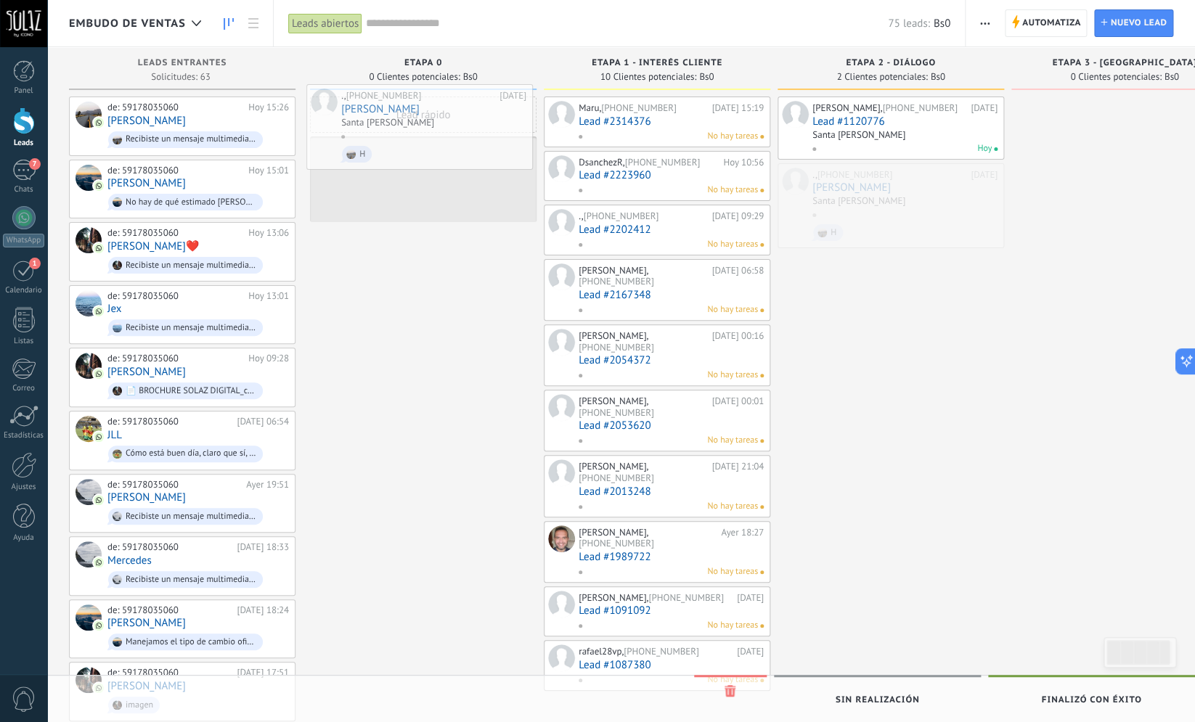
drag, startPoint x: 889, startPoint y: 198, endPoint x: 417, endPoint y: 119, distance: 477.8
click at [417, 119] on div "Embudo de ventas Leads abiertos Aplicar 75 leads: Bs0 Leads abiertos Mis leads …" at bounding box center [621, 693] width 1148 height 1386
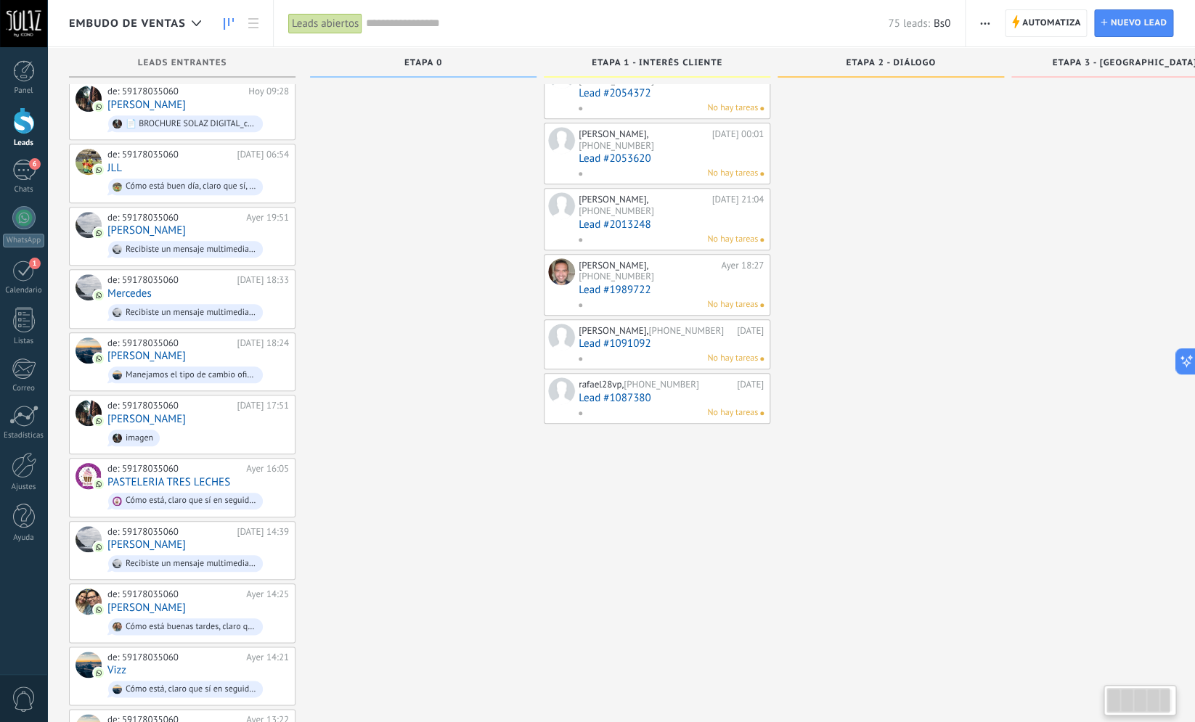
scroll to position [116, 0]
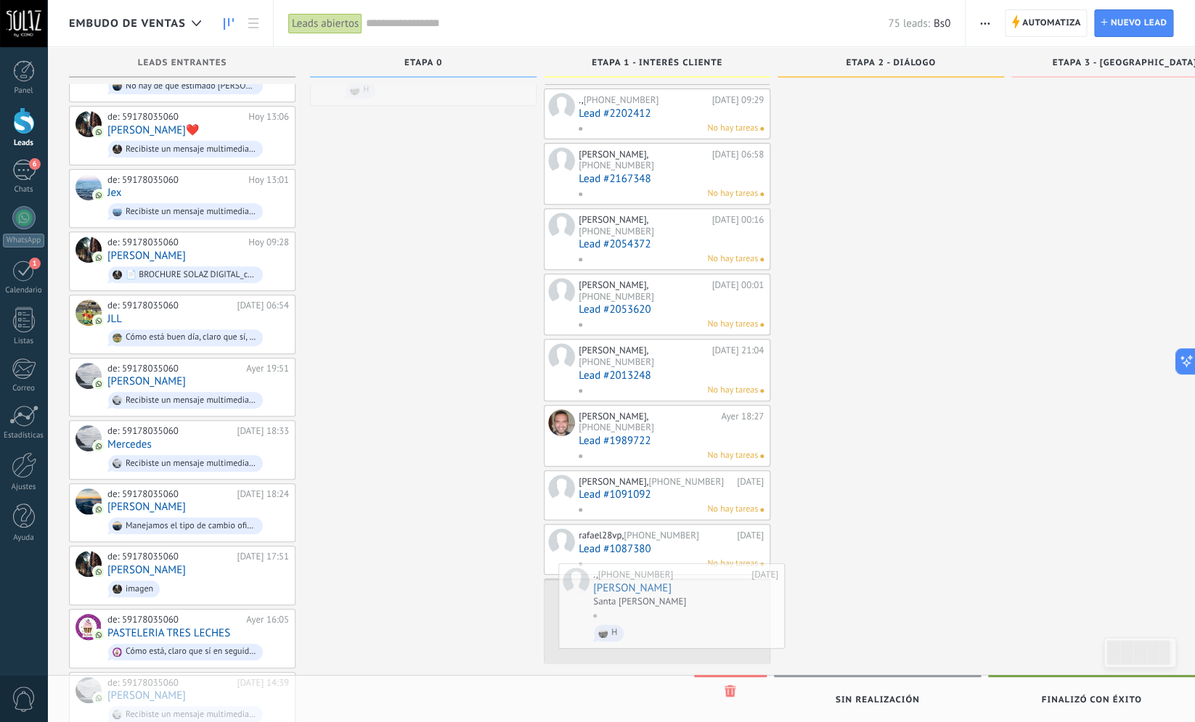
drag, startPoint x: 432, startPoint y: 91, endPoint x: 680, endPoint y: 635, distance: 597.2
click at [680, 635] on div "Embudo de ventas Leads abiertos Aplicar 75 leads: Bs0 Leads abiertos Mis leads …" at bounding box center [621, 577] width 1148 height 1386
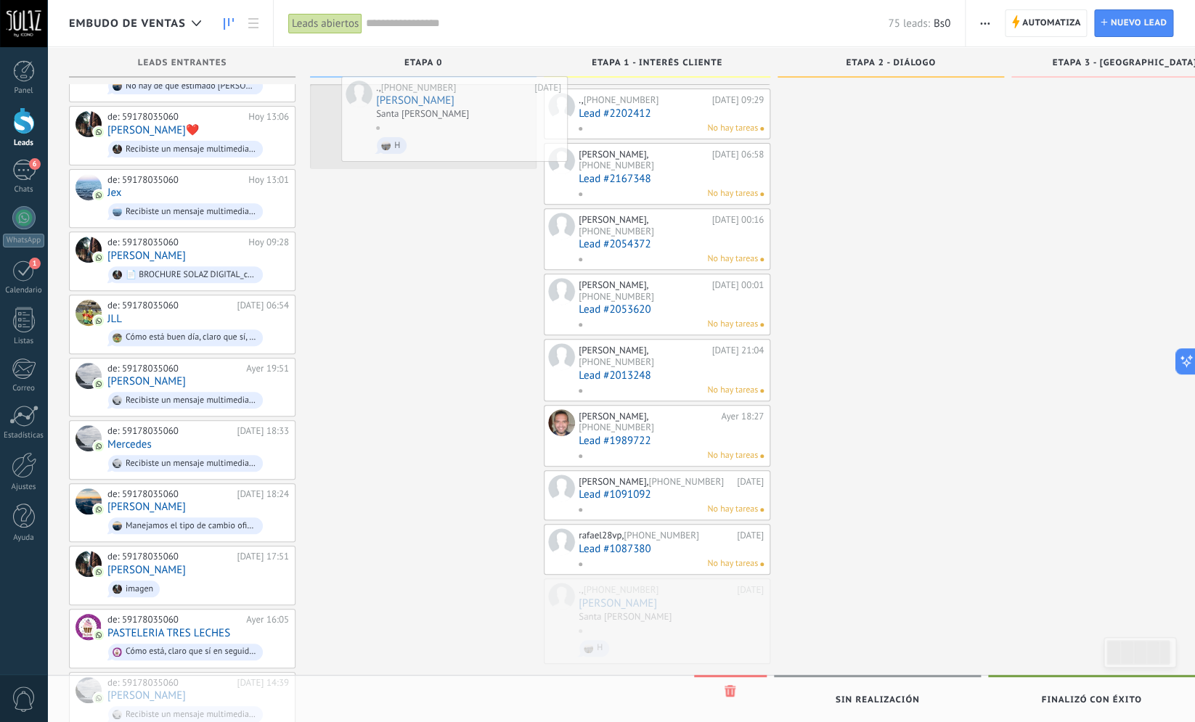
drag, startPoint x: 688, startPoint y: 567, endPoint x: 486, endPoint y: 110, distance: 500.3
click at [486, 110] on div "Embudo de ventas Leads abiertos Aplicar 75 leads: Bs0 Leads abiertos Mis leads …" at bounding box center [621, 577] width 1148 height 1386
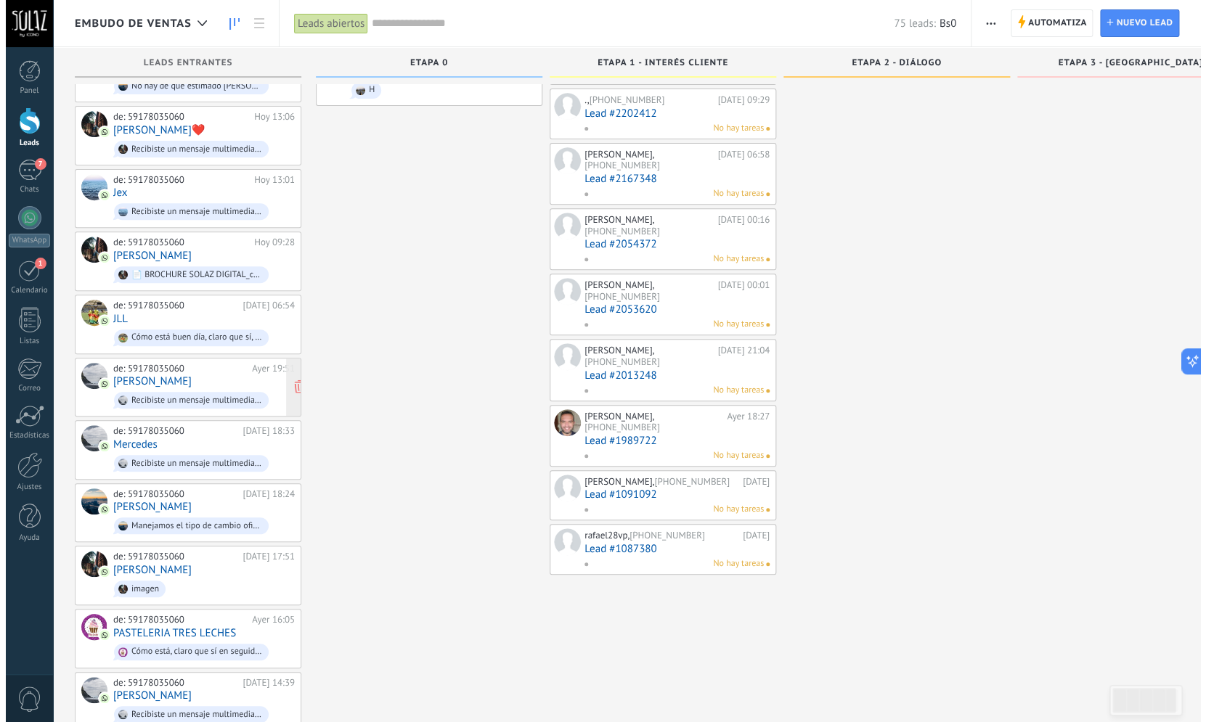
scroll to position [0, 0]
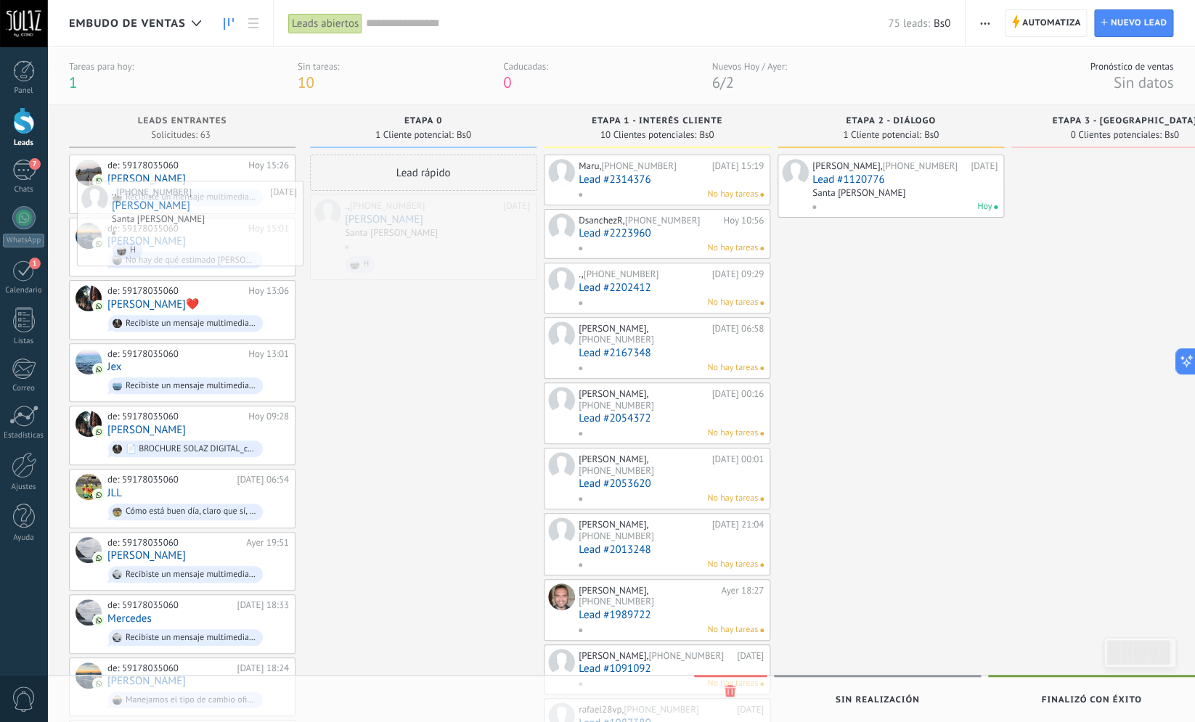
drag, startPoint x: 437, startPoint y: 238, endPoint x: 203, endPoint y: 224, distance: 234.2
click at [203, 224] on div "Embudo de ventas Leads abiertos Aplicar 75 leads: Bs0 Leads abiertos Mis leads …" at bounding box center [621, 716] width 1148 height 1433
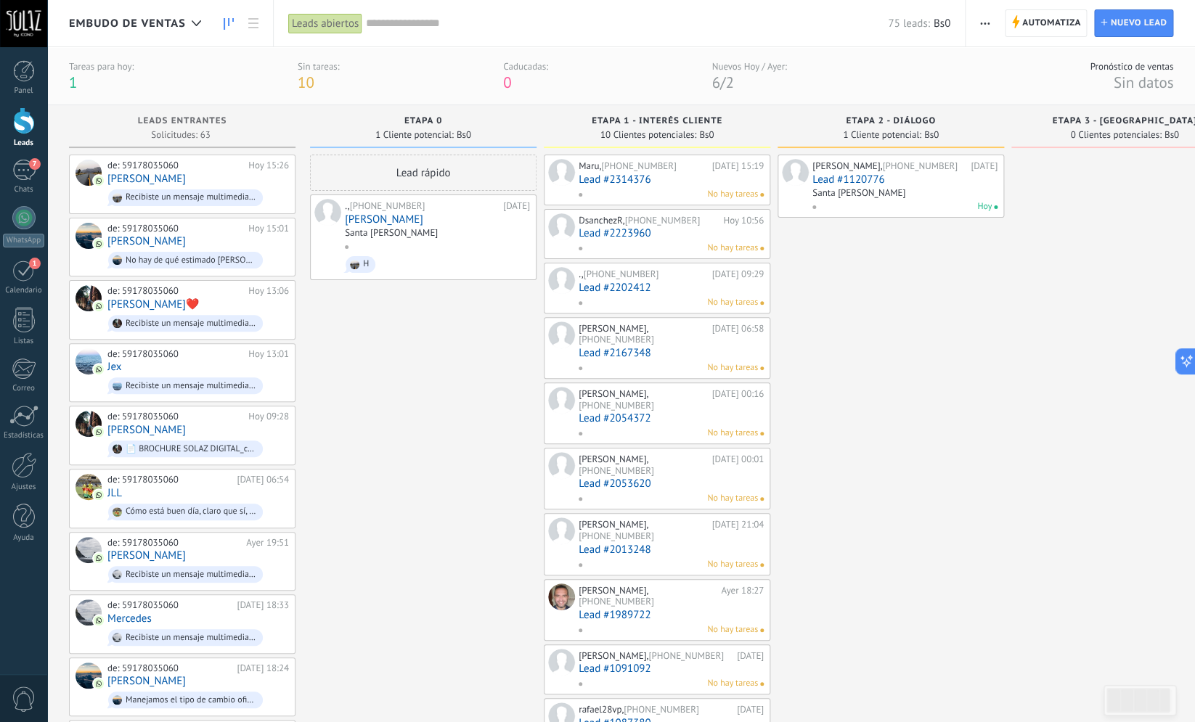
click at [447, 223] on link "[PERSON_NAME]" at bounding box center [437, 219] width 185 height 12
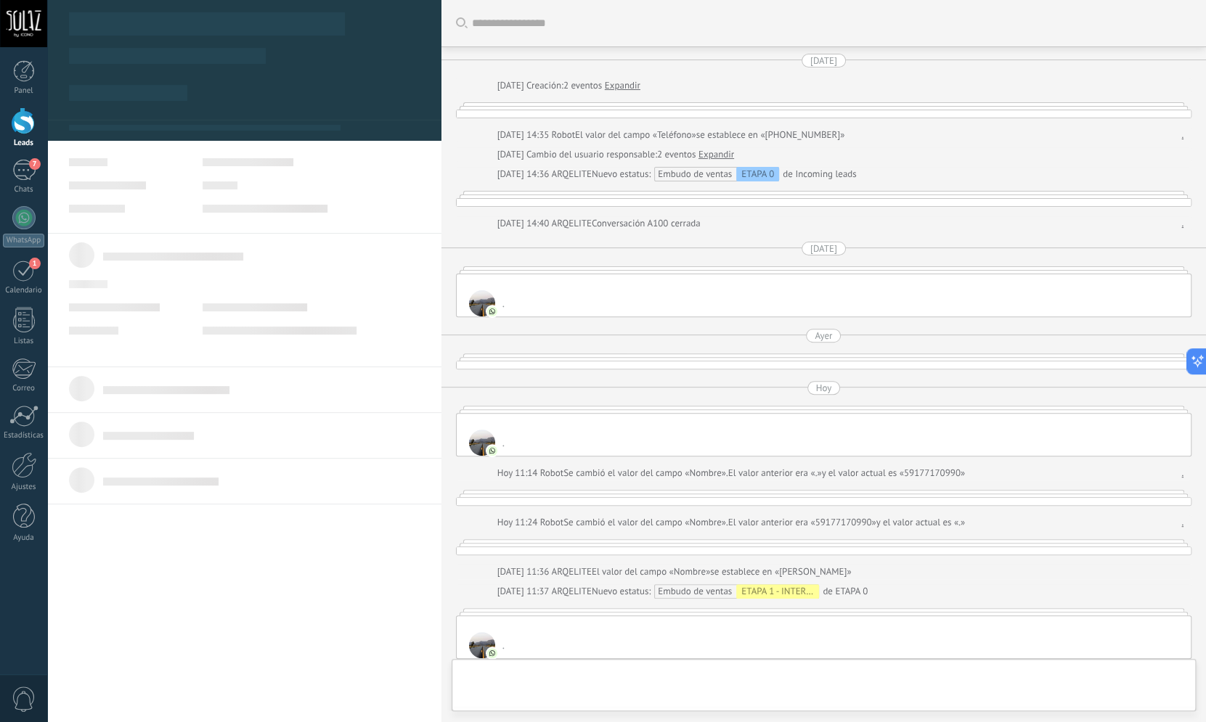
type textarea "***"
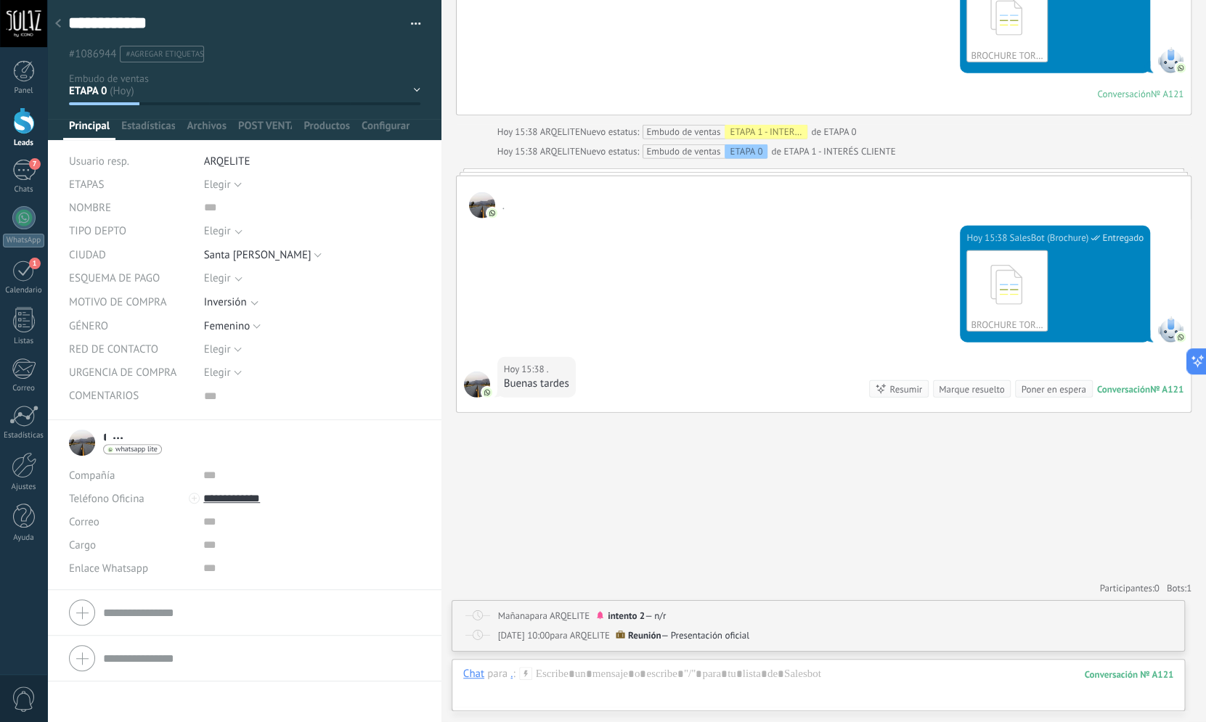
scroll to position [6378, 0]
click at [224, 277] on div "Elegir" at bounding box center [217, 278] width 27 height 11
click at [233, 324] on label "20%" at bounding box center [299, 331] width 241 height 26
click at [204, 333] on div "20%" at bounding box center [214, 332] width 20 height 15
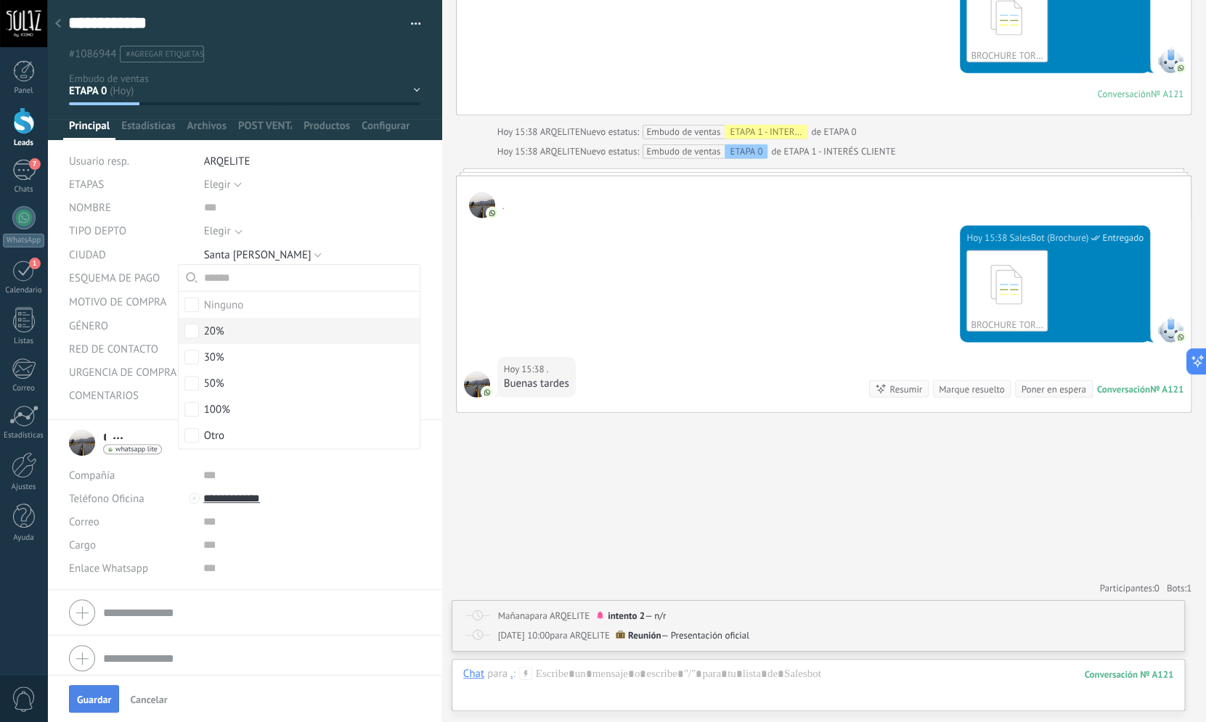
click at [86, 701] on span "Guardar" at bounding box center [94, 700] width 34 height 10
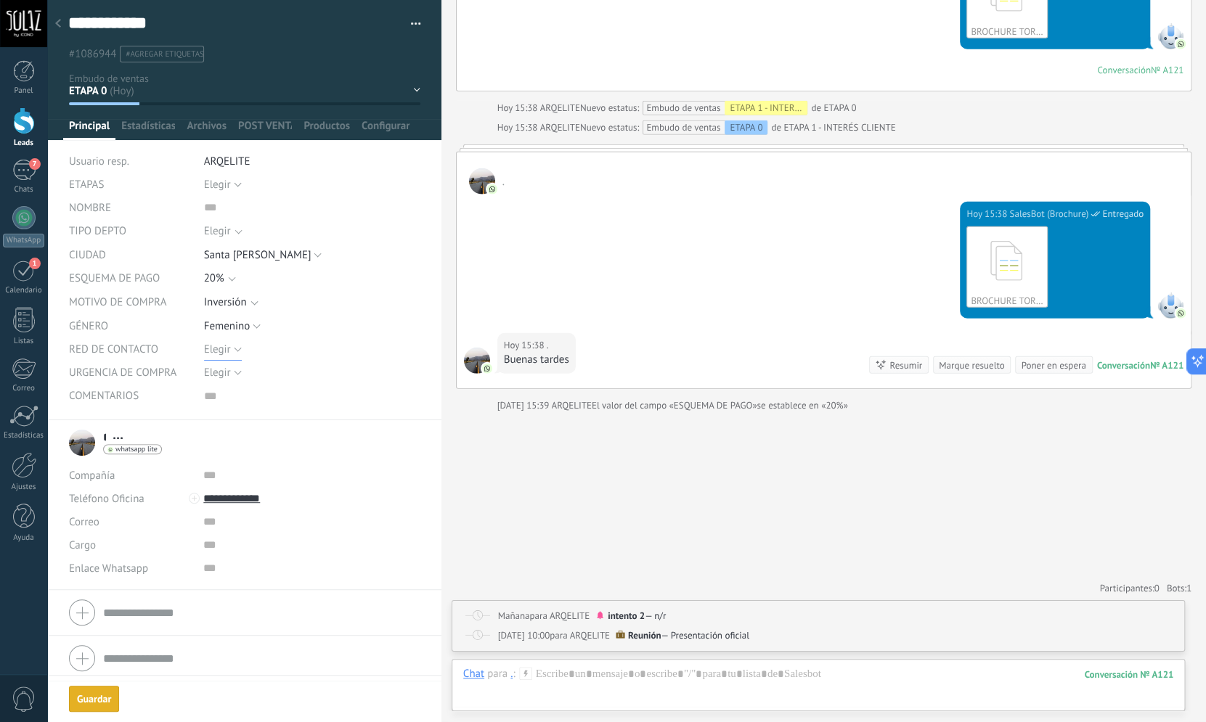
click at [221, 351] on span "Elegir" at bounding box center [217, 350] width 27 height 14
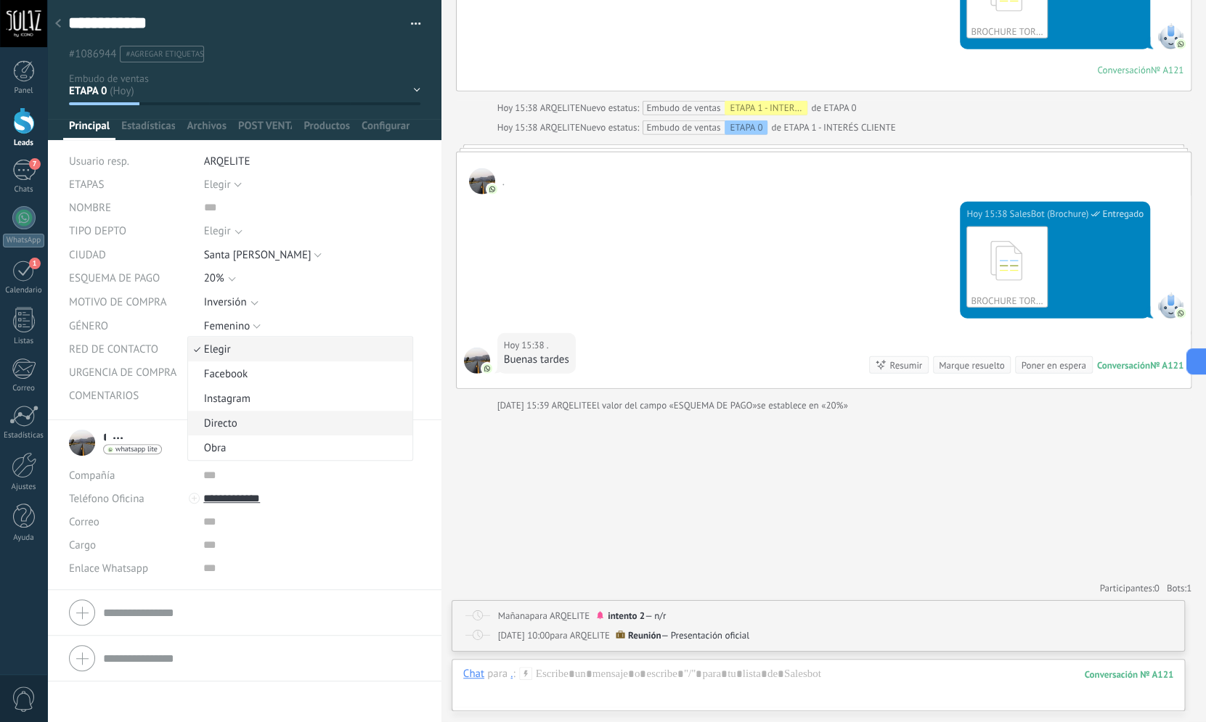
click at [229, 427] on span "Directo" at bounding box center [298, 424] width 220 height 14
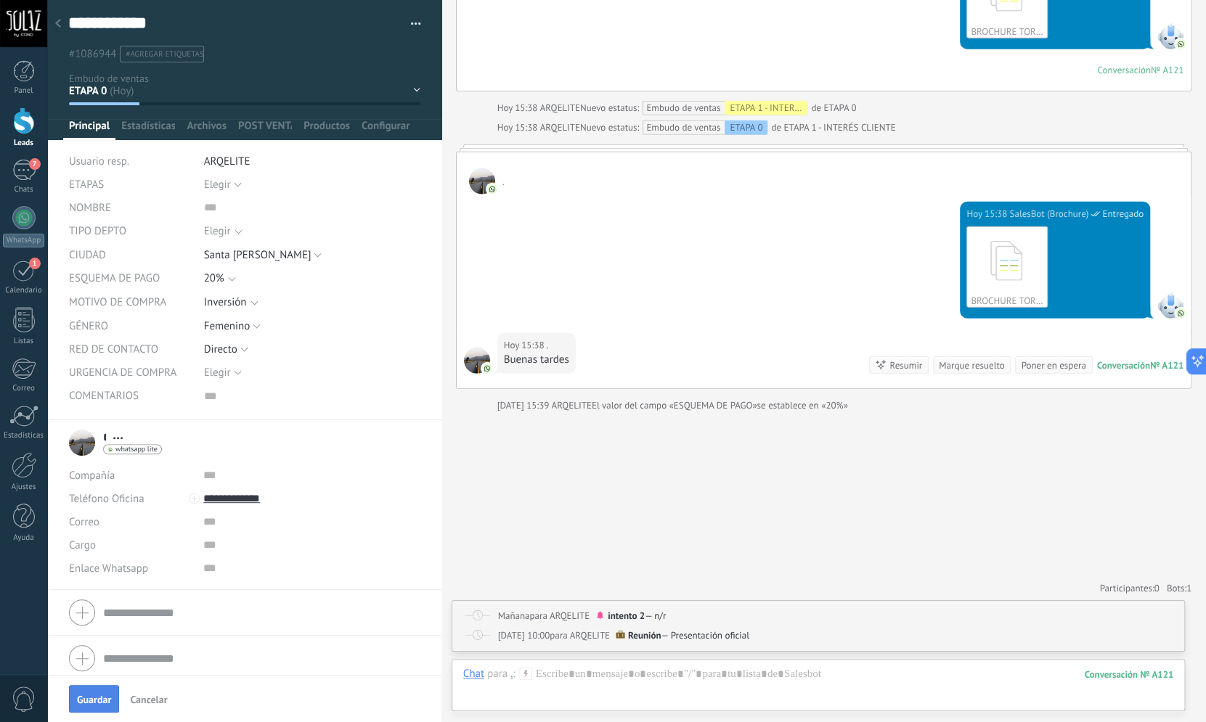
click at [94, 704] on span "Guardar" at bounding box center [94, 700] width 34 height 10
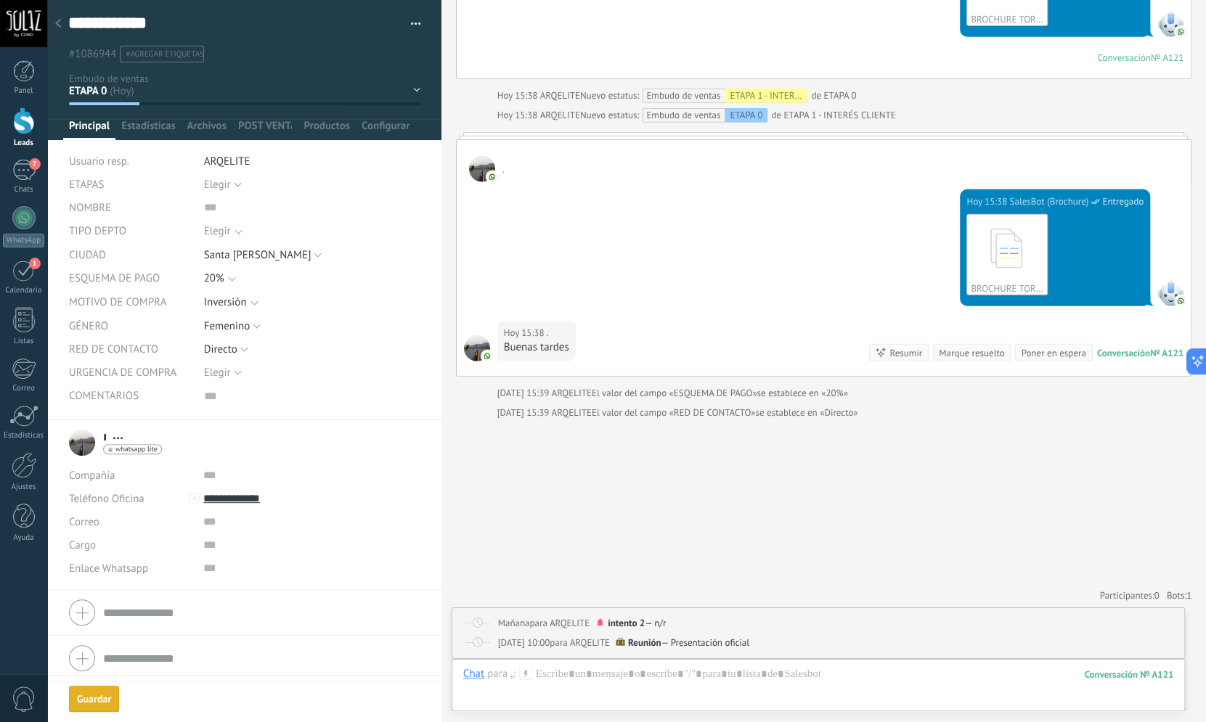
scroll to position [6421, 0]
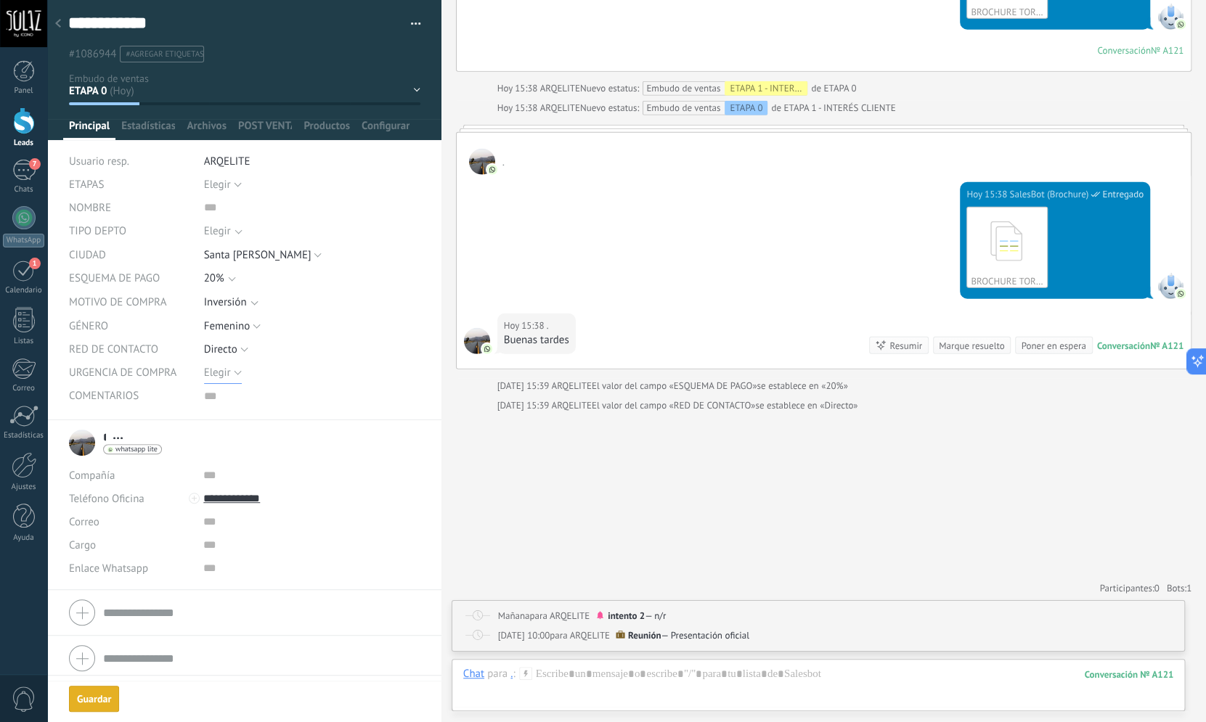
click at [218, 364] on button "Elegir" at bounding box center [223, 372] width 38 height 23
click at [218, 364] on li "Elegir" at bounding box center [300, 372] width 224 height 25
click at [214, 211] on input "text" at bounding box center [312, 207] width 216 height 23
click at [232, 188] on button "Elegir" at bounding box center [223, 184] width 38 height 23
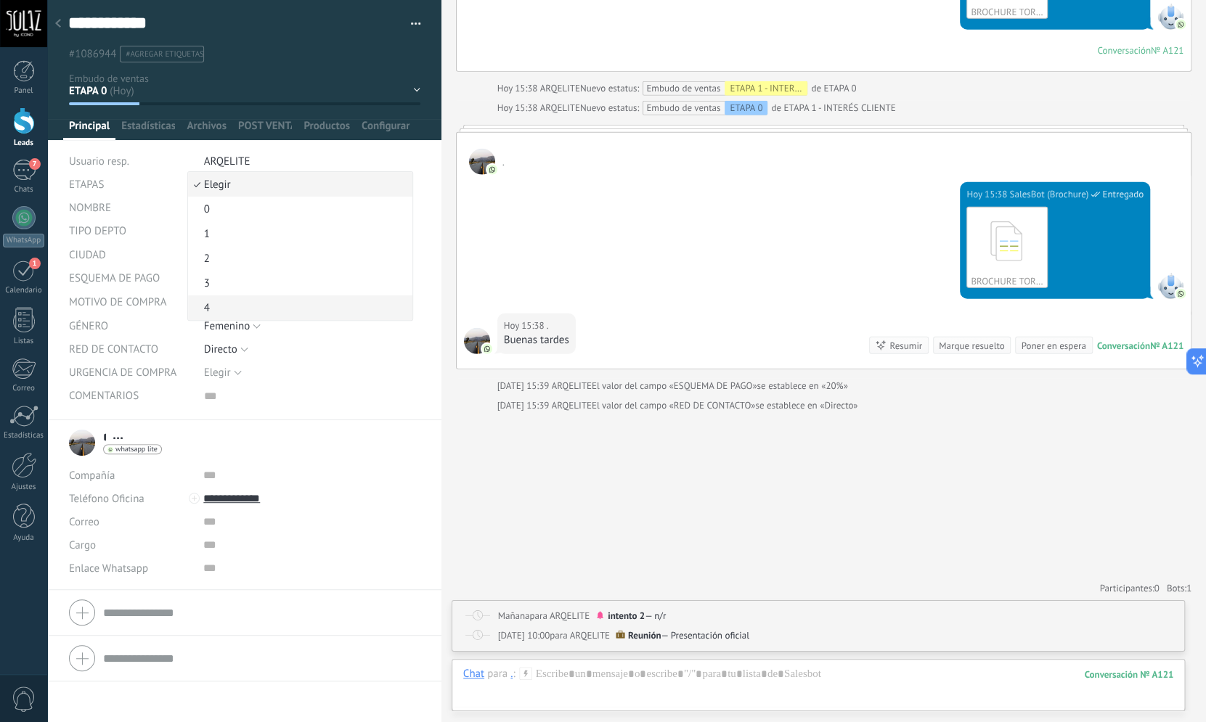
click at [216, 315] on span "4" at bounding box center [298, 308] width 220 height 14
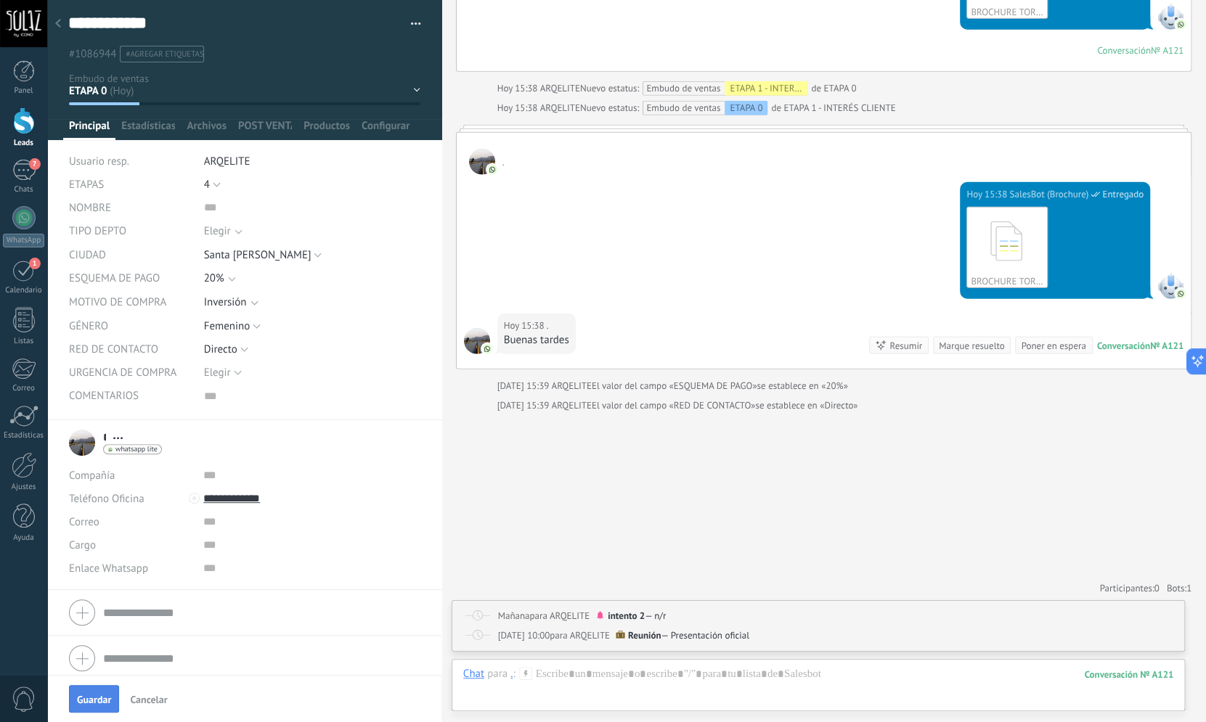
click at [100, 709] on button "Guardar" at bounding box center [94, 699] width 50 height 28
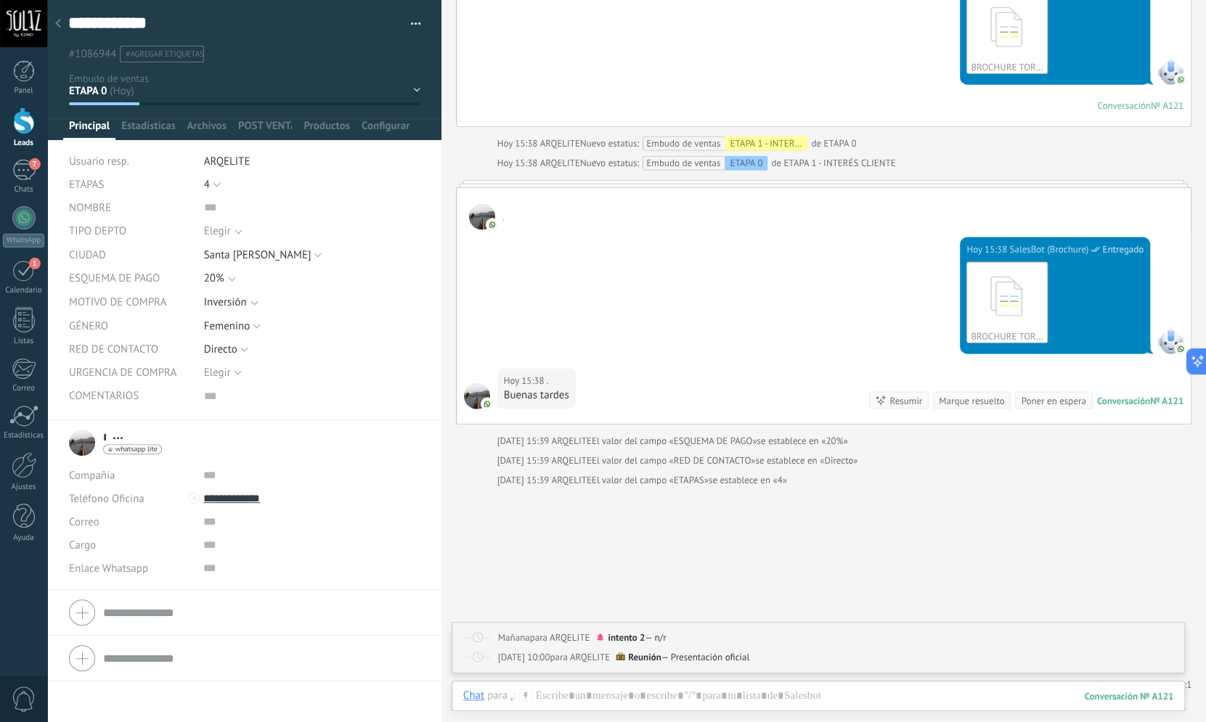
scroll to position [6441, 0]
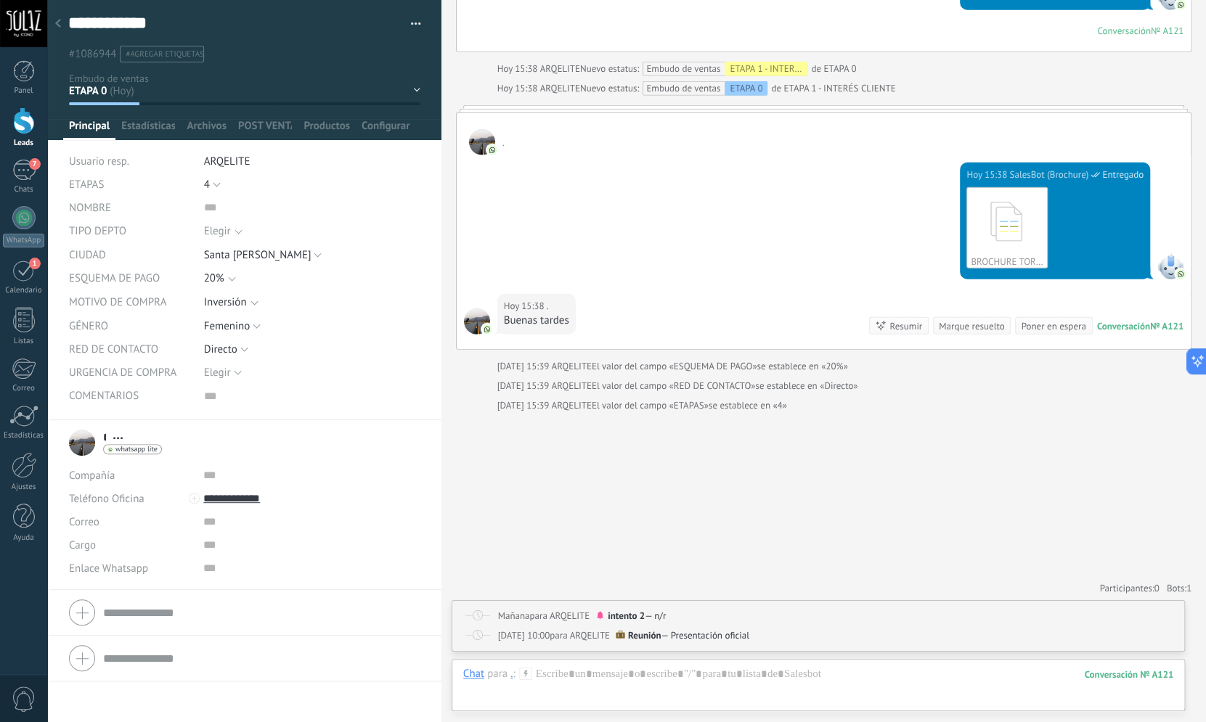
click at [773, 62] on div "ETAPA 1 - INTERÉS CLIENTE" at bounding box center [766, 69] width 83 height 15
click at [820, 62] on div "Nuevo estatus: Embudo de ventas ETAPA 1 - INTERÉS CLIENTE de ETAPA 0" at bounding box center [718, 69] width 276 height 15
click at [839, 62] on div "Nuevo estatus: Embudo de ventas ETAPA 1 - INTERÉS CLIENTE de ETAPA 0" at bounding box center [718, 69] width 276 height 15
click at [706, 62] on div "Embudo de ventas ETAPA 1 - INTERÉS CLIENTE" at bounding box center [726, 69] width 161 height 15
drag, startPoint x: 665, startPoint y: 62, endPoint x: 661, endPoint y: 87, distance: 25.8
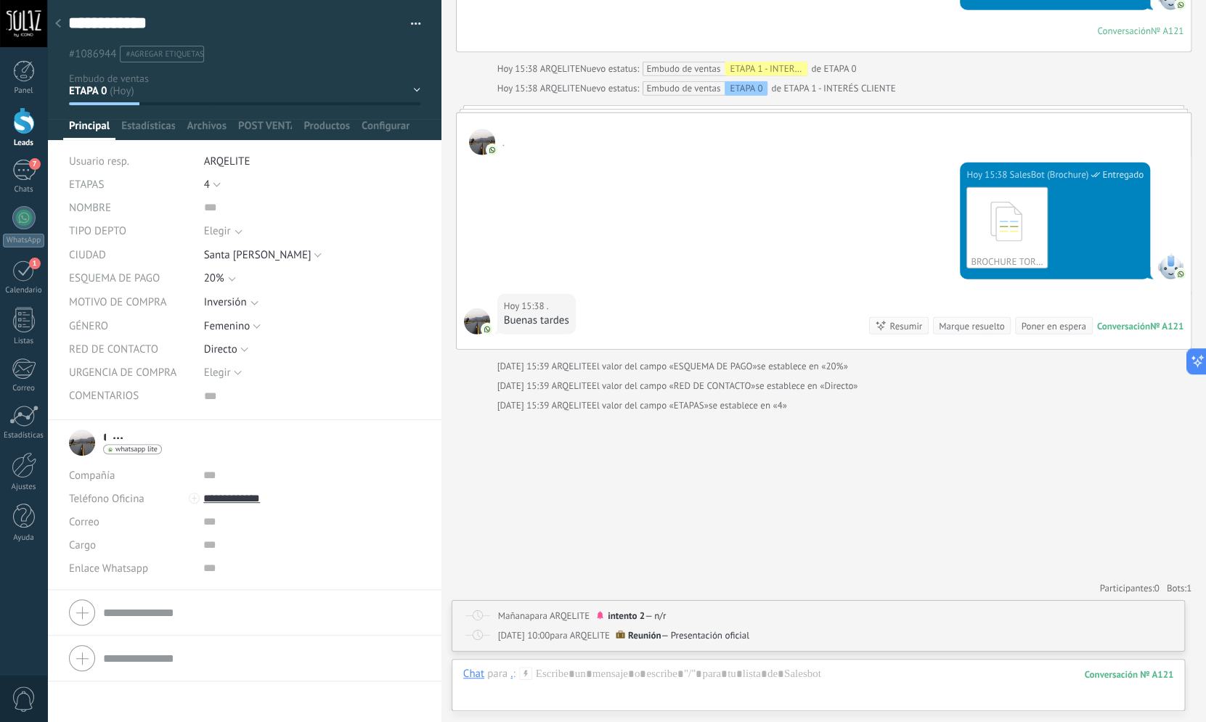
click at [665, 62] on div "Embudo de ventas ETAPA 1 - INTERÉS CLIENTE" at bounding box center [726, 69] width 161 height 15
click at [660, 82] on div "Embudo de ventas ETAPA 0" at bounding box center [706, 88] width 121 height 15
click at [599, 81] on span "Nuevo estatus:" at bounding box center [609, 88] width 59 height 15
click at [979, 229] on icon at bounding box center [1007, 222] width 57 height 60
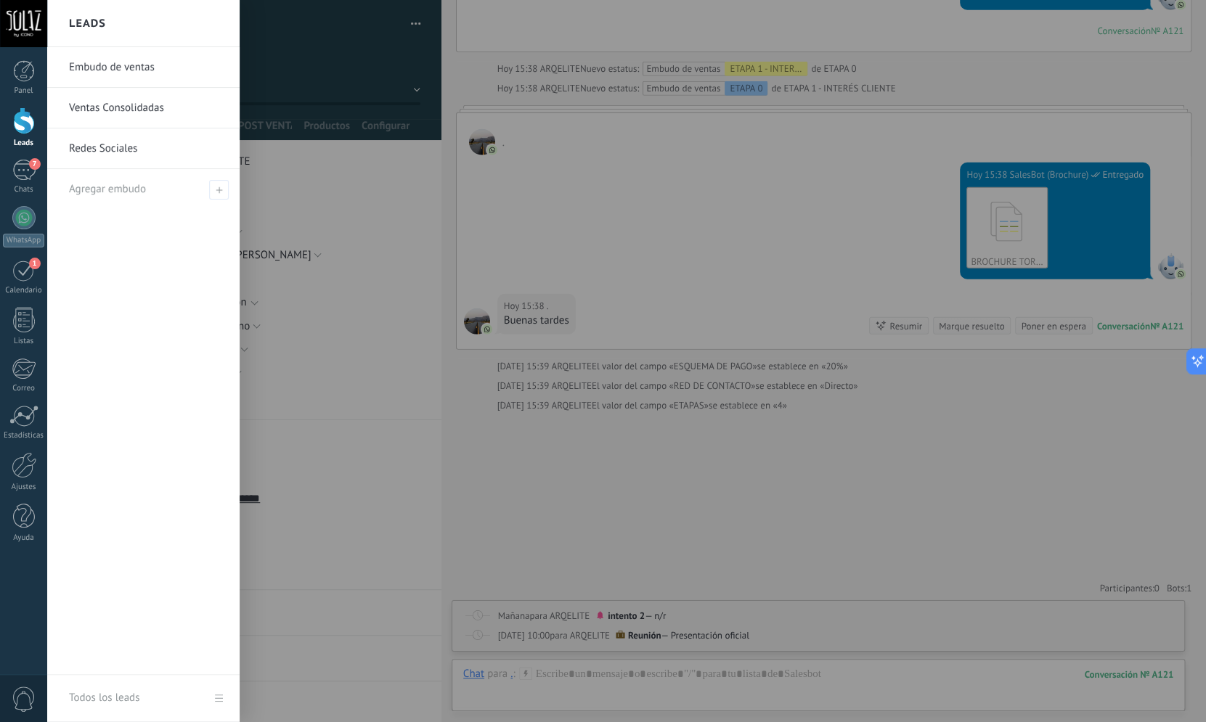
click at [23, 121] on div at bounding box center [24, 120] width 22 height 27
